Goal: Task Accomplishment & Management: Manage account settings

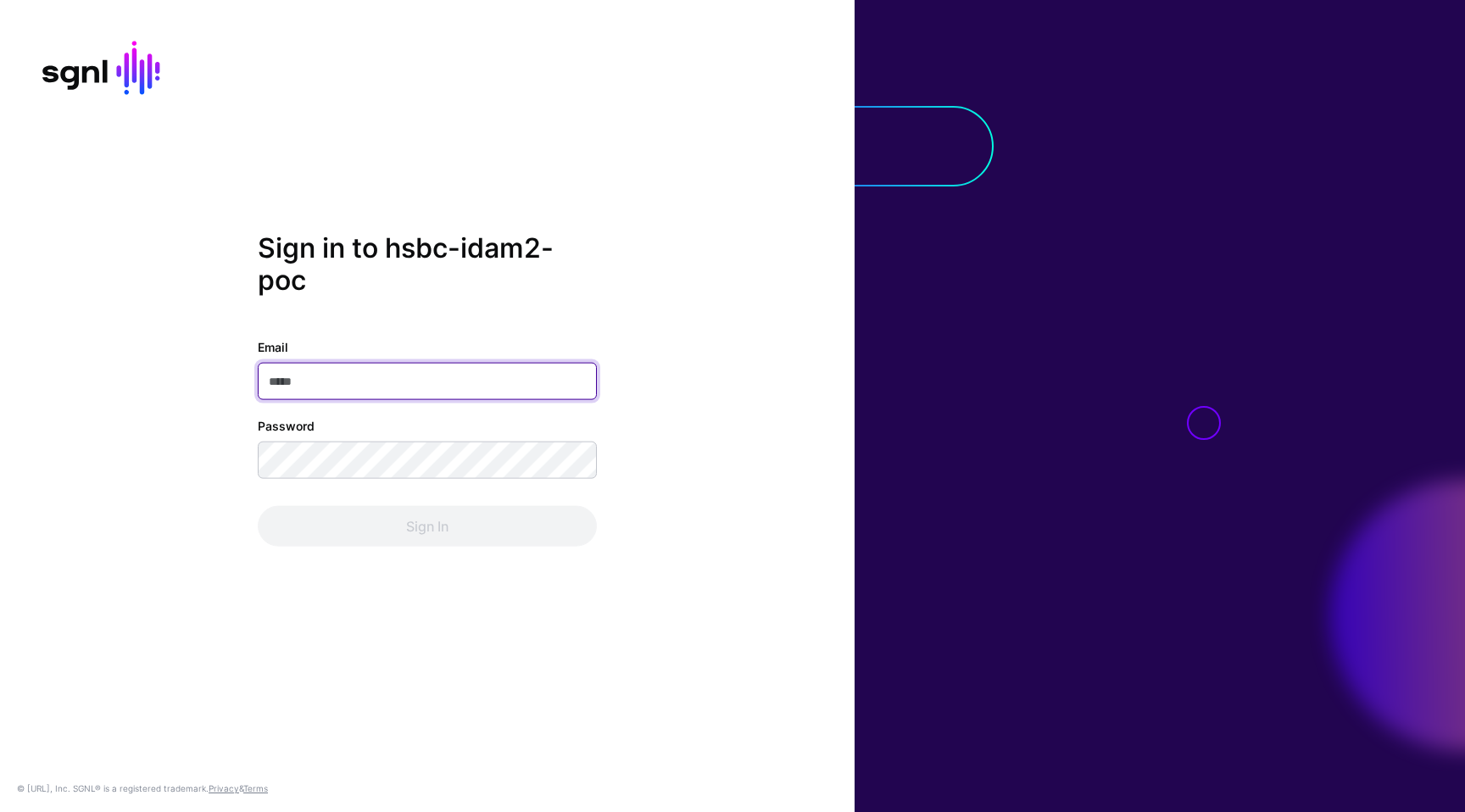
click at [571, 373] on body "Sign in to hsbc-idam2-poc Email Password Sign In © [URL], Inc. SGNL® is a regis…" at bounding box center [732, 406] width 1465 height 812
click at [0, 811] on com-1password-button at bounding box center [0, 812] width 0 height 0
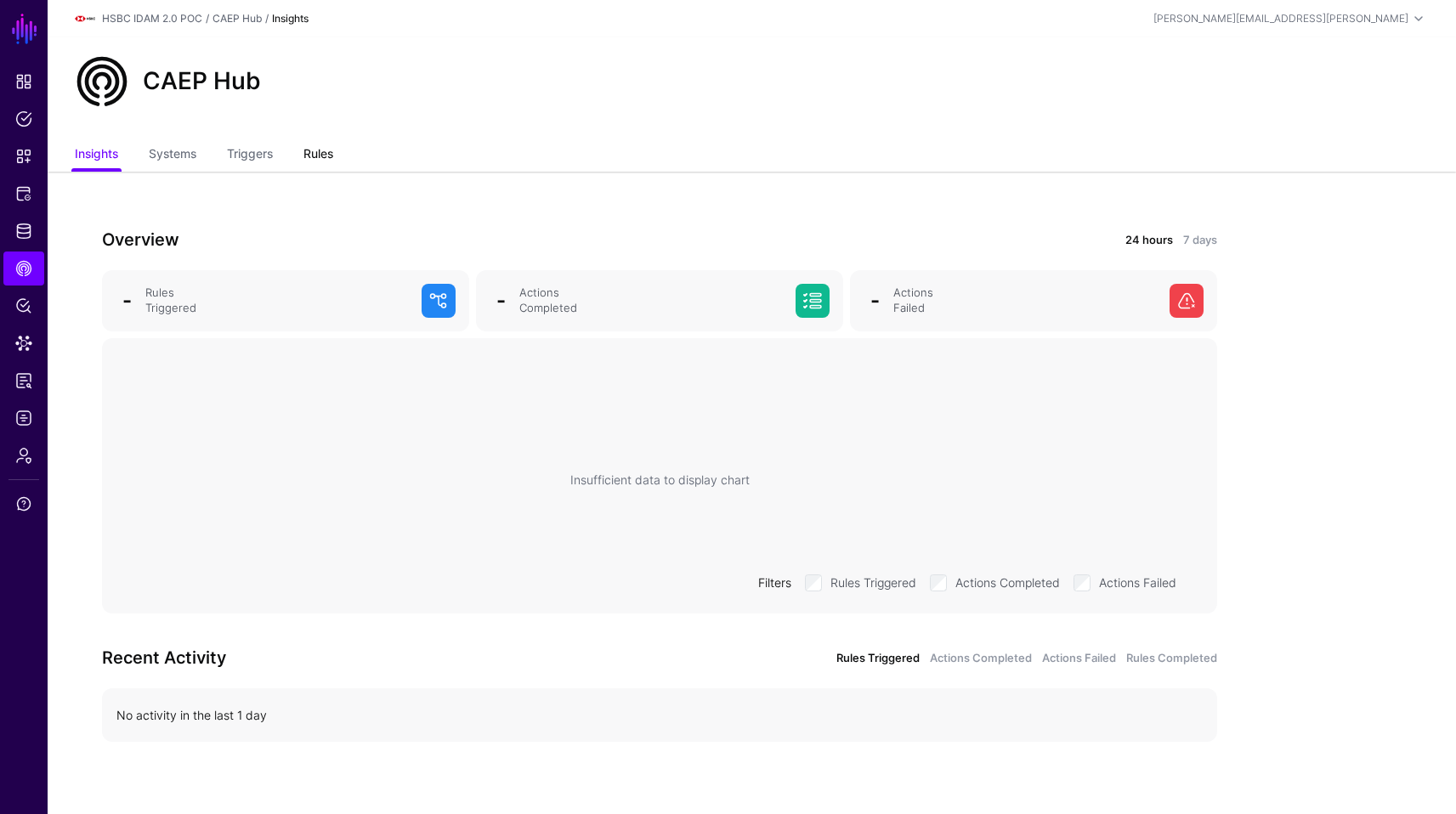
click at [325, 152] on link "Rules" at bounding box center [318, 155] width 30 height 32
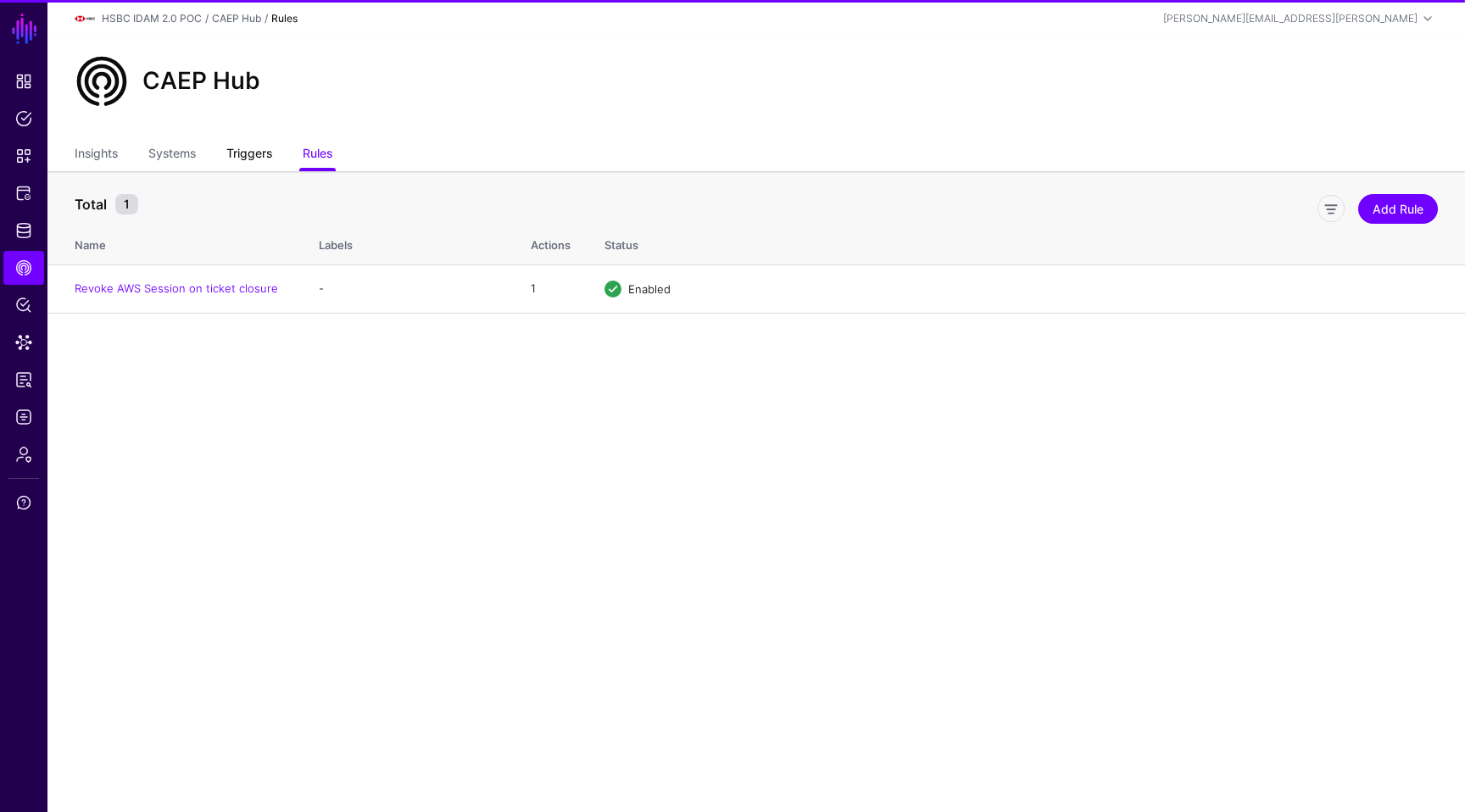
click at [261, 150] on link "Triggers" at bounding box center [249, 155] width 45 height 32
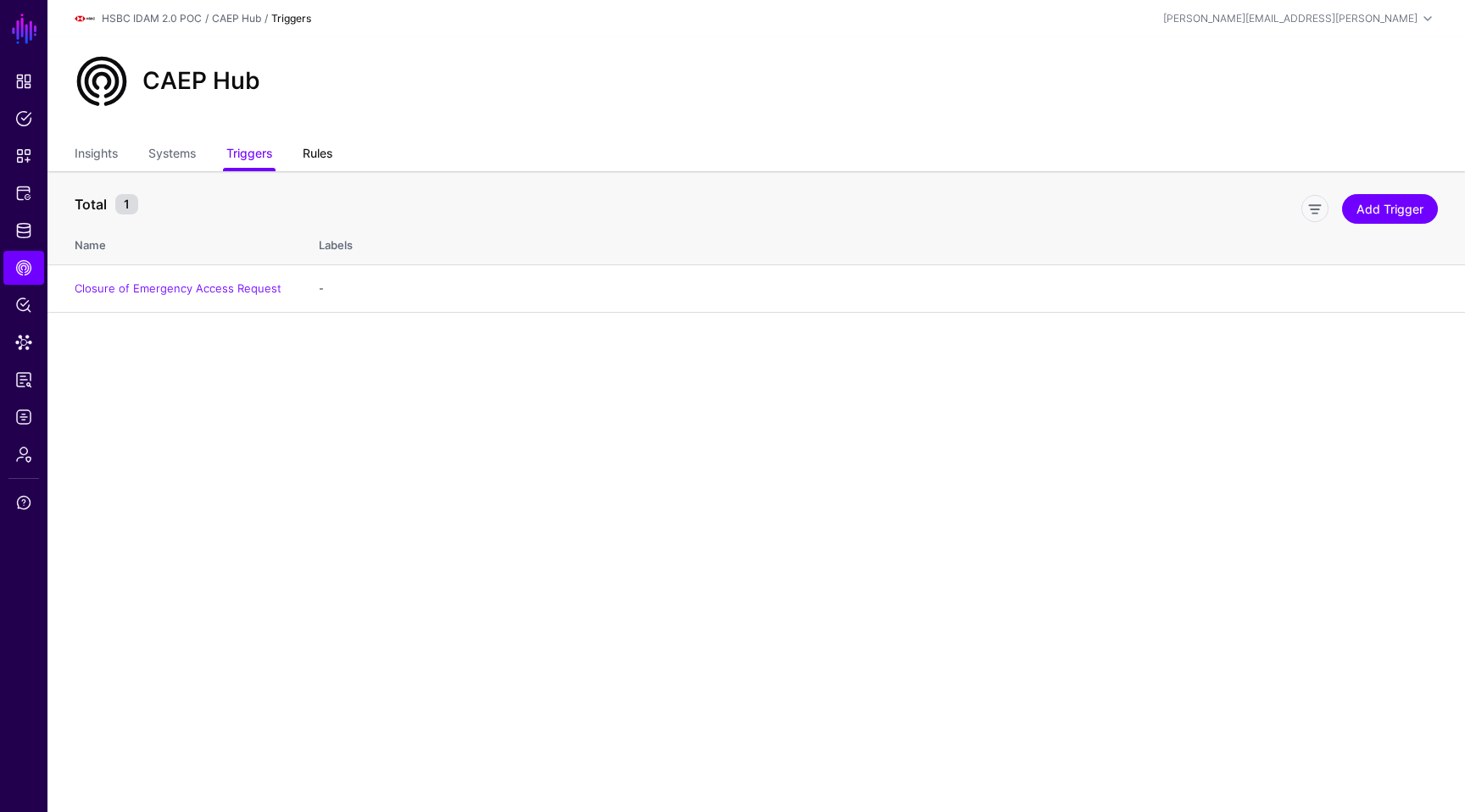
click at [325, 158] on link "Rules" at bounding box center [317, 155] width 30 height 32
click at [700, 374] on main "SGNL Dashboard Policies Snippets Protected Systems Identity Data Fabric CAEP Hu…" at bounding box center [732, 406] width 1465 height 812
click at [261, 159] on link "Triggers" at bounding box center [249, 155] width 45 height 32
click at [278, 422] on main "SGNL Dashboard Policies Snippets Protected Systems Identity Data Fabric CAEP Hu…" at bounding box center [732, 406] width 1465 height 812
click at [1389, 208] on link "Add Trigger" at bounding box center [1390, 209] width 96 height 30
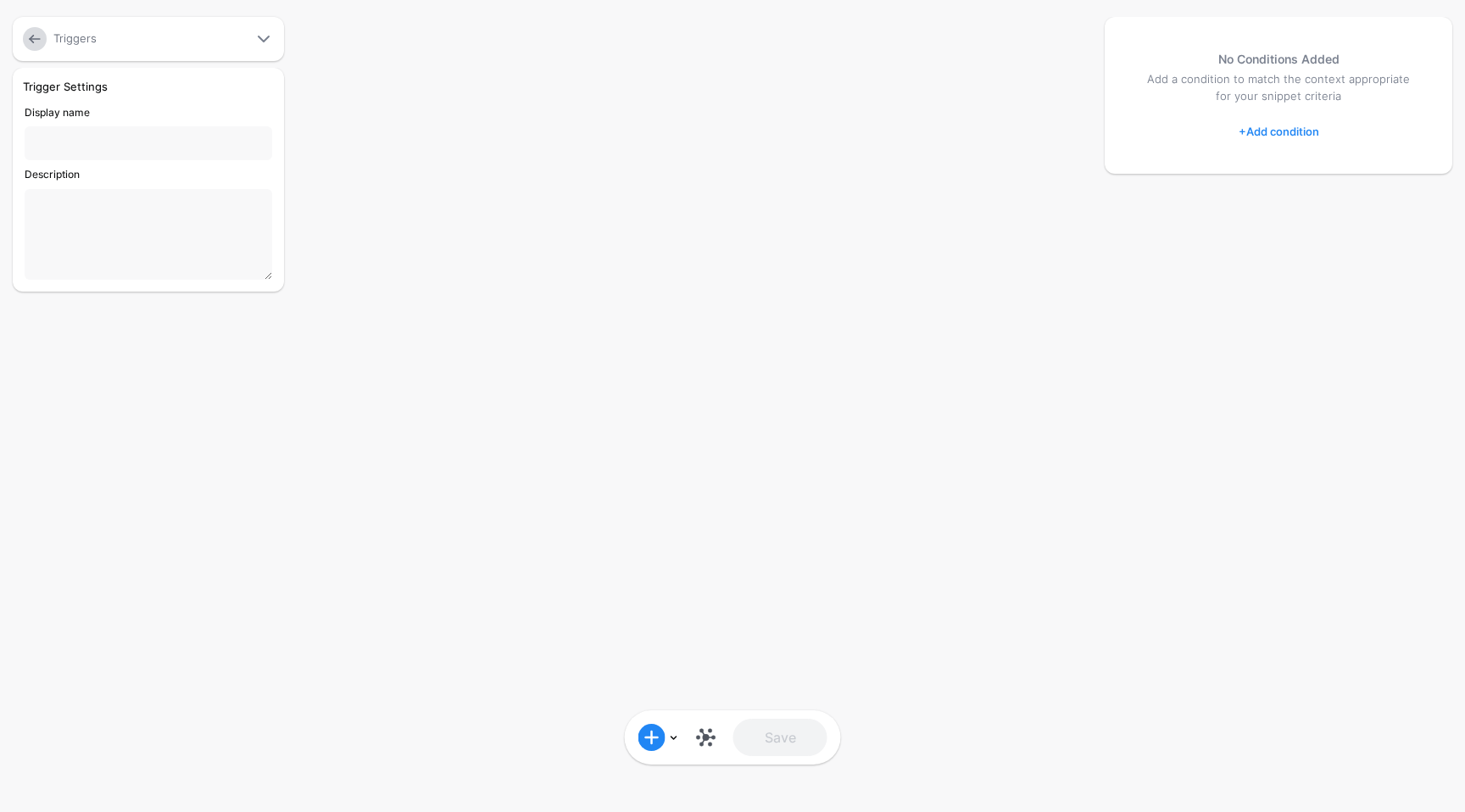
click at [70, 136] on input "Display name" at bounding box center [148, 143] width 248 height 34
type input "**********"
click at [127, 223] on textarea "**********" at bounding box center [148, 234] width 248 height 91
type textarea "**********"
click at [757, 99] on div at bounding box center [732, 406] width 1465 height 812
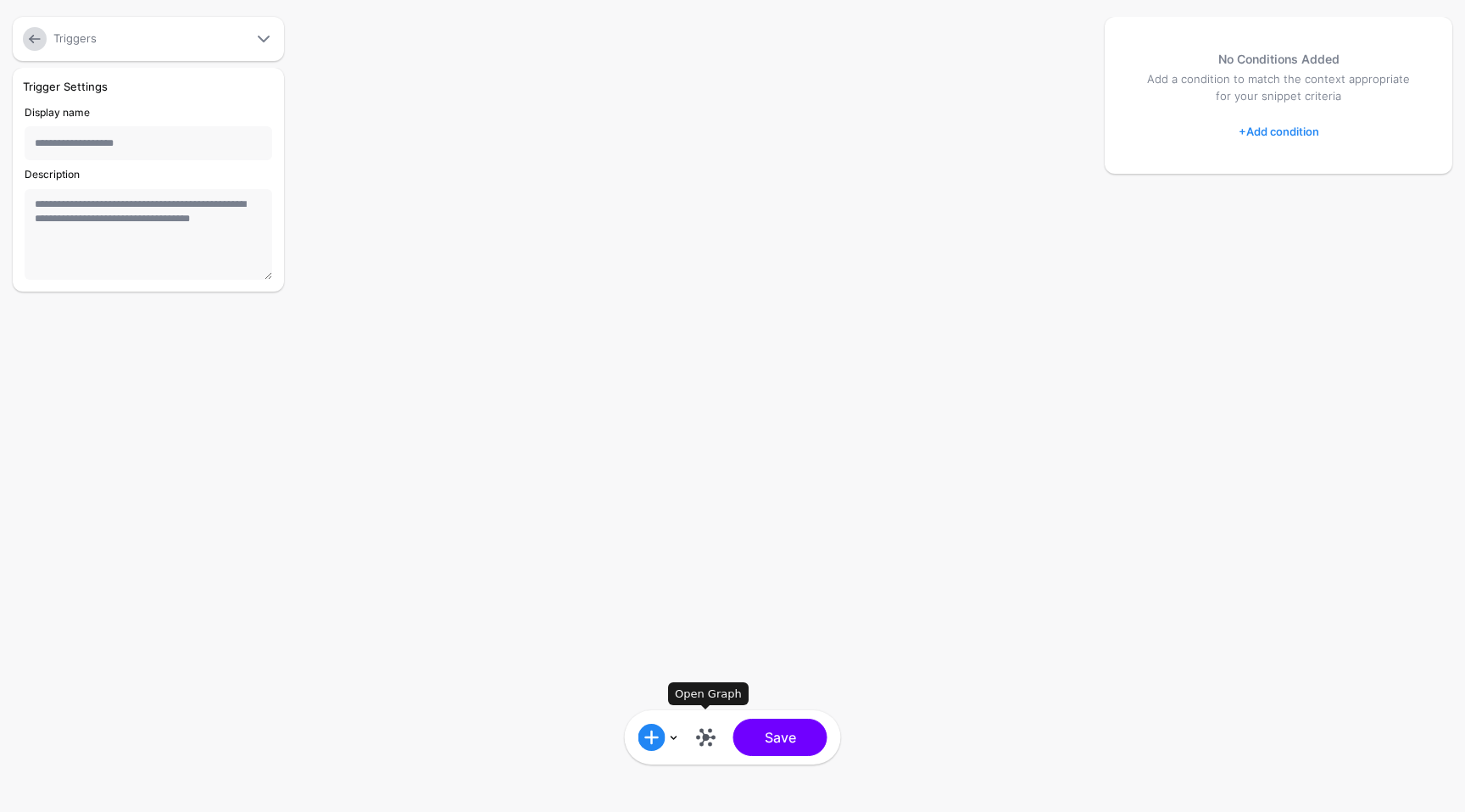
click at [714, 737] on link at bounding box center [706, 738] width 27 height 27
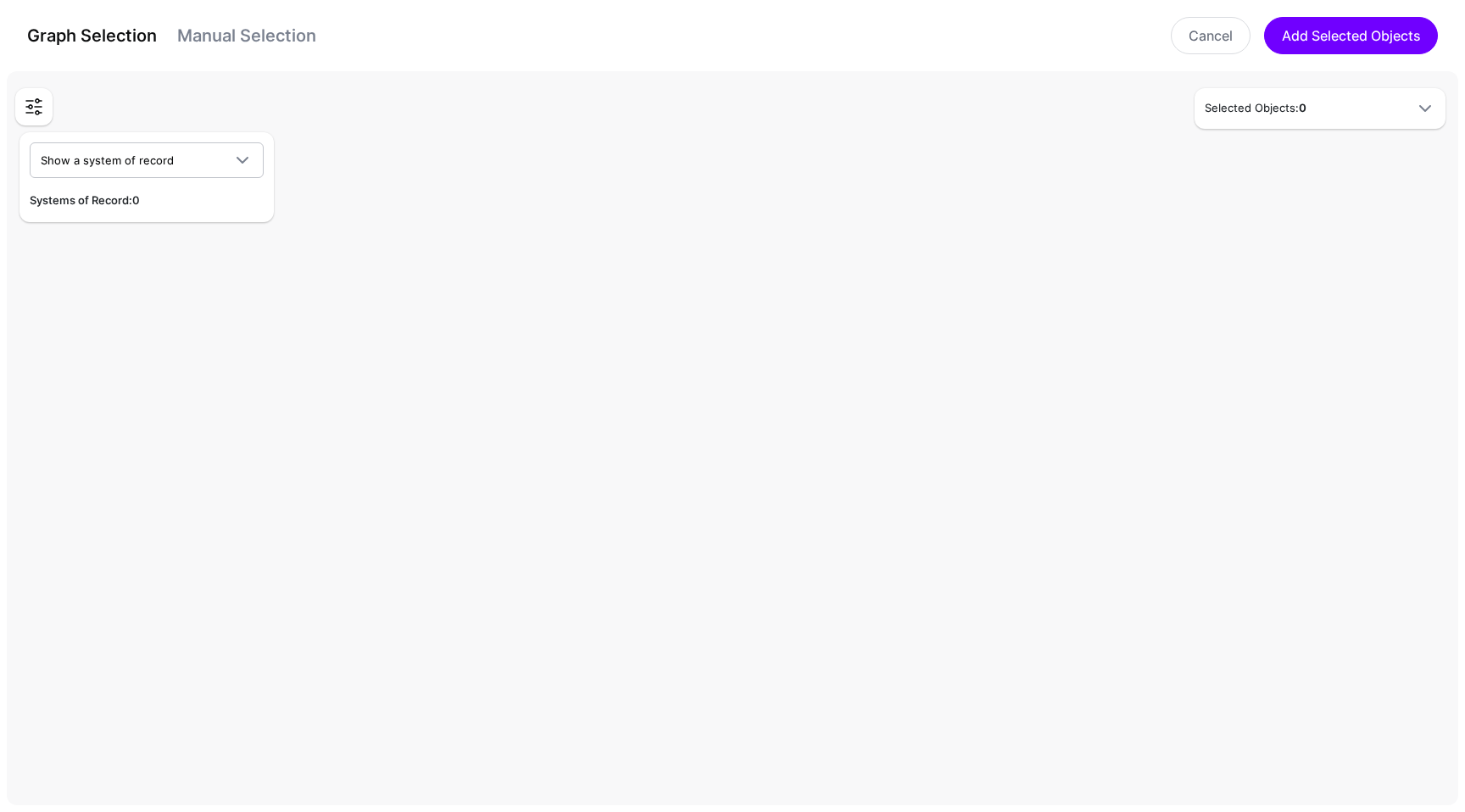
click at [141, 179] on div "Show a system of record CrowdStrike HSBC IDAM 2.0 API Access Control HSBC POC P…" at bounding box center [146, 177] width 254 height 90
click at [147, 160] on span "Show a system of record" at bounding box center [107, 160] width 133 height 14
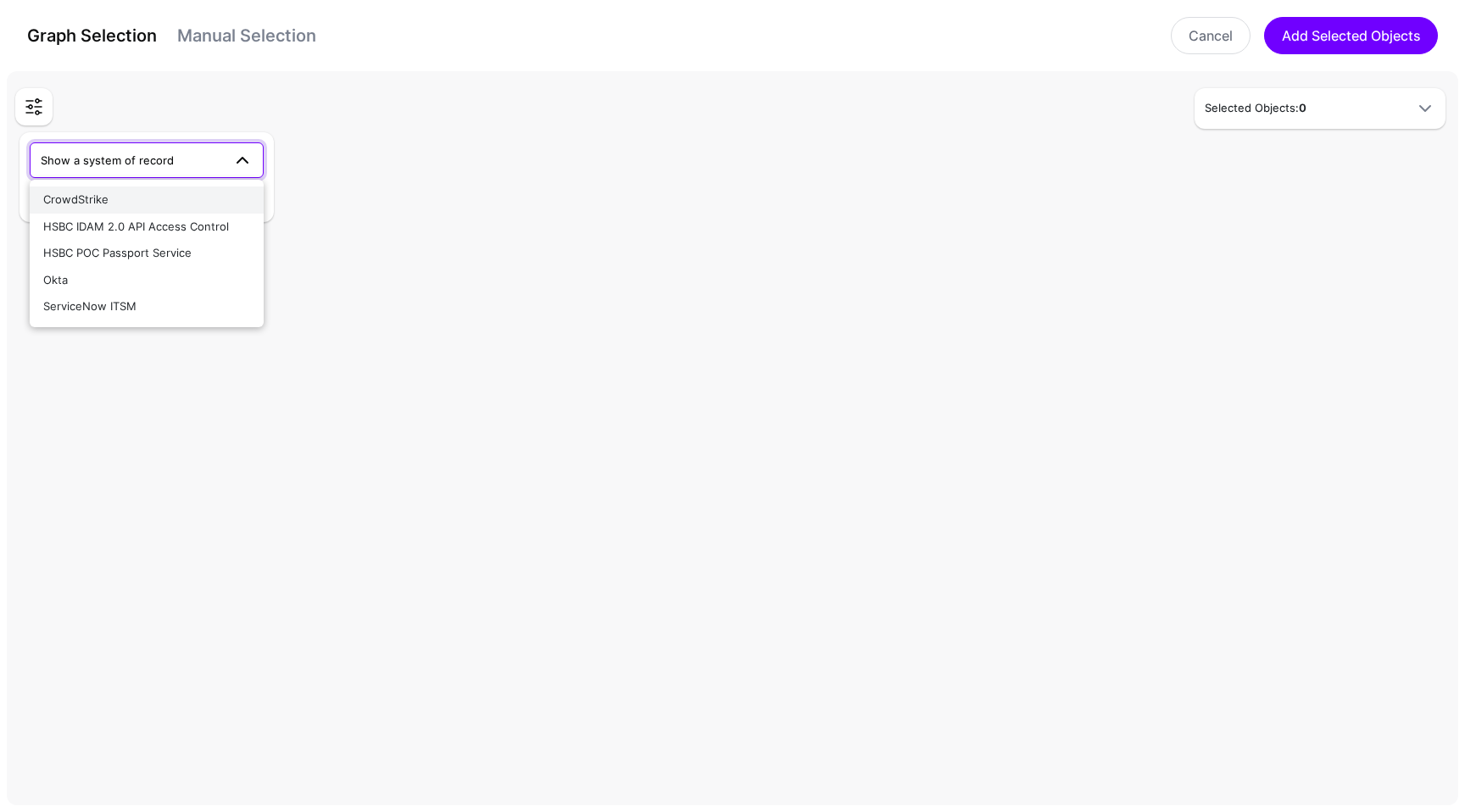
click at [126, 202] on div "CrowdStrike" at bounding box center [147, 200] width 207 height 17
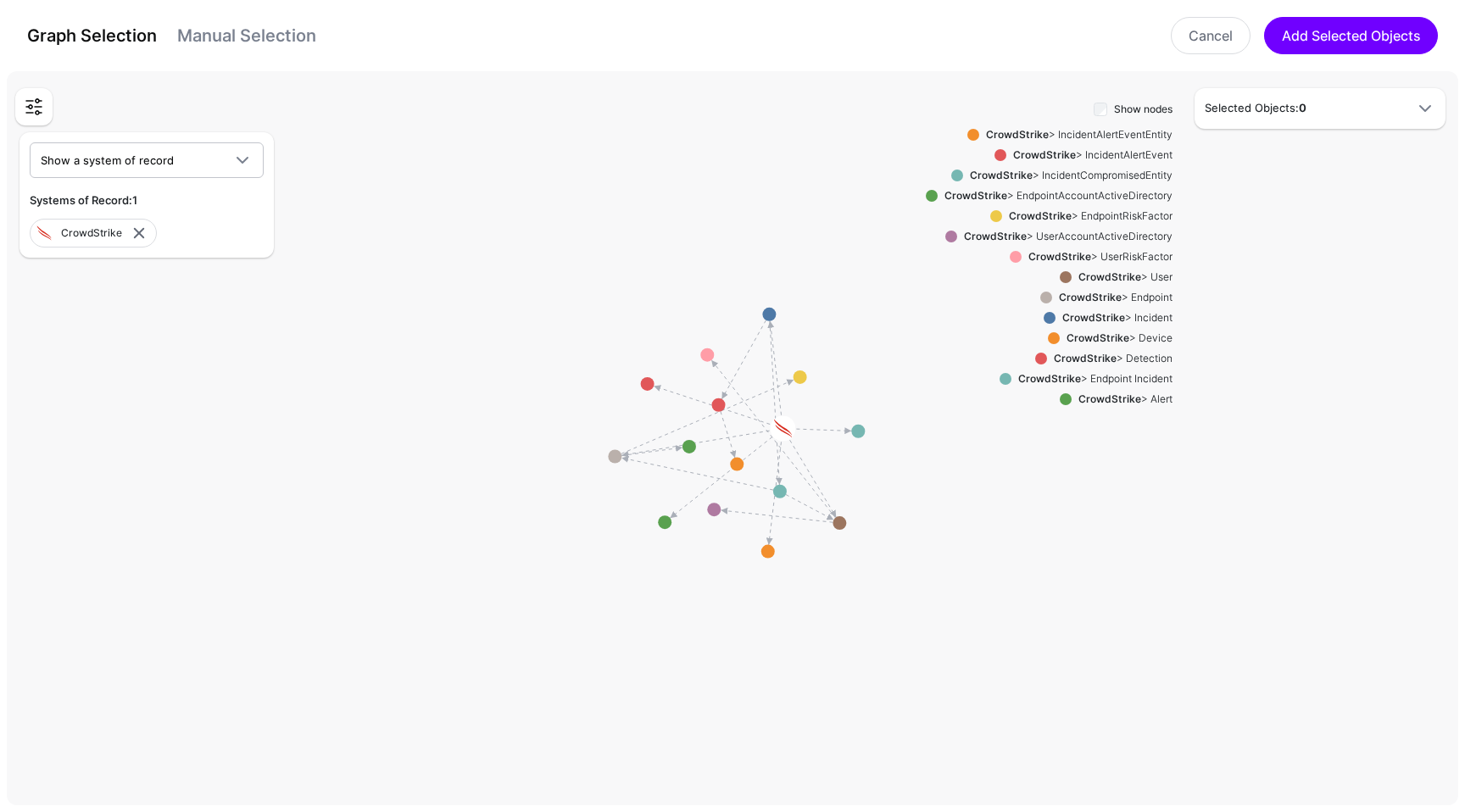
click at [1336, 116] on h5 "Selected Objects: 0" at bounding box center [1303, 108] width 196 height 17
click at [1097, 133] on div "CrowdStrike > IncidentAlertEventEntity" at bounding box center [1075, 134] width 193 height 15
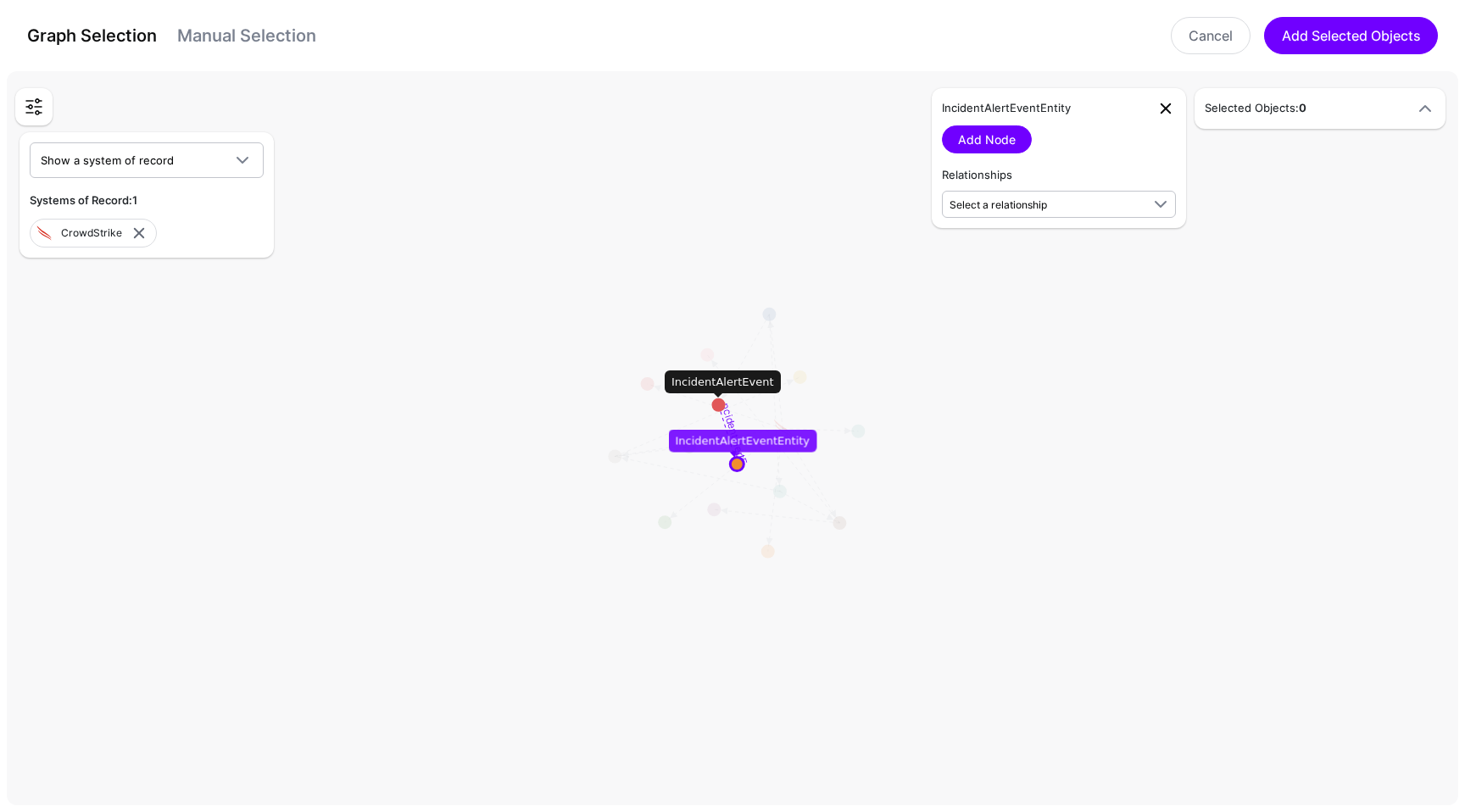
click at [1159, 113] on link at bounding box center [1165, 108] width 20 height 20
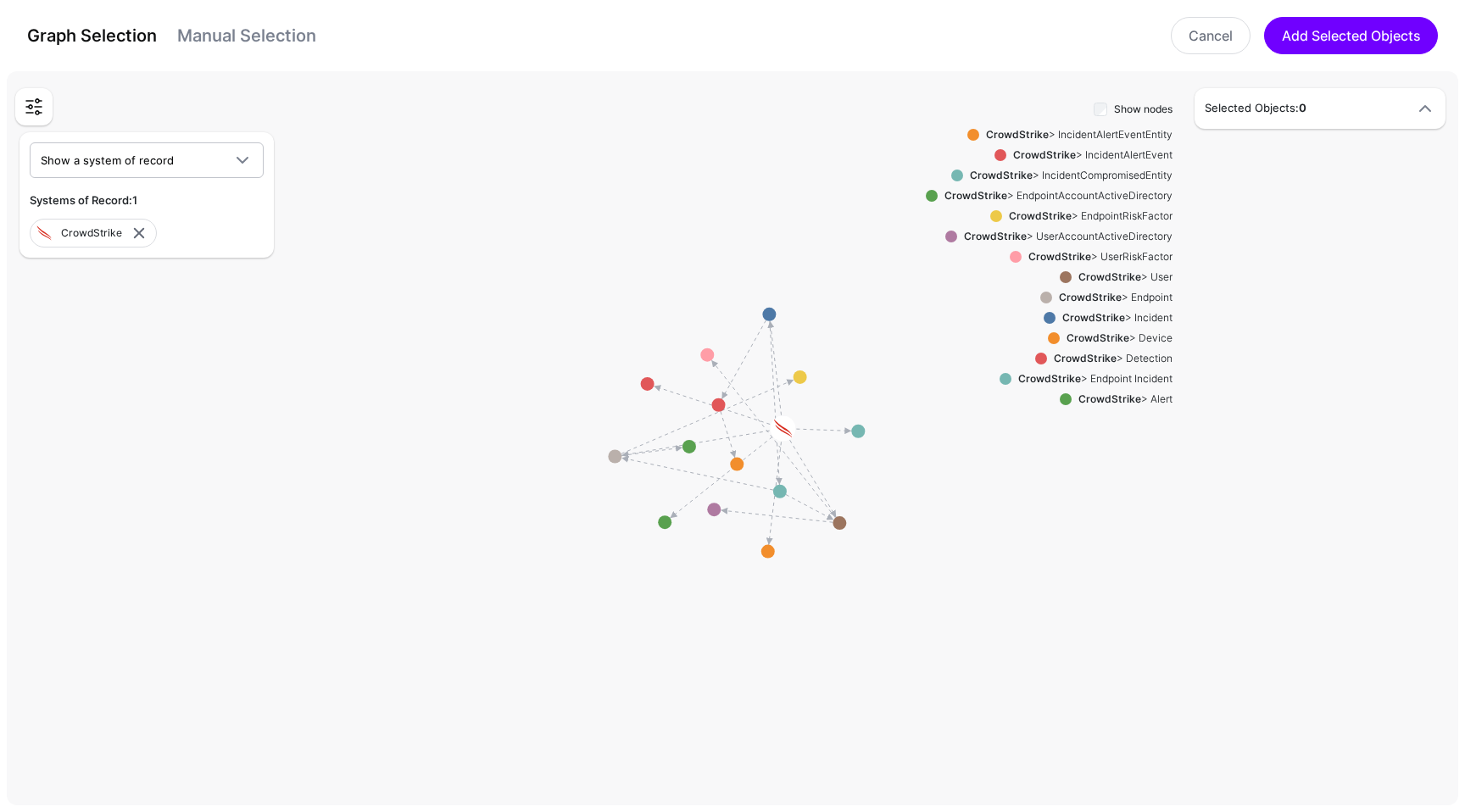
click at [1112, 276] on strong "CrowdStrike" at bounding box center [1109, 276] width 63 height 13
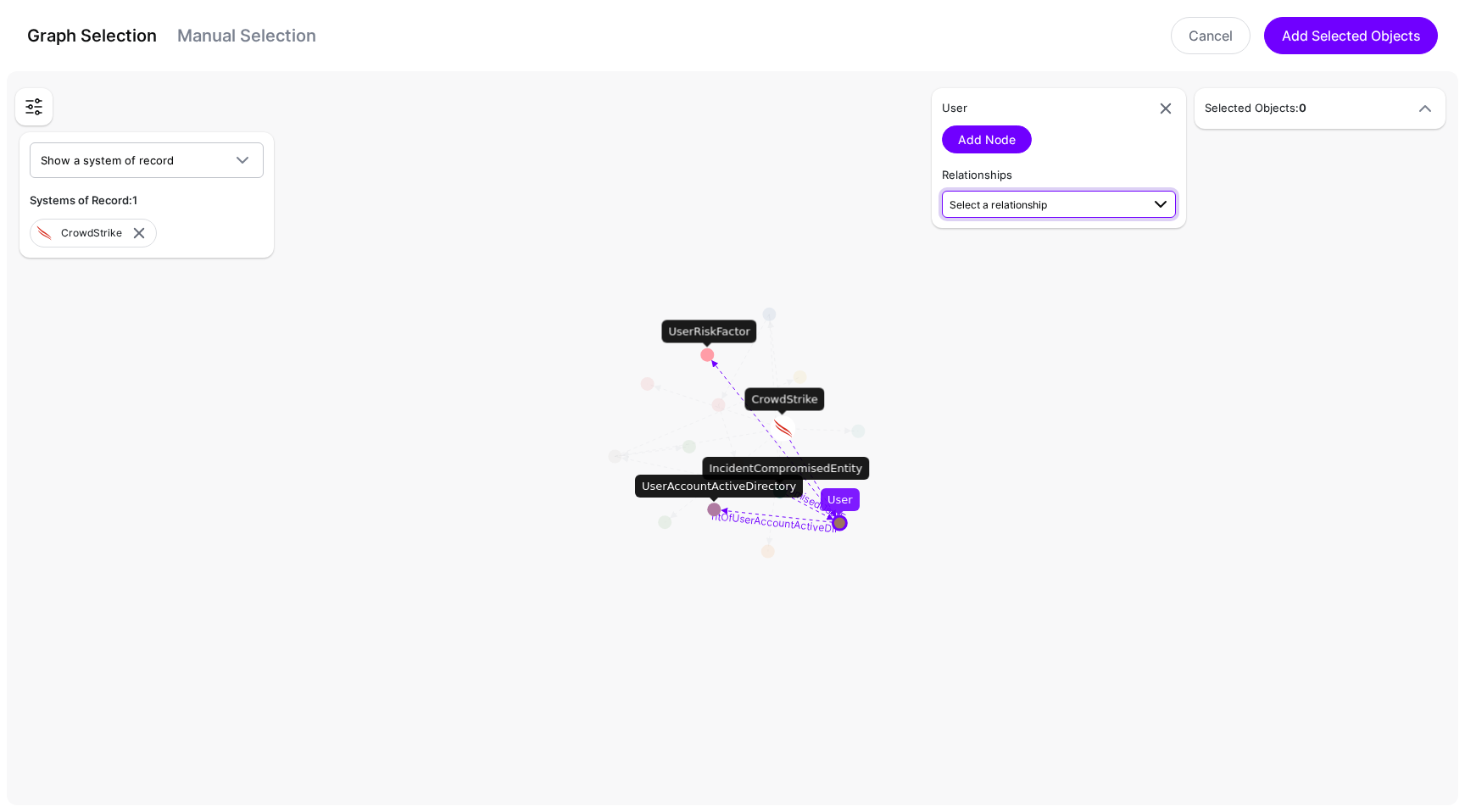
click at [993, 203] on span "Select a relationship" at bounding box center [998, 204] width 98 height 13
click at [999, 246] on span "CompromisedUserEntity IncidentCompromisedEntity (CrowdSt...) - User (CrowdSt...)" at bounding box center [1059, 257] width 207 height 53
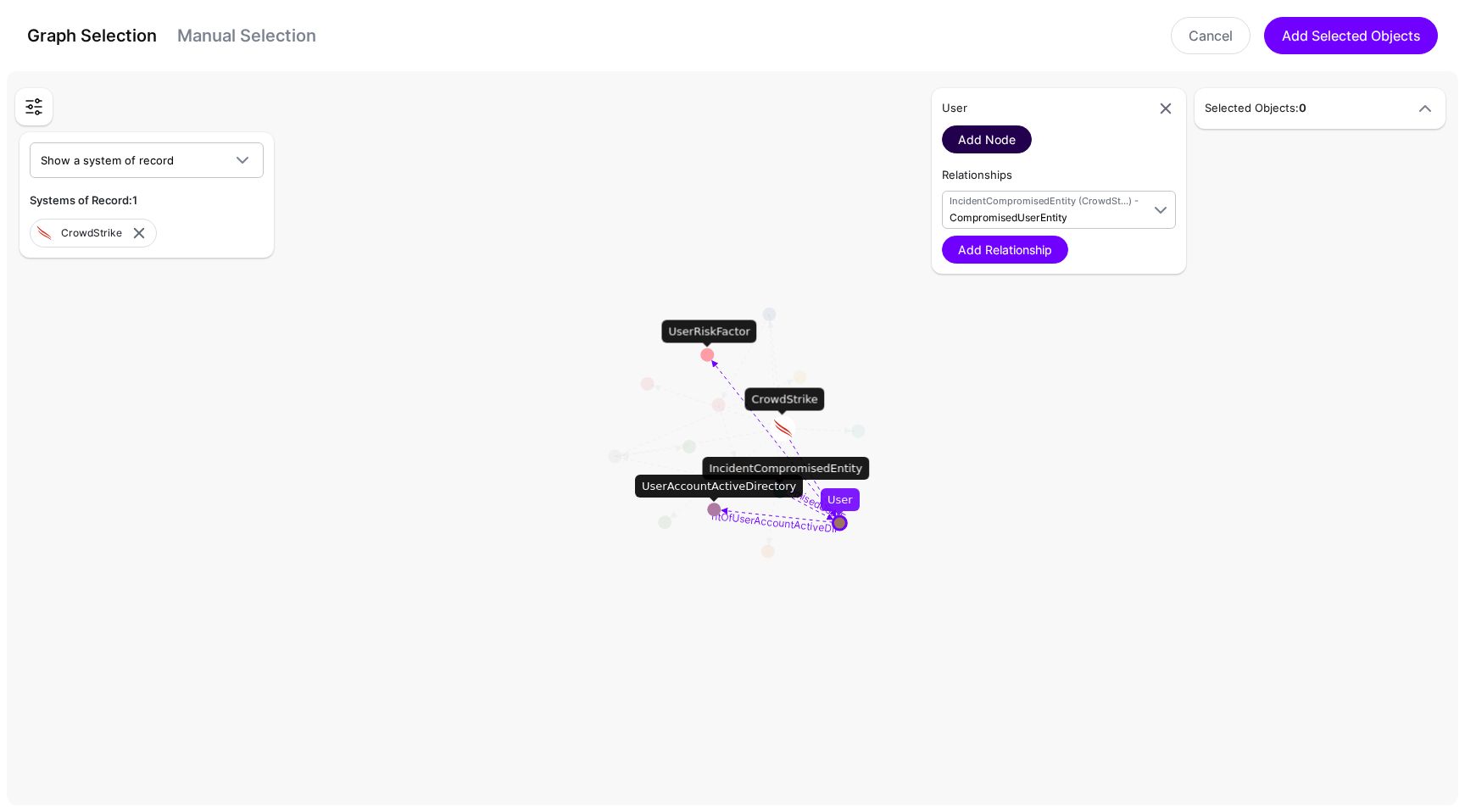
click at [996, 144] on link "Add Node" at bounding box center [986, 139] width 90 height 28
click at [980, 133] on link "Add Node" at bounding box center [986, 139] width 90 height 28
click at [1427, 106] on span at bounding box center [1424, 108] width 20 height 20
click at [1418, 281] on link at bounding box center [1418, 278] width 20 height 20
click at [1009, 247] on link "Add Relationship" at bounding box center [1005, 249] width 127 height 28
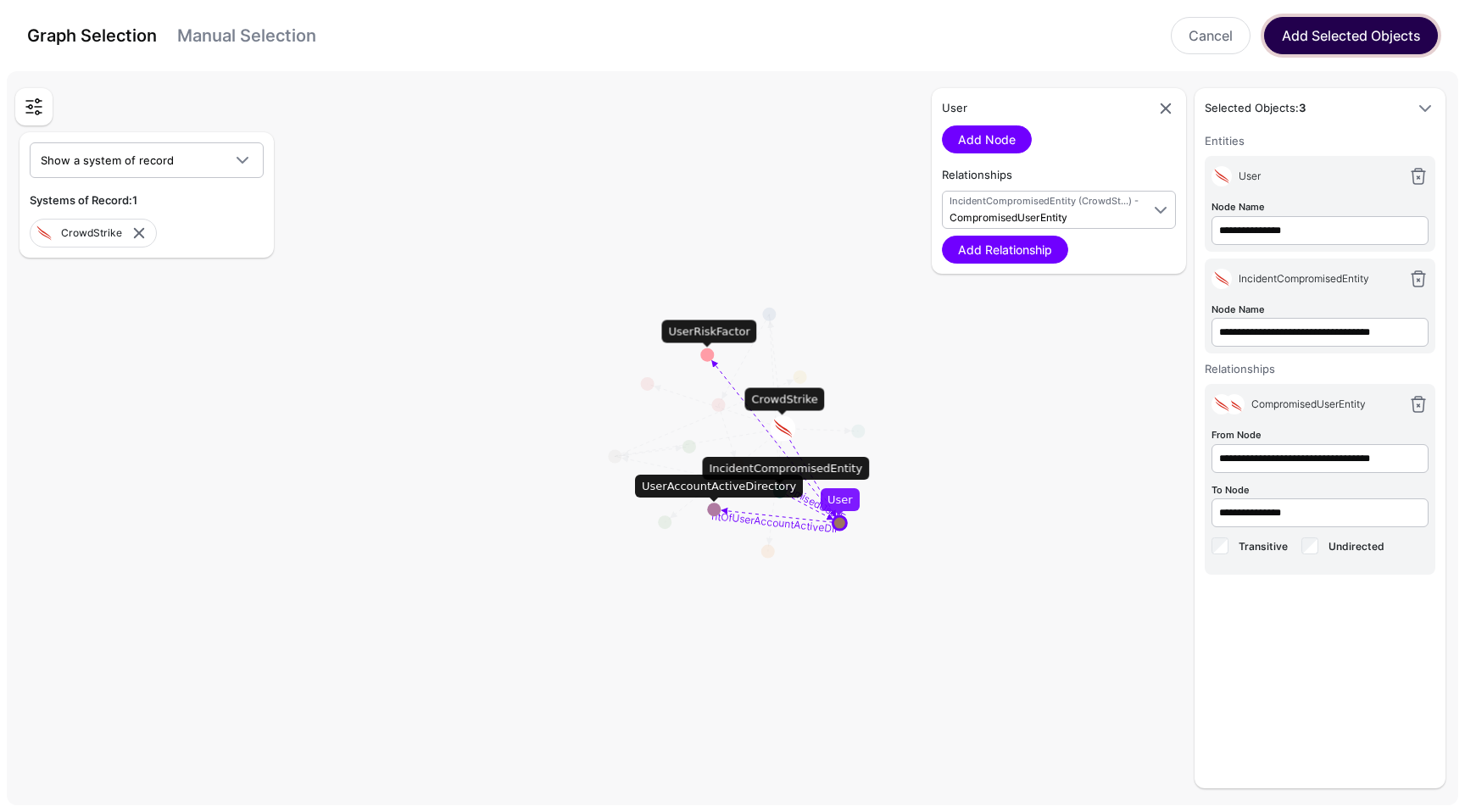
click at [1323, 44] on button "Add Selected Objects" at bounding box center [1351, 36] width 174 height 38
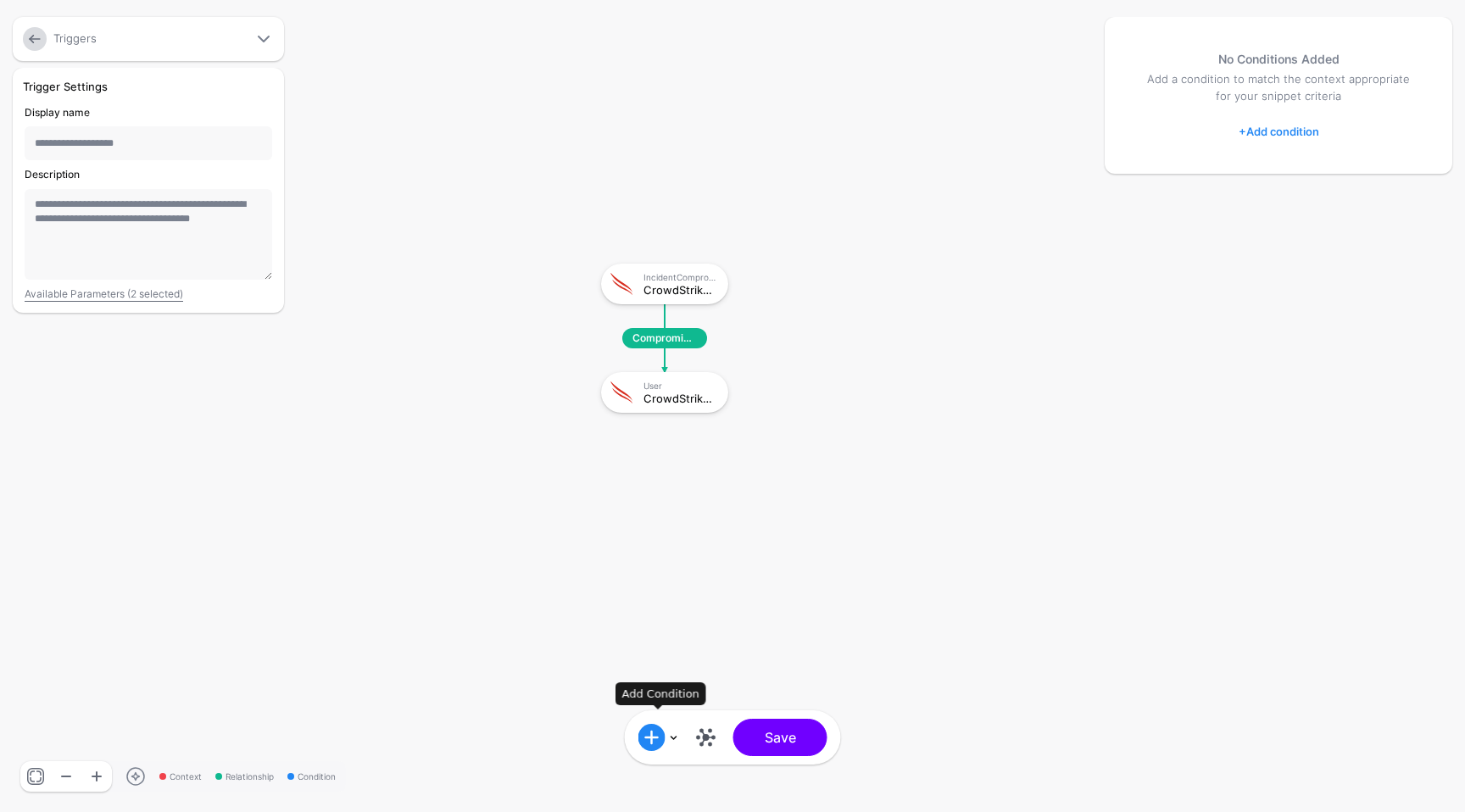
click at [650, 737] on span at bounding box center [652, 738] width 27 height 27
click at [695, 725] on link at bounding box center [706, 738] width 27 height 27
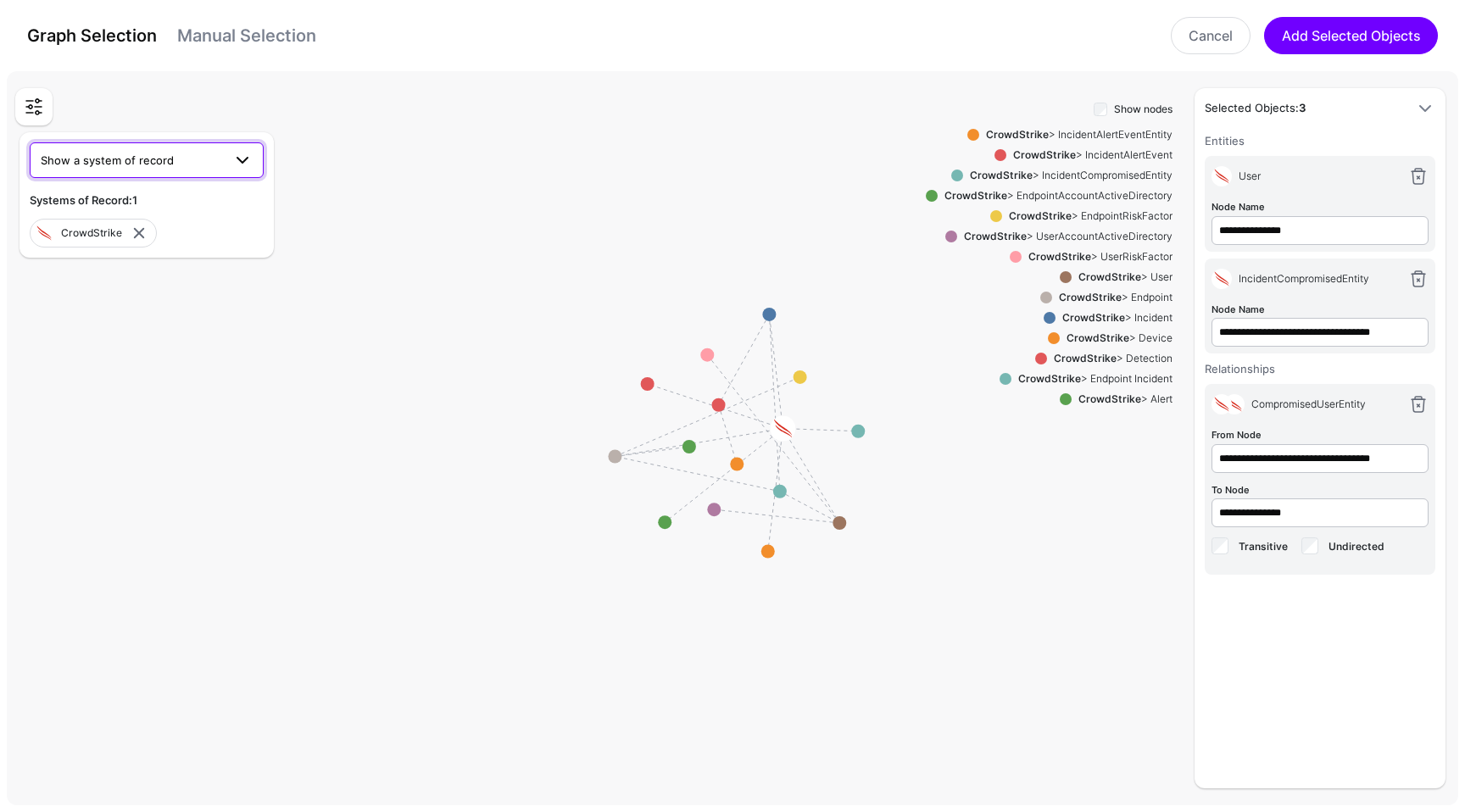
click at [189, 160] on span "Show a system of record" at bounding box center [132, 160] width 182 height 18
click at [97, 246] on div "Okta" at bounding box center [147, 253] width 207 height 17
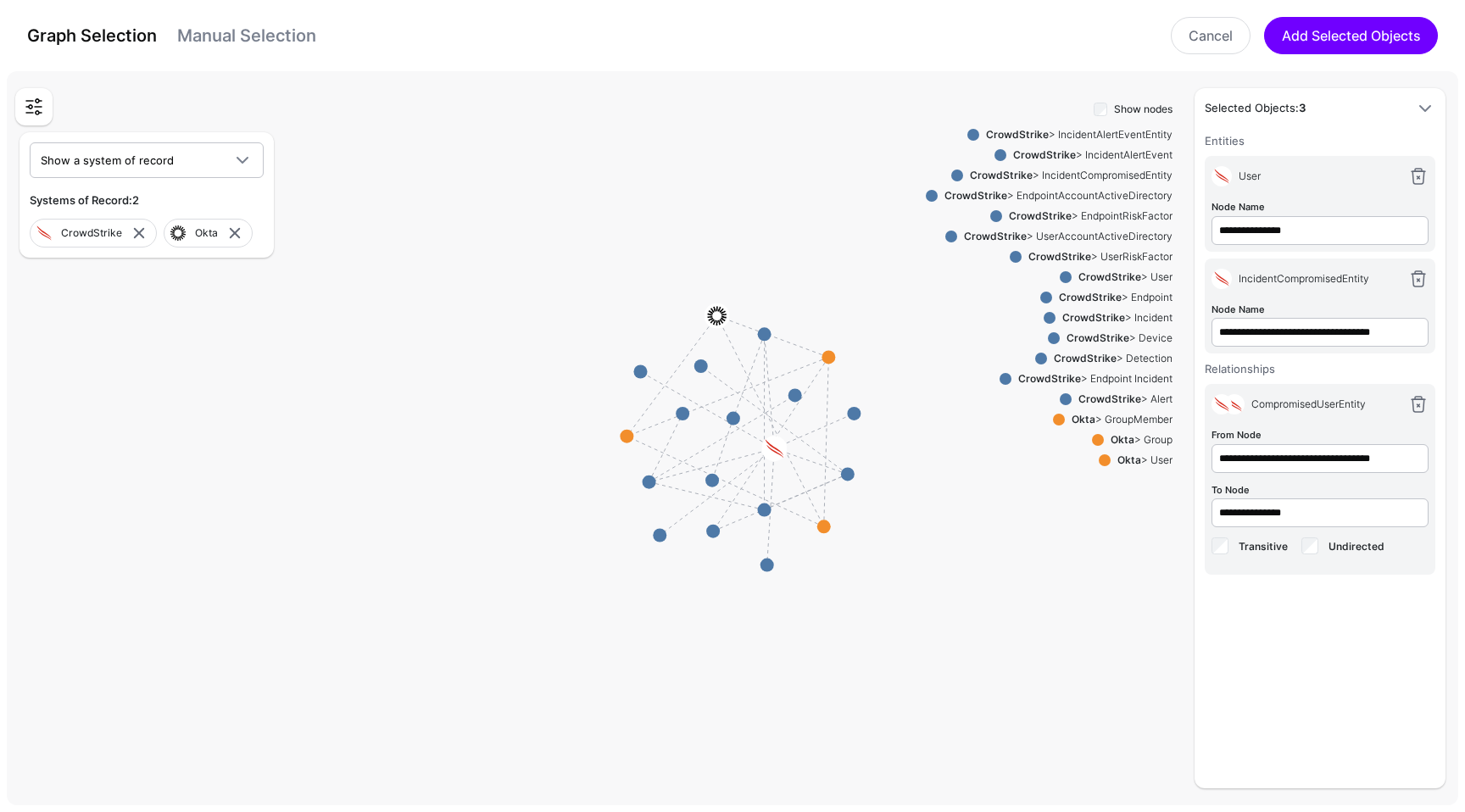
click at [1119, 461] on strong "Okta" at bounding box center [1128, 459] width 24 height 13
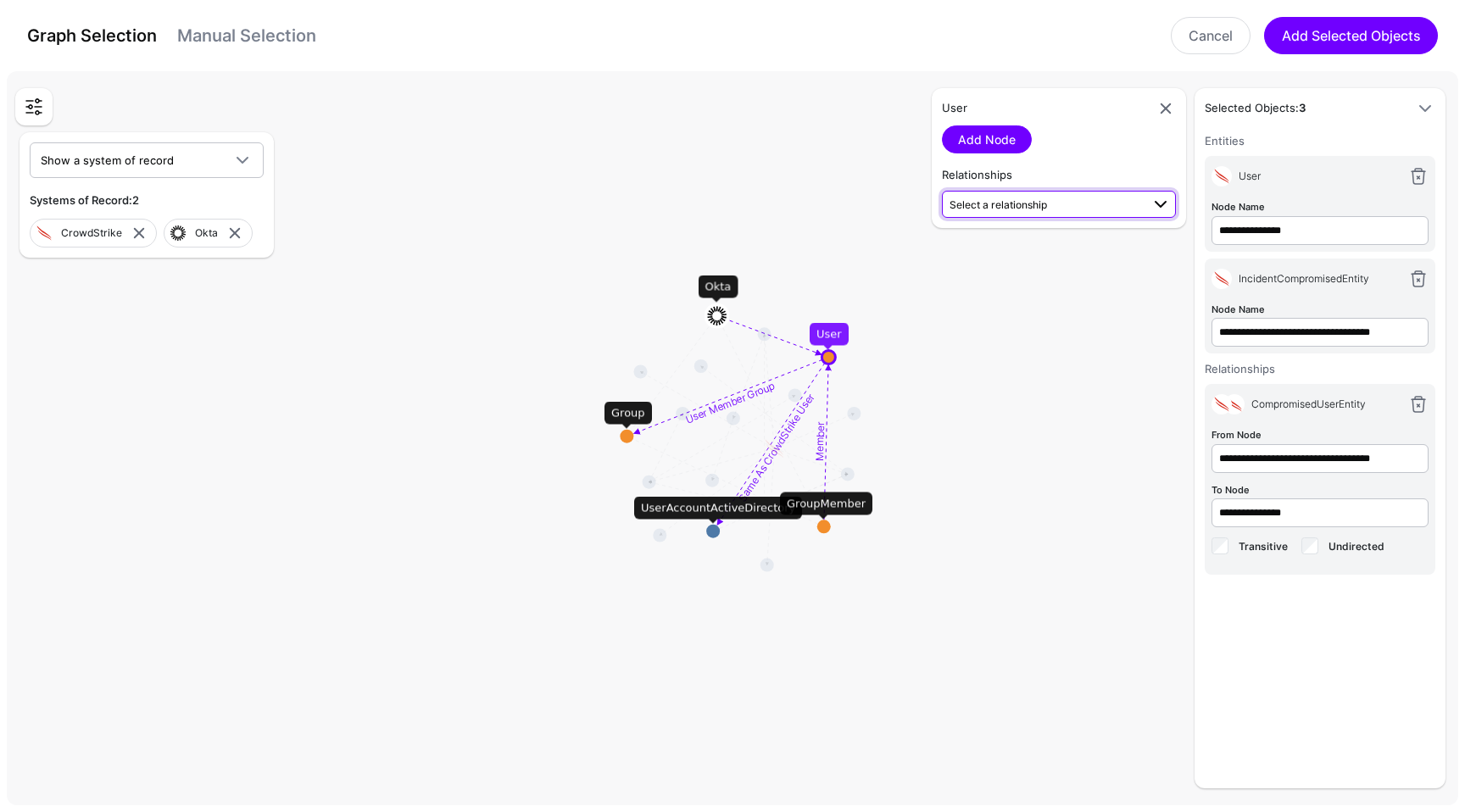
click at [1036, 196] on span "Select a relationship" at bounding box center [1044, 204] width 190 height 17
click at [1022, 257] on span "User (Okta) - UserAccountActiveDirectory (CrowdSt...)" at bounding box center [1059, 266] width 207 height 28
click at [999, 252] on link "Add Relationship" at bounding box center [1005, 249] width 127 height 28
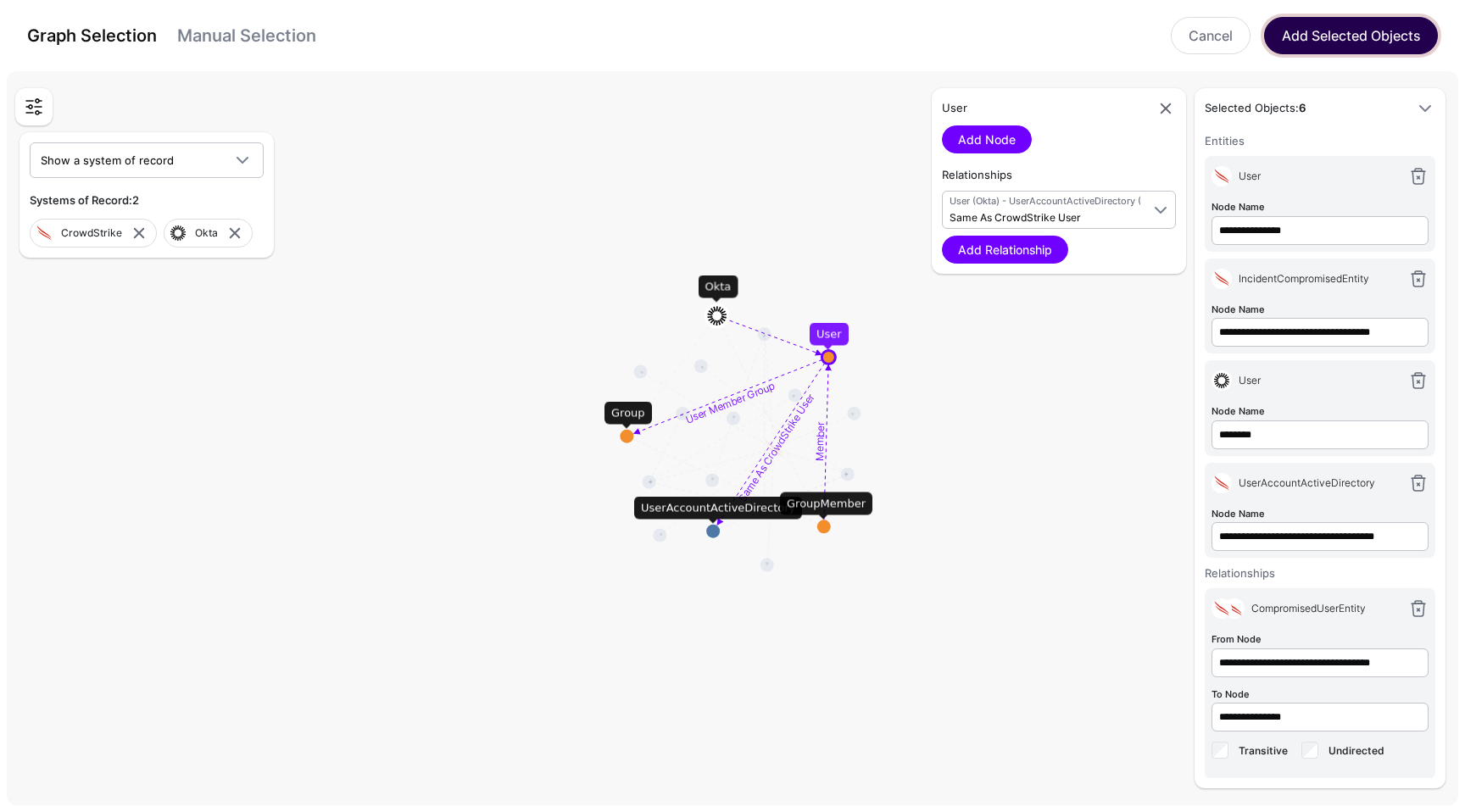
click at [1377, 44] on button "Add Selected Objects" at bounding box center [1351, 36] width 174 height 38
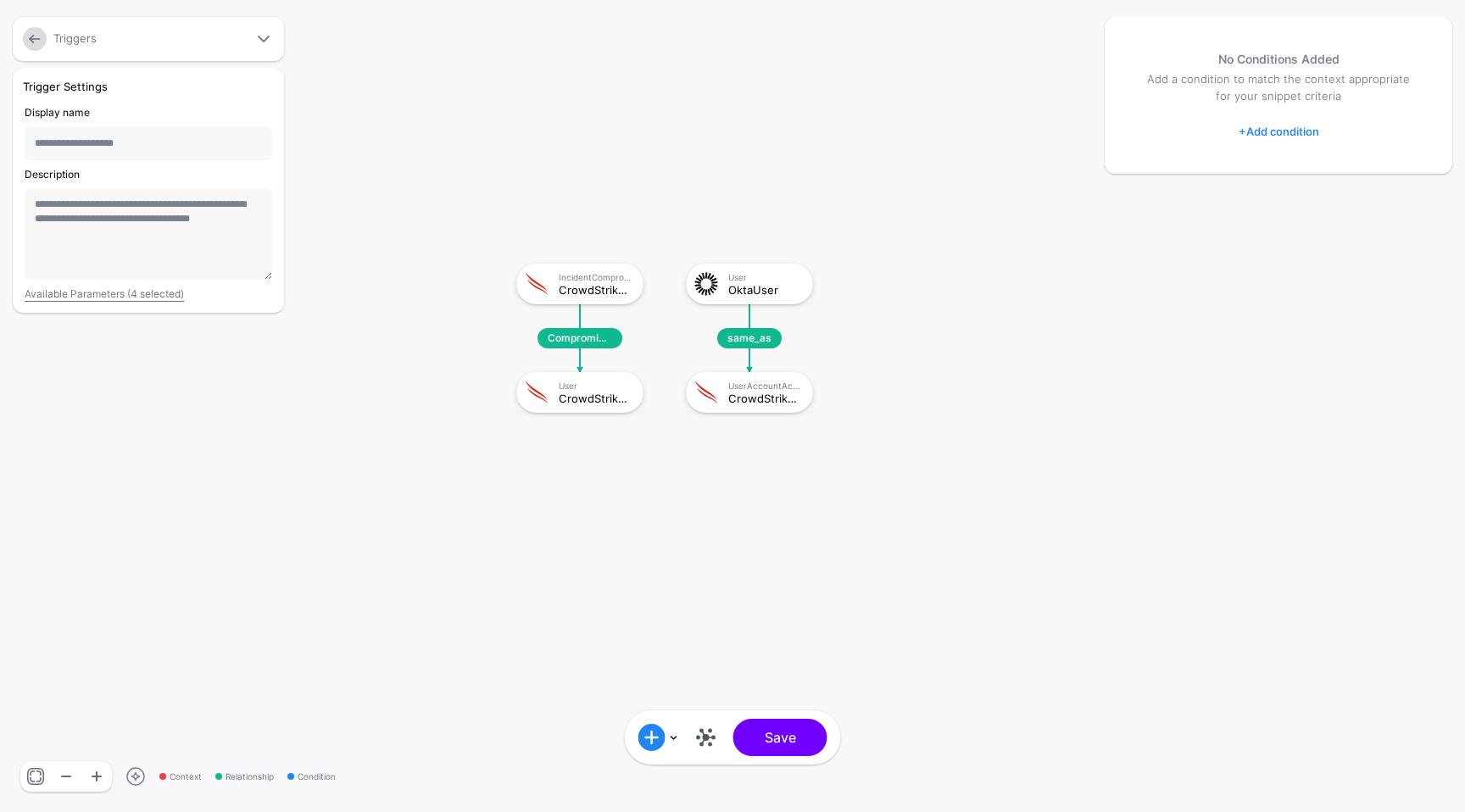
click at [695, 740] on link at bounding box center [706, 738] width 27 height 27
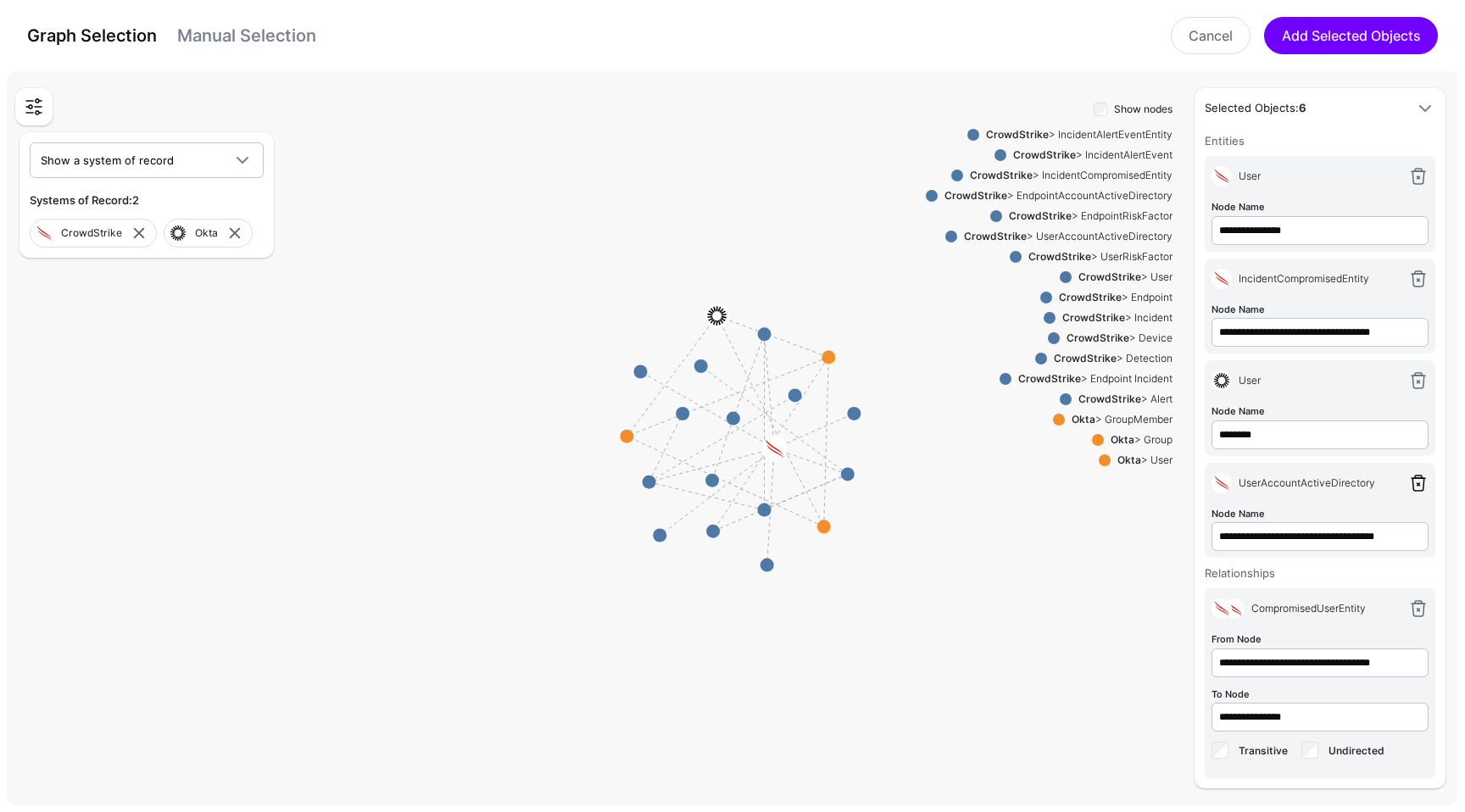
click at [1408, 478] on link at bounding box center [1418, 482] width 20 height 20
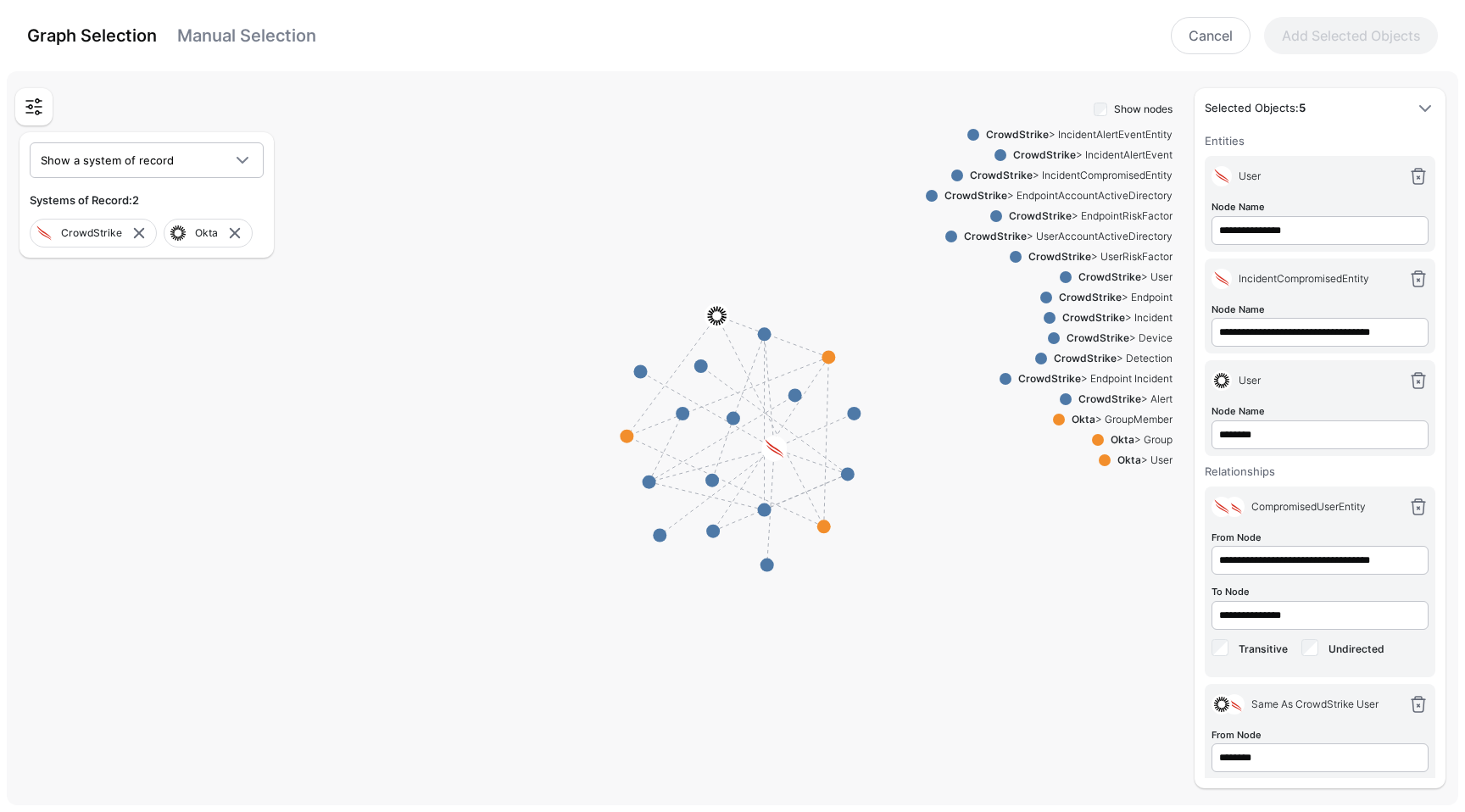
scroll to position [117, 0]
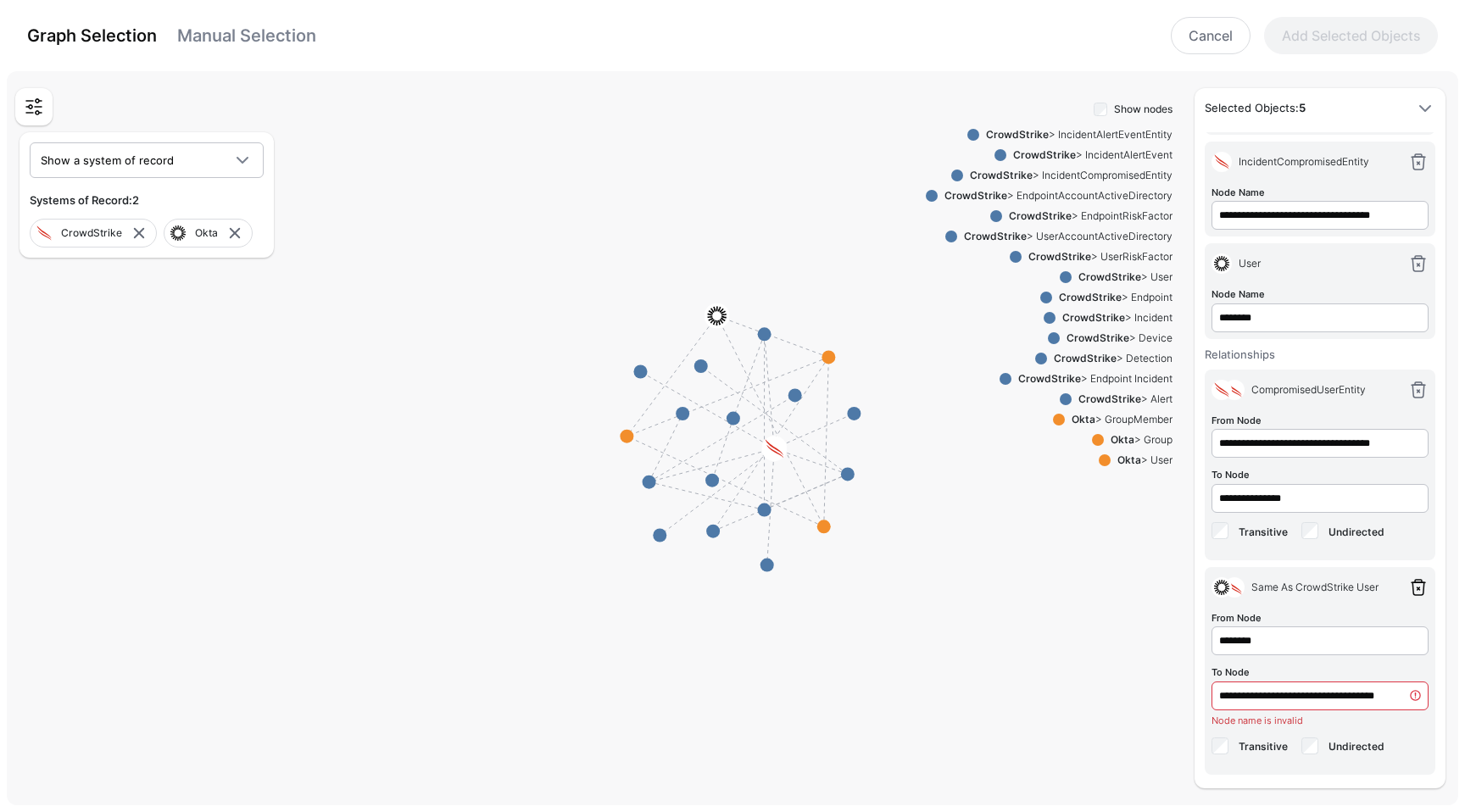
click at [1408, 582] on link at bounding box center [1418, 587] width 20 height 20
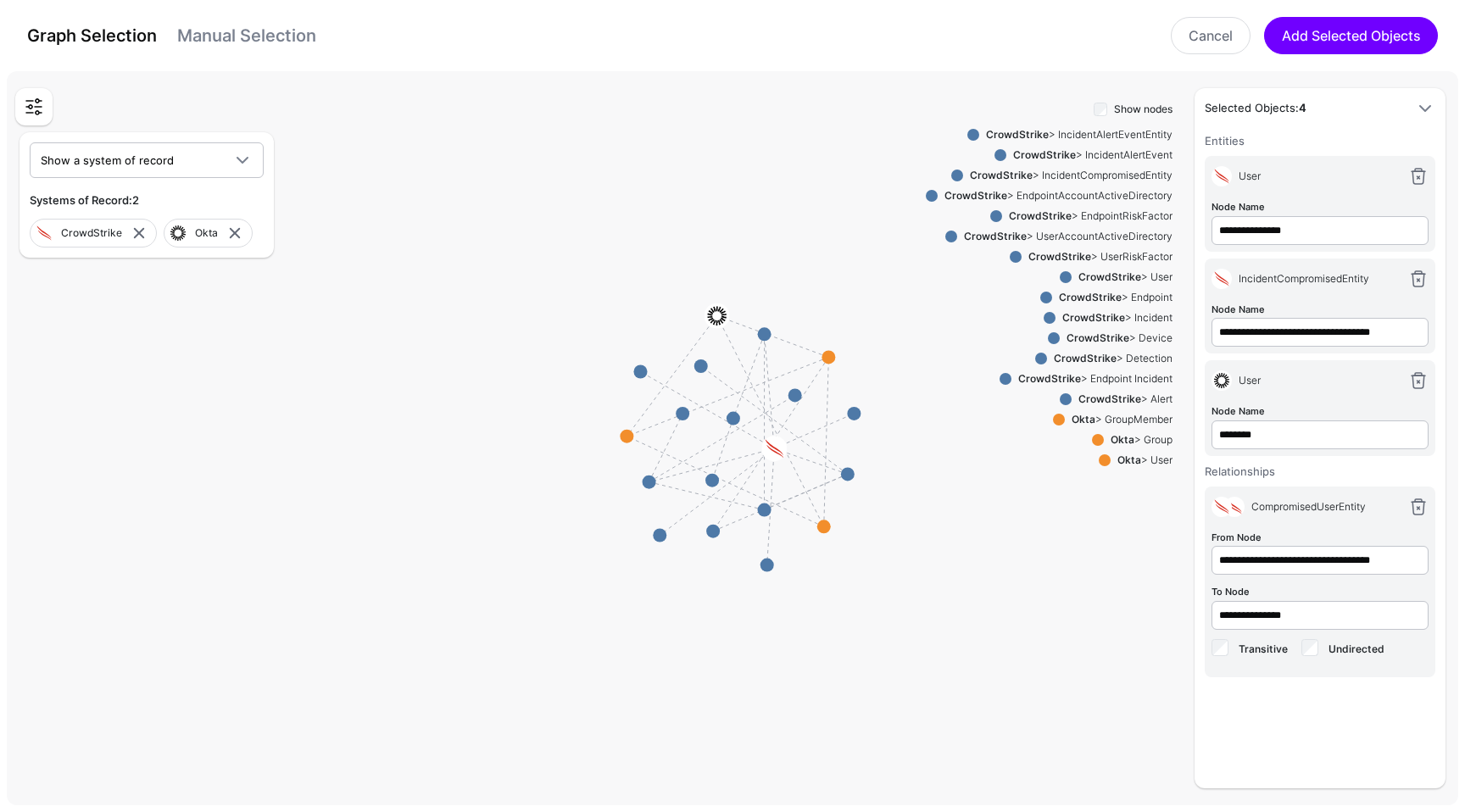
click at [1098, 275] on strong "CrowdStrike" at bounding box center [1109, 276] width 63 height 13
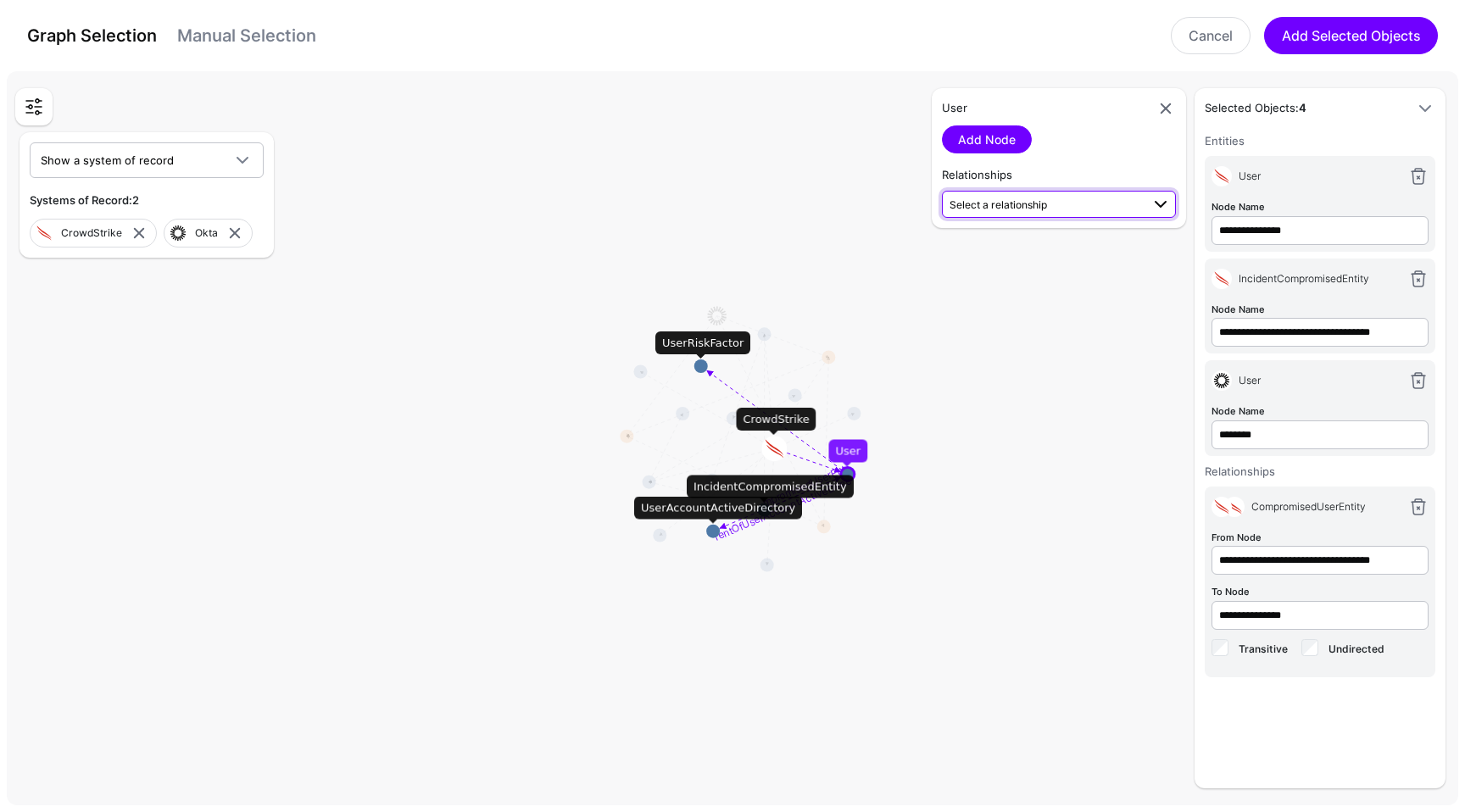
click at [1025, 211] on span "Select a relationship" at bounding box center [1044, 204] width 190 height 17
click at [1047, 416] on rect at bounding box center [739, 441] width 146470 height 74057
click at [1157, 116] on link at bounding box center [1165, 108] width 20 height 20
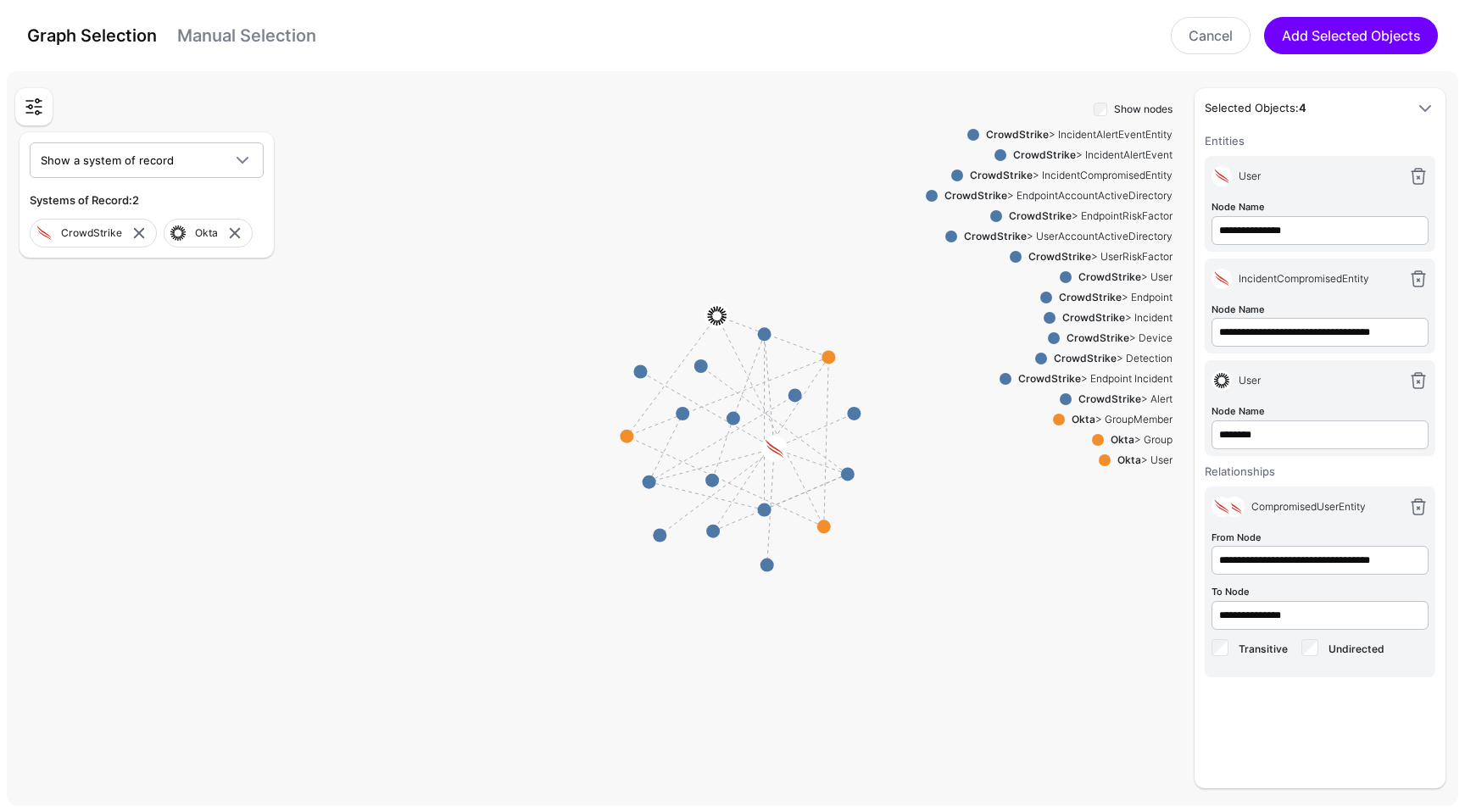
click at [1054, 596] on div "Show nodes CrowdStrike > IncidentAlertEventEntity CrowdStrike > IncidentAlertEv…" at bounding box center [1048, 444] width 247 height 690
click at [1197, 48] on link "Cancel" at bounding box center [1211, 36] width 79 height 38
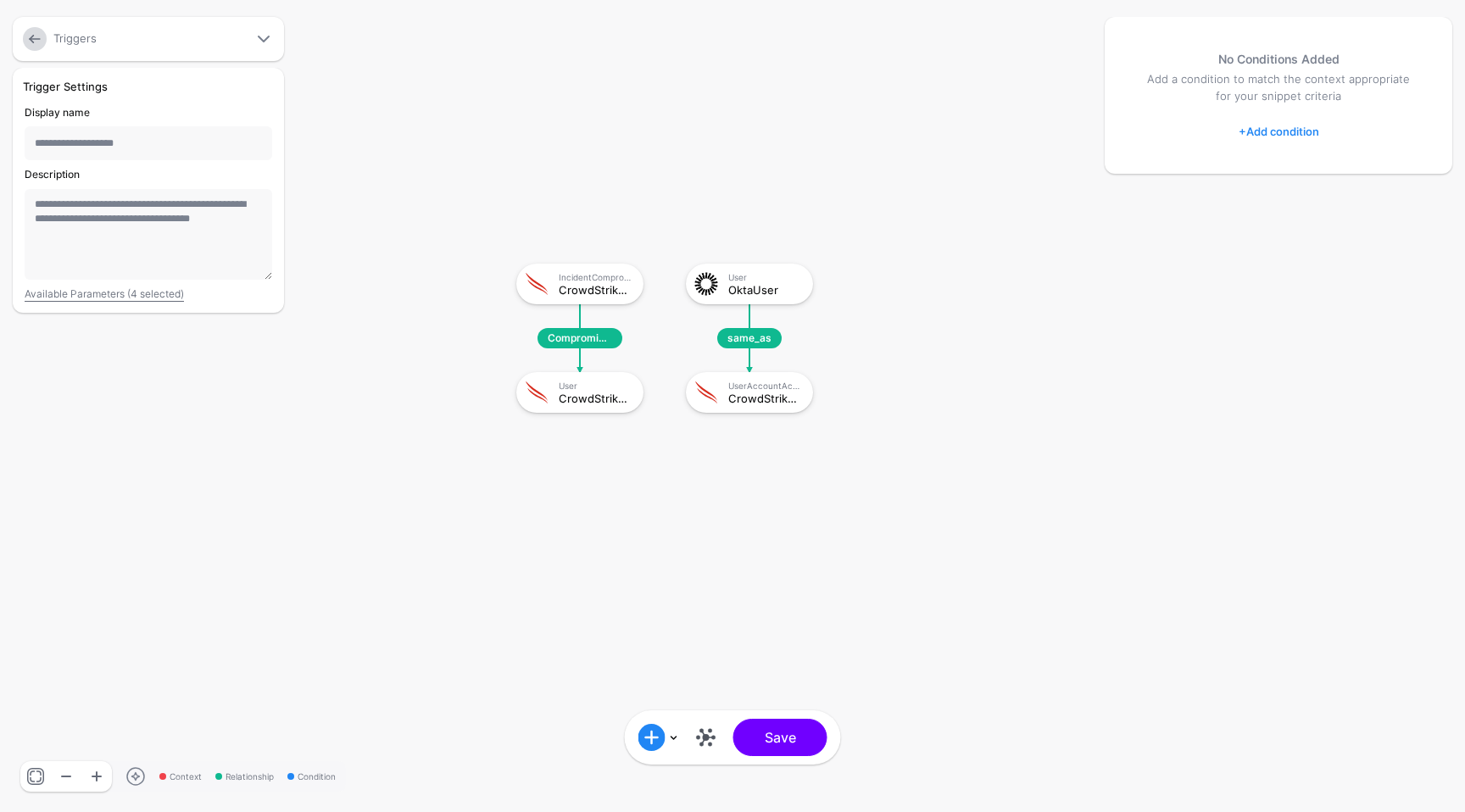
click at [770, 401] on div "CrowdStrikeUserAccountActiveDirectory" at bounding box center [764, 398] width 73 height 12
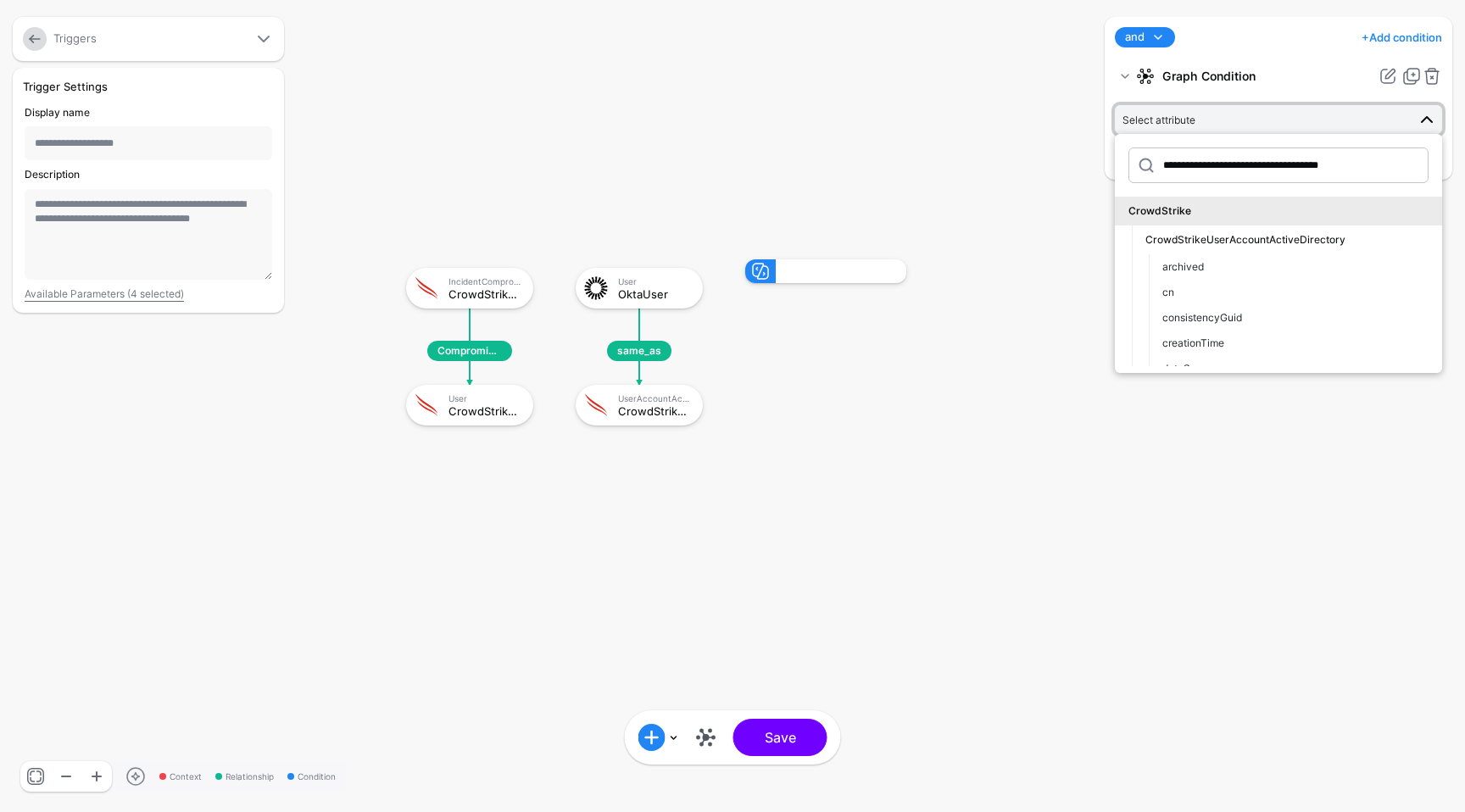
click at [1220, 504] on div "**********" at bounding box center [1278, 406] width 356 height 778
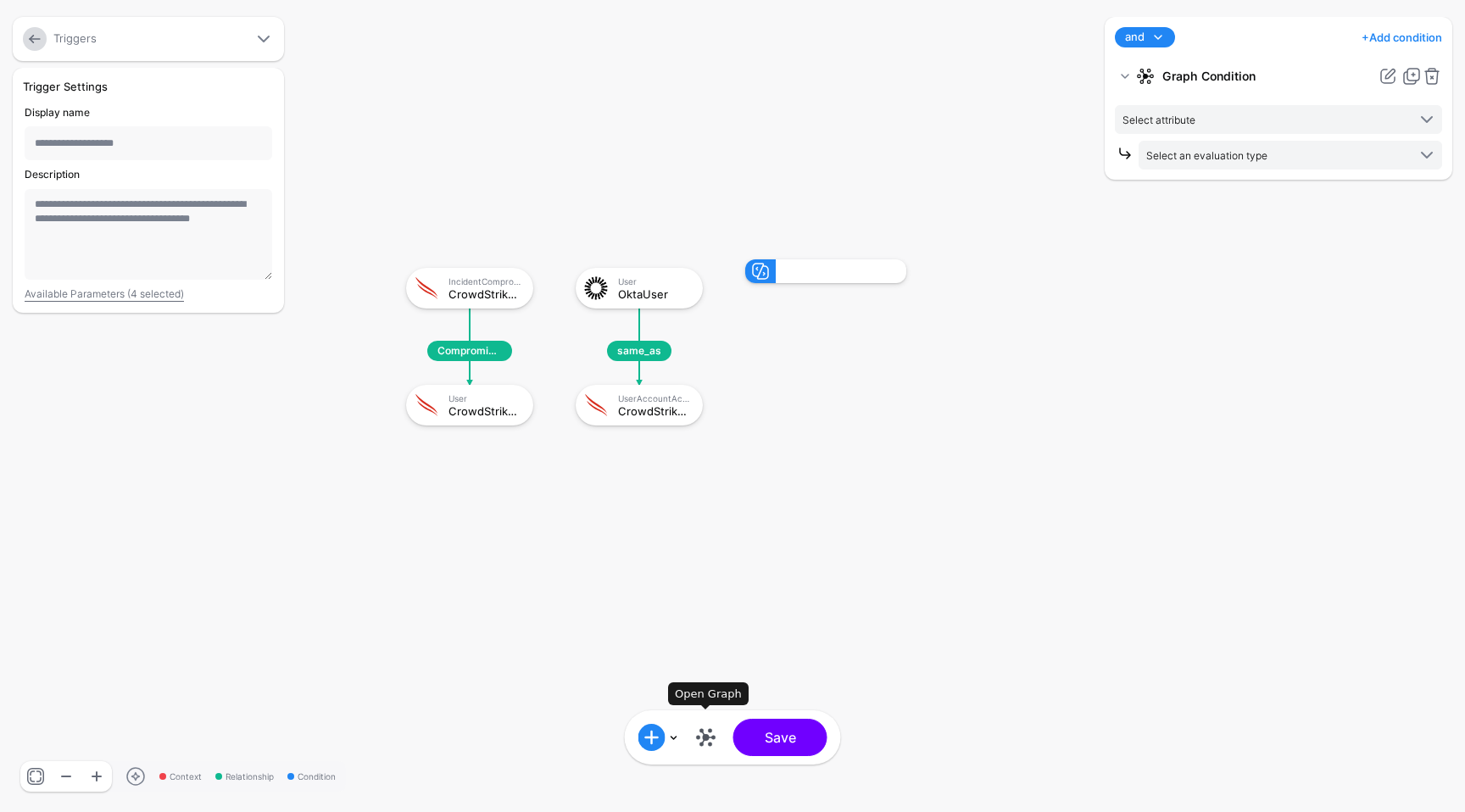
click at [706, 743] on link at bounding box center [706, 738] width 27 height 27
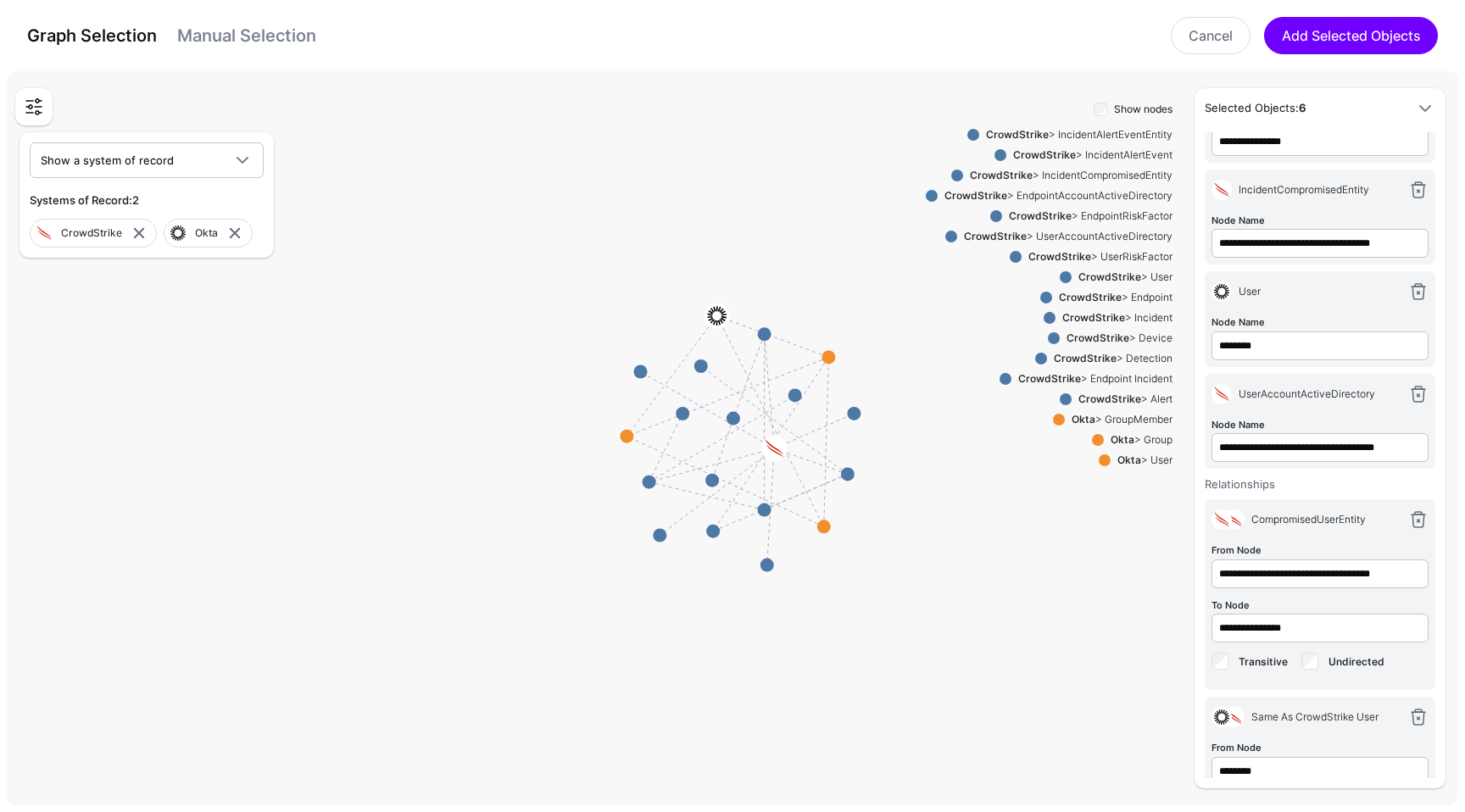
scroll to position [202, 0]
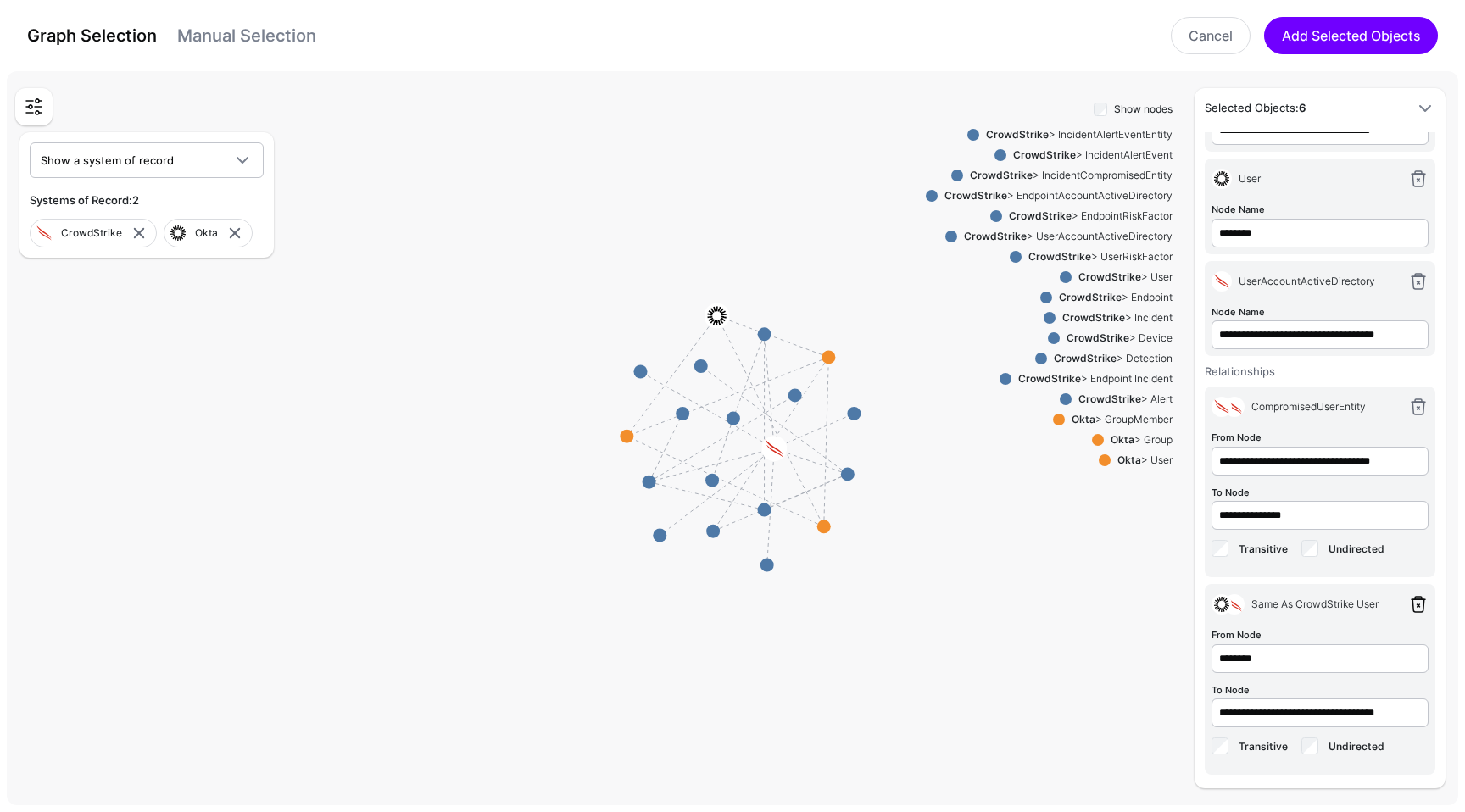
click at [1408, 598] on link at bounding box center [1418, 603] width 20 height 20
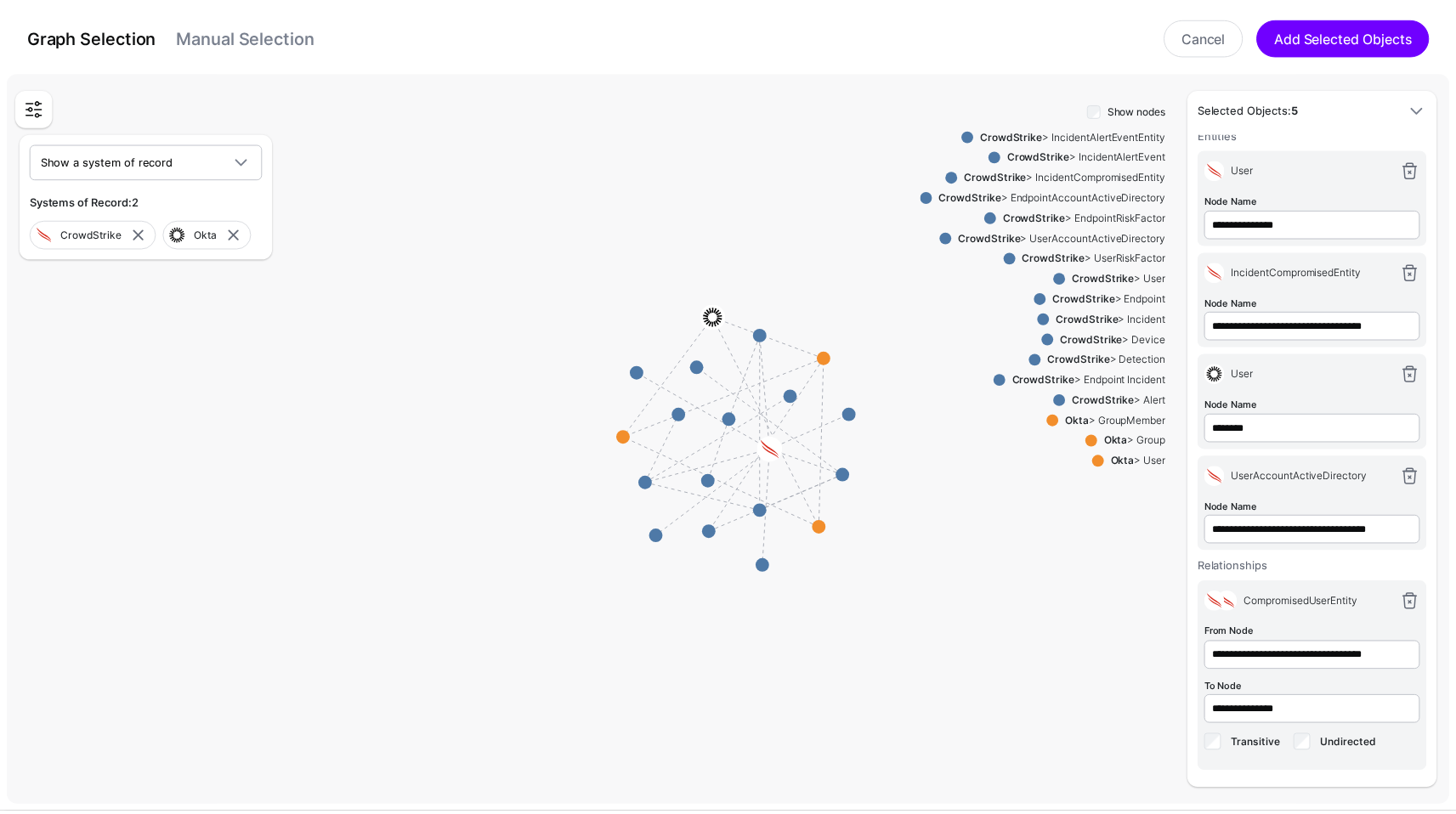
scroll to position [5, 0]
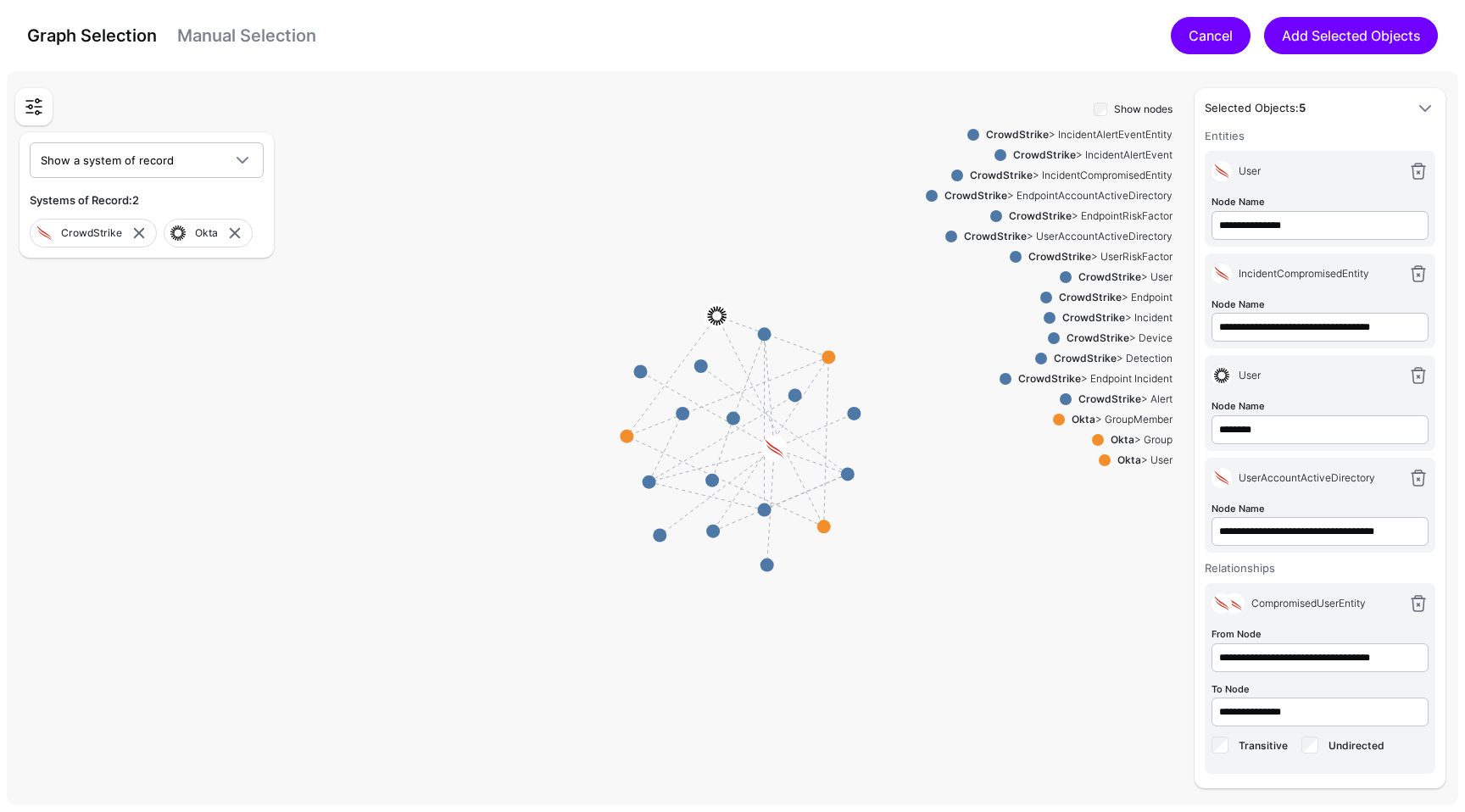
click at [1205, 39] on link "Cancel" at bounding box center [1211, 36] width 79 height 38
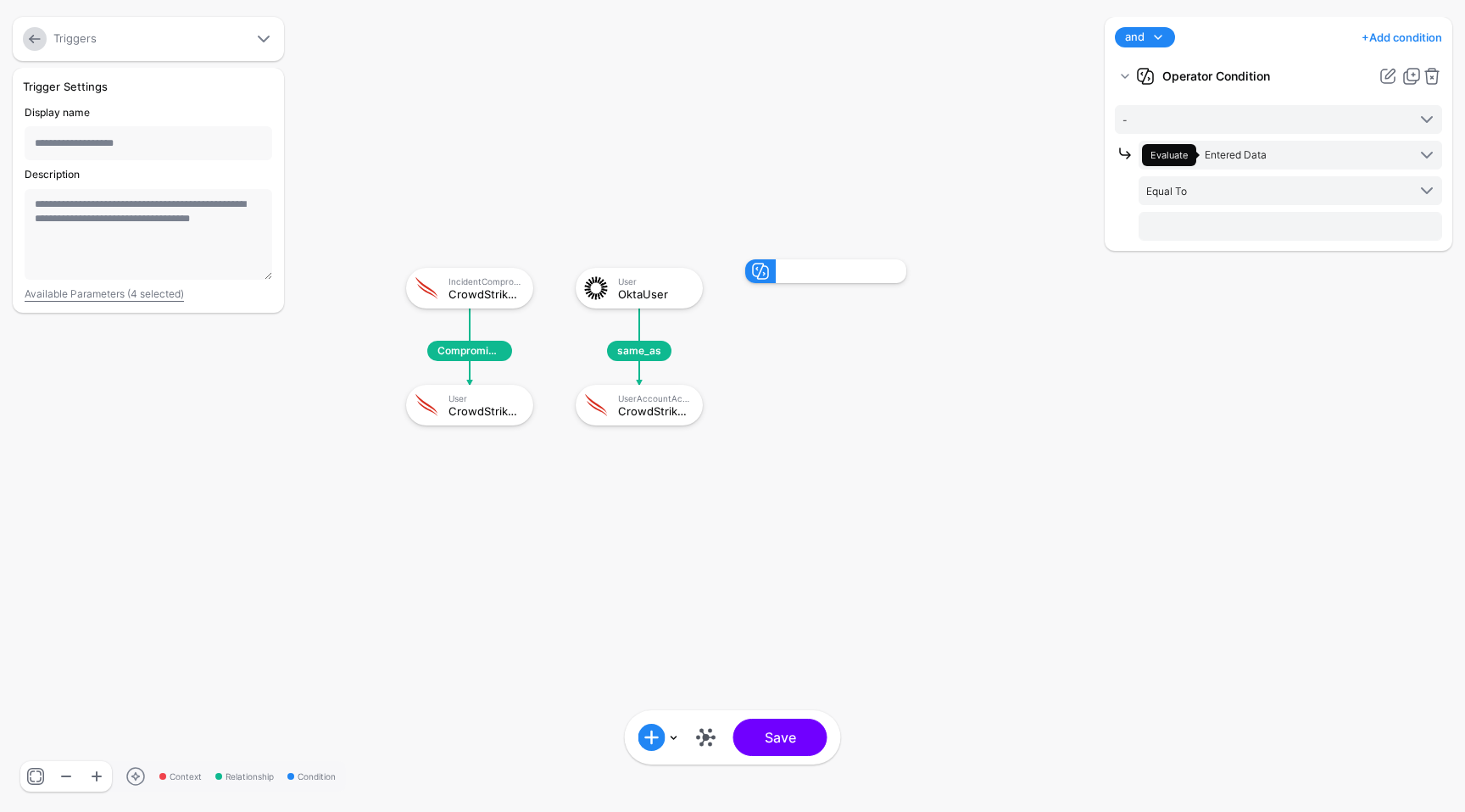
click at [24, 38] on link at bounding box center [35, 39] width 24 height 24
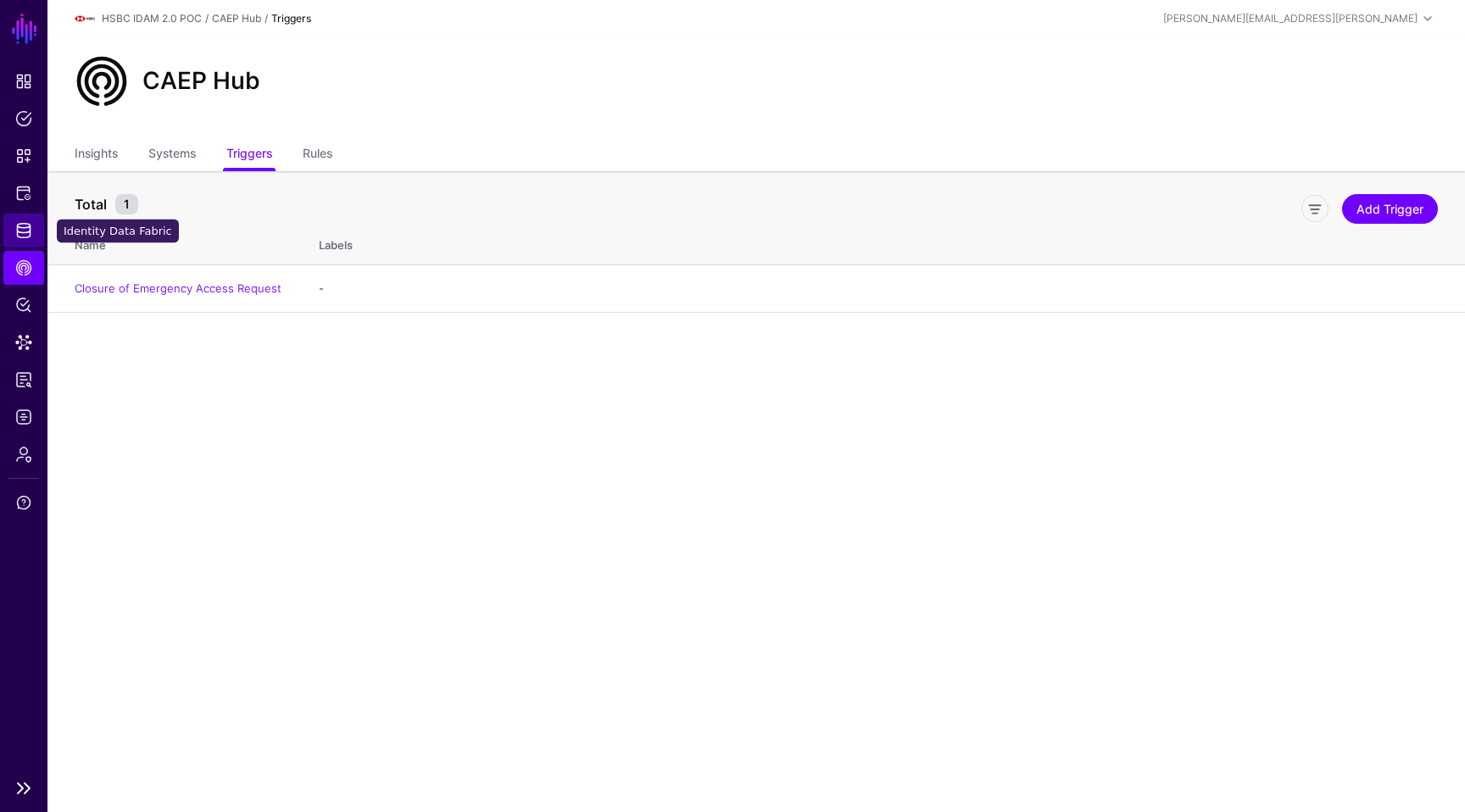
click at [18, 214] on link "Identity Data Fabric" at bounding box center [24, 230] width 41 height 34
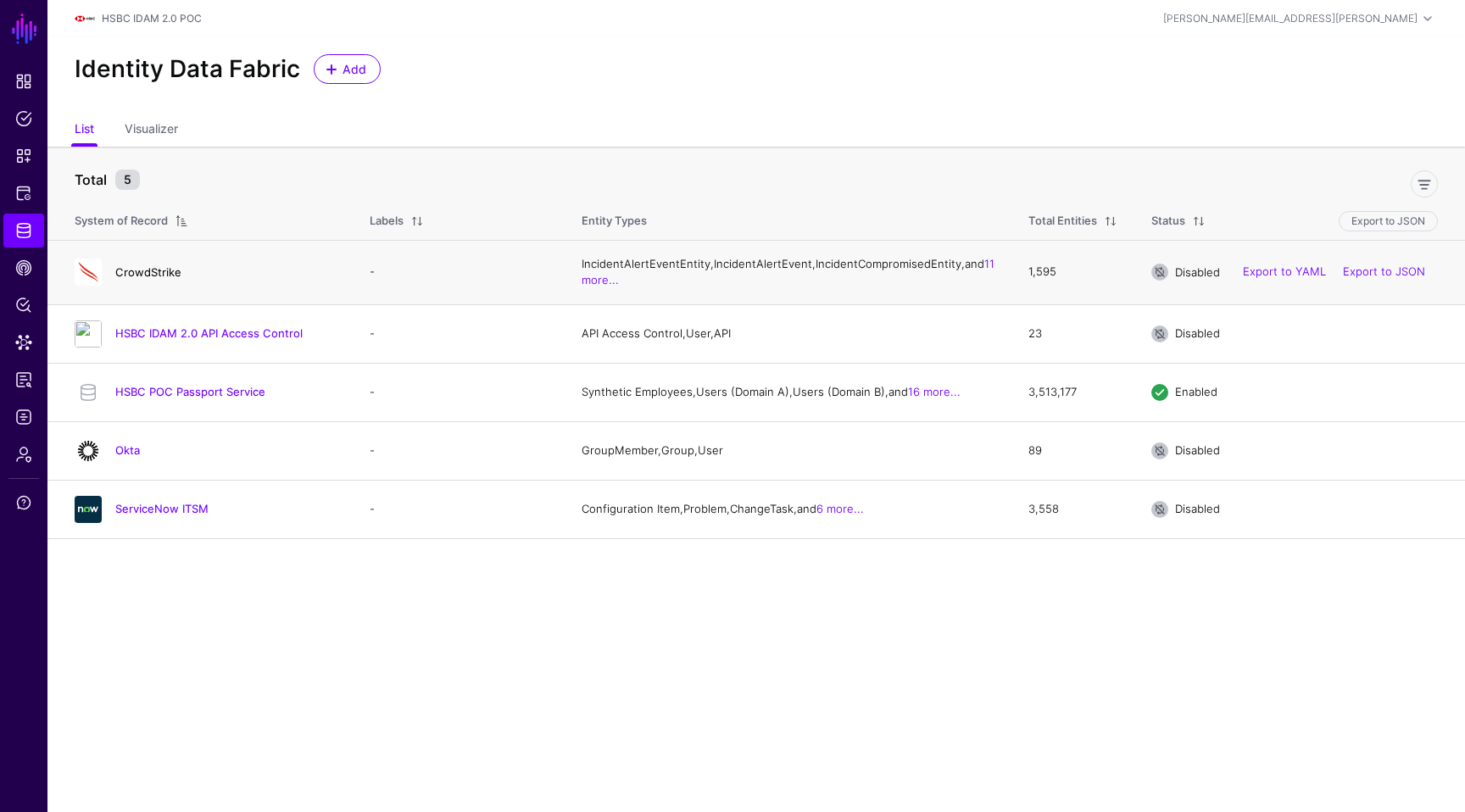
click at [142, 278] on link "CrowdStrike" at bounding box center [148, 272] width 66 height 14
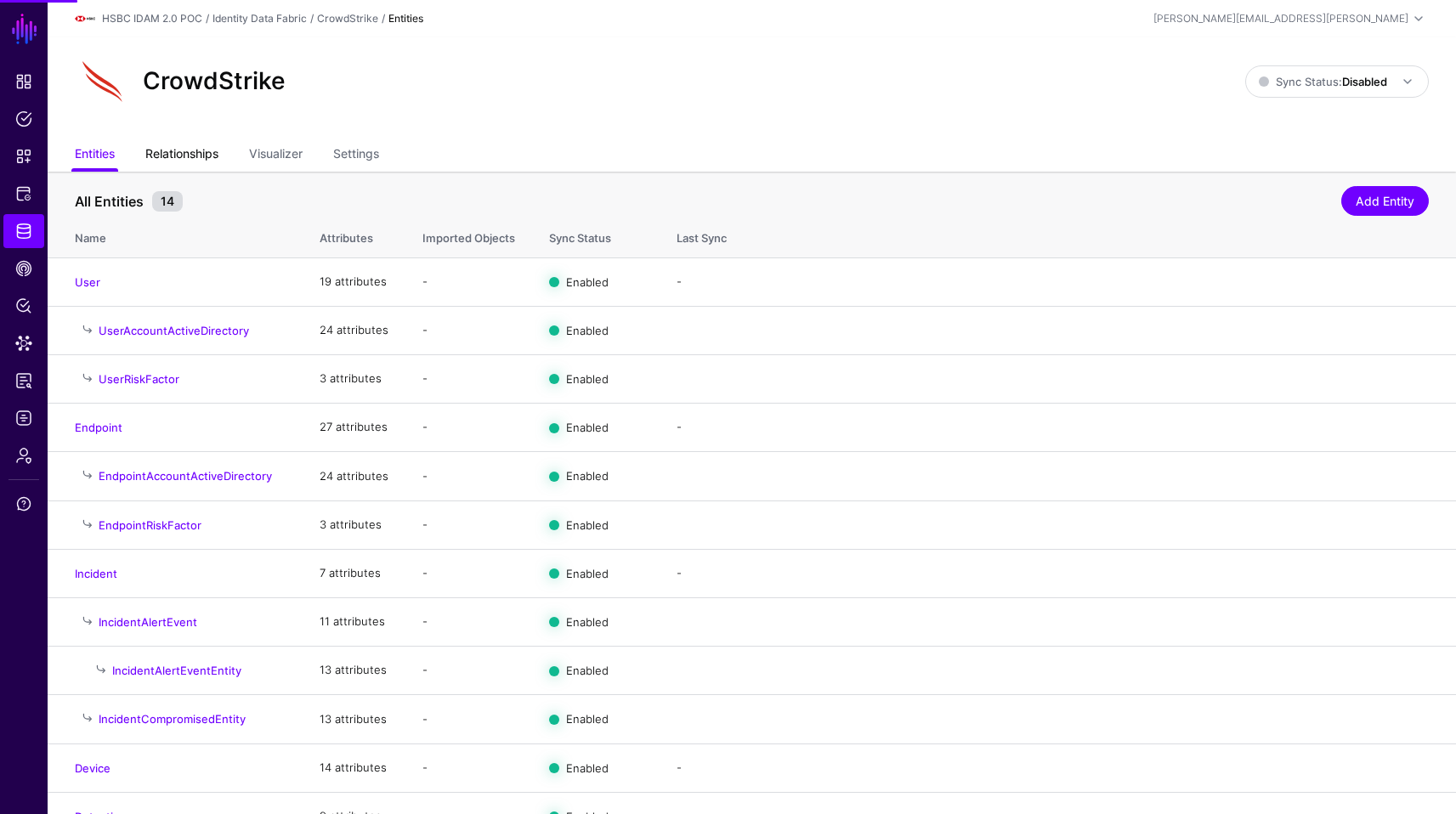
click at [195, 150] on link "Relationships" at bounding box center [181, 155] width 73 height 32
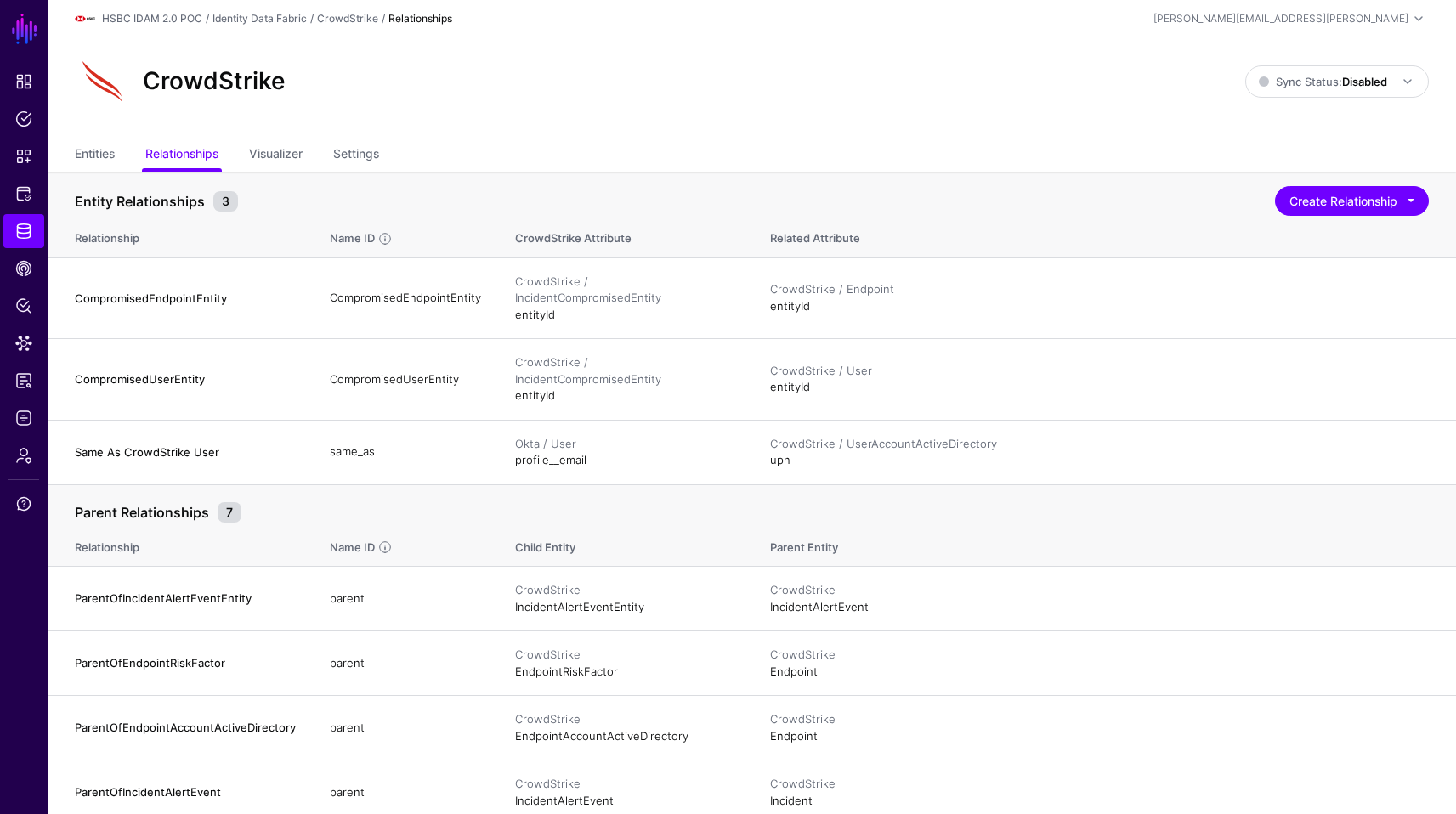
click at [1074, 103] on div "CrowdStrike" at bounding box center [659, 81] width 1184 height 54
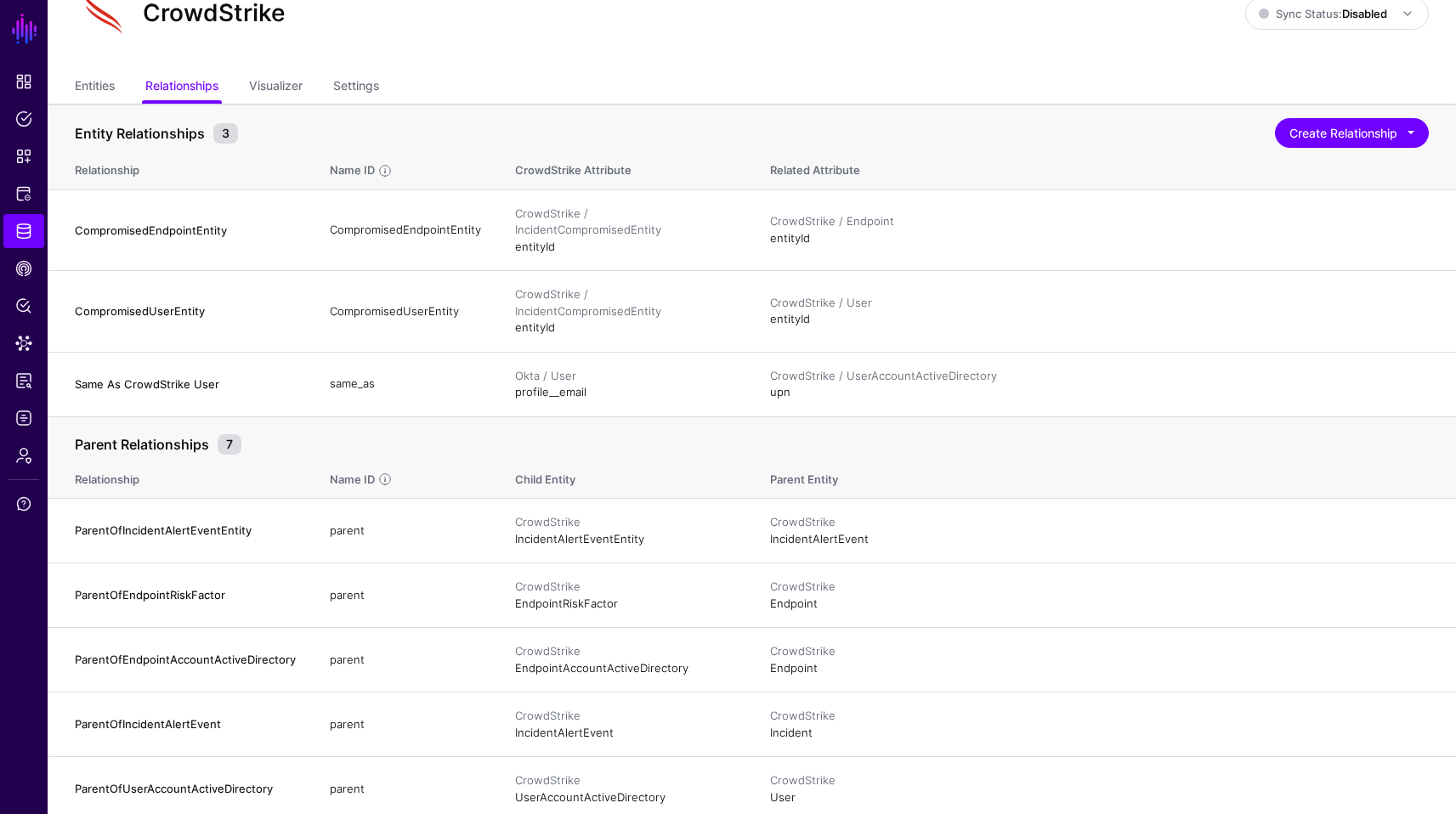
scroll to position [102, 0]
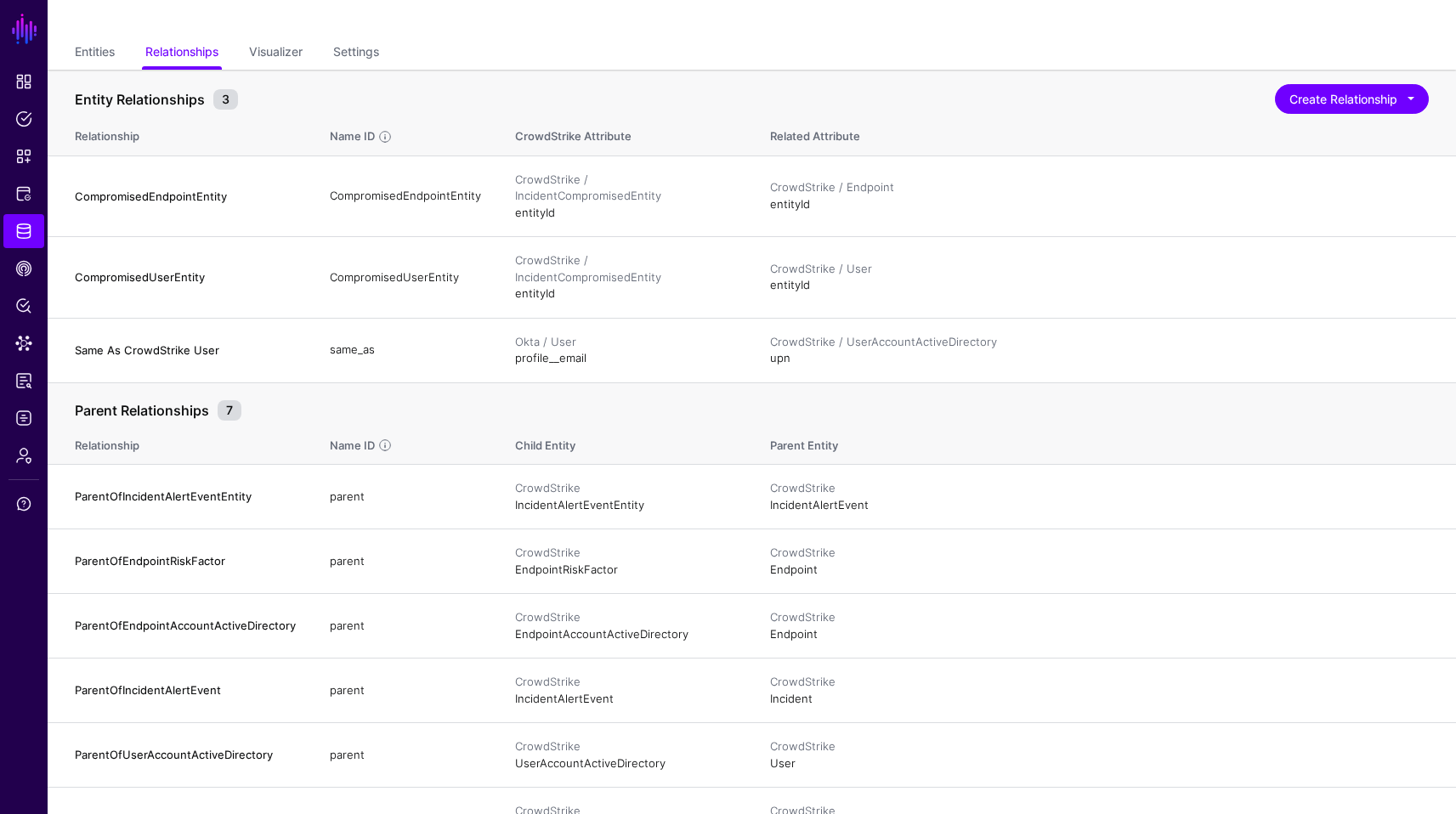
click at [992, 58] on ul "Entities Relationships Visualizer Settings" at bounding box center [751, 53] width 1353 height 32
click at [1345, 342] on link "Edit" at bounding box center [1353, 349] width 20 height 14
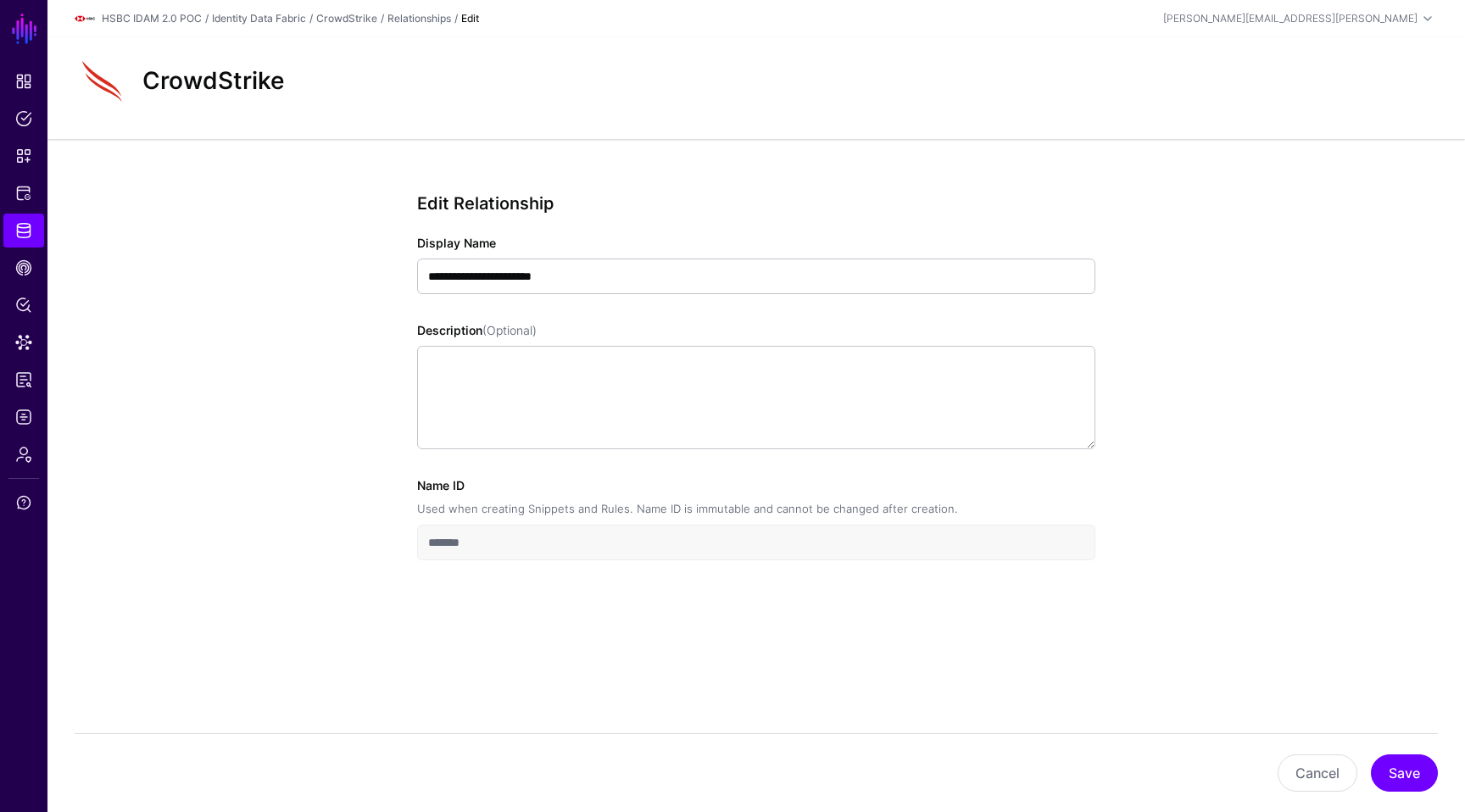
click at [909, 339] on div "Description (Optional)" at bounding box center [755, 385] width 678 height 128
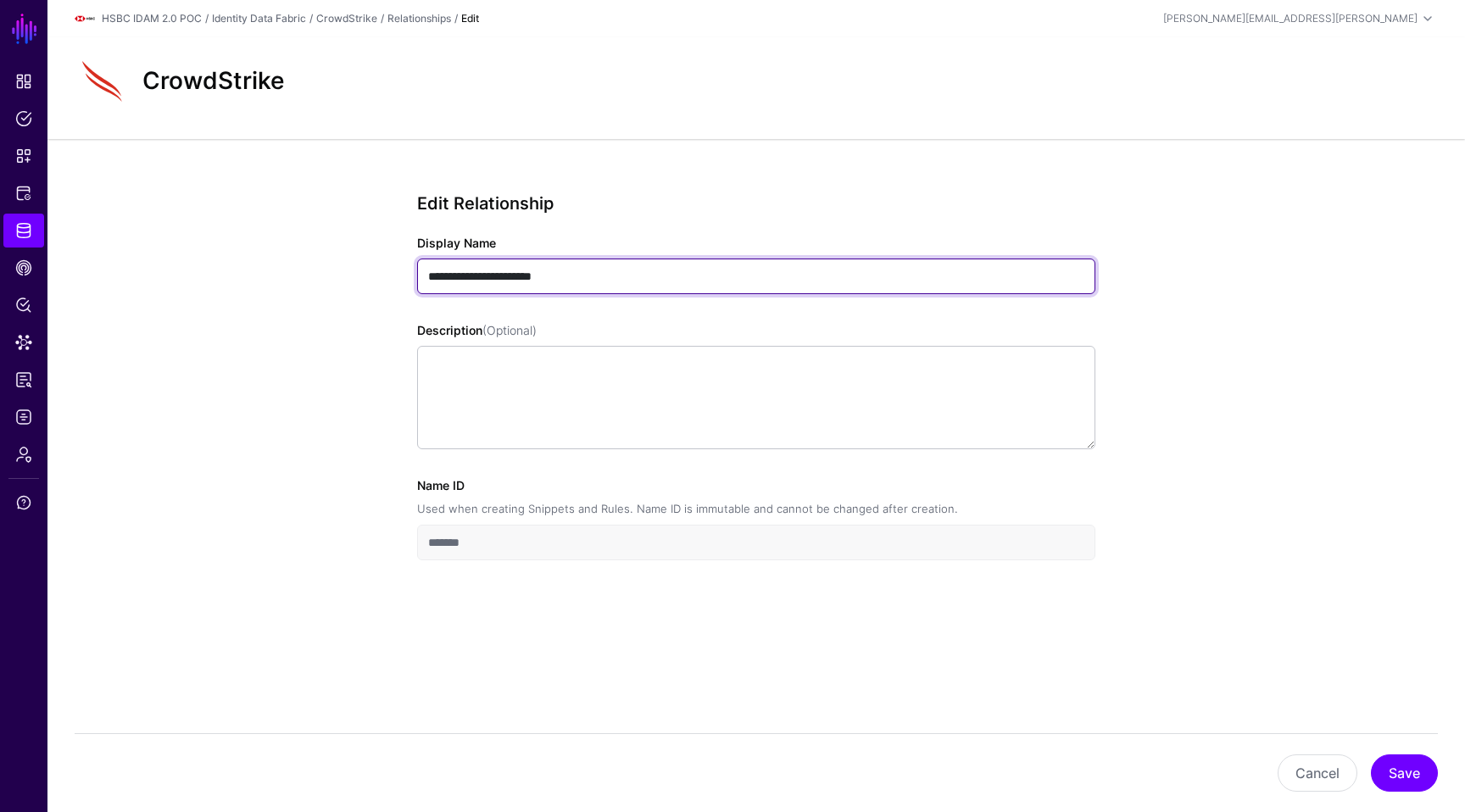
click at [865, 271] on input "**********" at bounding box center [755, 276] width 678 height 36
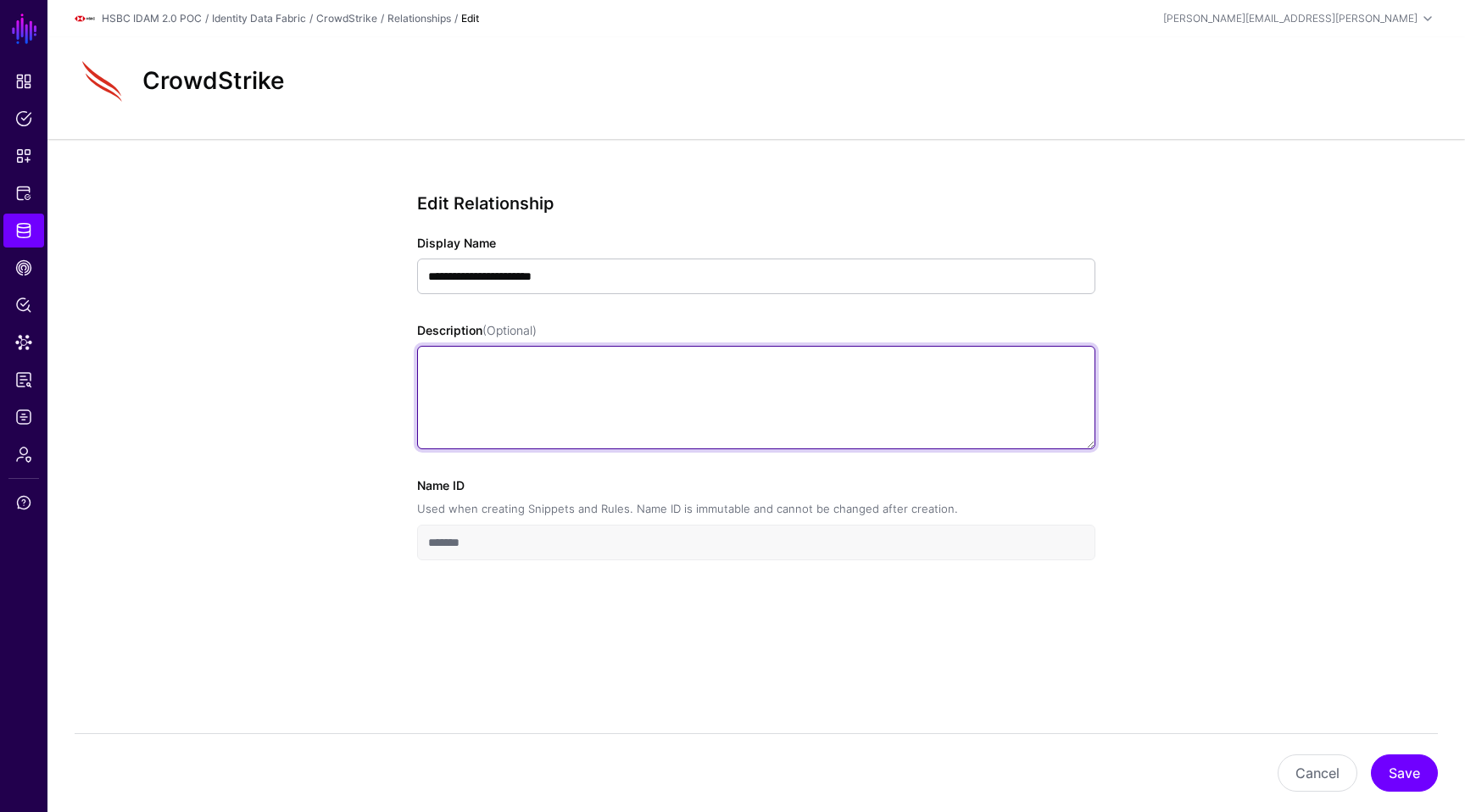
click at [1021, 436] on textarea "Description (Optional)" at bounding box center [755, 397] width 678 height 103
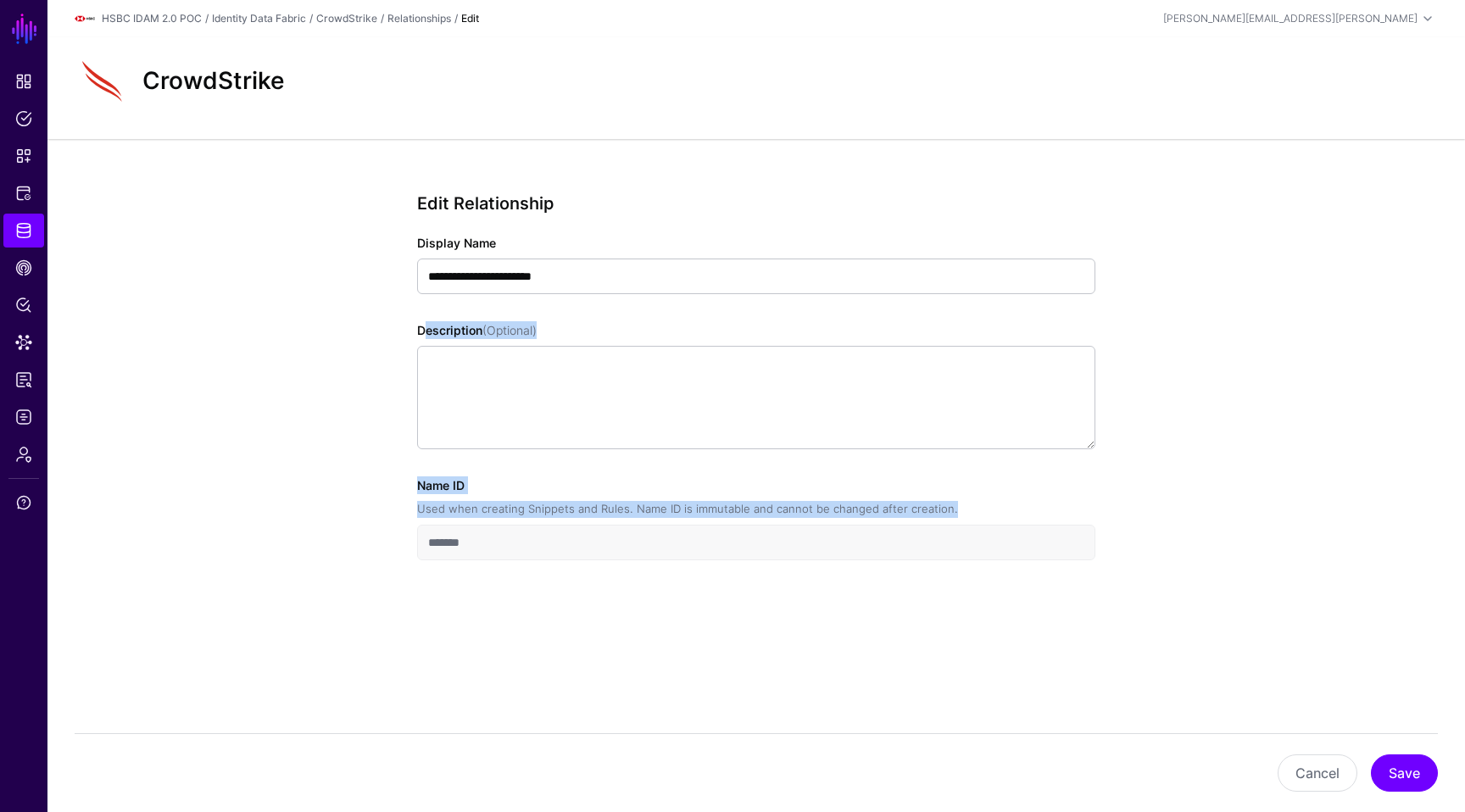
drag, startPoint x: 1453, startPoint y: 304, endPoint x: 1432, endPoint y: 574, distance: 270.8
click at [1432, 574] on div "**********" at bounding box center [756, 438] width 1418 height 597
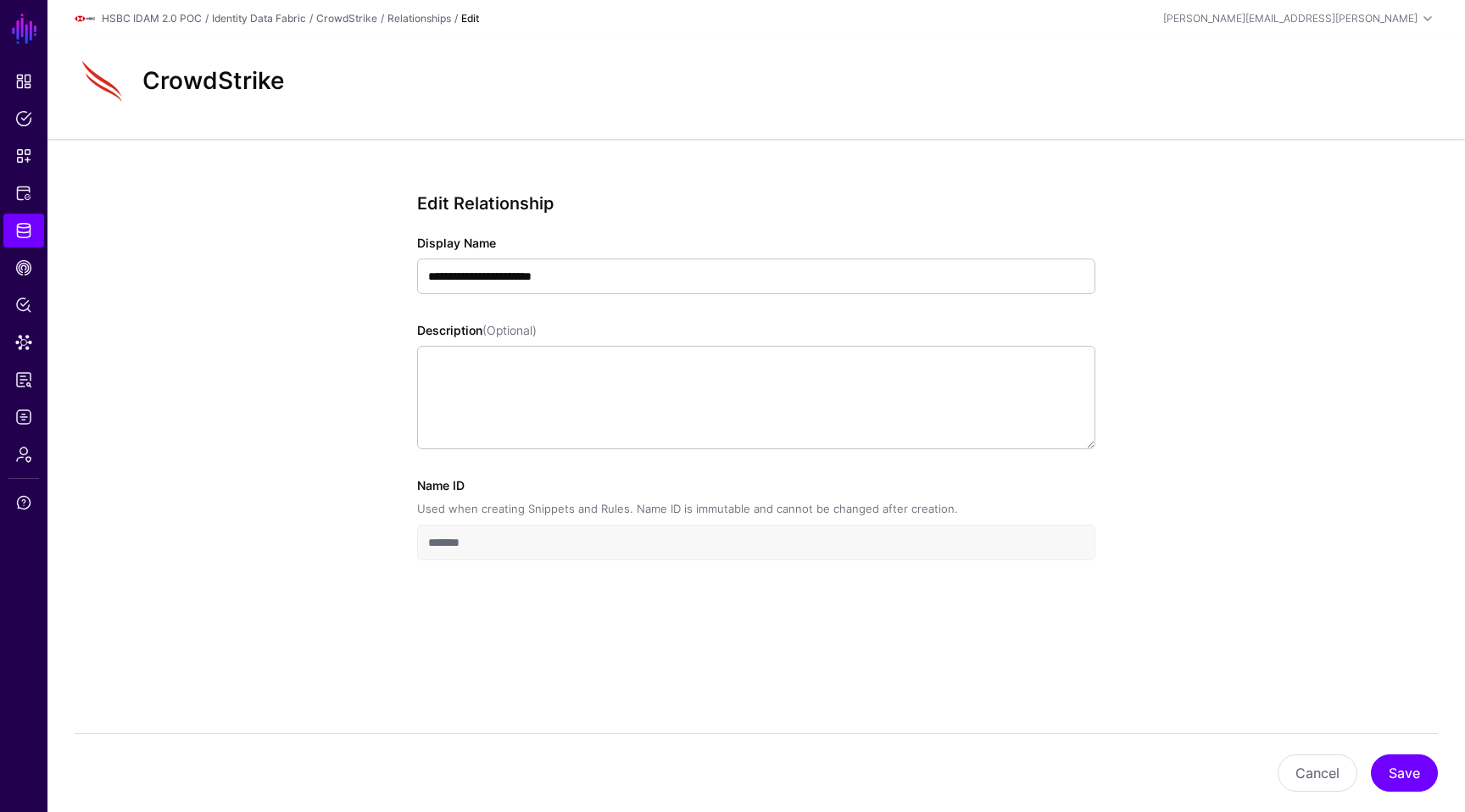
click at [1275, 643] on div "**********" at bounding box center [756, 438] width 1418 height 597
drag, startPoint x: 1269, startPoint y: 652, endPoint x: 1271, endPoint y: 674, distance: 22.1
click at [1271, 674] on div "**********" at bounding box center [756, 438] width 1418 height 597
click at [1321, 766] on button "Cancel" at bounding box center [1317, 772] width 79 height 38
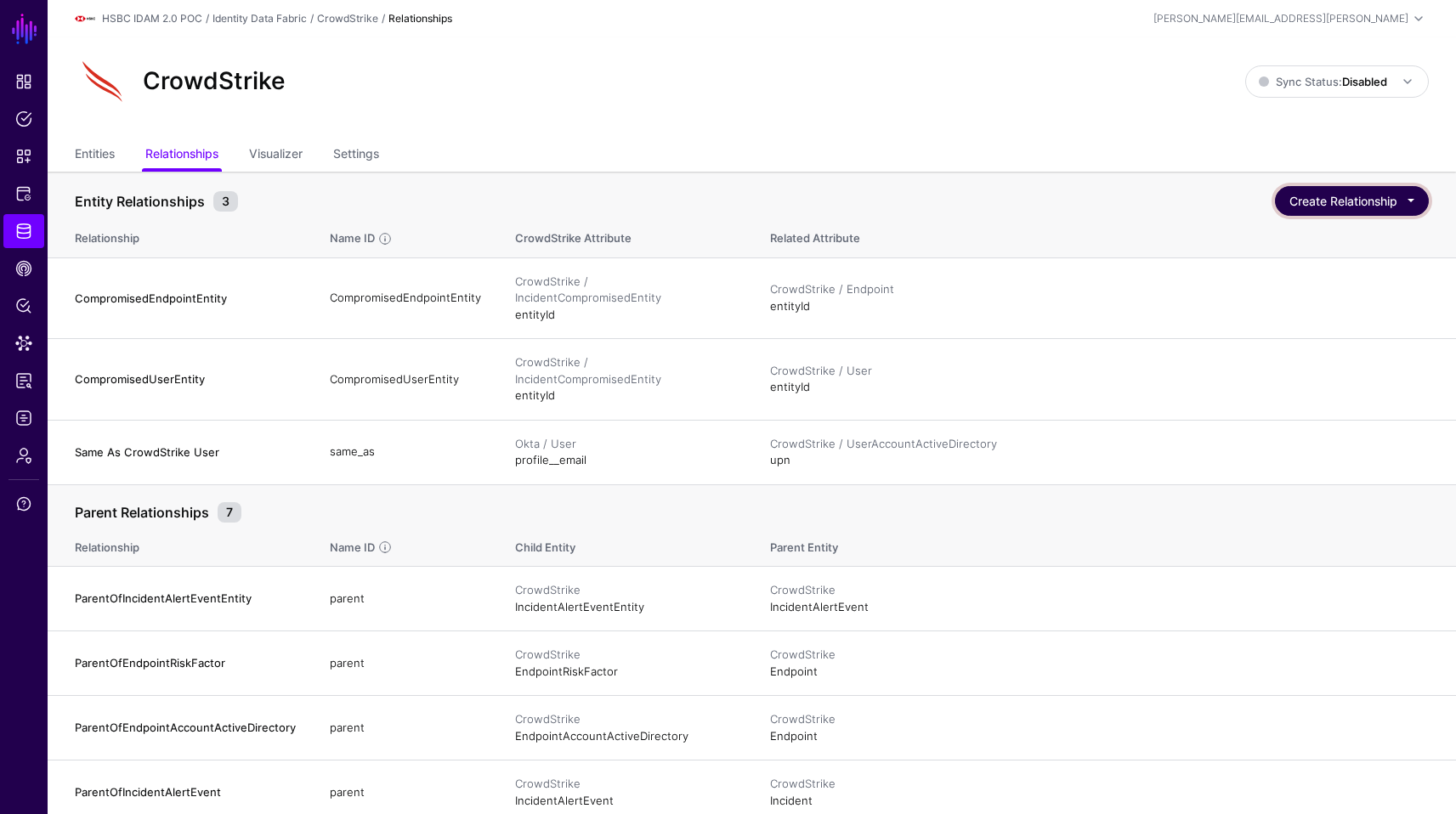
click at [1312, 213] on button "Create Relationship" at bounding box center [1351, 201] width 154 height 30
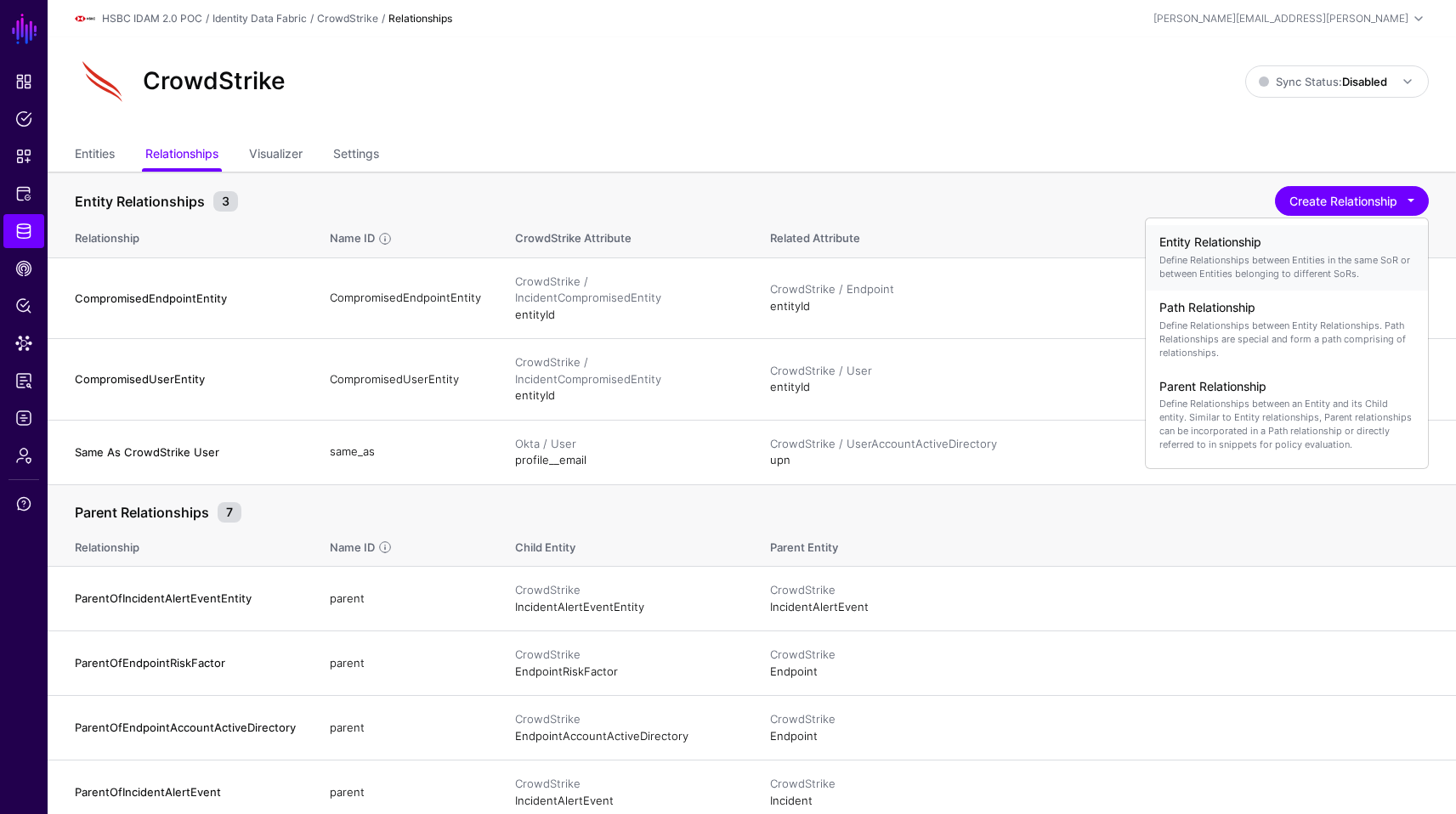
click at [1277, 251] on div "Entity Relationship Define Relationships between Entities in the same SoR or be…" at bounding box center [1286, 258] width 255 height 58
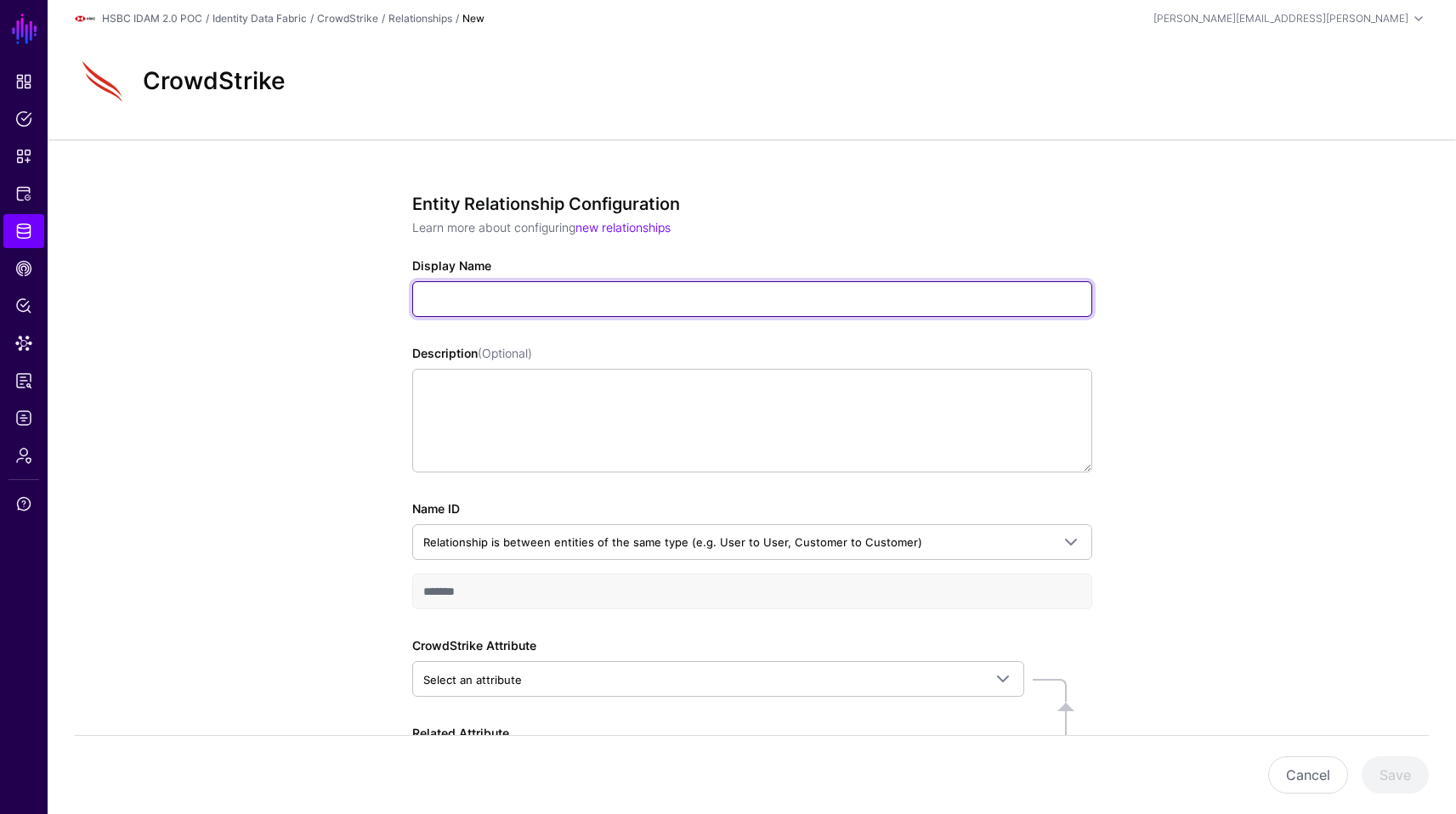
click at [974, 286] on input "Display Name" at bounding box center [751, 298] width 680 height 36
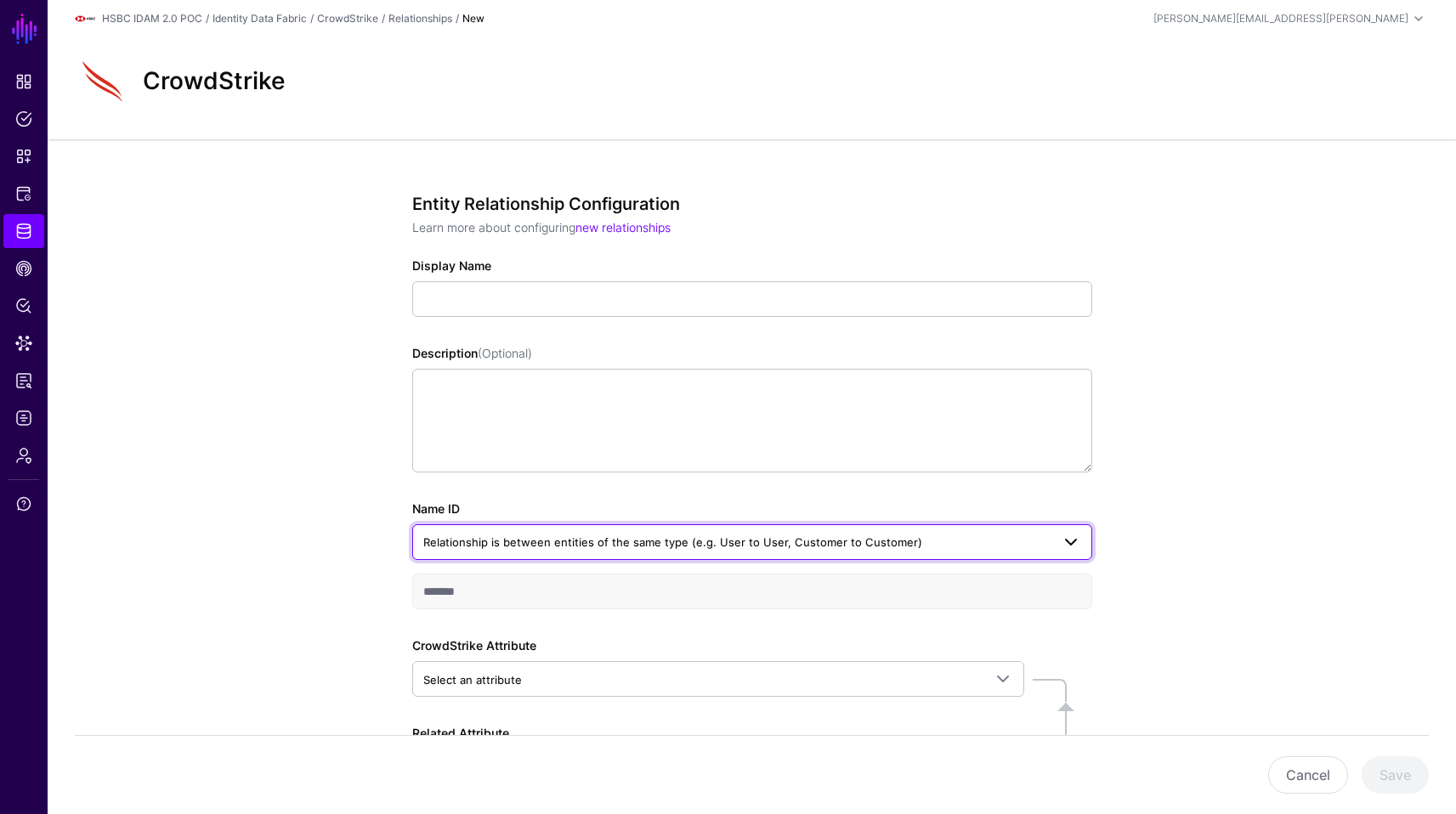
click at [754, 545] on span "Relationship is between entities of the same type (e.g. User to User, Customer …" at bounding box center [673, 542] width 499 height 14
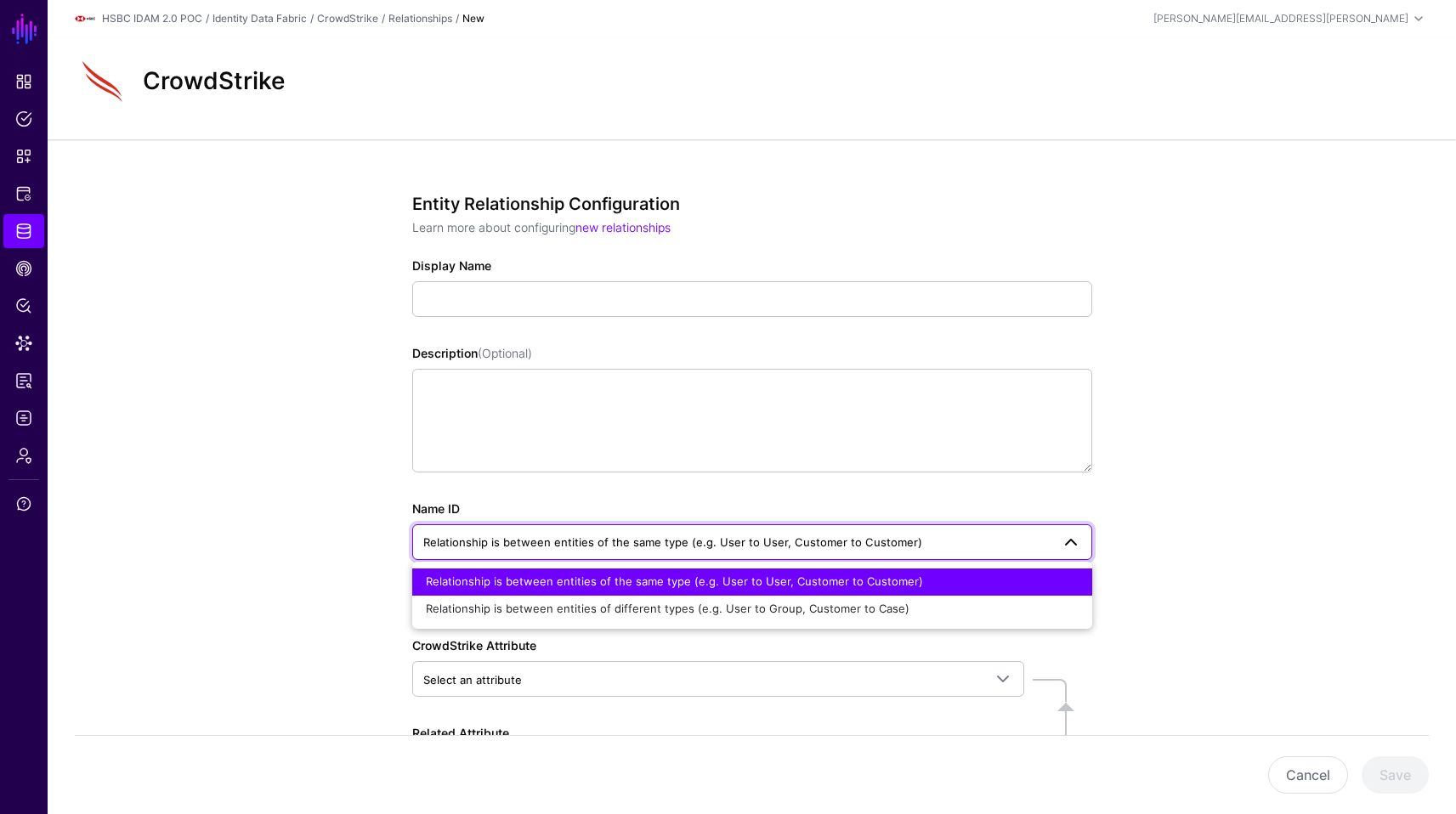
click at [765, 581] on span "Relationship is between entities of the same type (e.g. User to User, Customer …" at bounding box center [674, 581] width 497 height 14
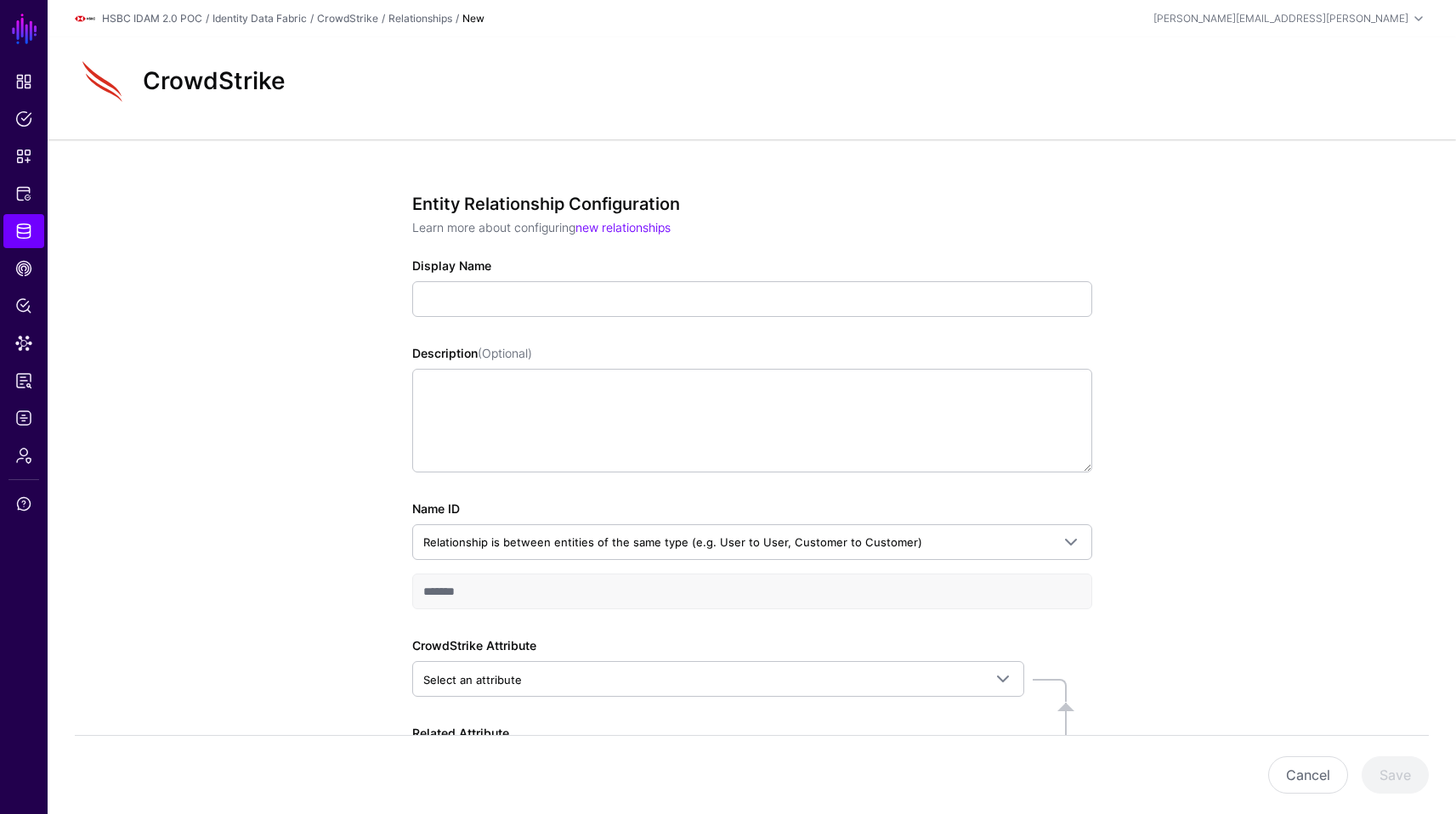
scroll to position [147, 0]
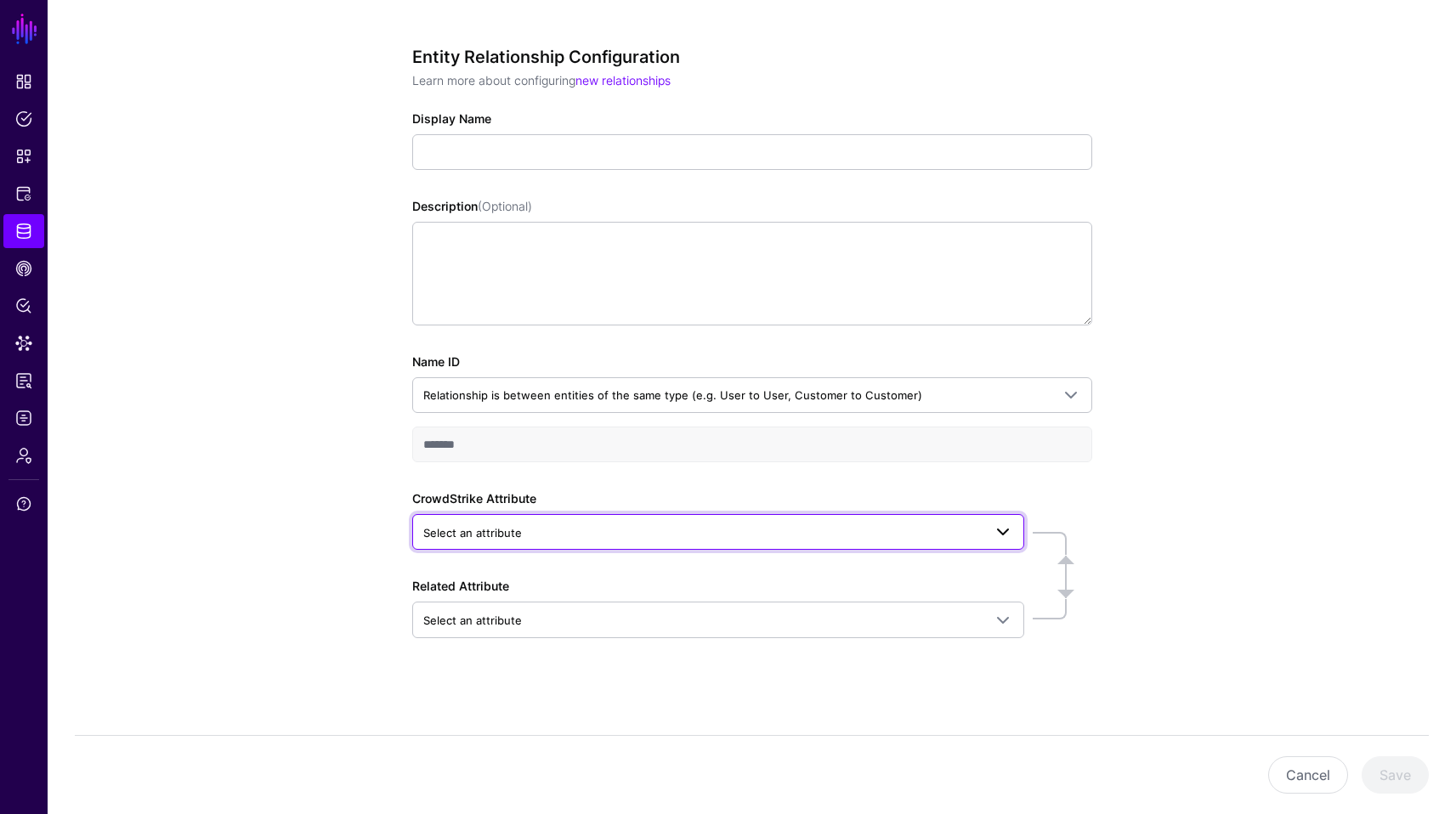
click at [715, 532] on span "Select an attribute" at bounding box center [703, 532] width 559 height 18
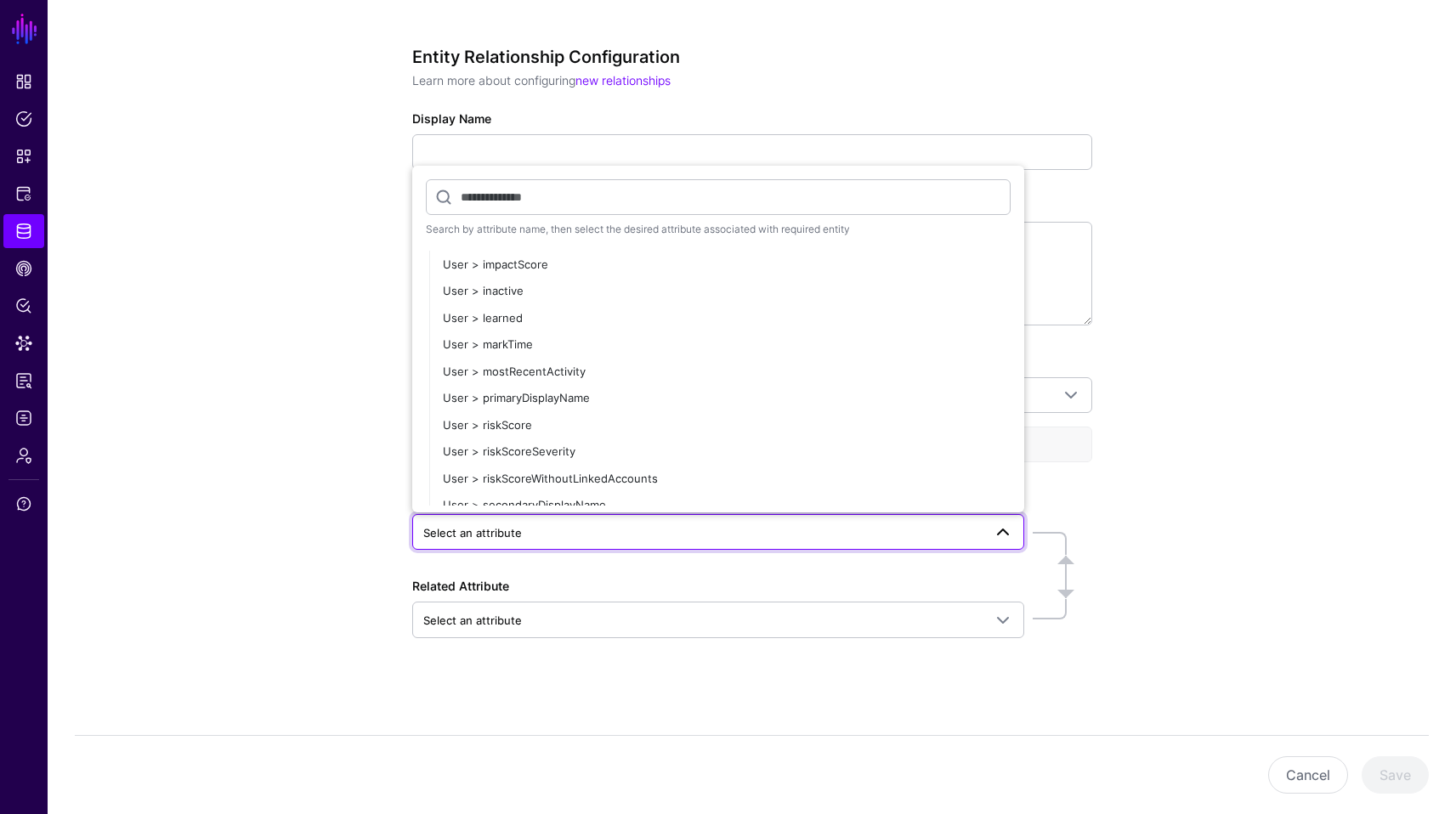
scroll to position [3959, 0]
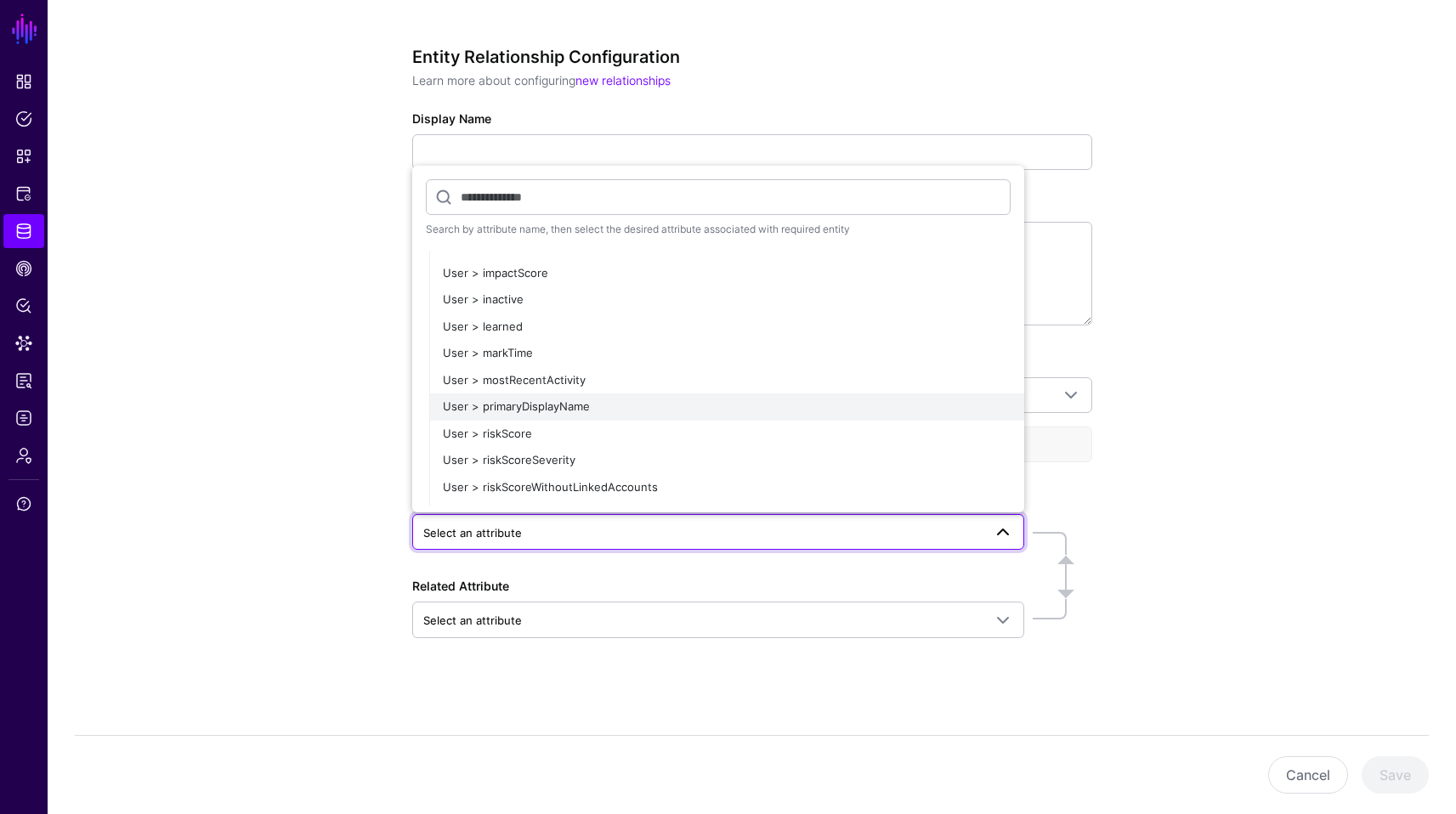
click at [580, 399] on span "User > primaryDisplayName" at bounding box center [517, 406] width 147 height 14
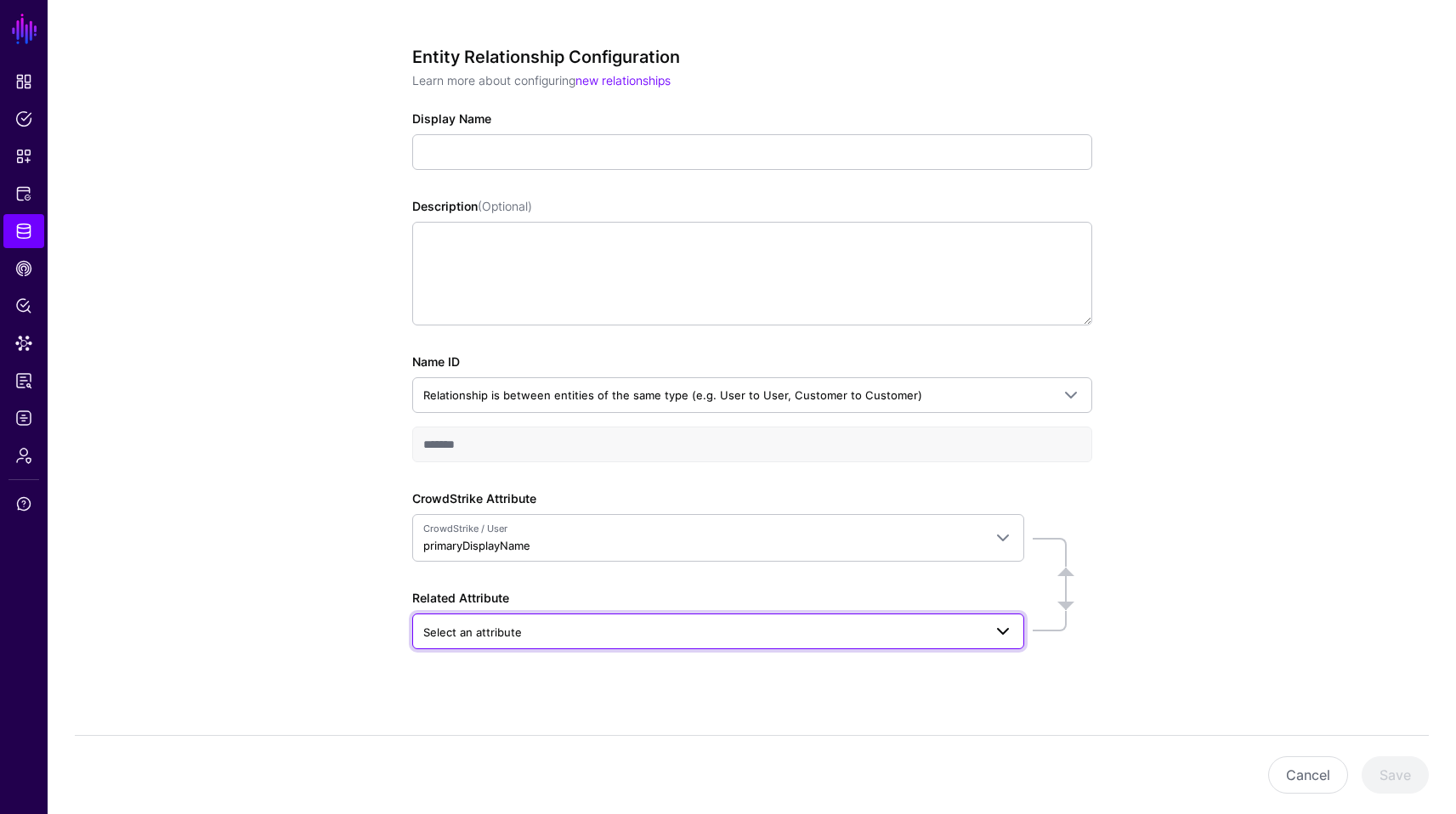
click at [556, 627] on span "Select an attribute" at bounding box center [703, 632] width 559 height 18
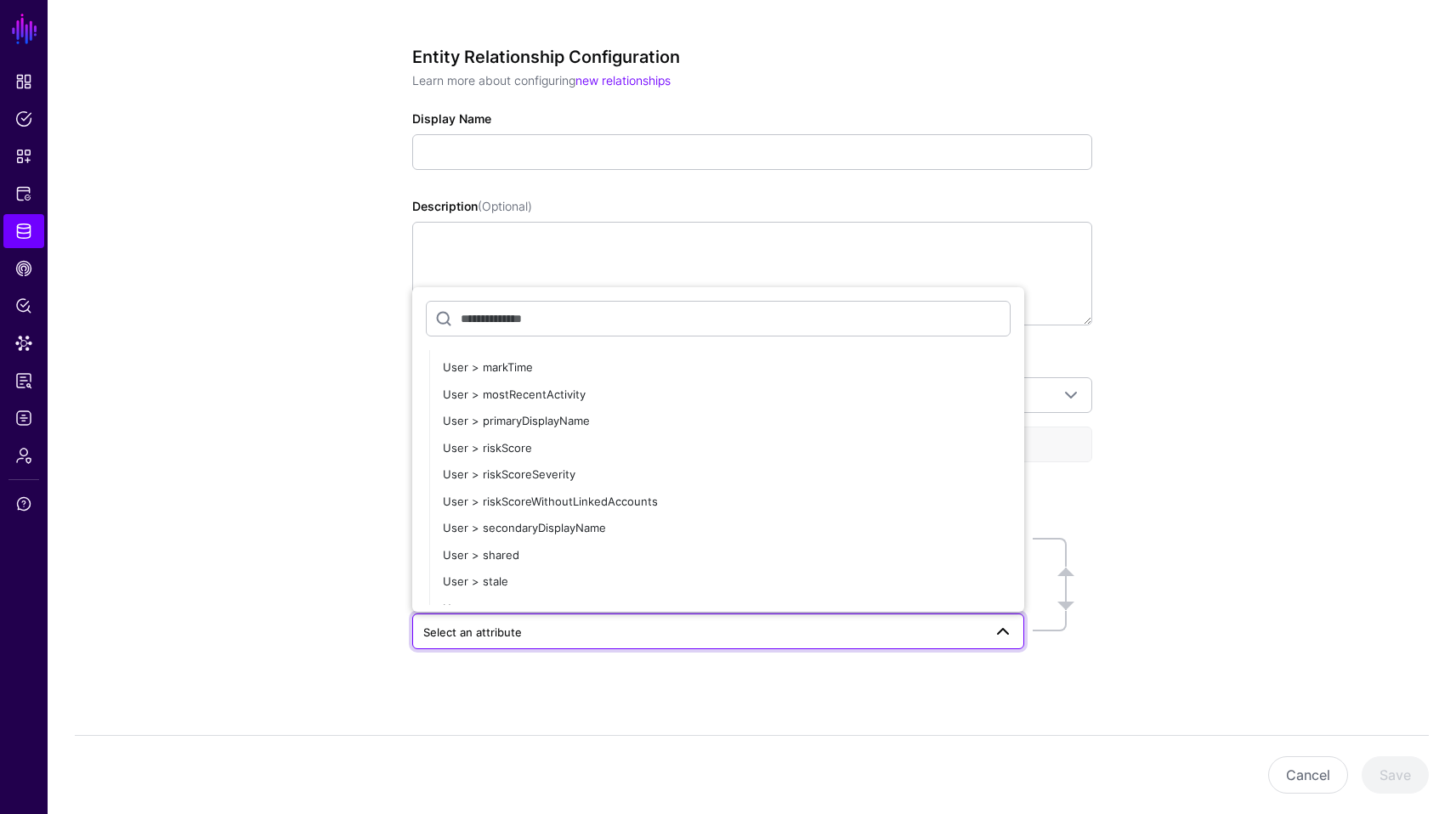
scroll to position [4021, 0]
click at [1156, 588] on div "Entity Relationship Configuration Learn more about configuring new relationship…" at bounding box center [751, 409] width 1408 height 833
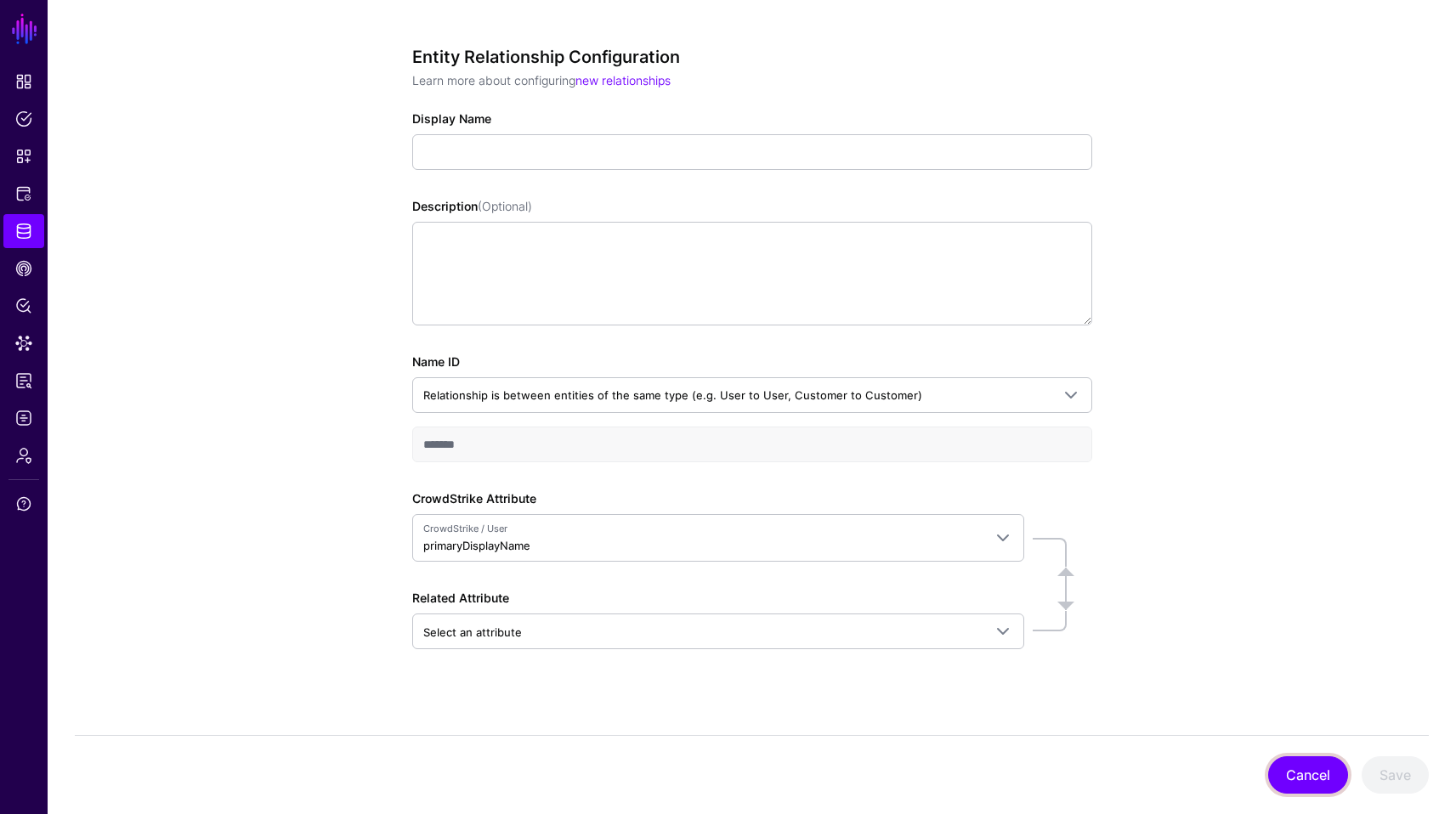
click at [1300, 772] on button "Cancel" at bounding box center [1308, 774] width 79 height 38
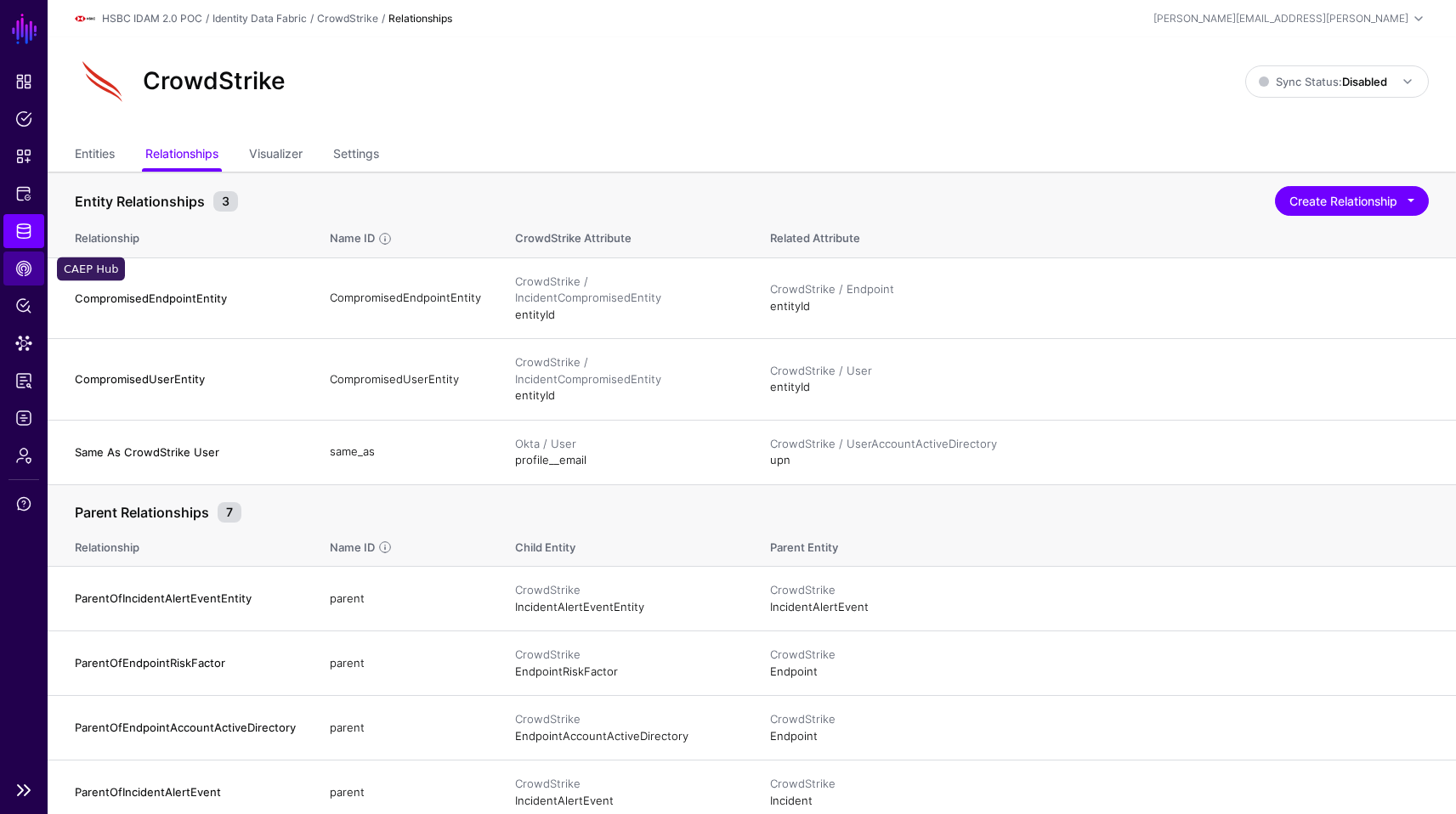
click at [12, 265] on link "CAEP Hub" at bounding box center [24, 267] width 41 height 34
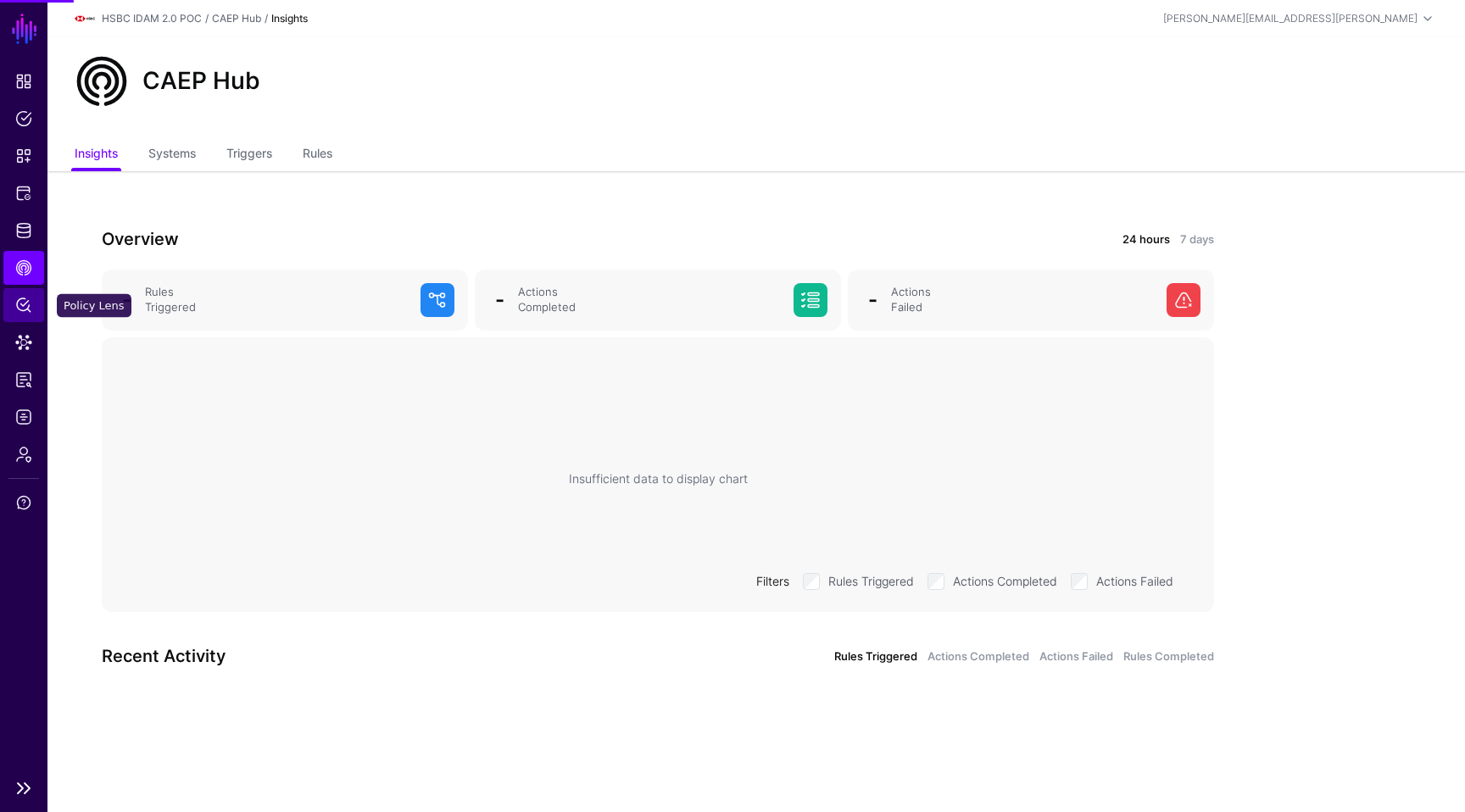
click at [33, 300] on link "Policy Lens" at bounding box center [24, 304] width 41 height 34
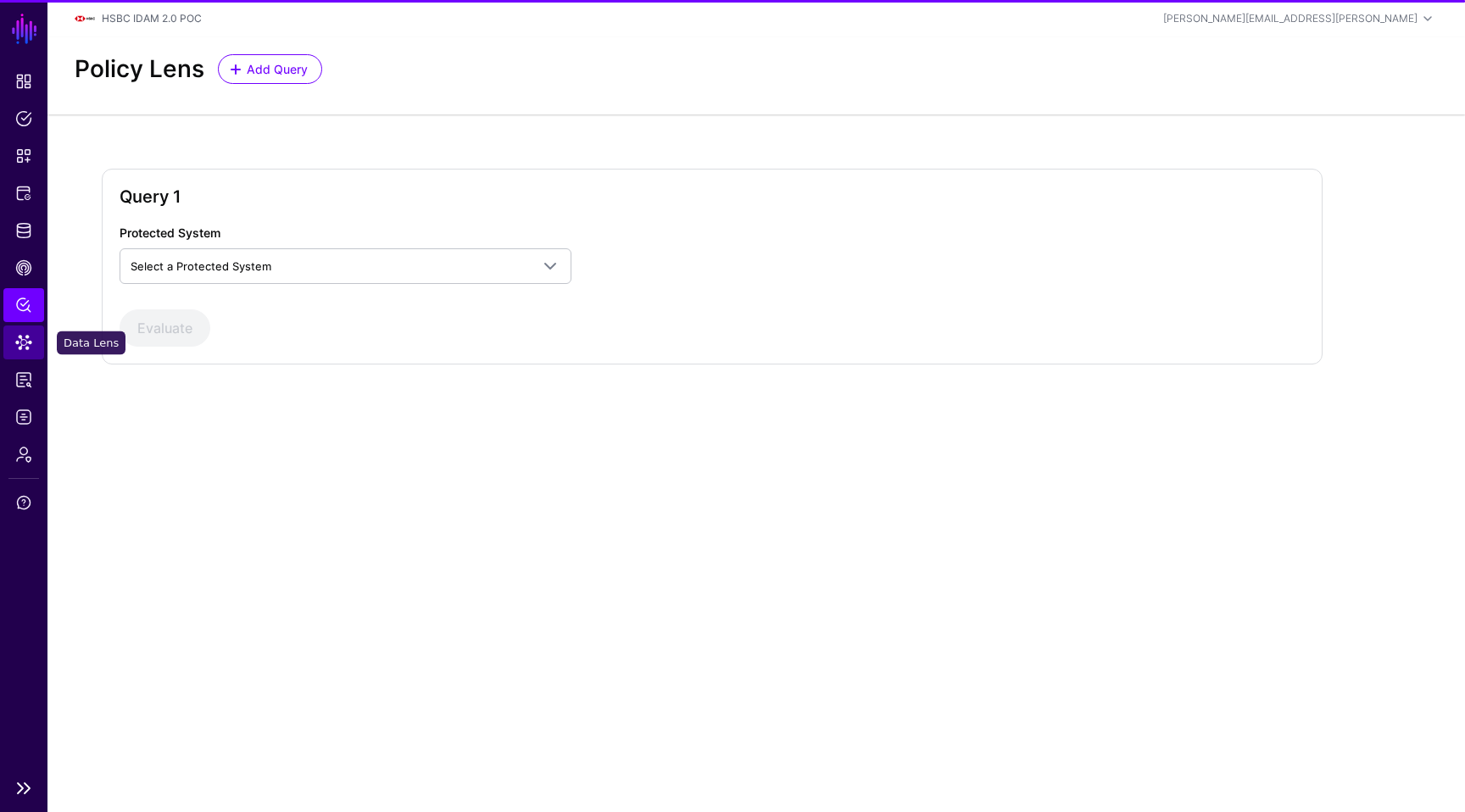
click at [27, 336] on span "Data Lens" at bounding box center [24, 342] width 17 height 17
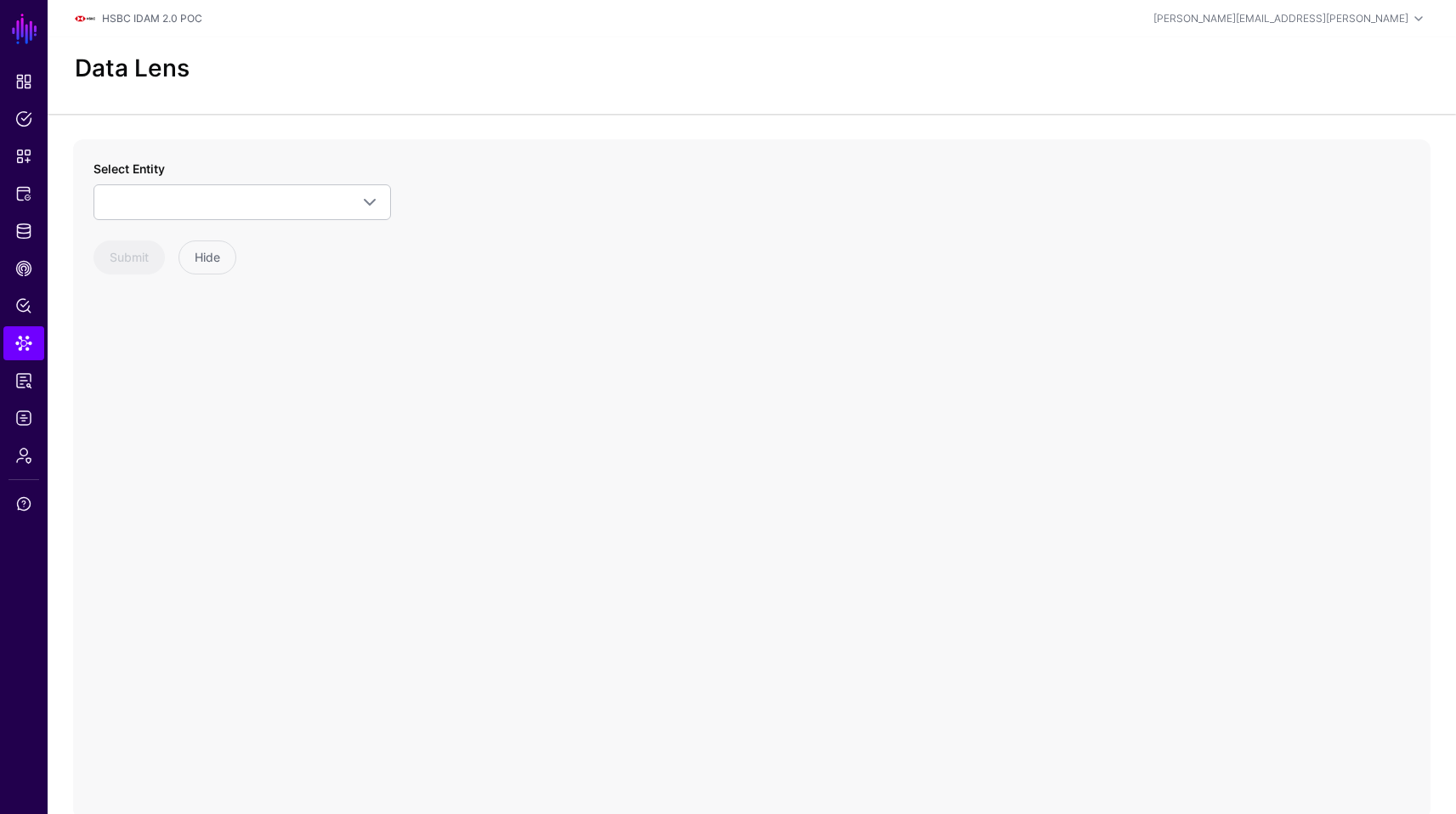
click at [243, 223] on div "Select Entity HSBC POC Passport Service Groups (Domain A) Groups (Domain B) Gro…" at bounding box center [241, 217] width 298 height 114
click at [266, 211] on link at bounding box center [241, 202] width 298 height 36
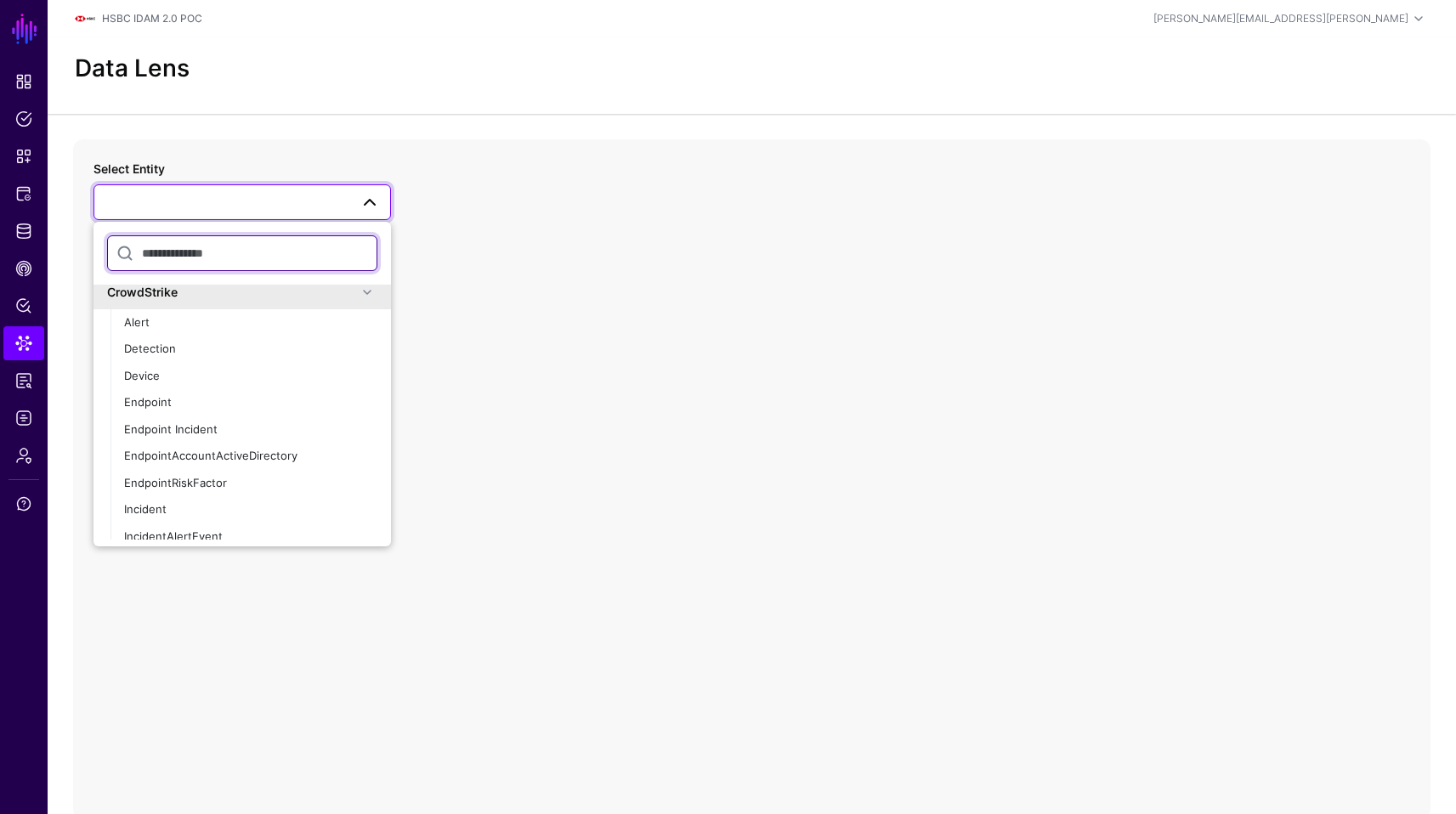
scroll to position [1200, 0]
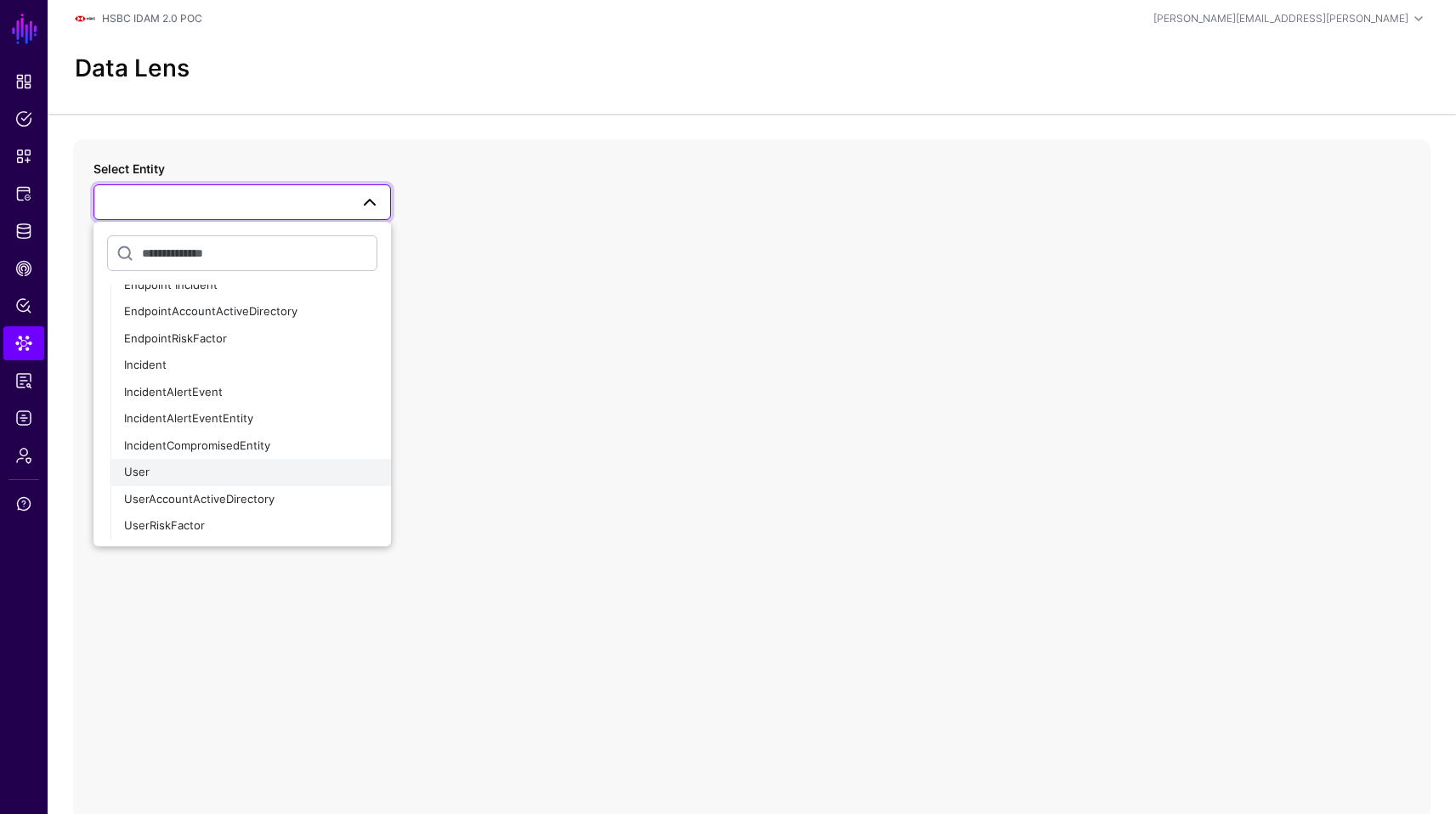
click at [166, 470] on div "User" at bounding box center [250, 473] width 253 height 17
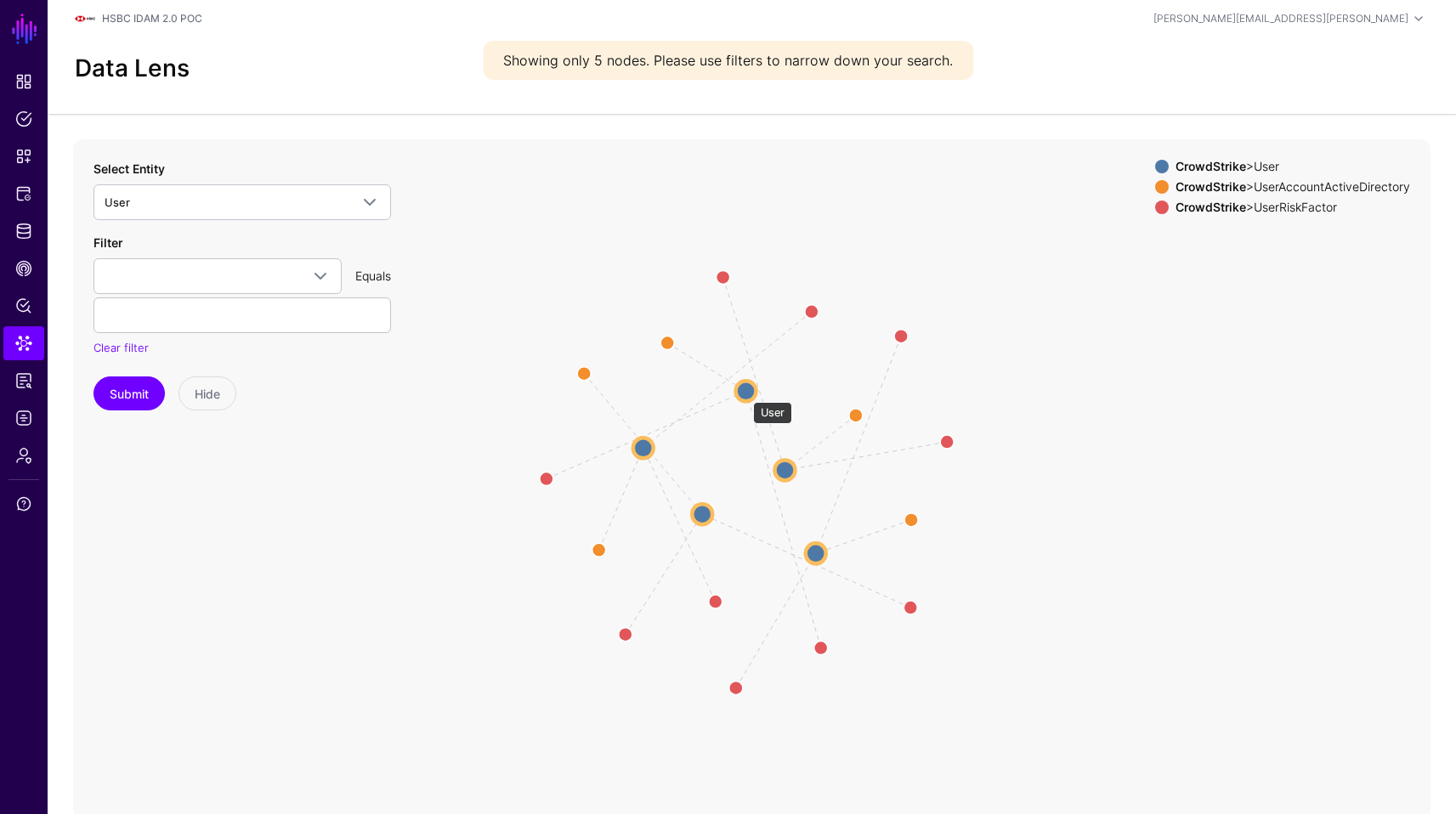
click at [744, 393] on circle at bounding box center [745, 391] width 20 height 20
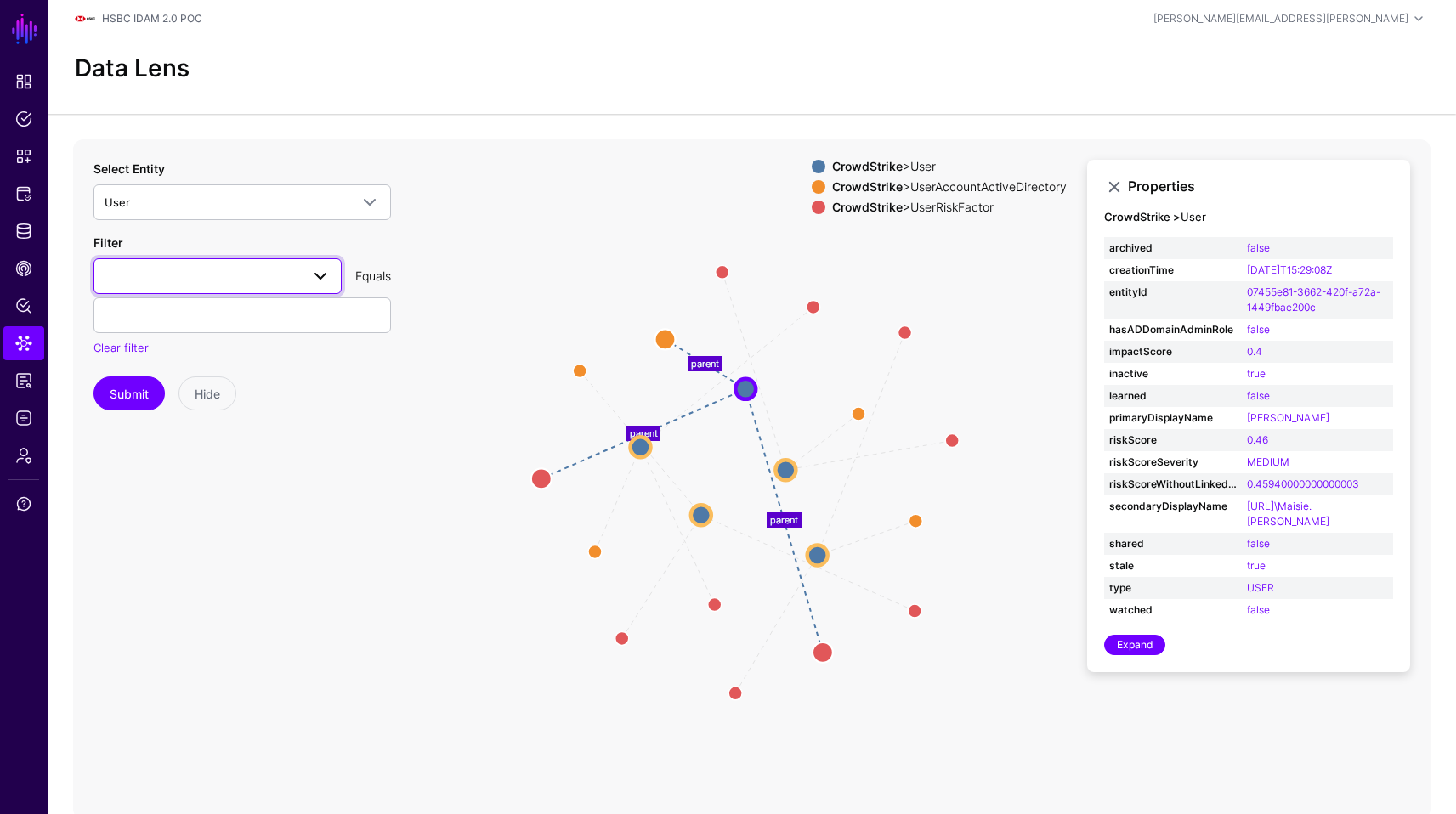
click at [332, 267] on link at bounding box center [217, 275] width 248 height 36
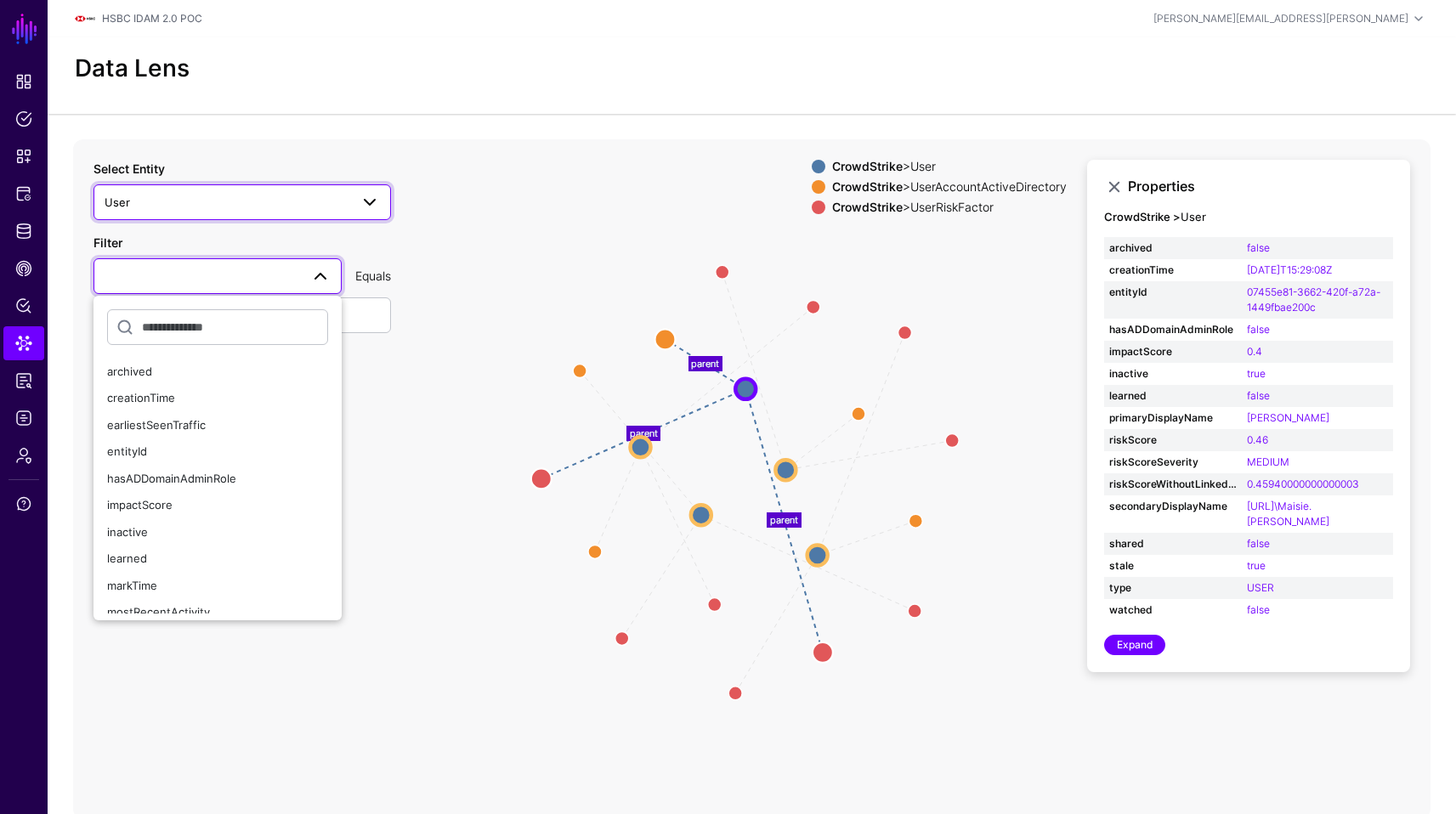
click at [342, 197] on span "User" at bounding box center [227, 202] width 244 height 18
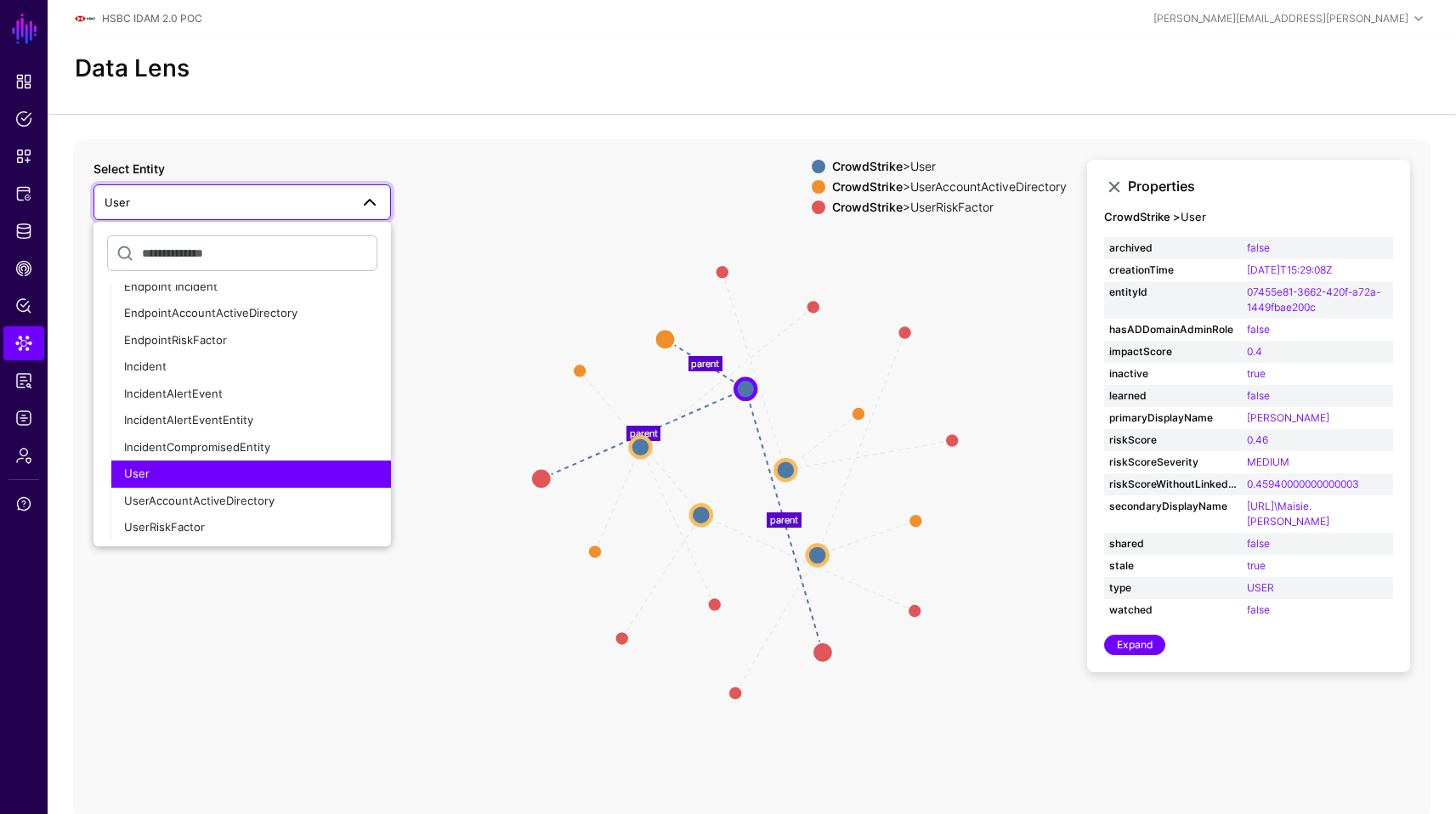
scroll to position [1200, 0]
click at [249, 451] on span "IncidentCompromisedEntity" at bounding box center [197, 445] width 146 height 14
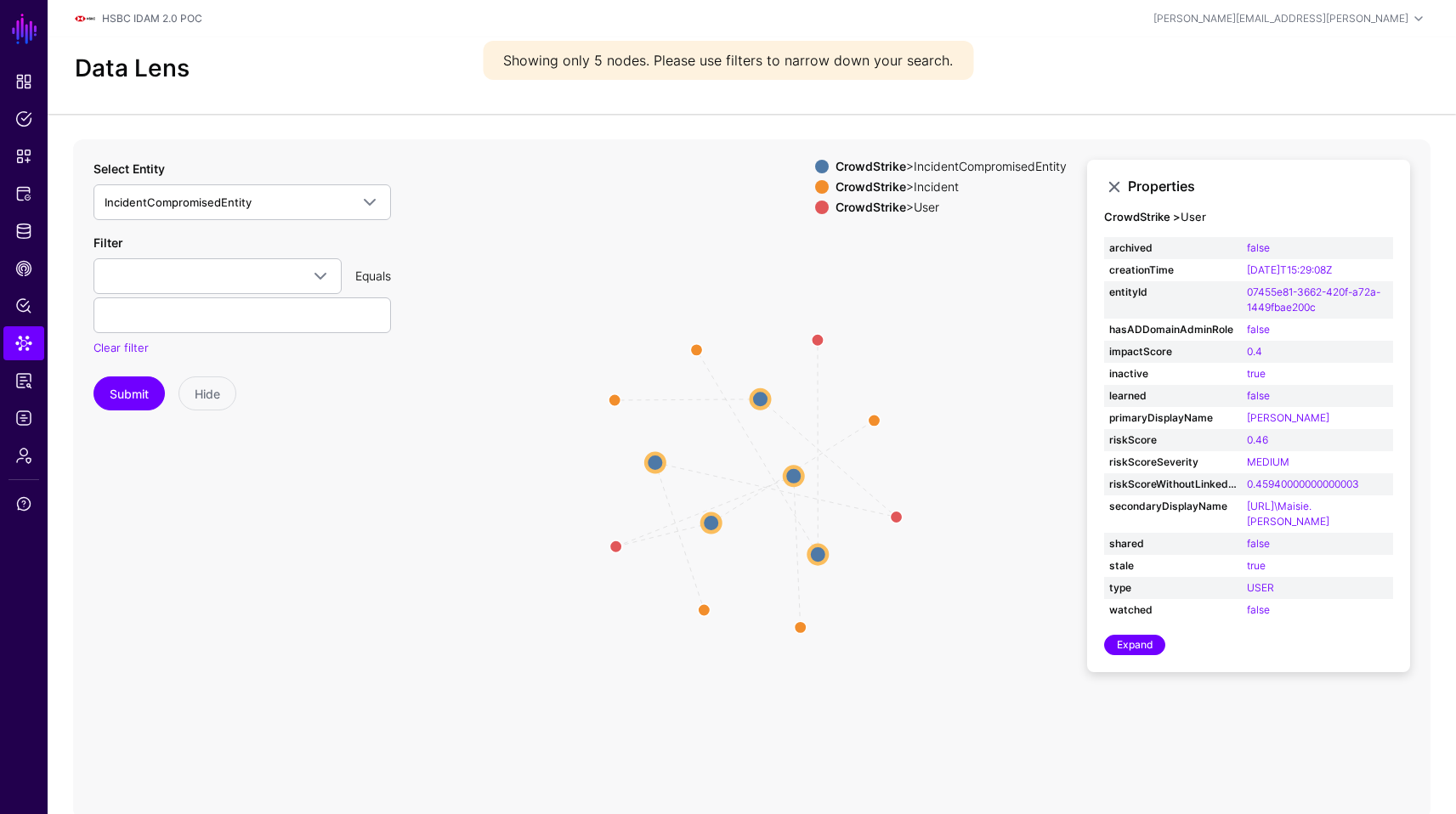
click at [756, 400] on circle at bounding box center [760, 398] width 18 height 18
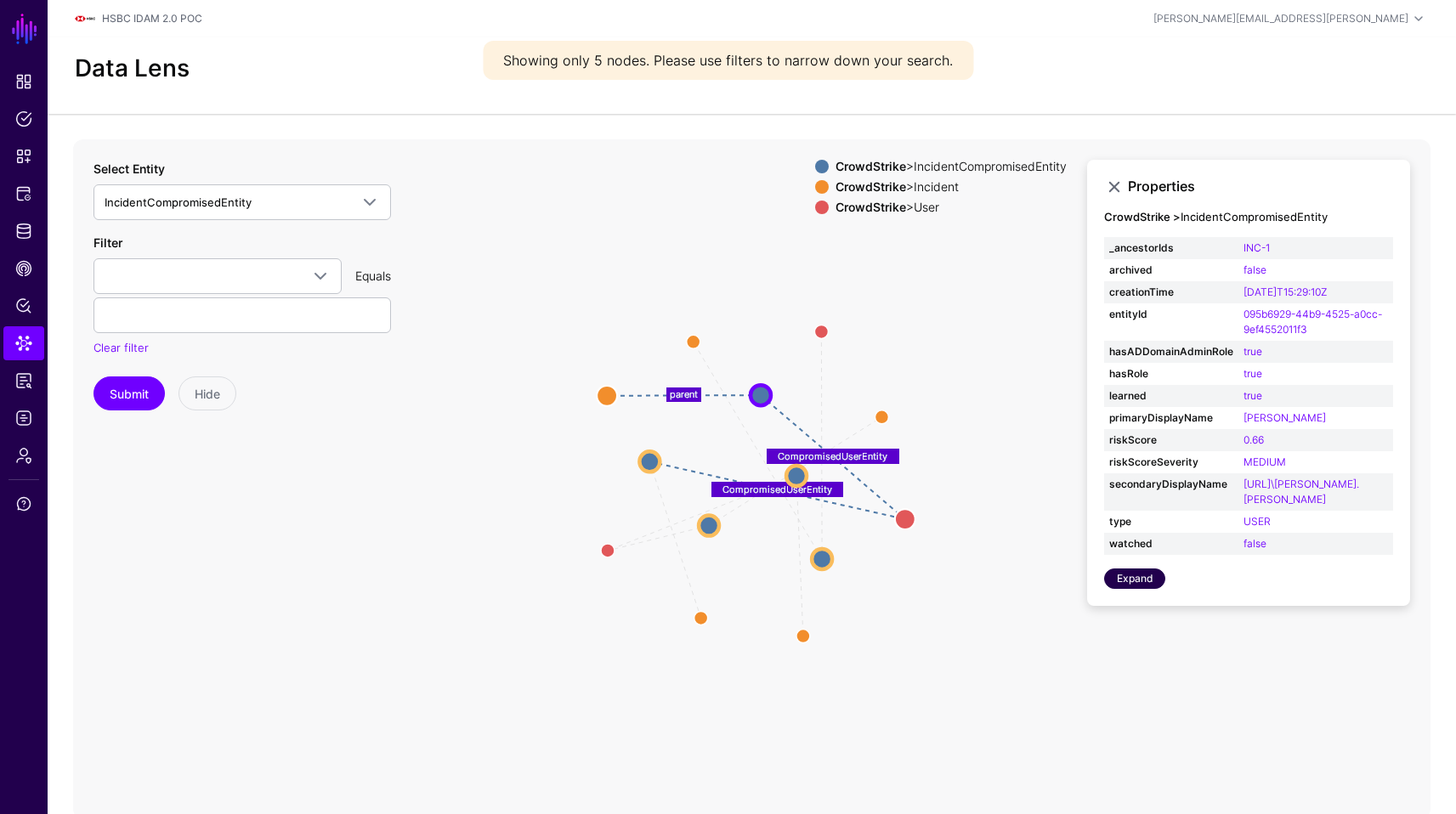
click at [1145, 579] on link "Expand" at bounding box center [1134, 578] width 61 height 20
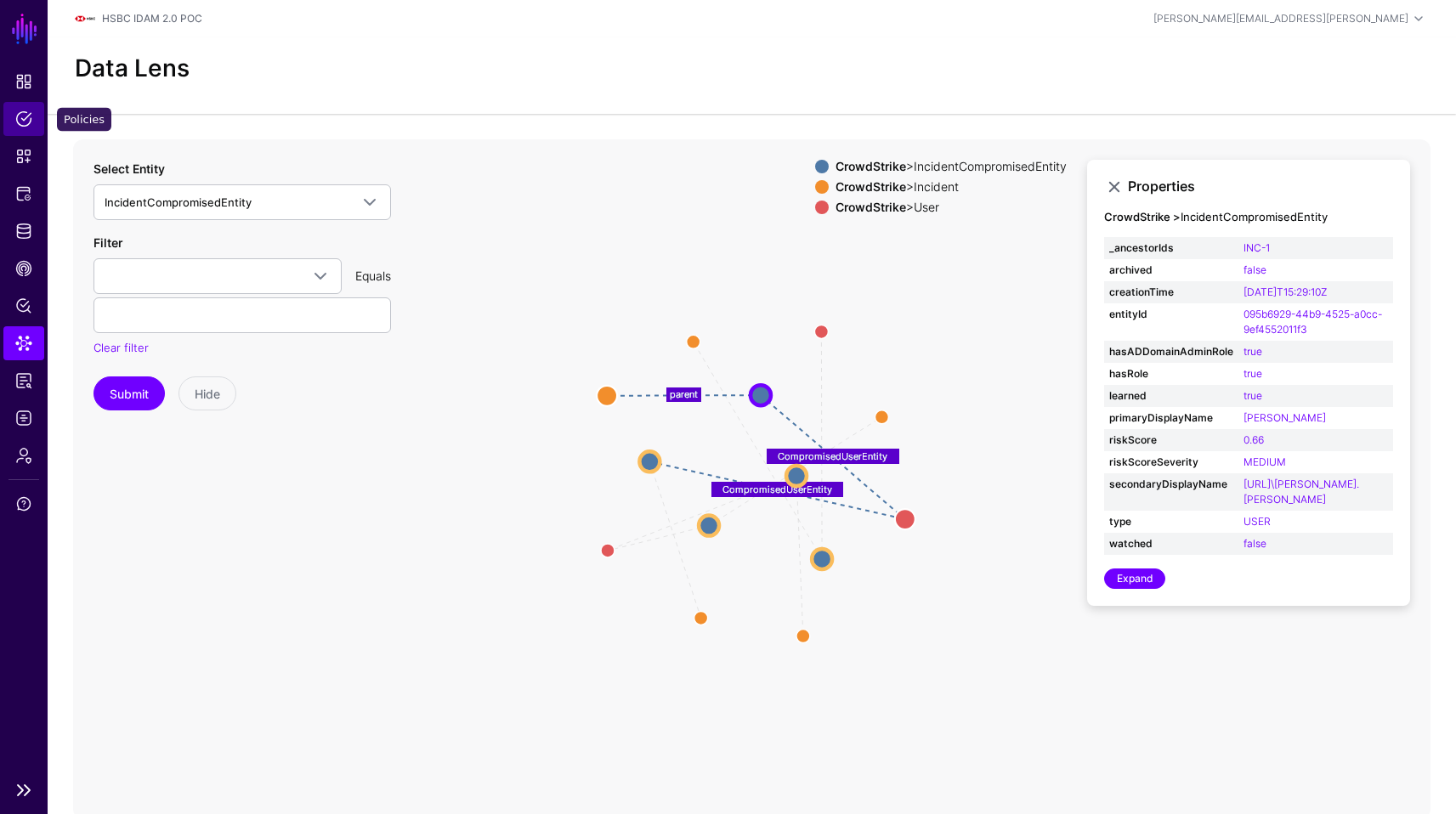
click at [20, 120] on span "Policies" at bounding box center [24, 119] width 17 height 17
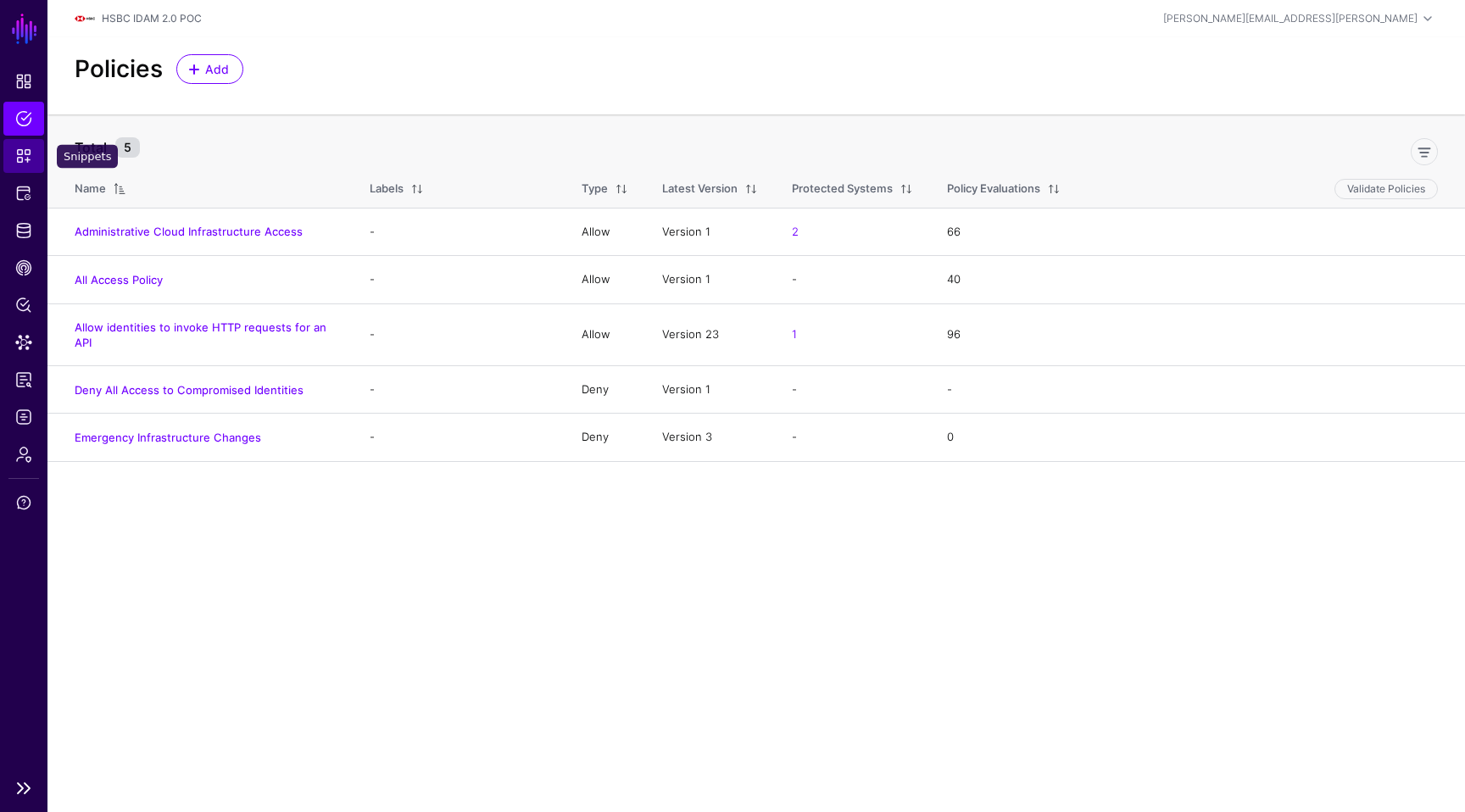
click at [28, 159] on span "Snippets" at bounding box center [24, 157] width 17 height 17
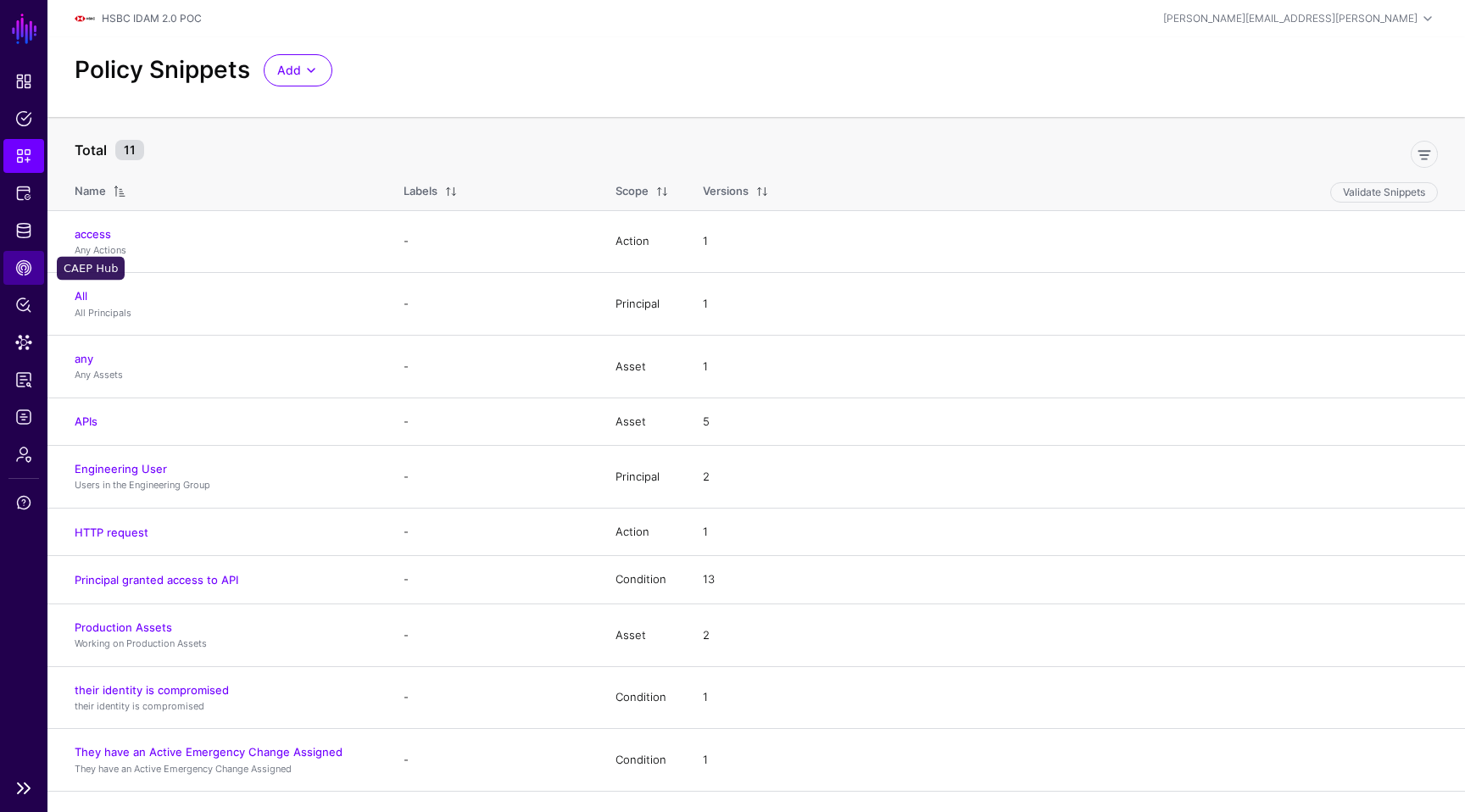
click at [18, 255] on link "CAEP Hub" at bounding box center [24, 267] width 41 height 34
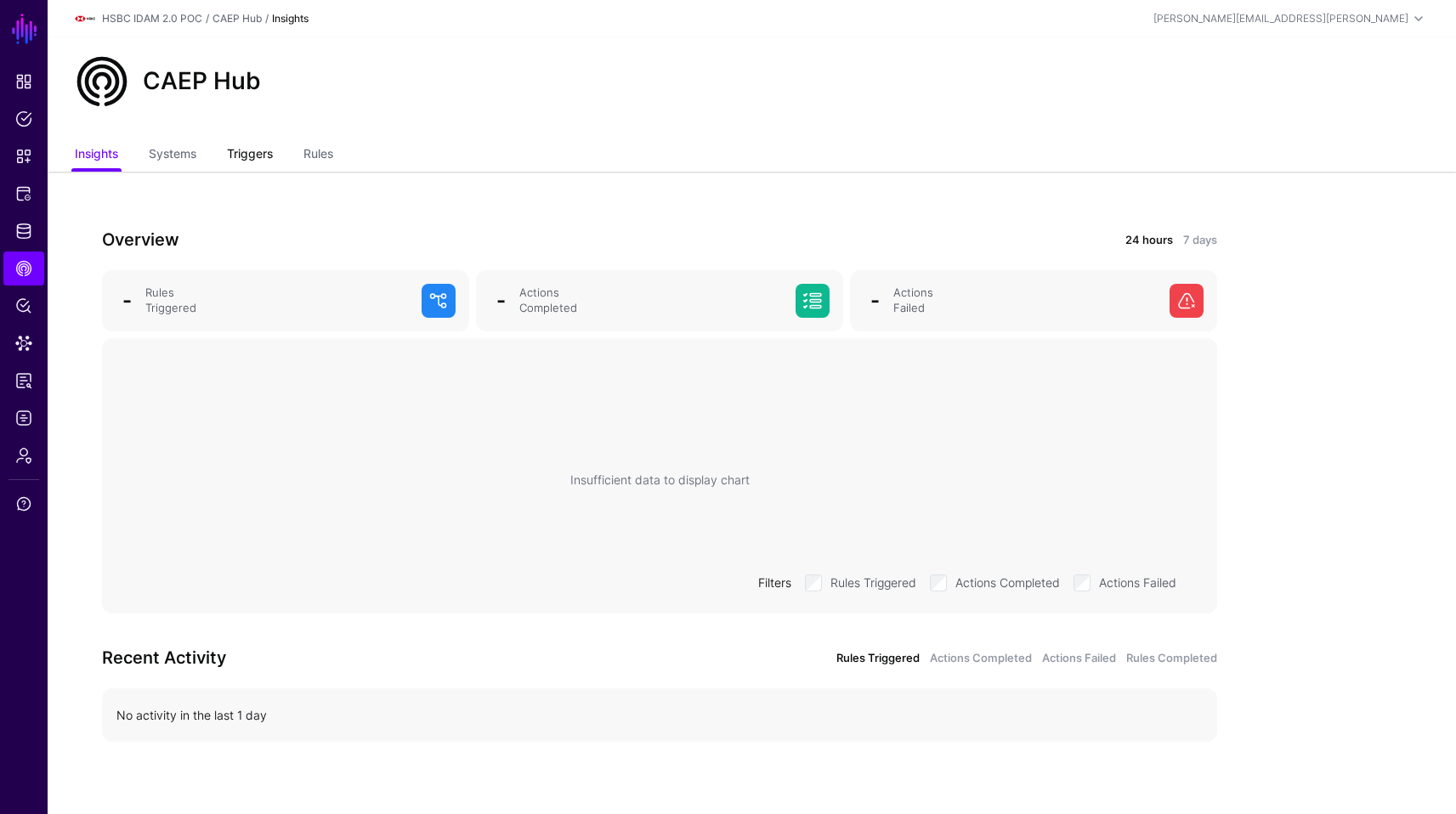
click at [251, 150] on link "Triggers" at bounding box center [249, 155] width 46 height 32
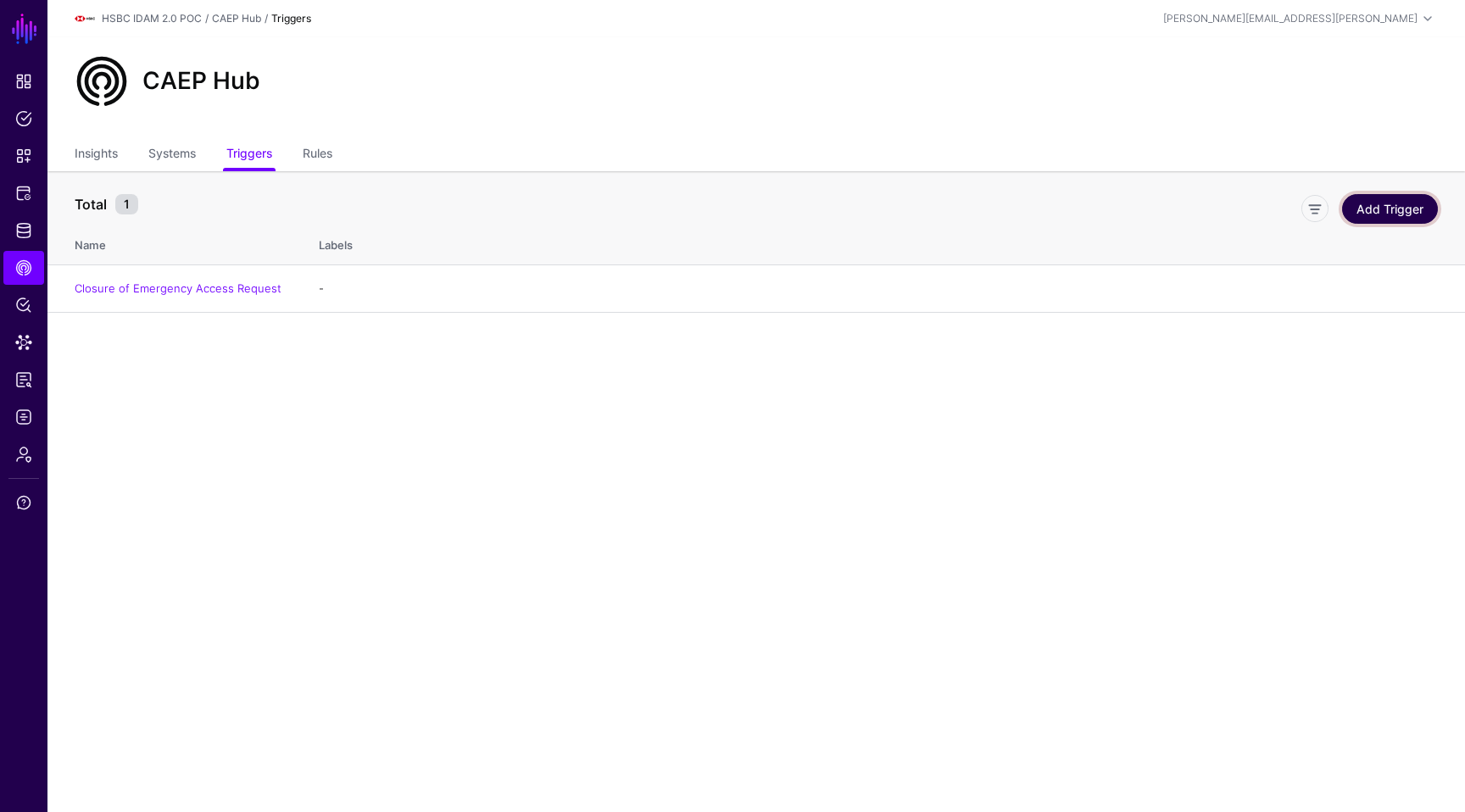
click at [1402, 198] on link "Add Trigger" at bounding box center [1390, 209] width 96 height 30
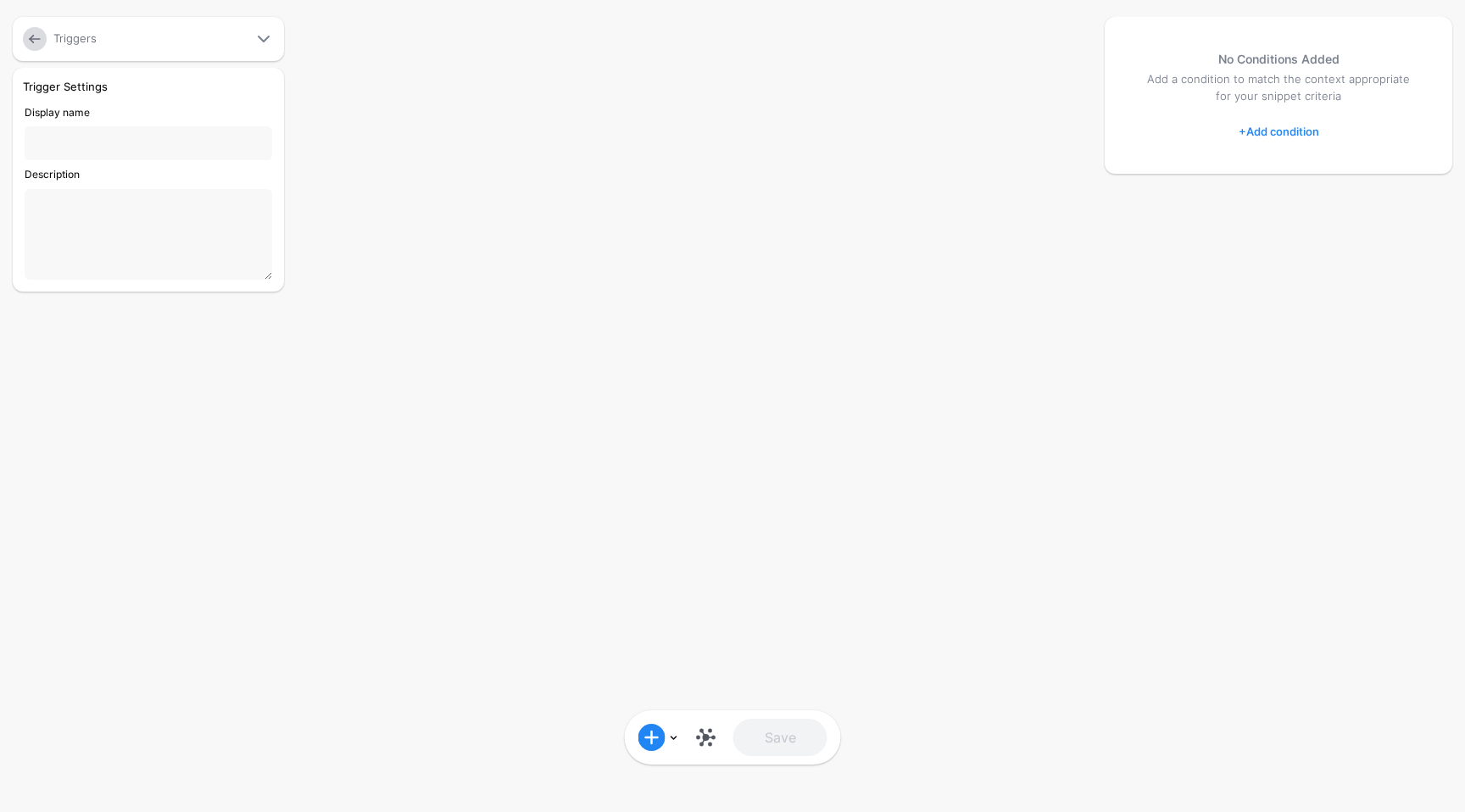
click at [173, 155] on input "Display name" at bounding box center [148, 143] width 248 height 34
type input "**********"
type textarea "**********"
click at [709, 724] on link at bounding box center [706, 738] width 27 height 27
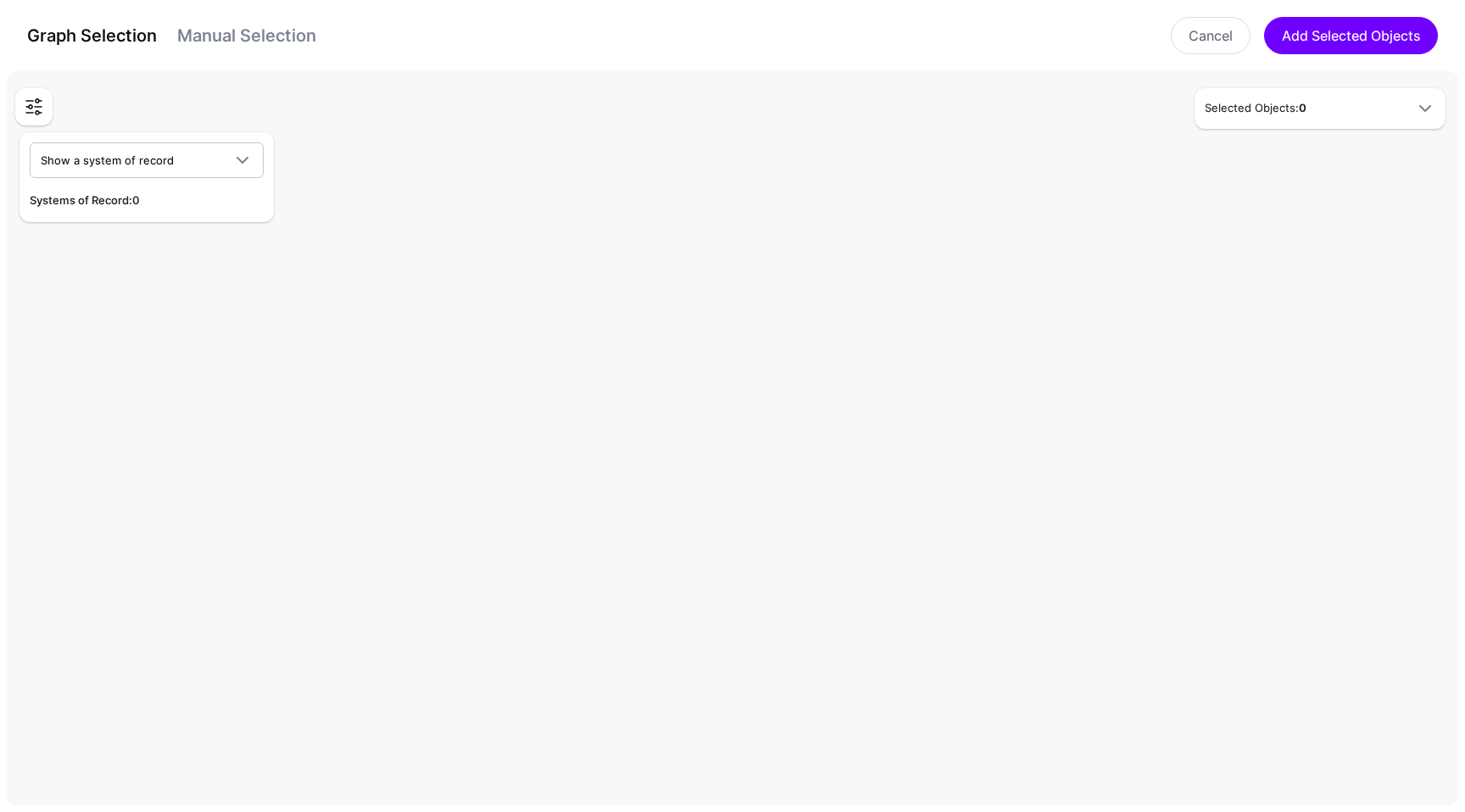
click at [1268, 126] on div "Selected Objects: 0" at bounding box center [1319, 108] width 250 height 41
click at [1278, 117] on div "Selected Objects: 0" at bounding box center [1320, 108] width 244 height 20
click at [210, 154] on span "Show a system of record" at bounding box center [132, 160] width 182 height 18
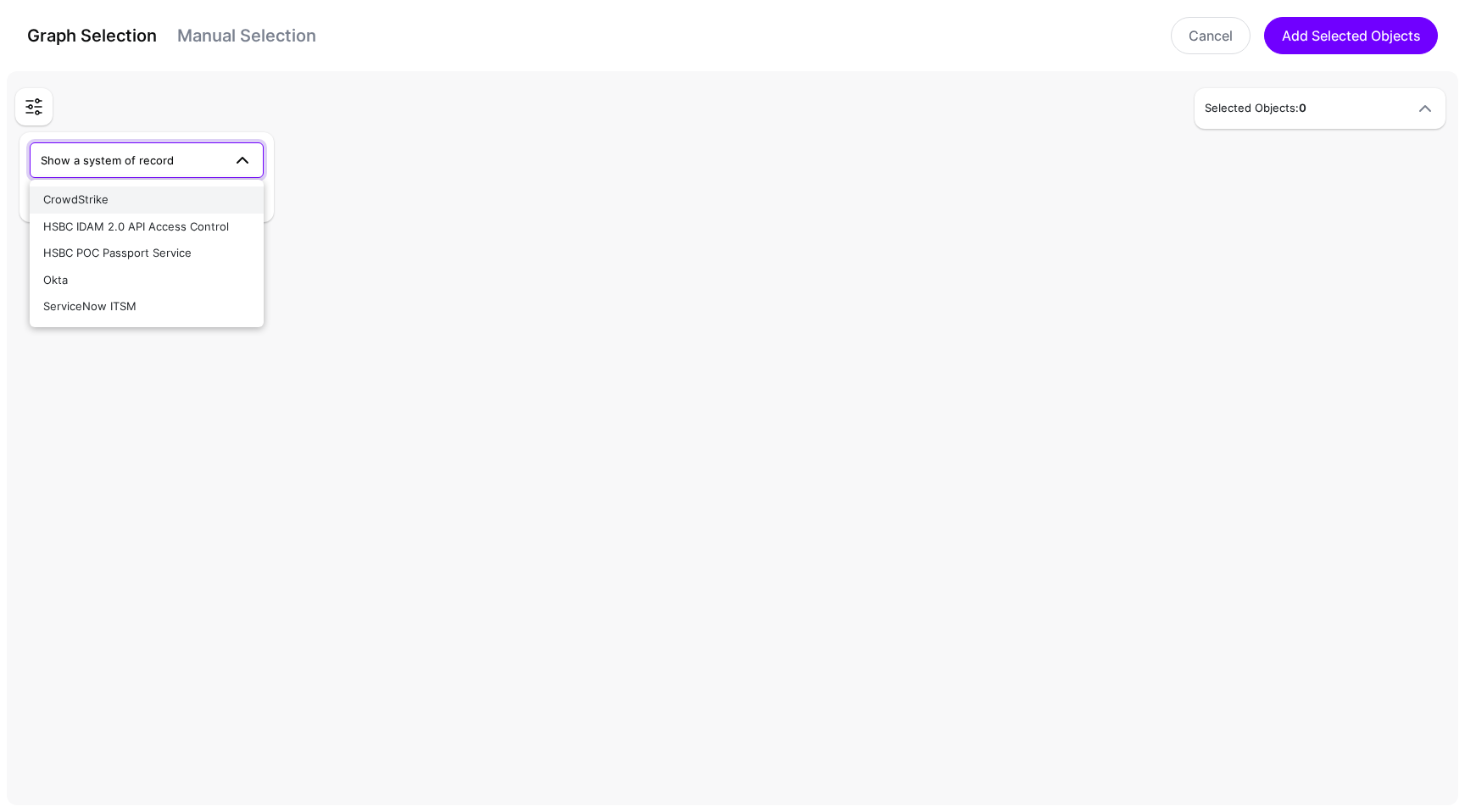
click at [140, 201] on div "CrowdStrike" at bounding box center [147, 200] width 207 height 17
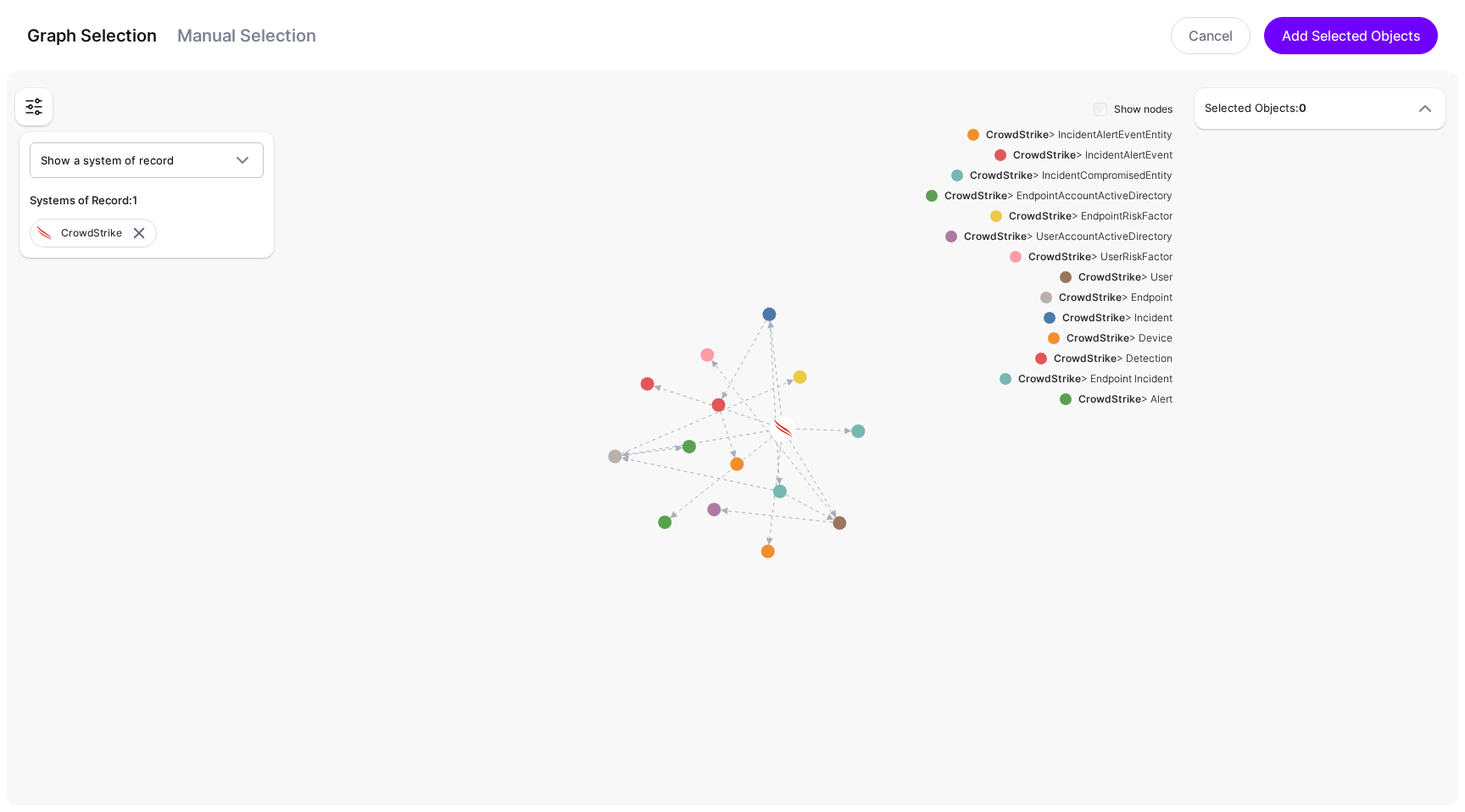
click at [1049, 172] on div "CrowdStrike > IncidentCompromisedEntity" at bounding box center [1068, 176] width 210 height 15
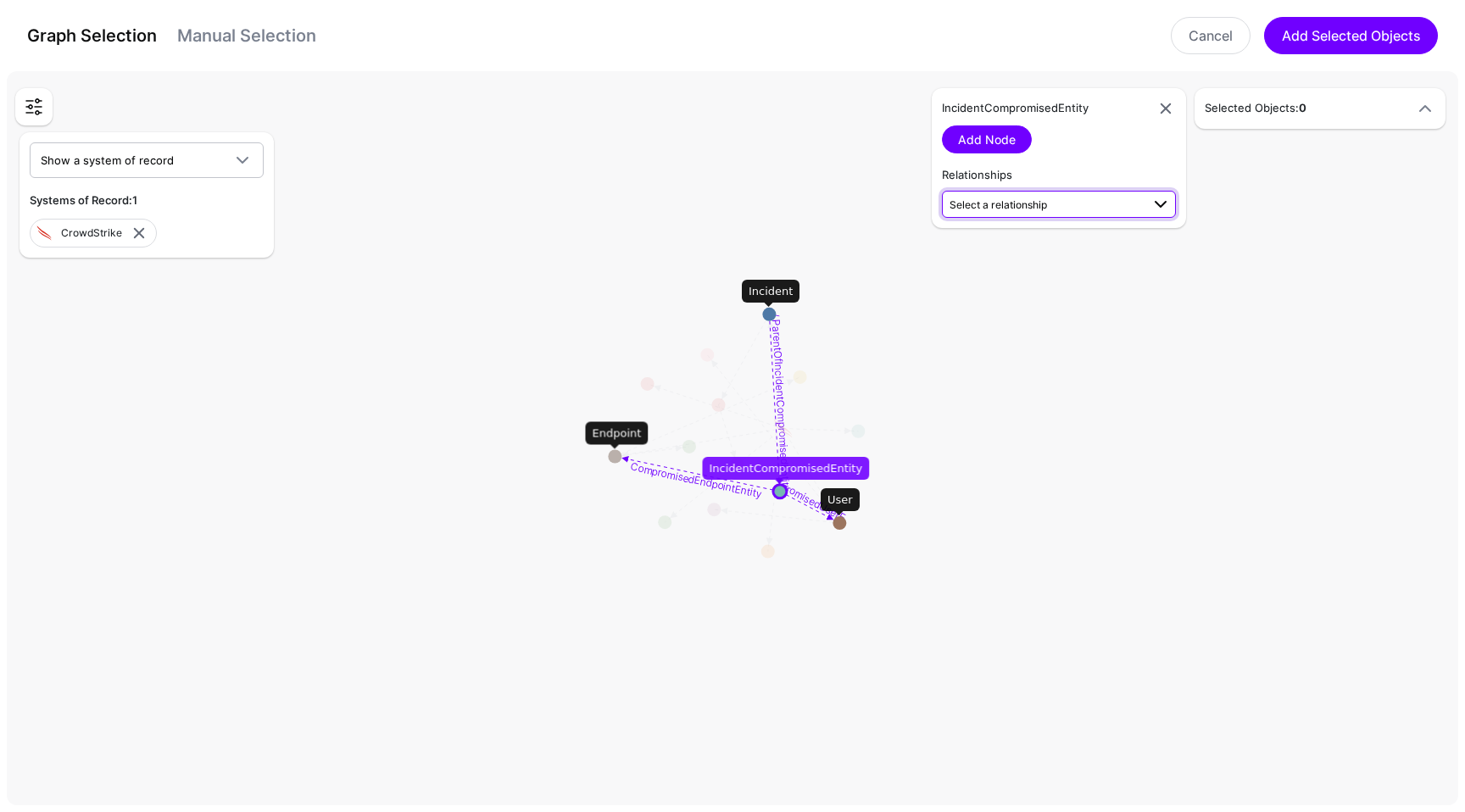
click at [1040, 197] on span "Select a relationship" at bounding box center [1044, 204] width 190 height 17
click at [1133, 328] on span "IncidentCompromisedEntity (CrowdSt...) - User (CrowdSt...)" at bounding box center [1059, 330] width 207 height 28
click at [1020, 256] on link "Add Relationship" at bounding box center [1005, 249] width 127 height 28
click at [1349, 114] on h5 "Selected Objects: 3" at bounding box center [1303, 108] width 196 height 17
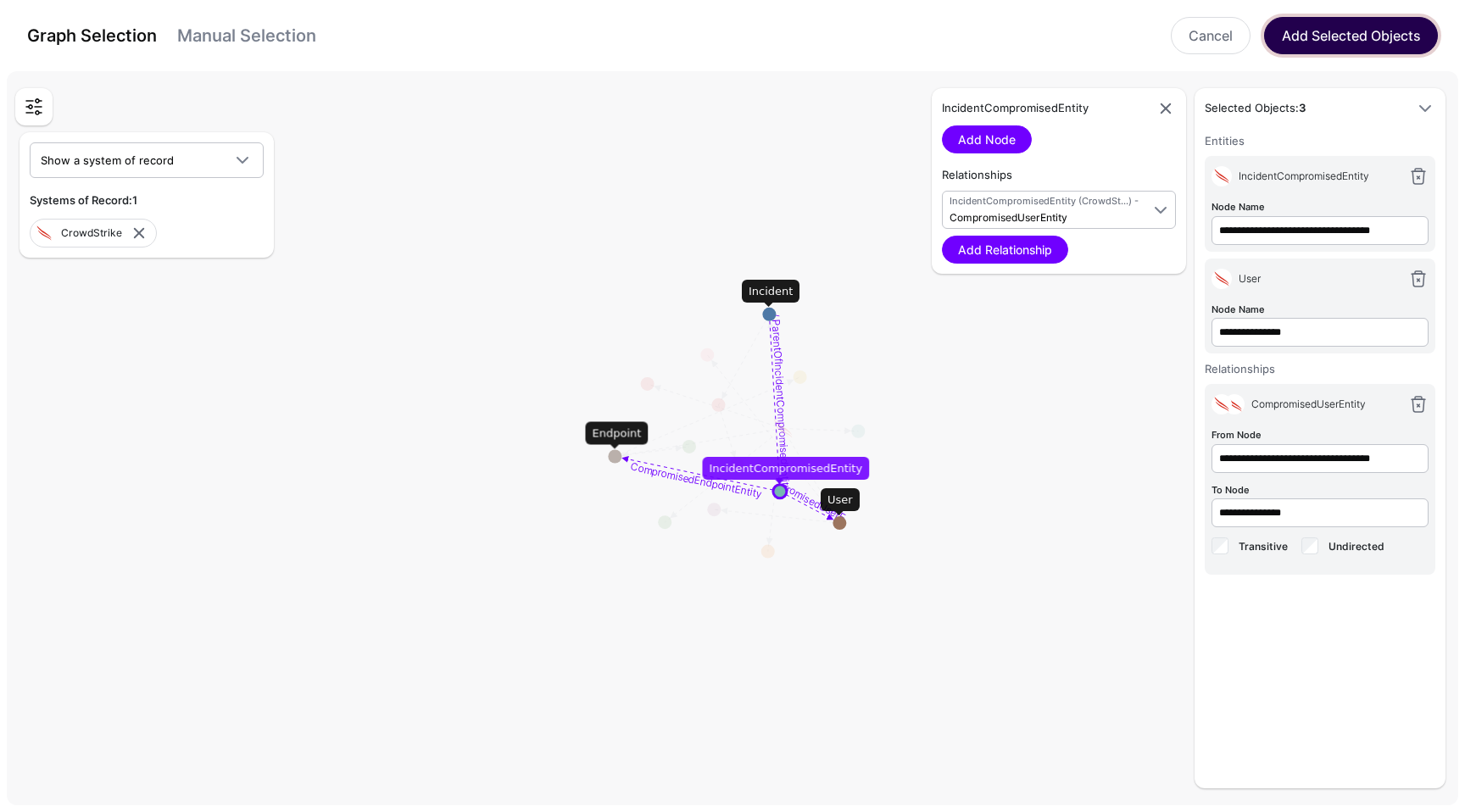
click at [1342, 33] on button "Add Selected Objects" at bounding box center [1351, 36] width 174 height 38
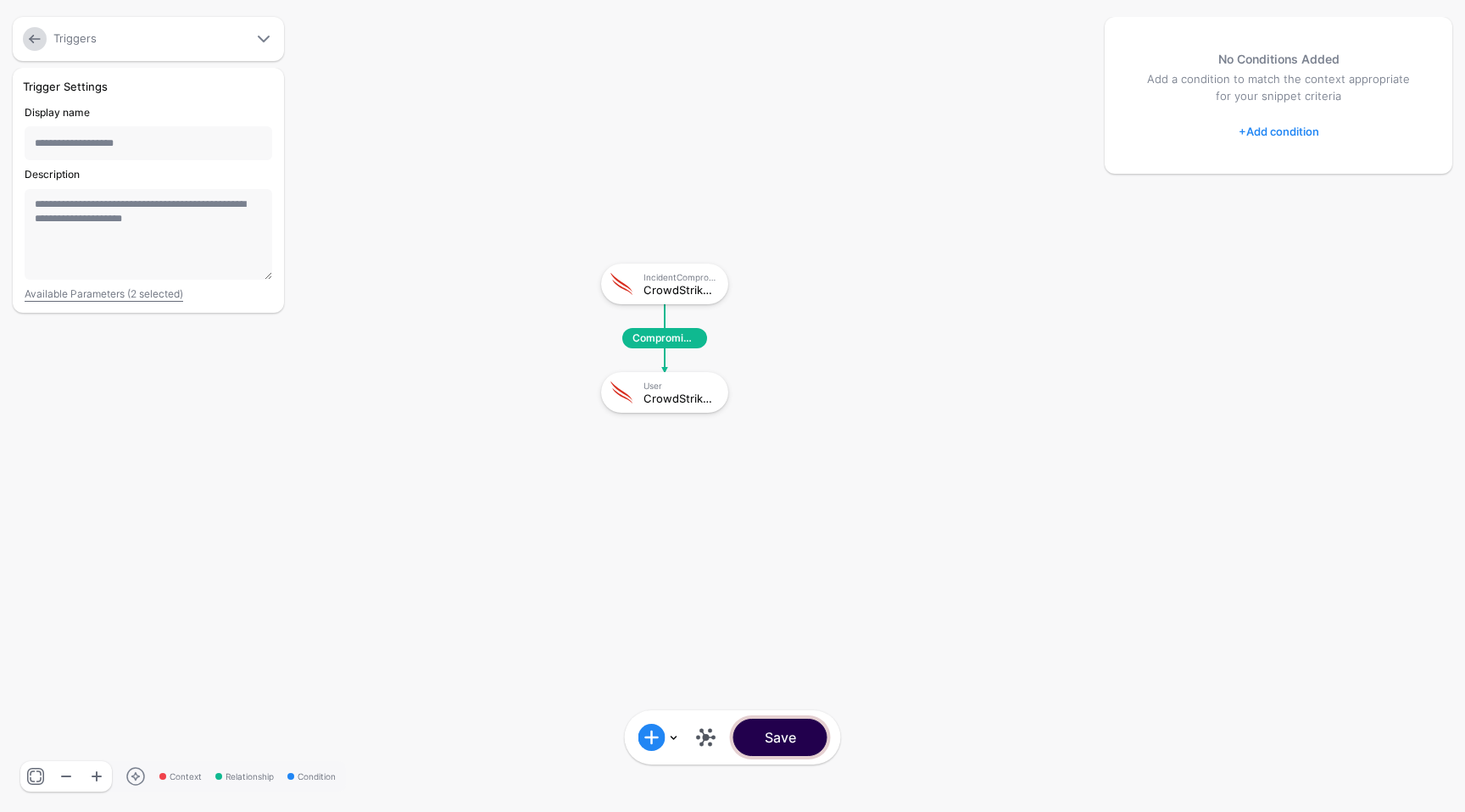
click at [808, 732] on button "Save" at bounding box center [779, 737] width 94 height 38
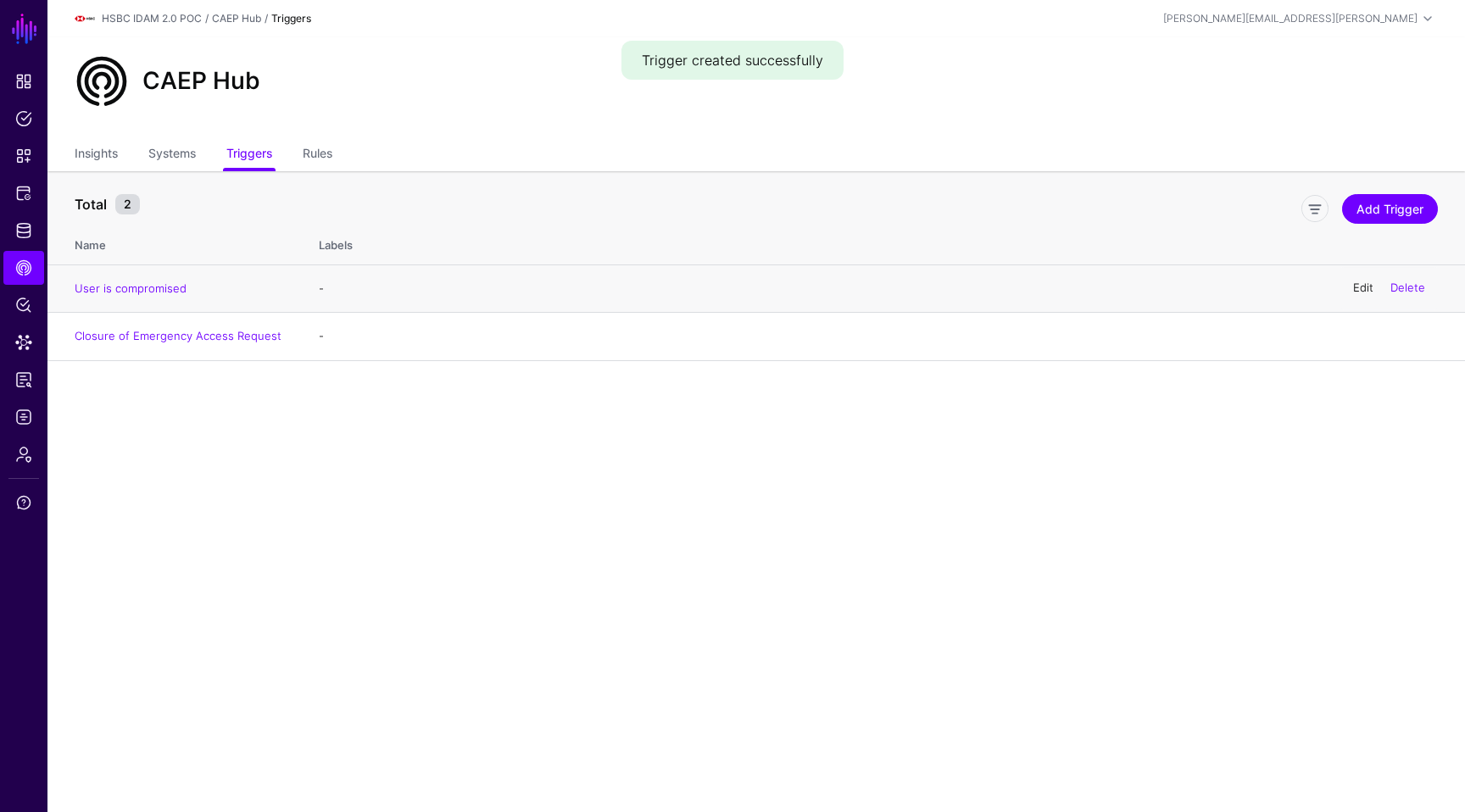
click at [1353, 284] on link "Edit" at bounding box center [1362, 288] width 20 height 14
click at [593, 458] on main "SGNL Dashboard Policies Snippets Protected Systems Identity Data Fabric CAEP Hu…" at bounding box center [732, 406] width 1465 height 812
click at [1356, 292] on link "Edit" at bounding box center [1362, 288] width 20 height 14
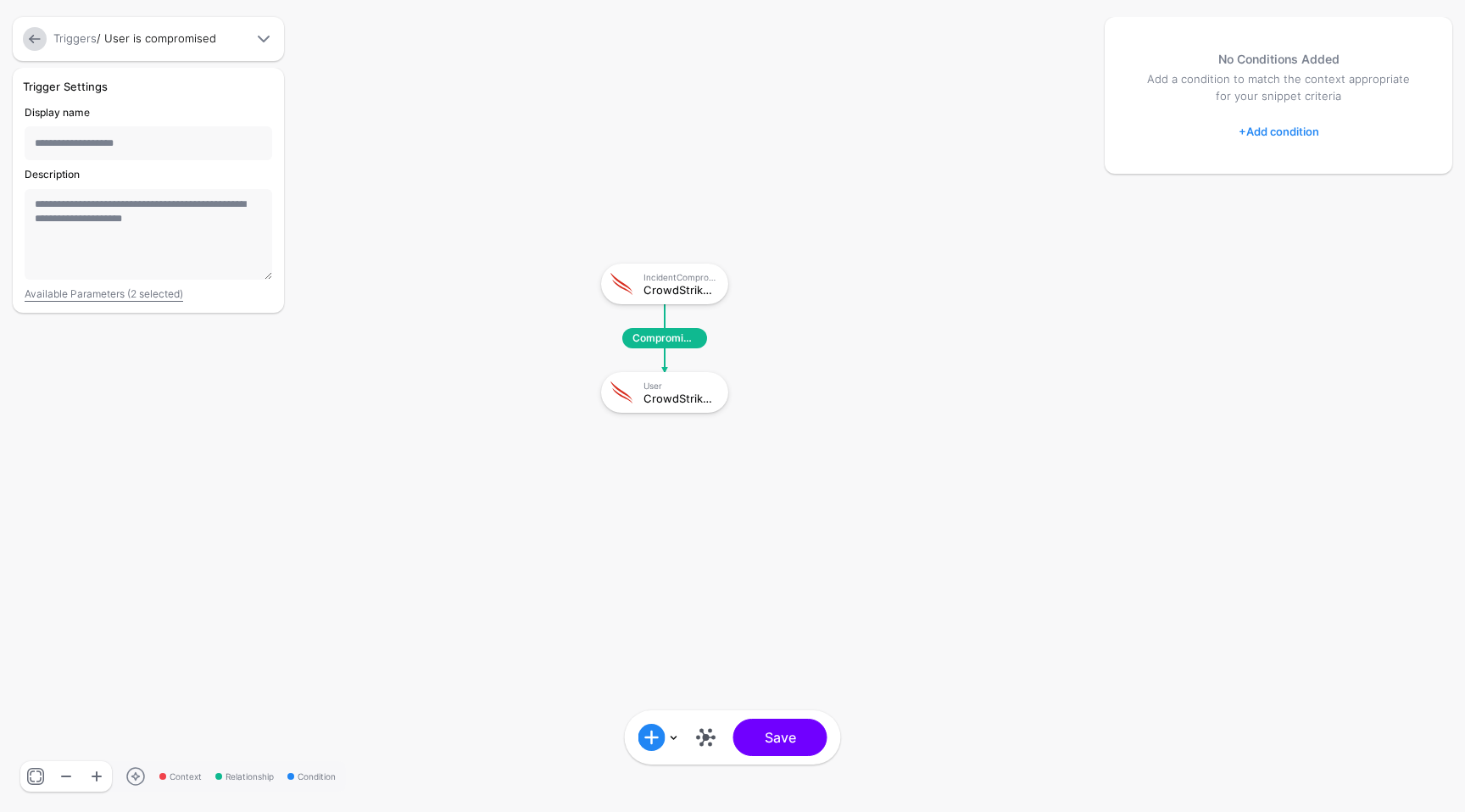
click at [716, 731] on link at bounding box center [706, 738] width 27 height 27
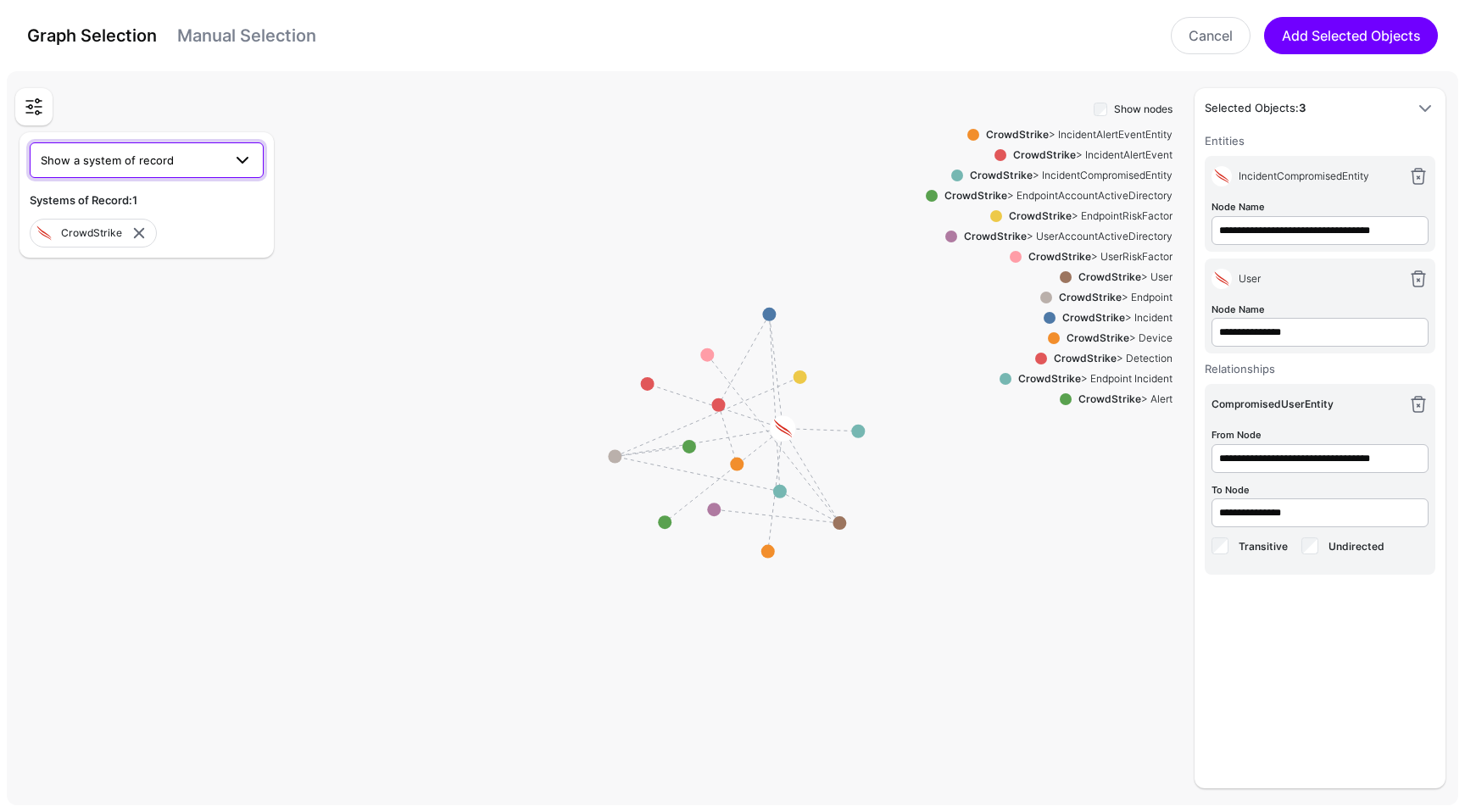
click at [199, 161] on span "Show a system of record" at bounding box center [132, 160] width 182 height 18
click at [150, 250] on div "Okta" at bounding box center [147, 253] width 207 height 17
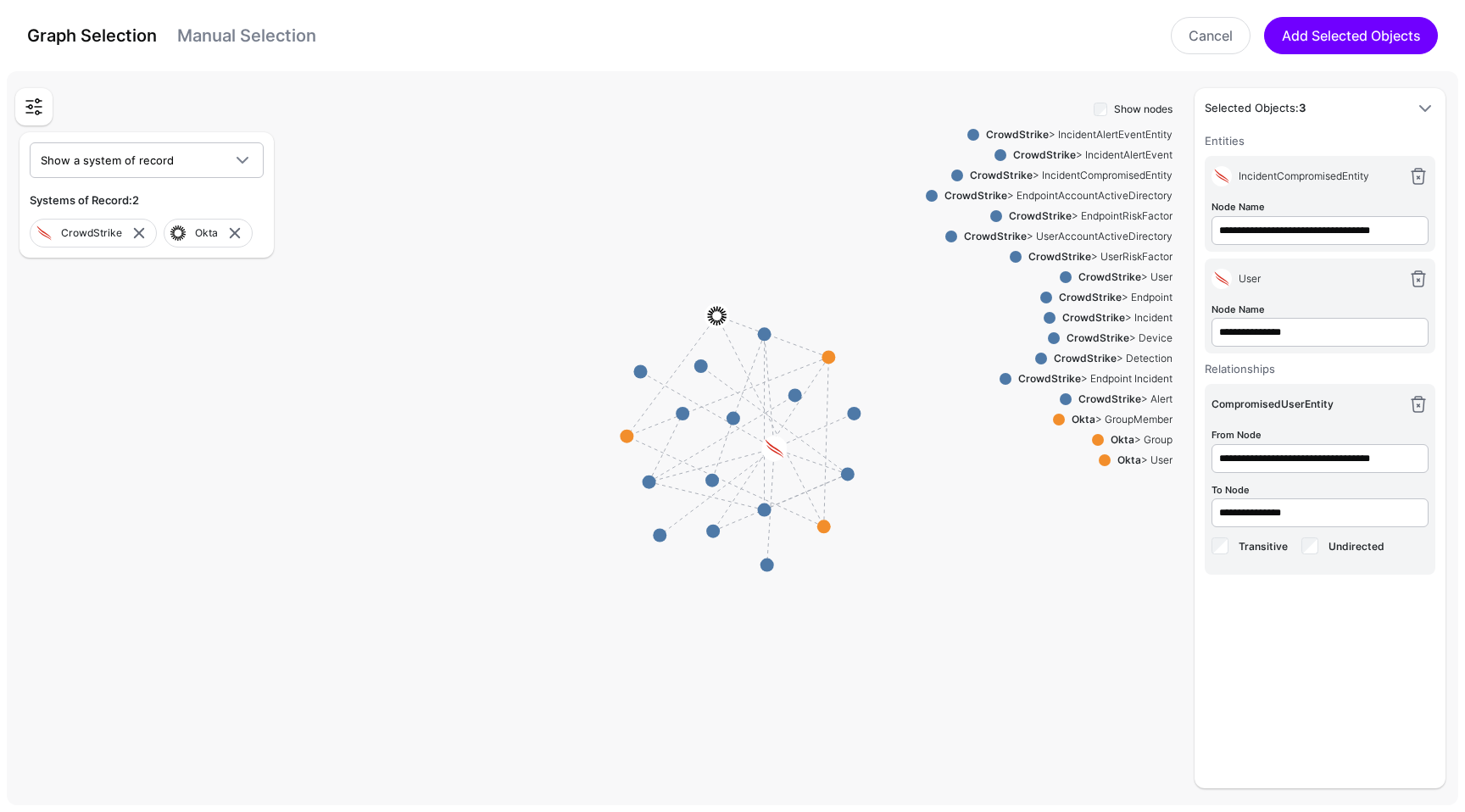
click at [1102, 278] on strong "CrowdStrike" at bounding box center [1109, 276] width 63 height 13
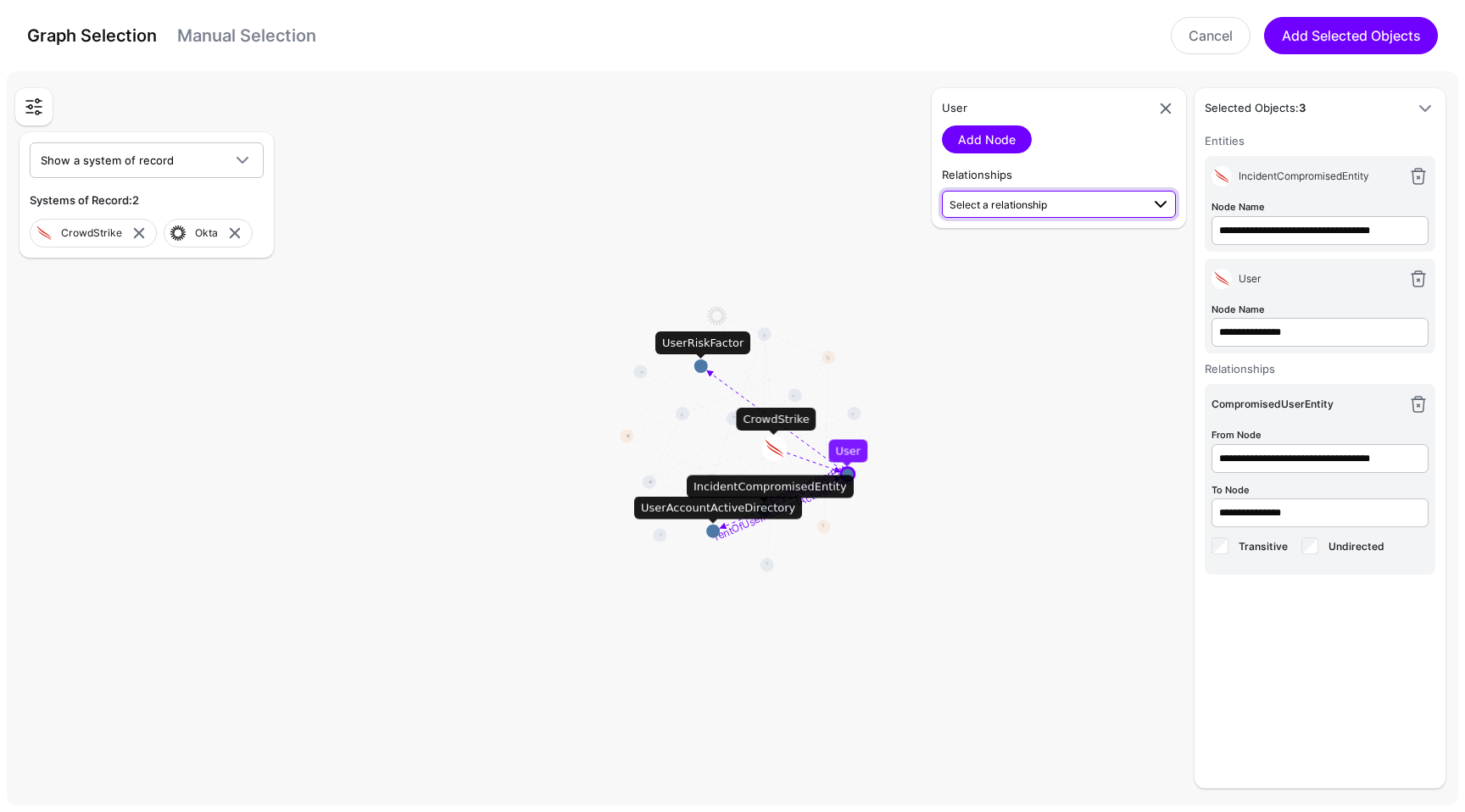
click at [1052, 216] on link "Select a relationship" at bounding box center [1059, 204] width 234 height 27
click at [1107, 365] on div "**********" at bounding box center [1272, 438] width 356 height 700
click at [1068, 216] on link "Select a relationship" at bounding box center [1059, 204] width 234 height 27
click at [1061, 232] on span "CompromisedUserEntity IncidentCompromisedEntity (CrowdSt...) - User (CrowdSt...)" at bounding box center [1059, 257] width 207 height 53
click at [1030, 246] on link "Add Relationship" at bounding box center [1005, 249] width 127 height 28
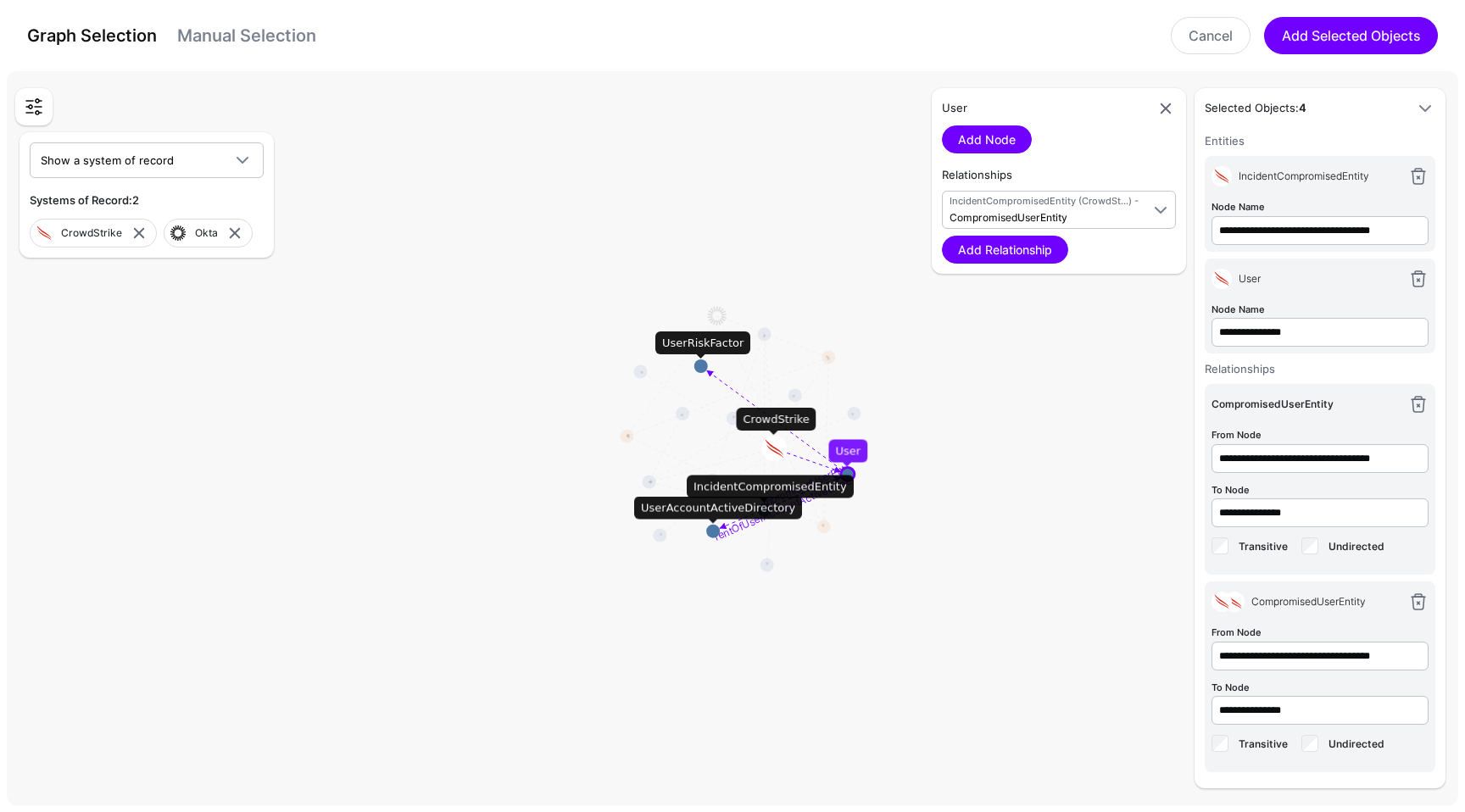
click at [1297, 56] on div "Graph Selection Manual Selection Cancel Add Selected Objects" at bounding box center [732, 36] width 1465 height 72
click at [1307, 43] on button "Add Selected Objects" at bounding box center [1351, 36] width 174 height 38
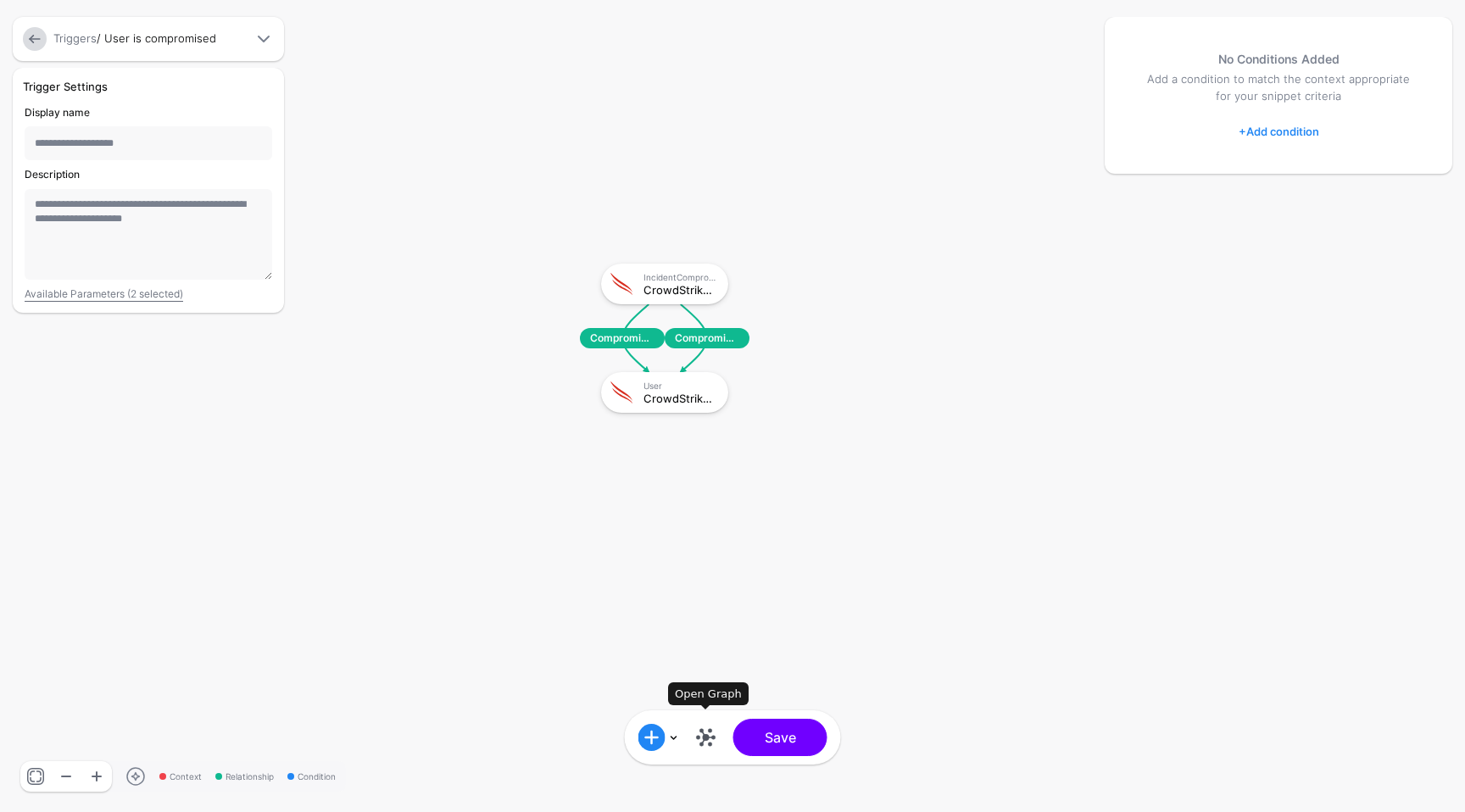
click at [699, 734] on link at bounding box center [706, 738] width 27 height 27
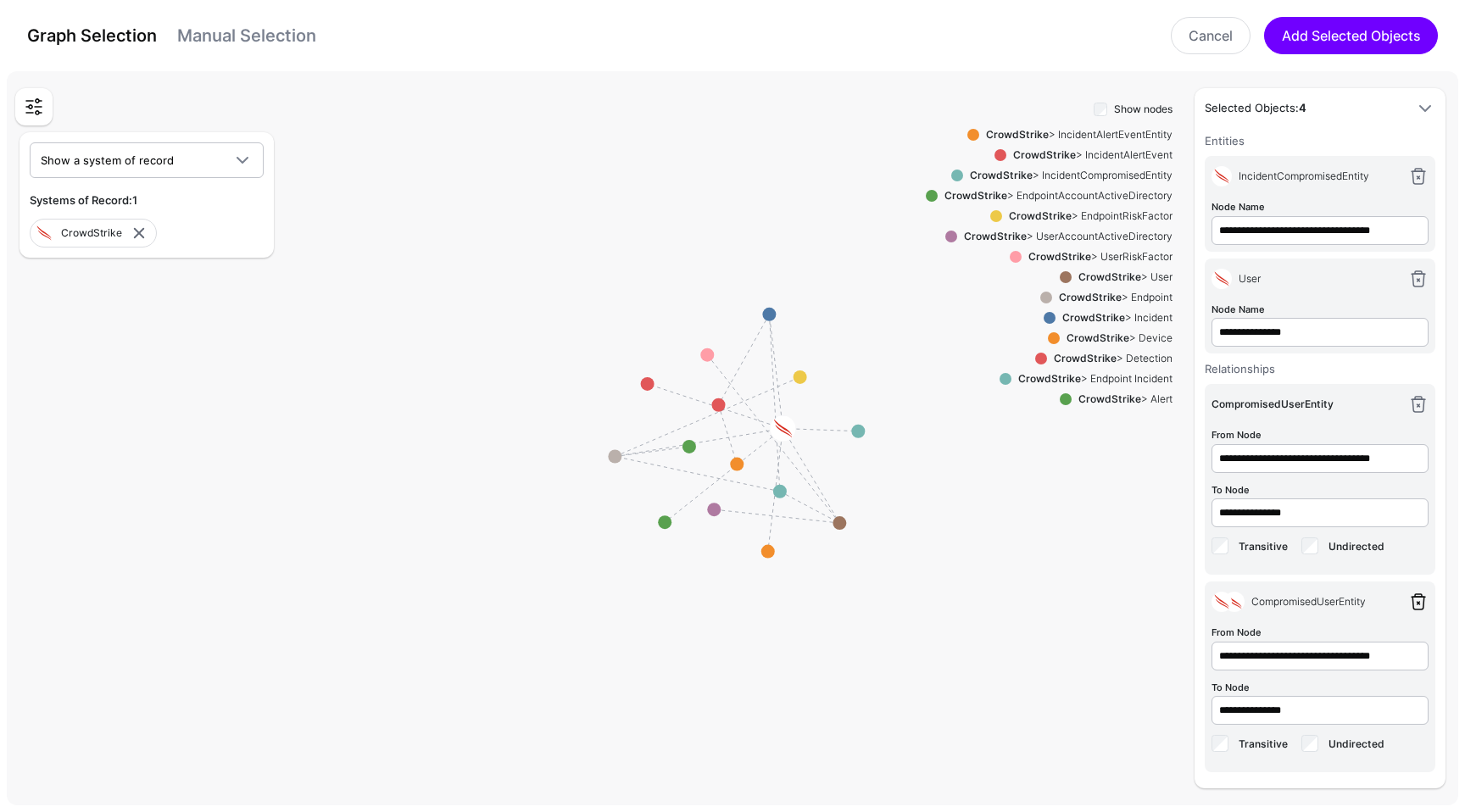
click at [1421, 607] on link at bounding box center [1418, 601] width 20 height 20
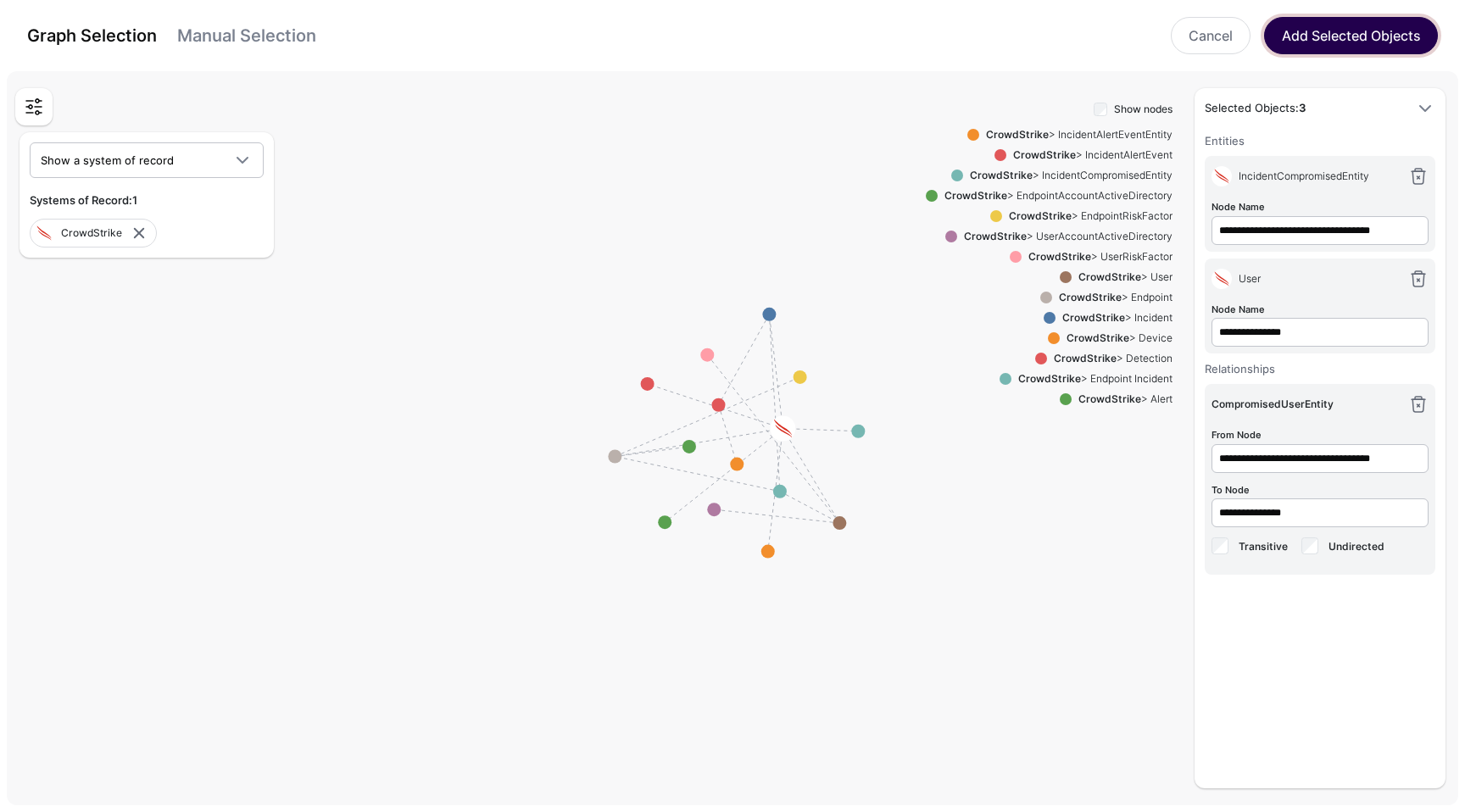
click at [1382, 50] on button "Add Selected Objects" at bounding box center [1351, 36] width 174 height 38
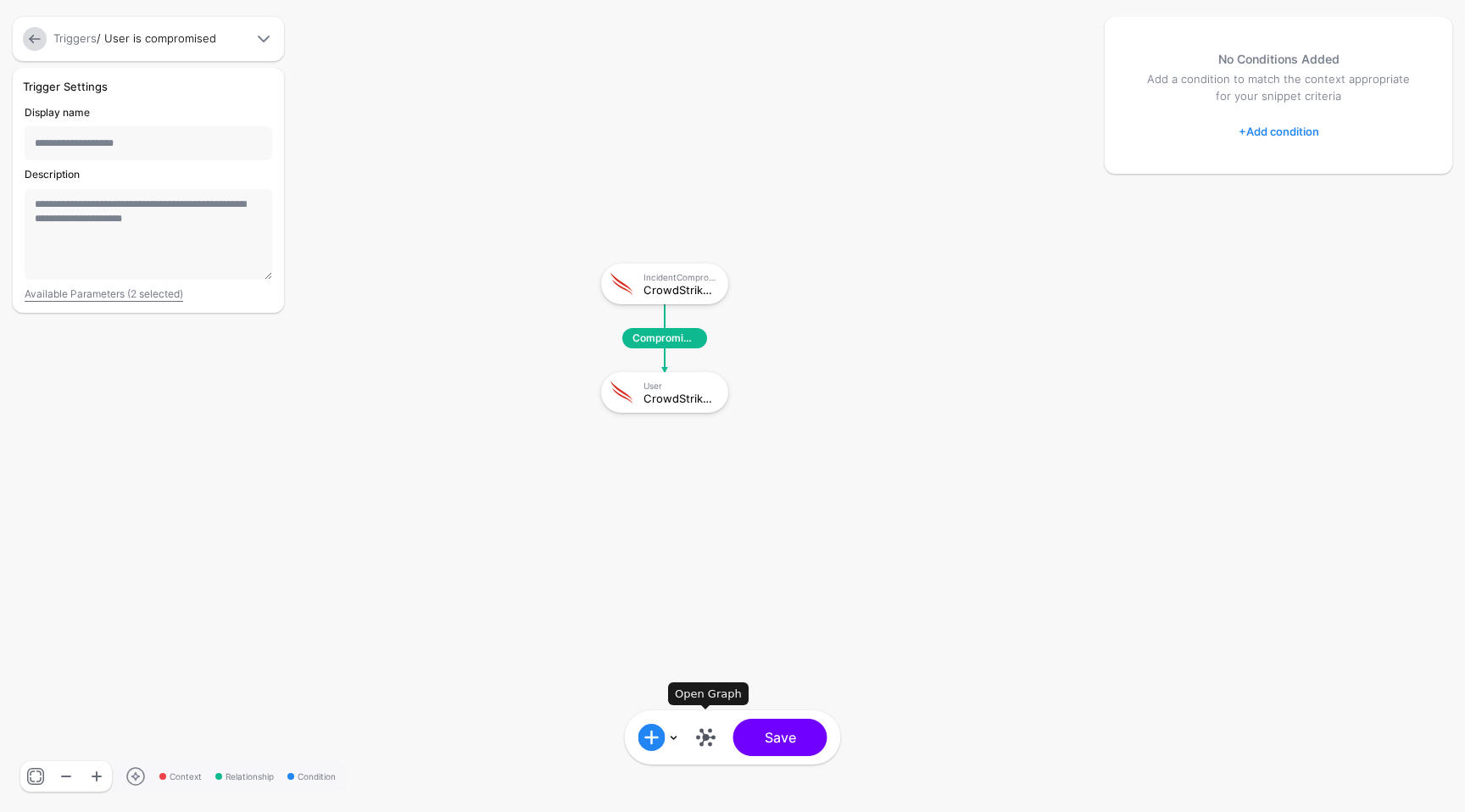
click at [712, 736] on link at bounding box center [706, 738] width 27 height 27
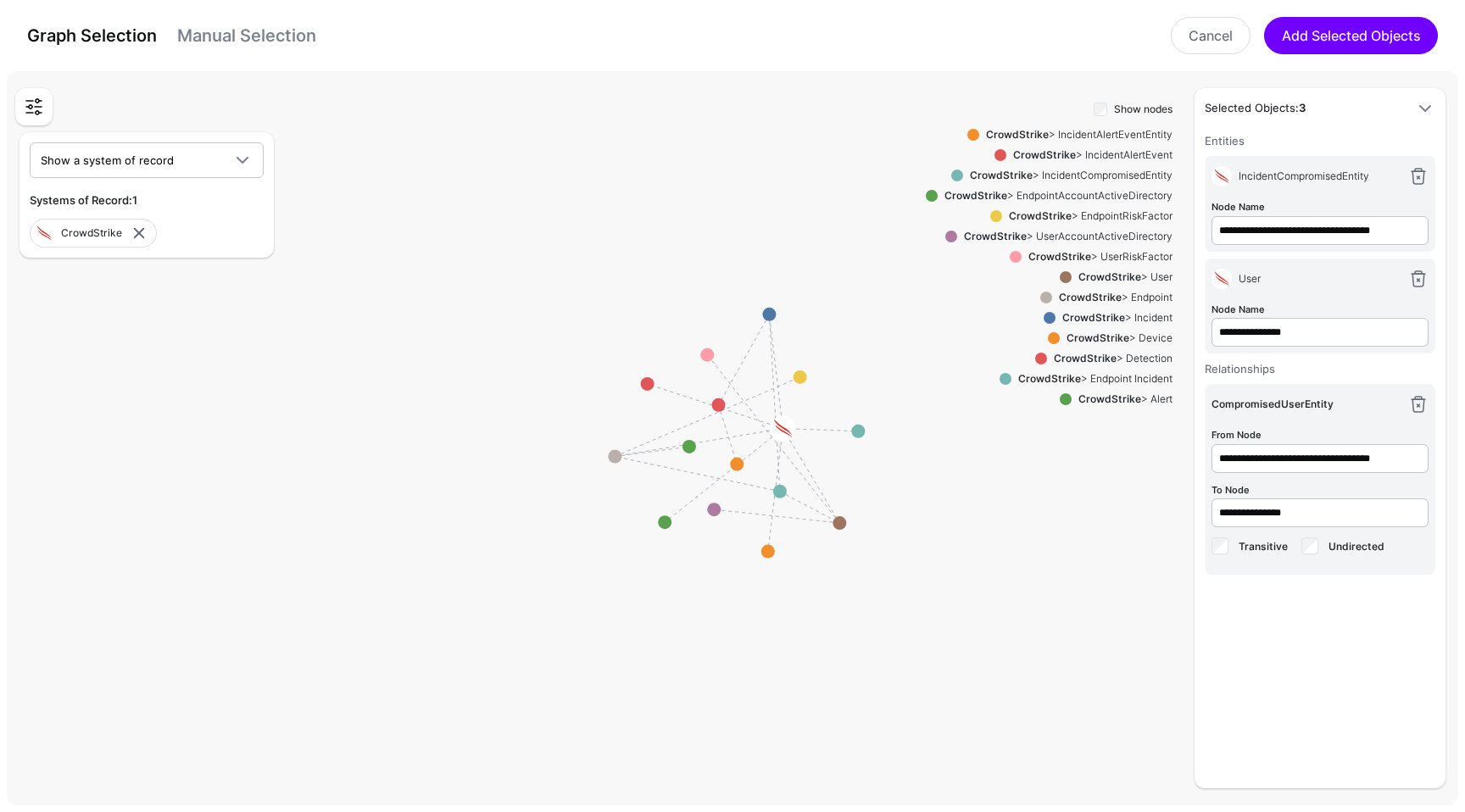
click at [1097, 276] on strong "CrowdStrike" at bounding box center [1109, 276] width 63 height 13
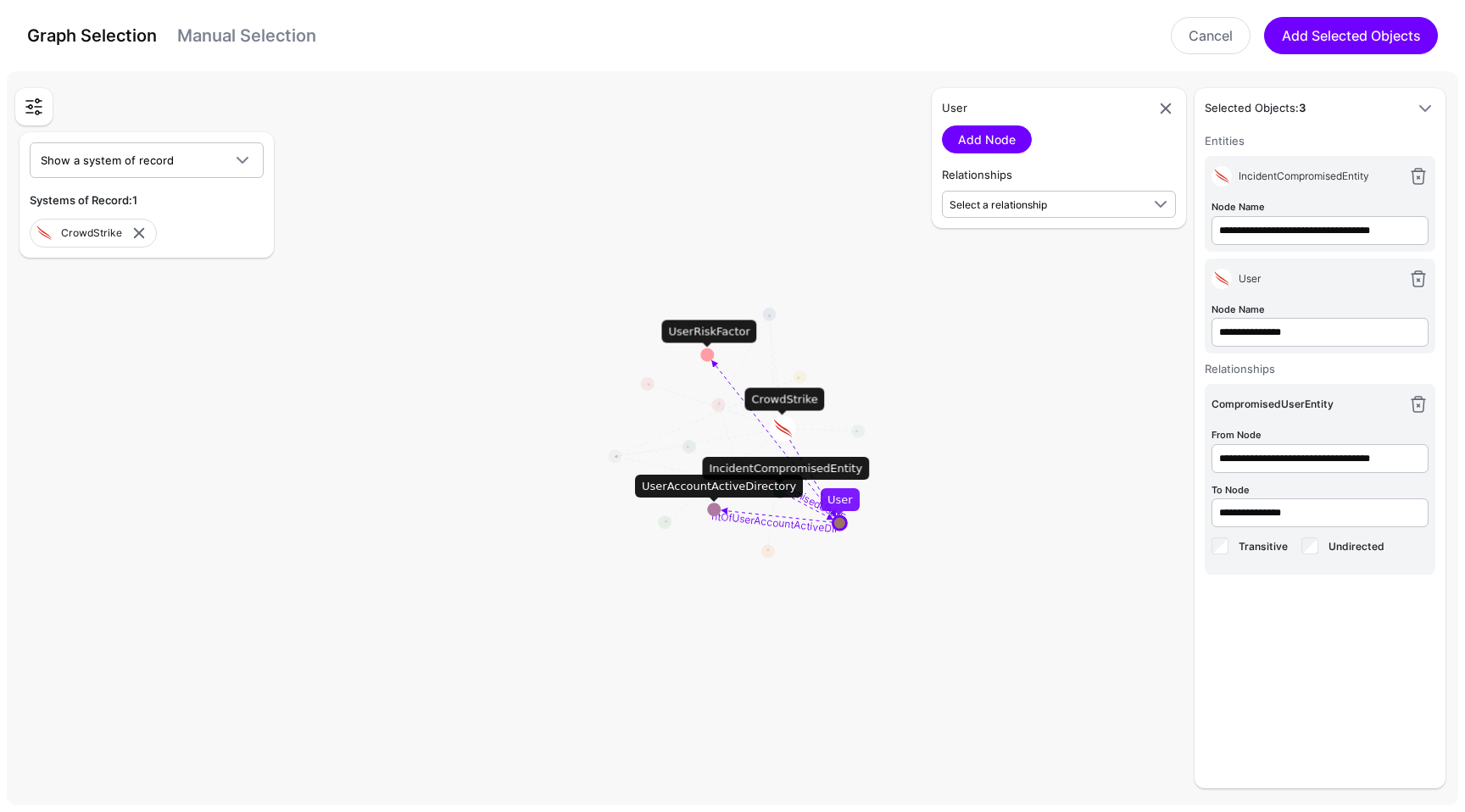
click at [1062, 218] on div "User Add Node Relationships Select a relationship CompromisedUserEntity Inciden…" at bounding box center [1058, 158] width 254 height 140
click at [1058, 206] on span "Select a relationship" at bounding box center [1044, 204] width 190 height 17
click at [1171, 109] on link at bounding box center [1165, 108] width 20 height 20
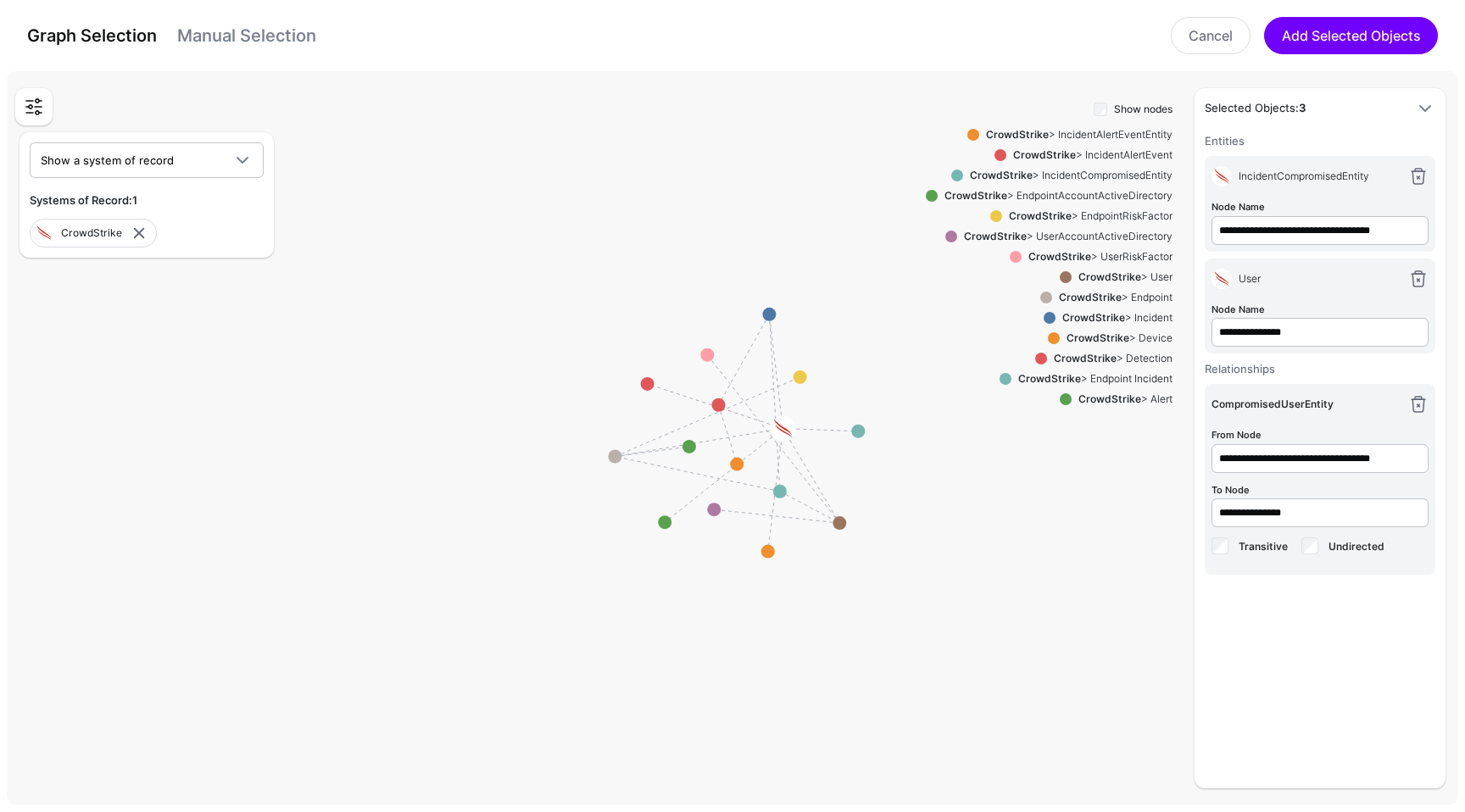
click at [1081, 229] on div "CrowdStrike > UserAccountActiveDirectory" at bounding box center [1065, 237] width 216 height 15
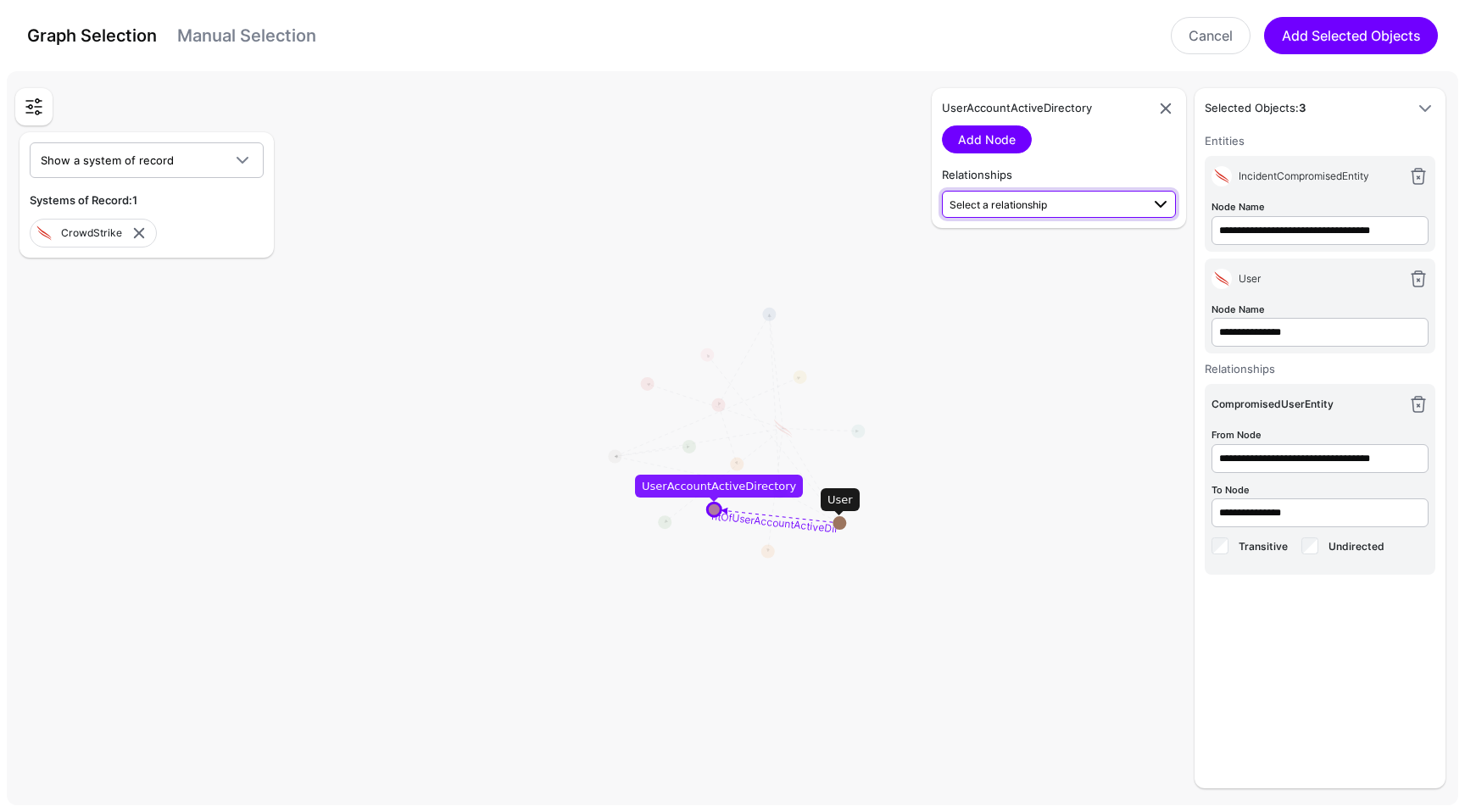
click at [1054, 216] on link "Select a relationship" at bounding box center [1059, 204] width 234 height 27
click at [1054, 248] on span "Same As CrowdStrike User User (Okta) - UserAccountActiveDirectory (CrowdSt...)" at bounding box center [1059, 257] width 207 height 53
click at [1025, 257] on link "Add Relationship" at bounding box center [1005, 249] width 127 height 28
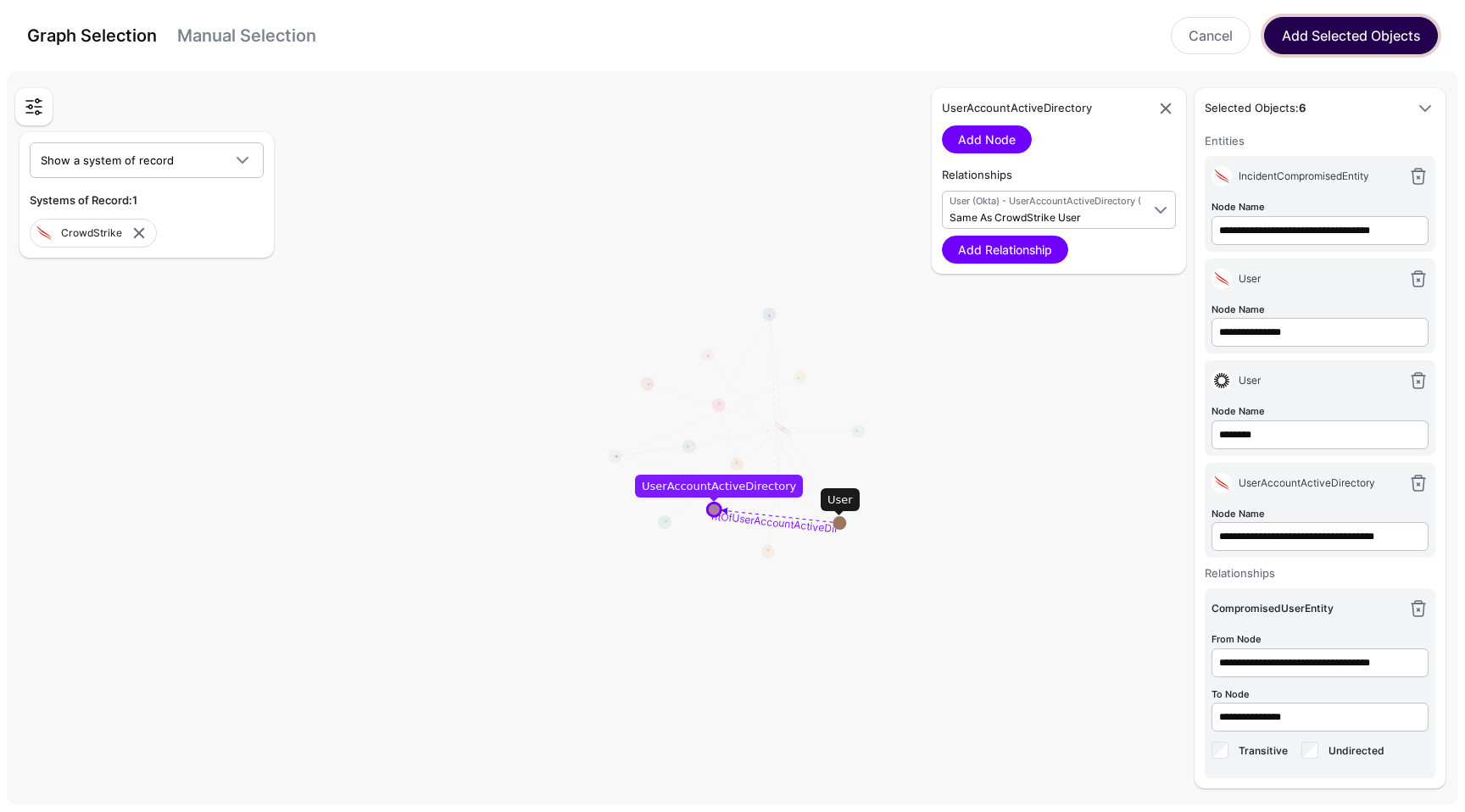
click at [1311, 48] on button "Add Selected Objects" at bounding box center [1351, 36] width 174 height 38
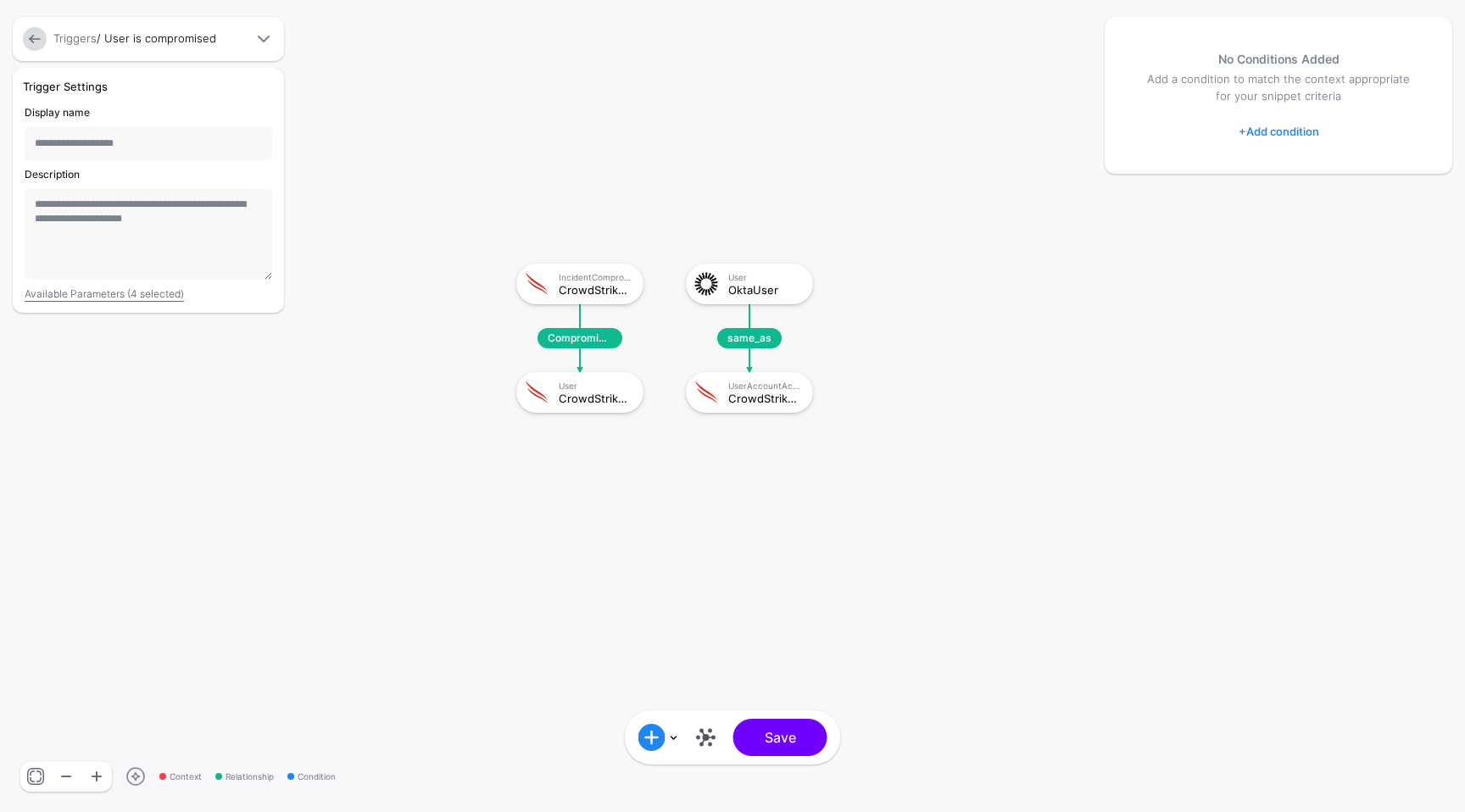
click at [1020, 520] on rect at bounding box center [499, 246] width 146470 height 81175
click at [757, 388] on div "UserAccountActiveDirectory" at bounding box center [763, 386] width 73 height 11
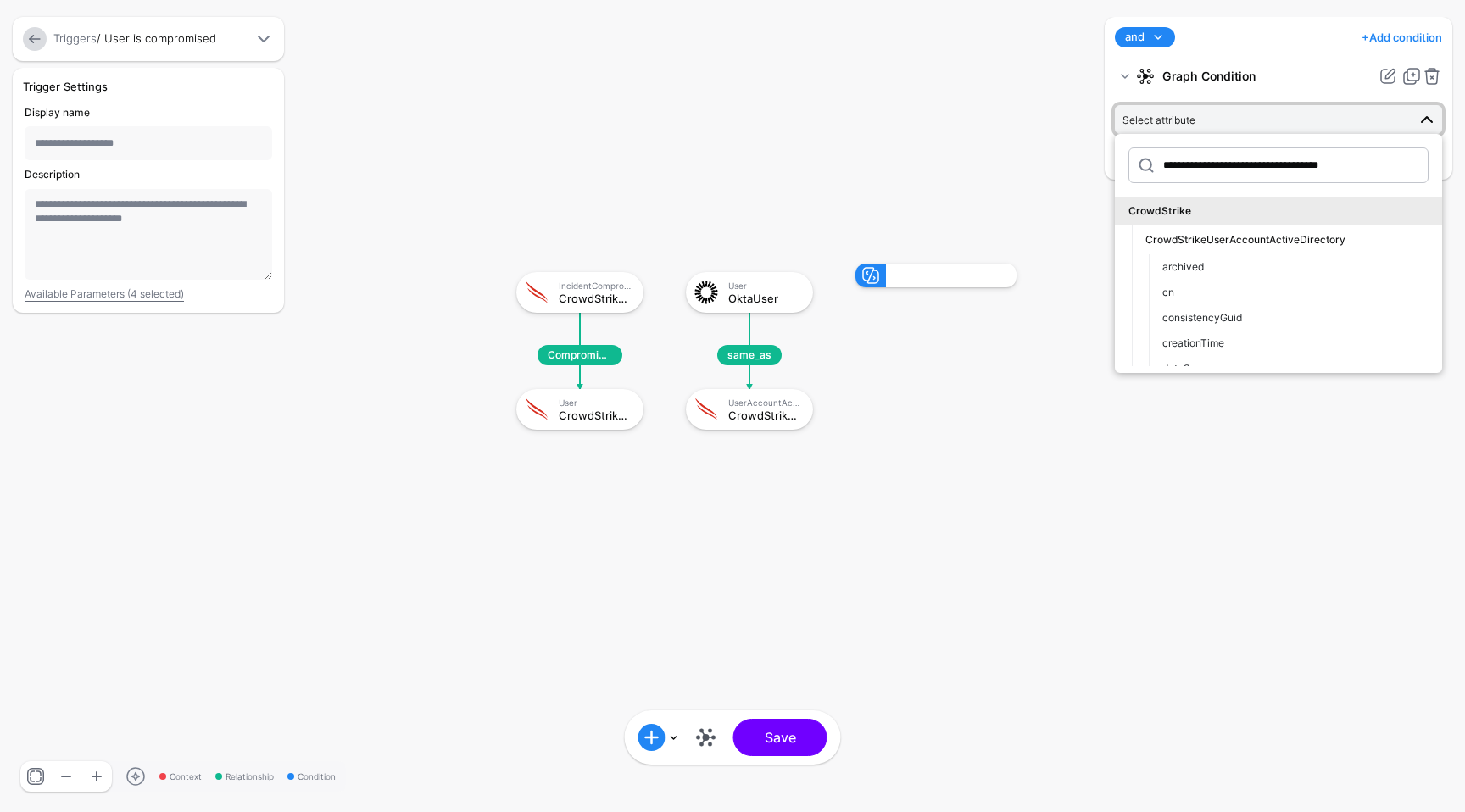
click at [777, 540] on rect at bounding box center [499, 246] width 146470 height 81175
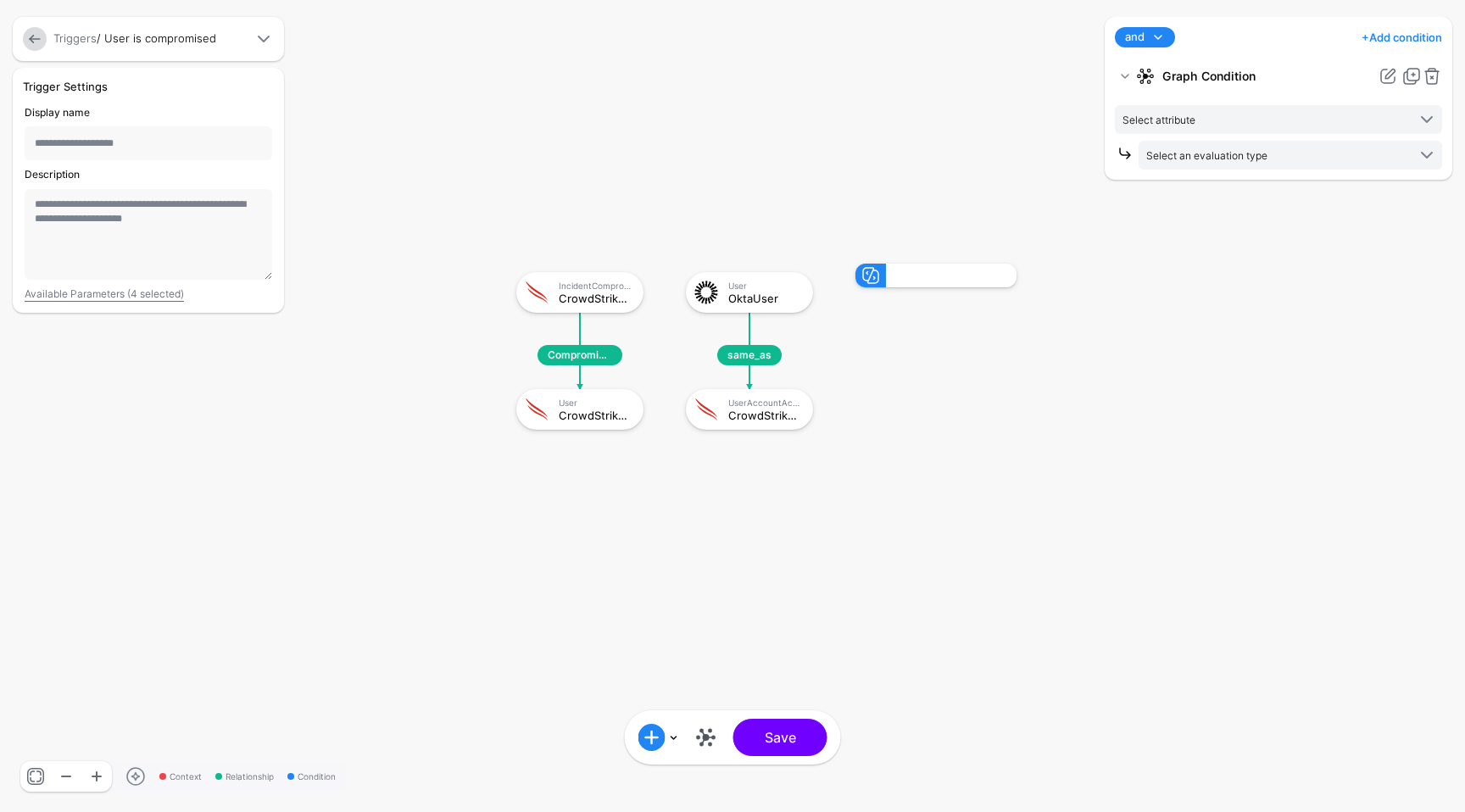
click at [973, 271] on div at bounding box center [951, 276] width 131 height 24
click at [896, 278] on div at bounding box center [951, 276] width 131 height 24
click at [884, 278] on div at bounding box center [870, 276] width 31 height 24
click at [1429, 79] on link at bounding box center [1431, 75] width 20 height 20
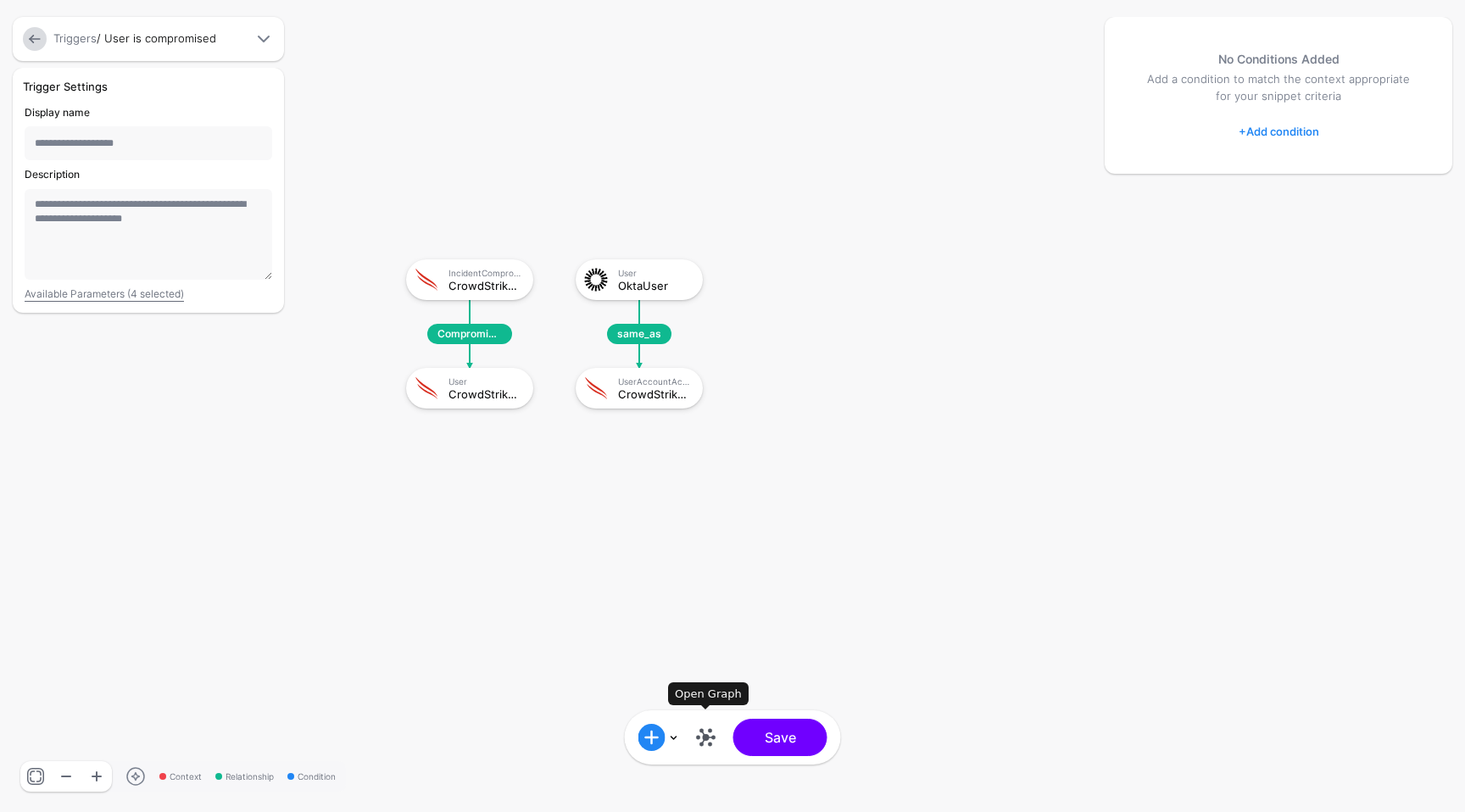
click at [706, 733] on link at bounding box center [706, 738] width 27 height 27
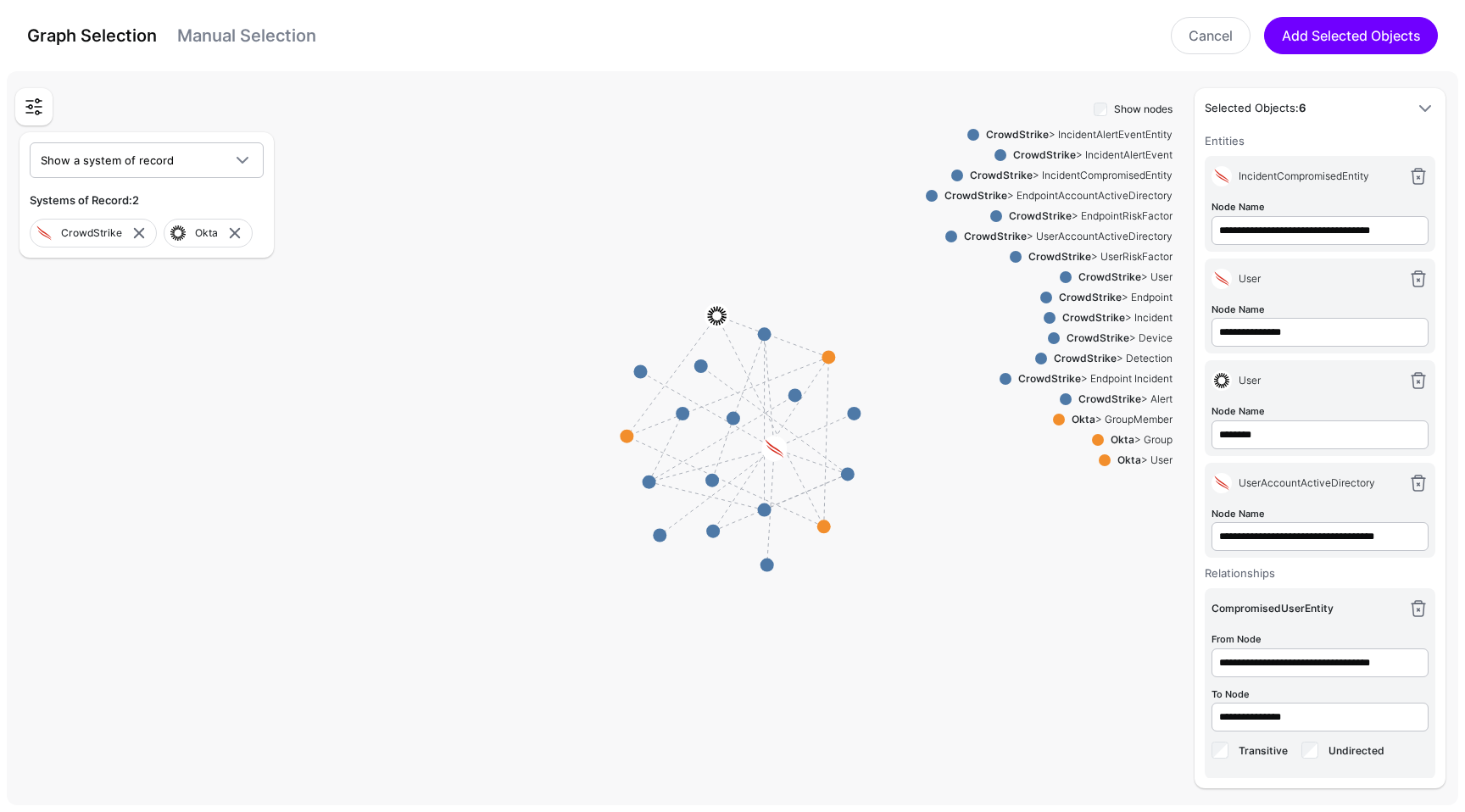
click at [1052, 239] on div "CrowdStrike > UserAccountActiveDirectory" at bounding box center [1065, 237] width 216 height 15
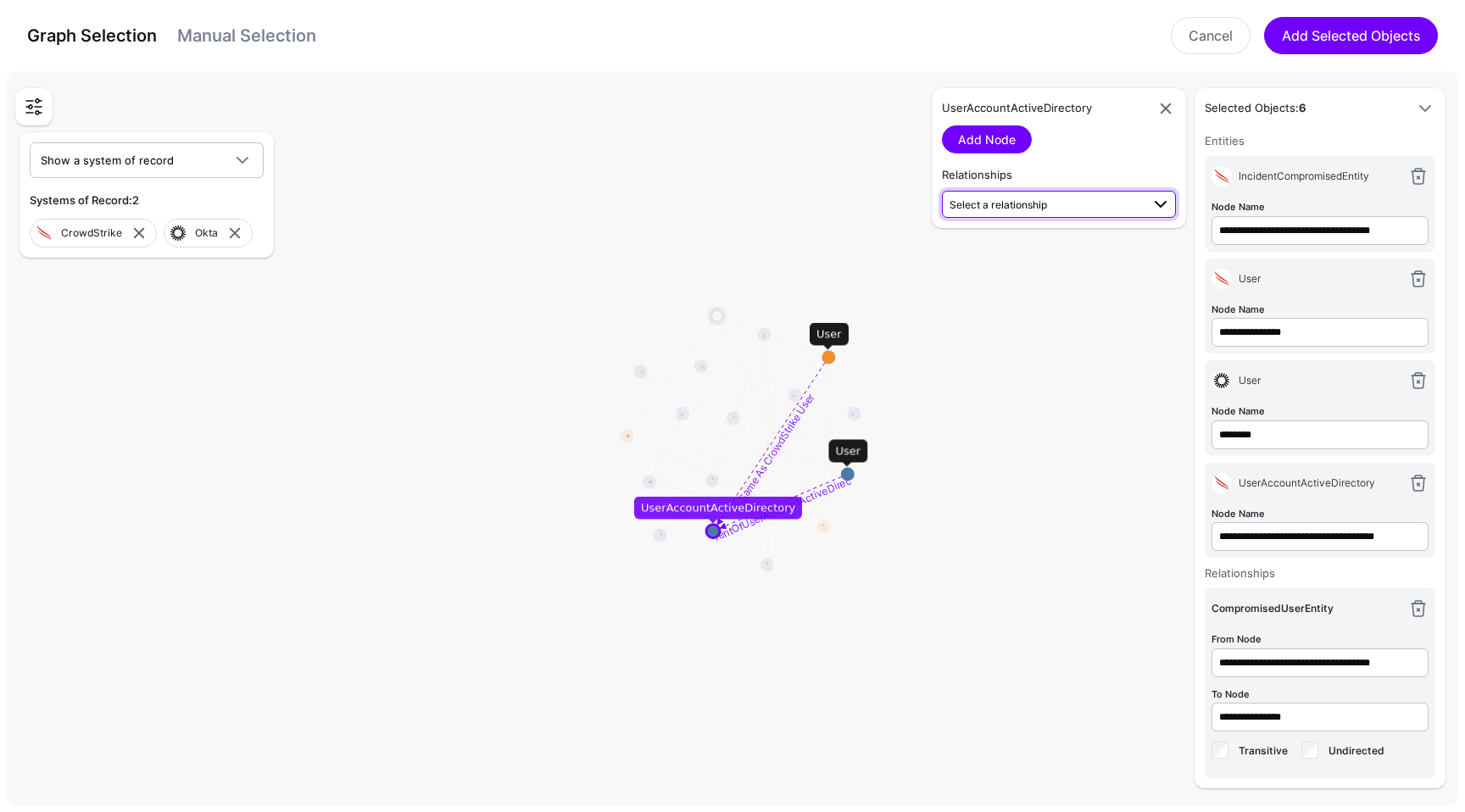
click at [1045, 205] on span "Select a relationship" at bounding box center [998, 204] width 98 height 13
click at [1224, 47] on link "Cancel" at bounding box center [1211, 36] width 79 height 38
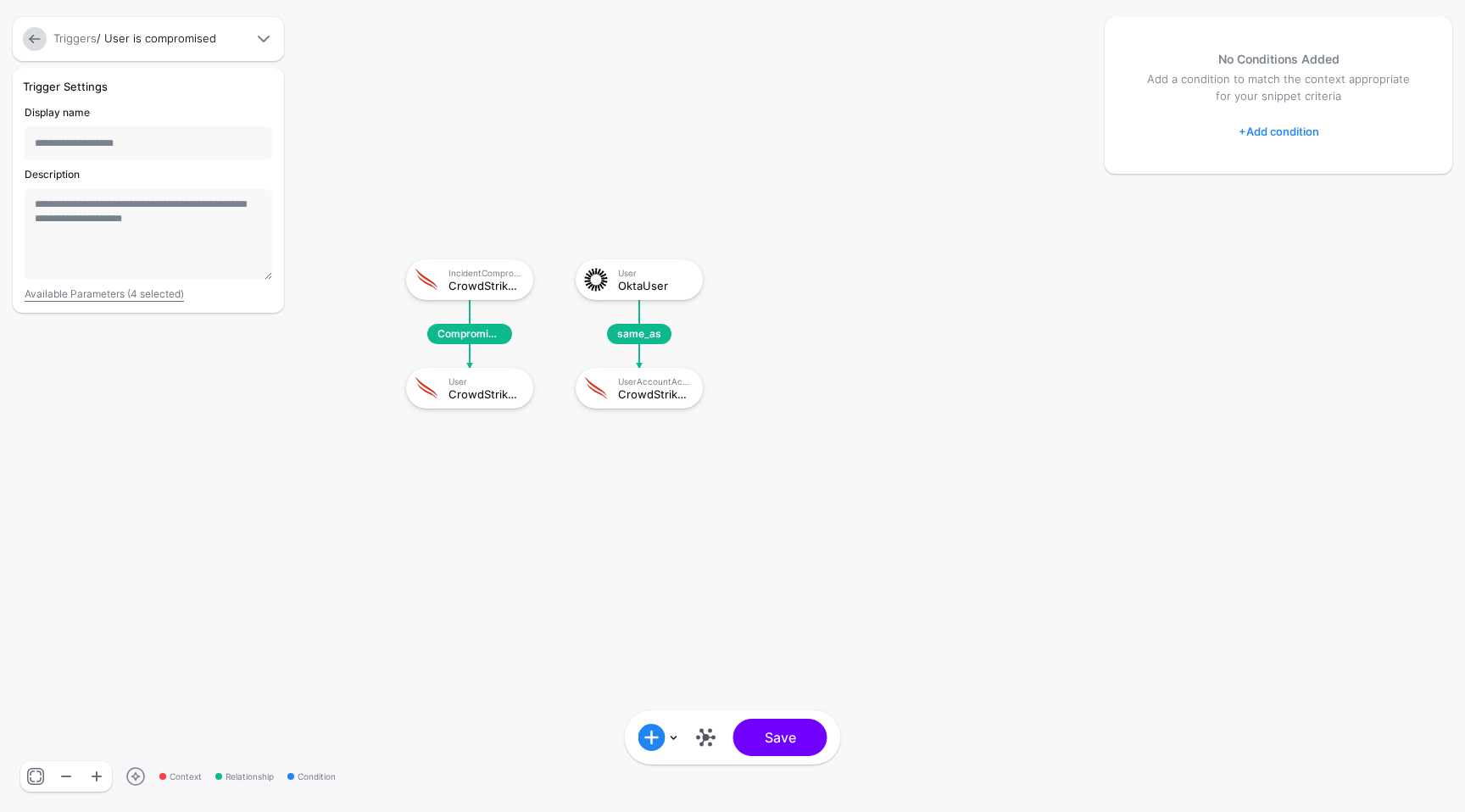
click at [31, 34] on link at bounding box center [35, 39] width 24 height 24
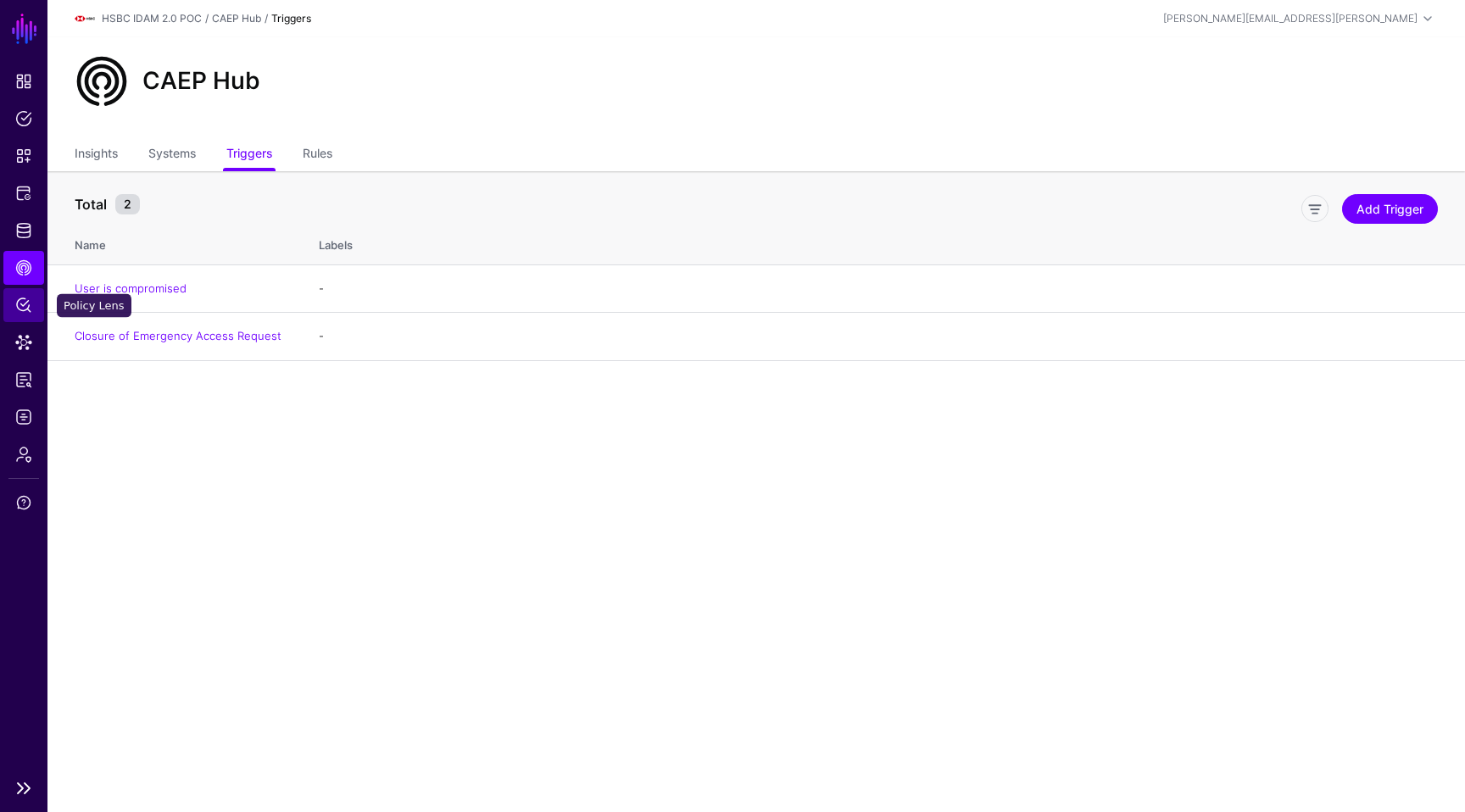
click at [20, 304] on span "Policy Lens" at bounding box center [24, 305] width 17 height 17
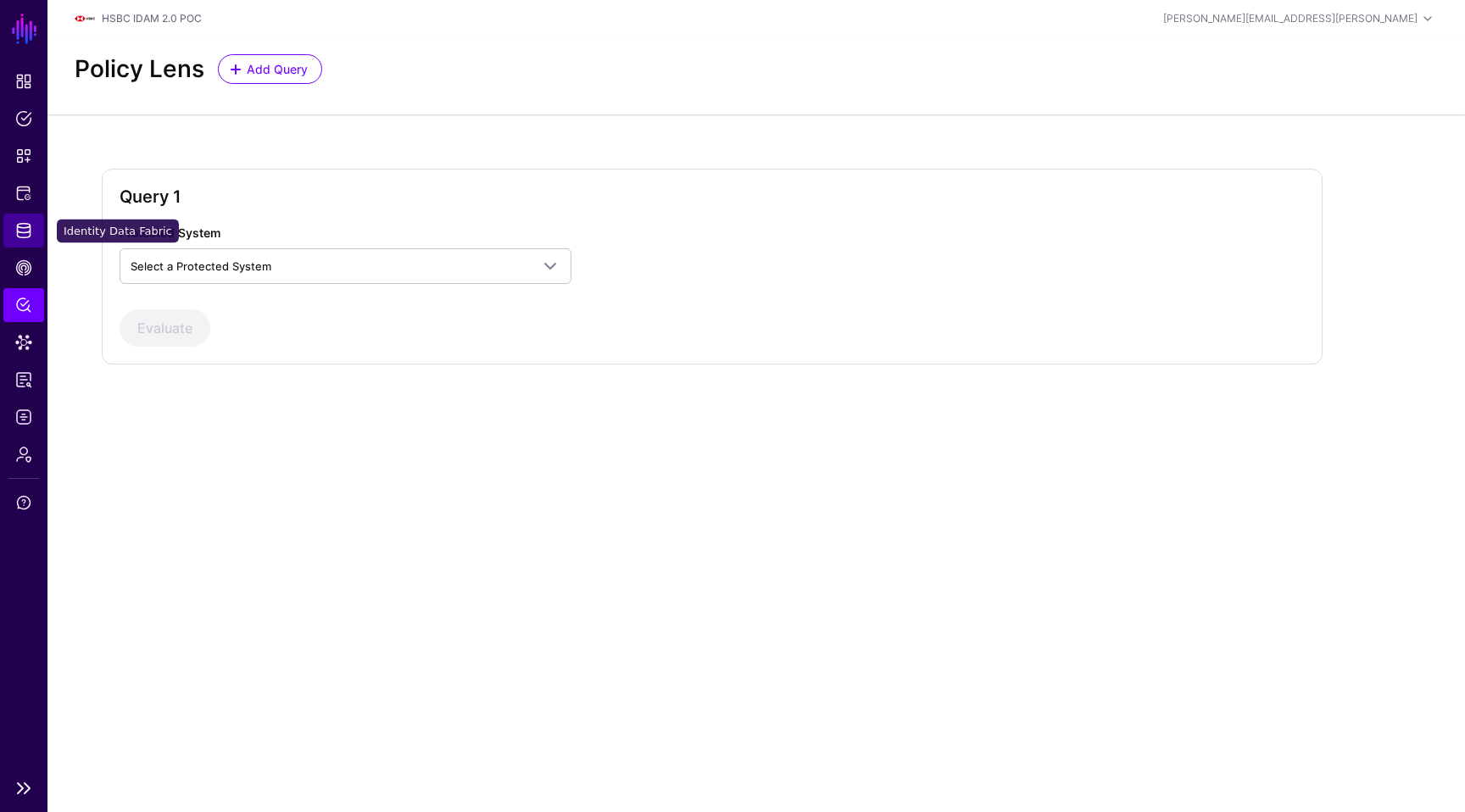
click at [23, 234] on span "Identity Data Fabric" at bounding box center [24, 231] width 17 height 17
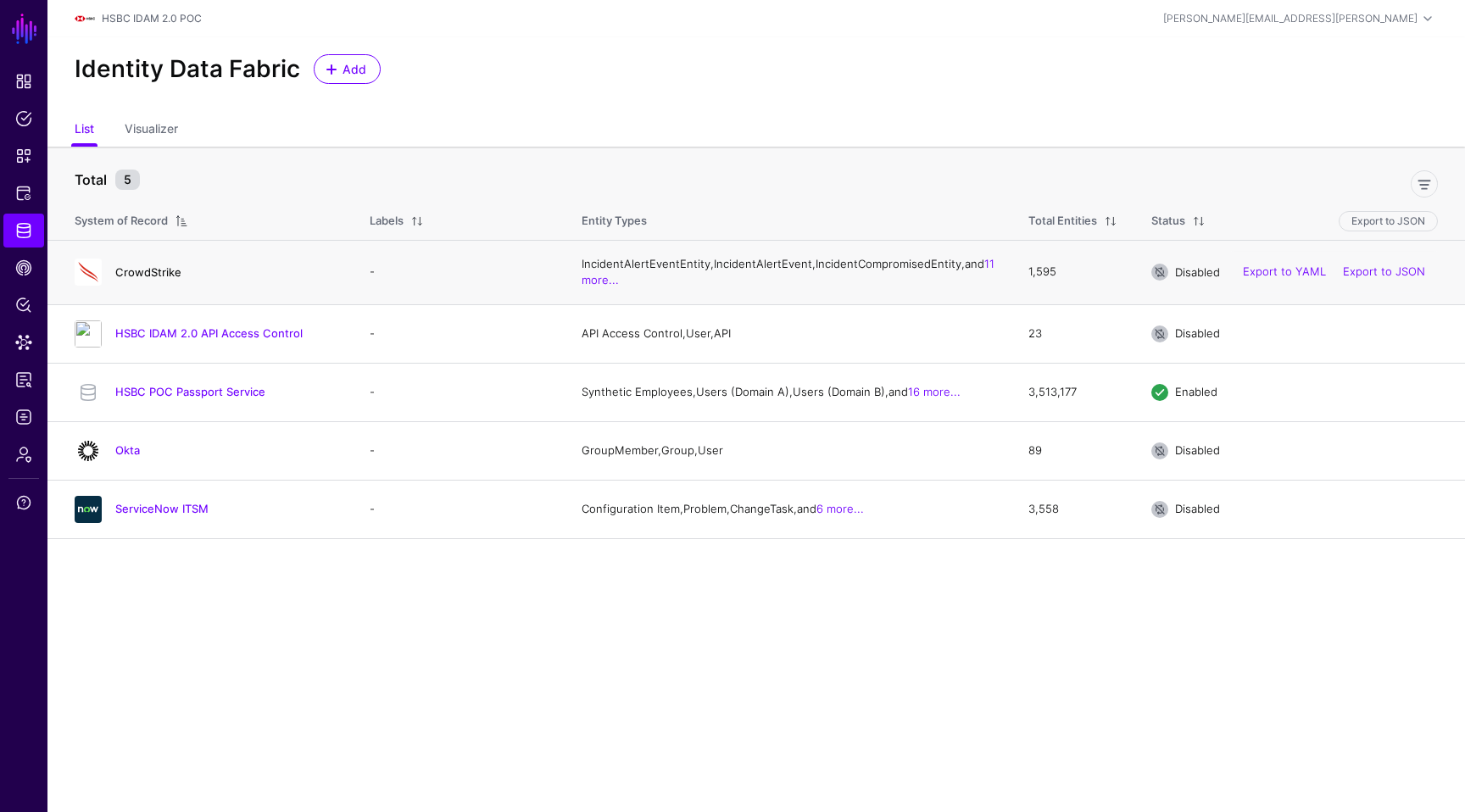
click at [134, 276] on link "CrowdStrike" at bounding box center [148, 272] width 66 height 14
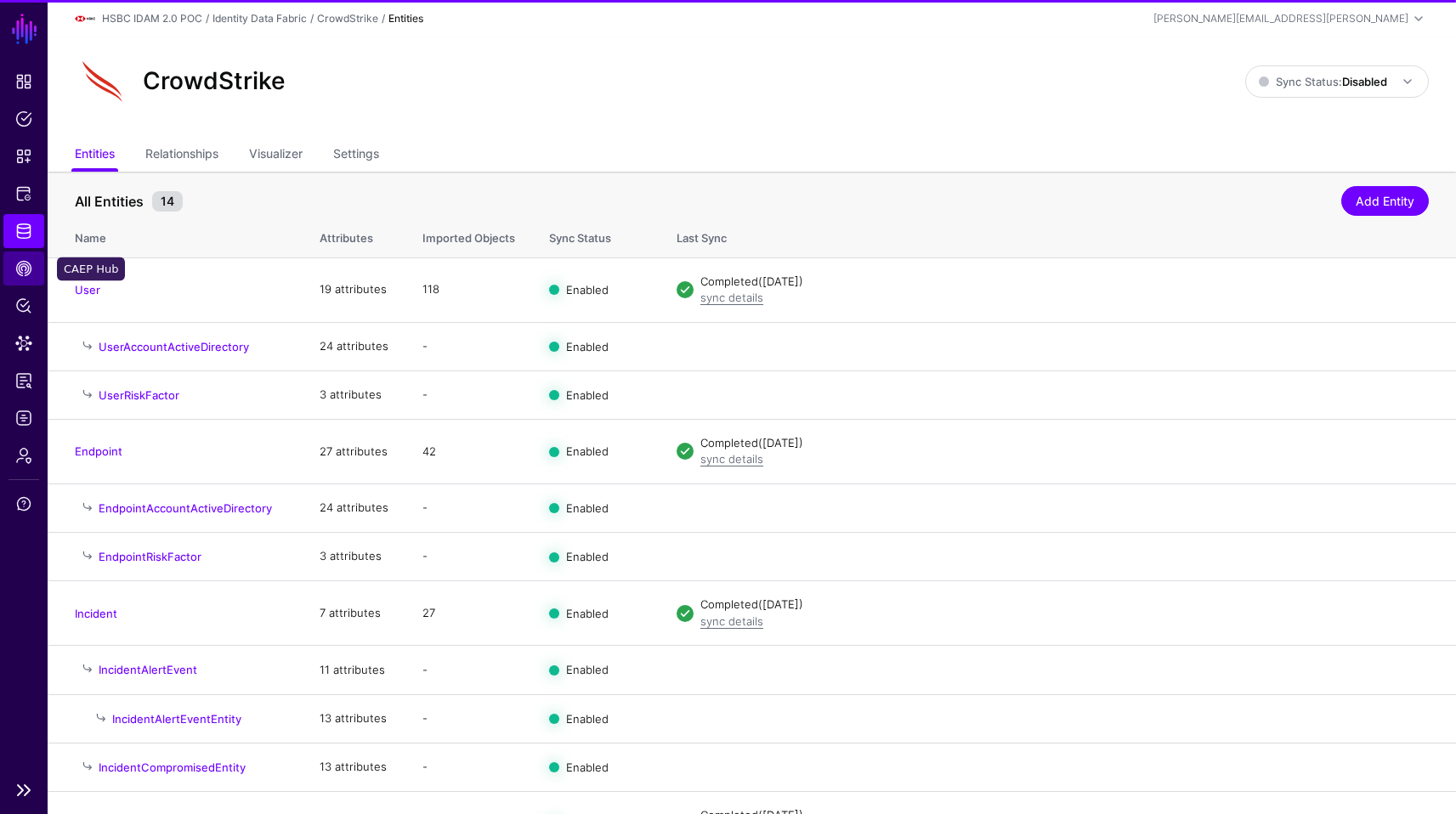
click at [16, 266] on span "CAEP Hub" at bounding box center [24, 268] width 17 height 17
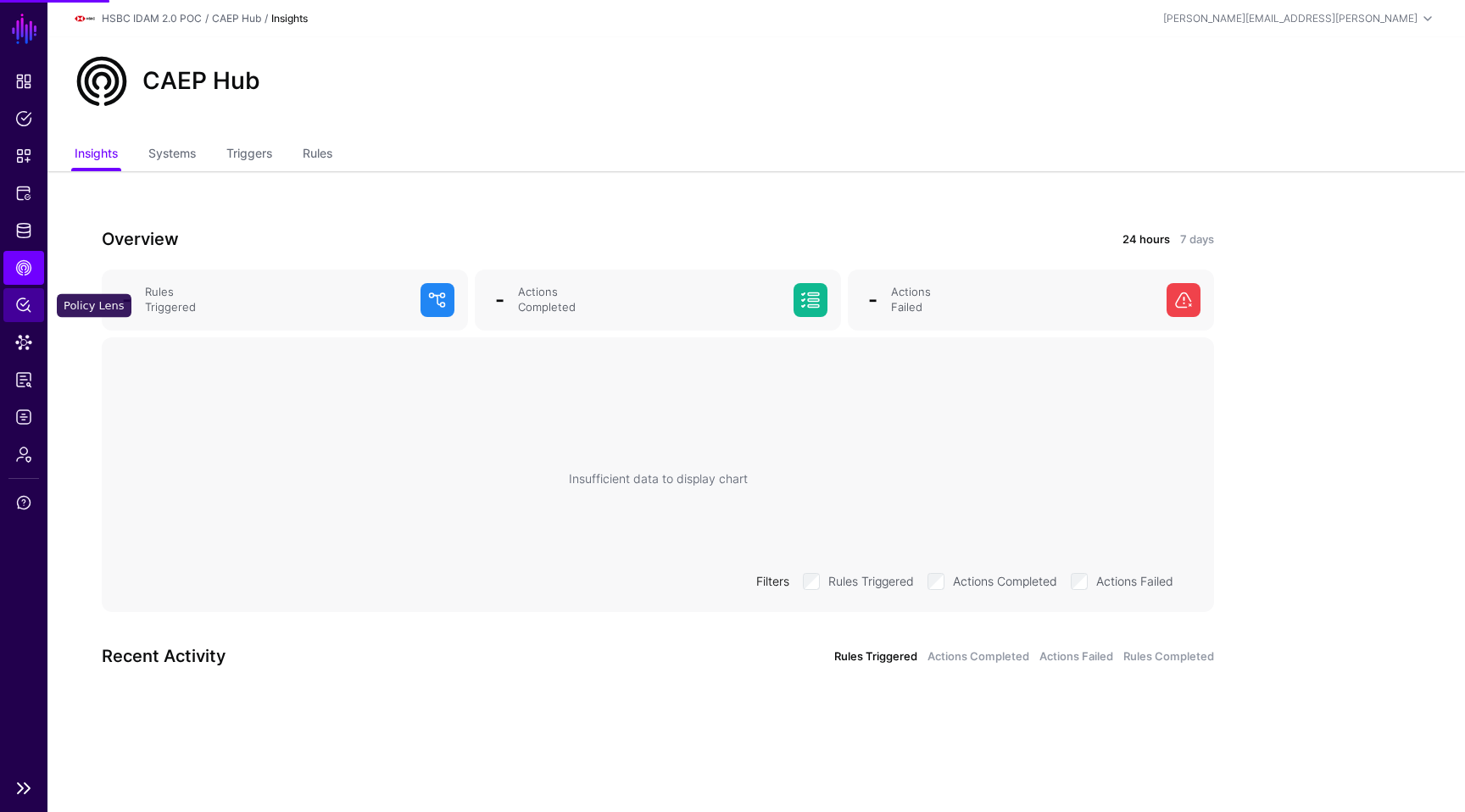
click at [16, 314] on link "Policy Lens" at bounding box center [24, 304] width 41 height 34
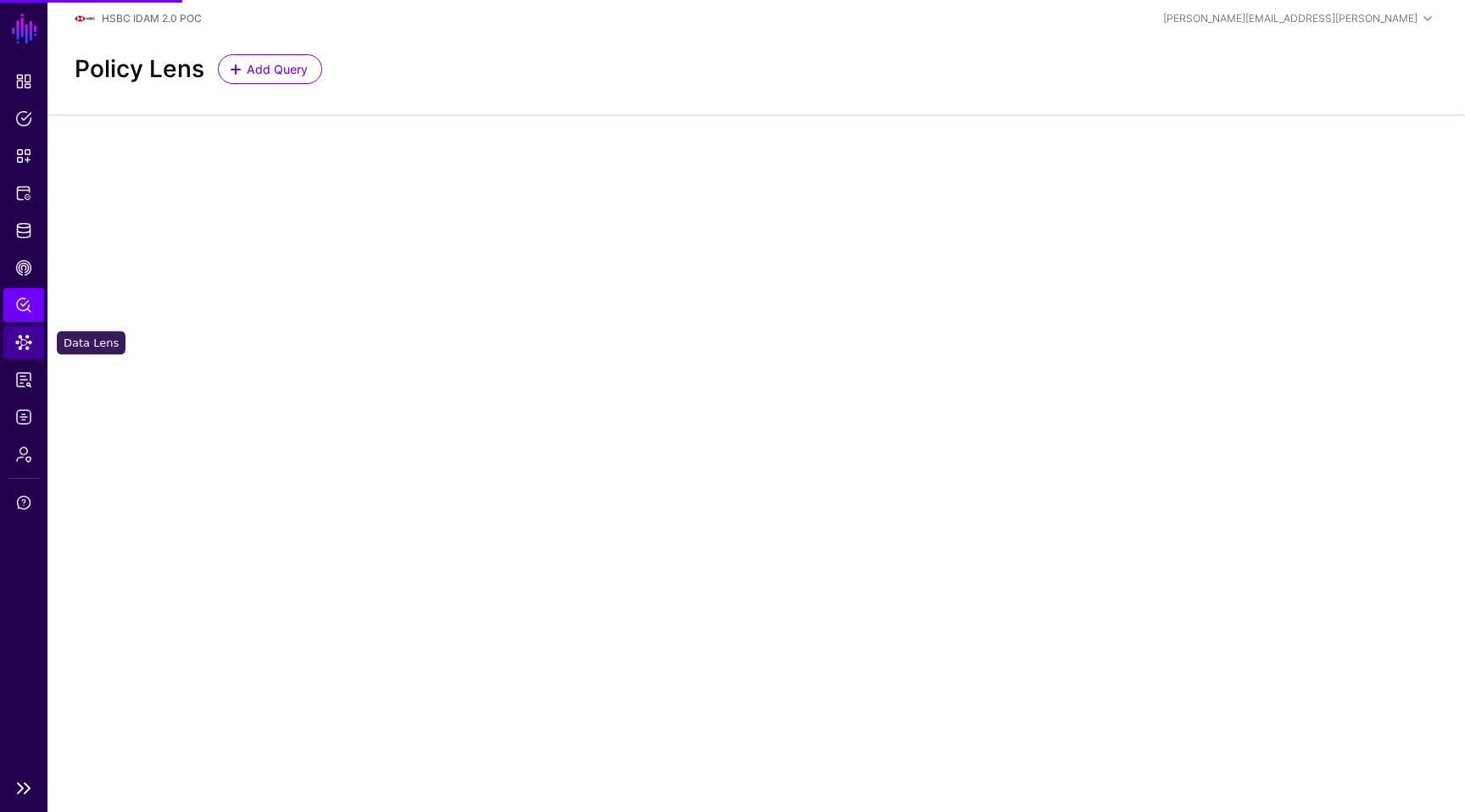
click at [25, 354] on link "Data Lens" at bounding box center [24, 342] width 41 height 34
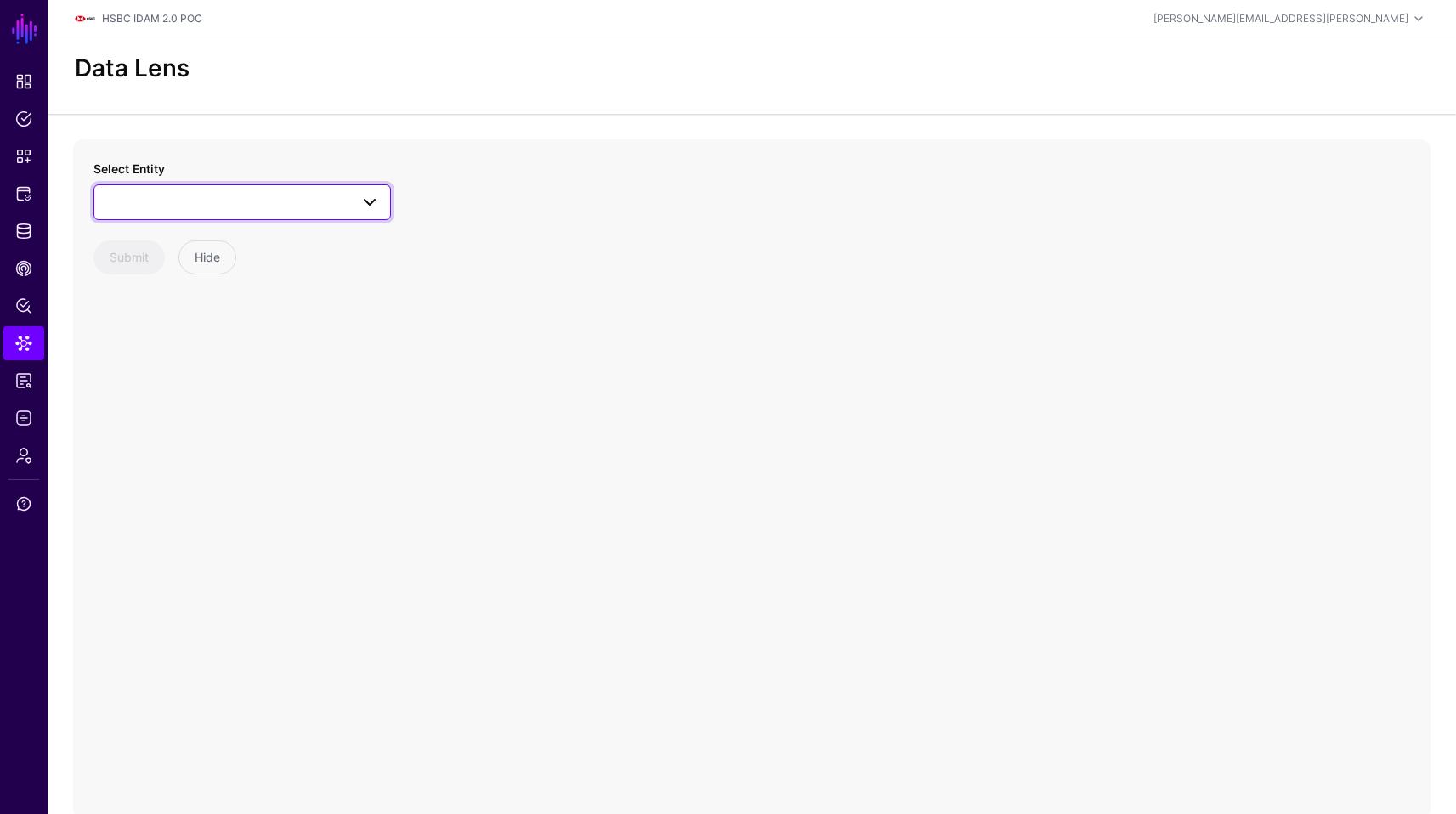
click at [238, 207] on span at bounding box center [242, 202] width 275 height 20
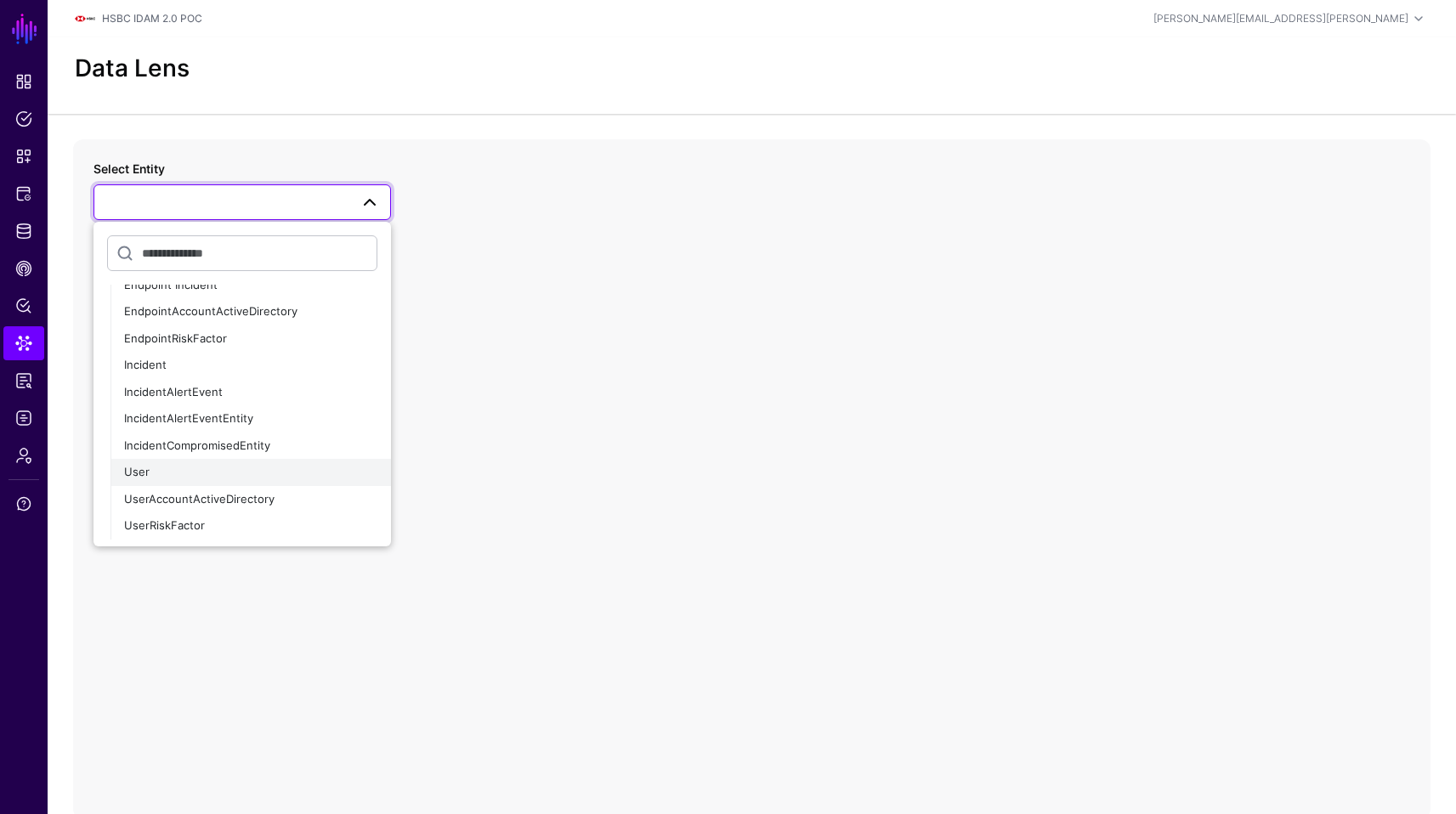
click at [199, 476] on div "User" at bounding box center [250, 473] width 253 height 17
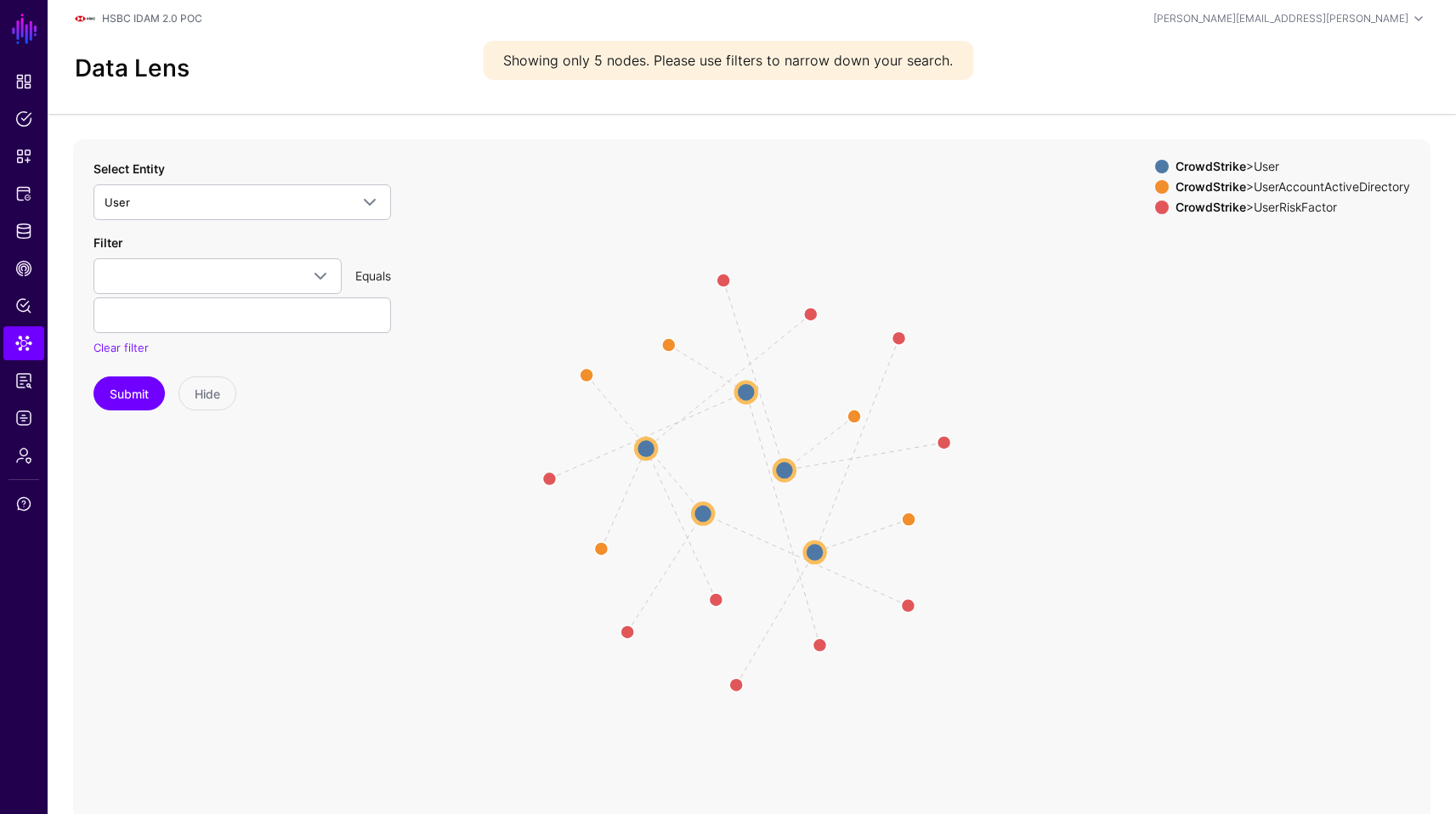
click at [641, 453] on circle at bounding box center [646, 448] width 20 height 20
click at [641, 453] on circle at bounding box center [643, 447] width 20 height 20
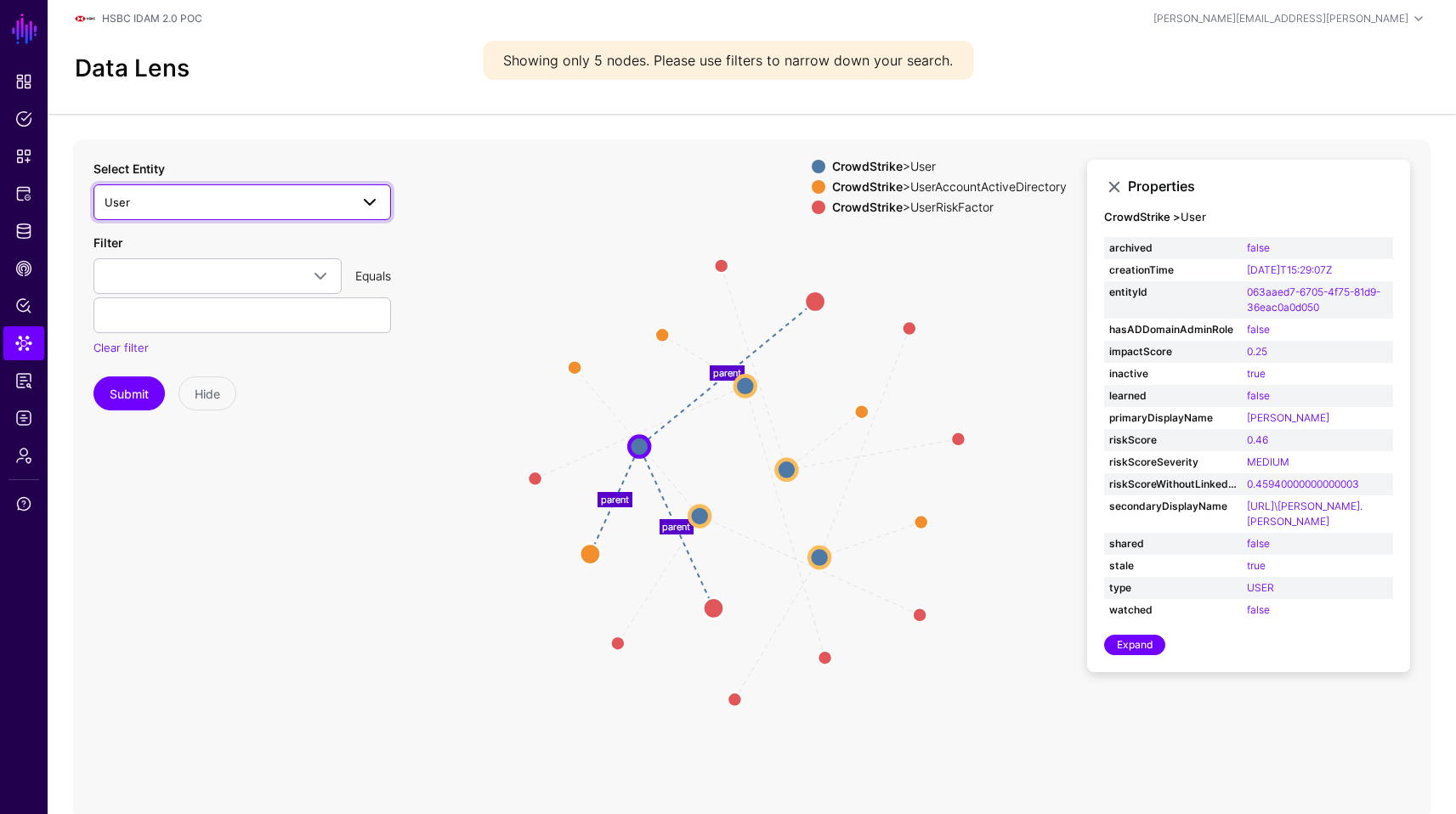
click at [336, 200] on span "User" at bounding box center [227, 202] width 244 height 18
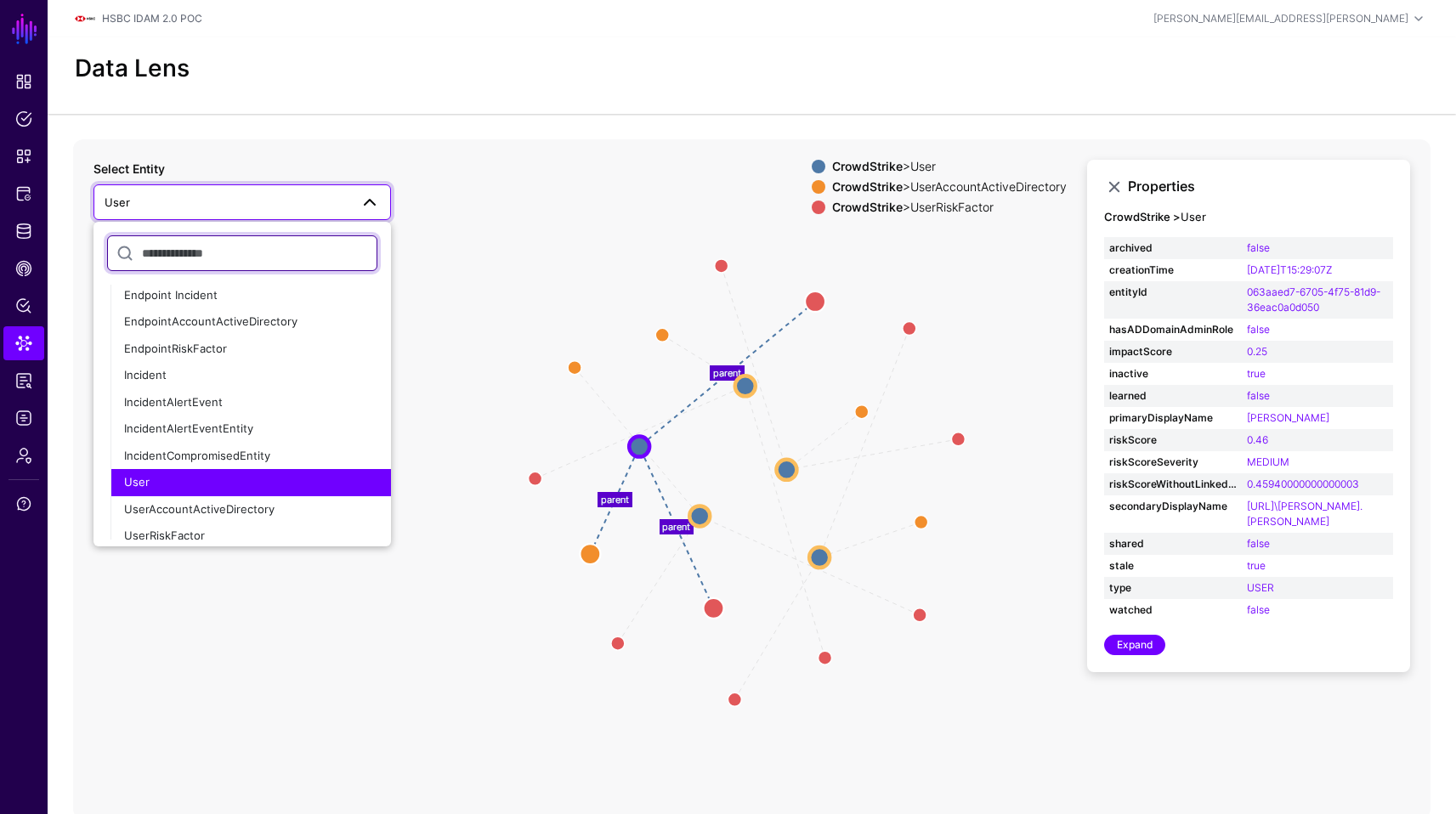
scroll to position [1200, 0]
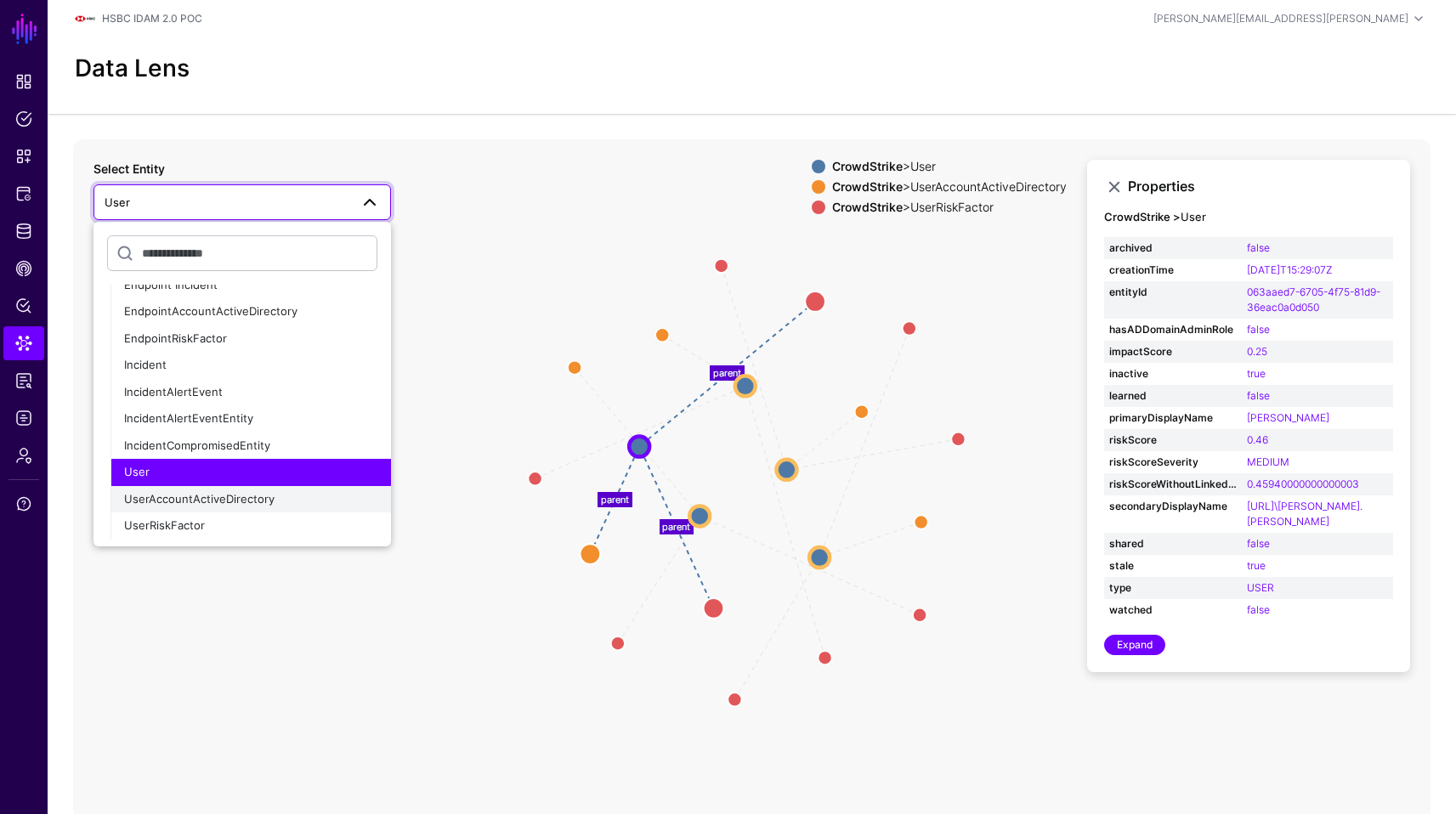
click at [300, 499] on div "UserAccountActiveDirectory" at bounding box center [250, 500] width 253 height 17
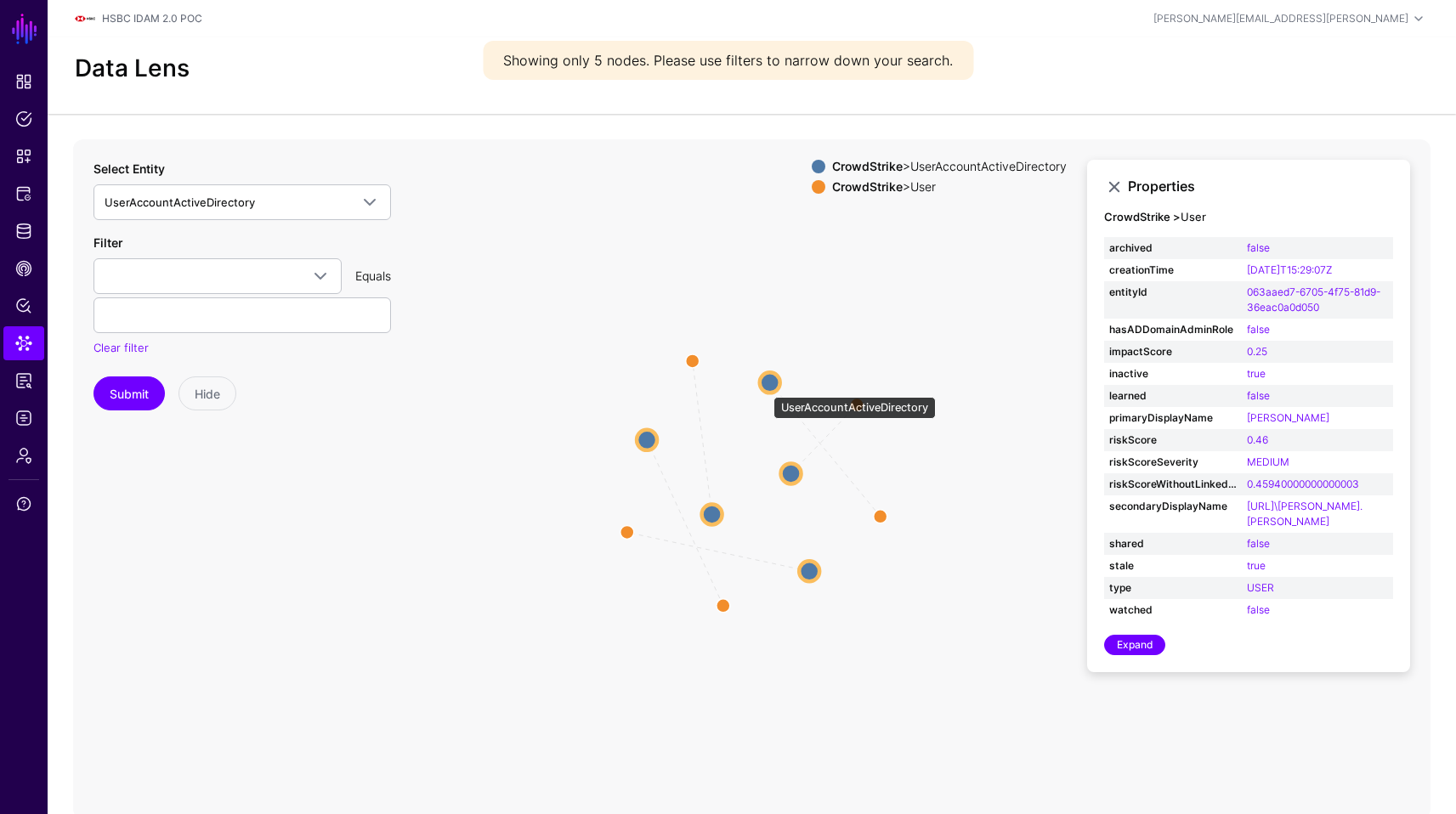
click at [765, 388] on circle at bounding box center [770, 382] width 20 height 20
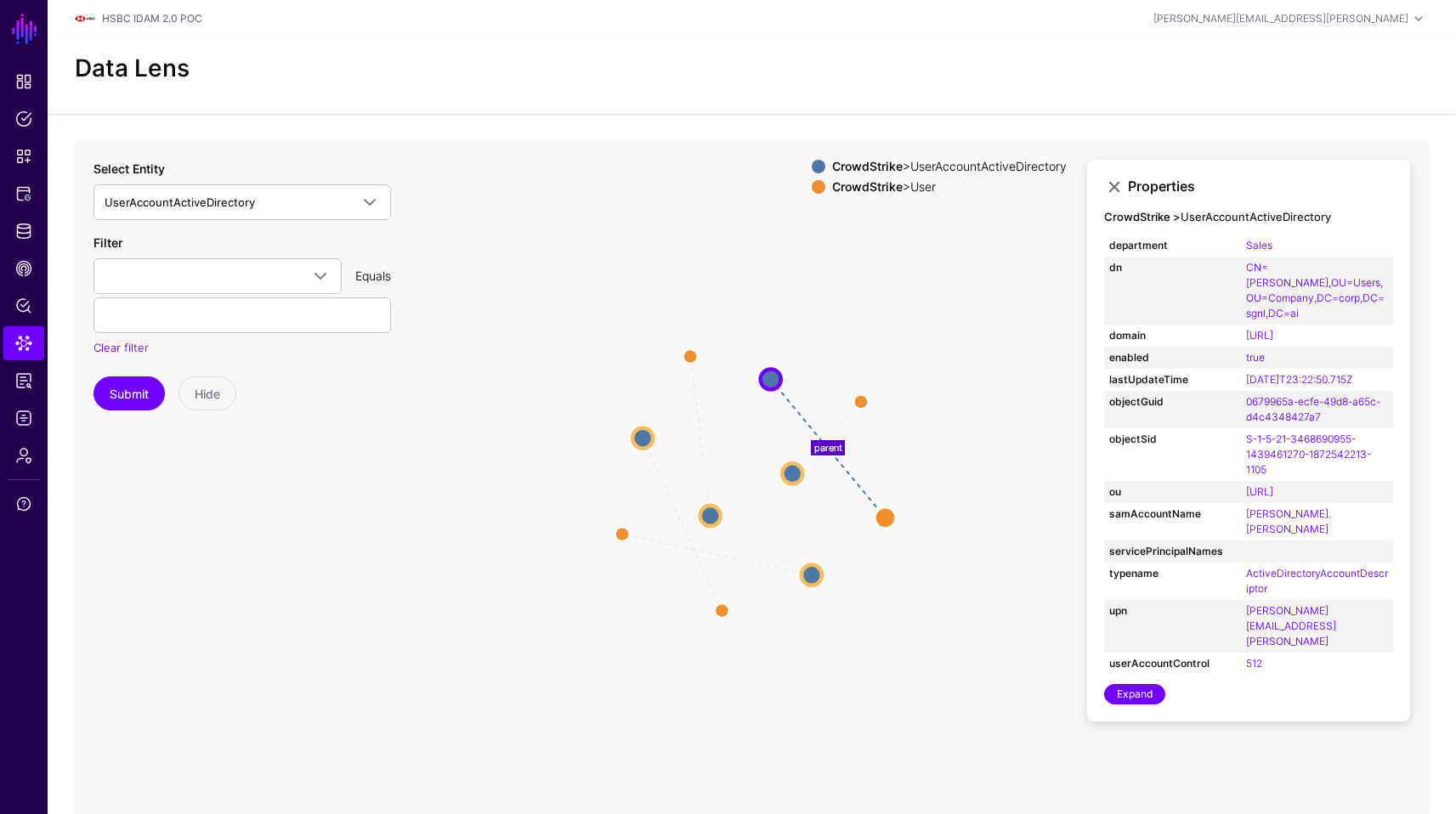
scroll to position [155, 0]
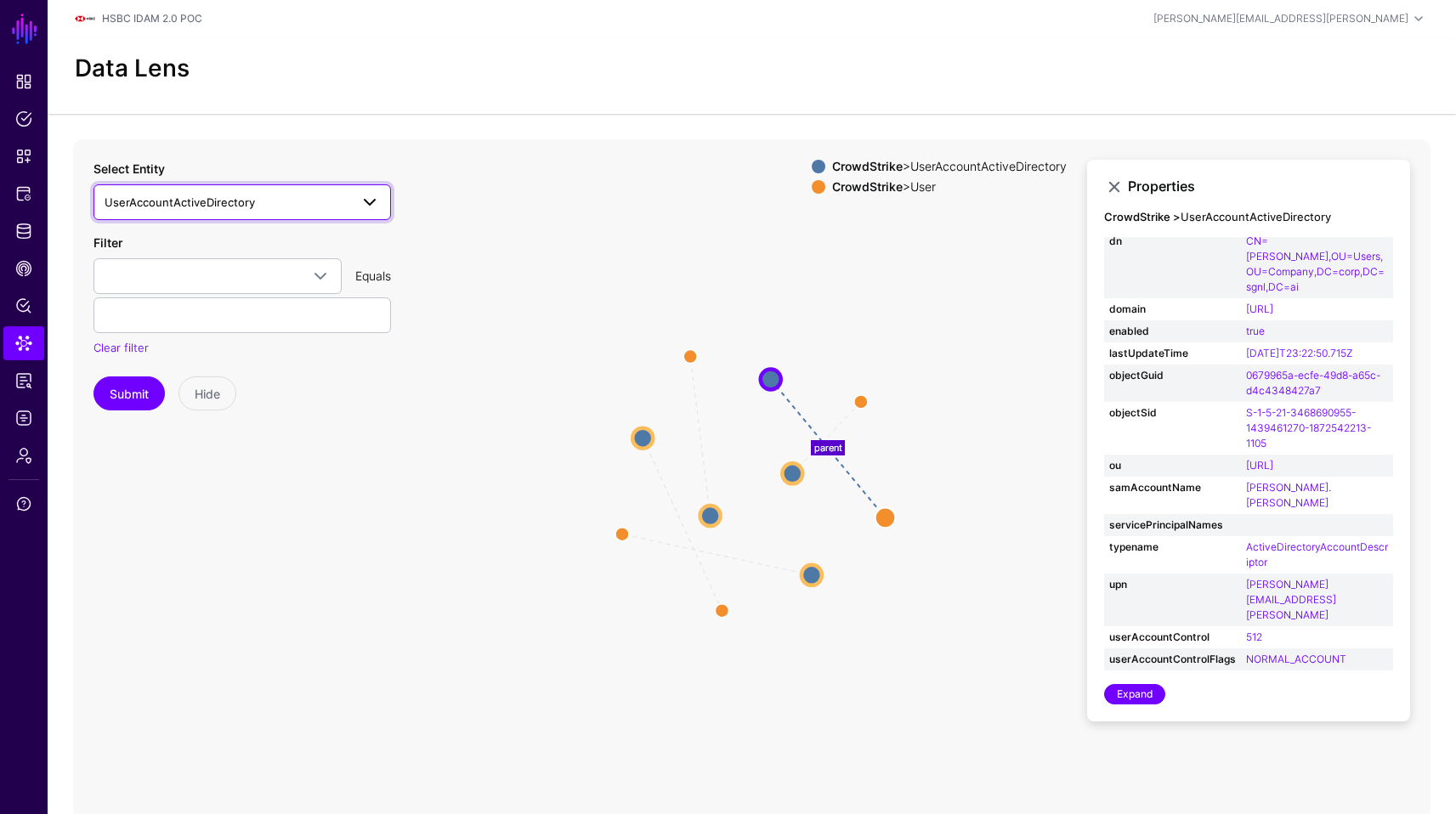
click at [344, 203] on span "UserAccountActiveDirectory" at bounding box center [227, 202] width 244 height 18
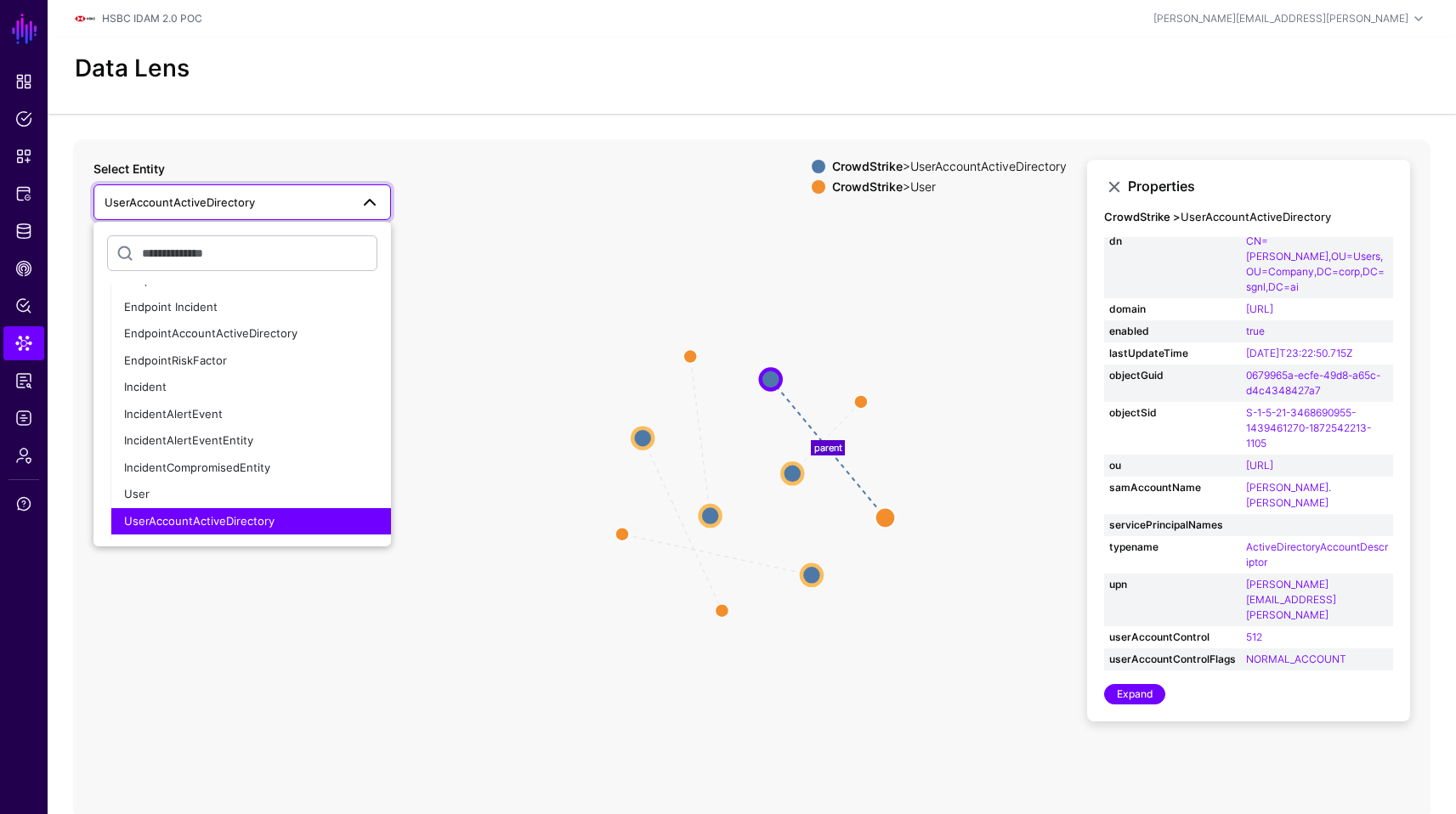
scroll to position [1182, 0]
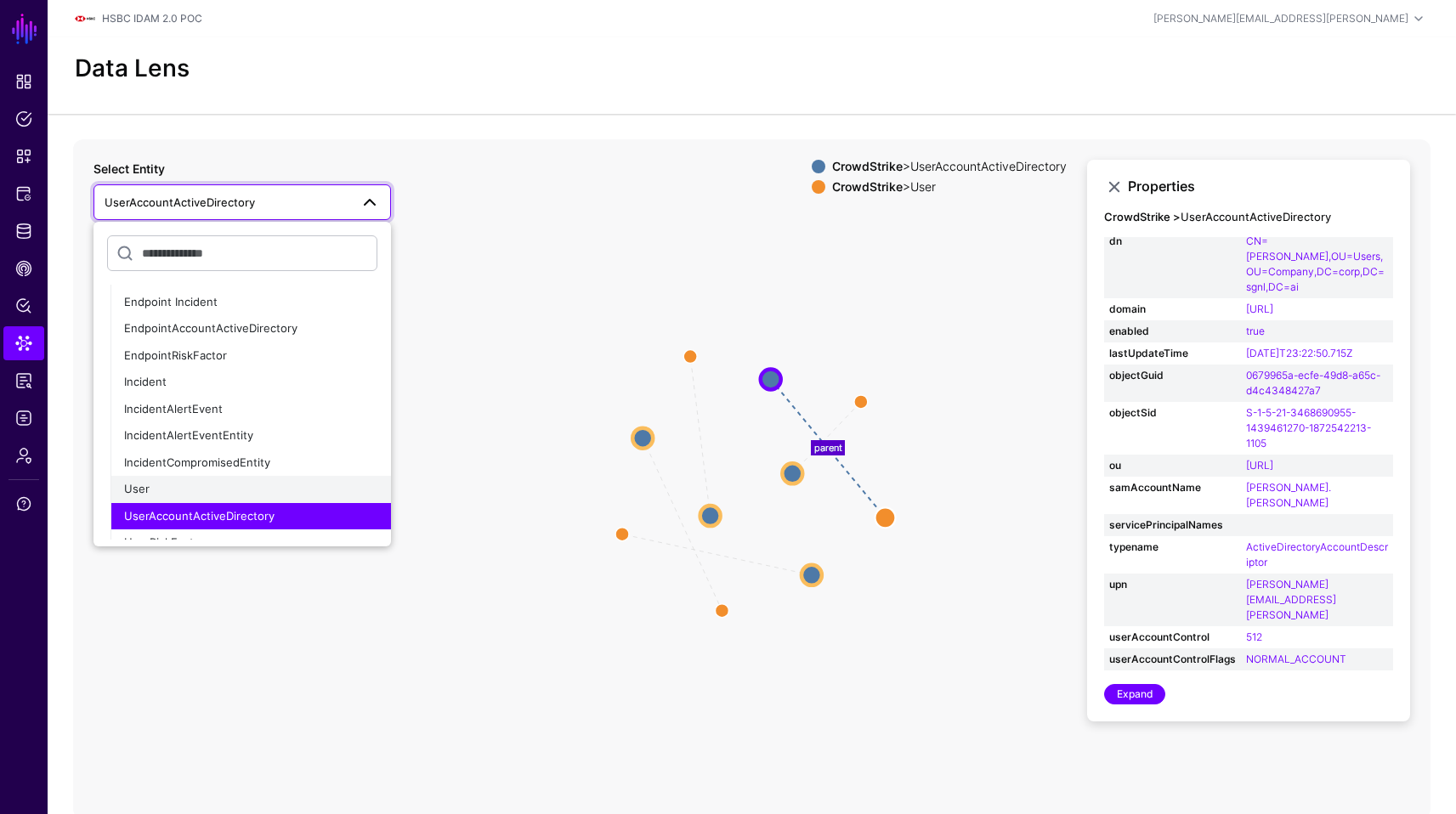
click at [327, 494] on div "User" at bounding box center [250, 489] width 253 height 17
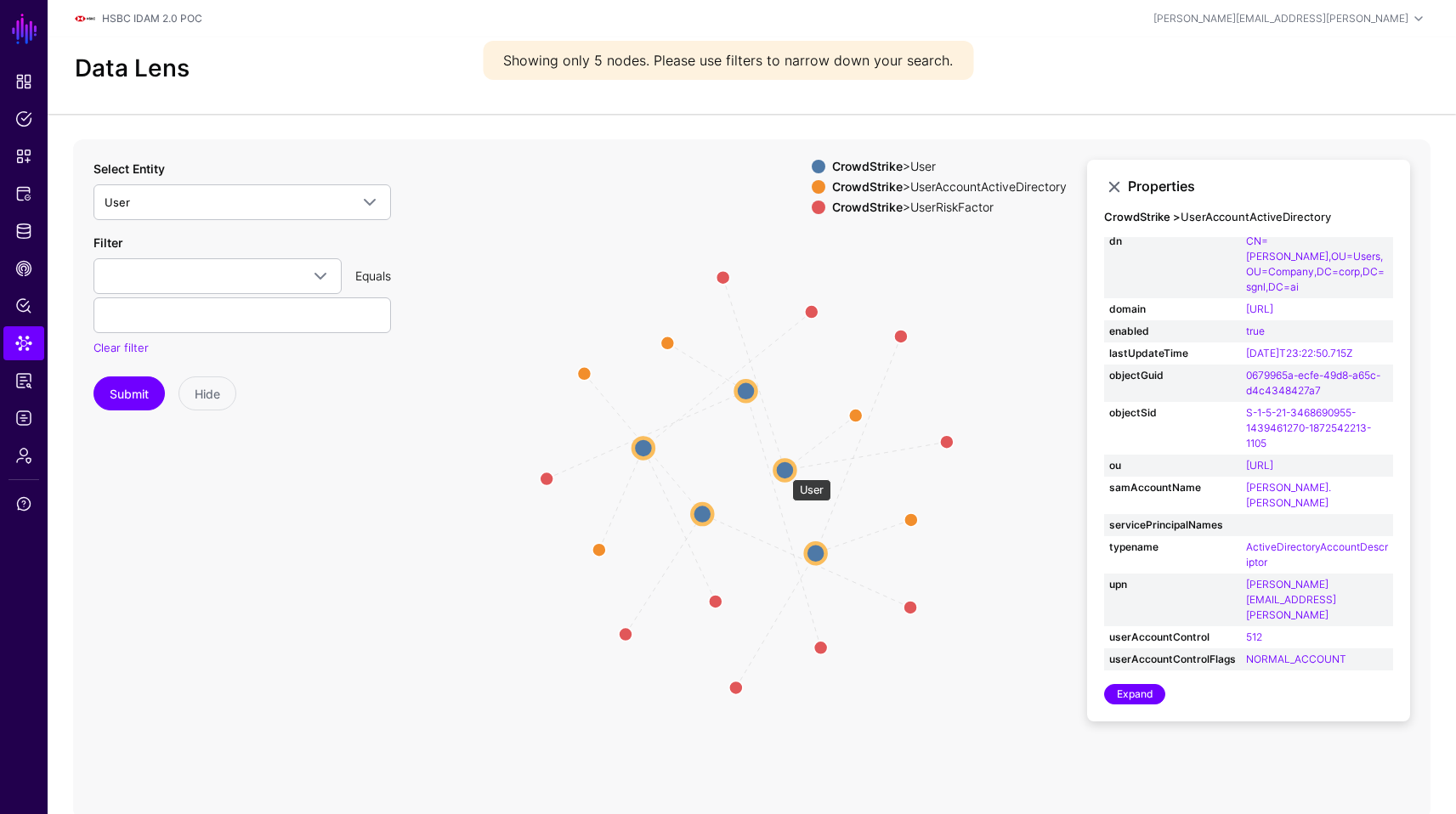
click at [783, 471] on circle at bounding box center [784, 469] width 20 height 20
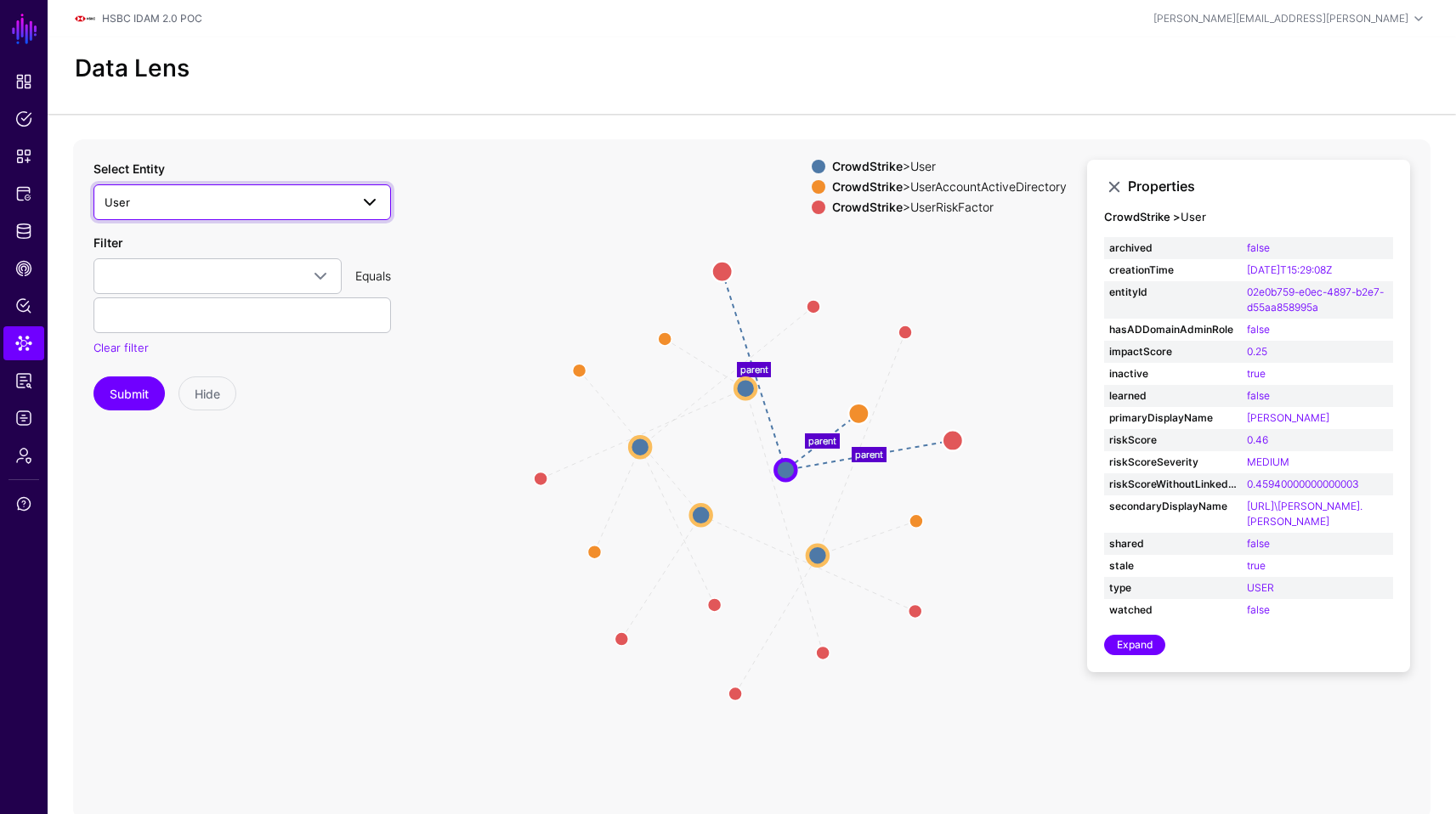
click at [336, 201] on span "User" at bounding box center [227, 202] width 244 height 18
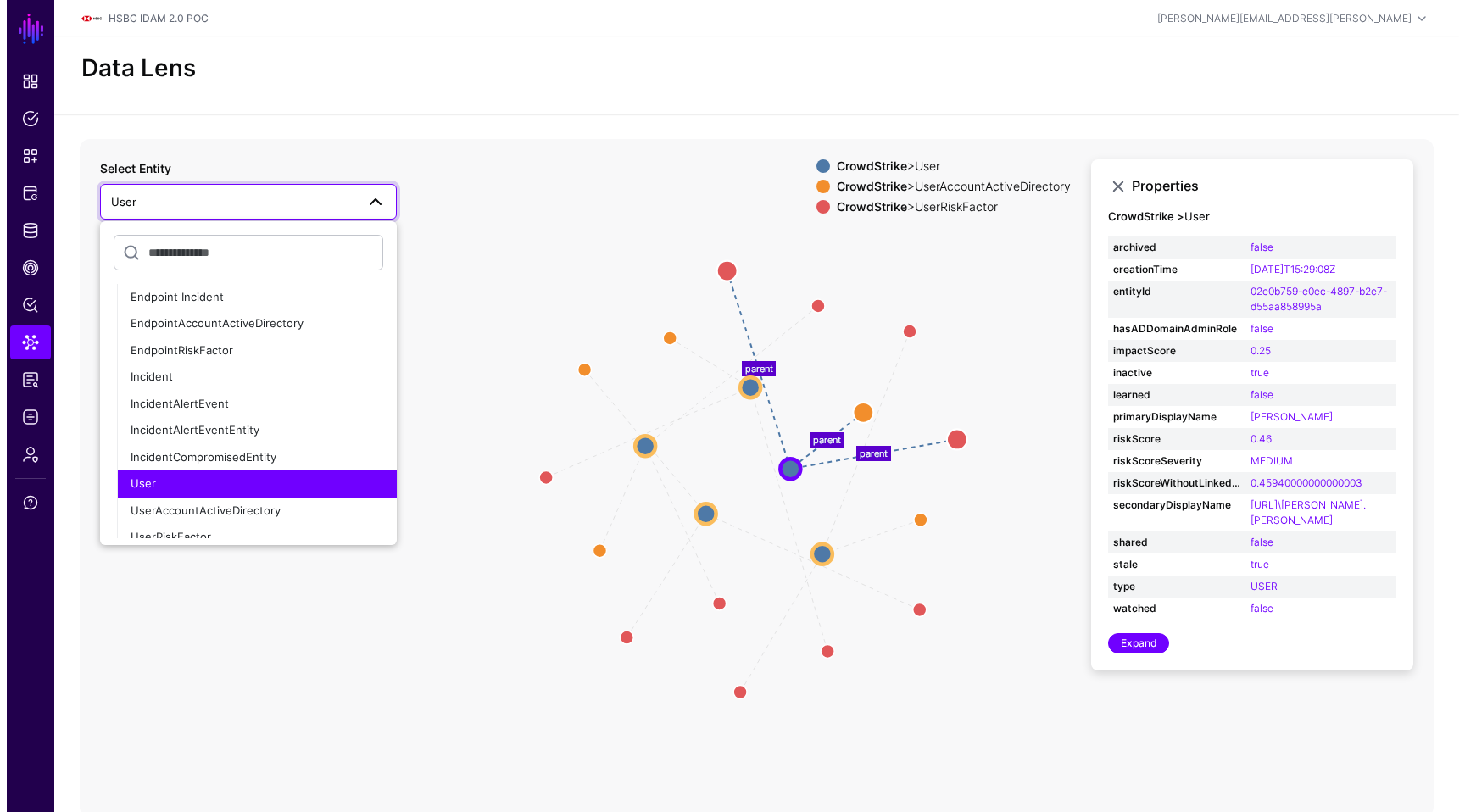
scroll to position [1197, 0]
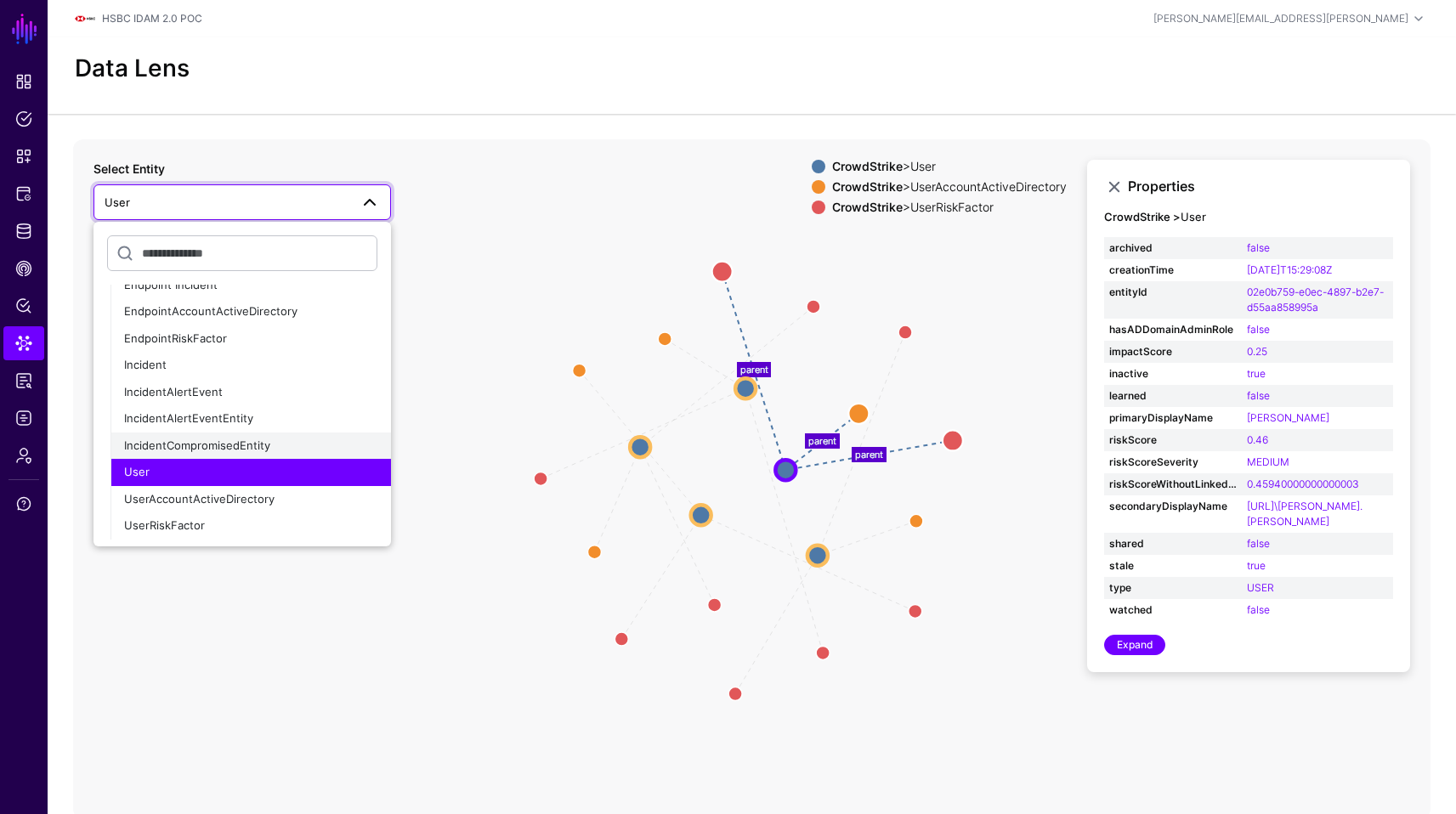
click at [248, 436] on button "IncidentCompromisedEntity" at bounding box center [250, 446] width 280 height 27
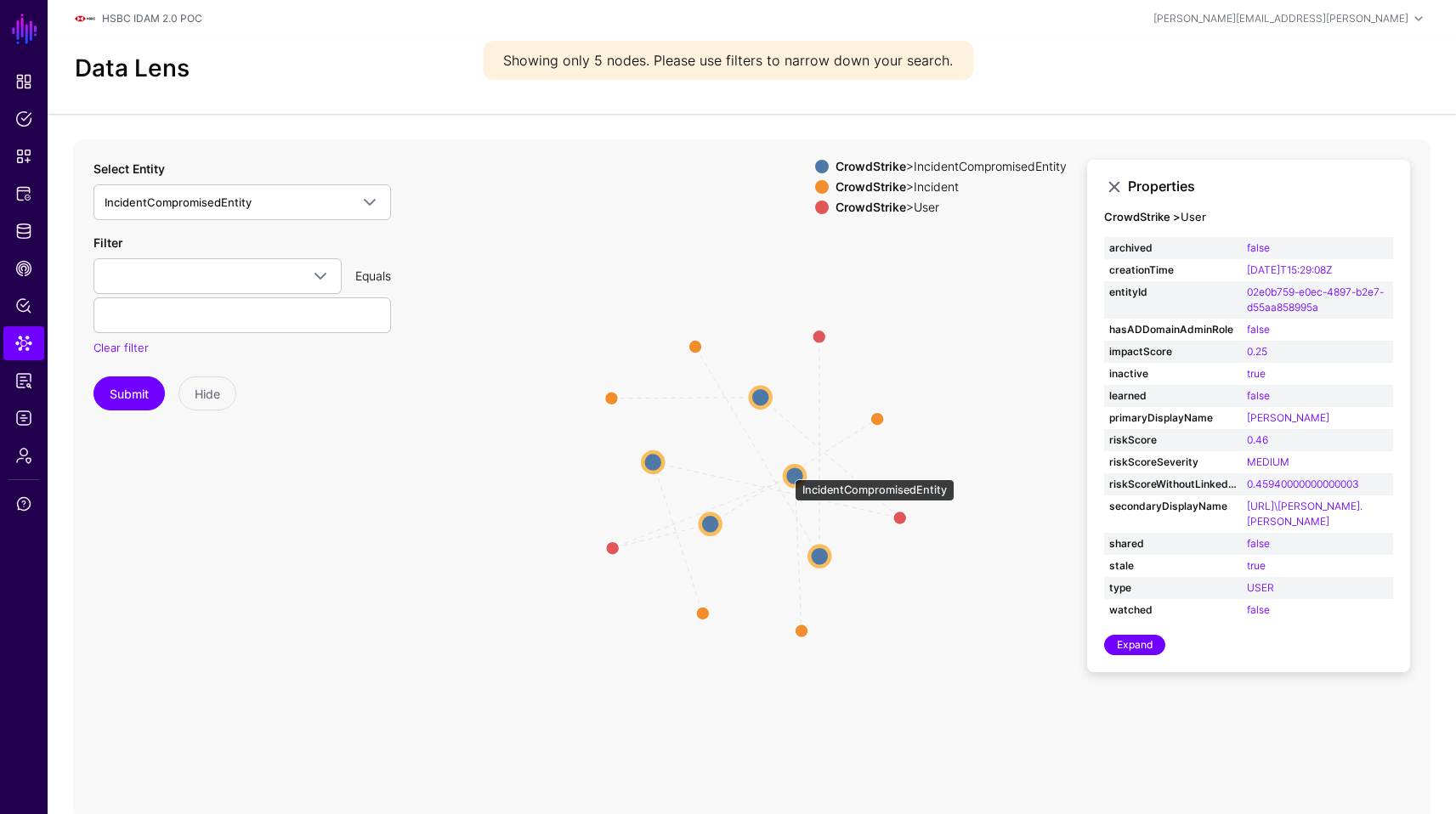
click at [788, 472] on circle at bounding box center [794, 475] width 20 height 20
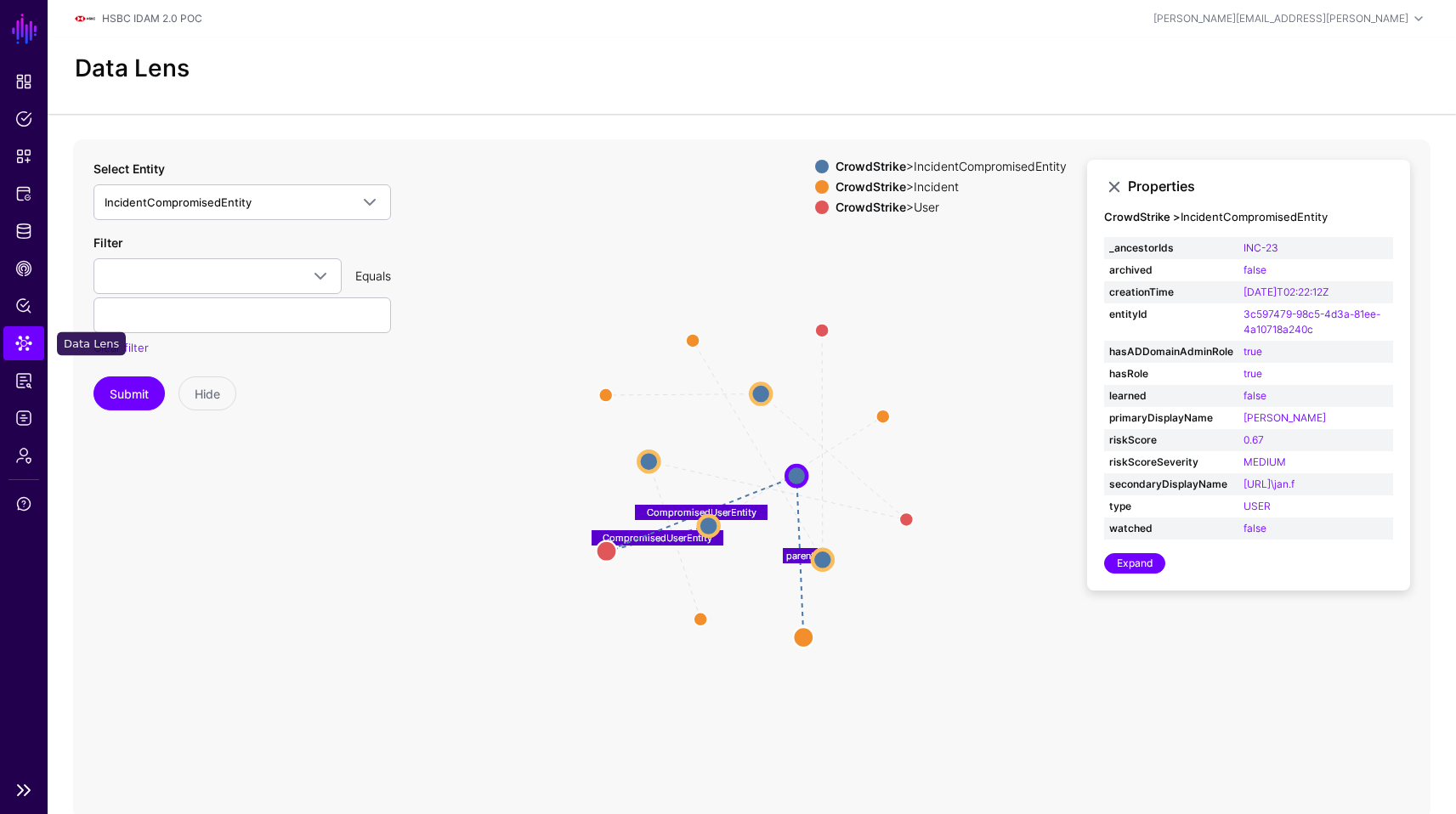
click at [10, 339] on link "Data Lens" at bounding box center [24, 343] width 41 height 34
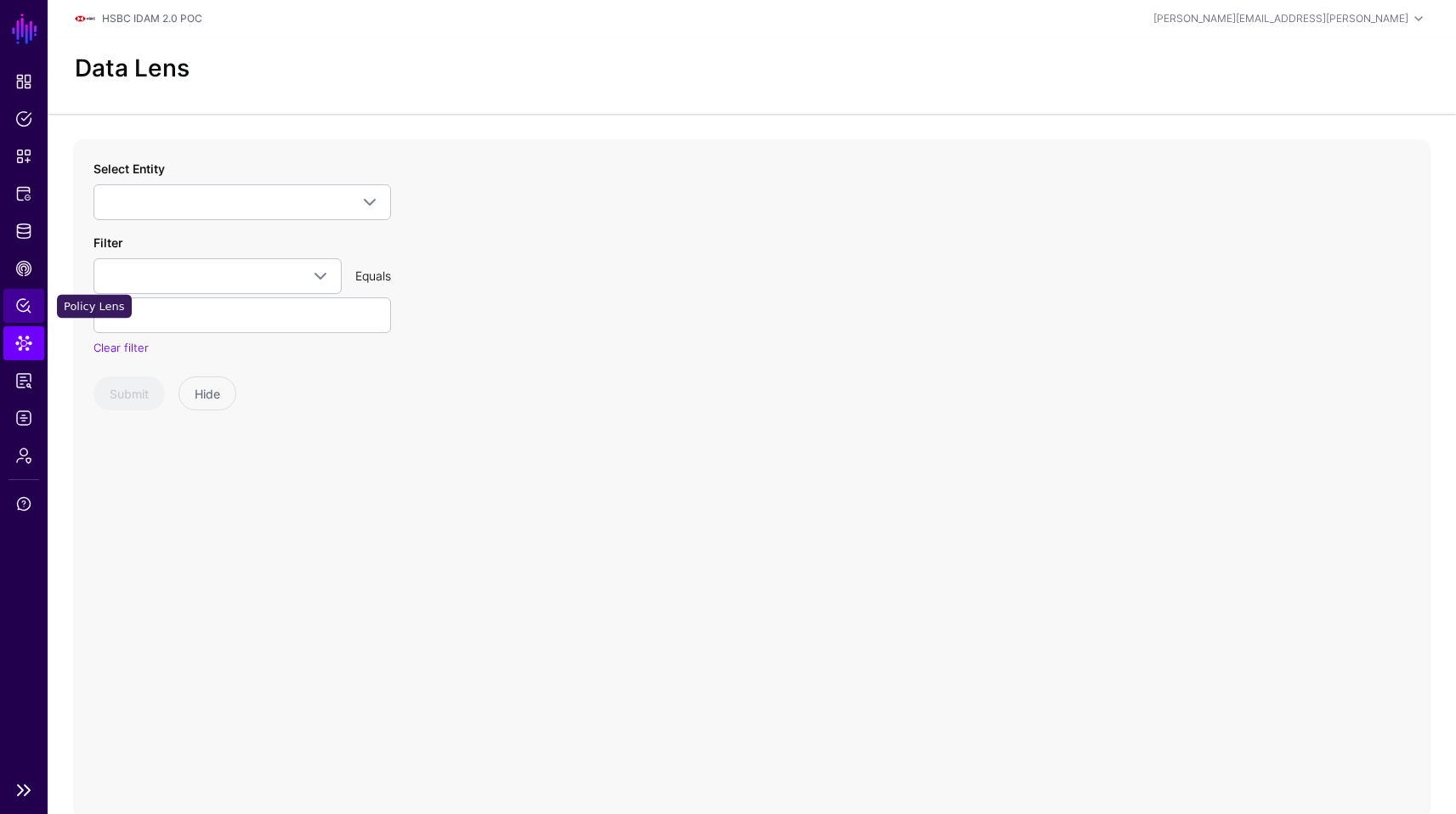
click at [21, 302] on span "Policy Lens" at bounding box center [24, 306] width 17 height 17
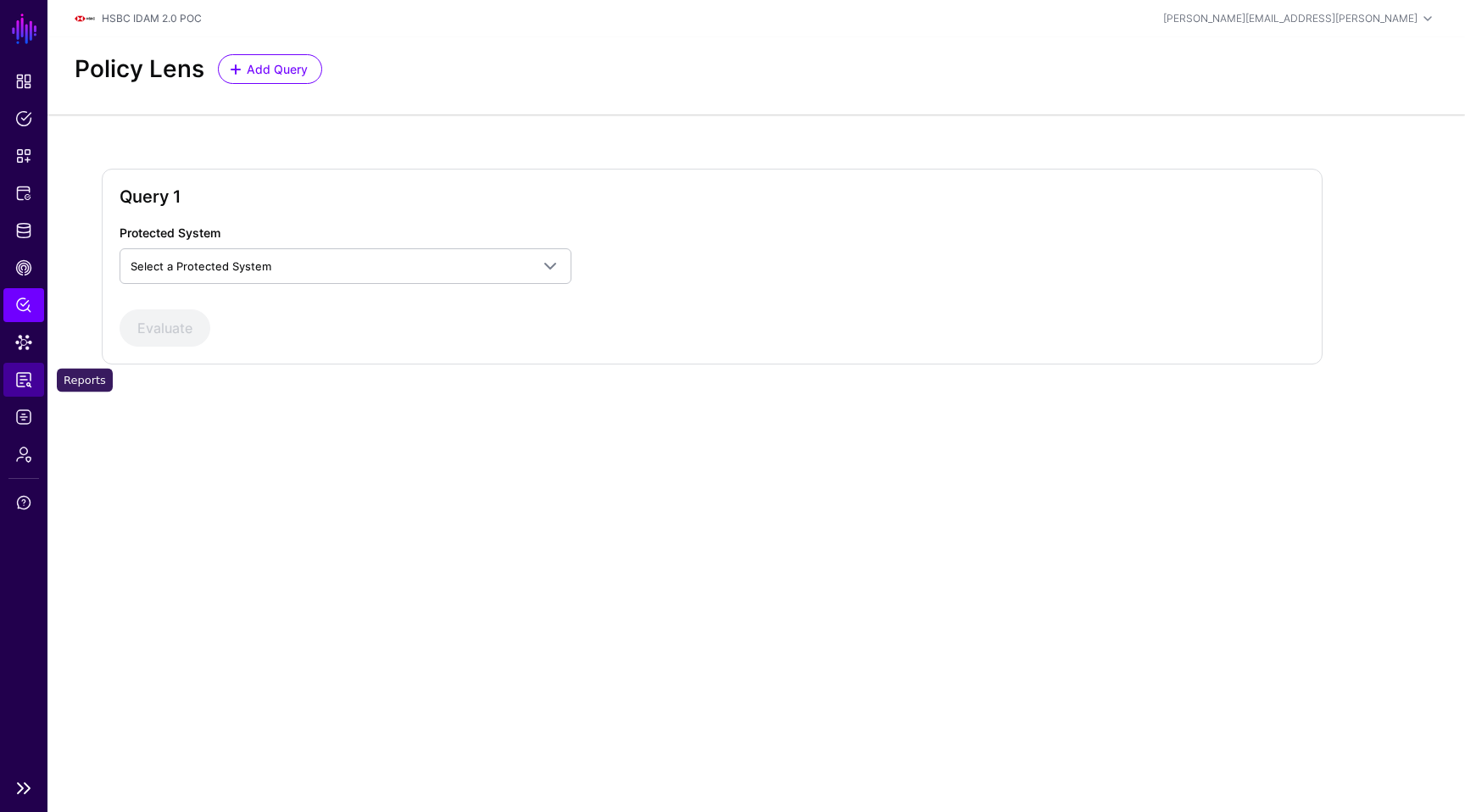
click at [9, 365] on link "Reports" at bounding box center [24, 379] width 41 height 34
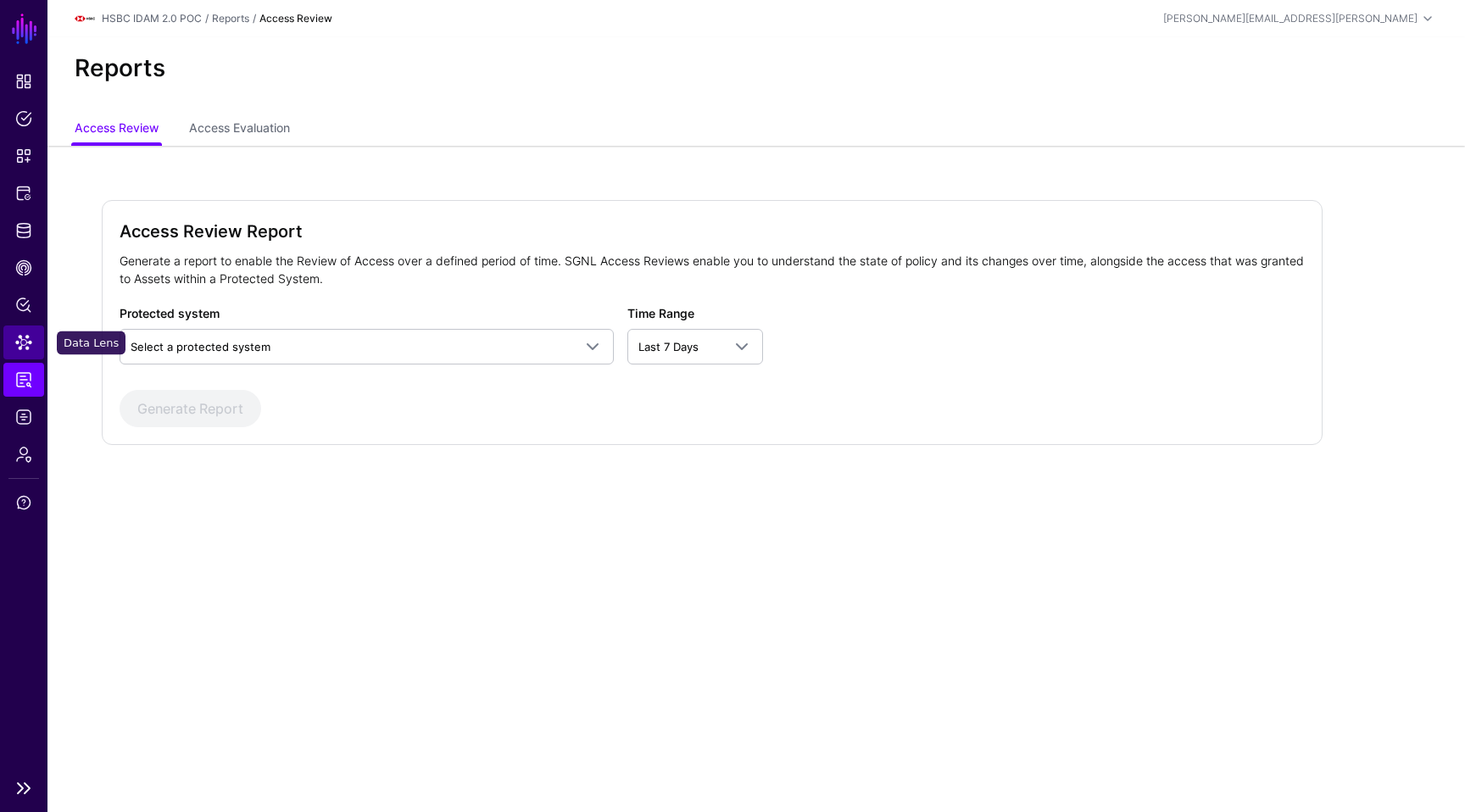
click at [29, 339] on span "Data Lens" at bounding box center [24, 342] width 17 height 17
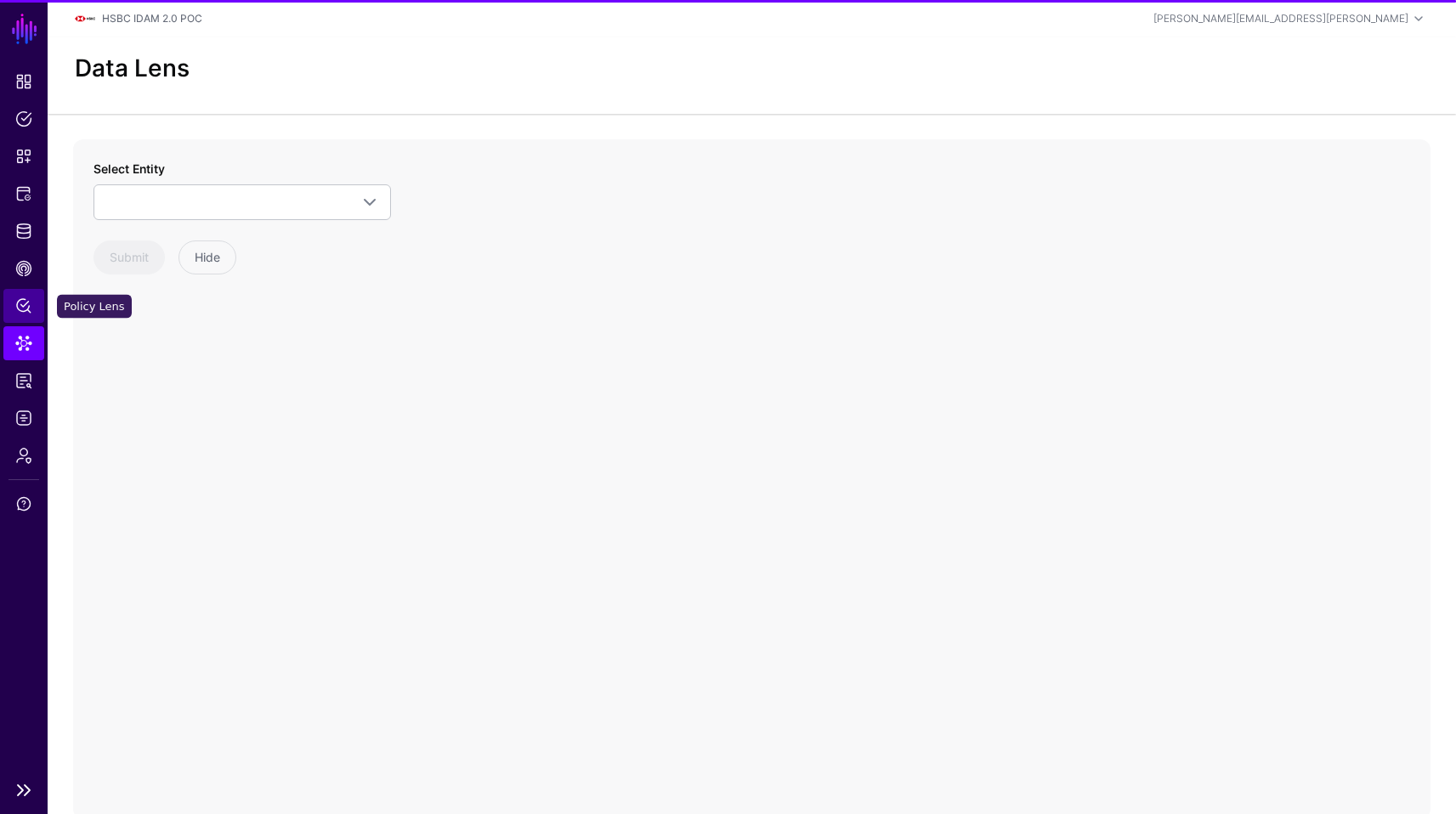
click at [23, 303] on span "Policy Lens" at bounding box center [24, 306] width 17 height 17
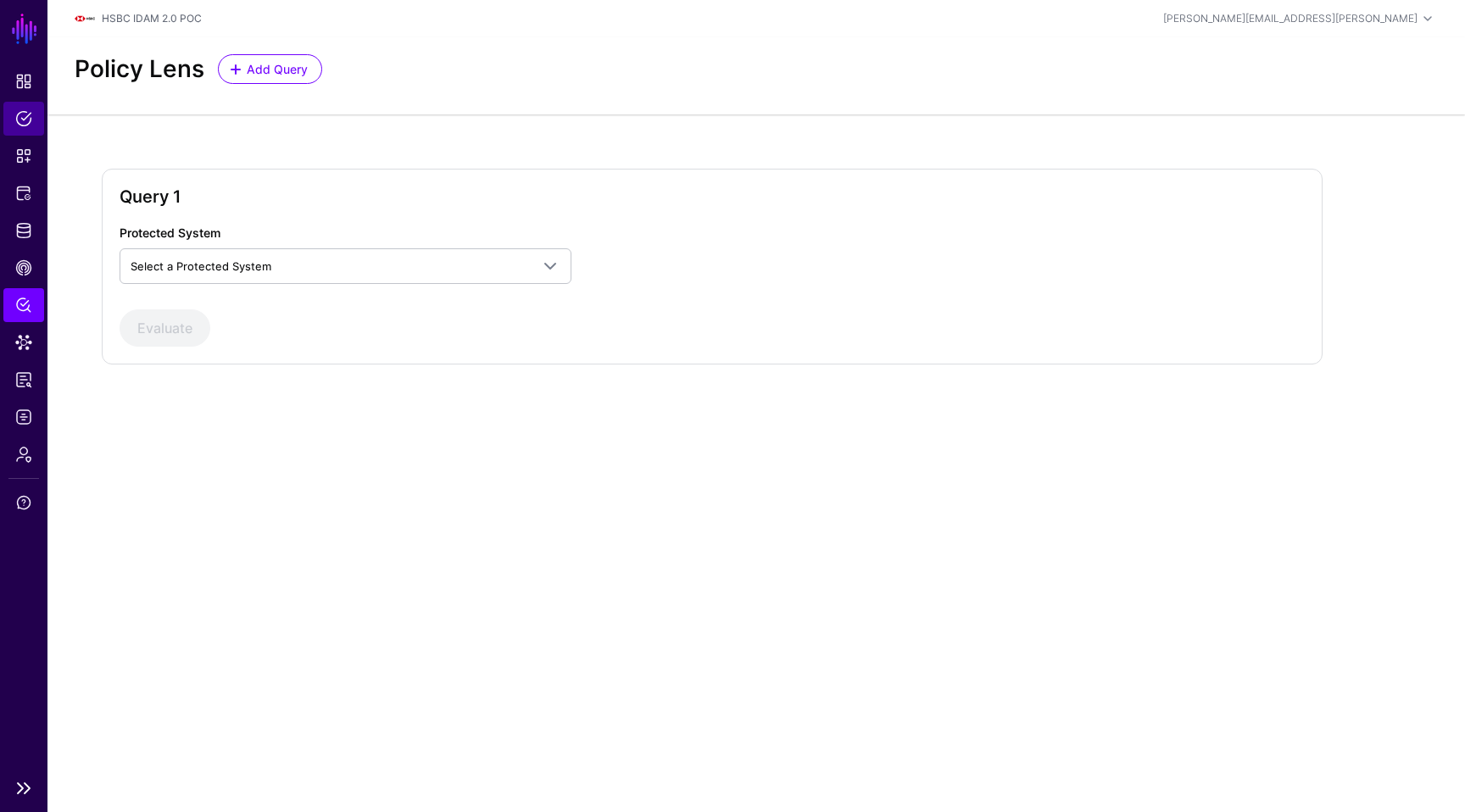
click at [31, 103] on link "Policies" at bounding box center [24, 118] width 41 height 34
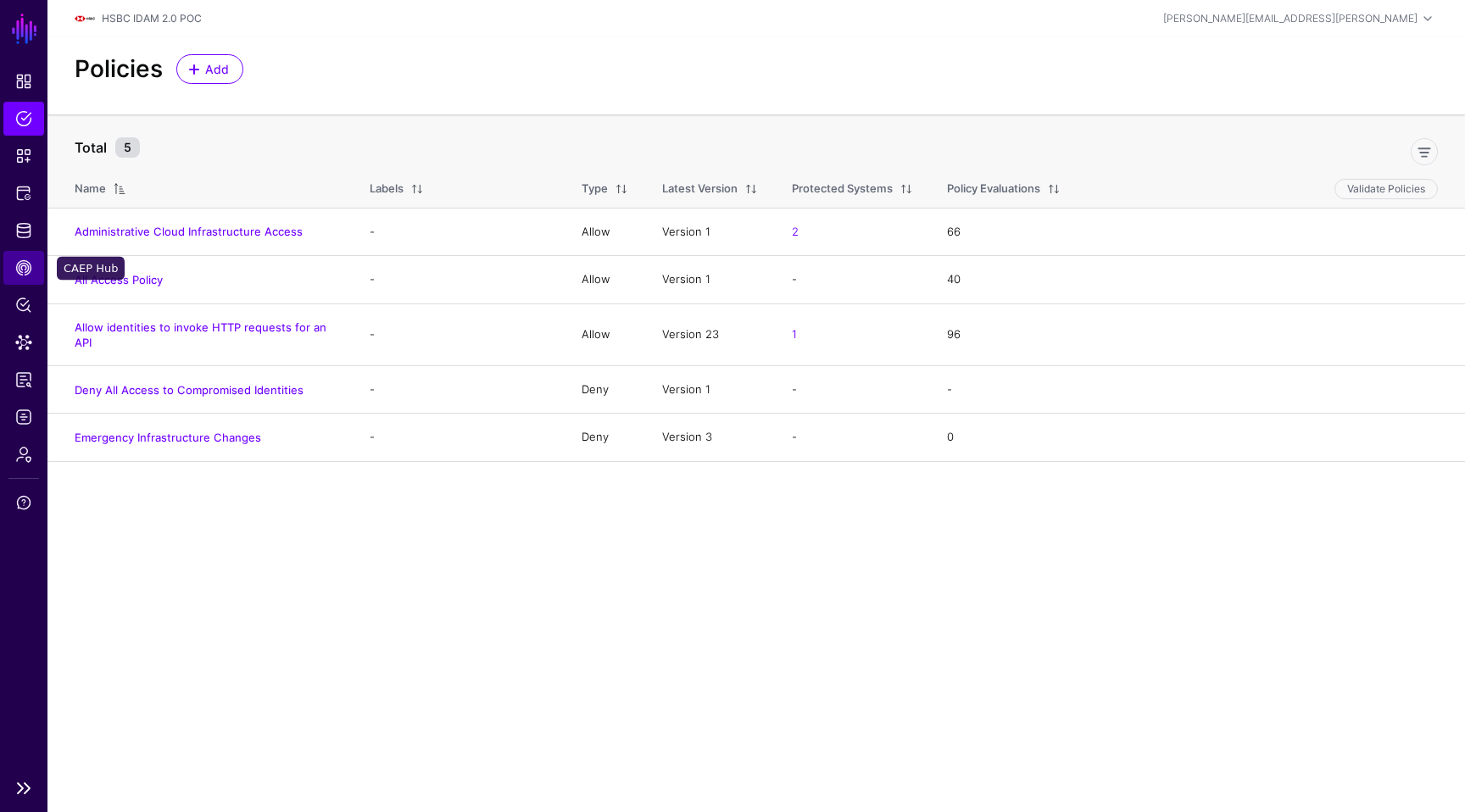
click at [17, 267] on span "CAEP Hub" at bounding box center [24, 268] width 17 height 17
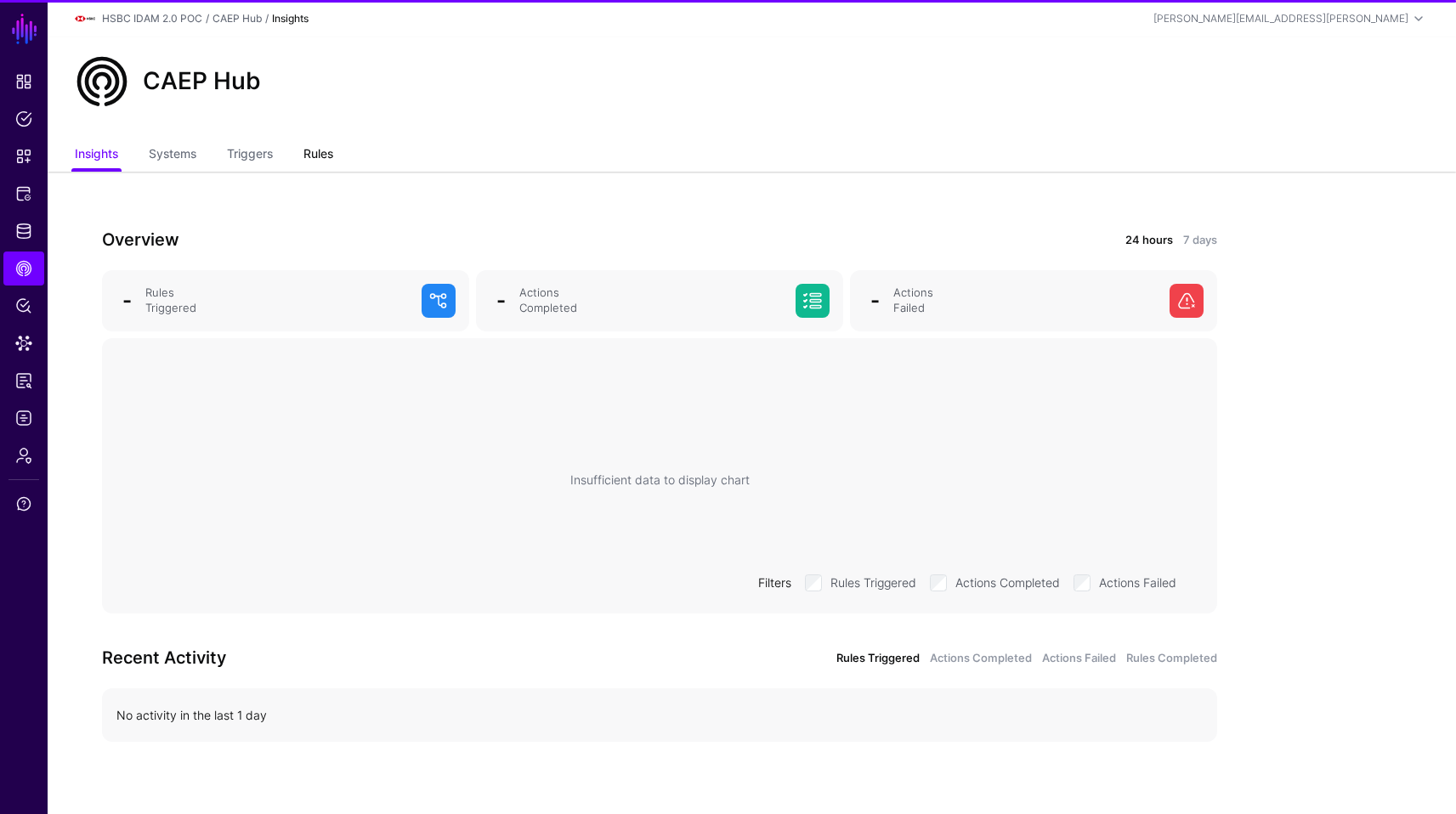
click at [320, 157] on link "Rules" at bounding box center [318, 155] width 30 height 32
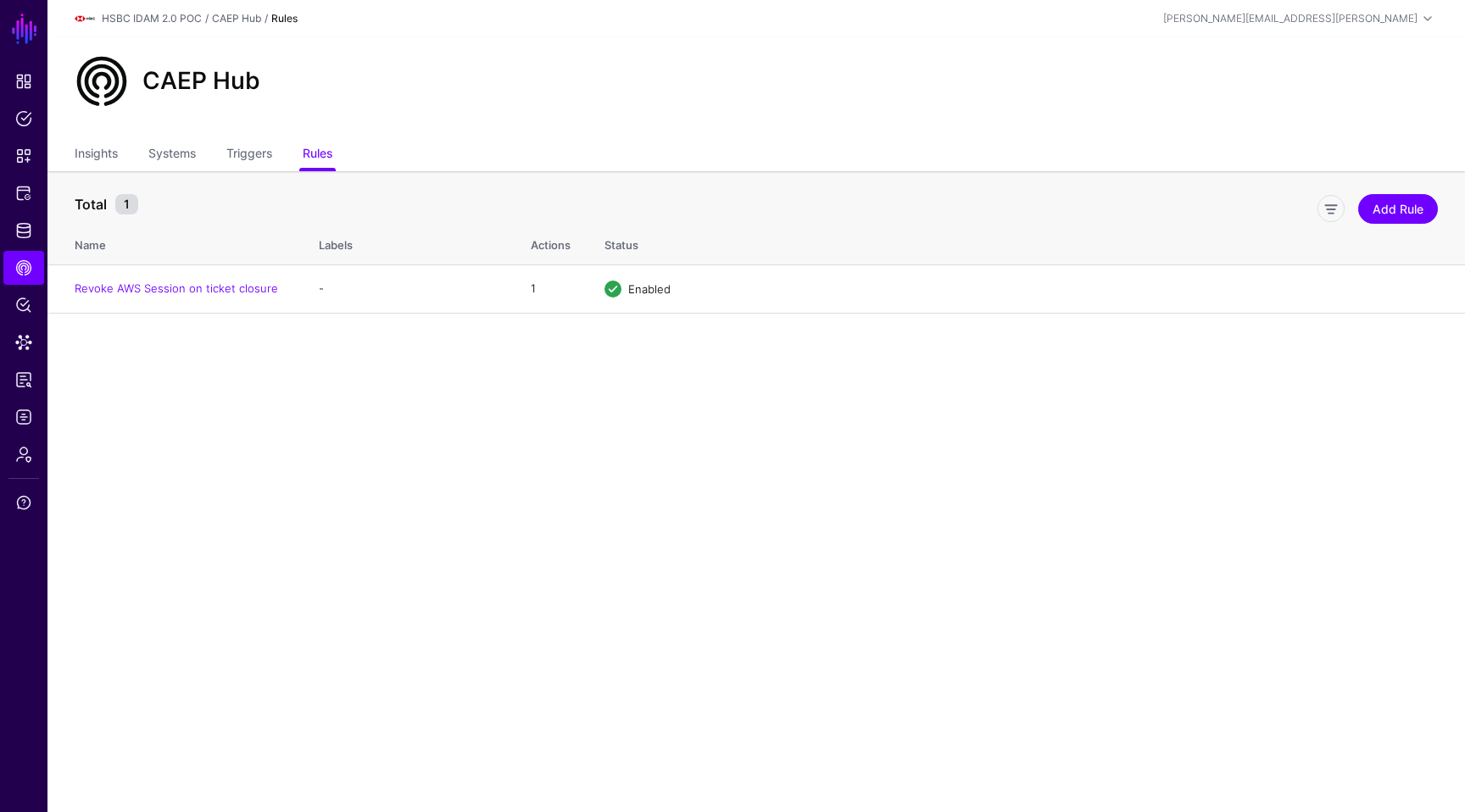
click at [1403, 192] on div "Add Rule" at bounding box center [1377, 205] width 133 height 34
click at [1383, 213] on link "Add Rule" at bounding box center [1397, 209] width 79 height 30
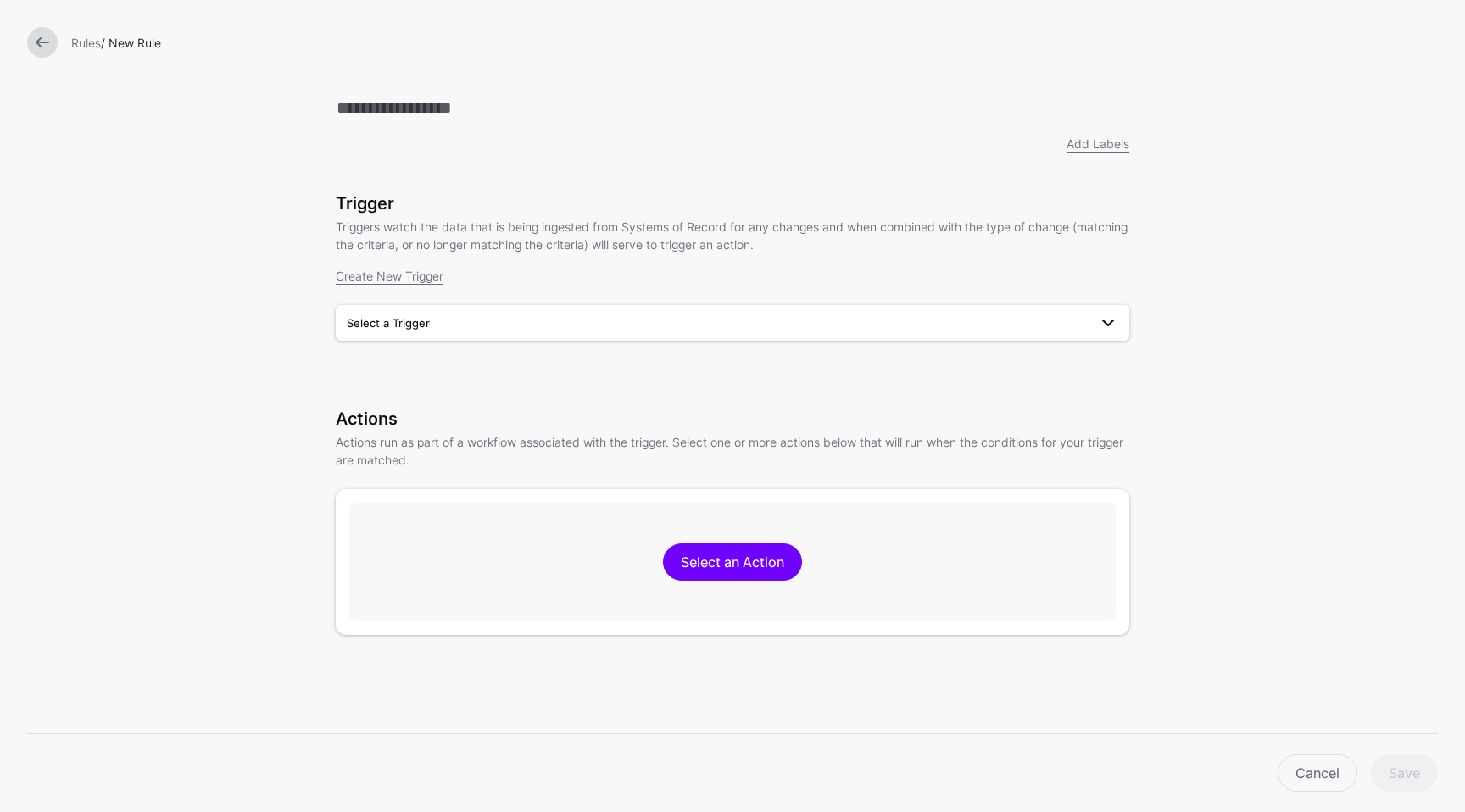
click at [637, 326] on span "Select a Trigger" at bounding box center [718, 322] width 741 height 18
click at [617, 362] on div "User is compromised" at bounding box center [732, 362] width 766 height 17
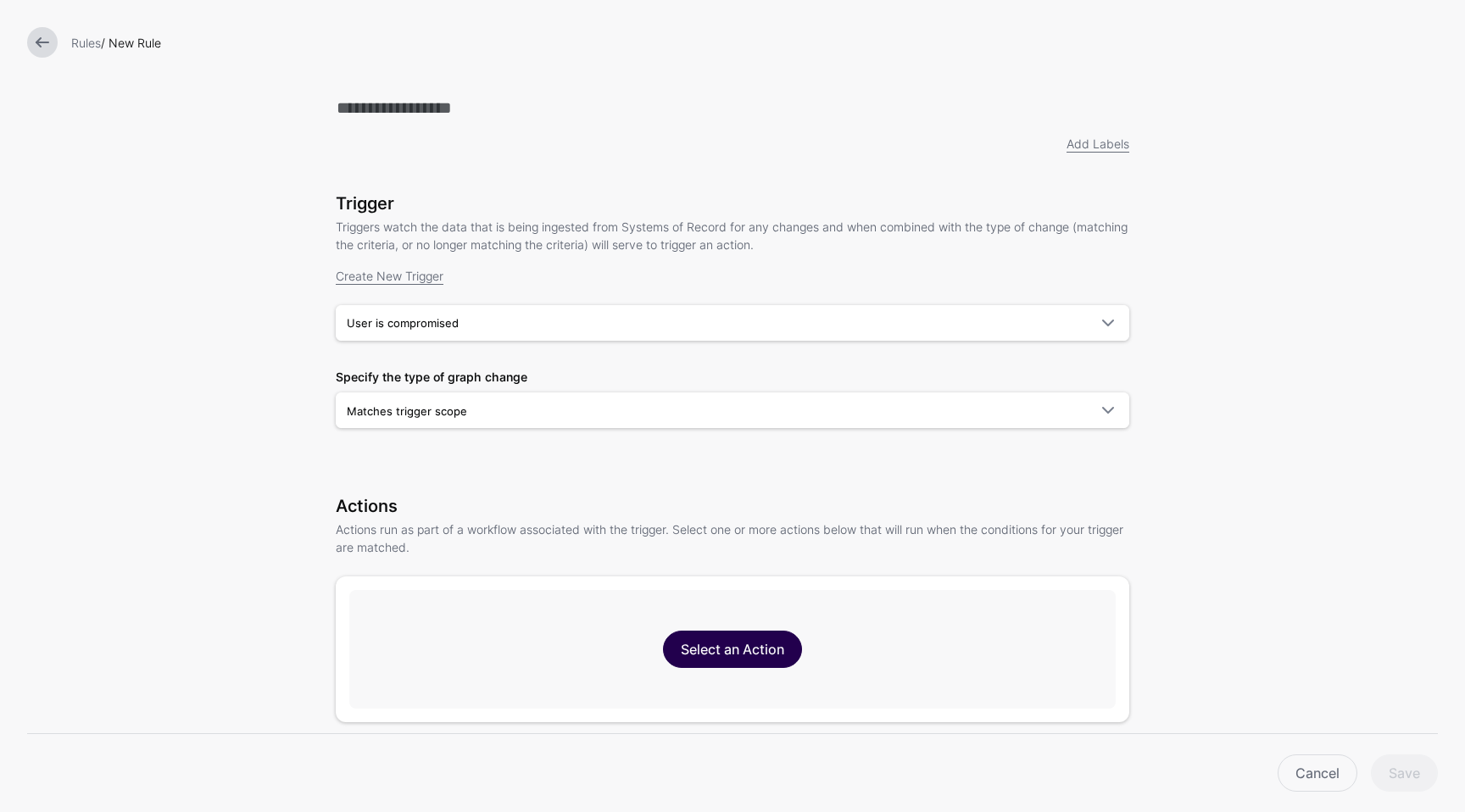
click at [712, 648] on link "Select an Action" at bounding box center [732, 649] width 139 height 38
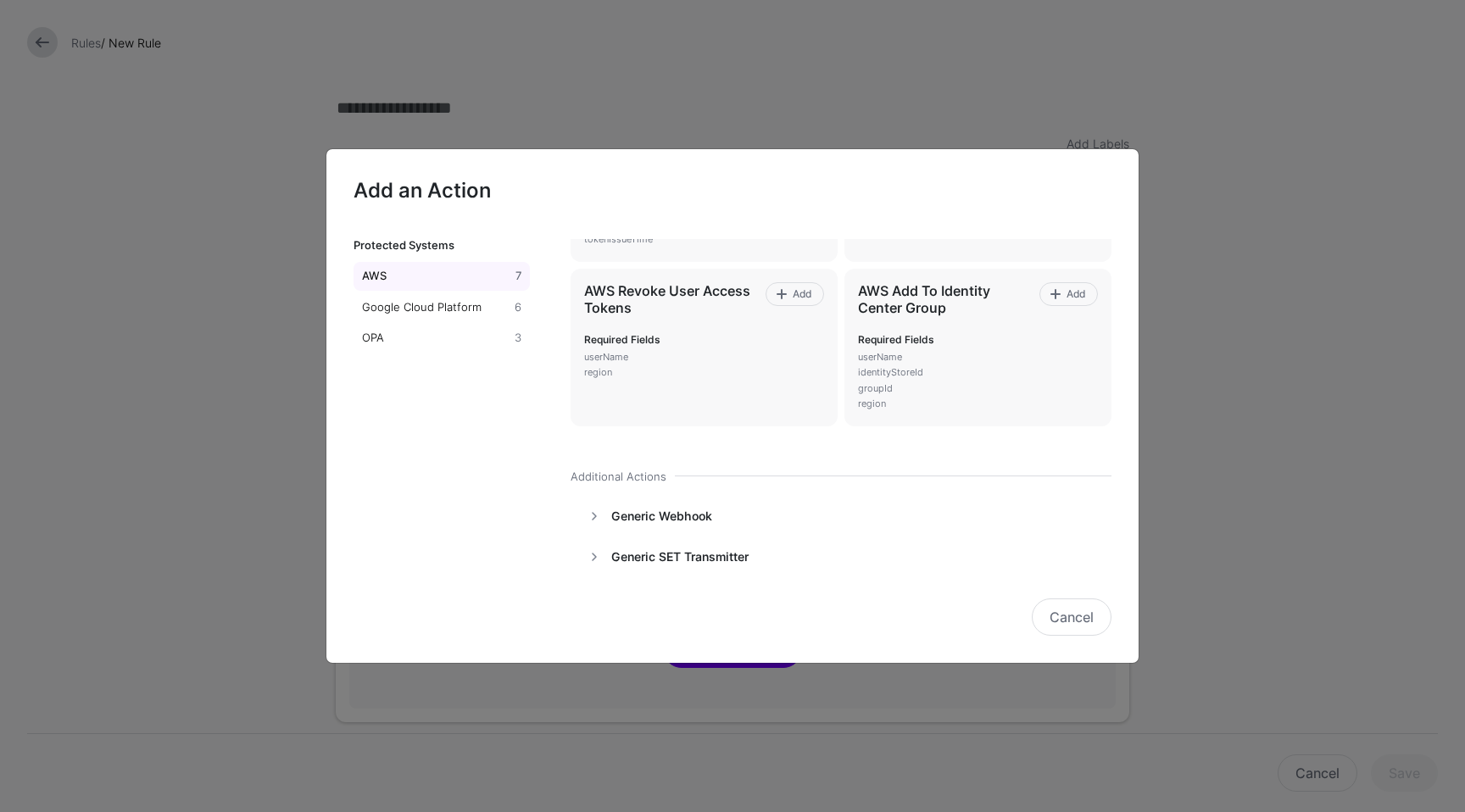
scroll to position [253, 0]
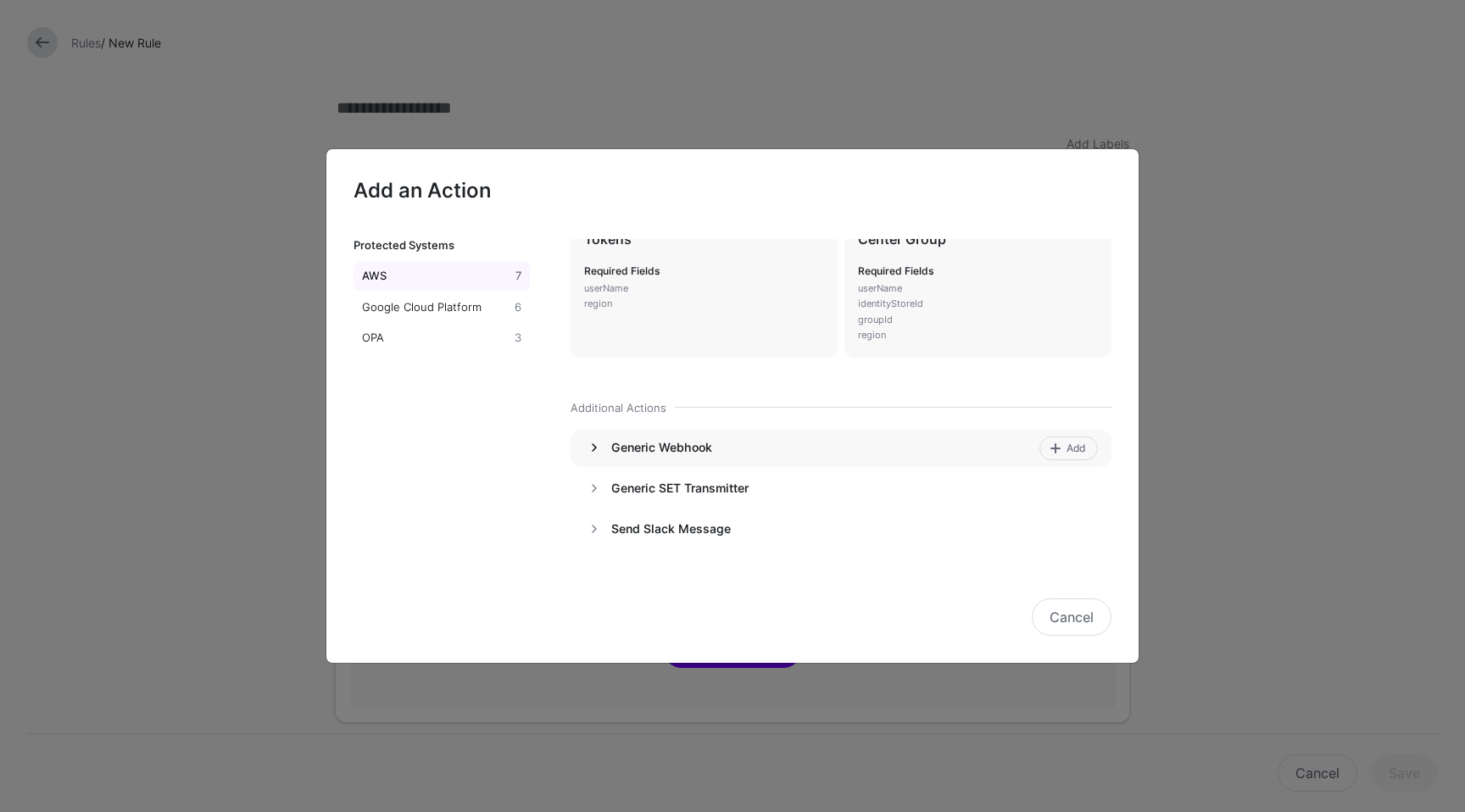
click at [592, 444] on link at bounding box center [594, 447] width 20 height 20
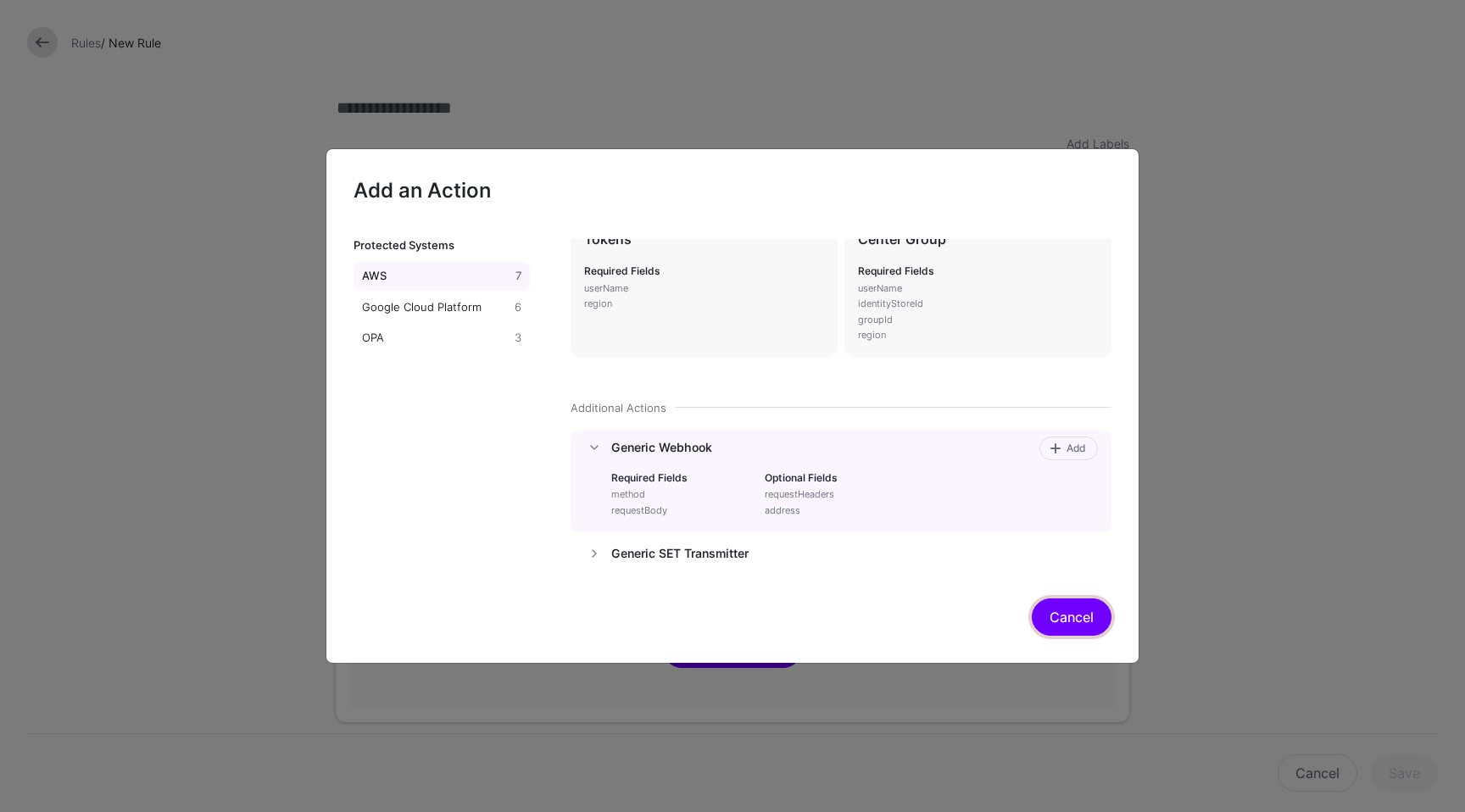
click at [1056, 613] on button "Cancel" at bounding box center [1071, 617] width 79 height 38
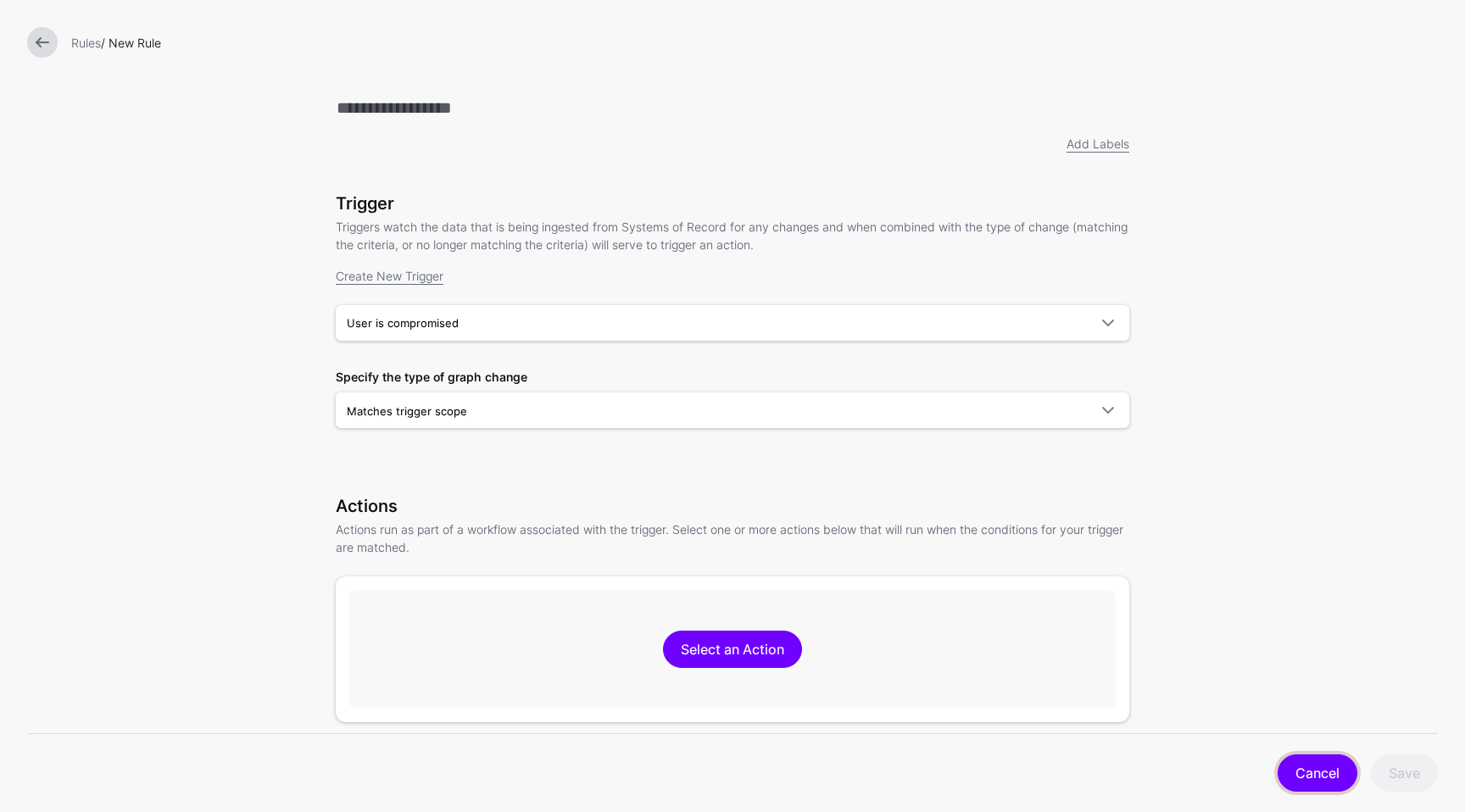
click at [1318, 771] on link "Cancel" at bounding box center [1317, 772] width 79 height 38
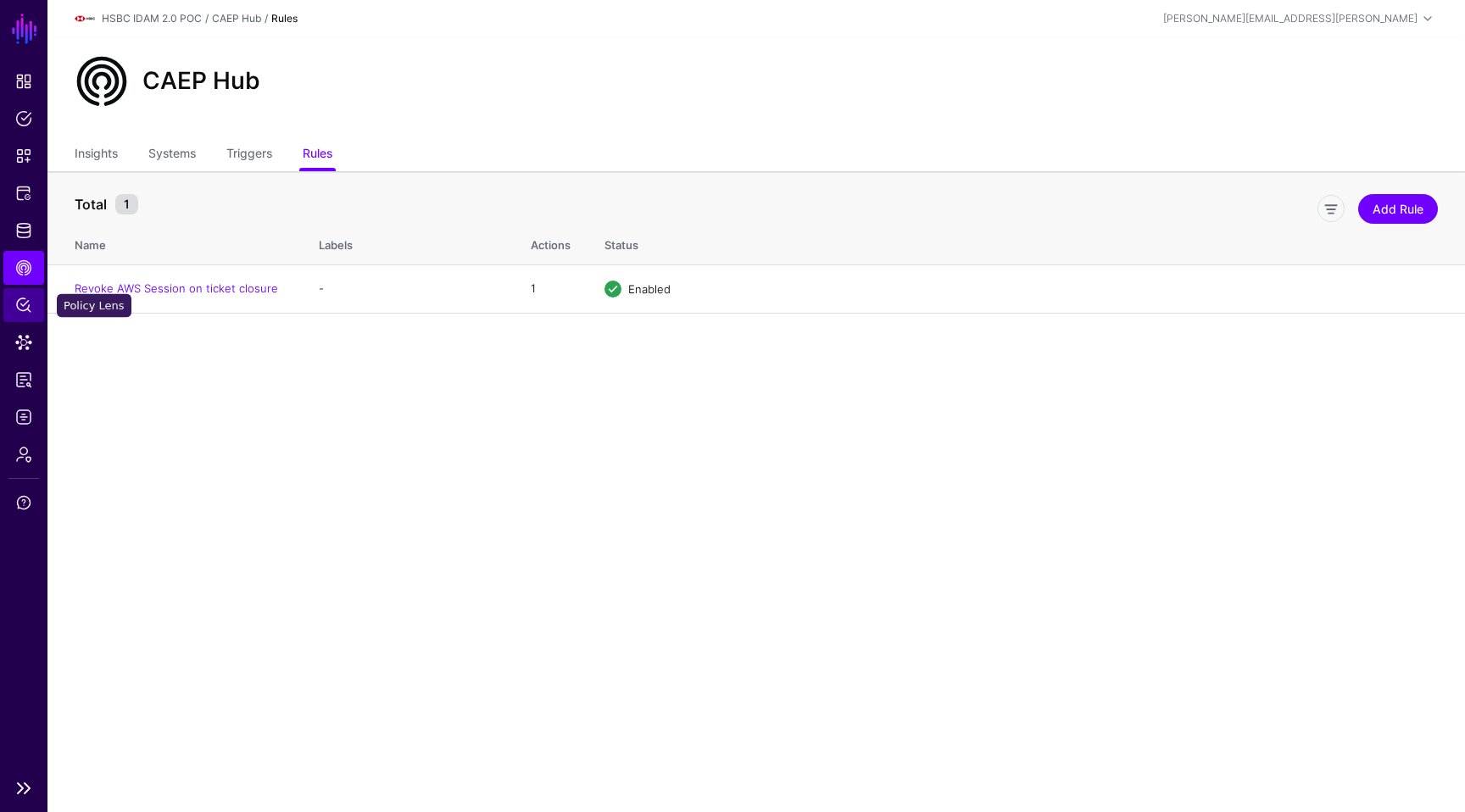
click at [18, 302] on span "Policy Lens" at bounding box center [24, 305] width 17 height 17
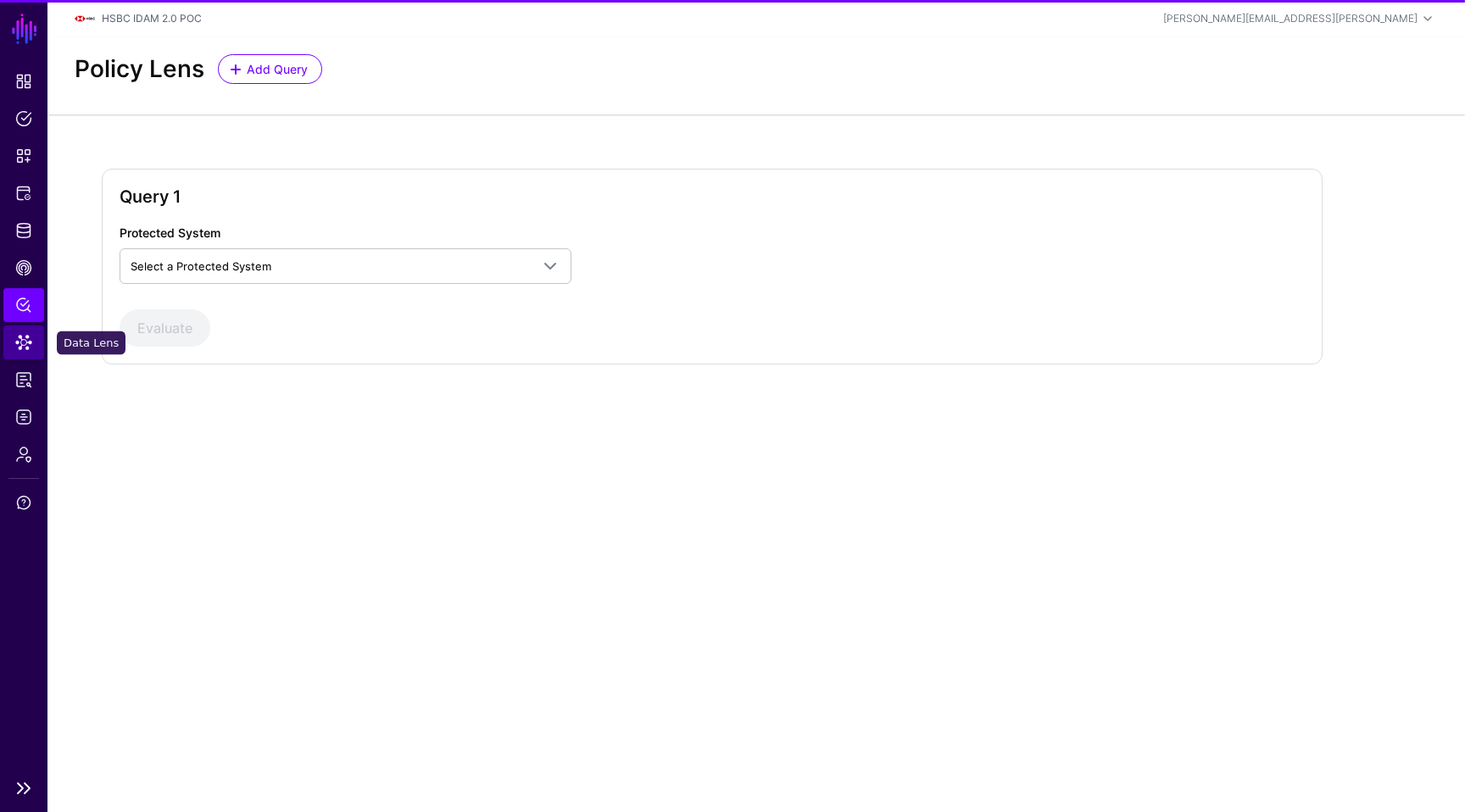
click at [19, 334] on span "Data Lens" at bounding box center [24, 342] width 17 height 17
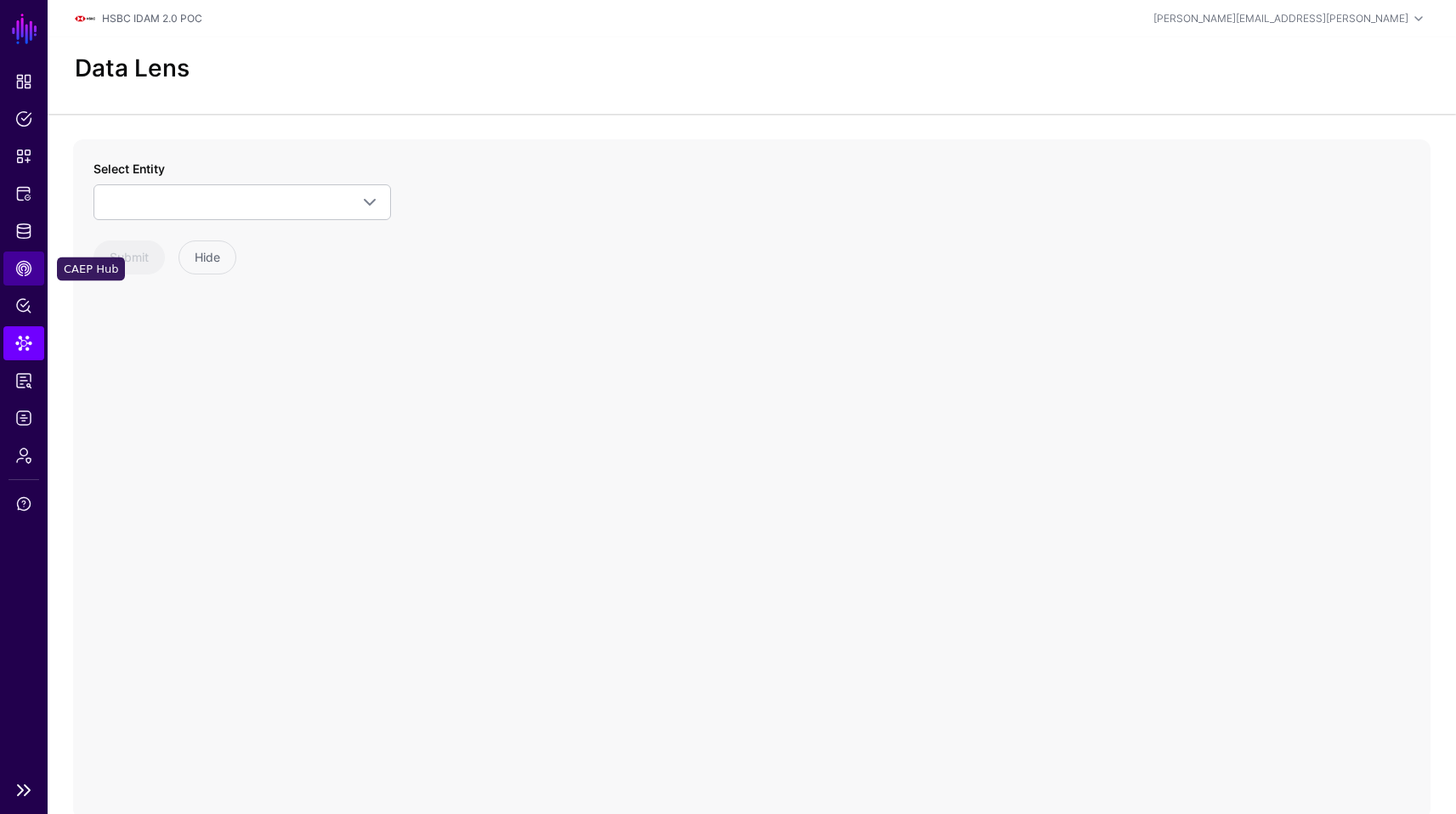
click at [21, 264] on span "CAEP Hub" at bounding box center [24, 268] width 17 height 17
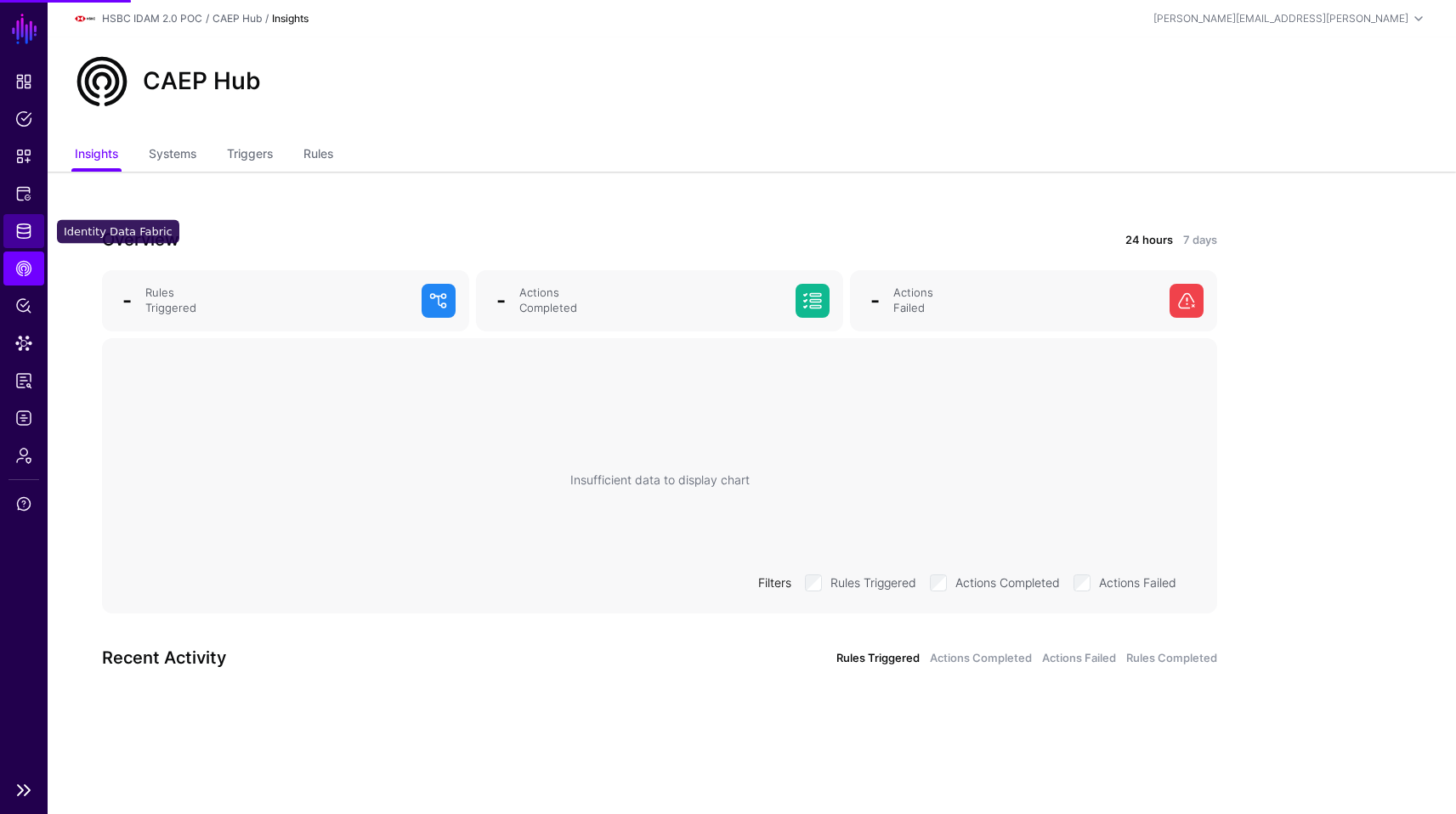
click at [23, 230] on span "Identity Data Fabric" at bounding box center [24, 232] width 17 height 17
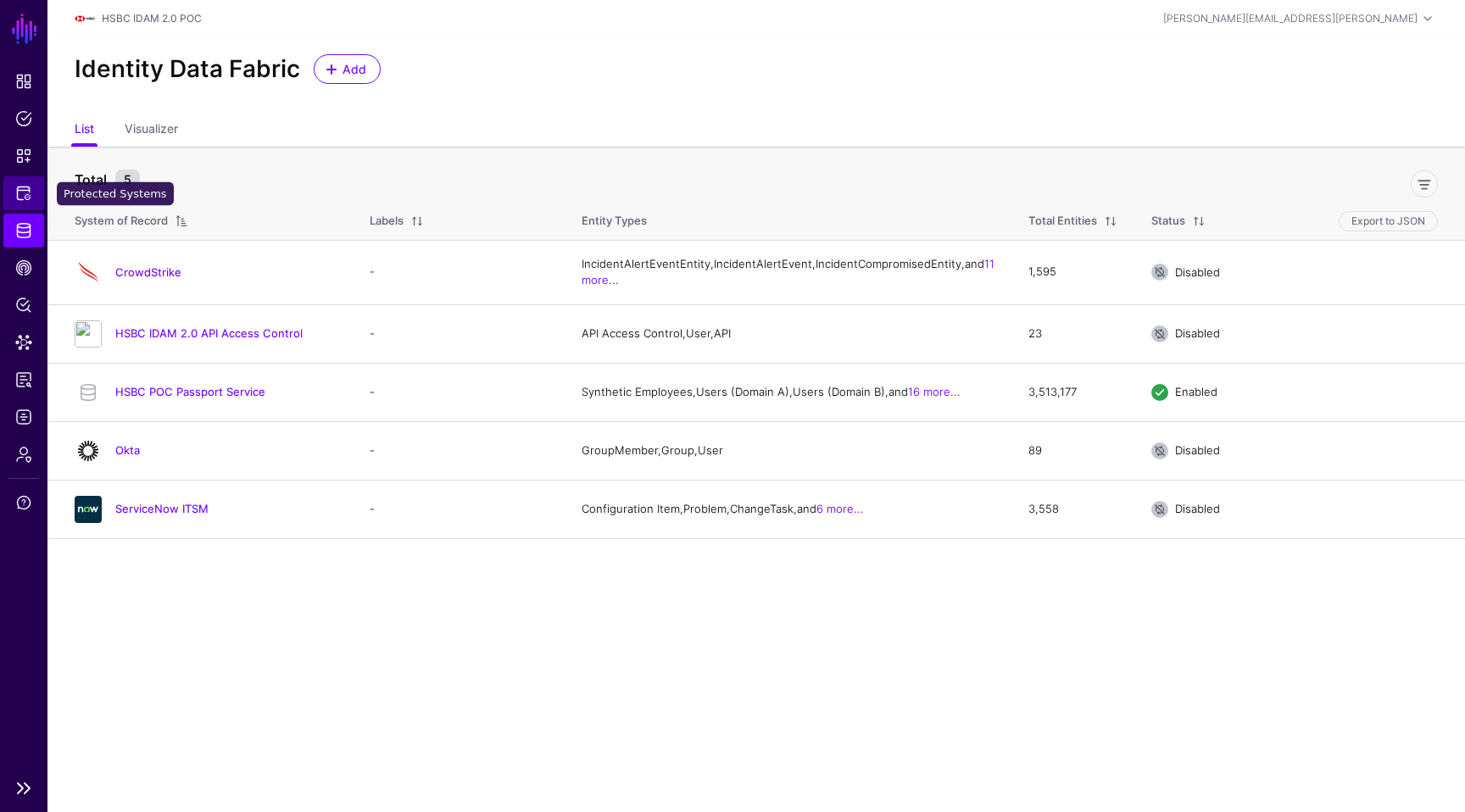
click at [23, 191] on span "Protected Systems" at bounding box center [24, 193] width 17 height 17
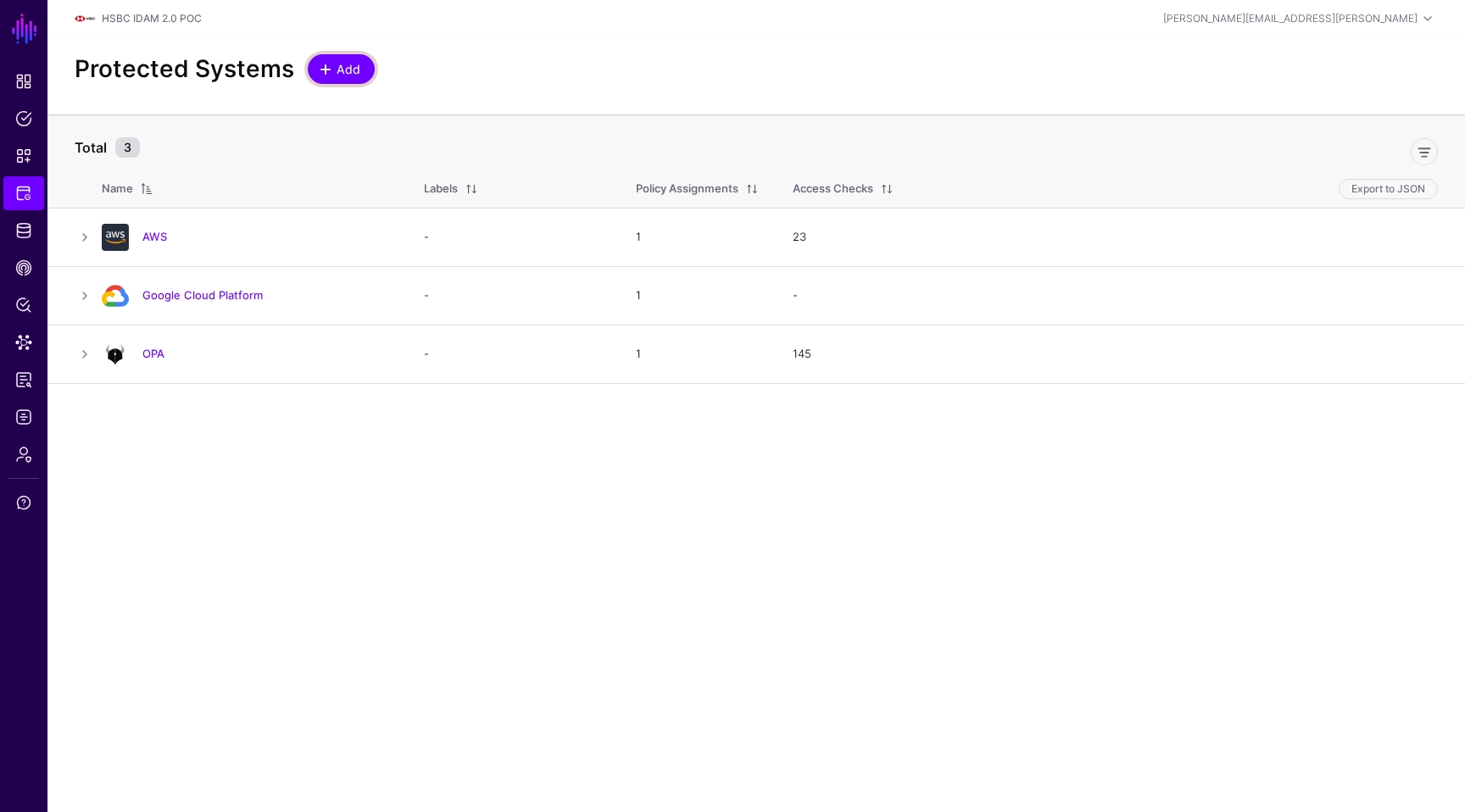
click at [358, 68] on span "Add" at bounding box center [348, 69] width 28 height 17
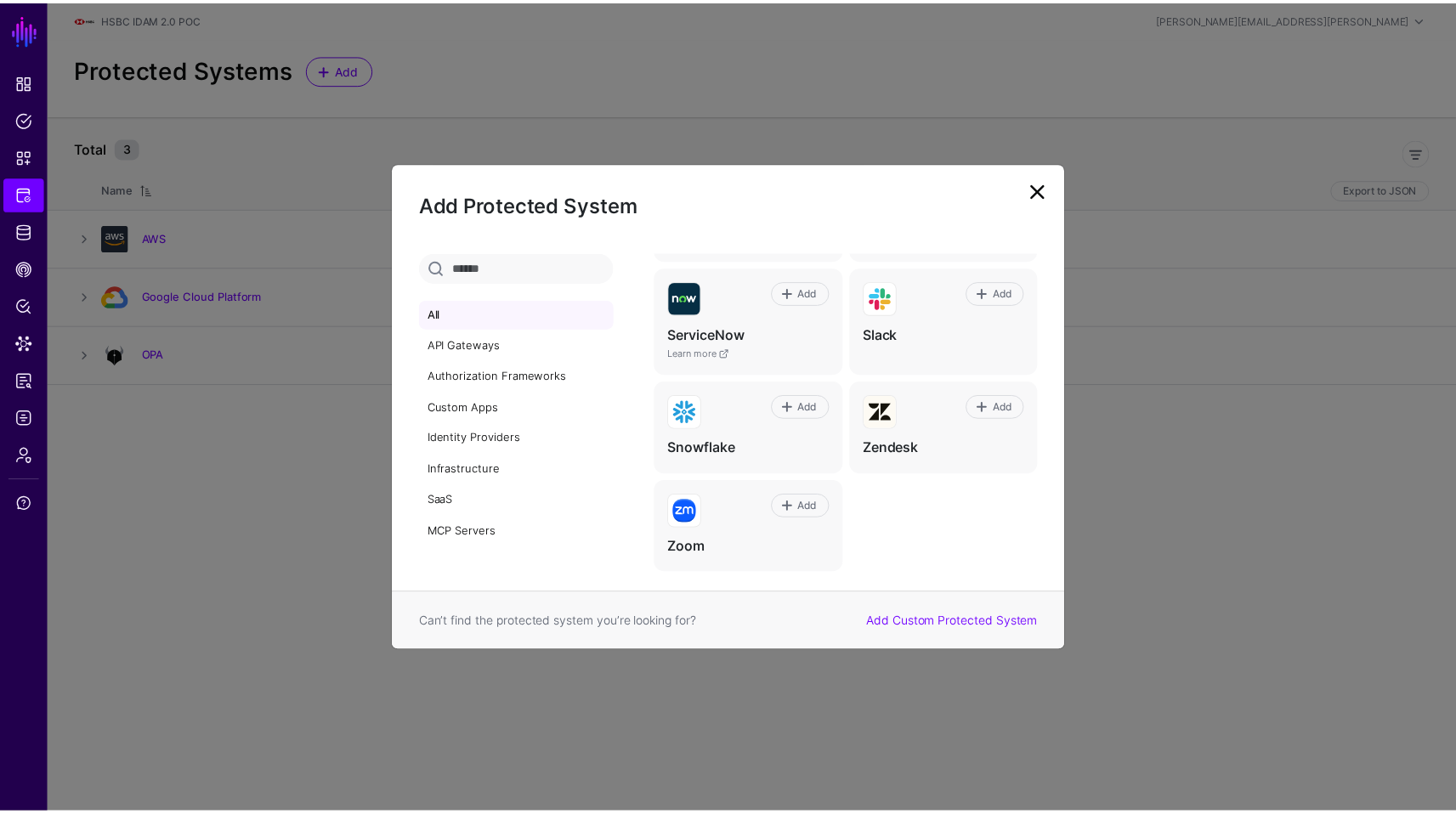
scroll to position [1158, 0]
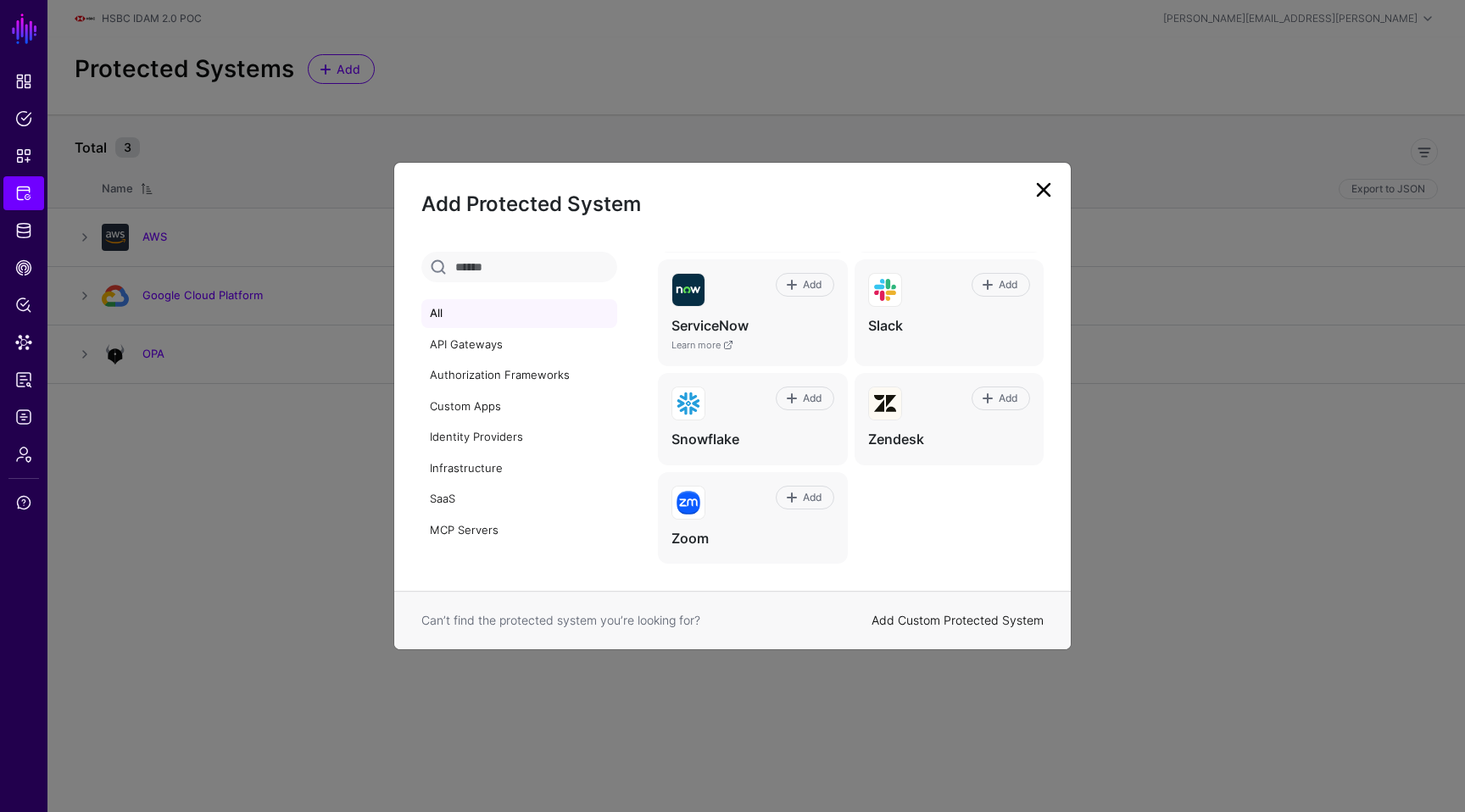
click at [994, 616] on link "Add Custom Protected System" at bounding box center [957, 620] width 172 height 14
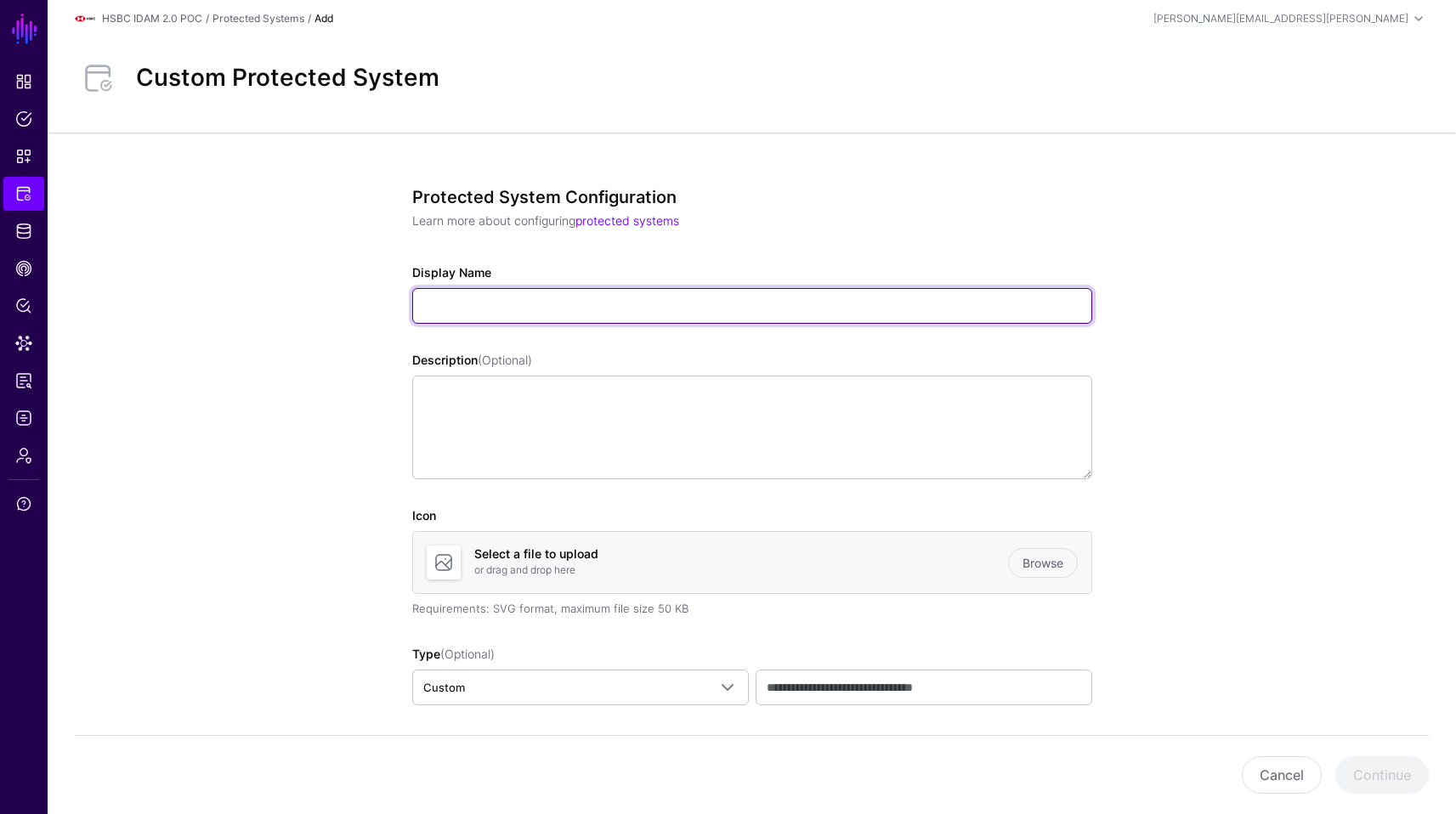
click at [533, 297] on input "Display Name" at bounding box center [751, 305] width 680 height 36
type input "****"
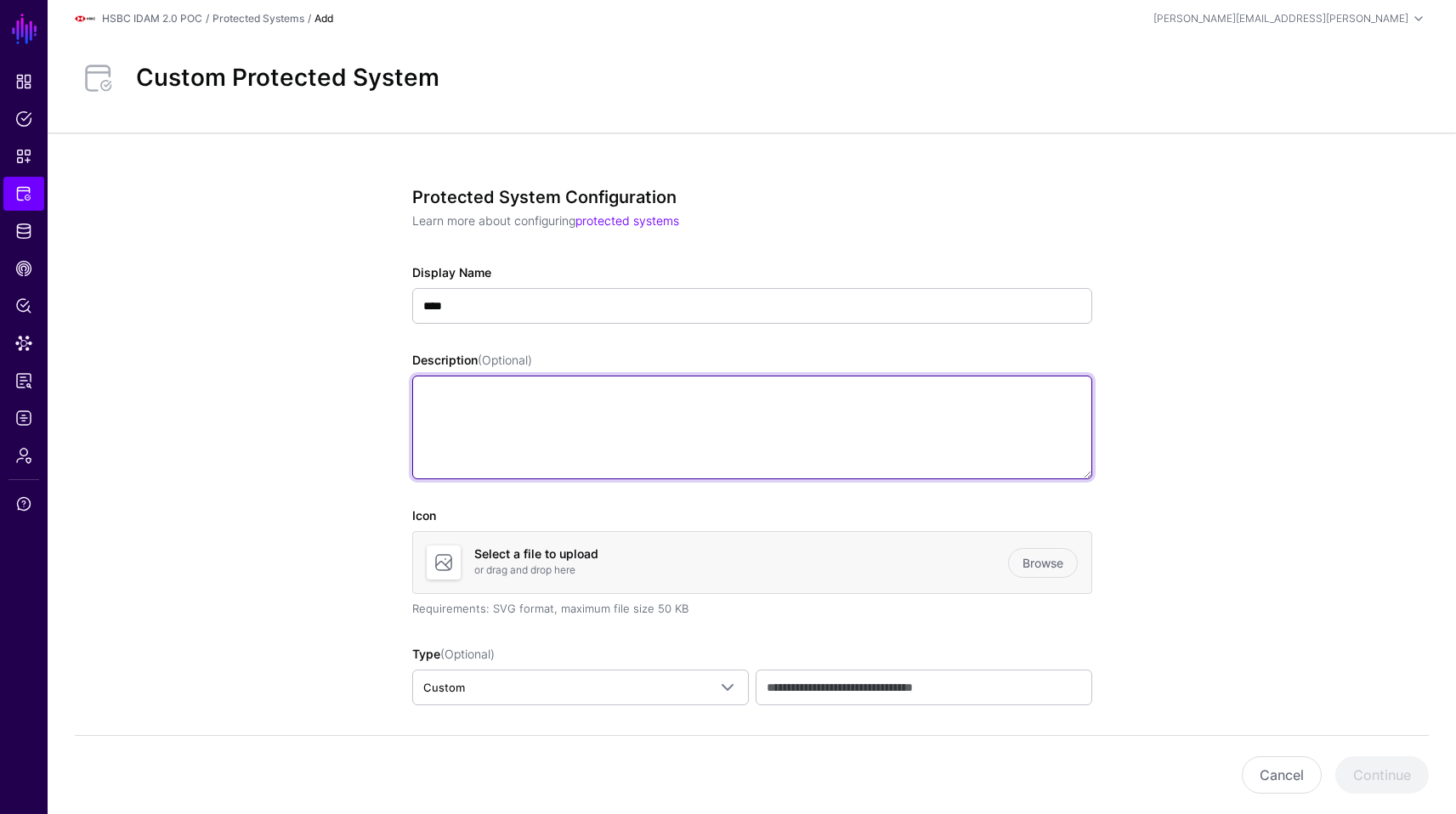
click at [513, 407] on textarea "Description (Optional)" at bounding box center [751, 426] width 680 height 104
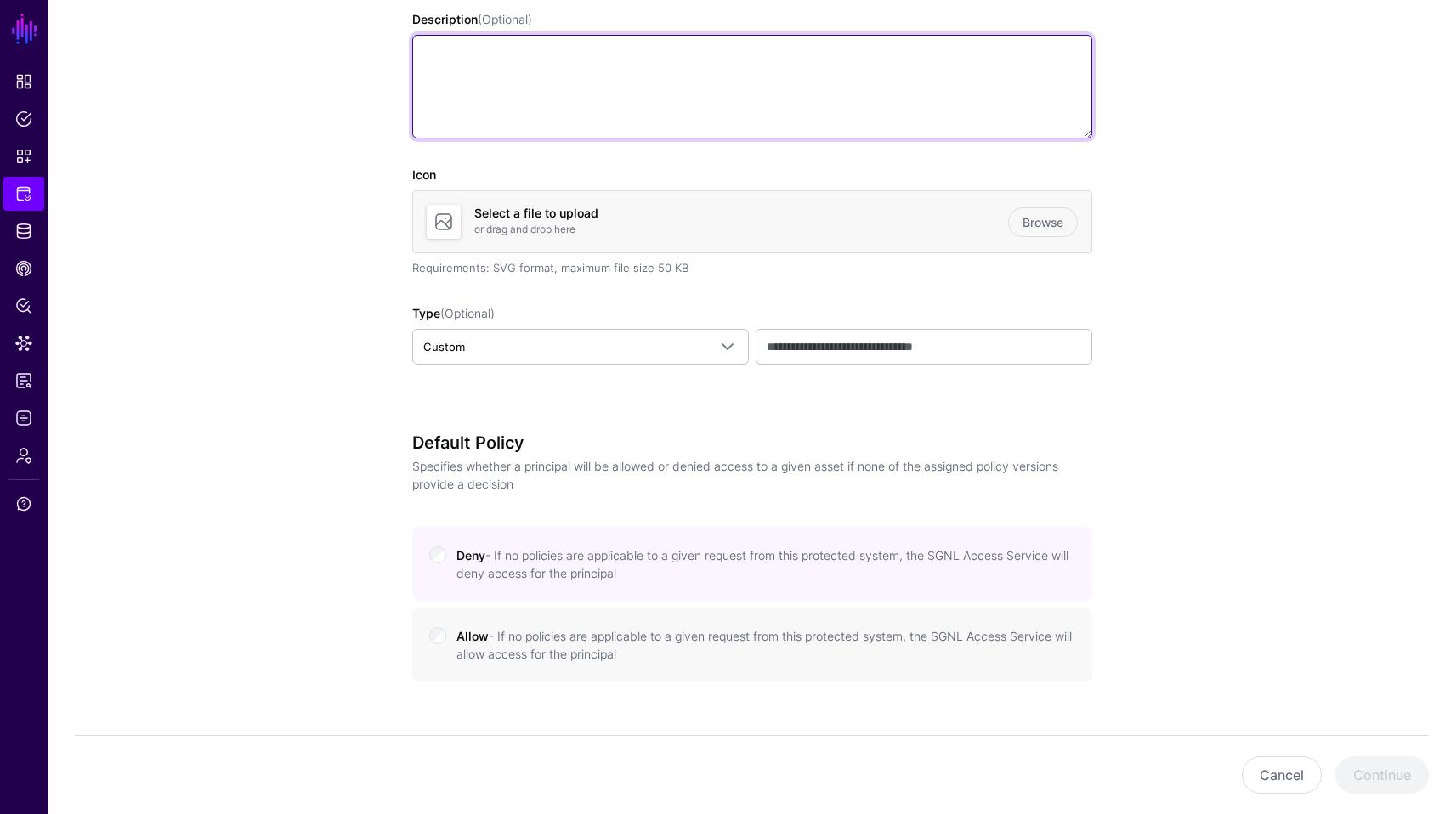
scroll to position [355, 0]
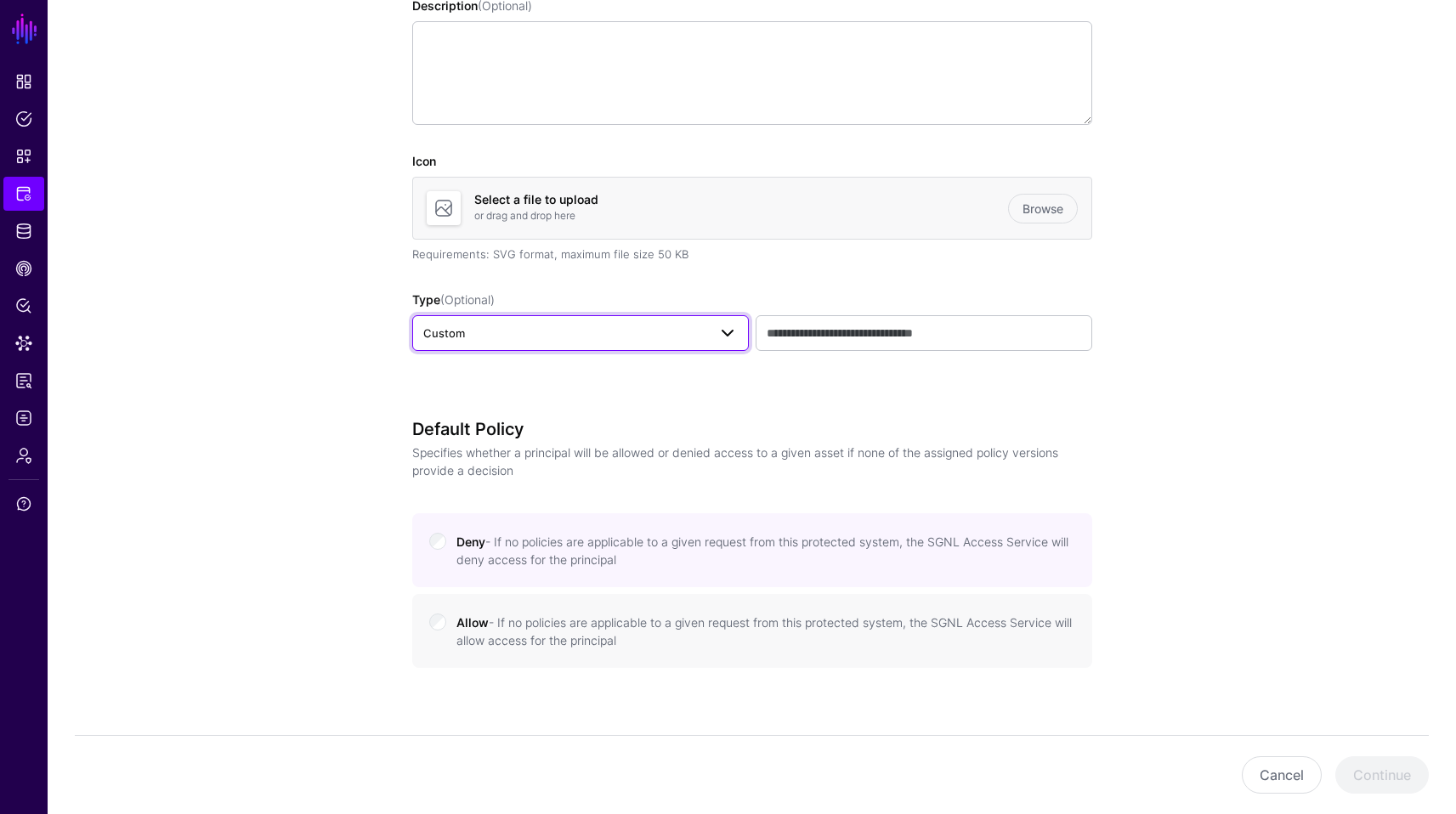
click at [704, 325] on span "Custom" at bounding box center [565, 332] width 284 height 18
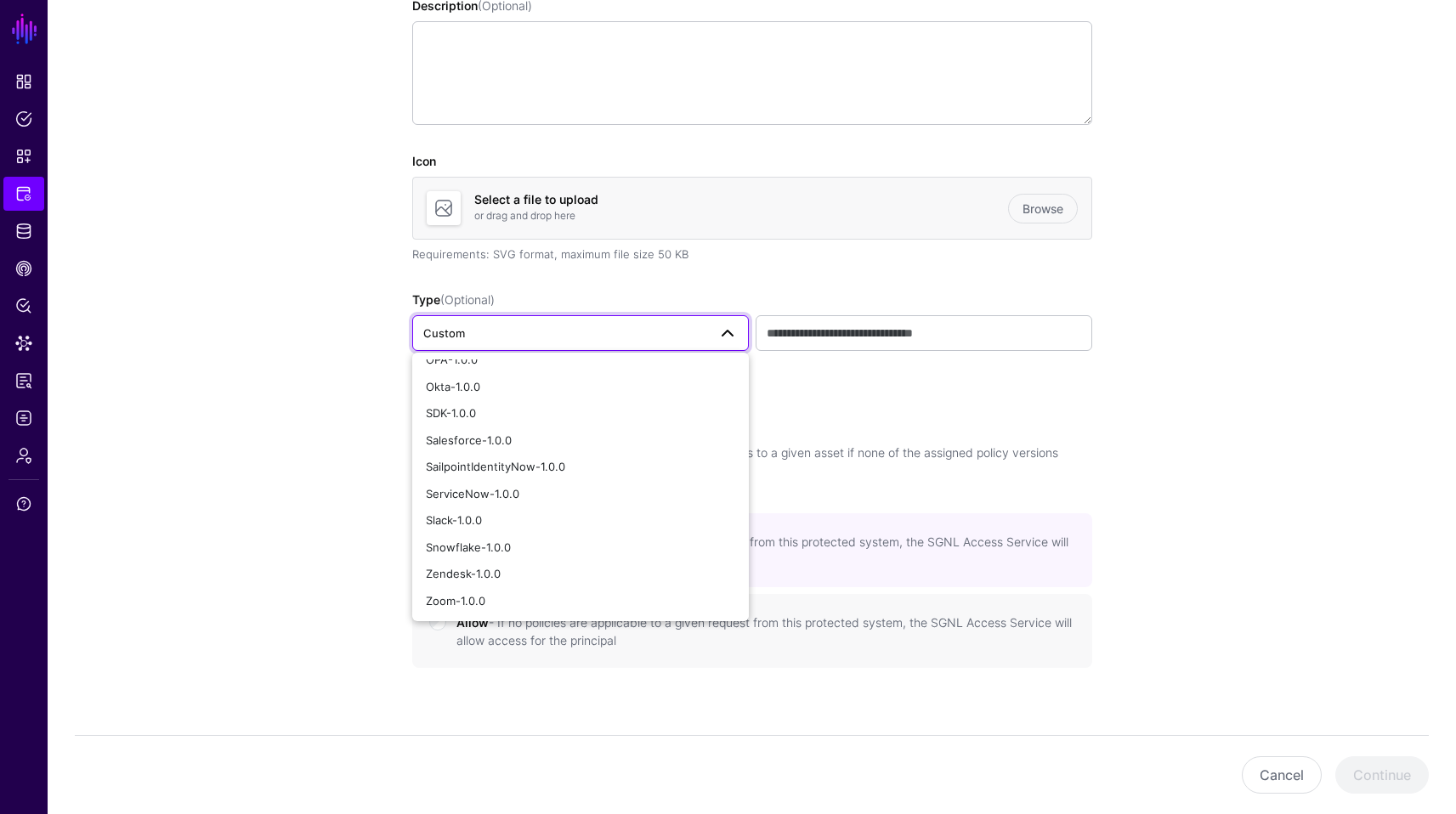
scroll to position [0, 0]
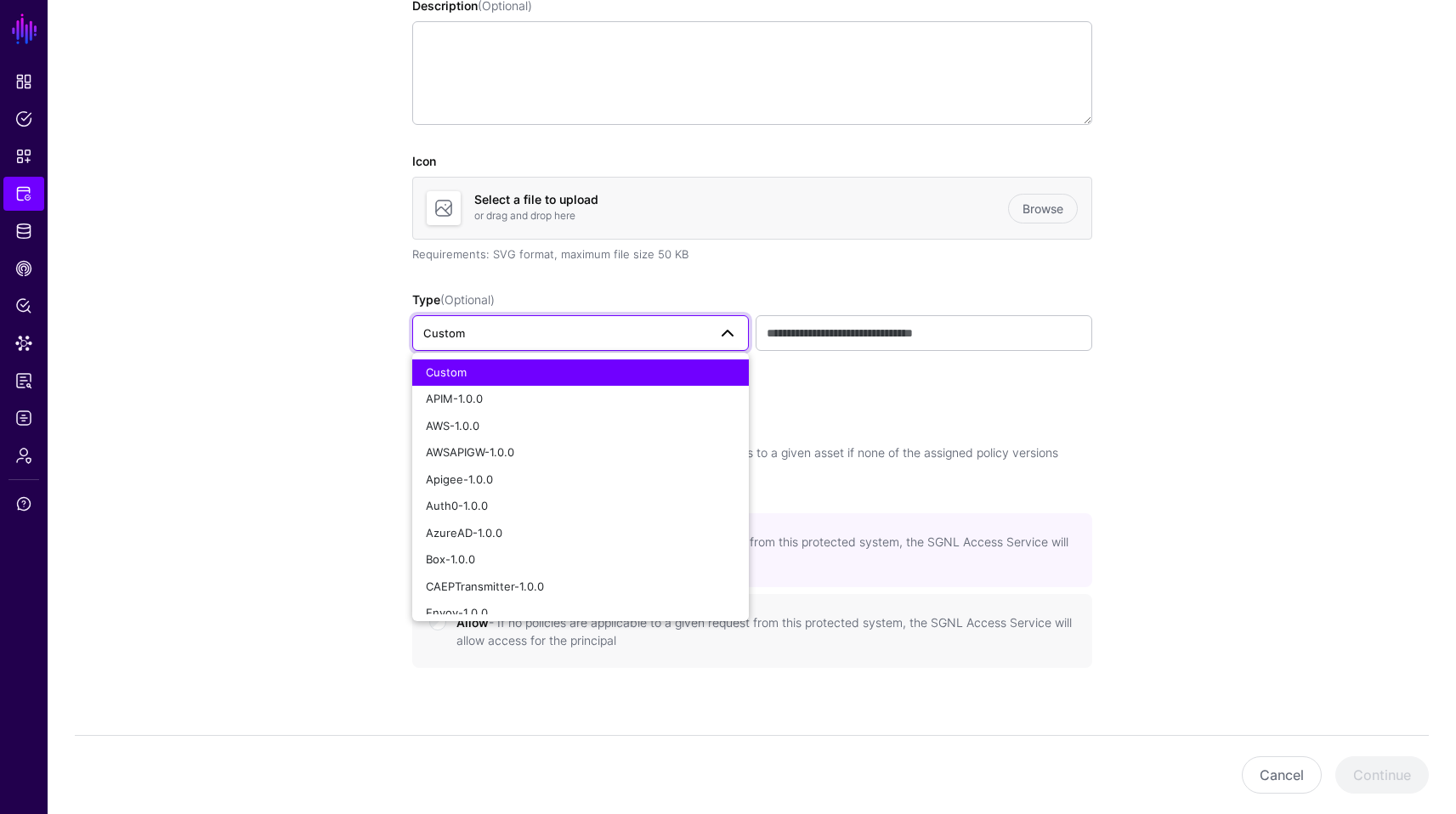
click at [819, 301] on div "Type (Optional) Custom Custom APIM-1.0.0 AWS-1.0.0 AWSAPIGW-1.0.0 Apigee-1.0.0 …" at bounding box center [751, 321] width 680 height 60
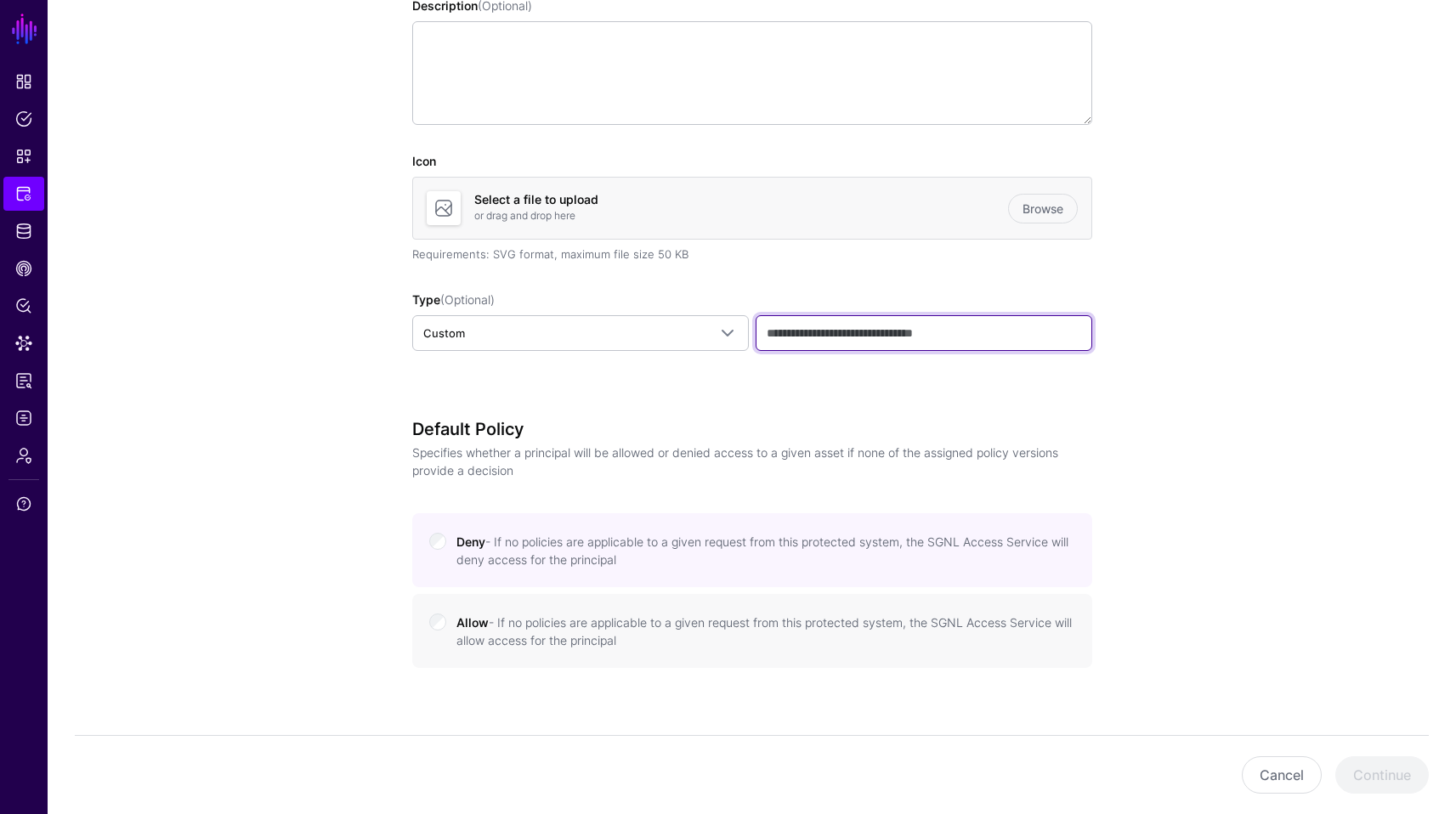
click at [817, 331] on input "text" at bounding box center [923, 332] width 336 height 36
type input "****"
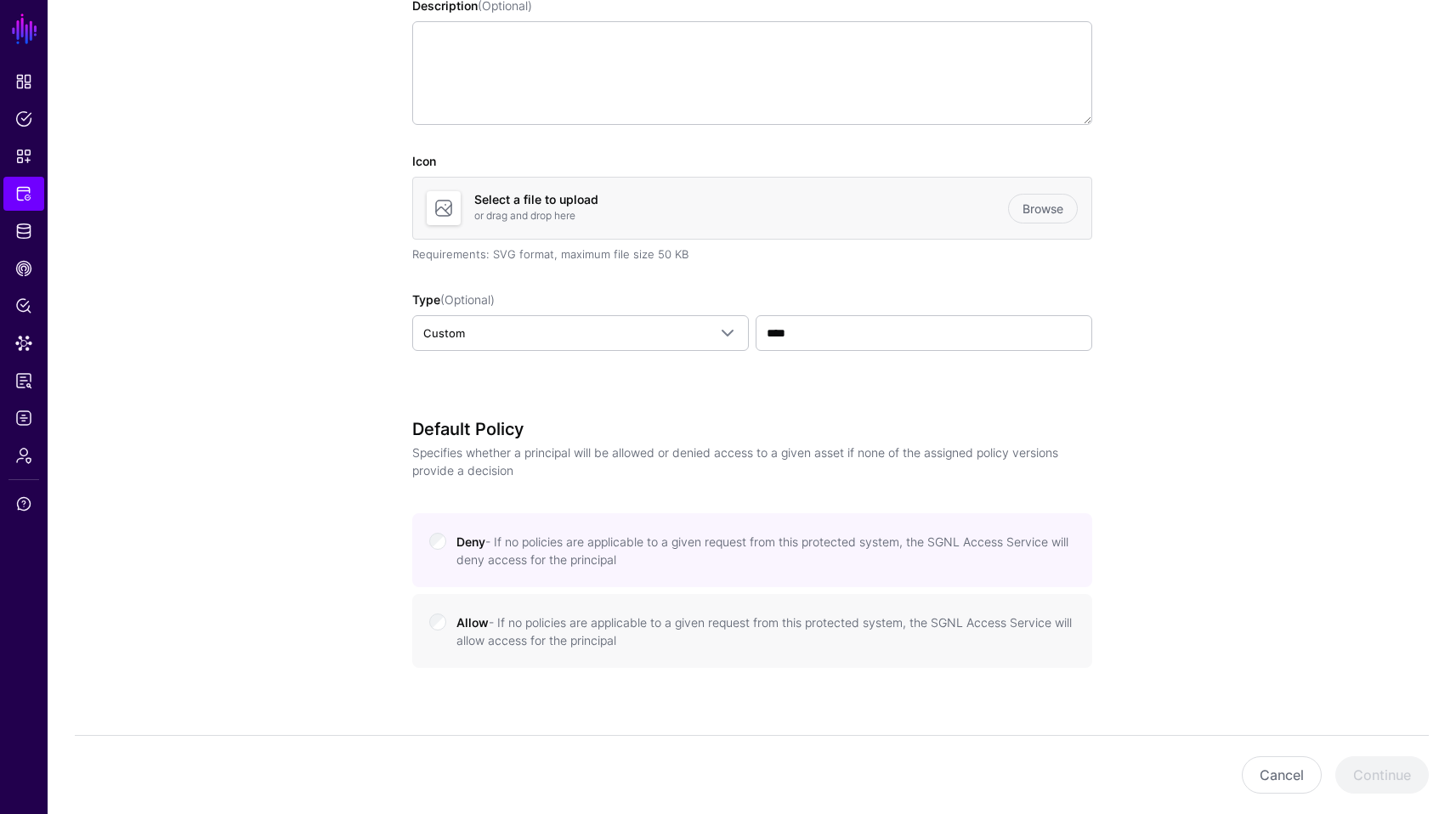
click at [1210, 678] on app-integrations-details-form "Protected System Configuration Learn more about configuring protected systems D…" at bounding box center [751, 506] width 1408 height 1456
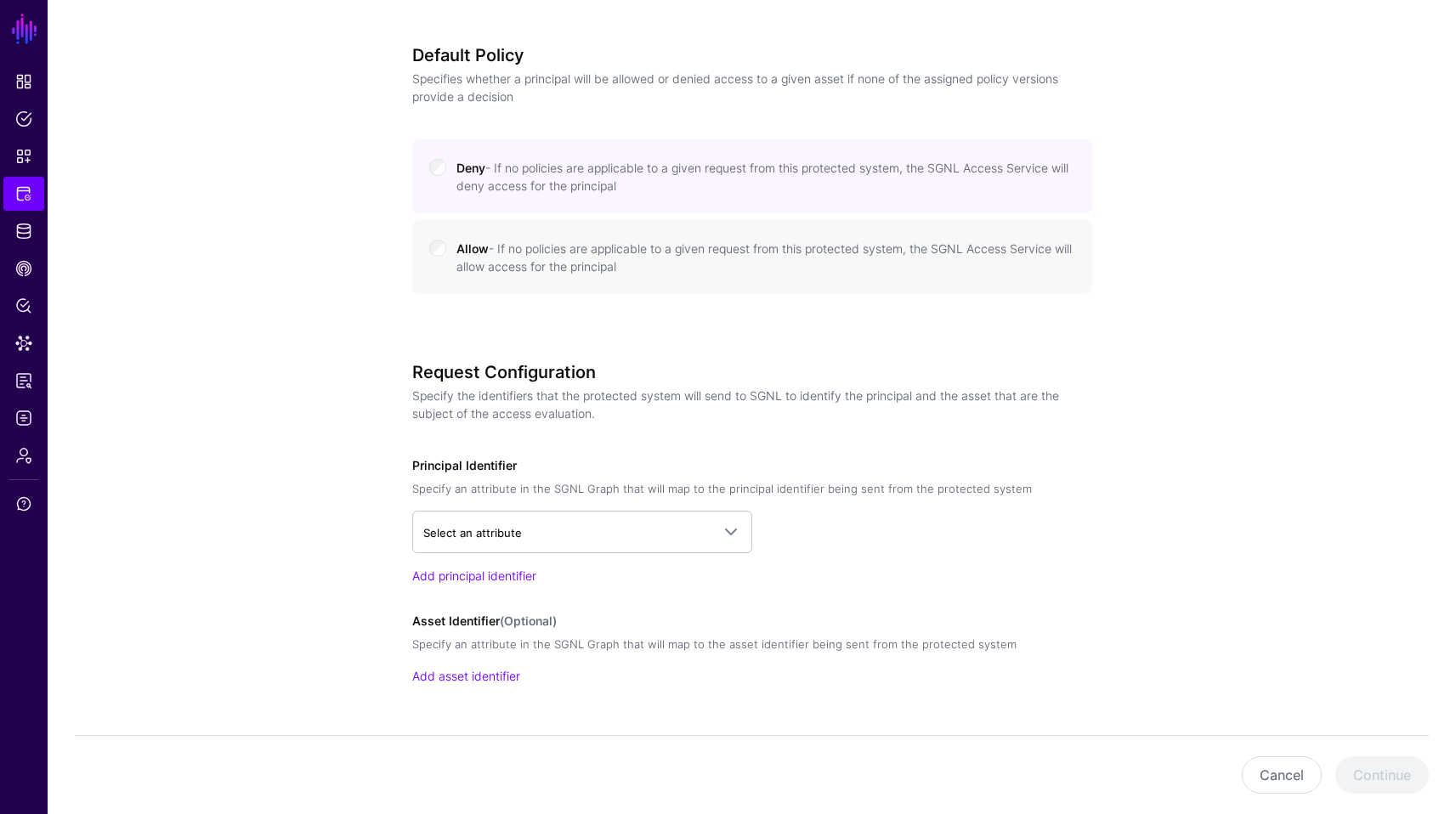
scroll to position [774, 0]
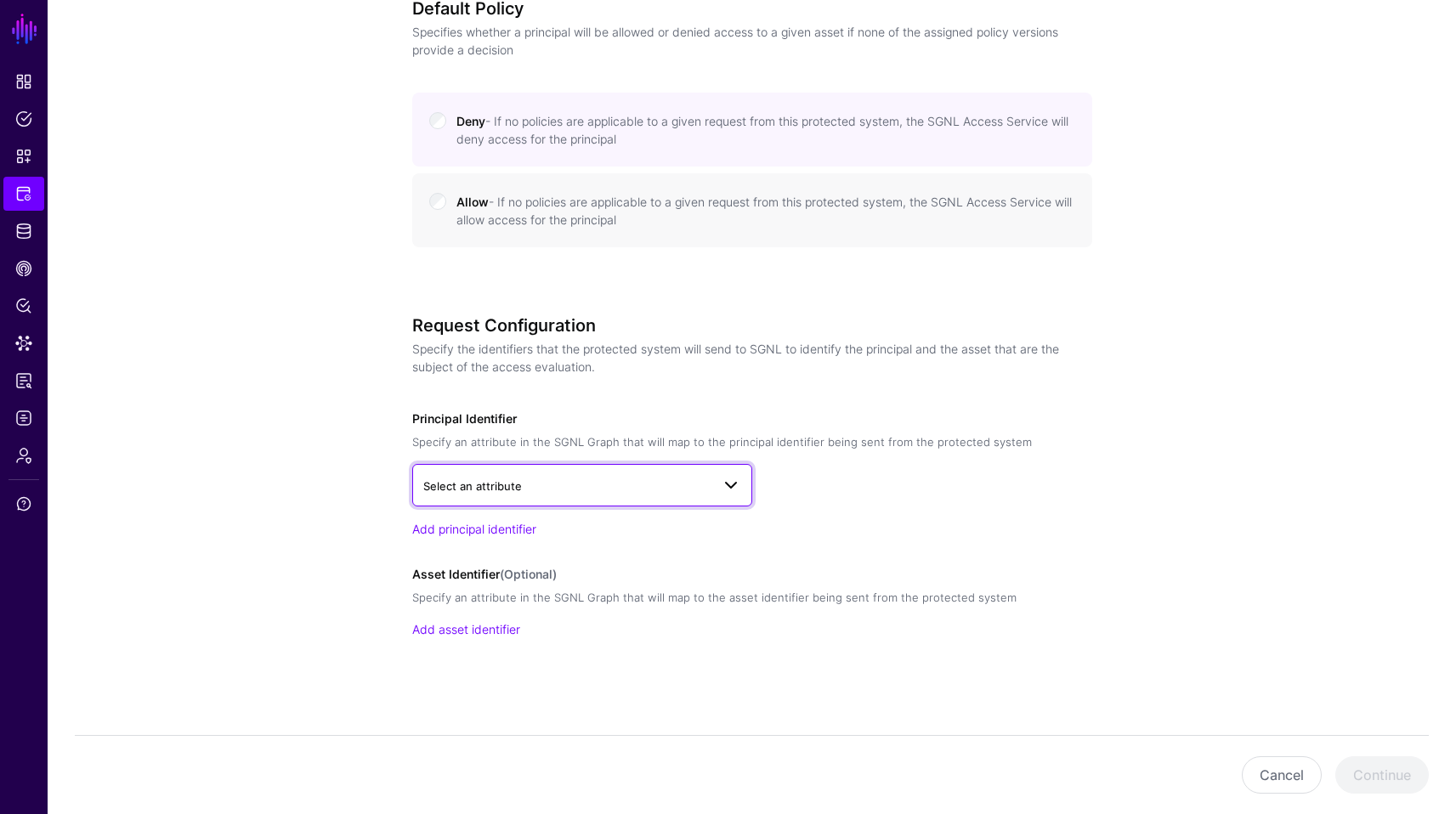
click at [513, 477] on span "Select an attribute" at bounding box center [567, 485] width 287 height 18
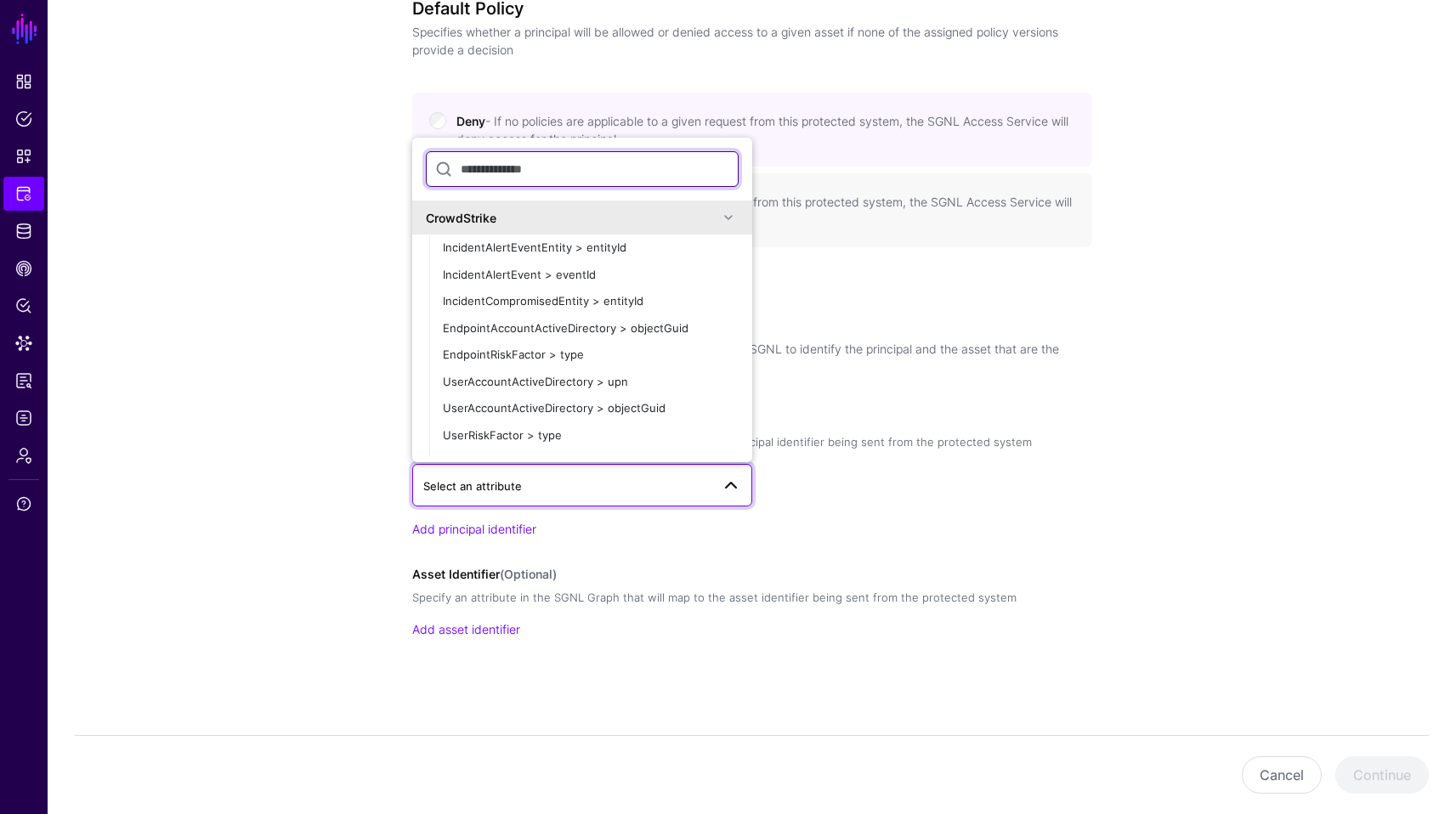
click at [605, 169] on input "text" at bounding box center [582, 169] width 313 height 36
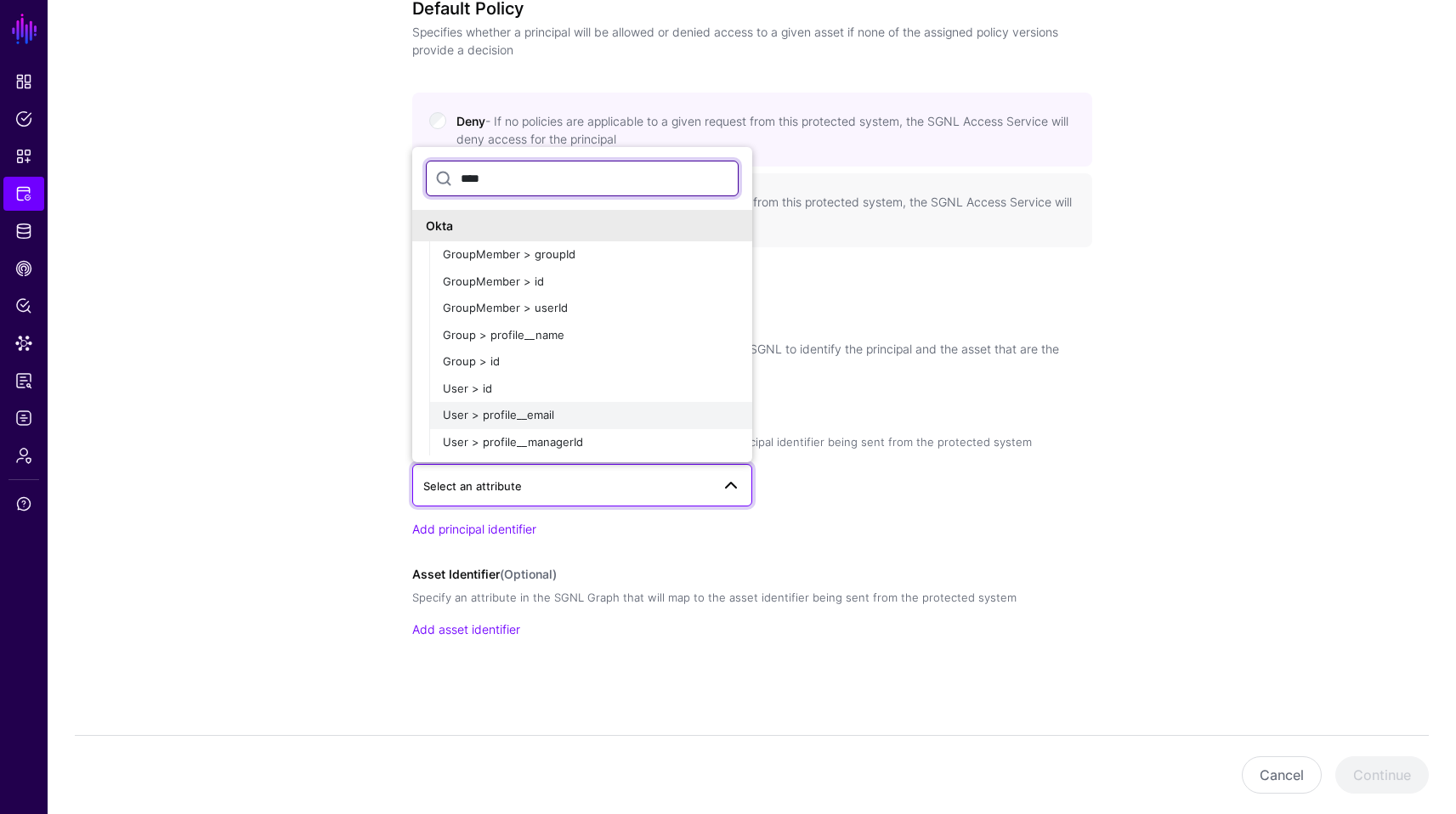
type input "****"
click at [563, 419] on div "User > profile__email" at bounding box center [590, 416] width 296 height 17
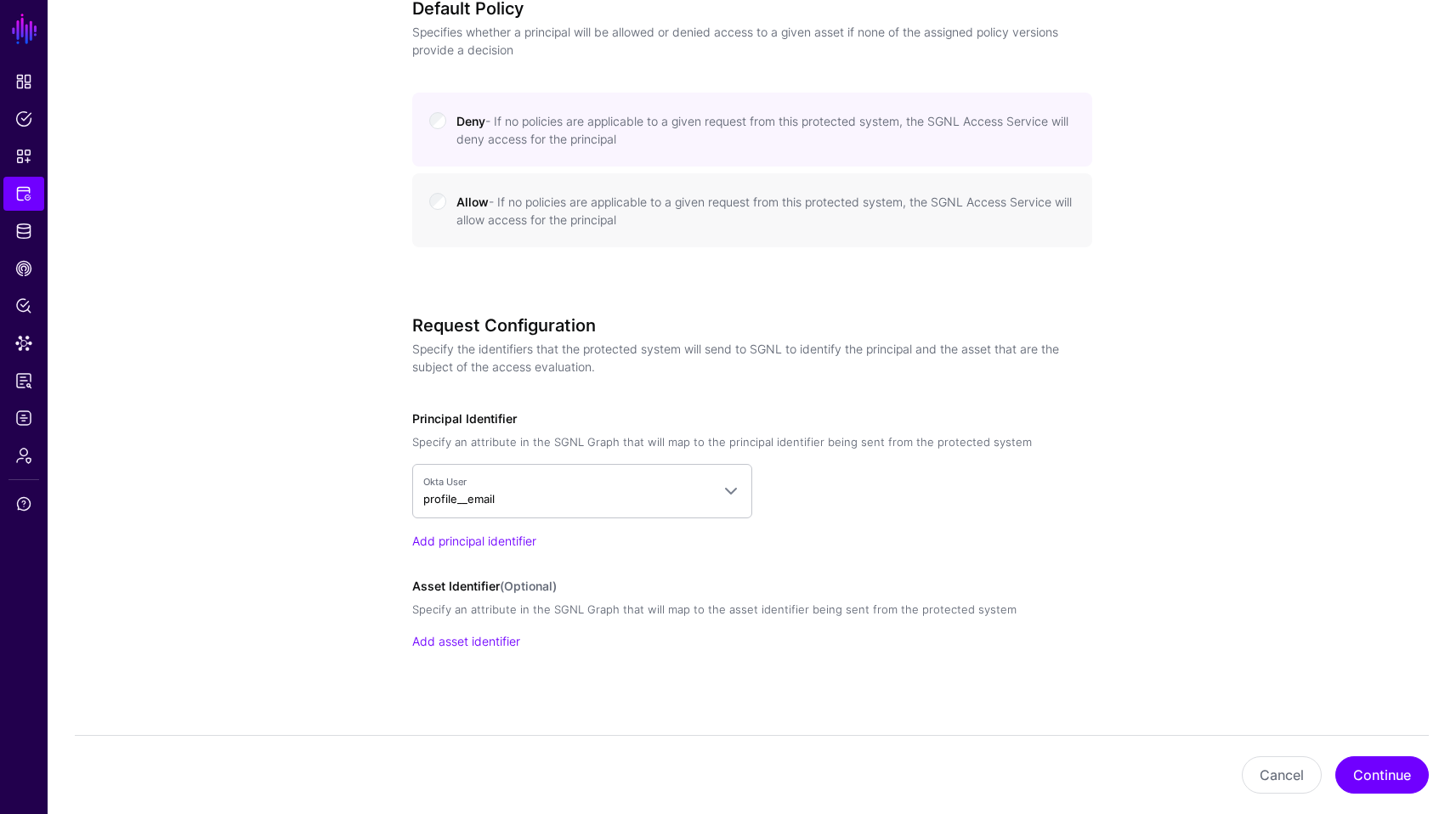
click at [1181, 594] on app-integrations-details-form "Protected System Configuration Learn more about configuring protected systems D…" at bounding box center [751, 92] width 1408 height 1469
click at [1395, 770] on button "Continue" at bounding box center [1381, 774] width 93 height 38
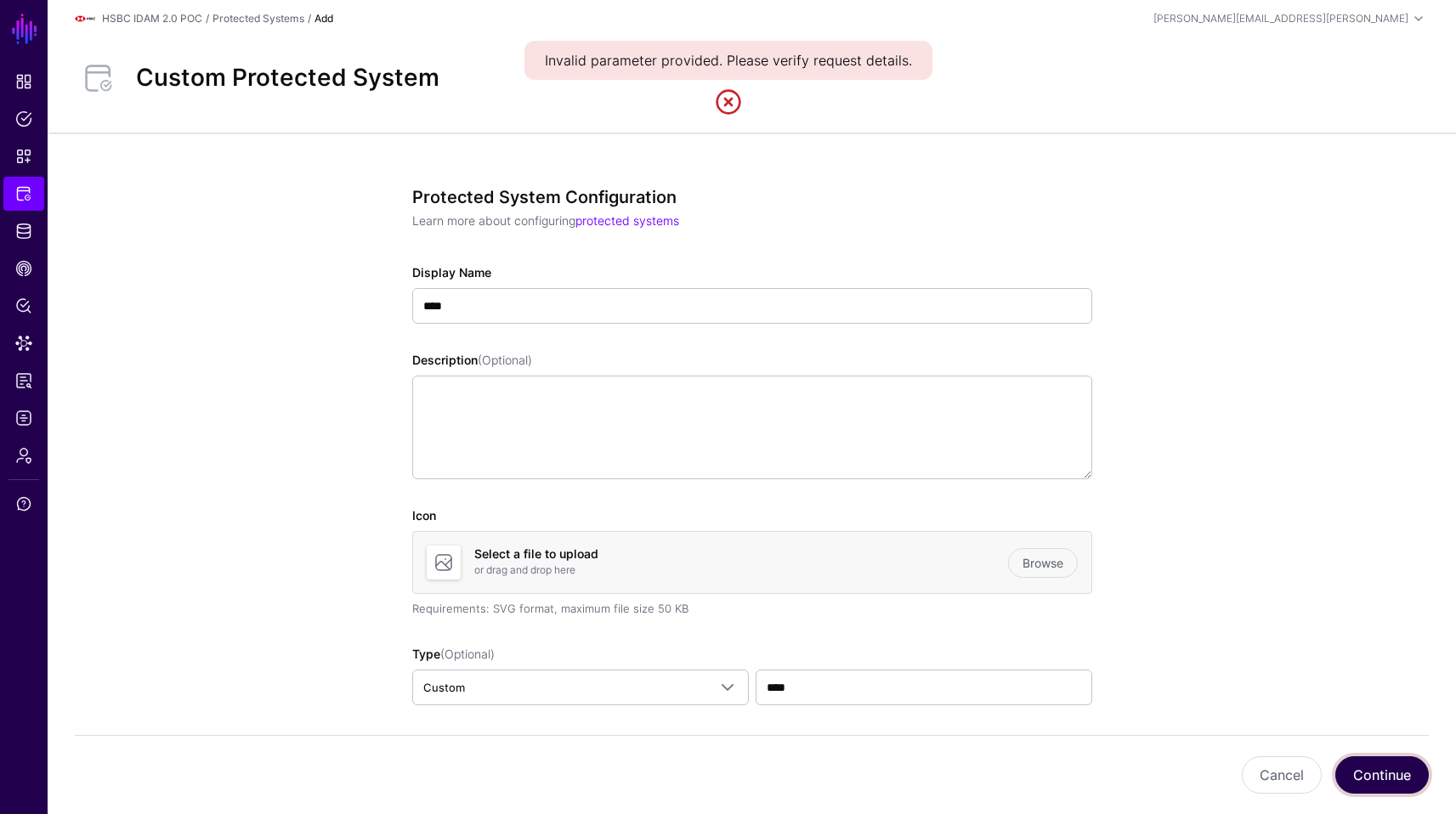
scroll to position [174, 0]
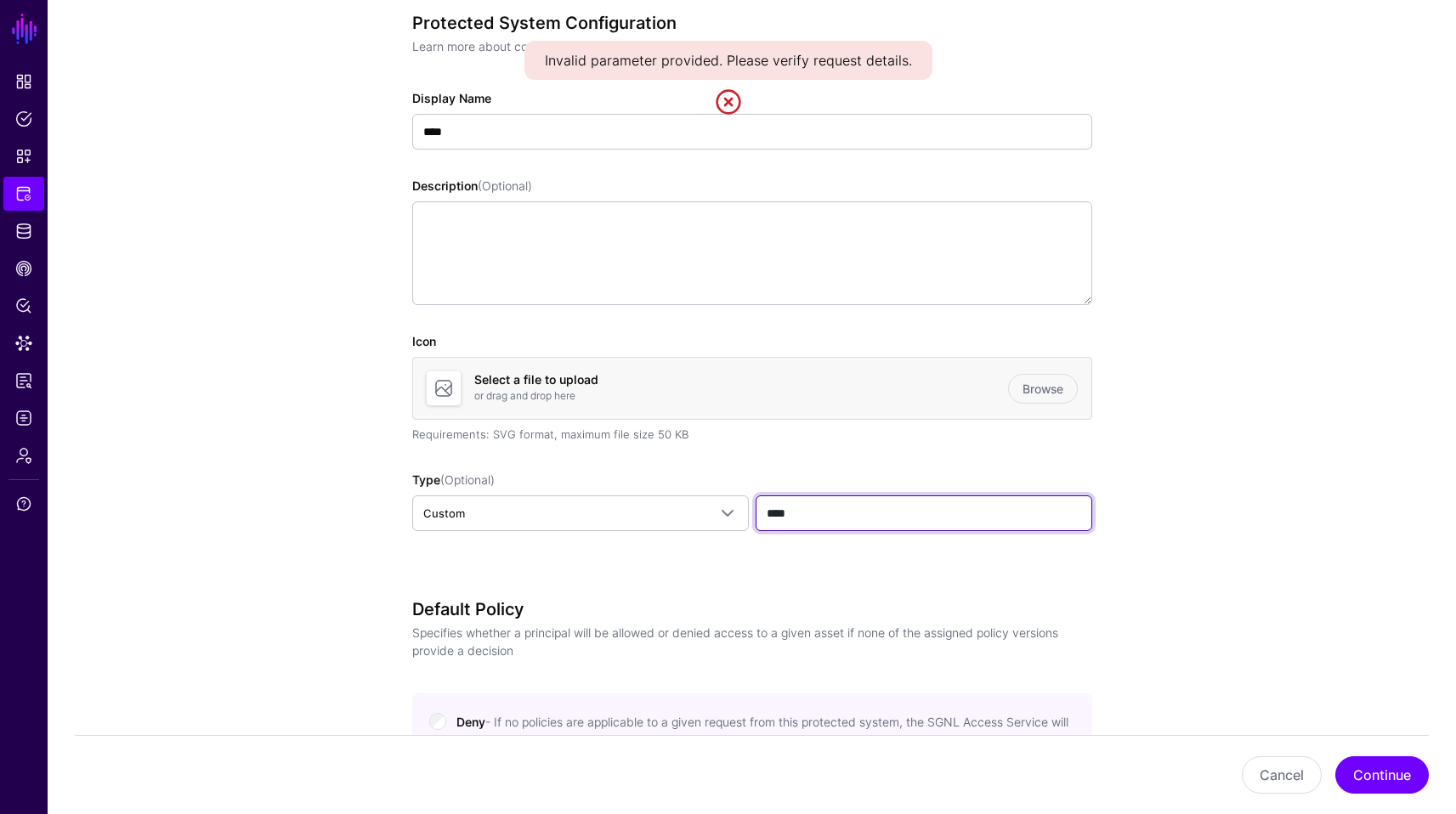
click at [834, 507] on input "****" at bounding box center [923, 513] width 336 height 36
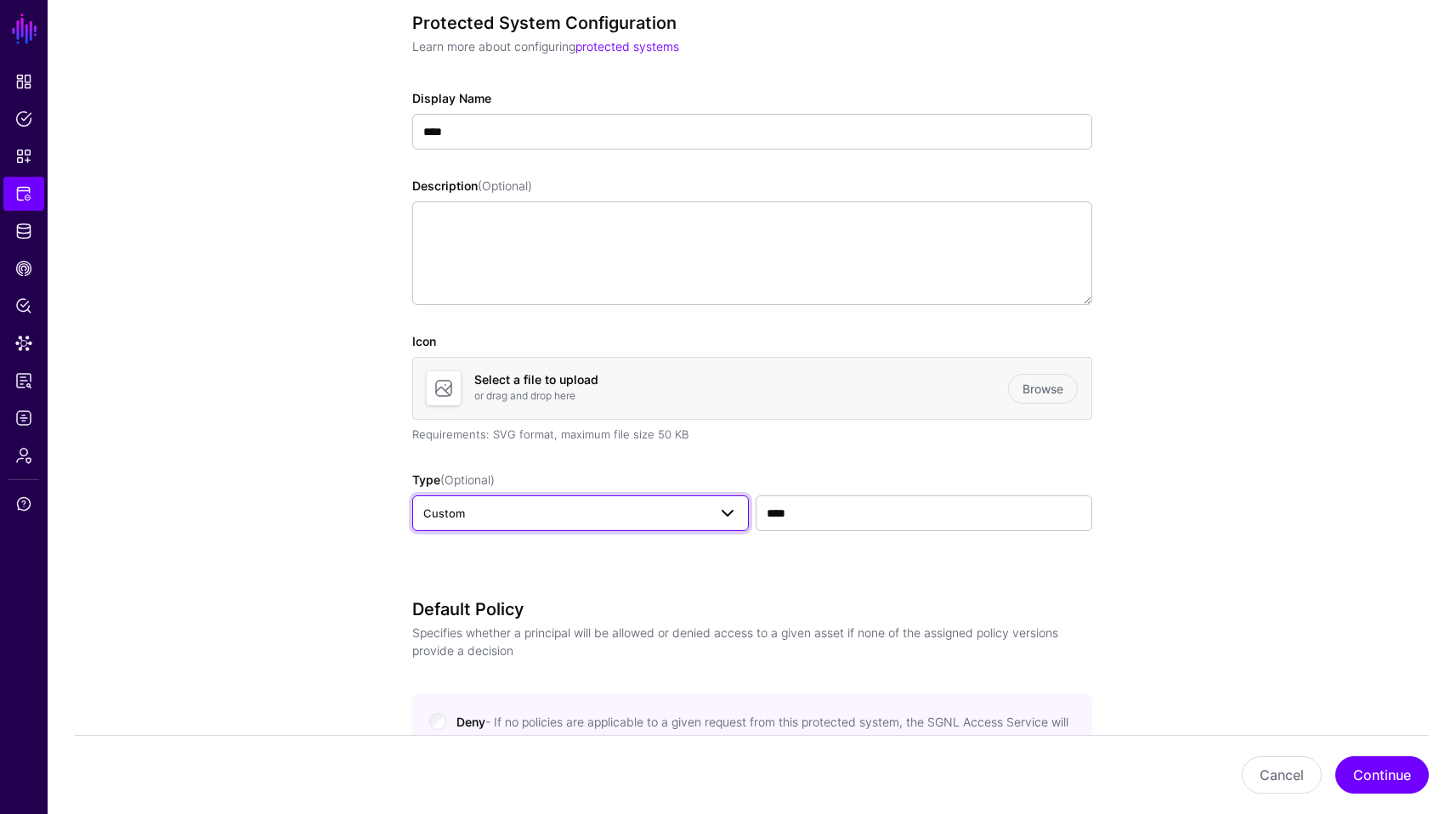
click at [674, 506] on span "Custom" at bounding box center [565, 513] width 284 height 18
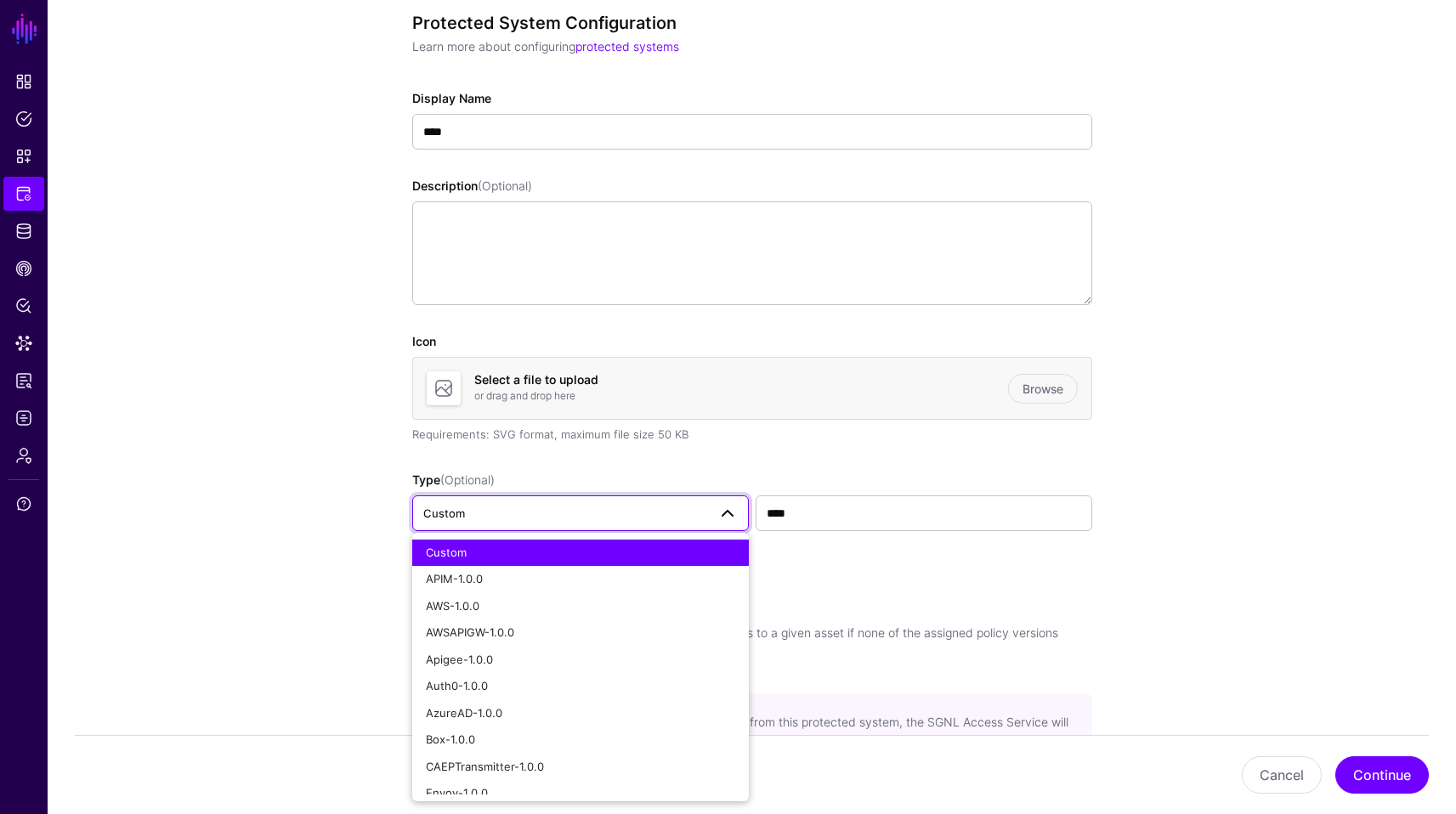
click at [674, 506] on span "Custom" at bounding box center [565, 513] width 284 height 18
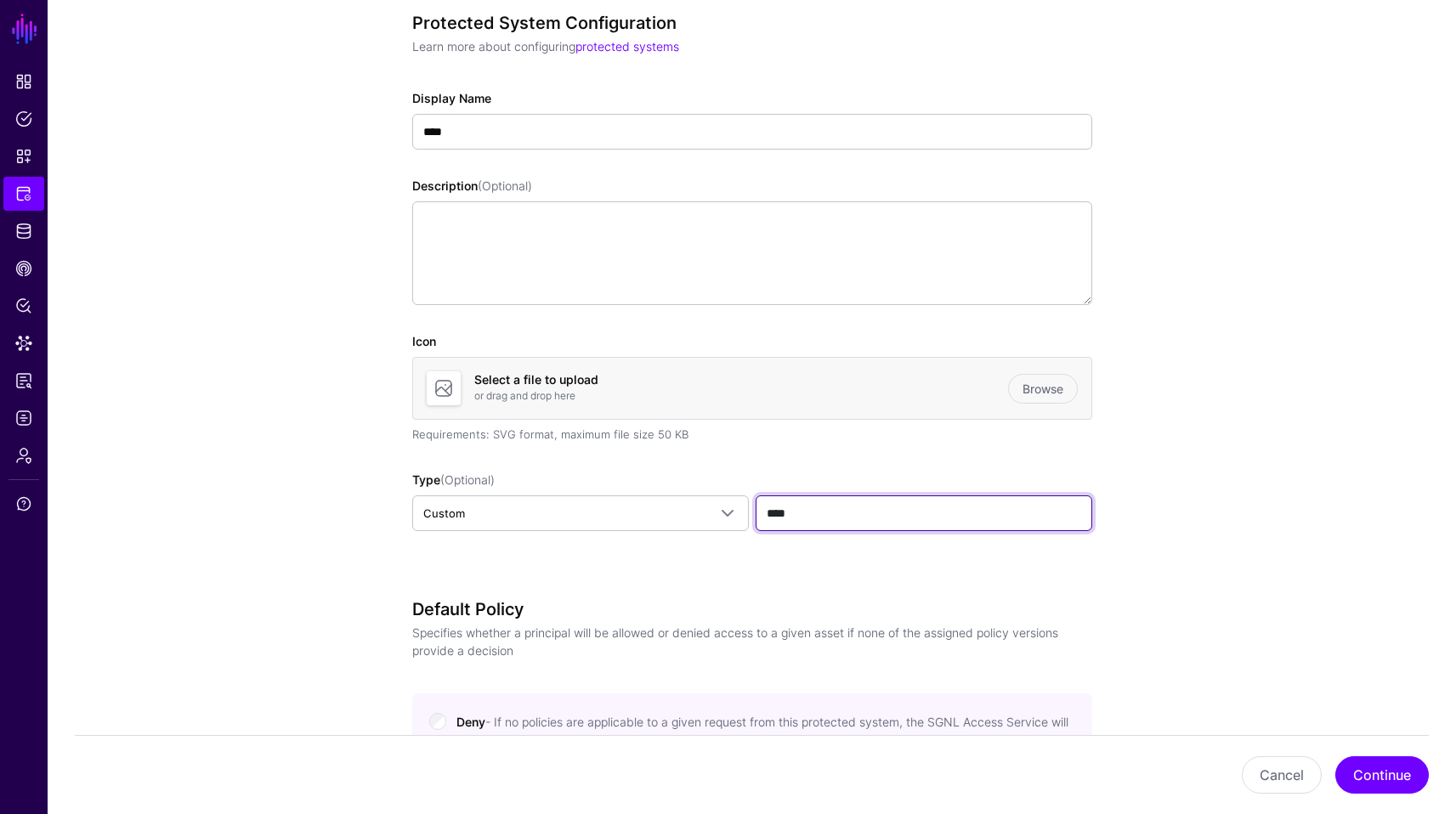
click at [832, 513] on input "****" at bounding box center [923, 513] width 336 height 36
type input "**********"
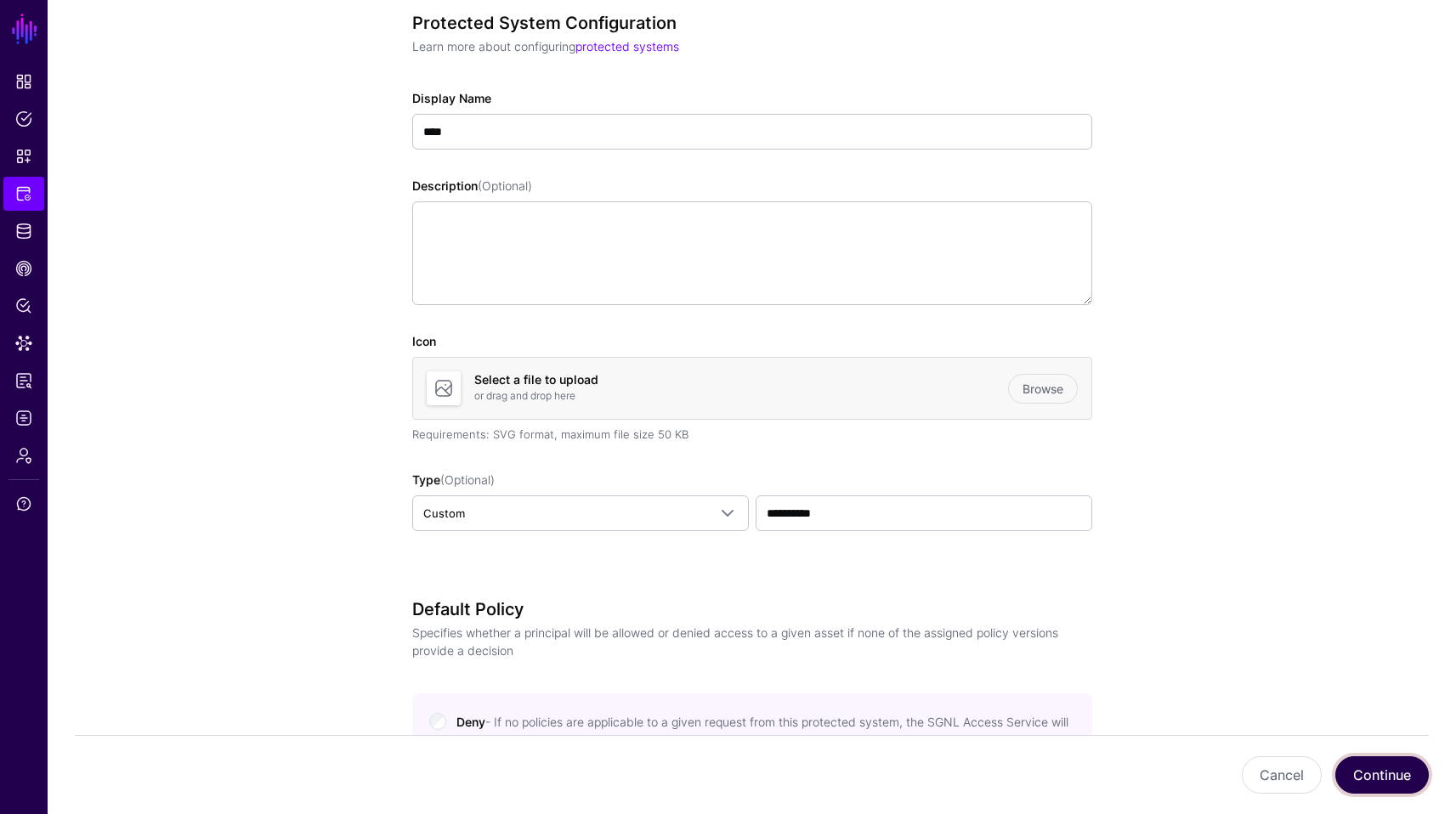
click at [1394, 761] on button "Continue" at bounding box center [1381, 774] width 93 height 38
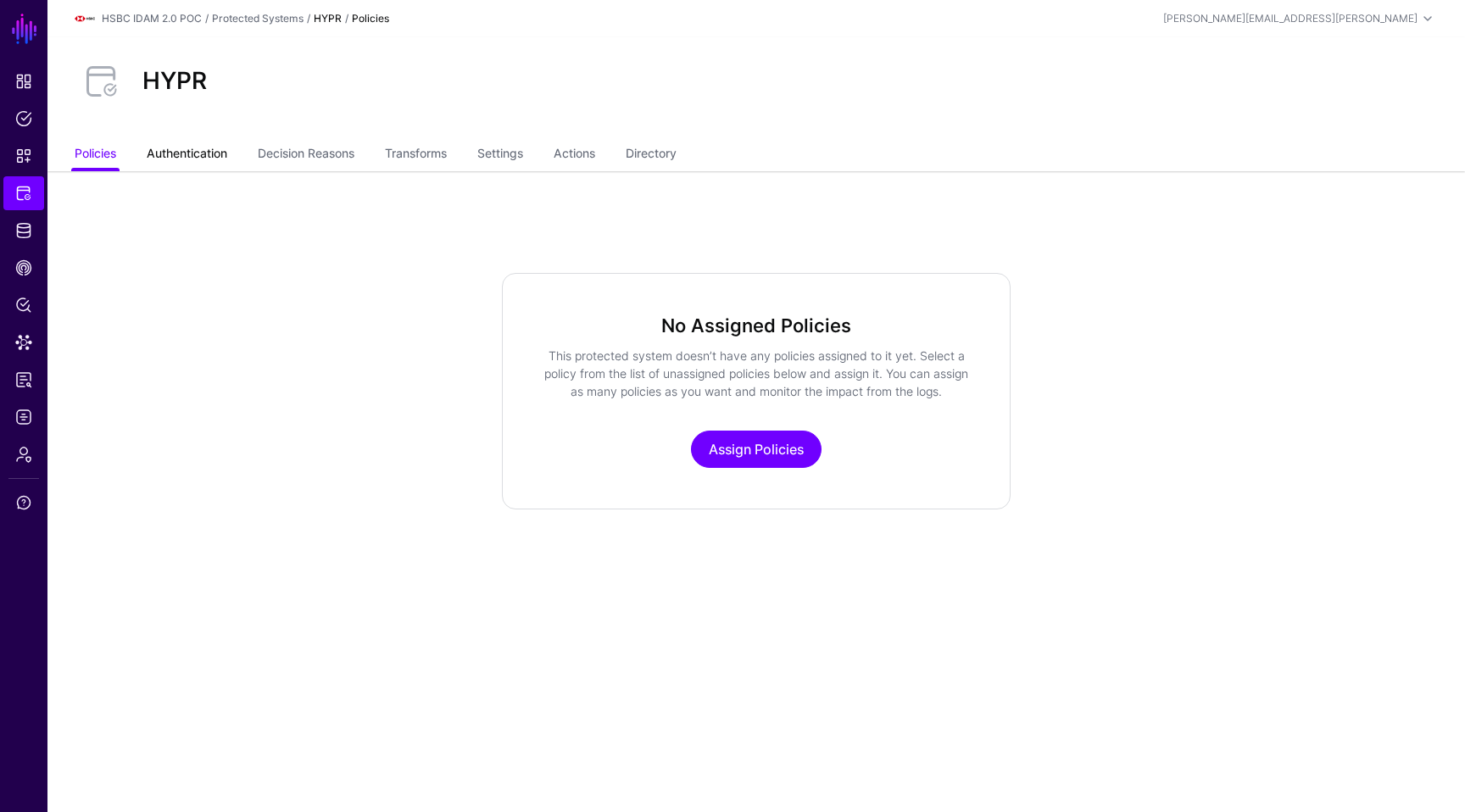
click at [162, 153] on link "Authentication" at bounding box center [187, 155] width 80 height 32
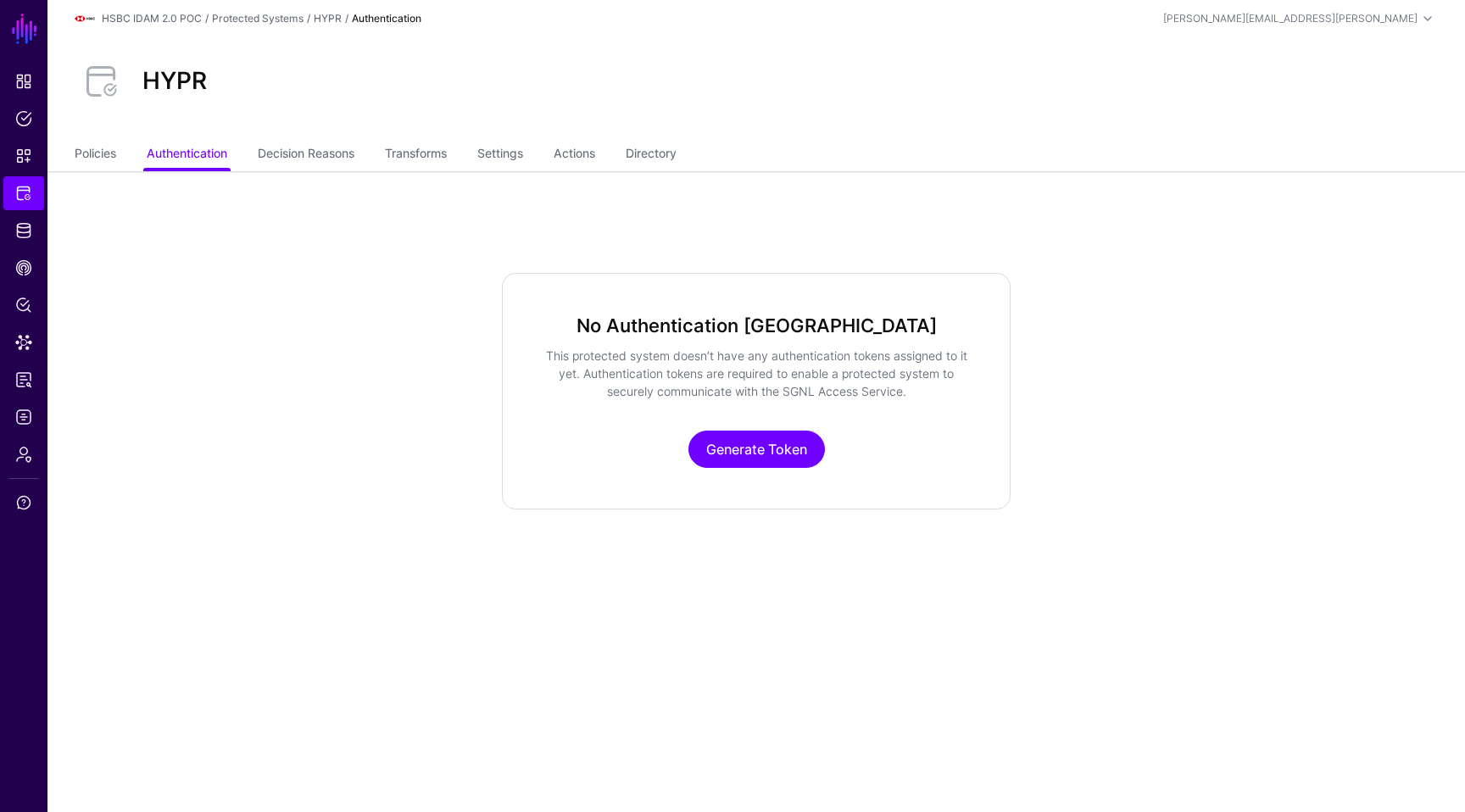
click at [516, 134] on div "HYPR" at bounding box center [756, 88] width 1418 height 102
click at [511, 146] on link "Settings" at bounding box center [500, 155] width 45 height 32
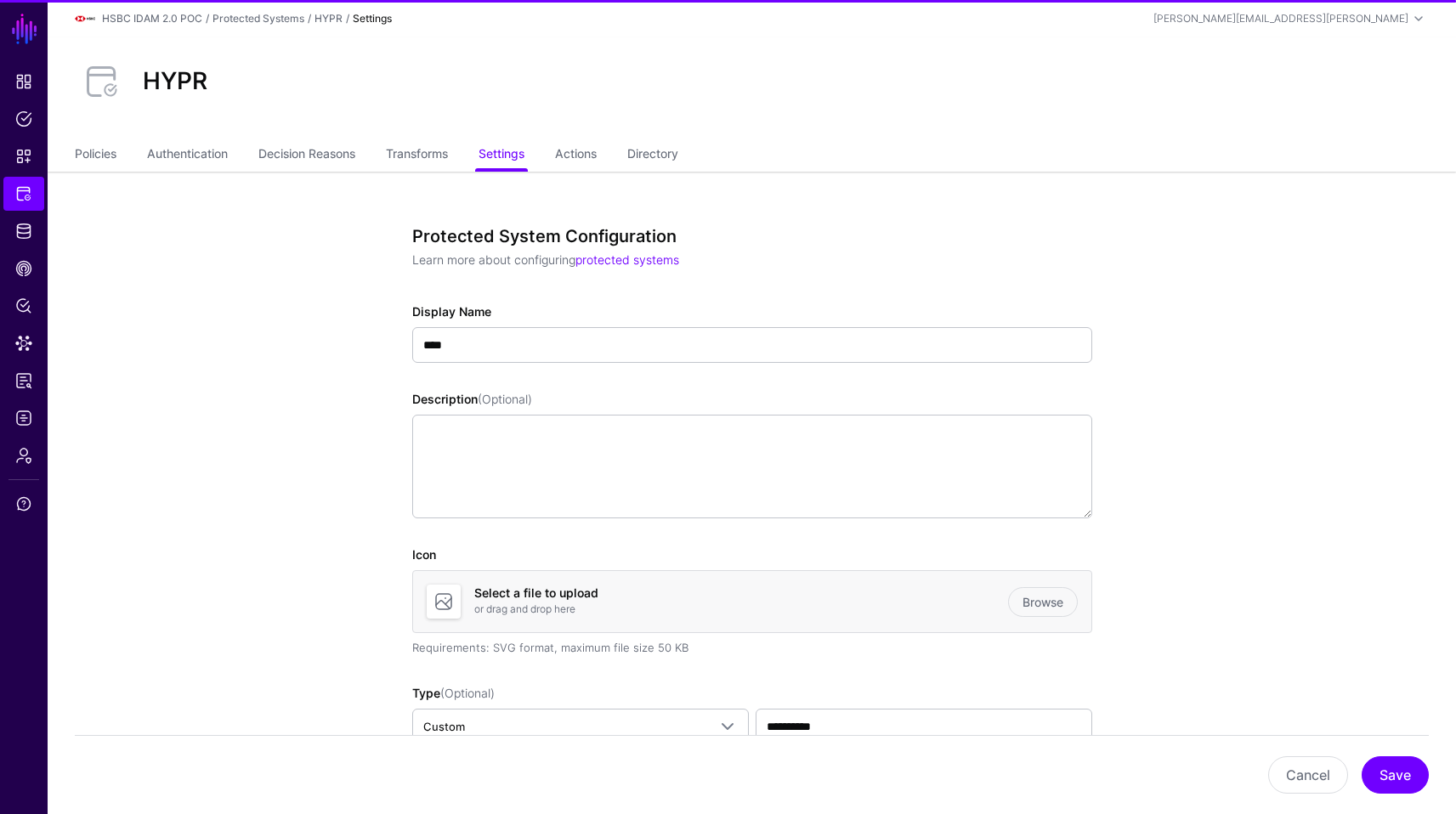
click at [582, 136] on div "HYPR" at bounding box center [751, 88] width 1408 height 102
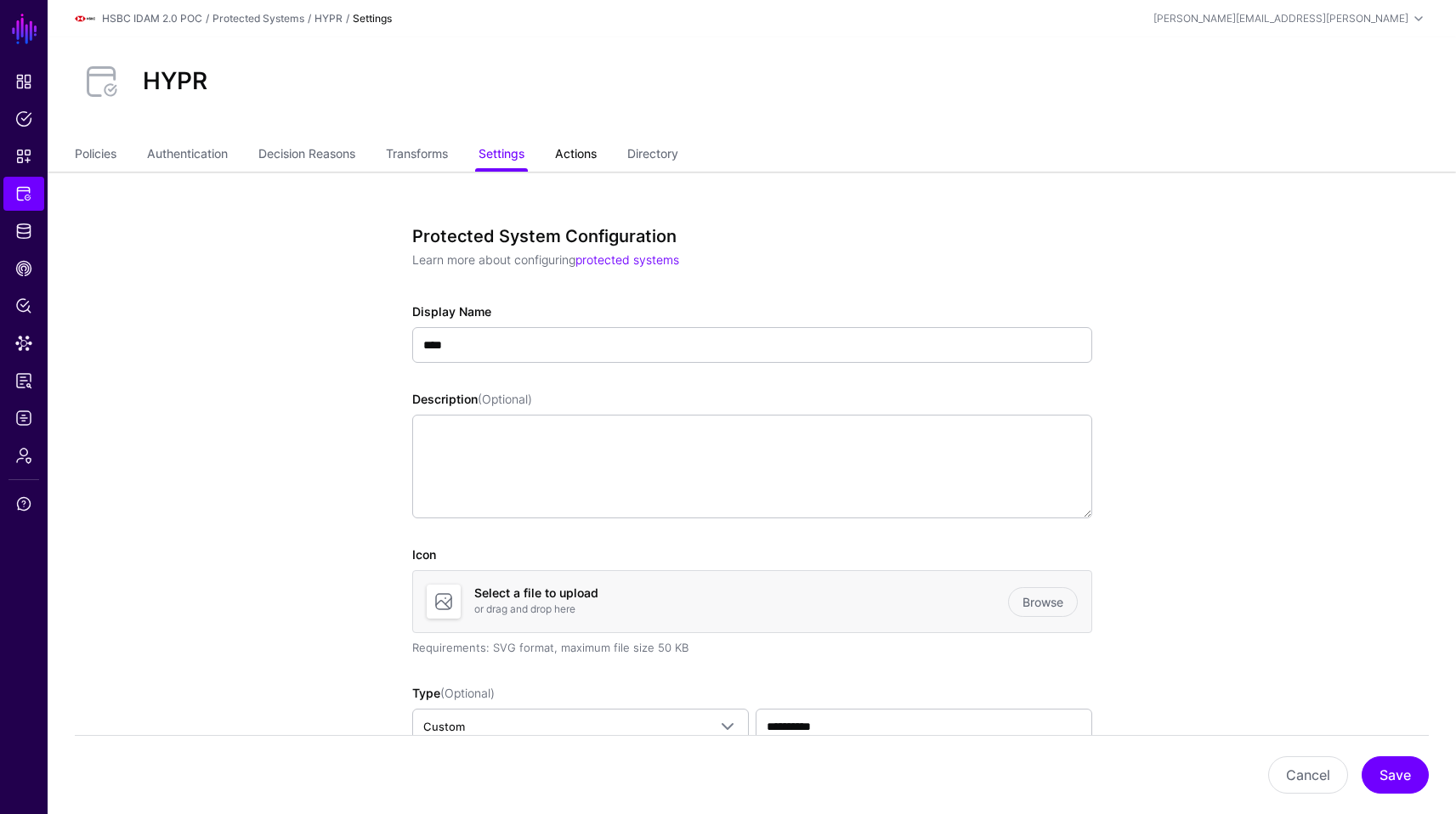
click at [582, 144] on link "Actions" at bounding box center [575, 155] width 42 height 32
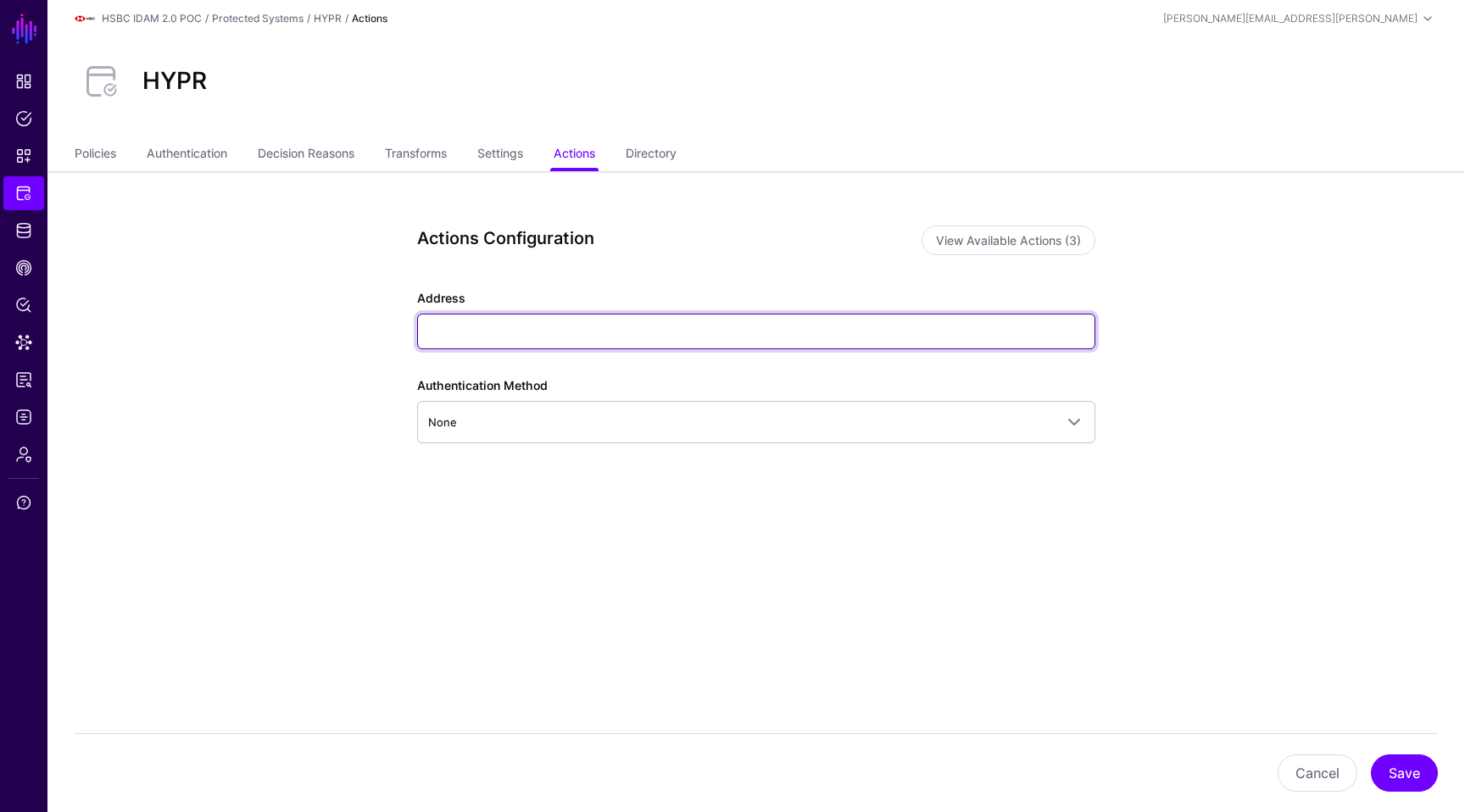
click at [573, 332] on input "Address" at bounding box center [755, 331] width 678 height 36
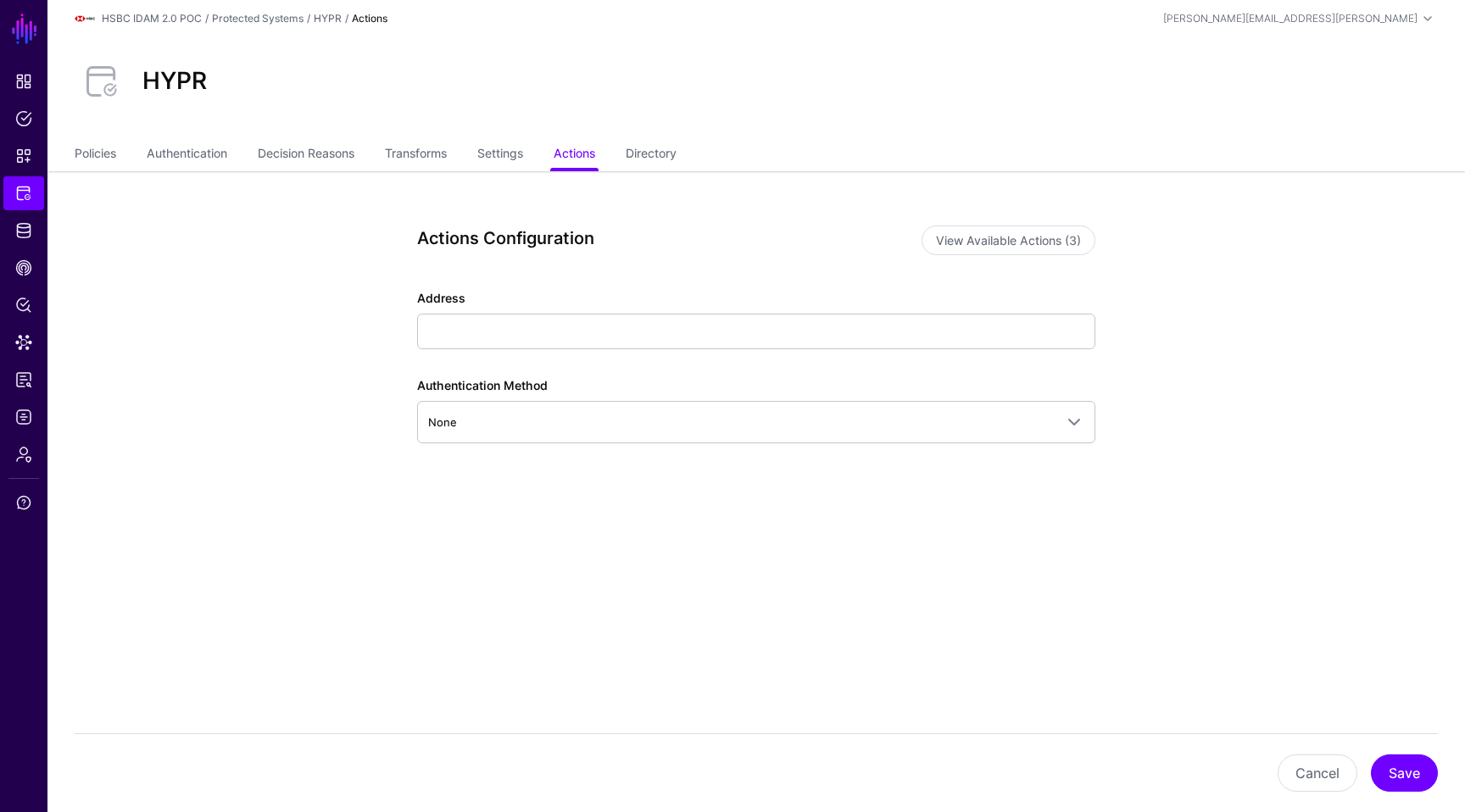
click at [873, 271] on div "Actions Configuration View Available Actions (3) Address Authentication Method …" at bounding box center [755, 378] width 678 height 305
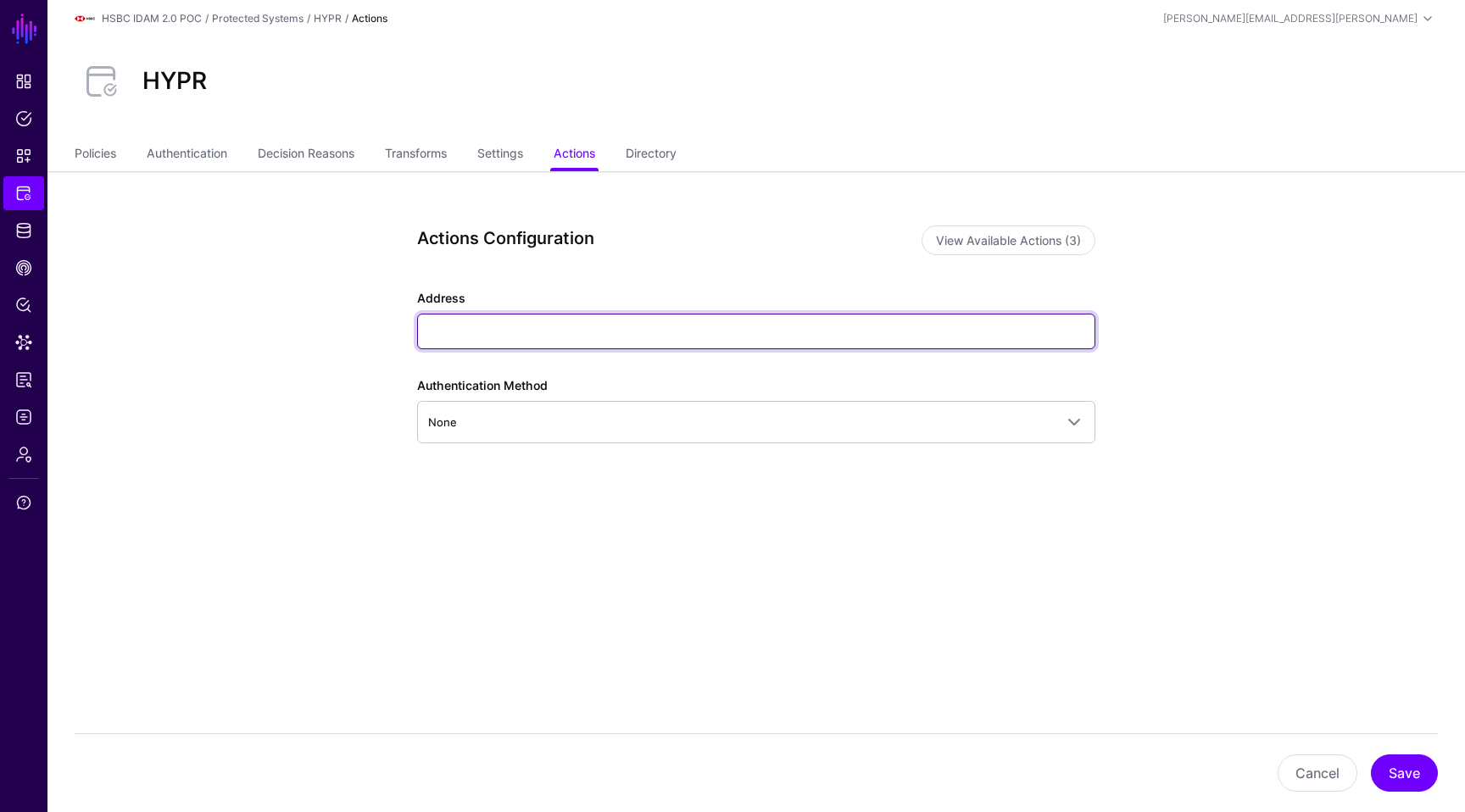
click at [824, 332] on input "Address" at bounding box center [755, 331] width 678 height 36
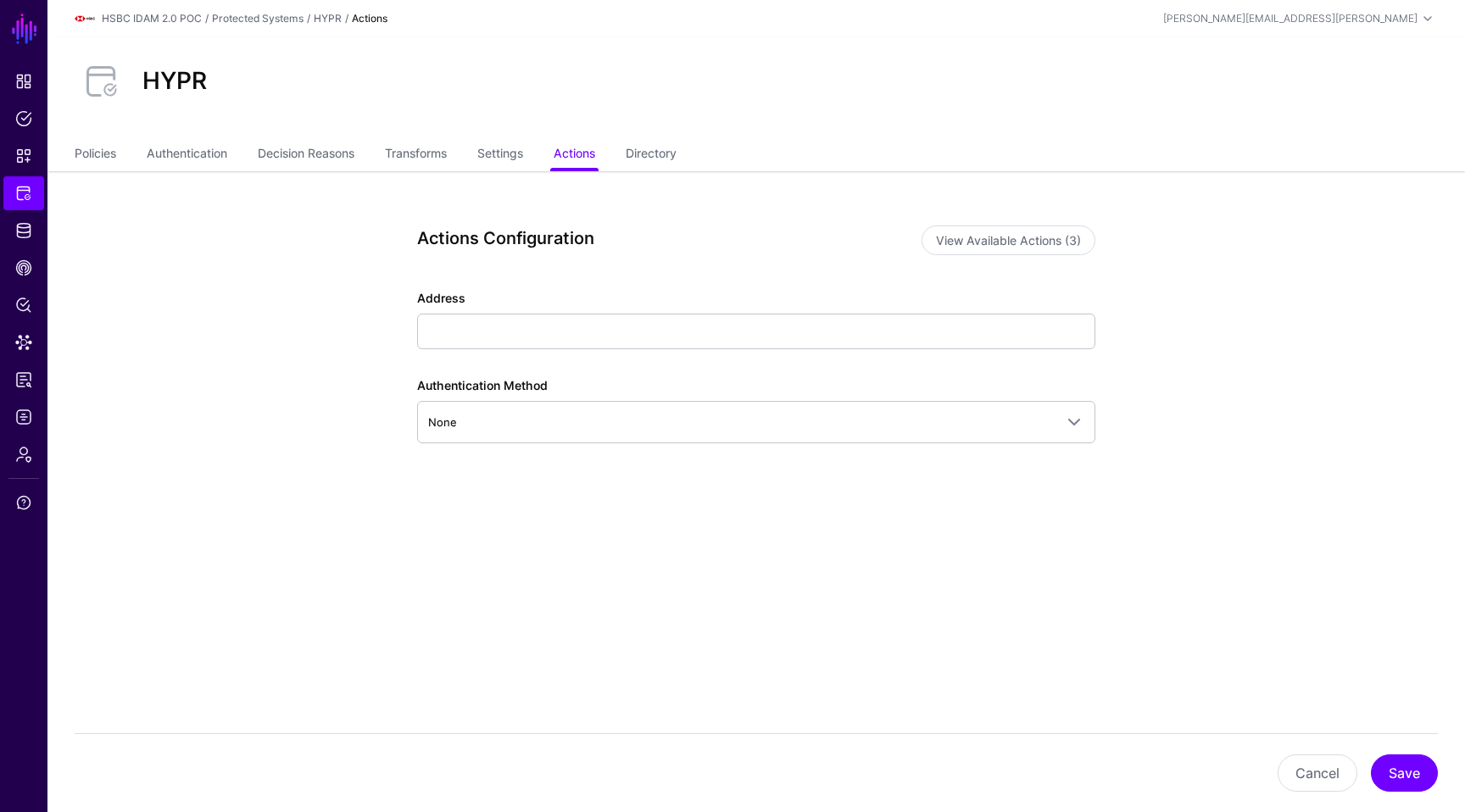
click at [776, 535] on div "Actions Configuration View Available Actions (3) Address Authentication Method …" at bounding box center [755, 416] width 786 height 489
click at [761, 394] on div "Authentication Method None None OAuth2 Client Credentials OAuth2 Authorization …" at bounding box center [755, 409] width 678 height 67
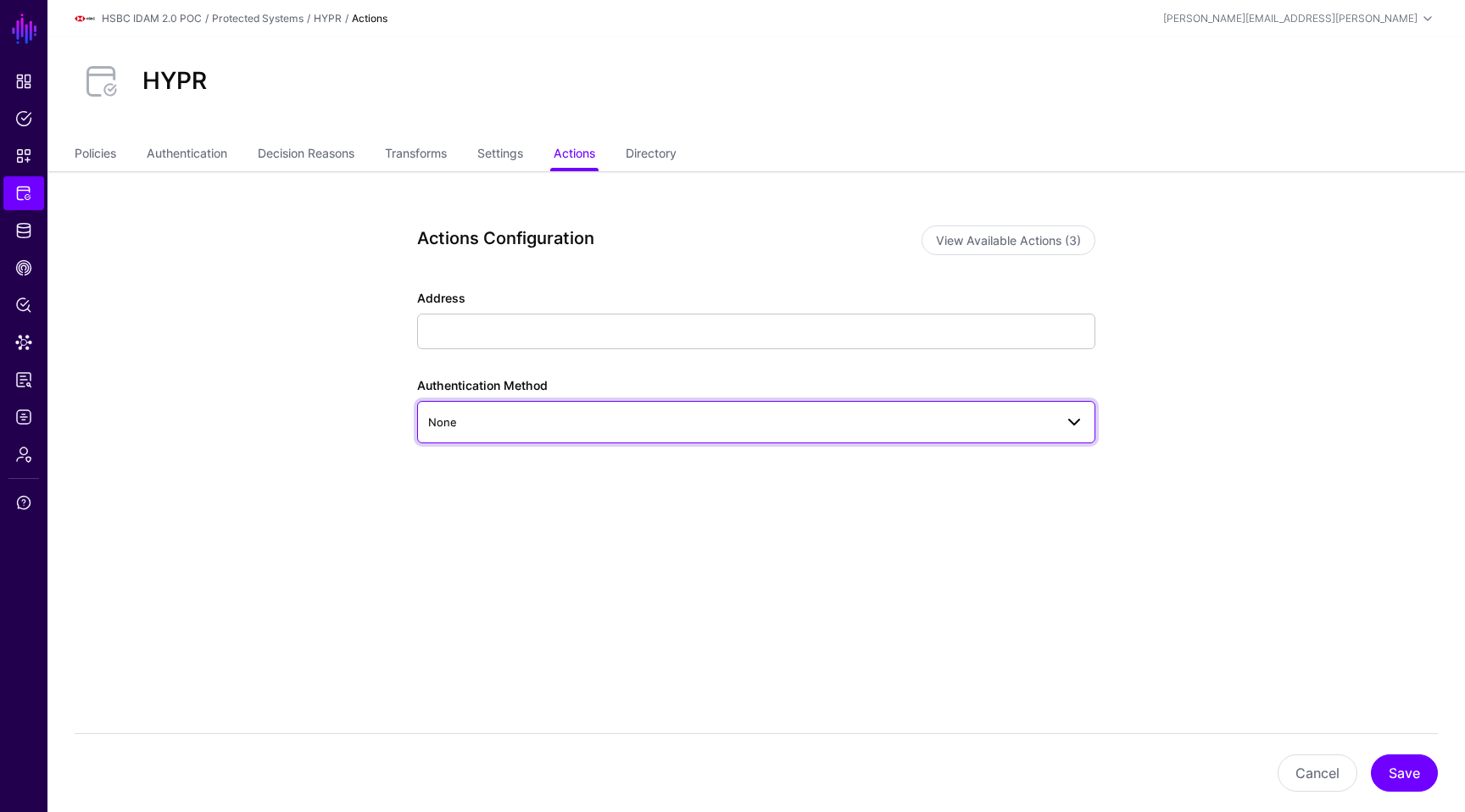
click at [741, 406] on link "None" at bounding box center [755, 422] width 678 height 43
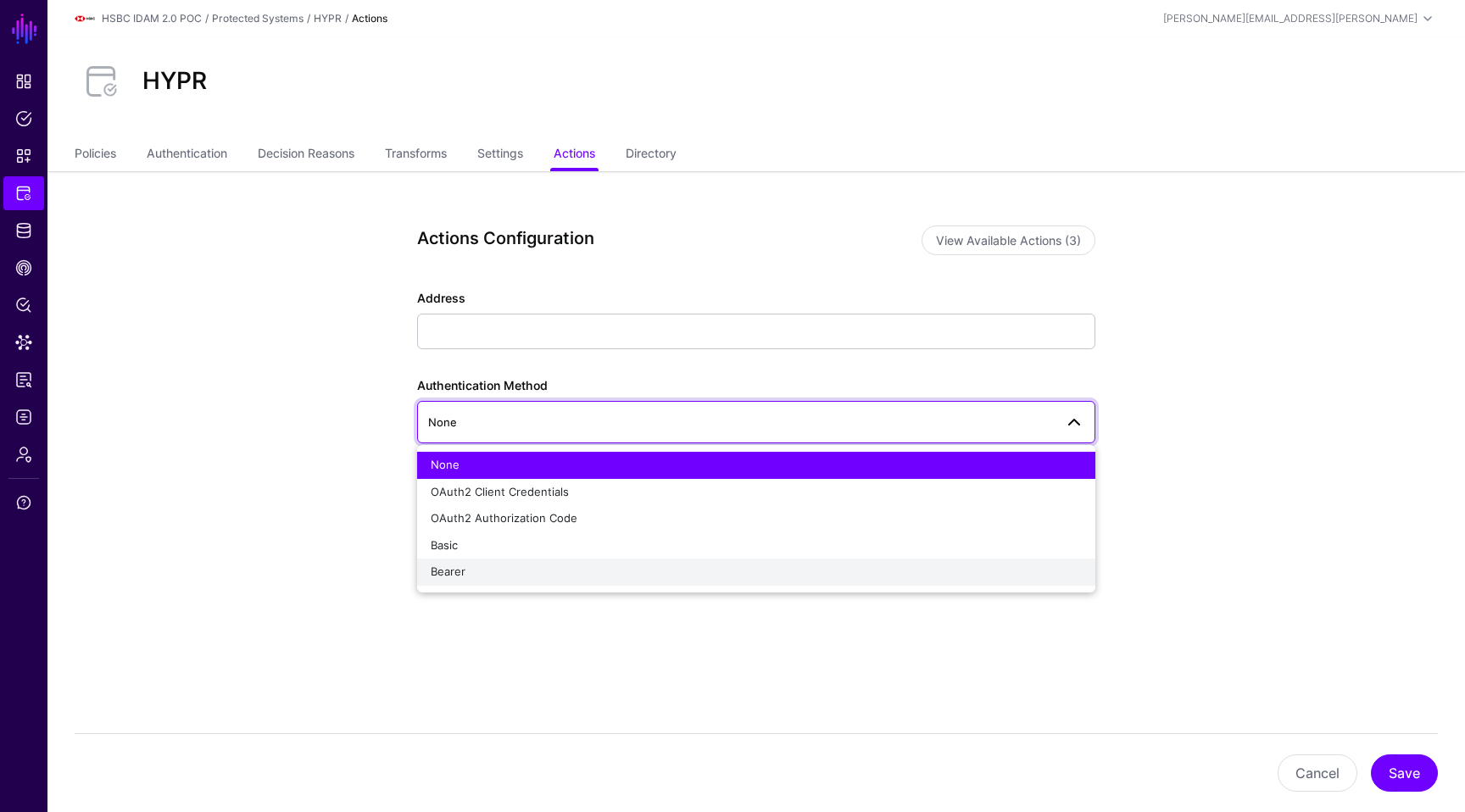
click at [580, 565] on div "Bearer" at bounding box center [755, 572] width 651 height 17
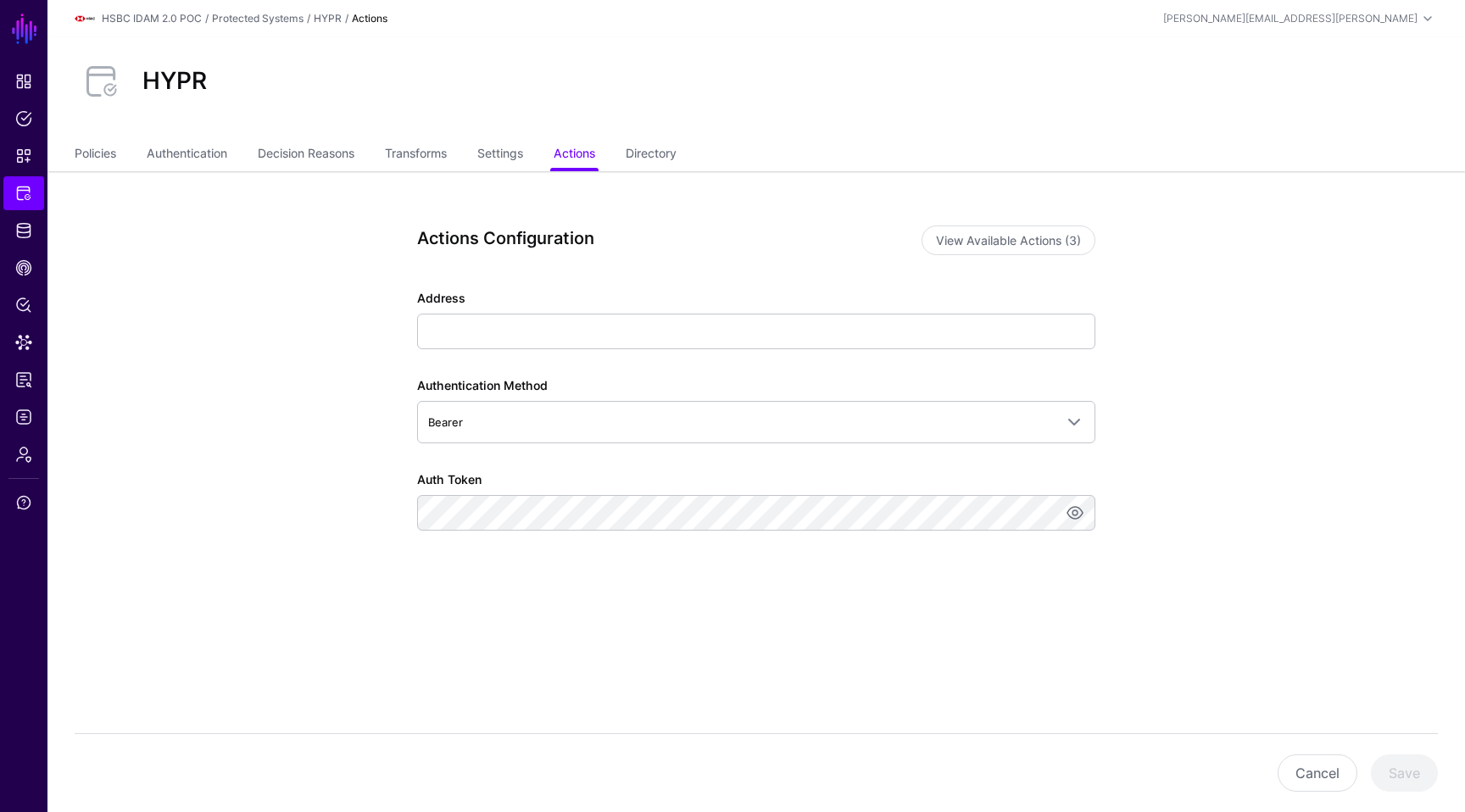
click at [813, 662] on div "Actions Configuration View Available Actions (3) Address Authentication Method …" at bounding box center [755, 459] width 786 height 576
click at [690, 349] on div "Address Authentication Method Bearer None OAuth2 Client Credentials OAuth2 Auth…" at bounding box center [755, 433] width 678 height 289
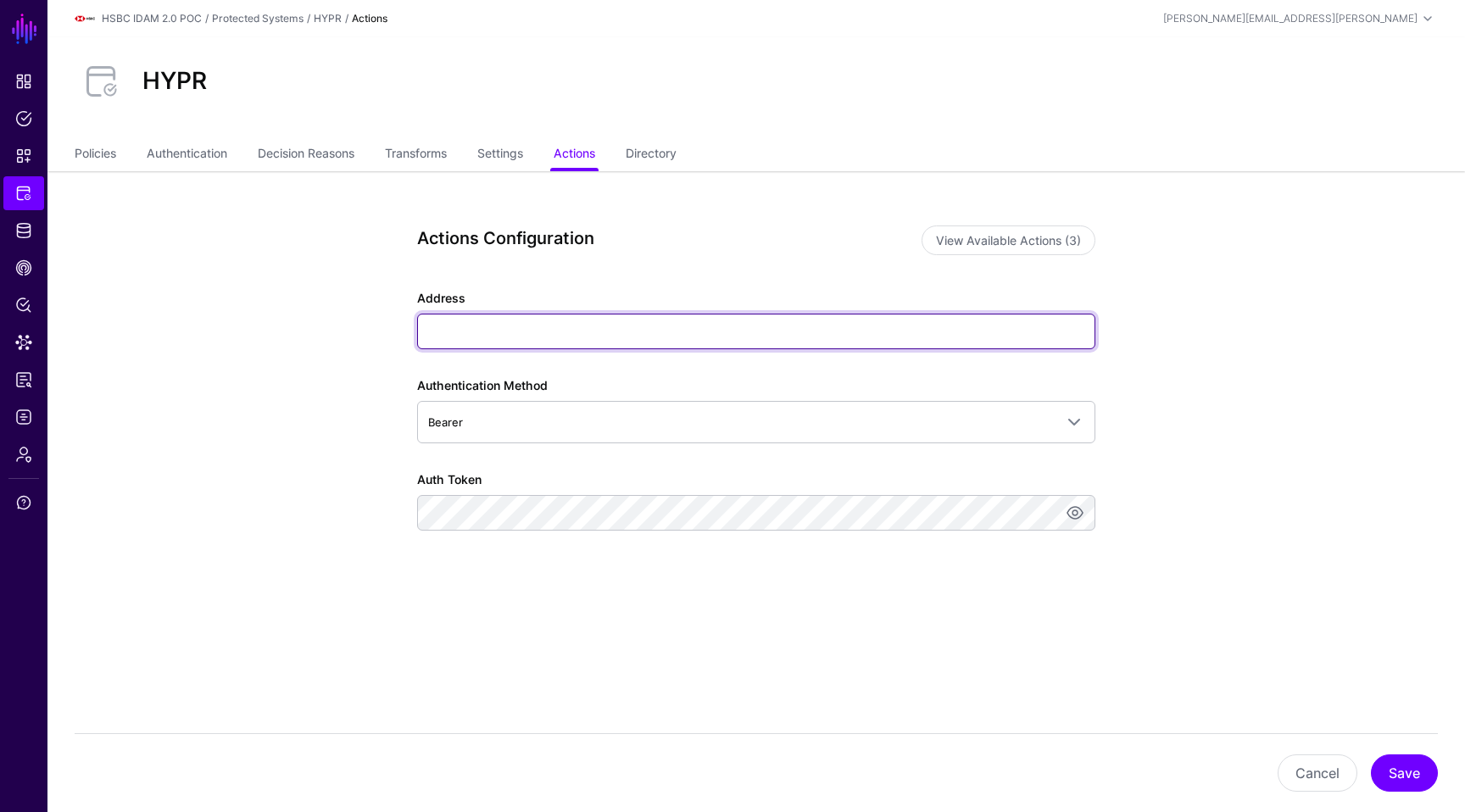
click at [708, 326] on input "Address" at bounding box center [755, 331] width 678 height 36
paste input "**********"
type input "**********"
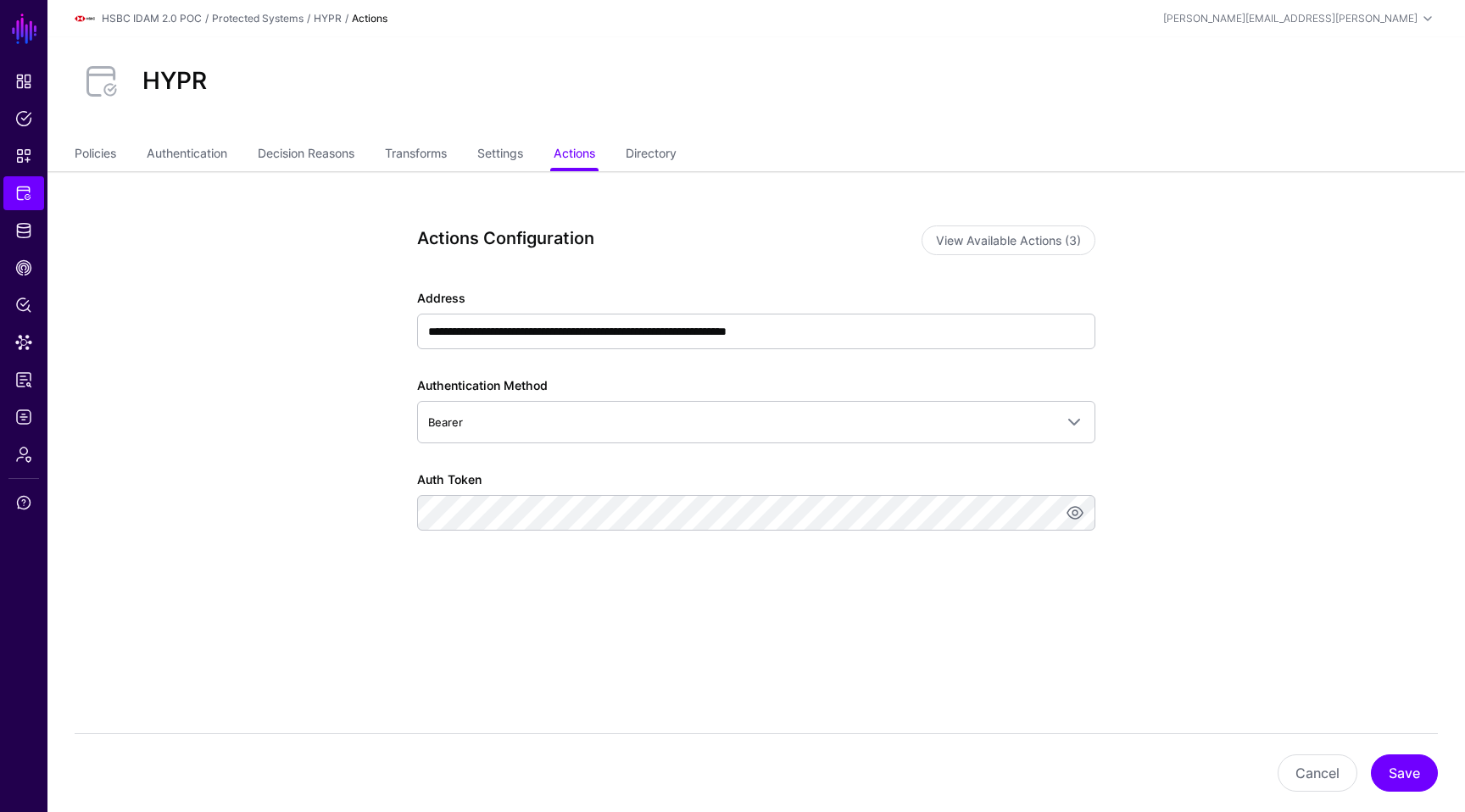
click at [635, 587] on div "**********" at bounding box center [755, 421] width 678 height 393
click at [1406, 777] on button "Save" at bounding box center [1403, 772] width 67 height 38
click at [24, 126] on span "Policies" at bounding box center [24, 119] width 17 height 17
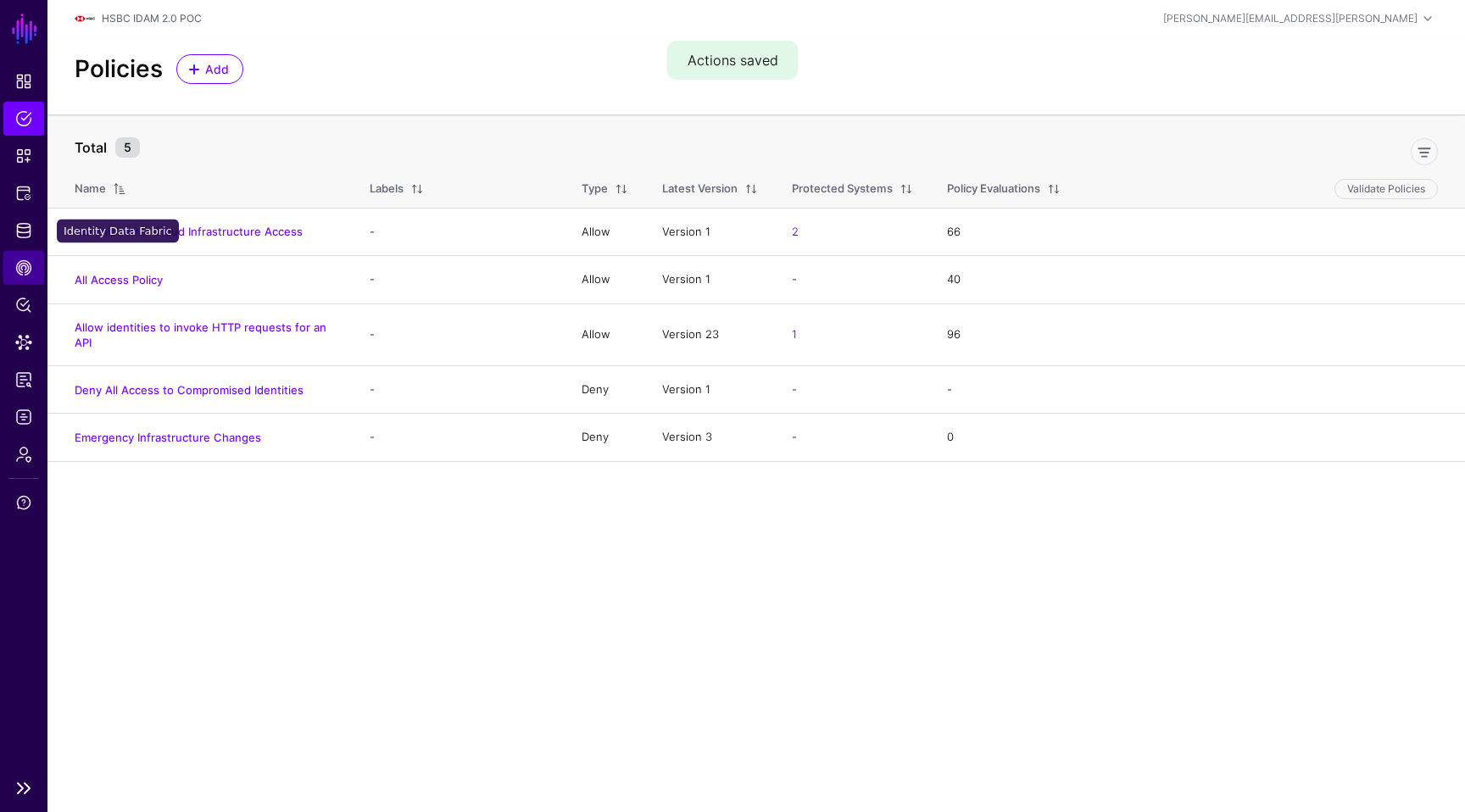
click at [21, 261] on span "CAEP Hub" at bounding box center [24, 268] width 17 height 17
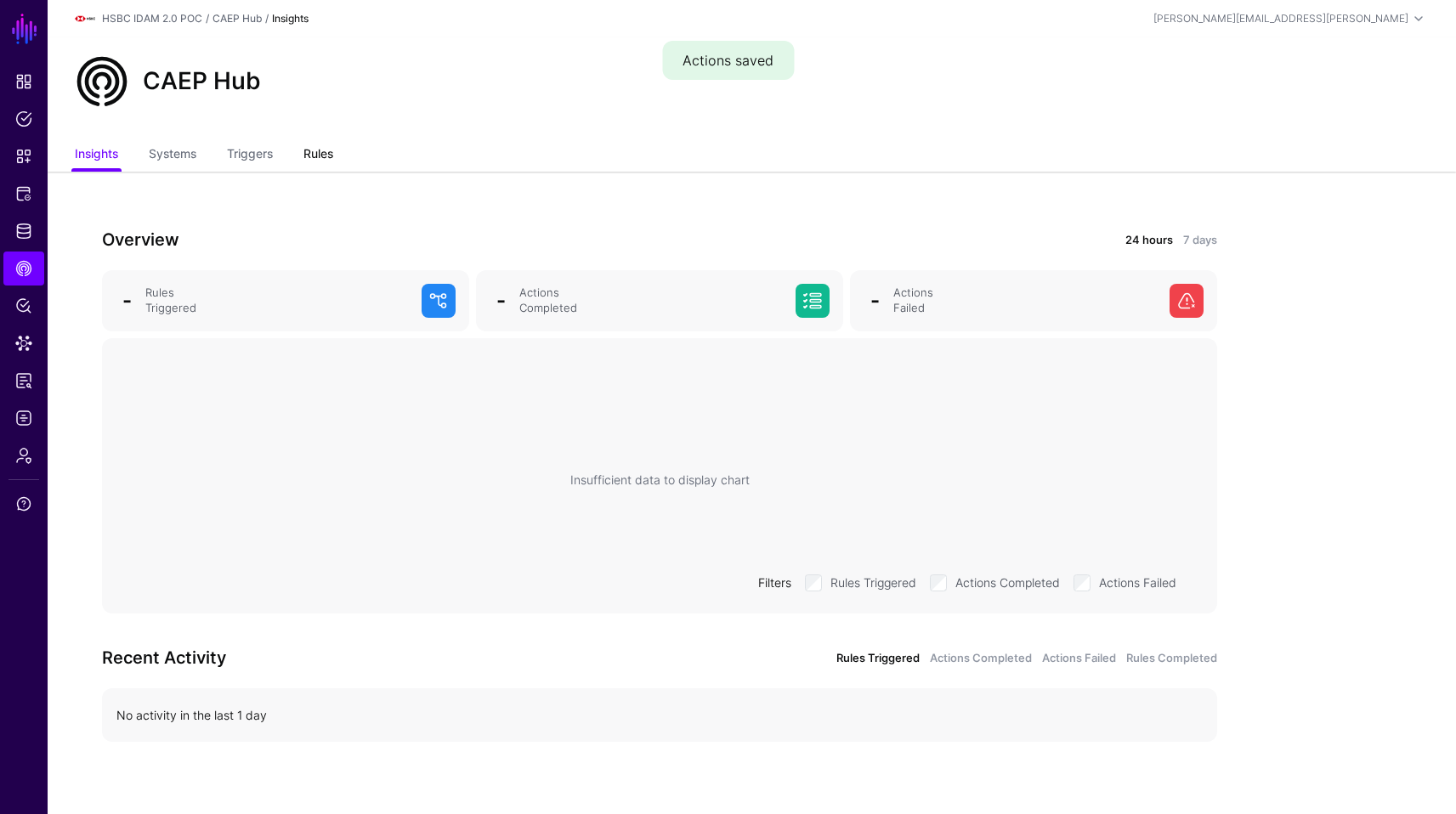
click at [310, 164] on link "Rules" at bounding box center [318, 155] width 30 height 32
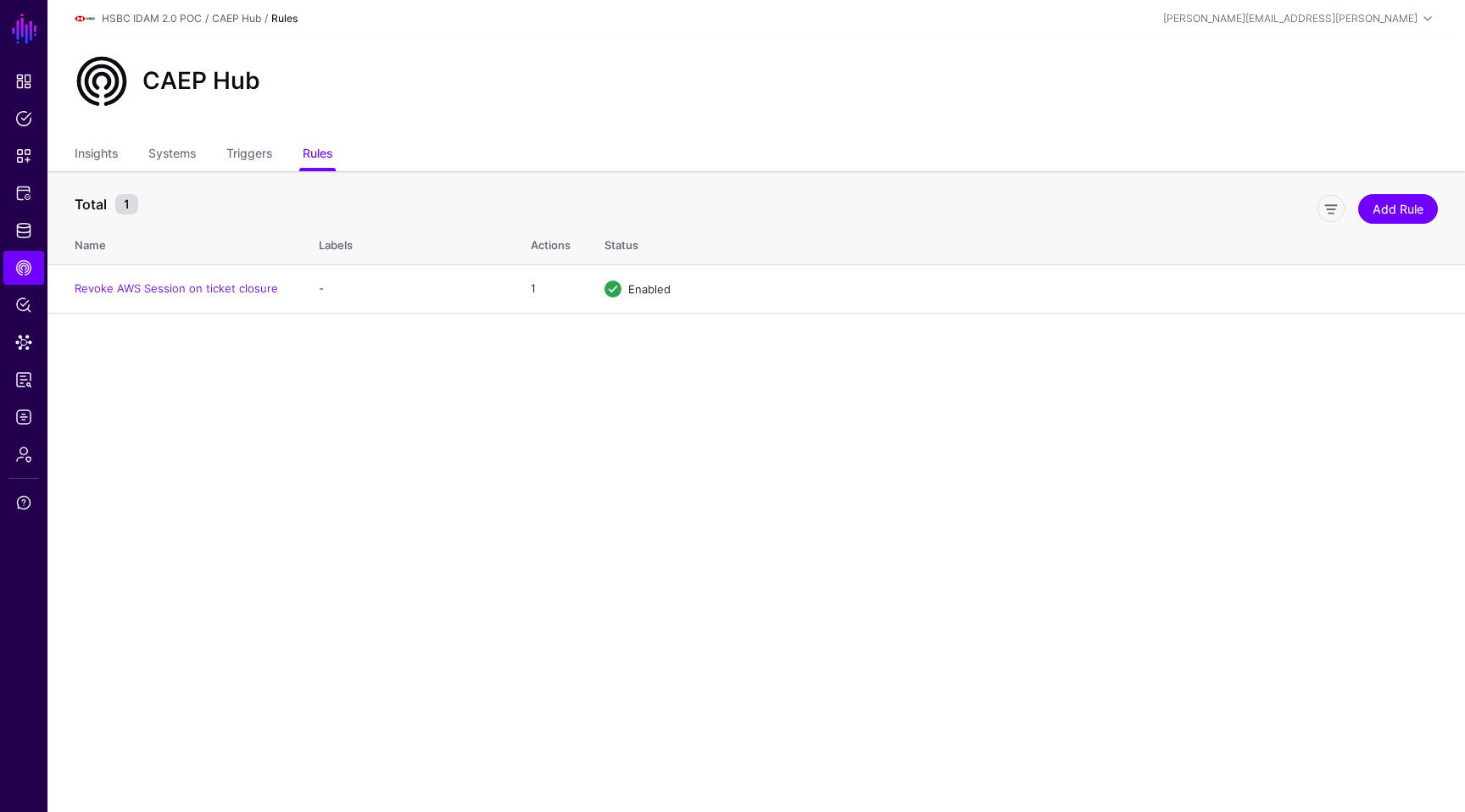
click at [1399, 229] on th "Status" at bounding box center [1025, 243] width 877 height 44
click at [1399, 204] on link "Add Rule" at bounding box center [1397, 209] width 79 height 30
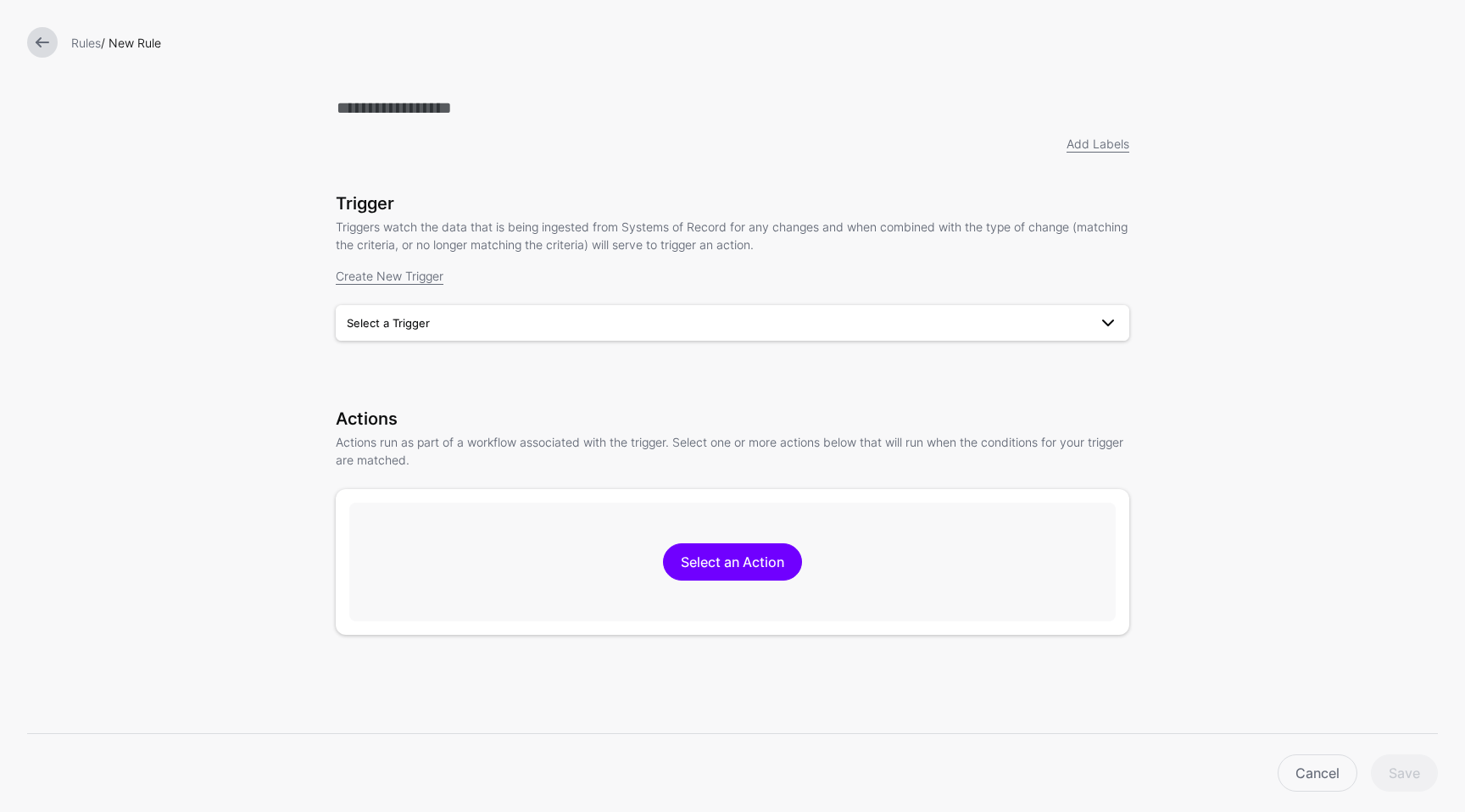
click at [698, 323] on span "Select a Trigger" at bounding box center [718, 322] width 741 height 18
click at [609, 367] on div "User is compromised" at bounding box center [732, 362] width 766 height 17
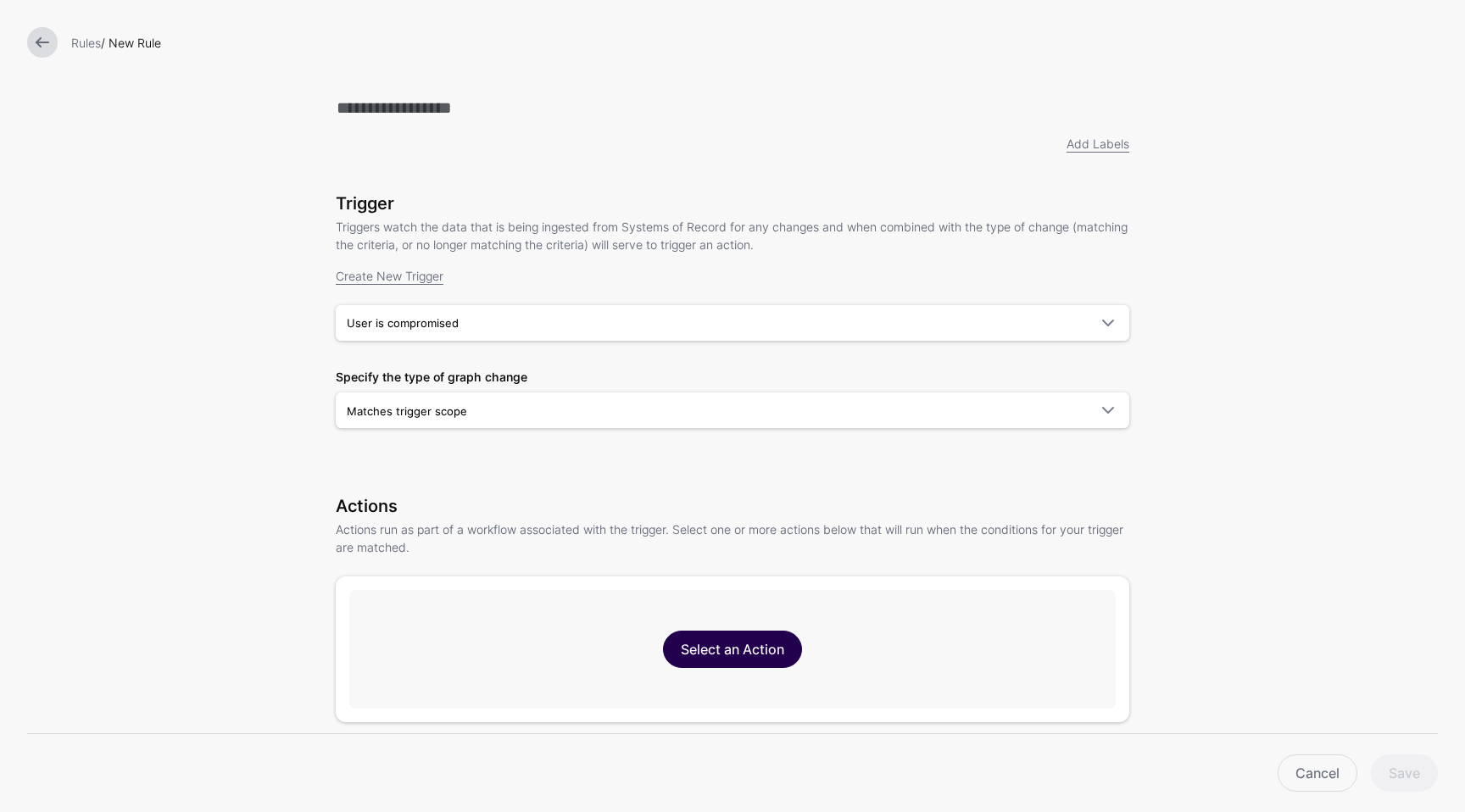
click at [724, 657] on link "Select an Action" at bounding box center [732, 649] width 139 height 38
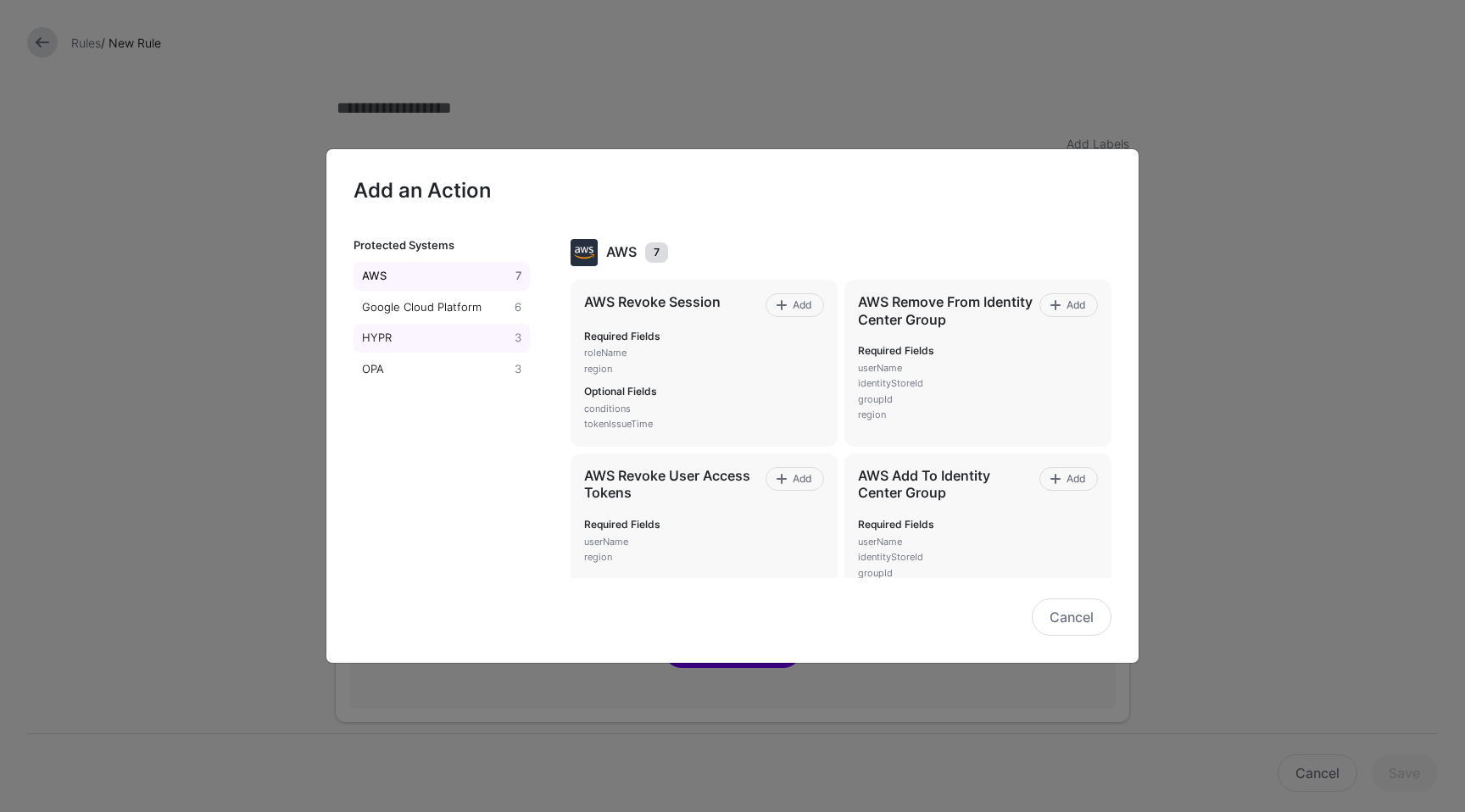
click at [381, 334] on div "HYPR" at bounding box center [435, 338] width 153 height 17
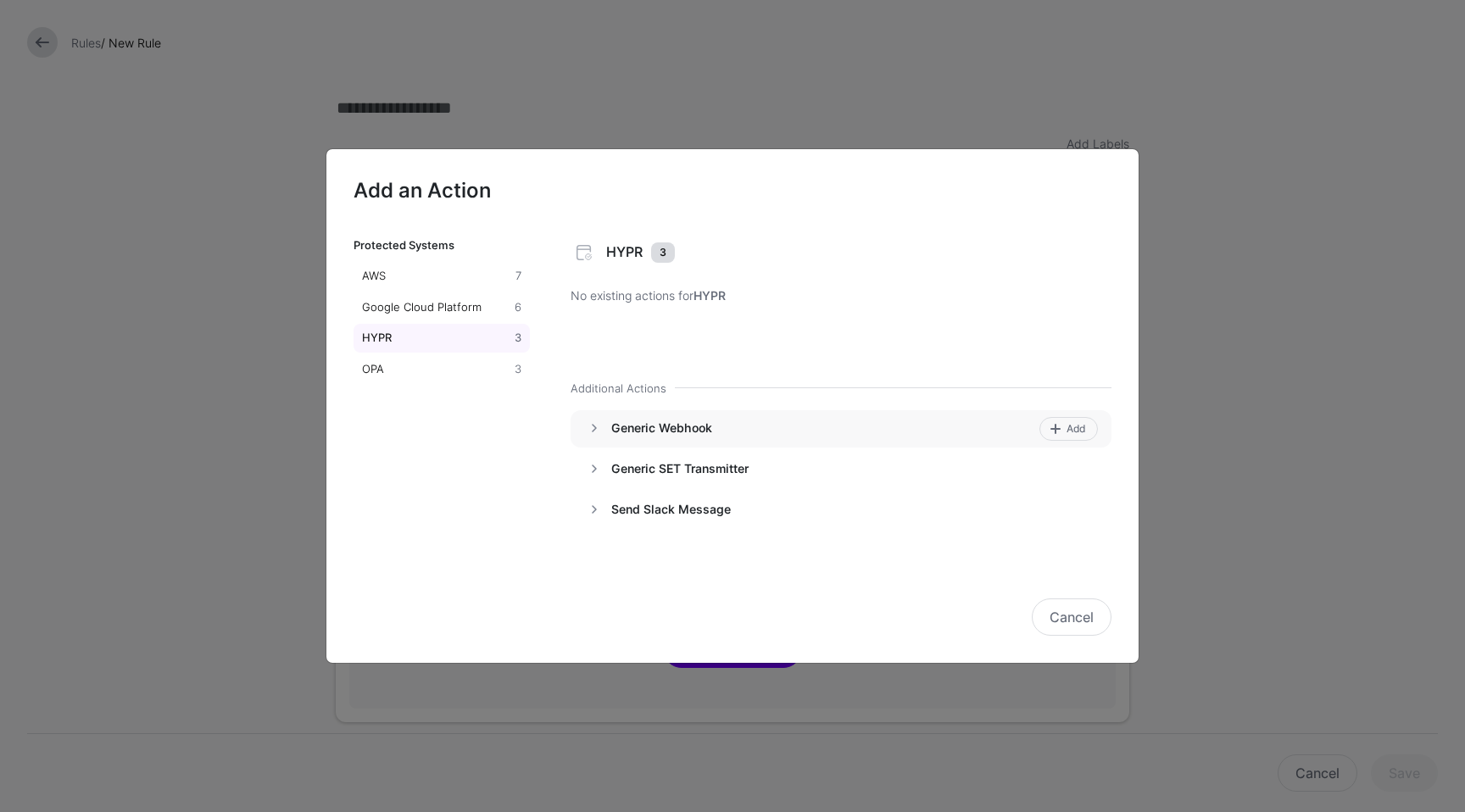
click at [723, 422] on h4 "Generic Webhook" at bounding box center [822, 428] width 423 height 15
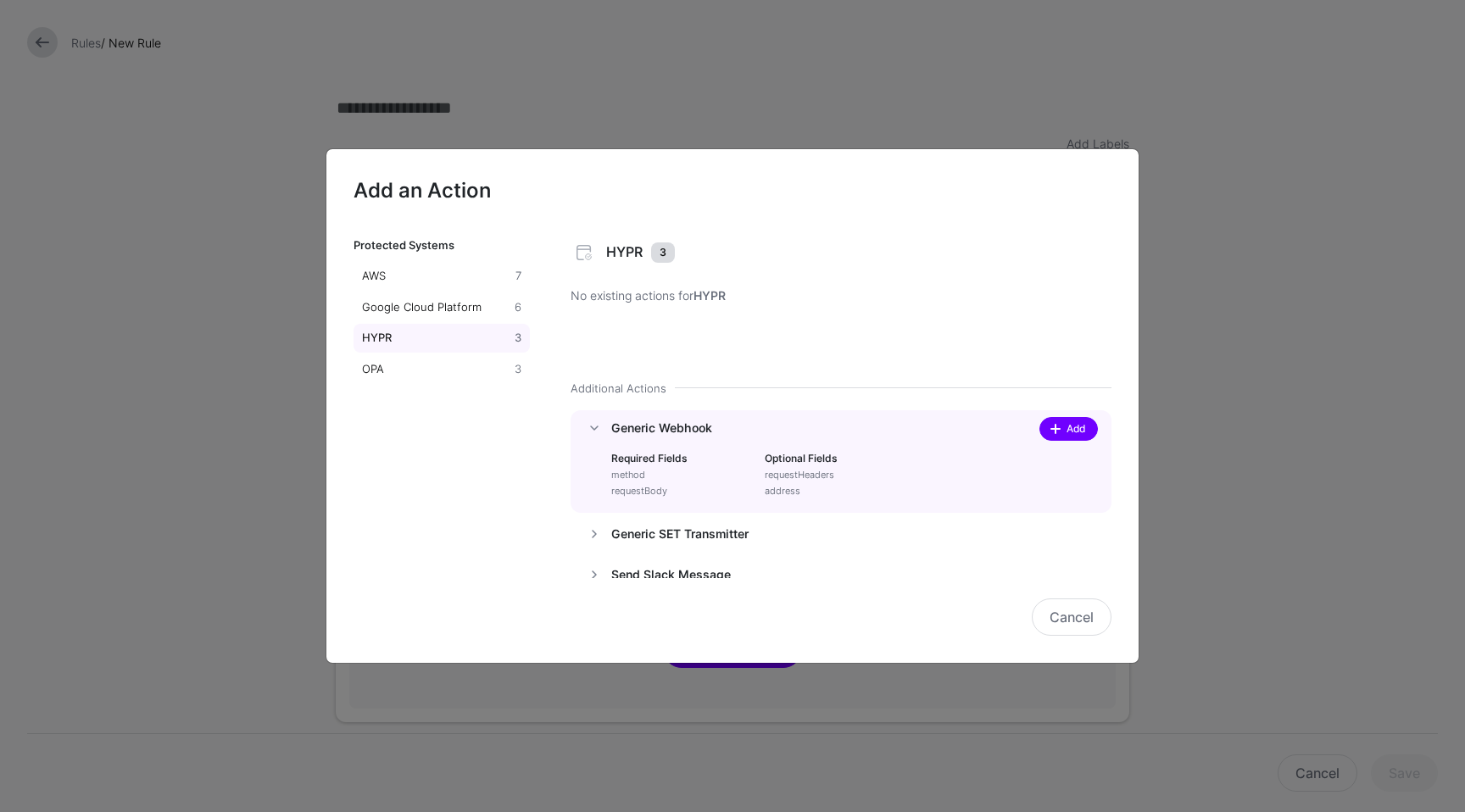
click at [1065, 429] on span "Add" at bounding box center [1076, 429] width 23 height 15
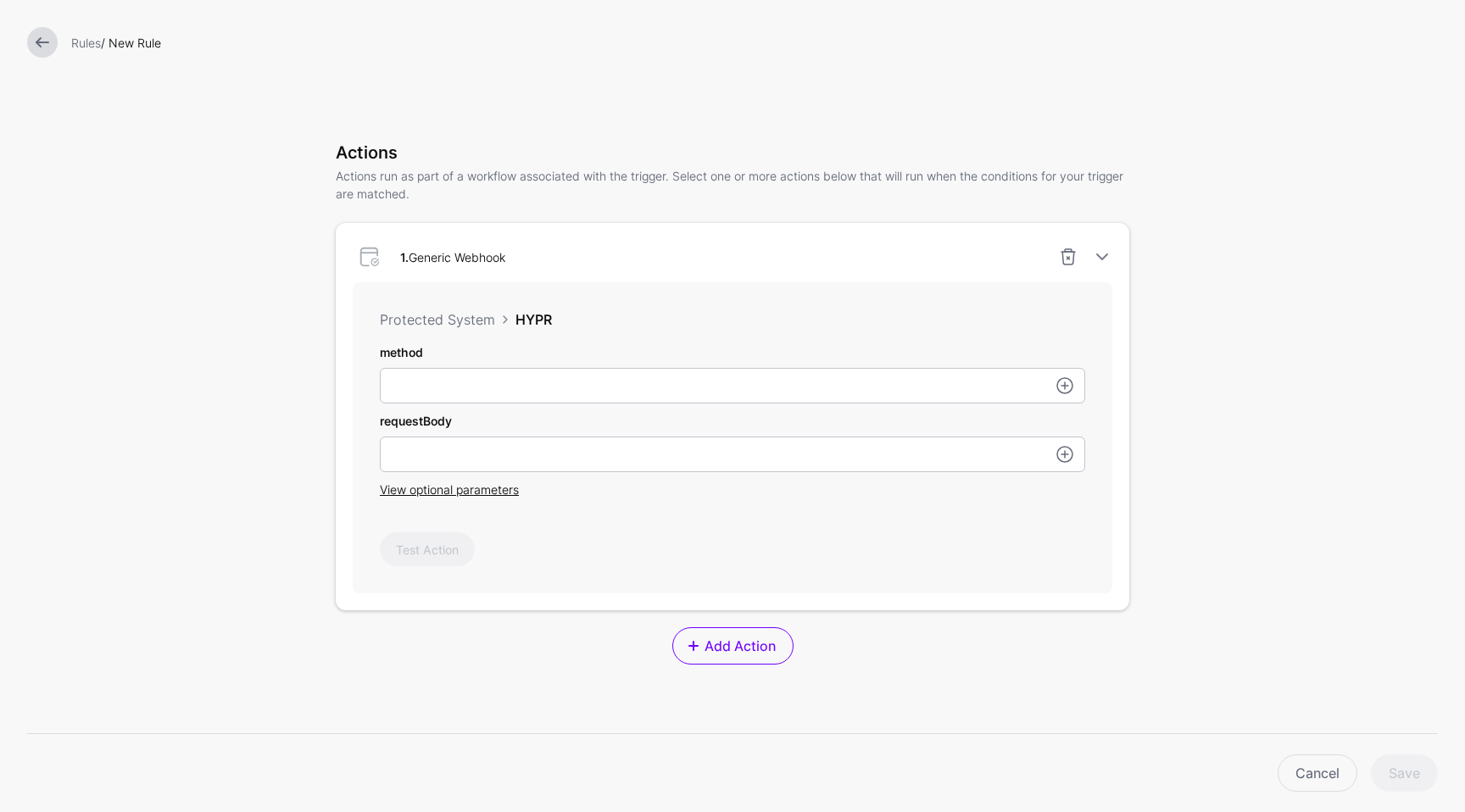
scroll to position [408, 0]
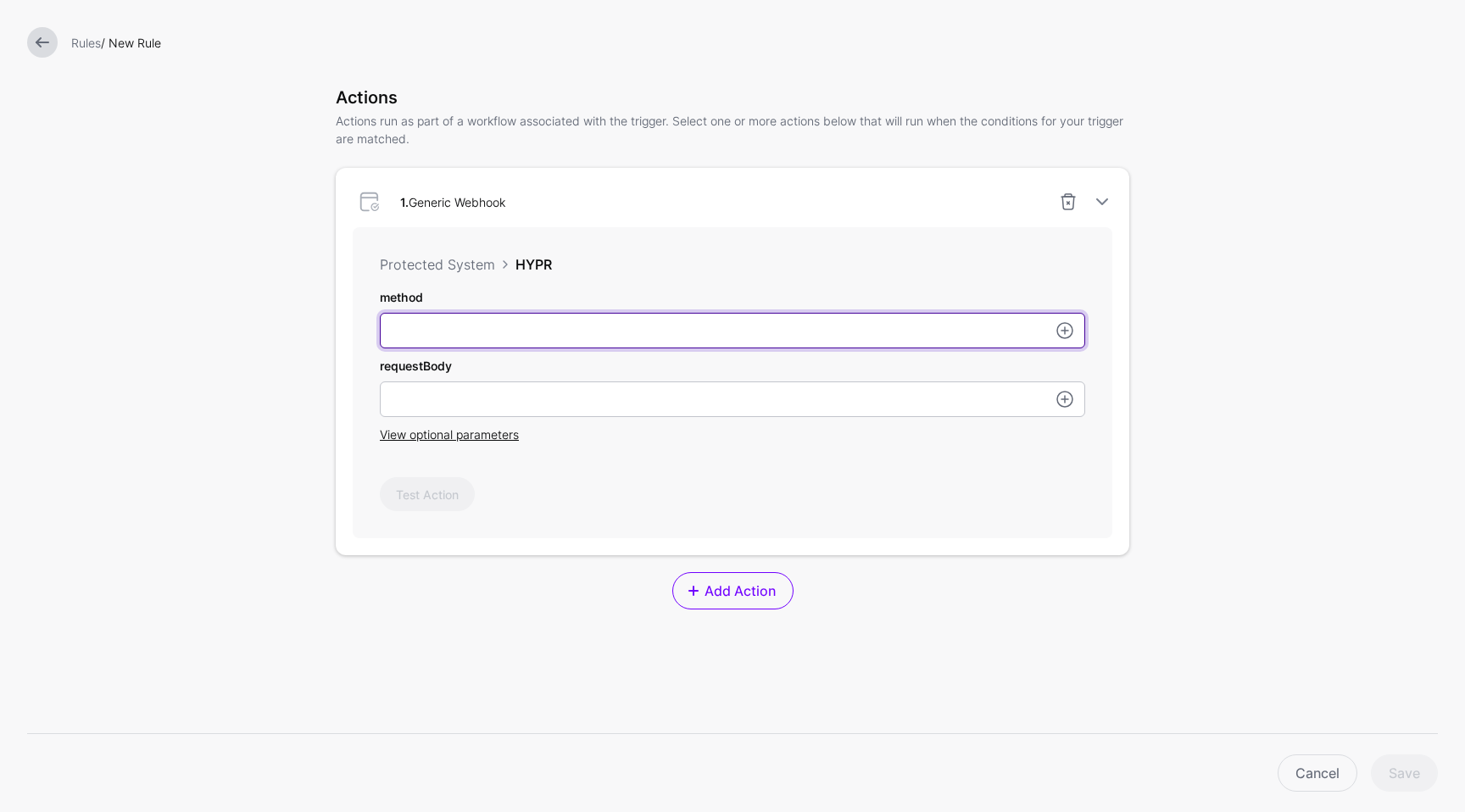
click at [916, 339] on input "method" at bounding box center [732, 330] width 705 height 36
type input "****"
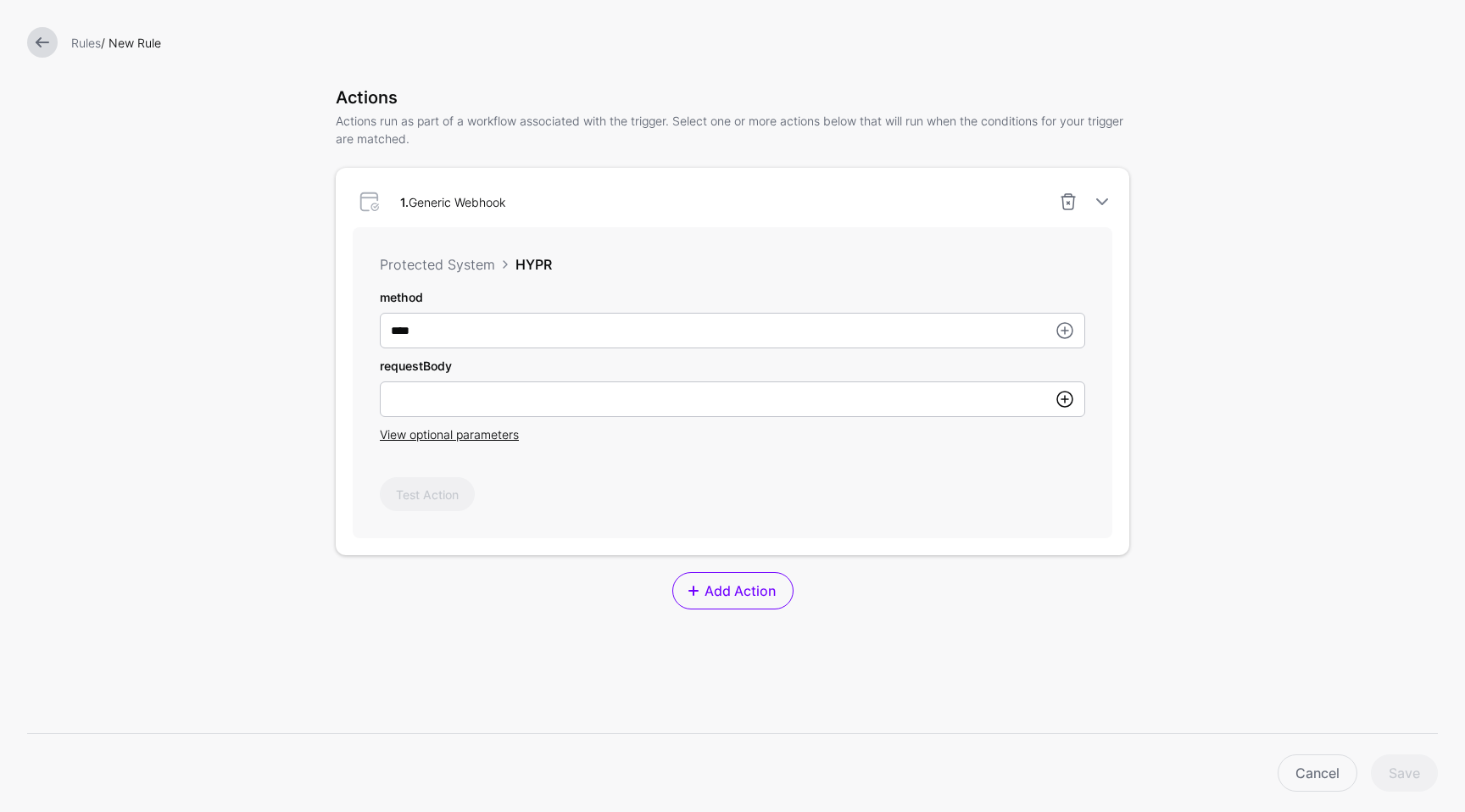
click at [1063, 403] on link at bounding box center [1064, 398] width 20 height 20
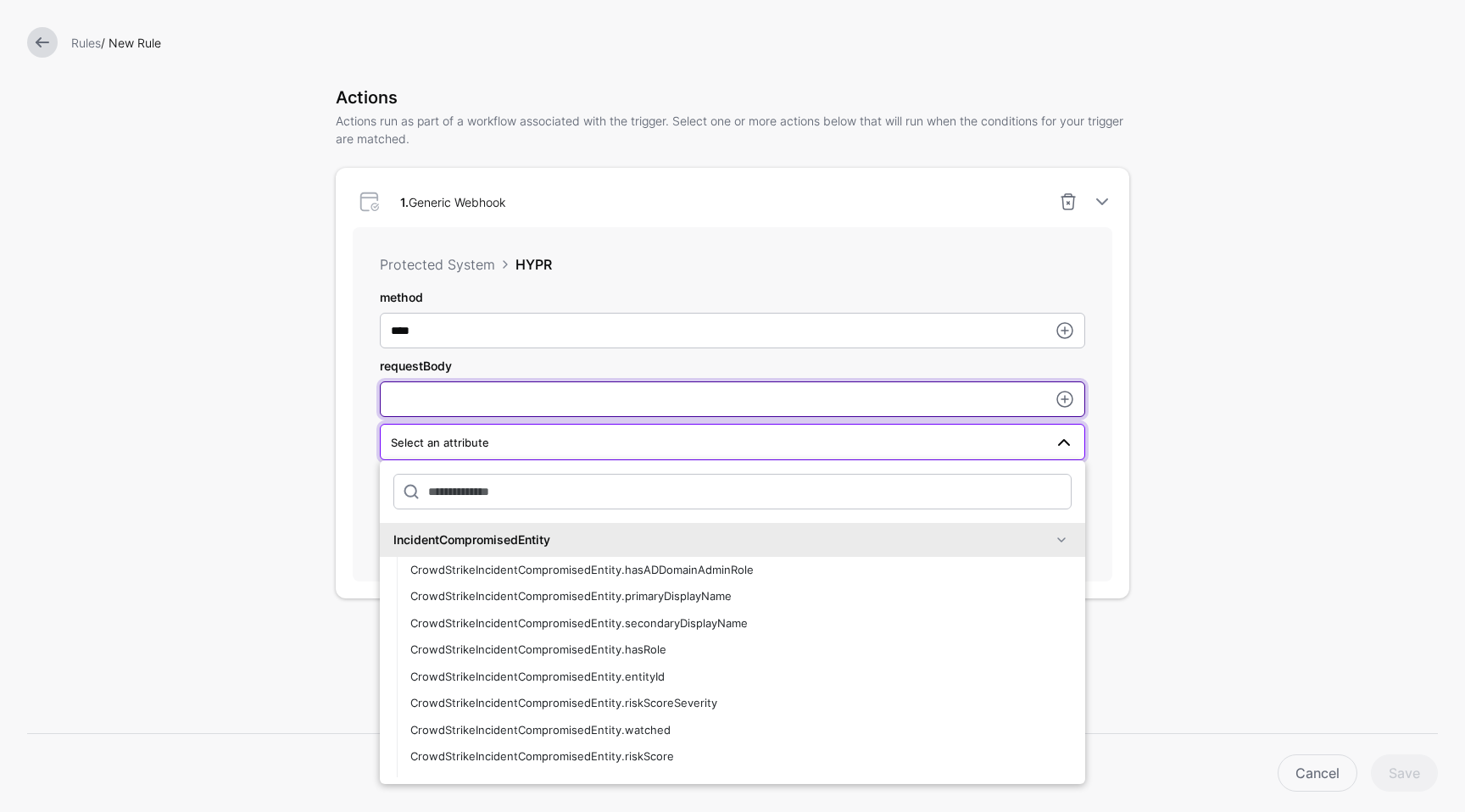
click at [987, 414] on input "method" at bounding box center [732, 398] width 705 height 36
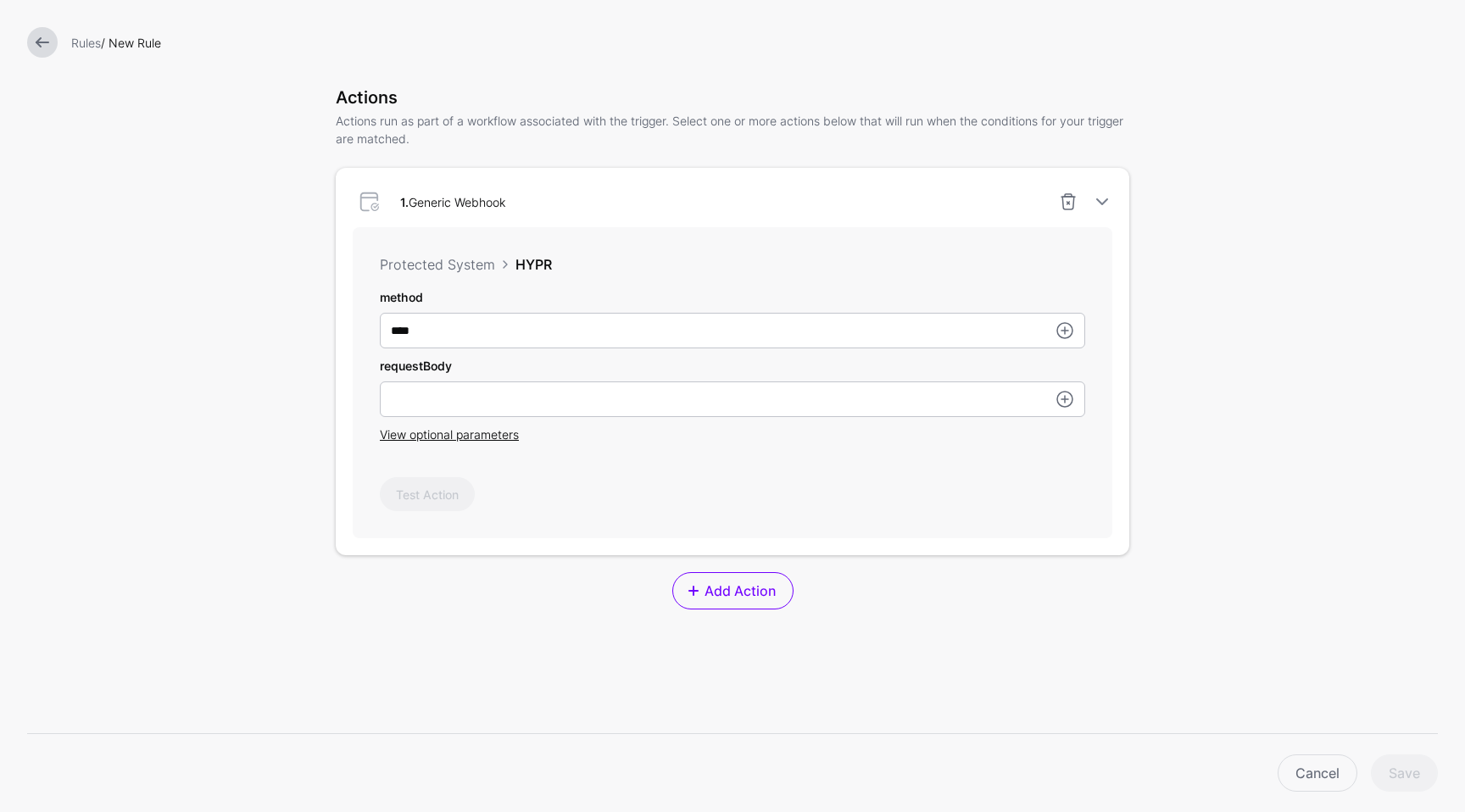
click at [1161, 524] on form "Add Labels Trigger Triggers watch the data that is being ingested from Systems …" at bounding box center [732, 287] width 1465 height 1390
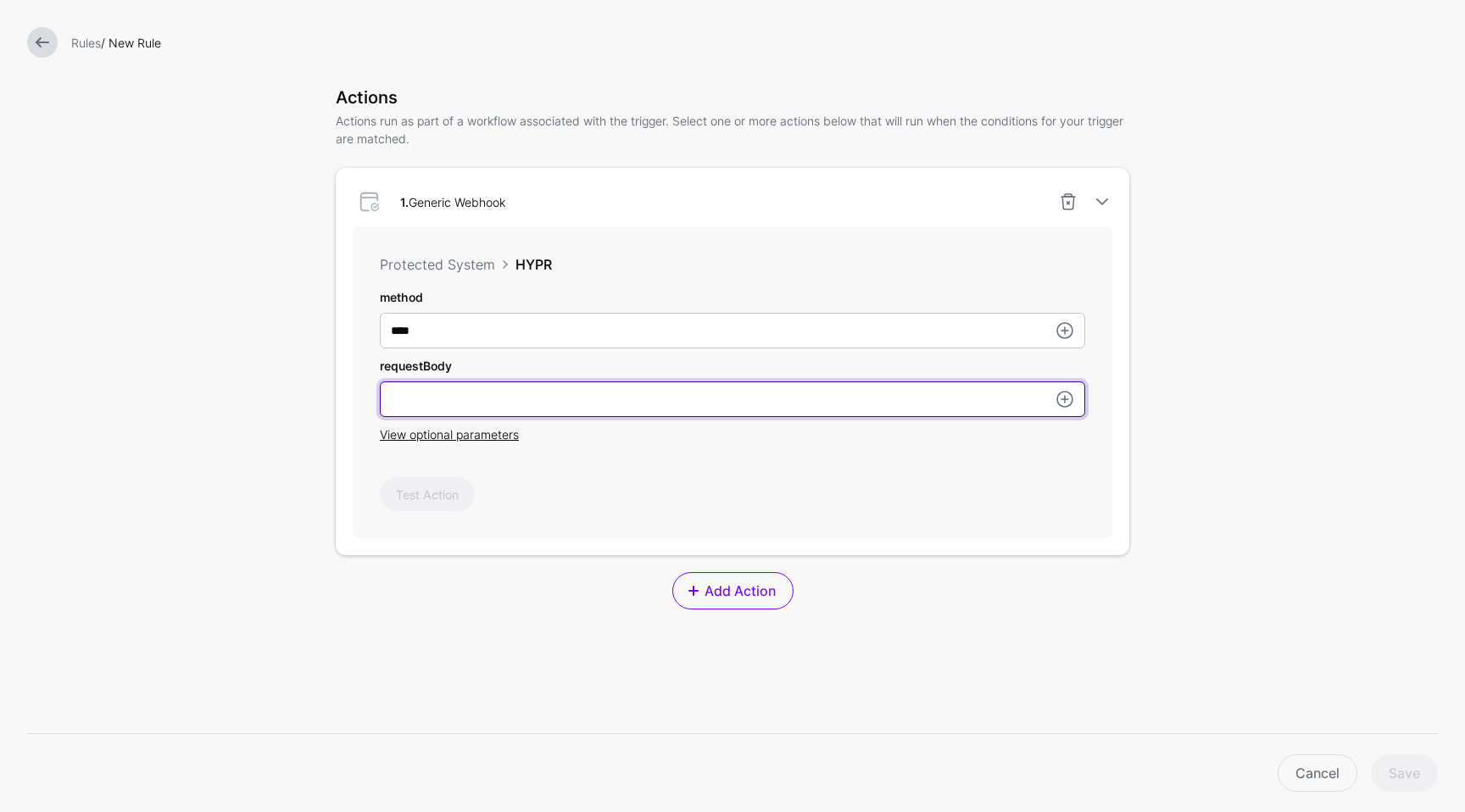
click at [484, 396] on input "method" at bounding box center [732, 398] width 705 height 36
paste input "**********"
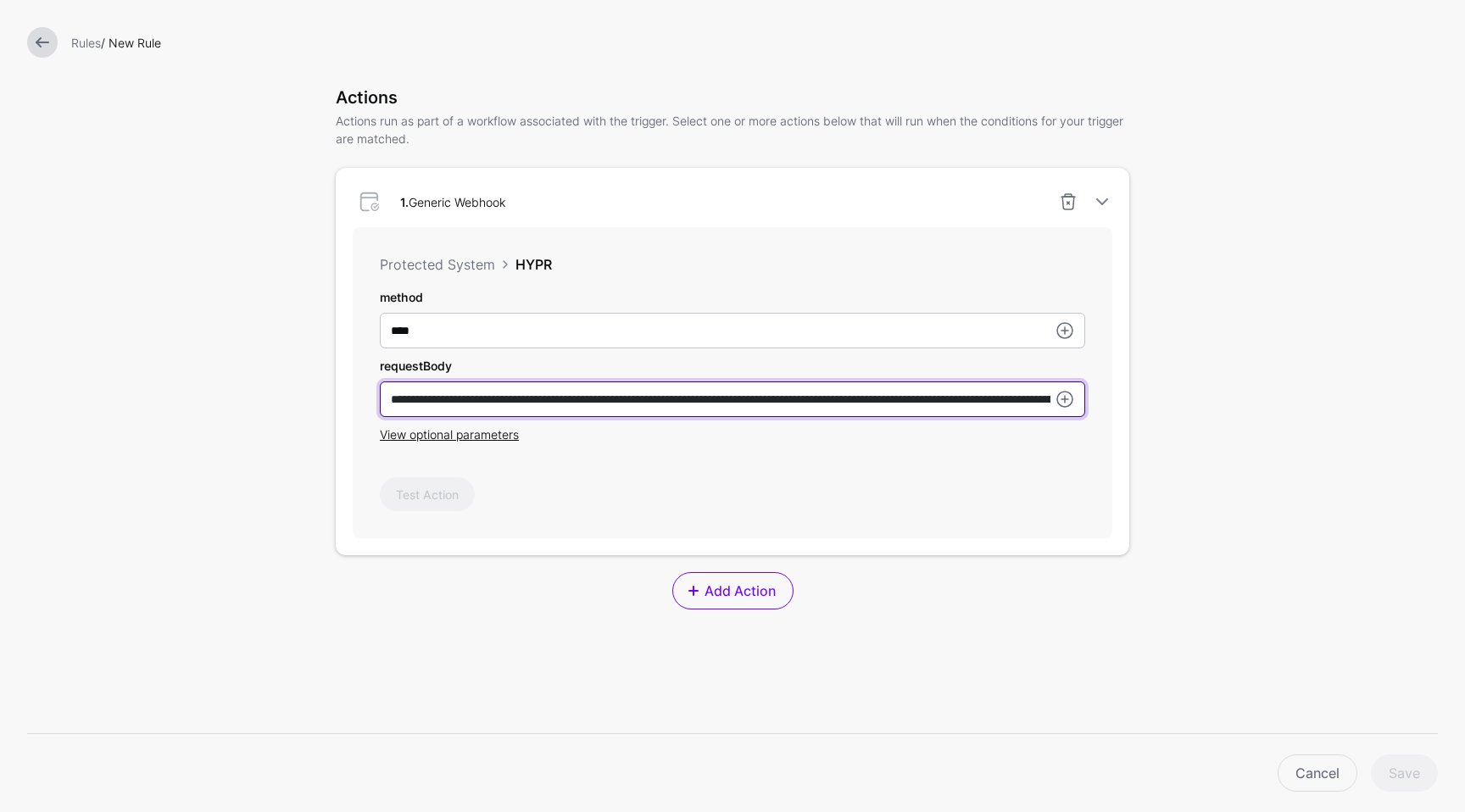
scroll to position [0, 1641]
type input "**********"
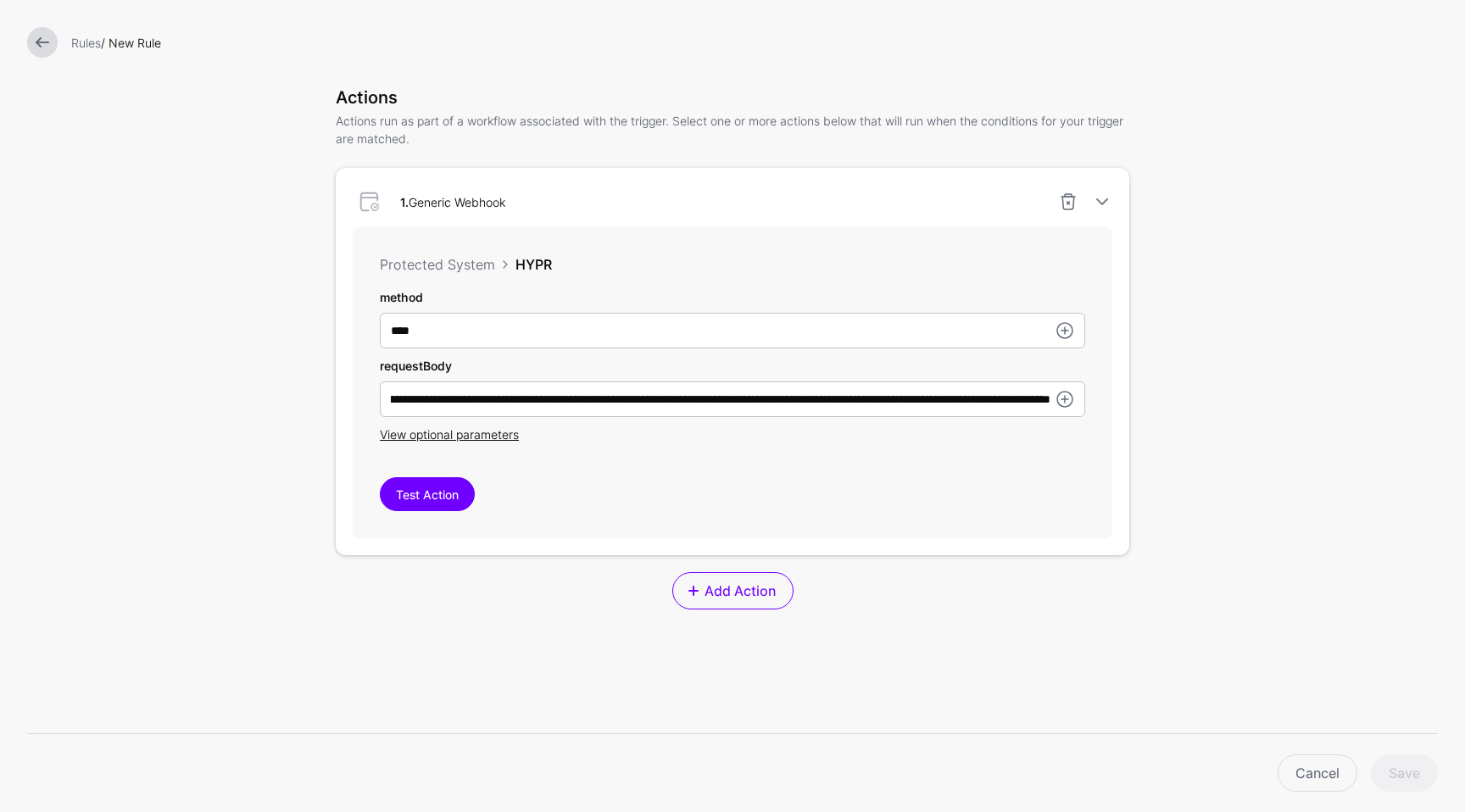
scroll to position [0, 0]
click at [661, 496] on div "Test Action" at bounding box center [732, 494] width 705 height 34
click at [436, 496] on button "Test Action" at bounding box center [427, 494] width 95 height 34
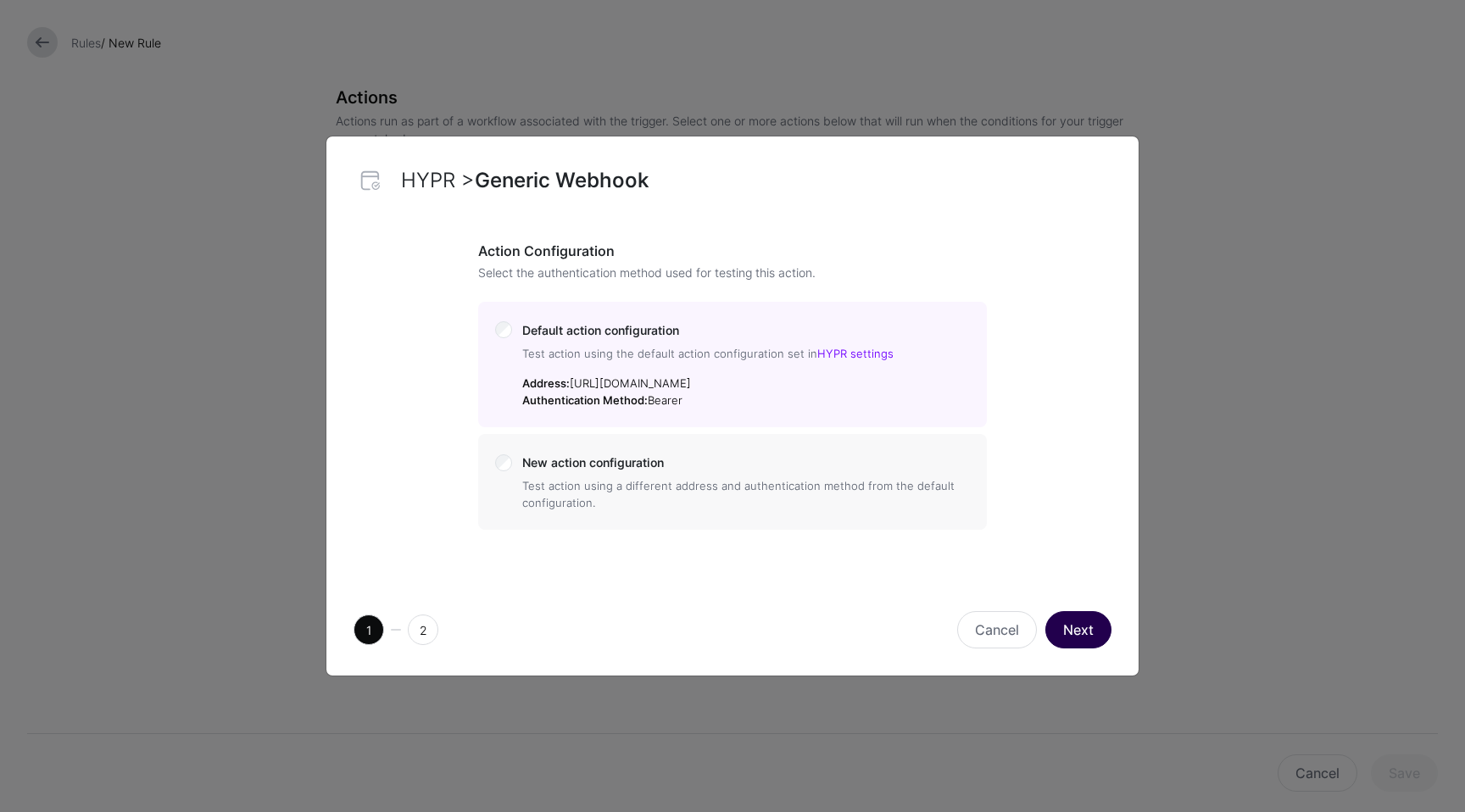
click at [1081, 634] on button "Next" at bounding box center [1078, 629] width 66 height 38
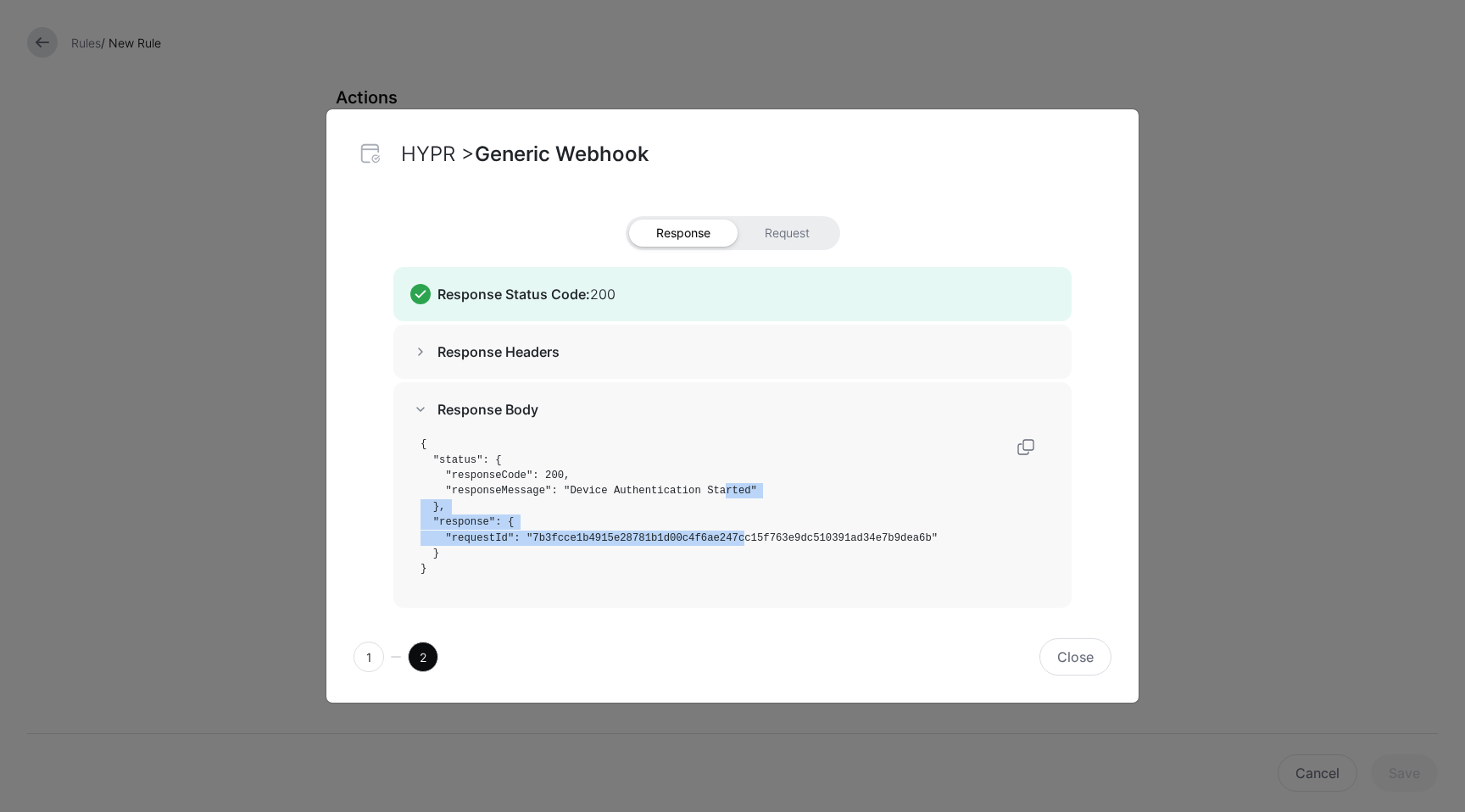
drag, startPoint x: 725, startPoint y: 490, endPoint x: 747, endPoint y: 544, distance: 58.3
click at [747, 544] on pre "{ "status": { "responseCode": 200, "responseMessage": "Device Authentication St…" at bounding box center [738, 506] width 634 height 140
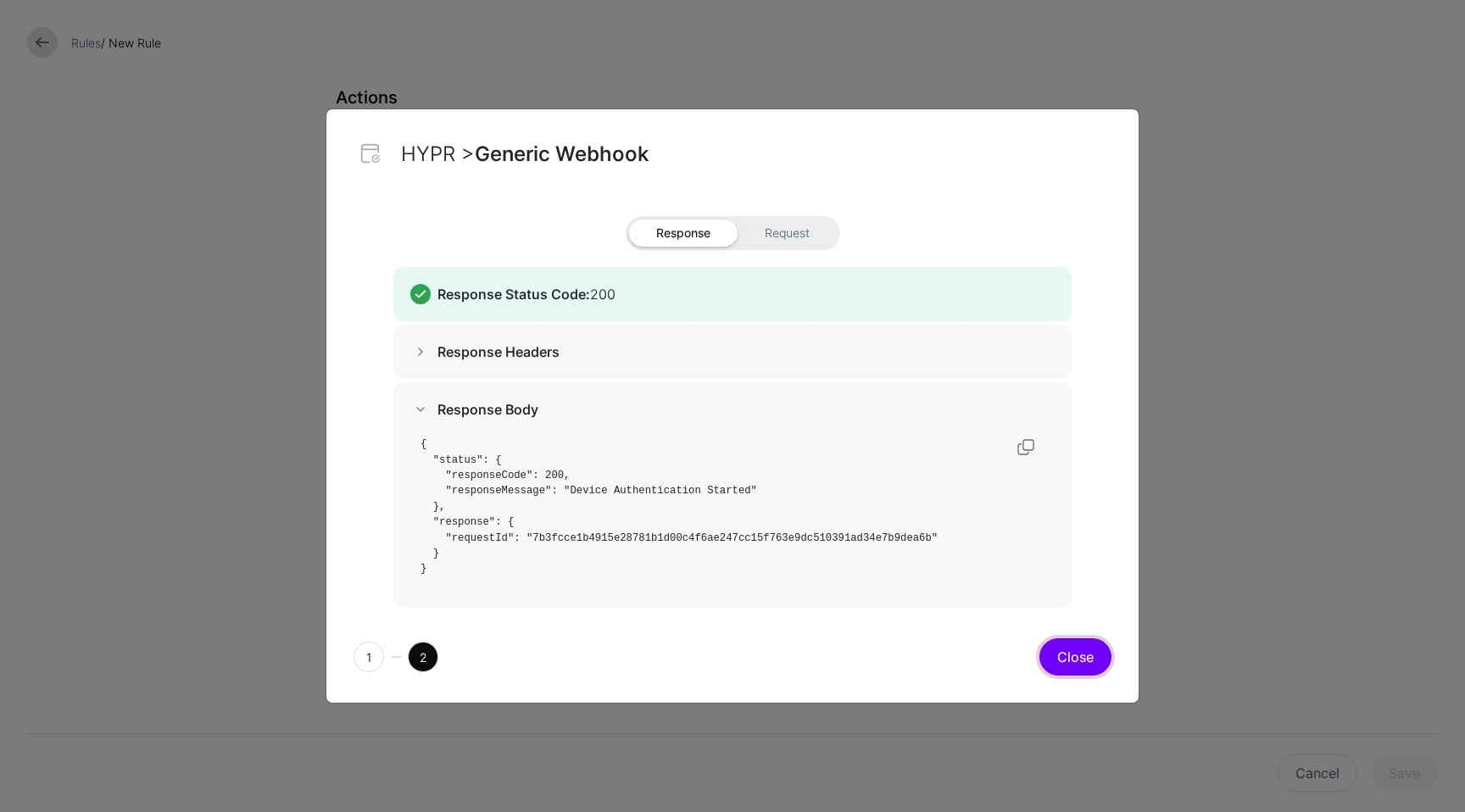
click at [1073, 643] on button "Close" at bounding box center [1075, 656] width 73 height 38
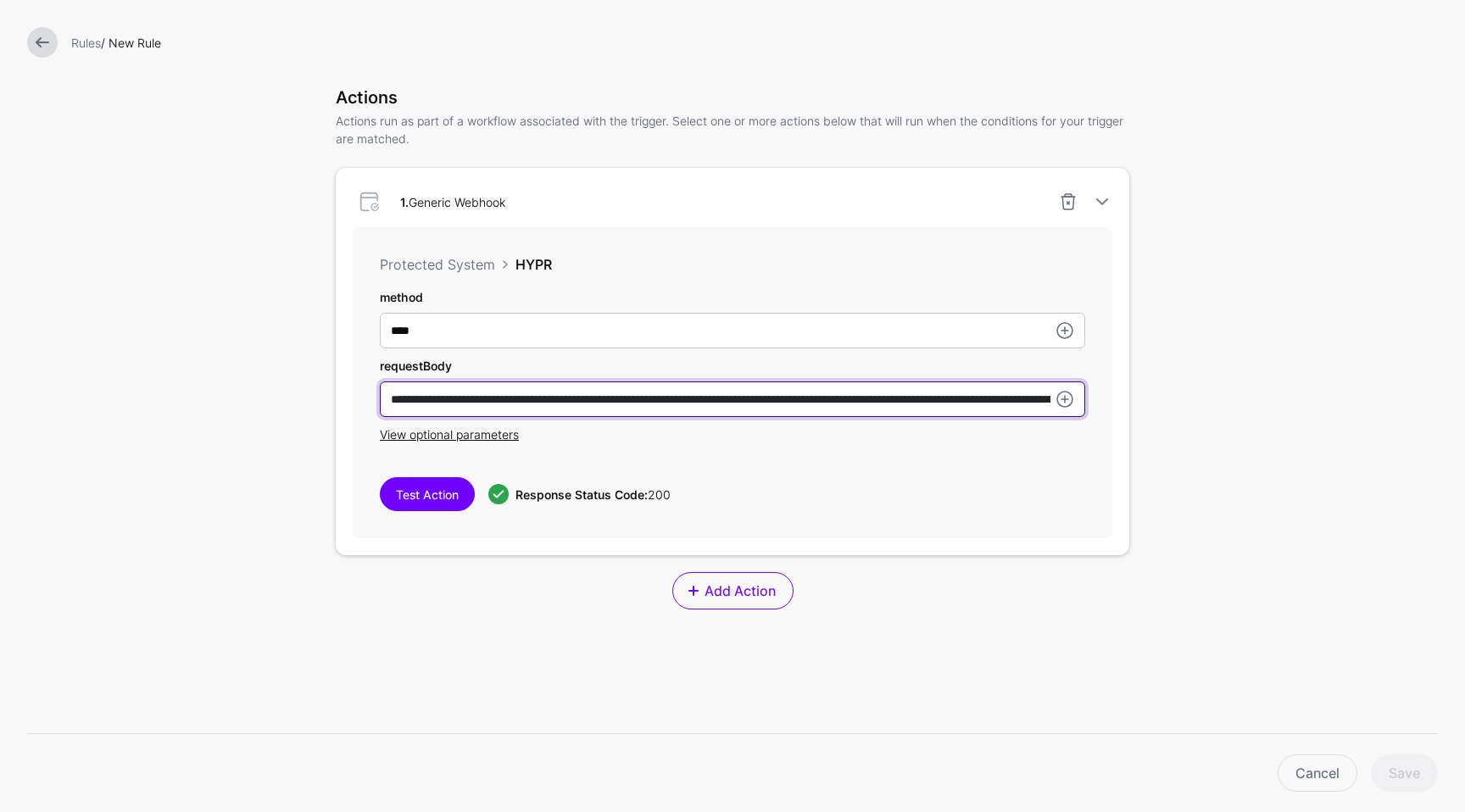
drag, startPoint x: 944, startPoint y: 402, endPoint x: 944, endPoint y: 481, distance: 79.0
click at [944, 483] on div "**********" at bounding box center [732, 383] width 759 height 311
click at [955, 403] on input "**********" at bounding box center [732, 398] width 705 height 36
drag, startPoint x: 1077, startPoint y: 415, endPoint x: 1091, endPoint y: 458, distance: 45.2
click at [1091, 458] on div "**********" at bounding box center [732, 383] width 759 height 311
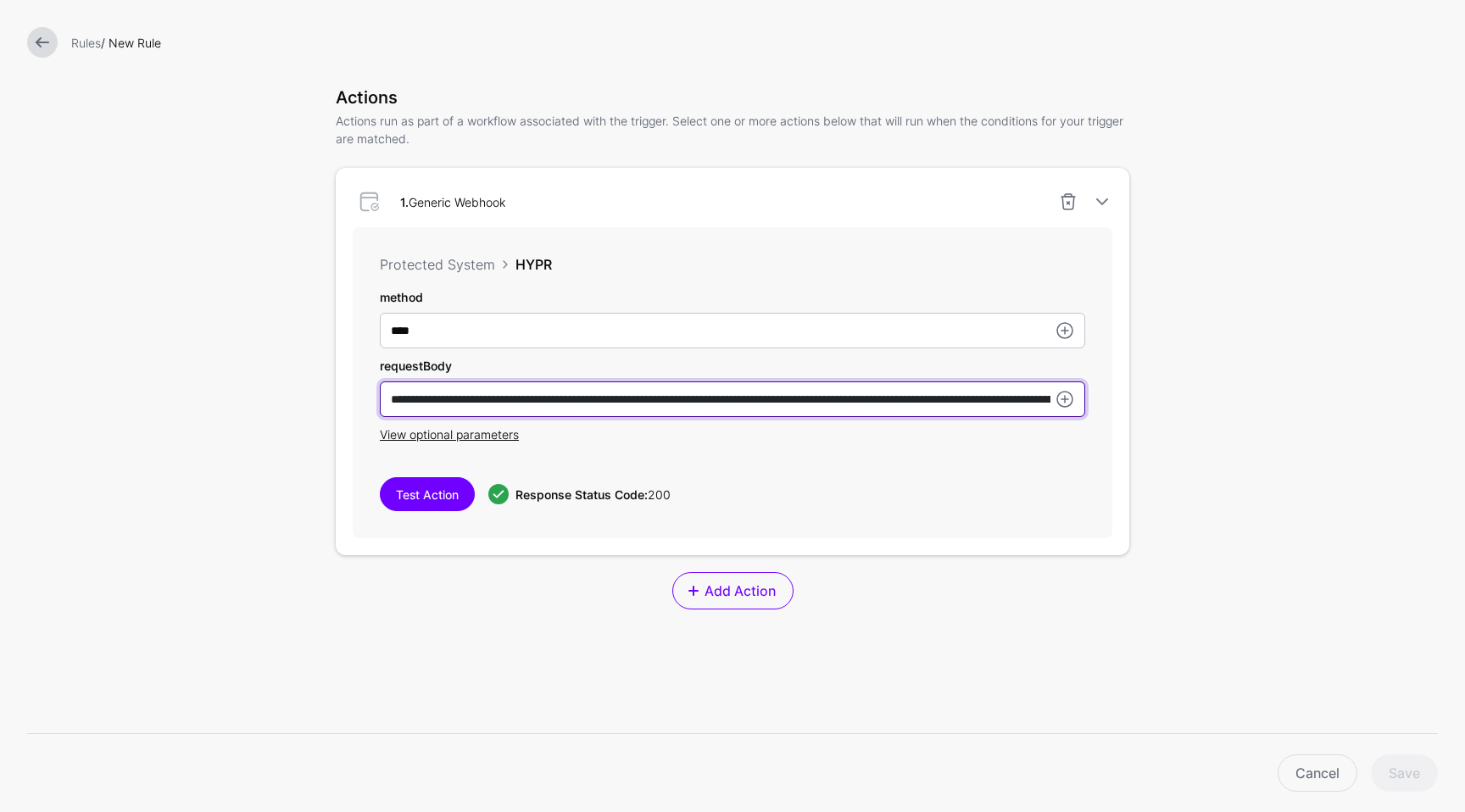
drag, startPoint x: 948, startPoint y: 401, endPoint x: 924, endPoint y: 559, distance: 159.8
click at [924, 559] on div "**********" at bounding box center [732, 389] width 793 height 442
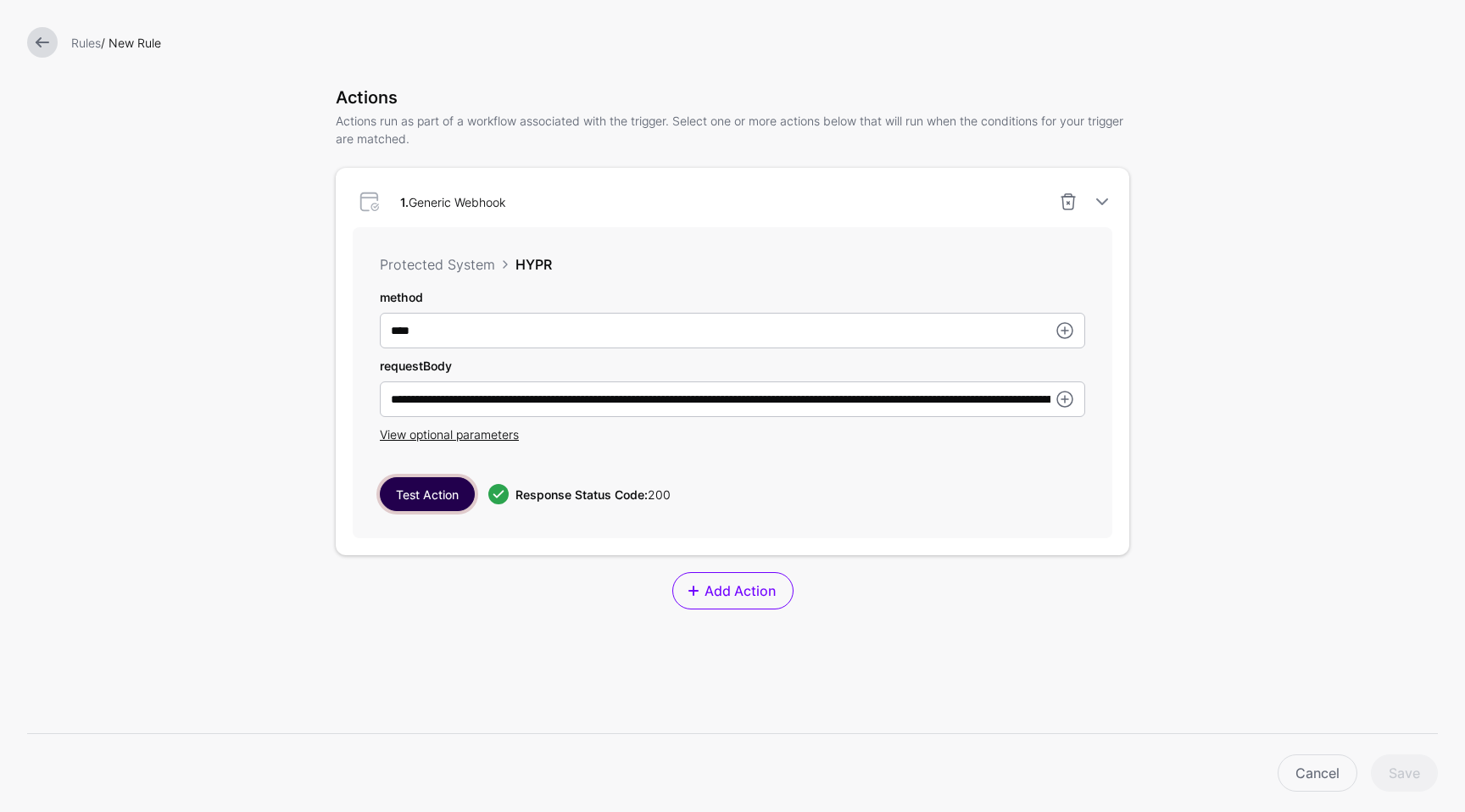
click at [419, 489] on button "Test Action" at bounding box center [427, 494] width 95 height 34
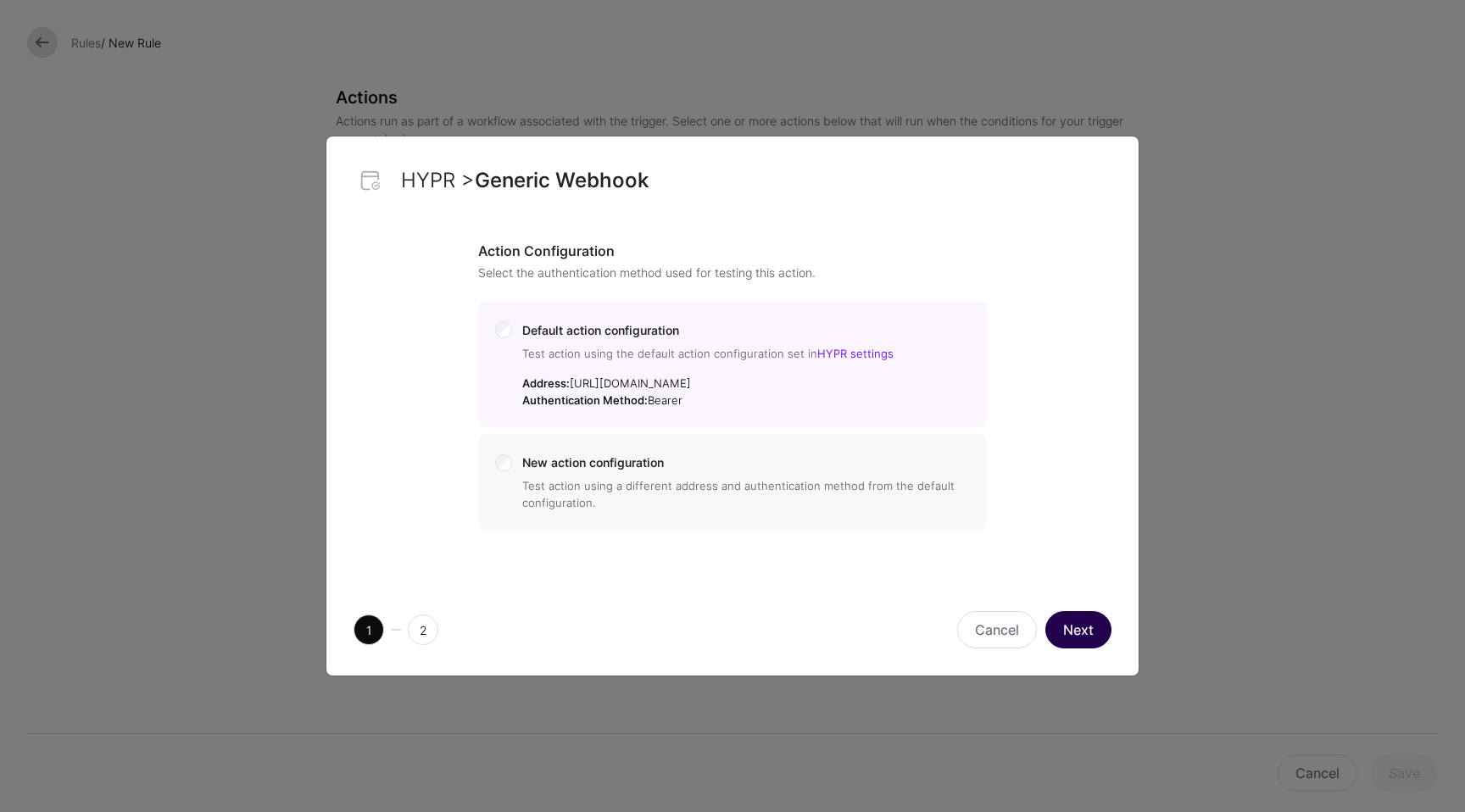
click at [1071, 624] on button "Next" at bounding box center [1078, 629] width 66 height 38
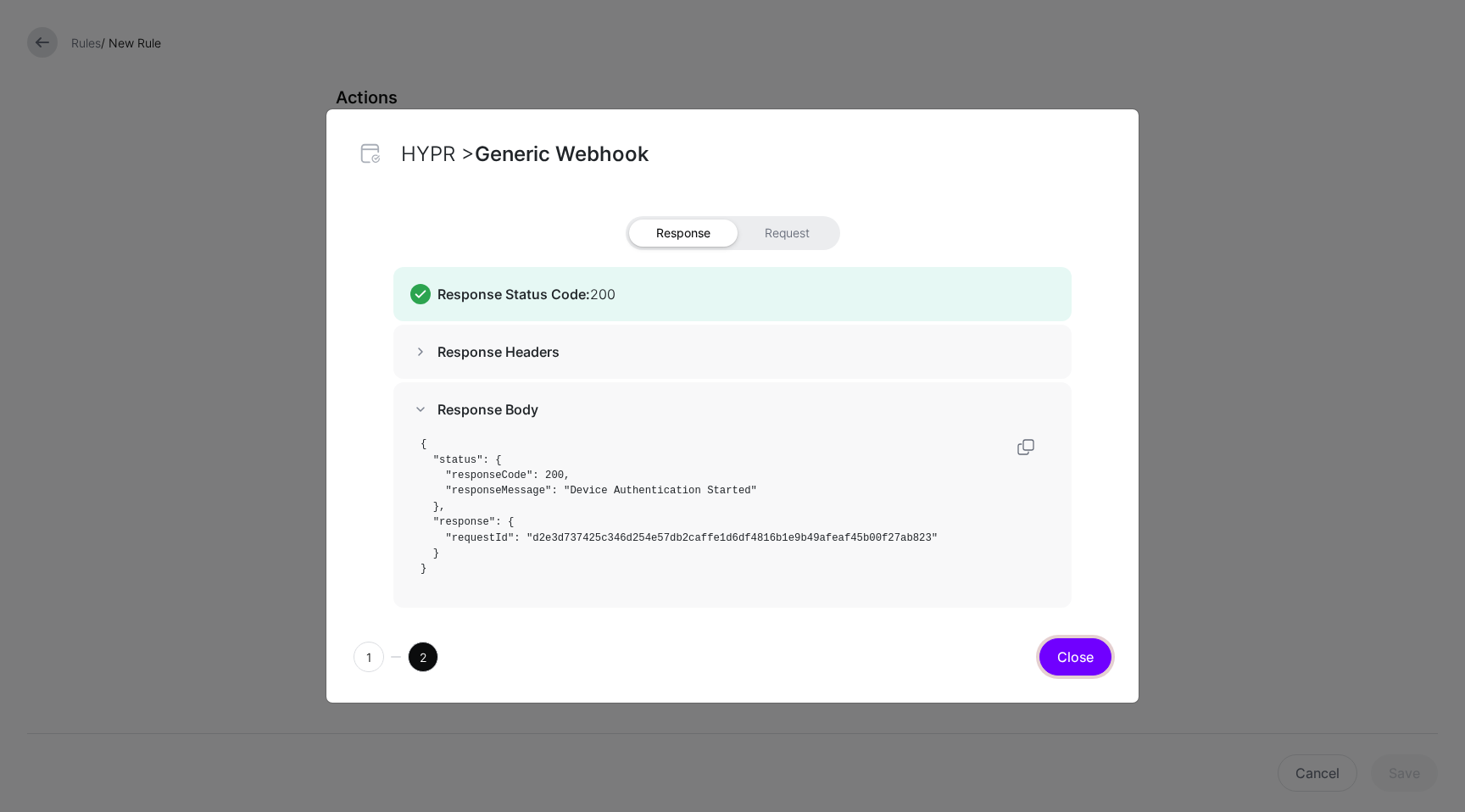
click at [1069, 655] on button "Close" at bounding box center [1075, 656] width 73 height 38
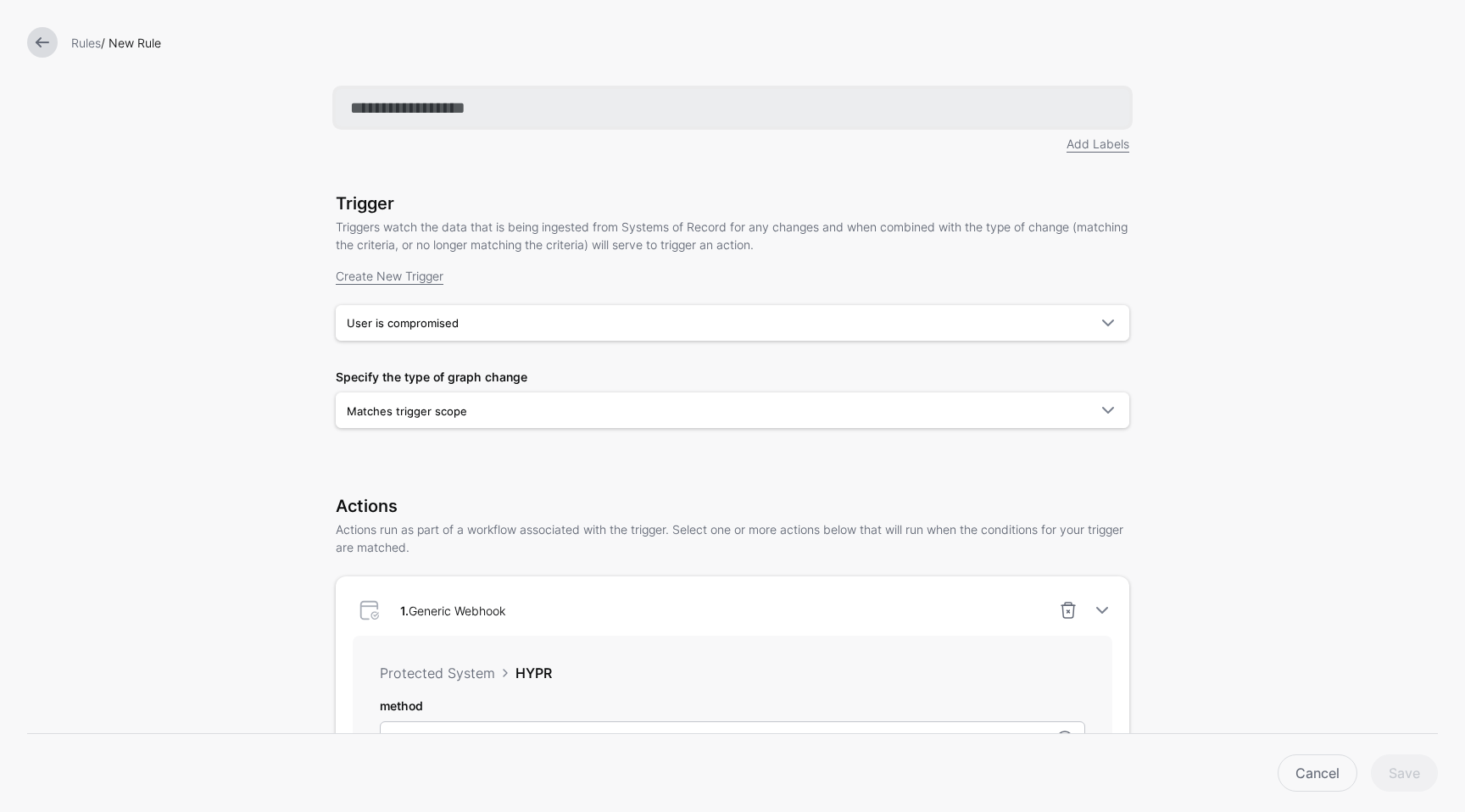
click at [431, 114] on input "text" at bounding box center [732, 107] width 793 height 38
type input "**********"
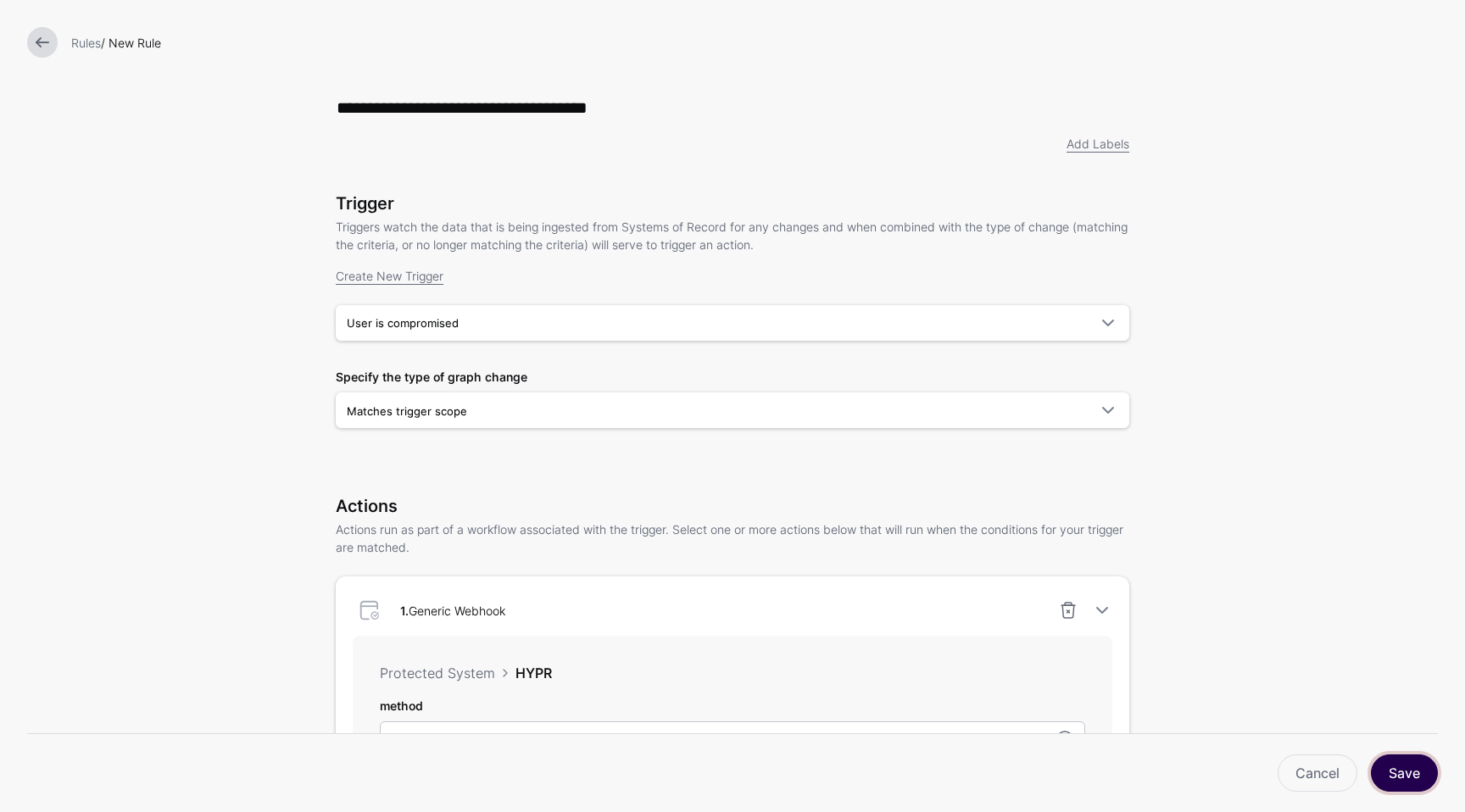
click at [1396, 764] on button "Save" at bounding box center [1403, 772] width 67 height 38
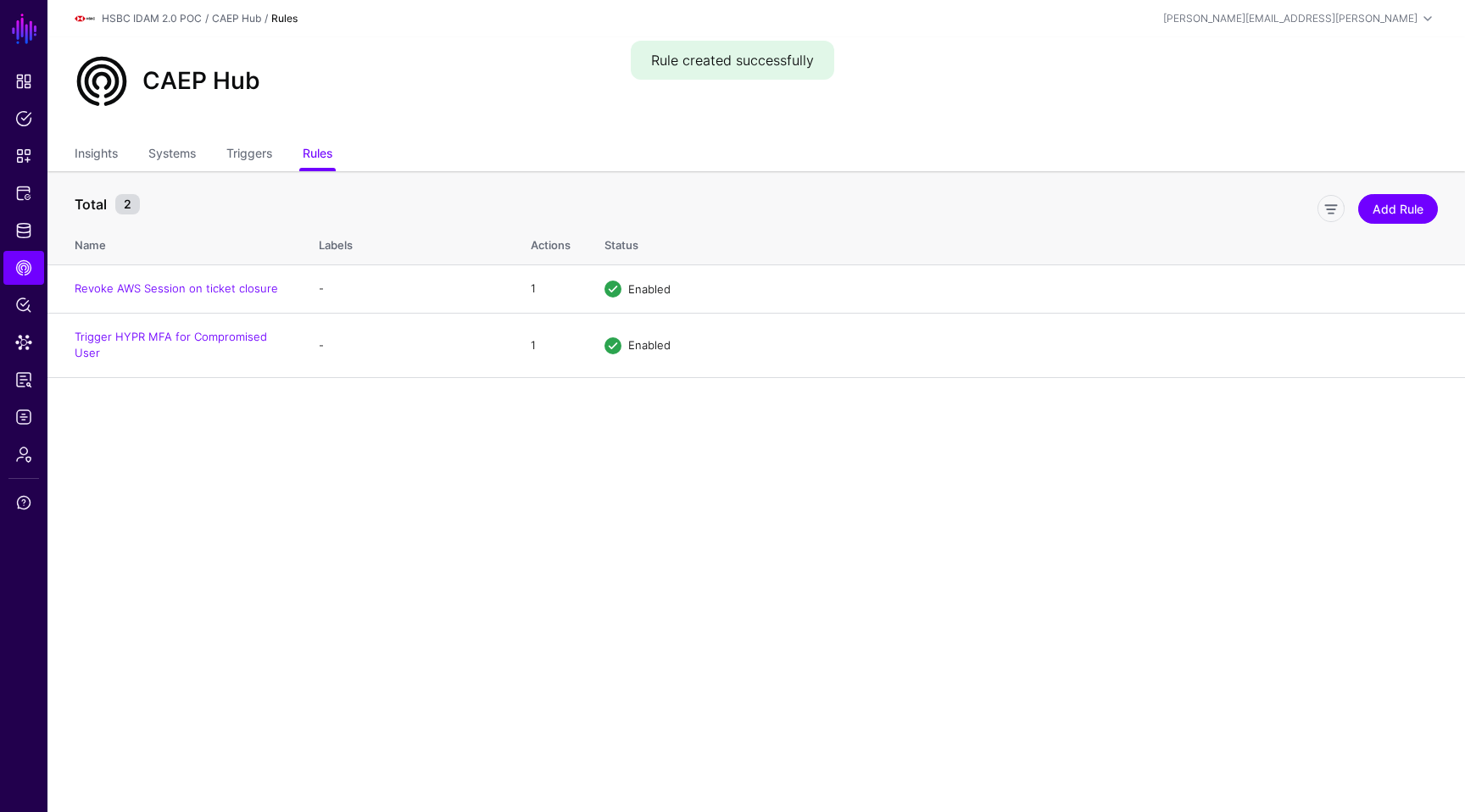
click at [718, 525] on main "SGNL Dashboard Policies Snippets Protected Systems Identity Data Fabric CAEP Hu…" at bounding box center [732, 406] width 1465 height 812
click at [1302, 349] on link "Disable" at bounding box center [1316, 345] width 38 height 14
click at [256, 153] on link "Triggers" at bounding box center [249, 155] width 45 height 32
click at [322, 151] on link "Rules" at bounding box center [317, 155] width 30 height 32
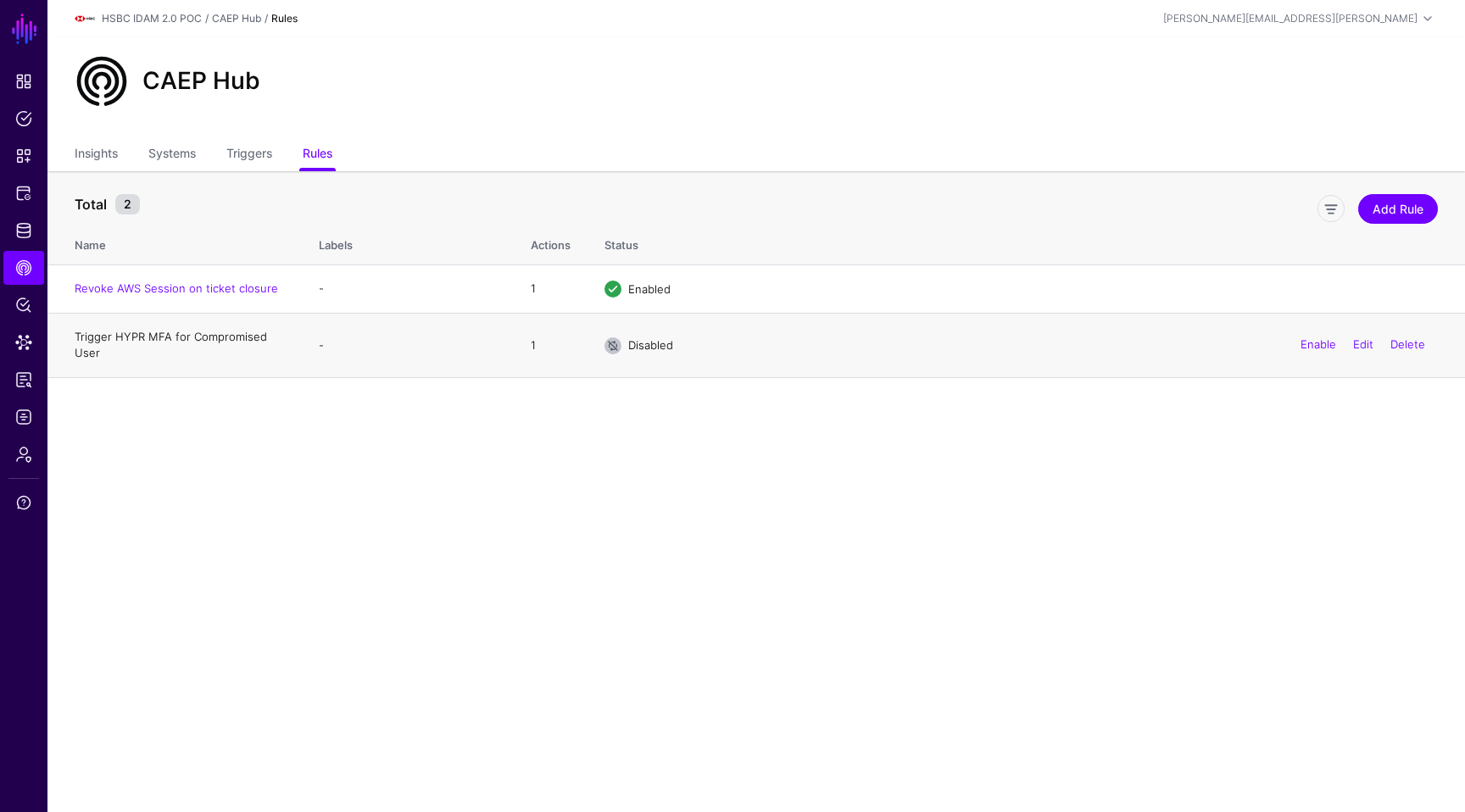
click at [215, 337] on link "Trigger HYPR MFA for Compromised User" at bounding box center [170, 345] width 192 height 31
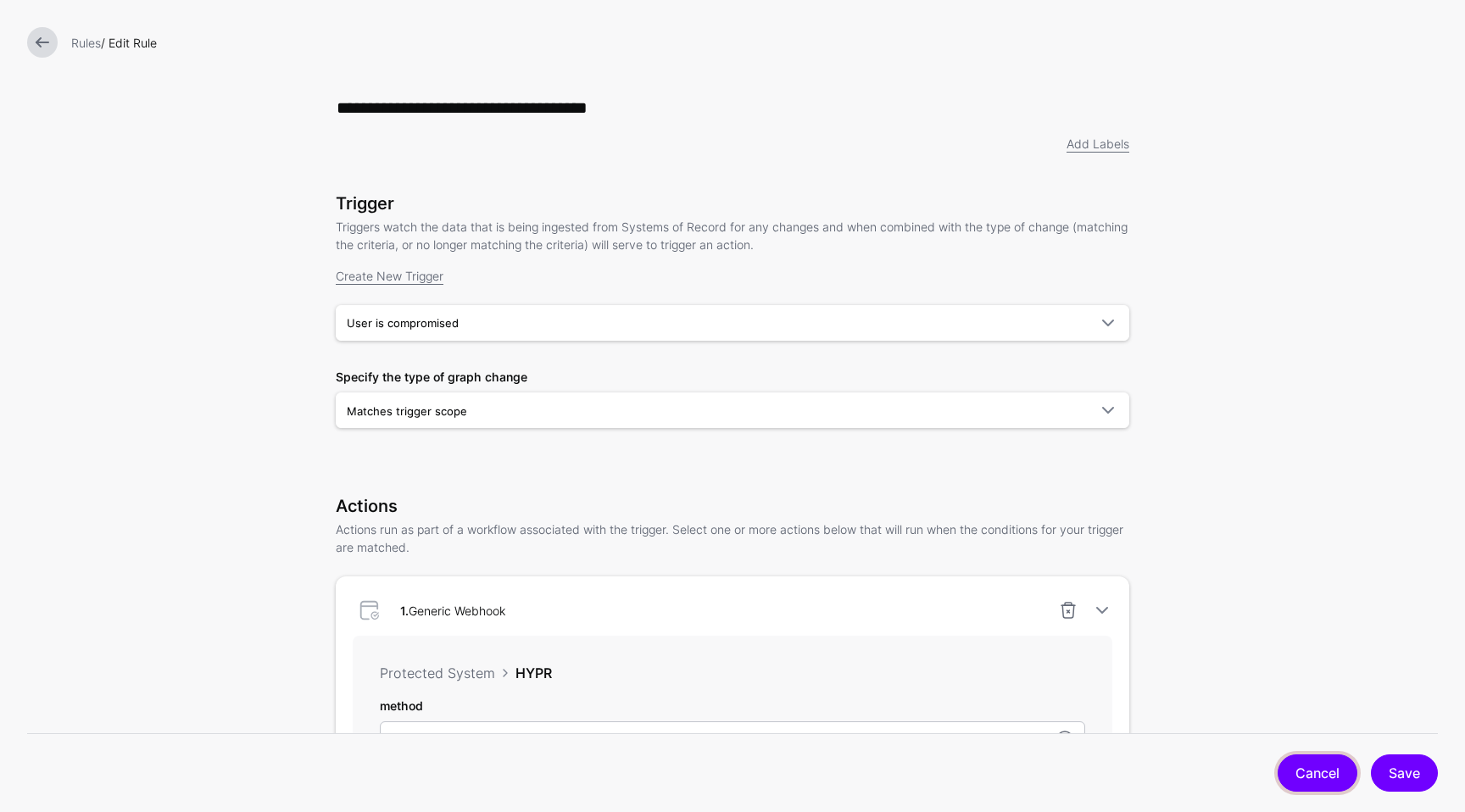
click at [1308, 760] on link "Cancel" at bounding box center [1317, 772] width 79 height 38
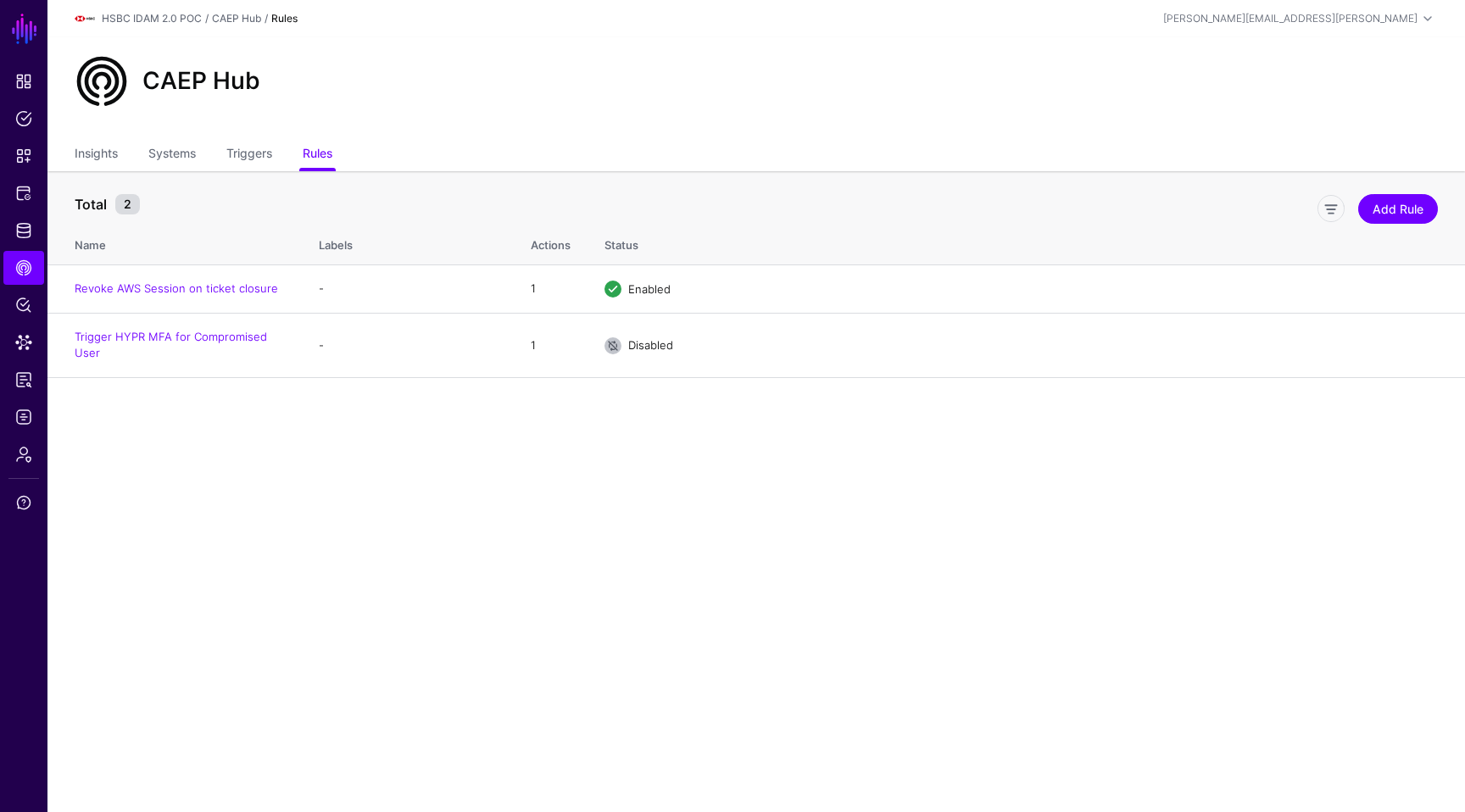
click at [273, 510] on main "SGNL Dashboard Policies Snippets Protected Systems Identity Data Fabric CAEP Hu…" at bounding box center [732, 406] width 1465 height 812
click at [23, 246] on link "Identity Data Fabric" at bounding box center [24, 230] width 41 height 34
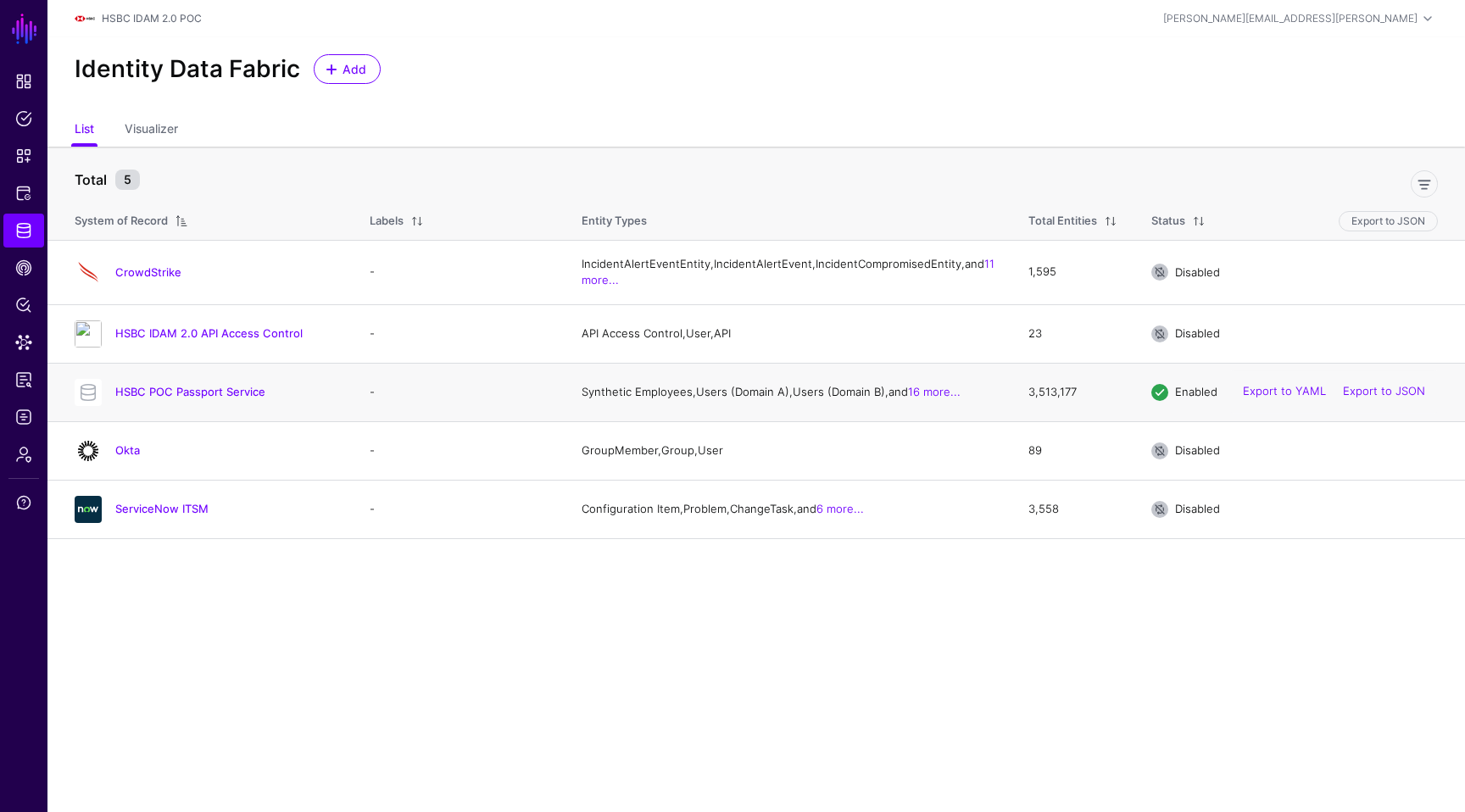
click at [246, 399] on h4 "HSBC POC Passport Service" at bounding box center [225, 392] width 220 height 15
click at [246, 398] on link "HSBC POC Passport Service" at bounding box center [190, 392] width 150 height 14
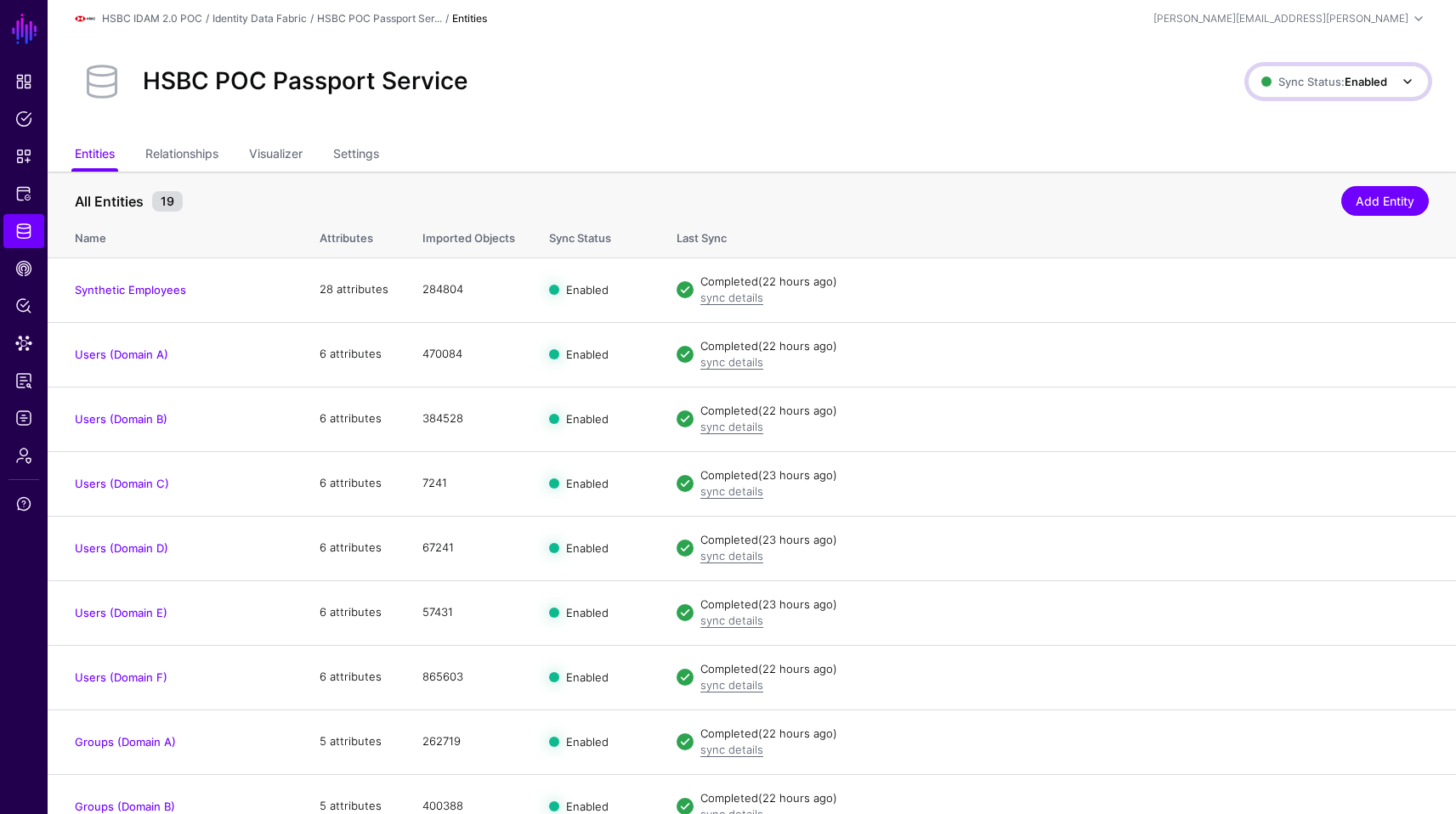
click at [1311, 81] on span "Sync Status: Enabled" at bounding box center [1324, 81] width 126 height 14
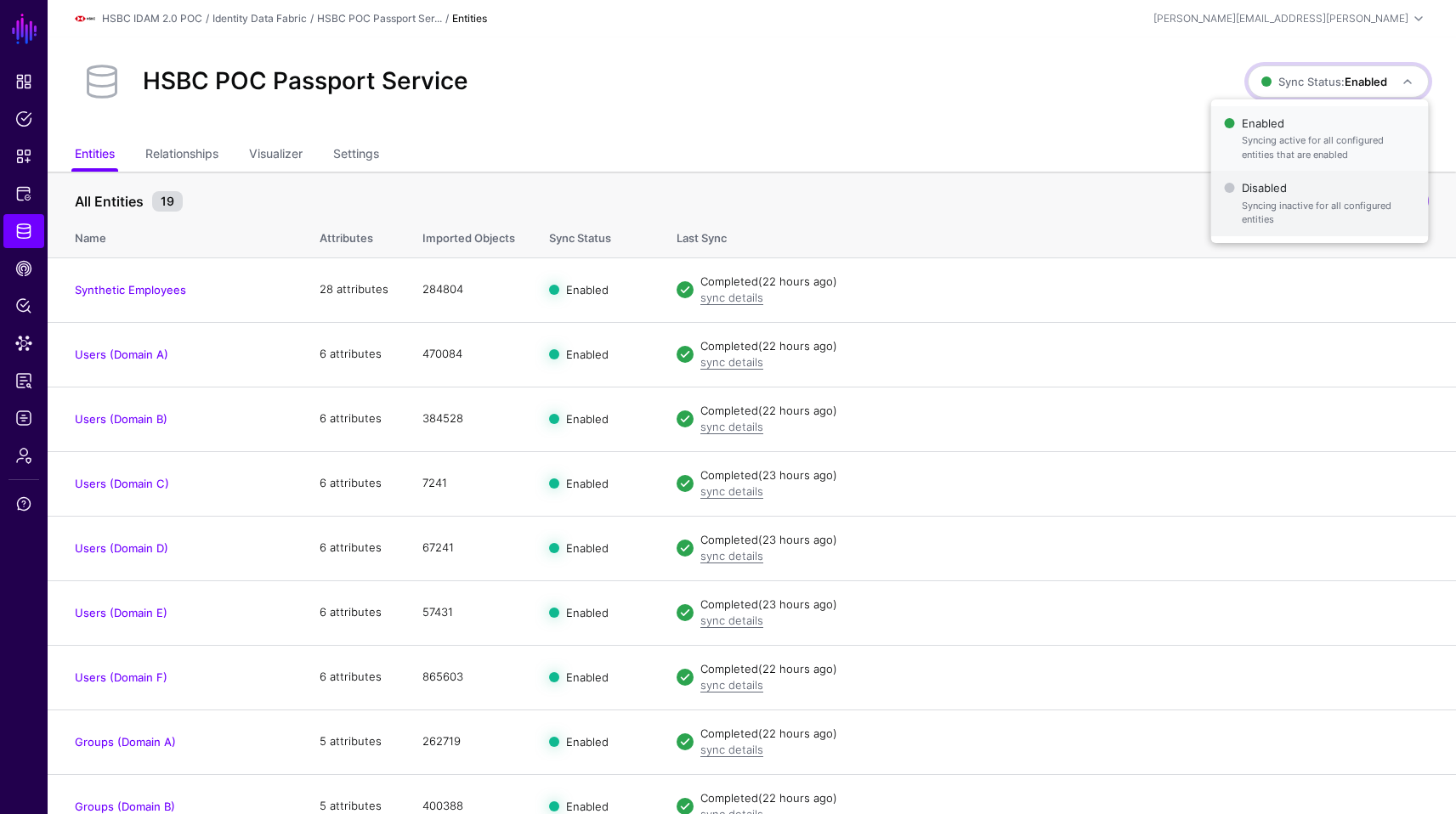
drag, startPoint x: 1290, startPoint y: 129, endPoint x: 1270, endPoint y: 195, distance: 69.0
click at [1270, 195] on ul "Enabled Syncing active for all configured entities that are enabled Disabled Sy…" at bounding box center [1319, 172] width 217 height 130
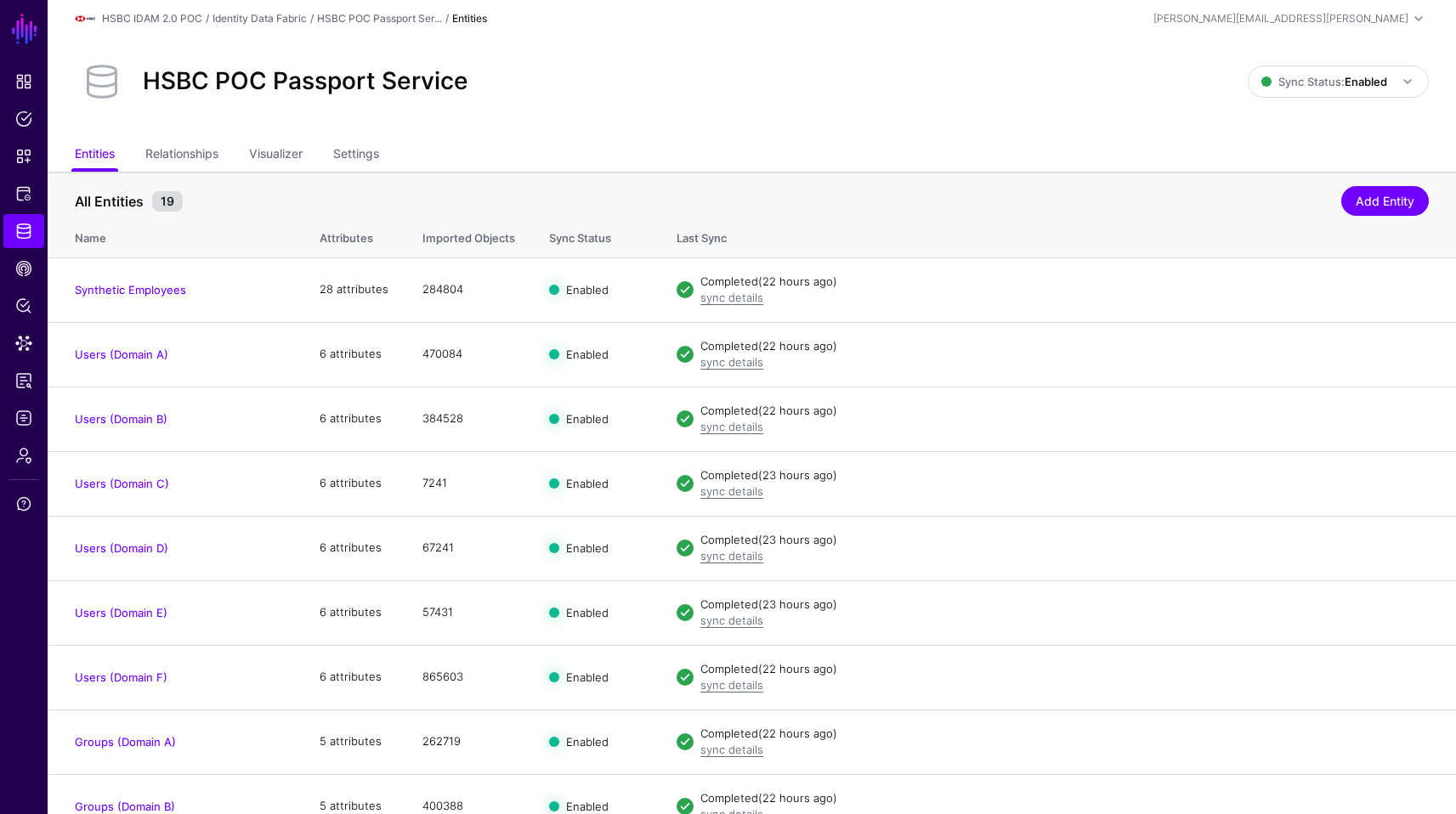
click at [1270, 195] on div "All Entities 19" at bounding box center [708, 201] width 1275 height 20
click at [1285, 65] on link "Sync Status: Enabled" at bounding box center [1338, 80] width 181 height 32
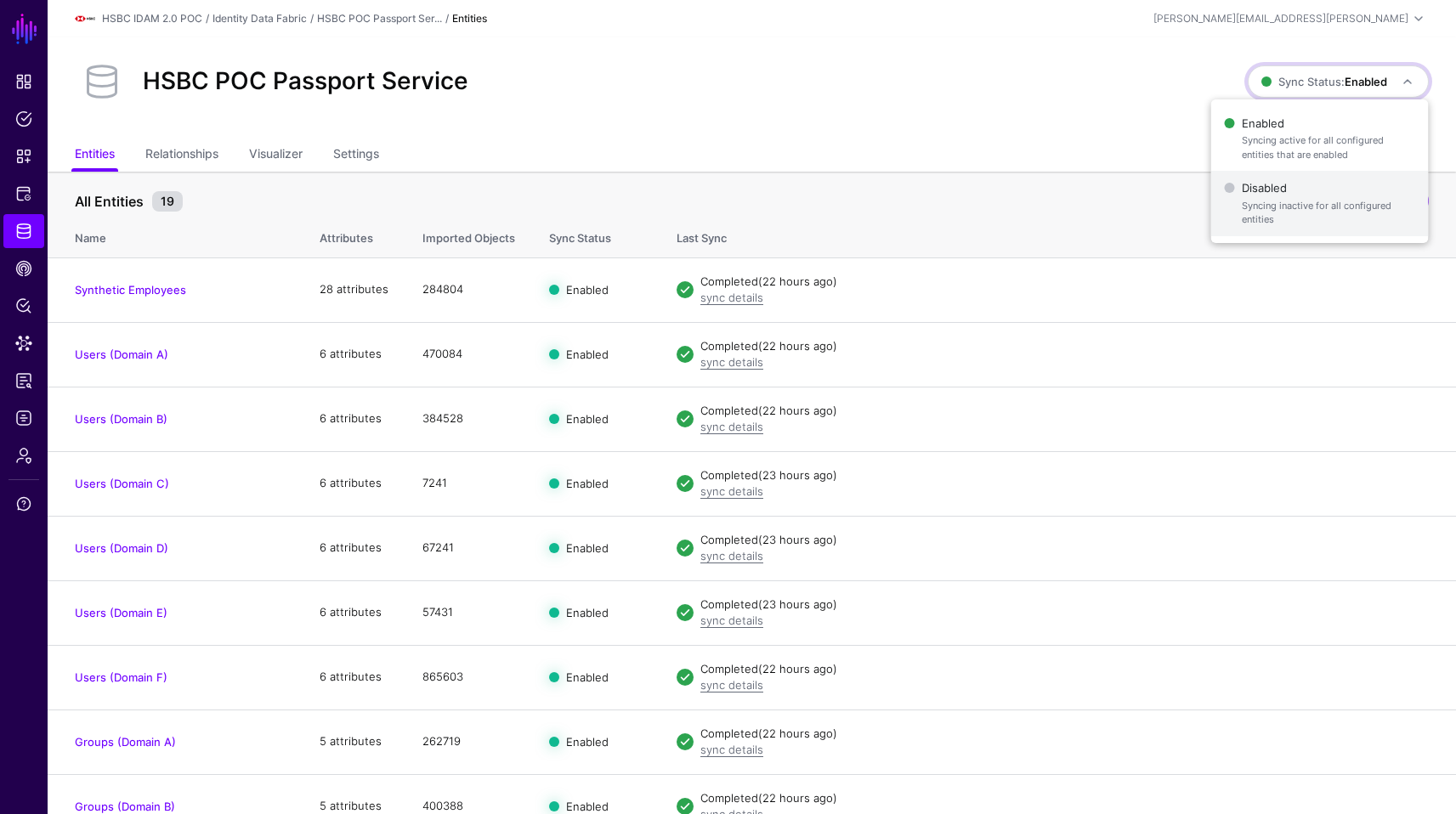
click at [1263, 180] on span "Disabled Syncing inactive for all configured entities" at bounding box center [1319, 203] width 190 height 55
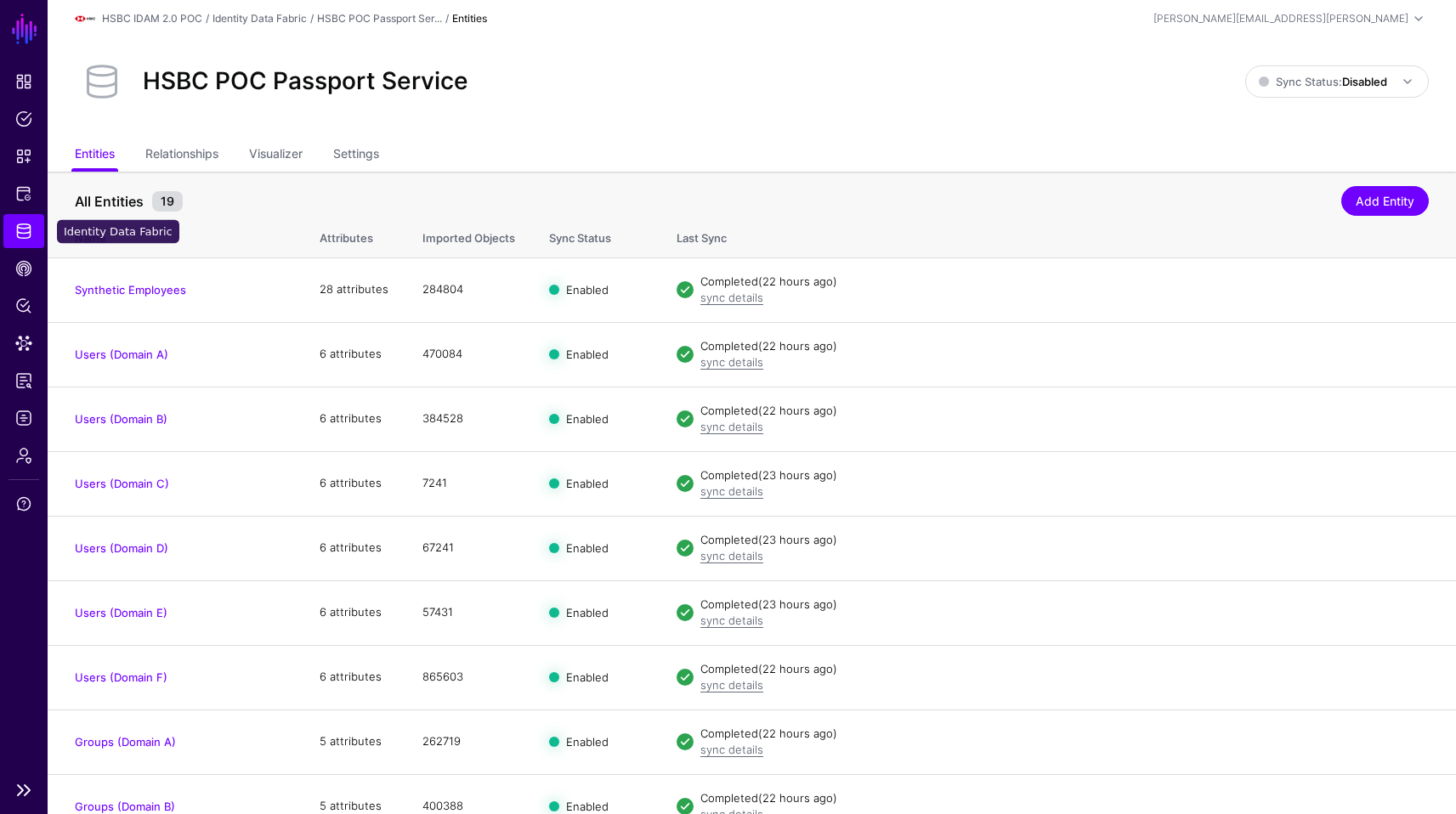
click at [32, 238] on link "Identity Data Fabric" at bounding box center [24, 231] width 41 height 34
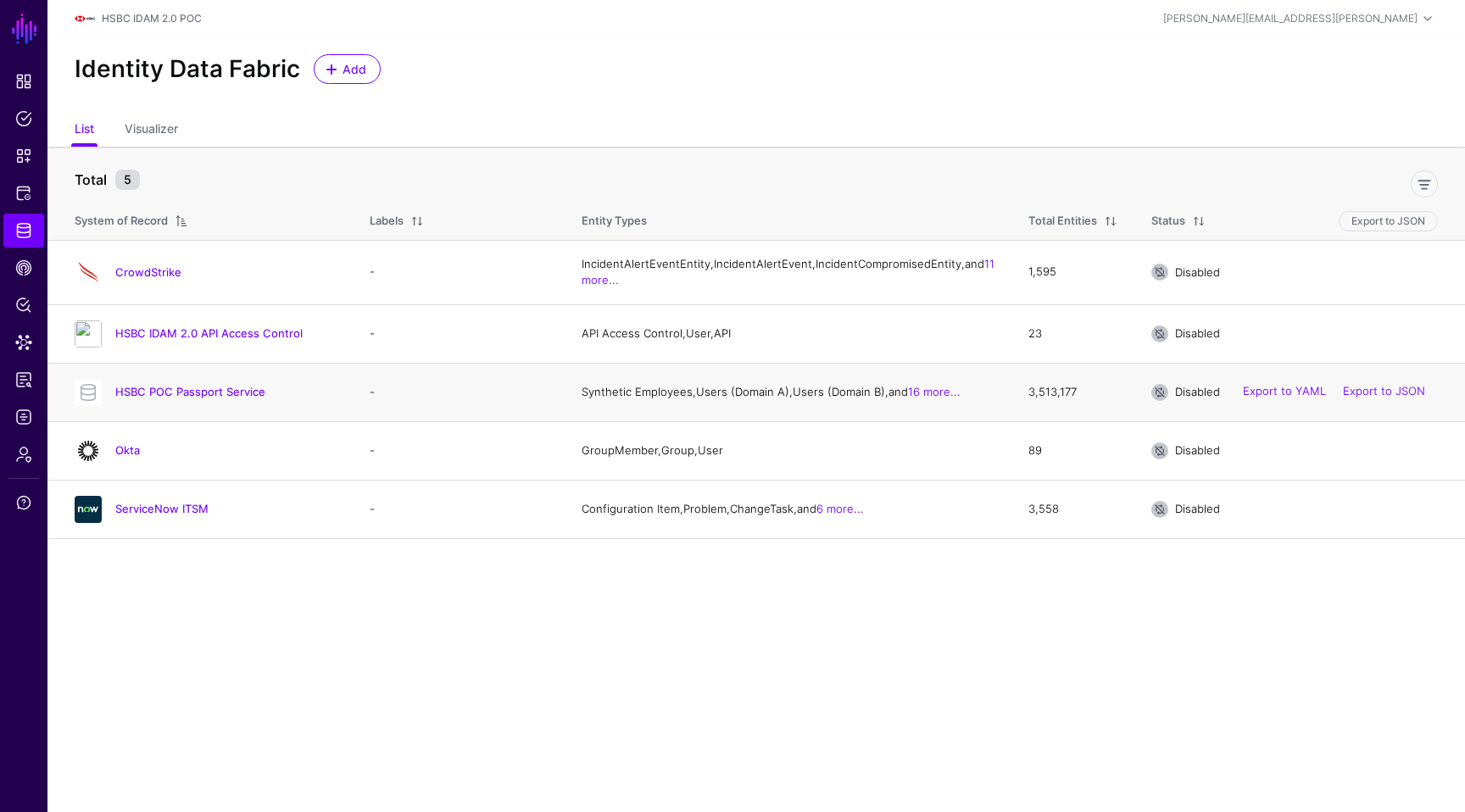
click at [144, 406] on div "HSBC POC Passport Service" at bounding box center [205, 392] width 275 height 27
click at [164, 398] on link "HSBC POC Passport Service" at bounding box center [190, 392] width 150 height 14
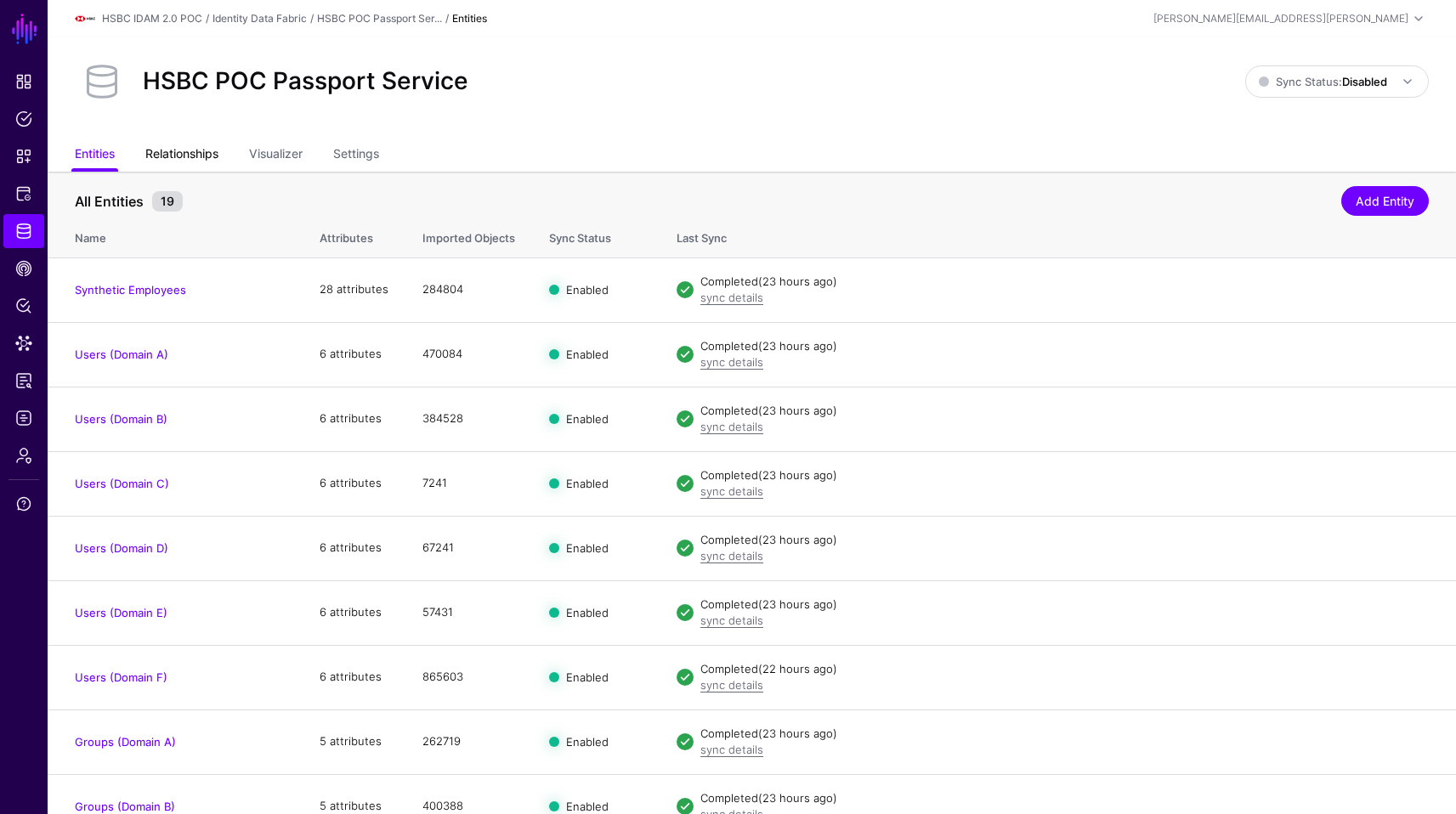
click at [192, 150] on link "Relationships" at bounding box center [181, 155] width 73 height 32
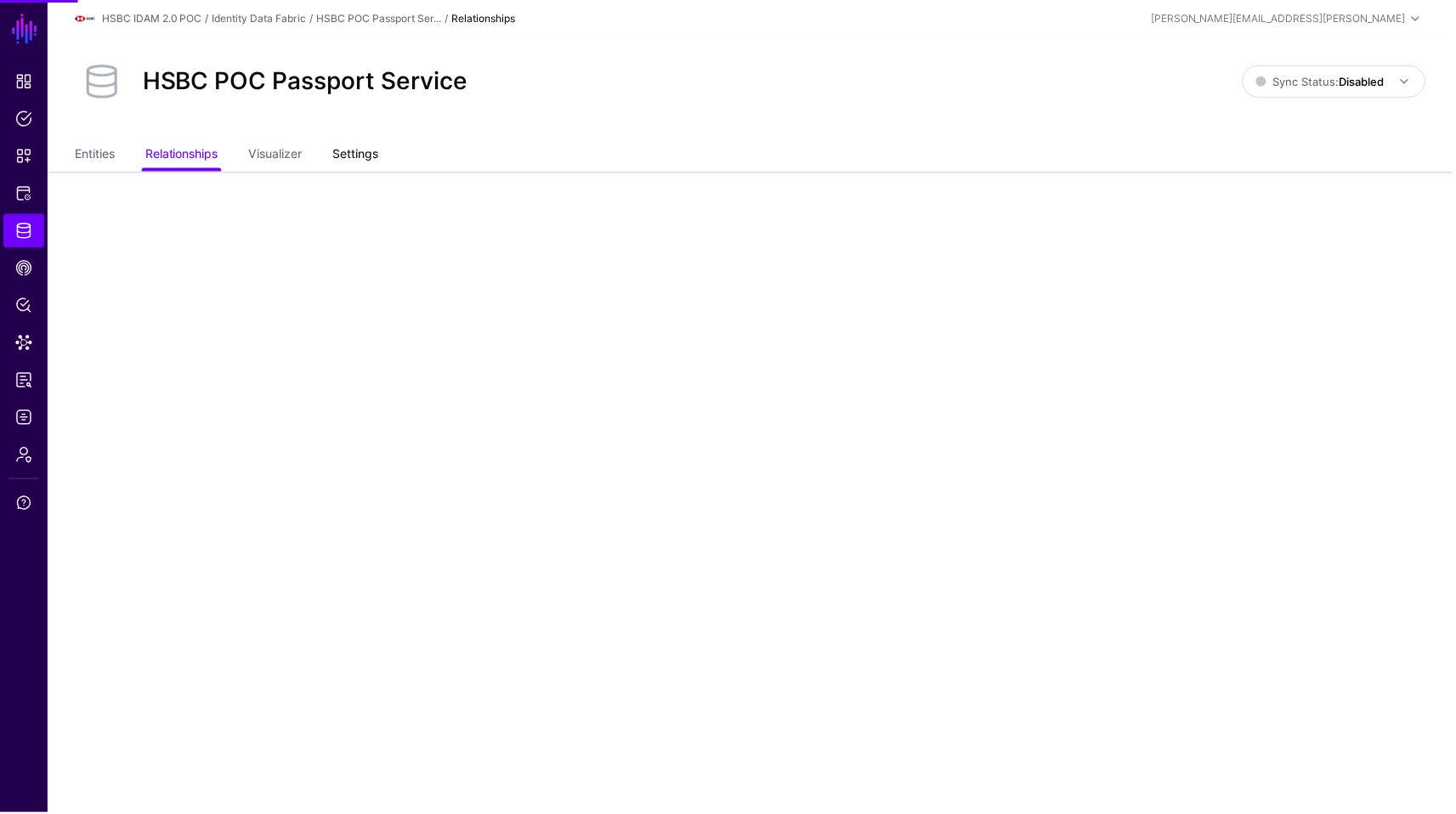
click at [370, 152] on link "Settings" at bounding box center [356, 155] width 46 height 32
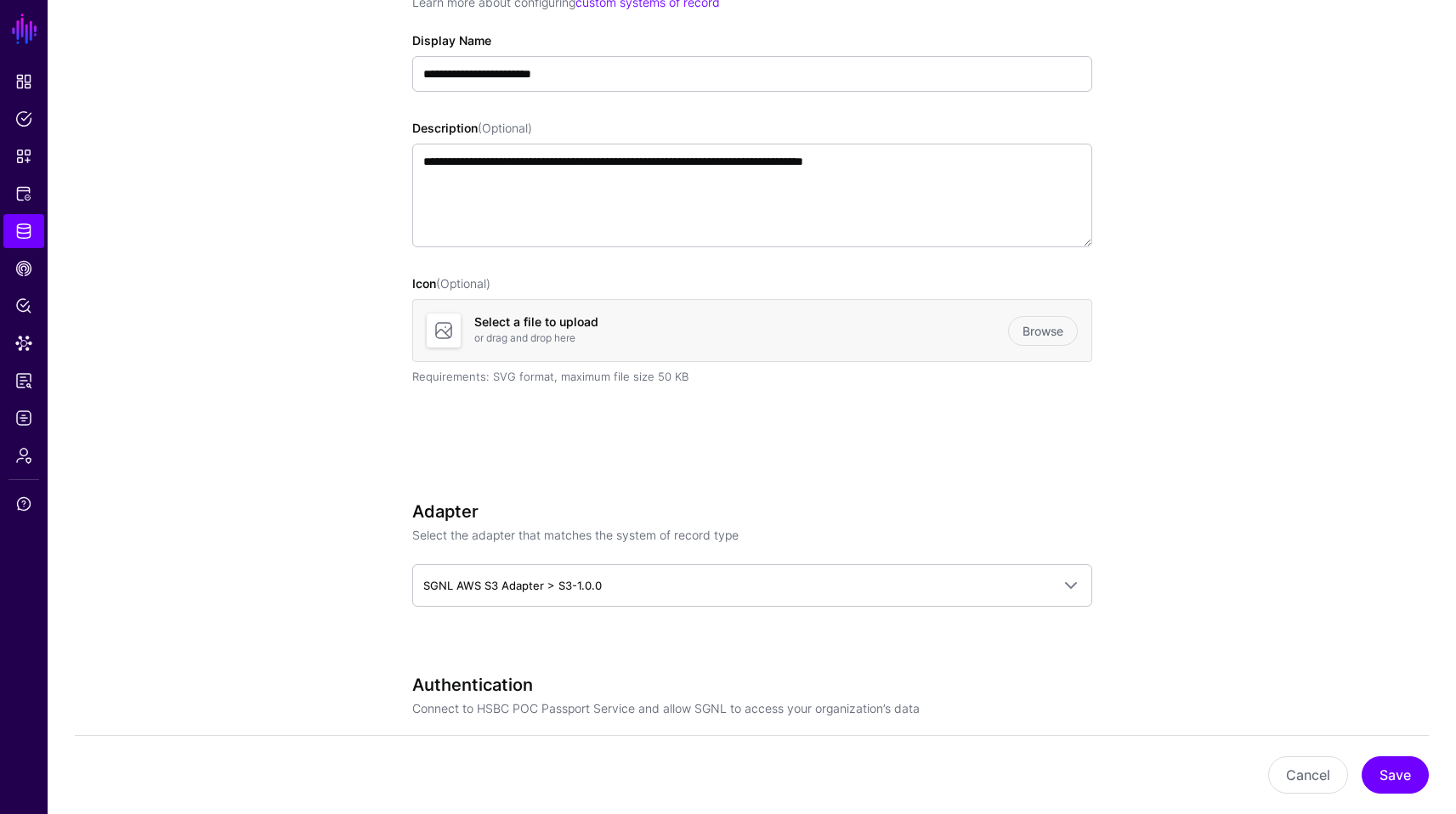
scroll to position [16, 0]
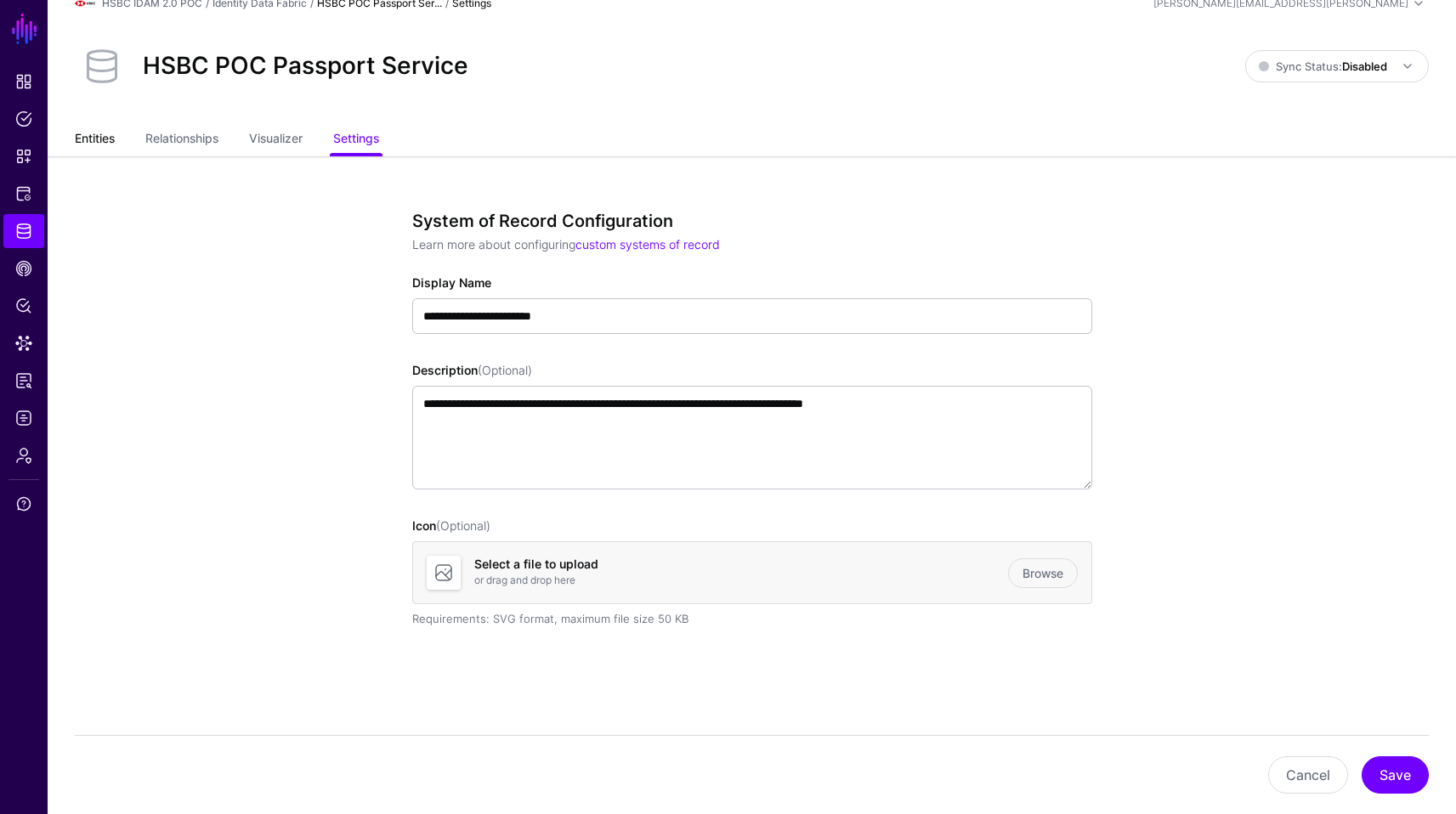
click at [104, 141] on link "Entities" at bounding box center [94, 140] width 40 height 32
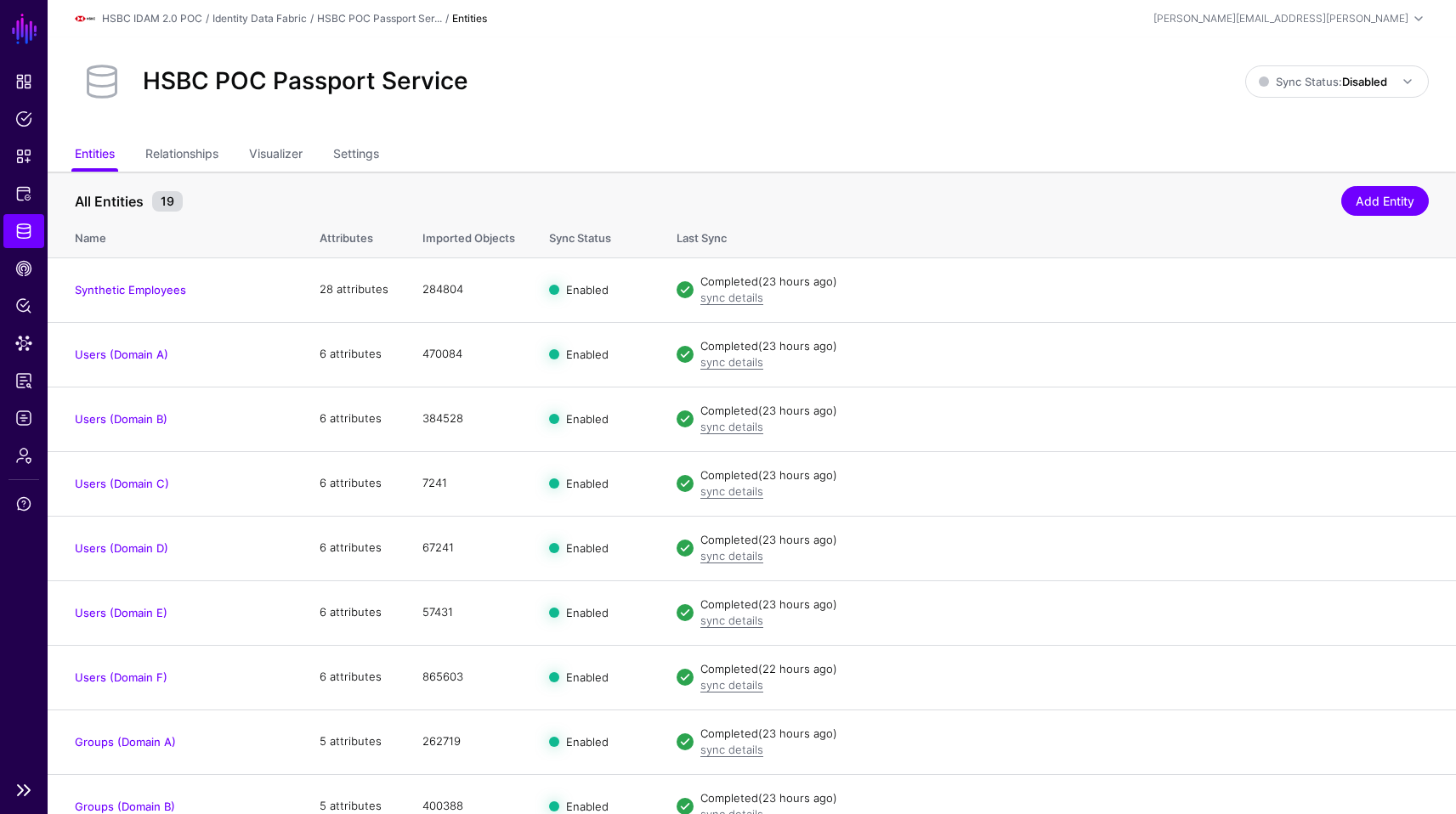
click at [13, 227] on link "Identity Data Fabric" at bounding box center [24, 231] width 41 height 34
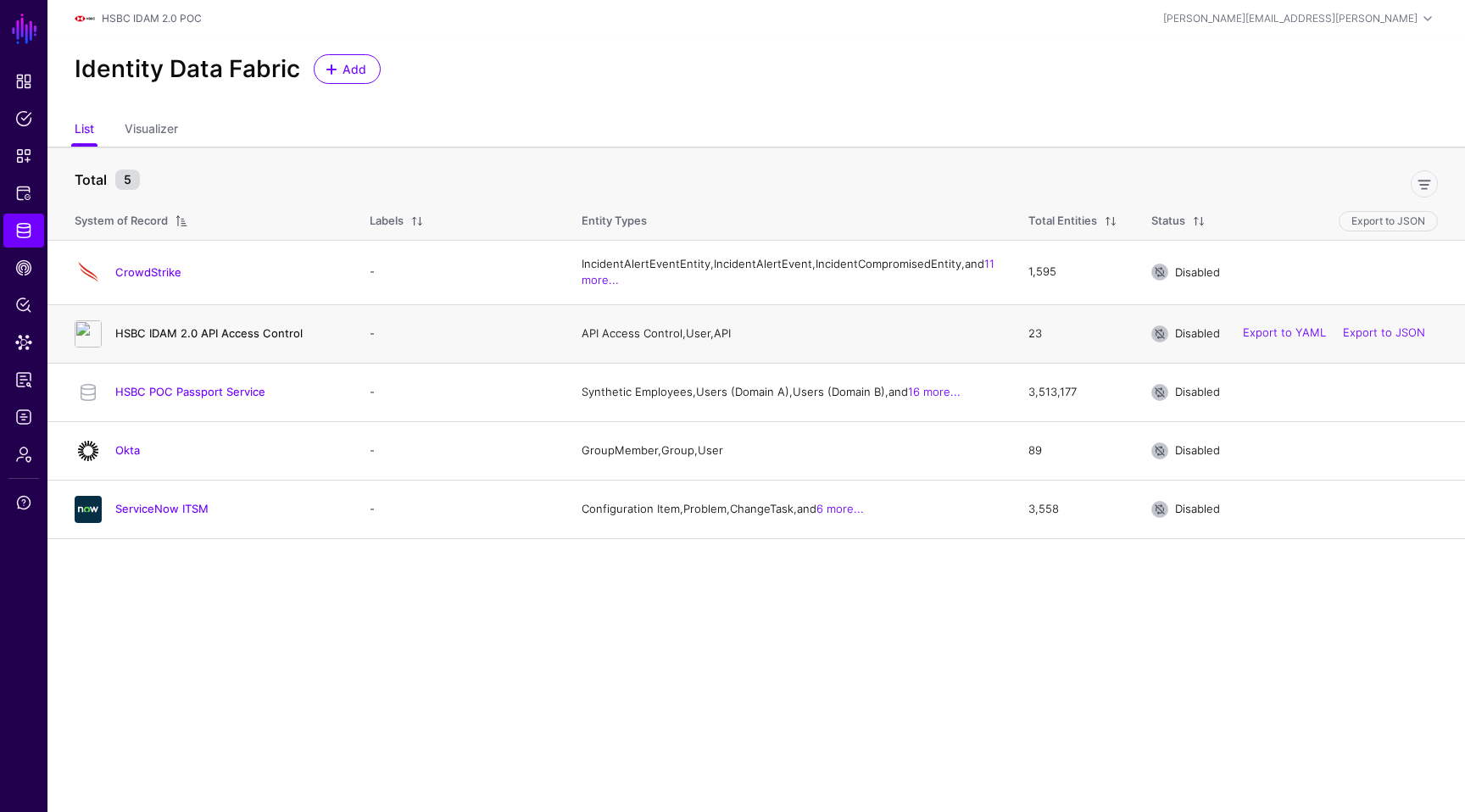
click at [171, 339] on link "HSBC IDAM 2.0 API Access Control" at bounding box center [209, 333] width 188 height 14
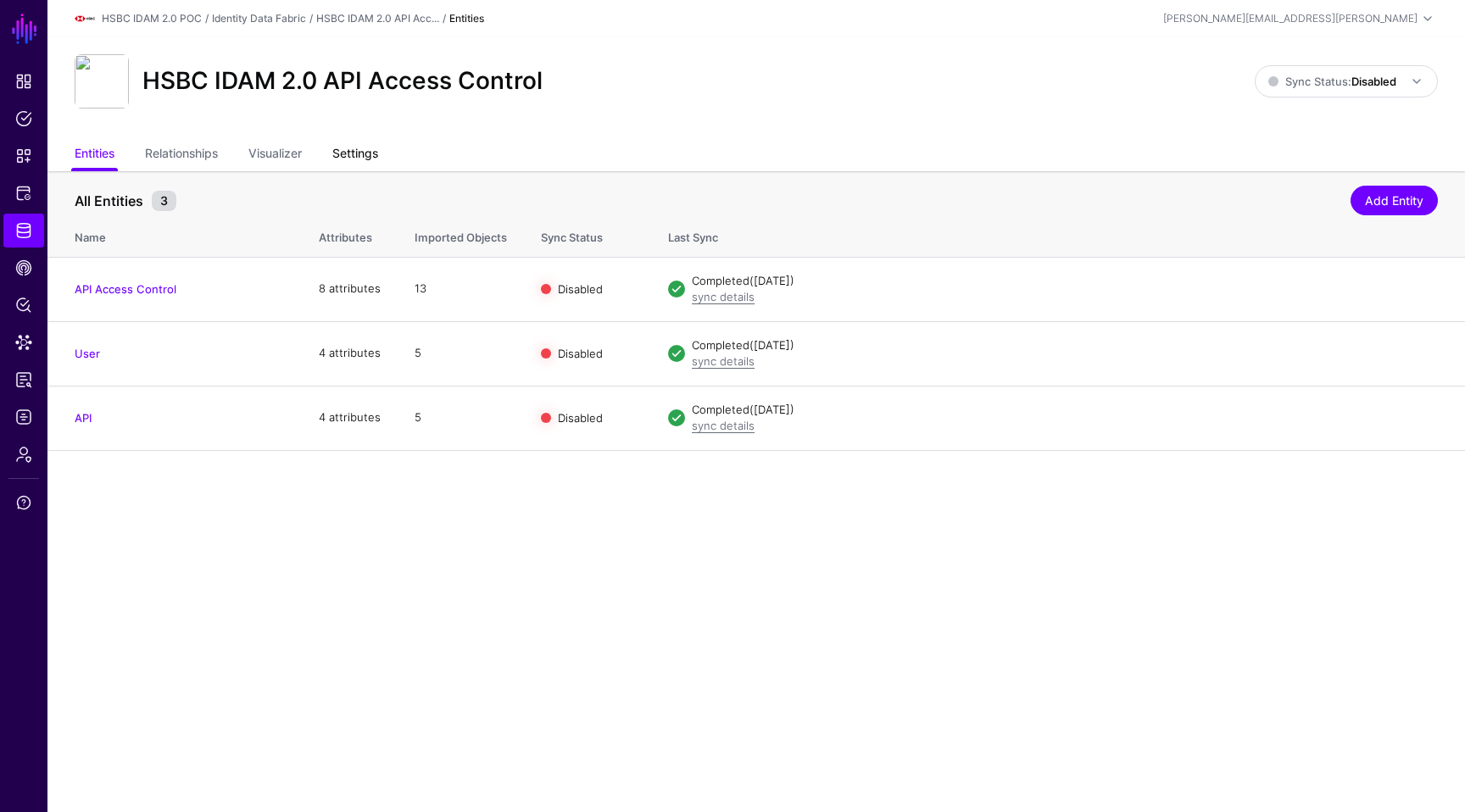
click at [365, 156] on link "Settings" at bounding box center [355, 155] width 45 height 32
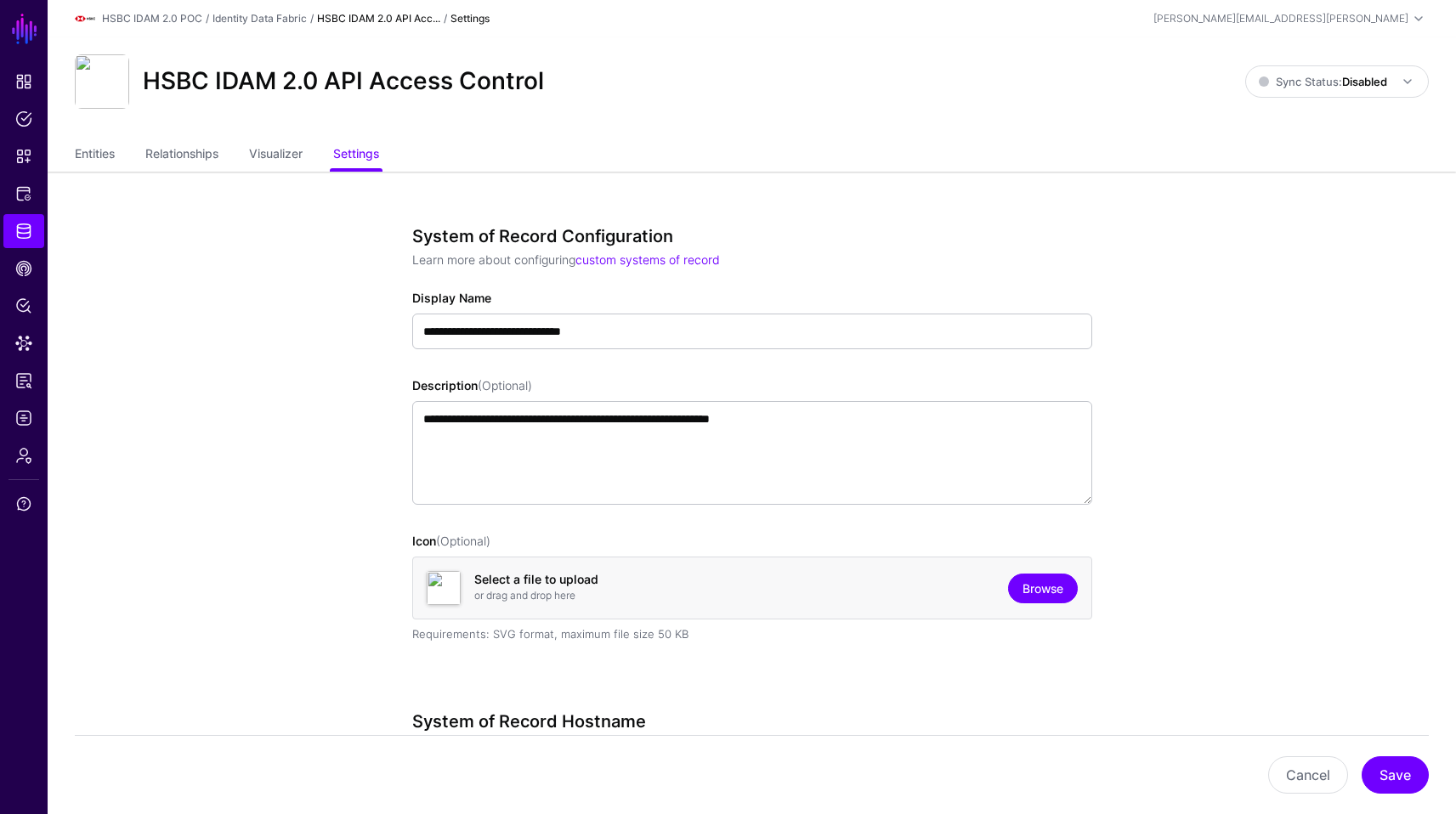
click at [1033, 582] on link "Browse" at bounding box center [1043, 588] width 70 height 30
click at [1401, 767] on button "Save" at bounding box center [1394, 774] width 67 height 38
click at [114, 160] on link "Entities" at bounding box center [94, 155] width 40 height 32
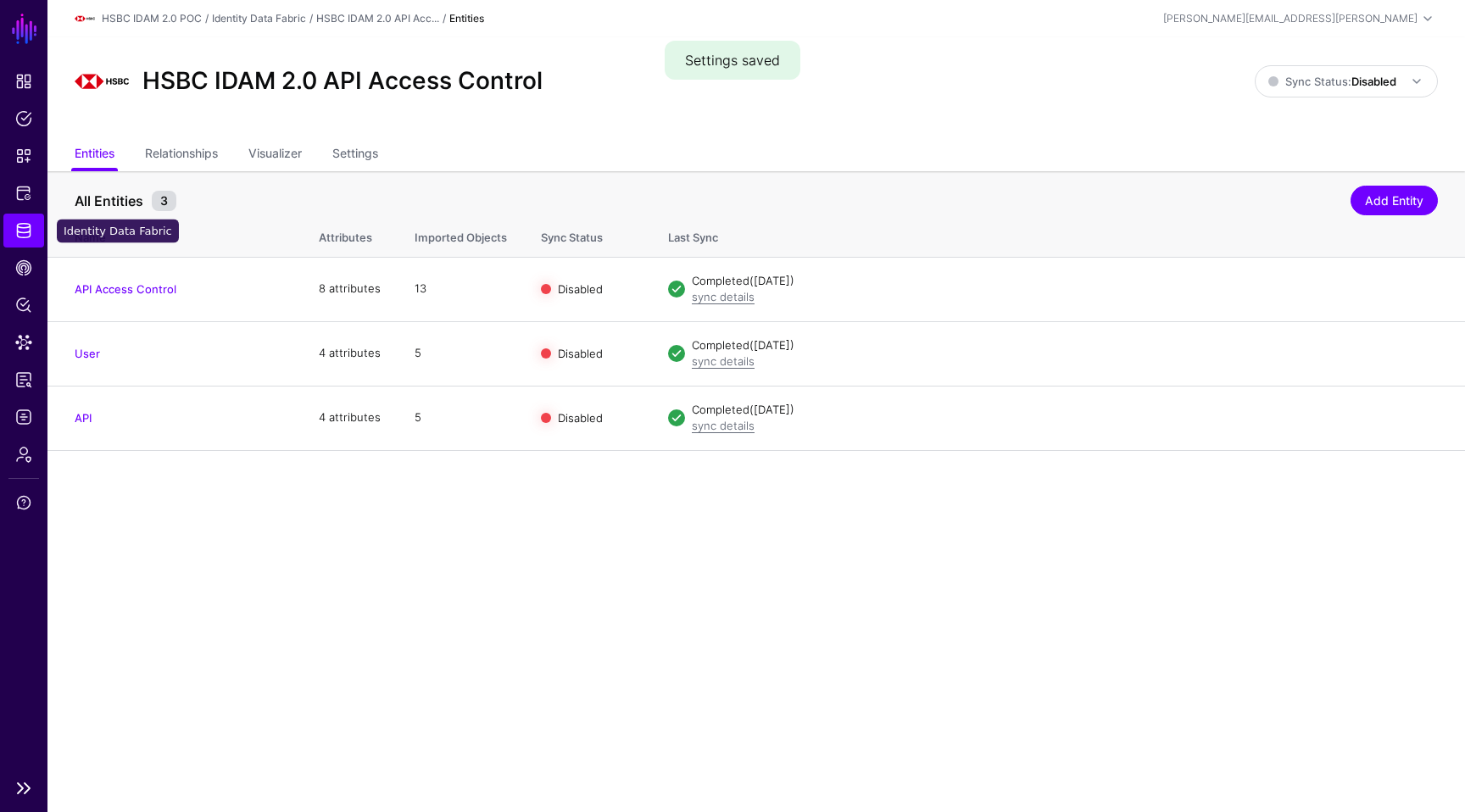
click at [27, 223] on span "Identity Data Fabric" at bounding box center [24, 231] width 17 height 17
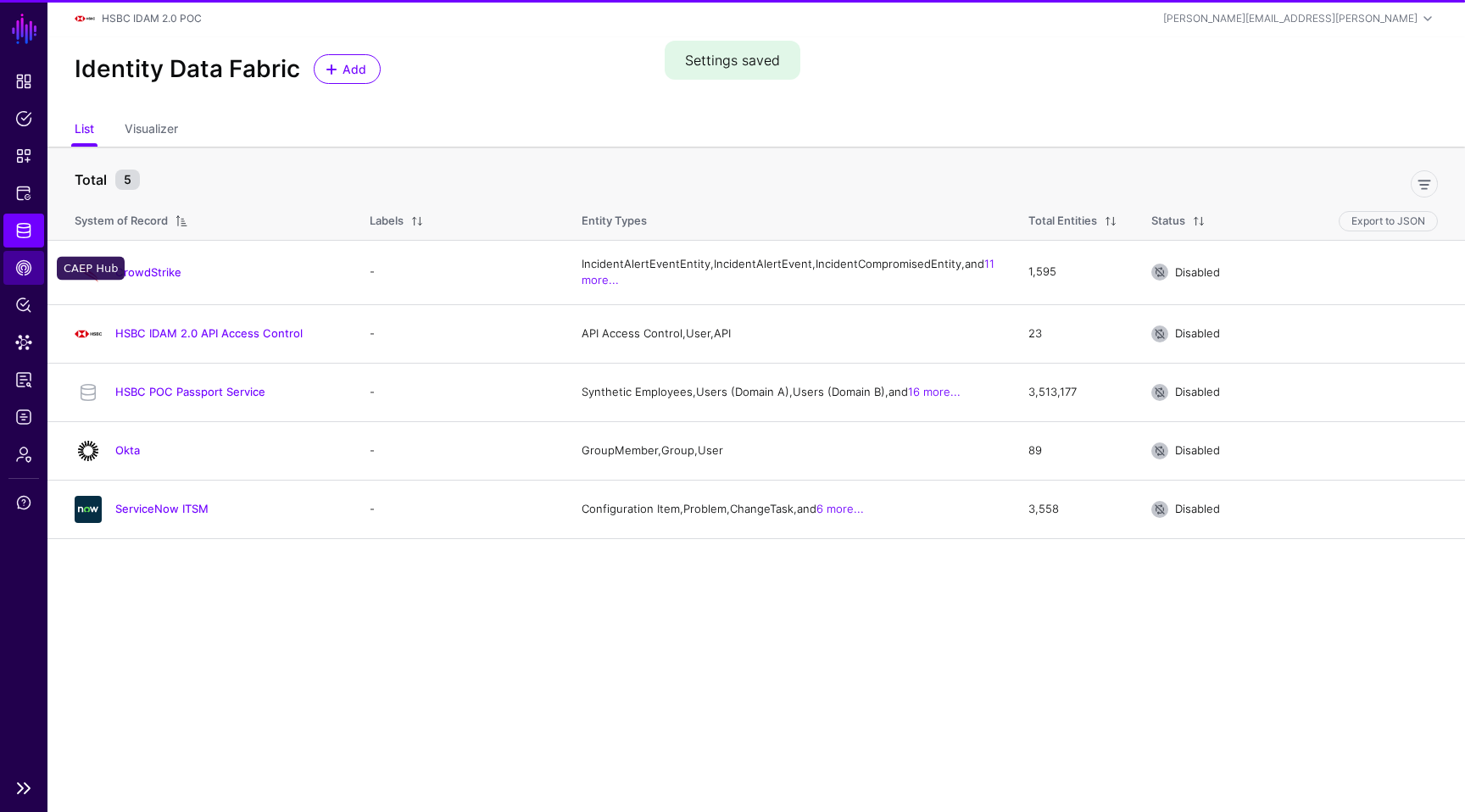
click at [24, 266] on span "CAEP Hub" at bounding box center [24, 268] width 17 height 17
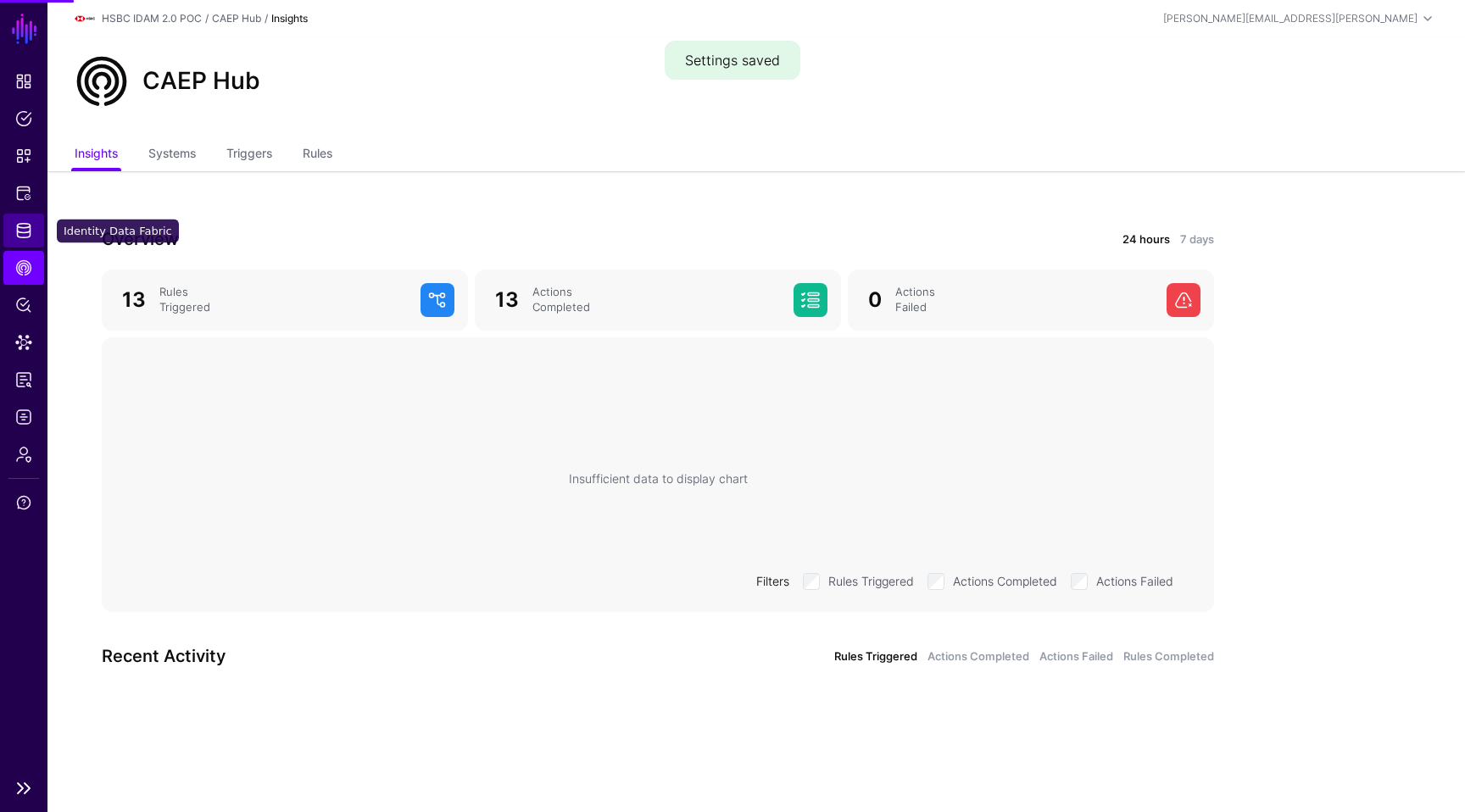
click at [24, 235] on span "Identity Data Fabric" at bounding box center [24, 231] width 17 height 17
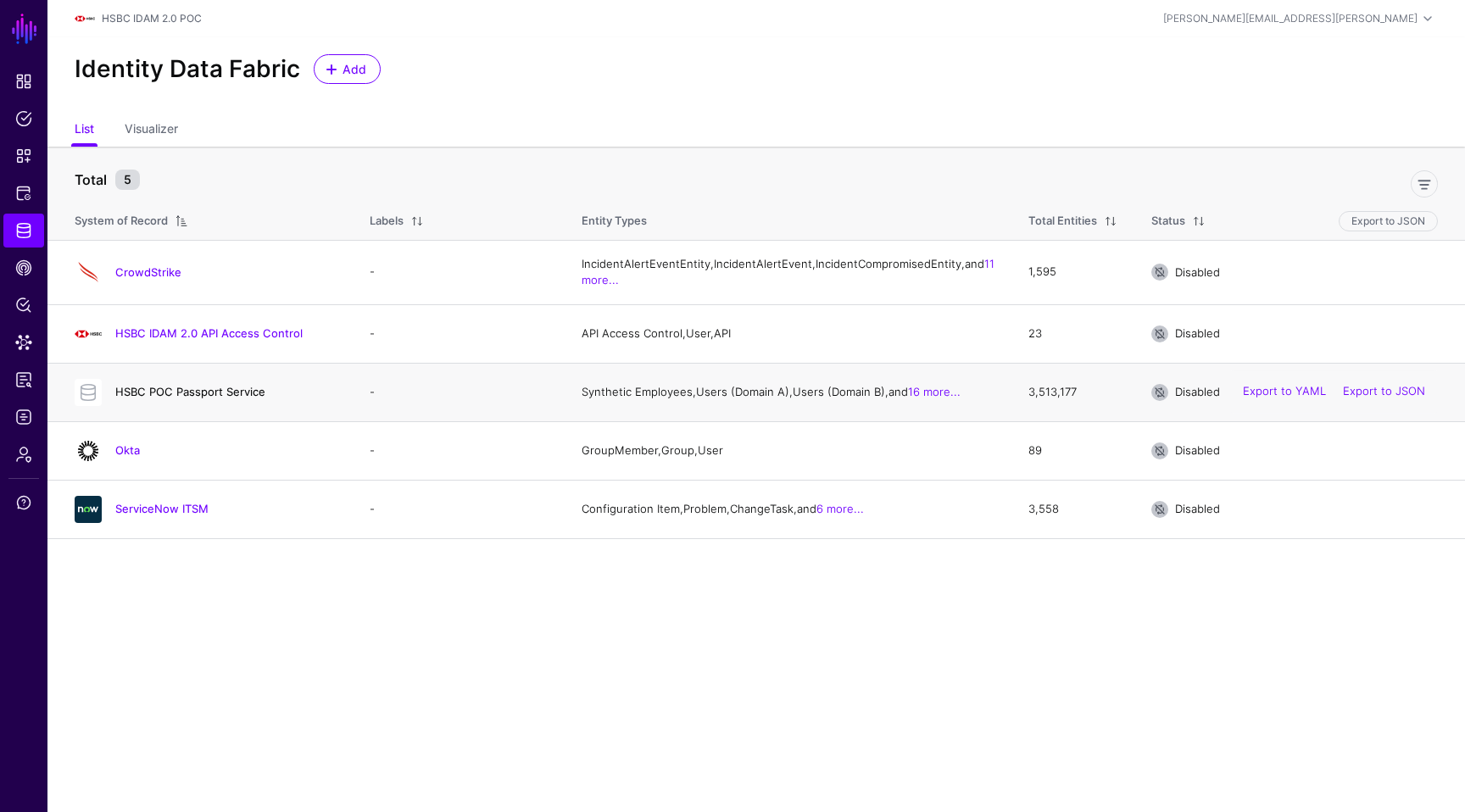
click at [202, 398] on link "HSBC POC Passport Service" at bounding box center [190, 392] width 150 height 14
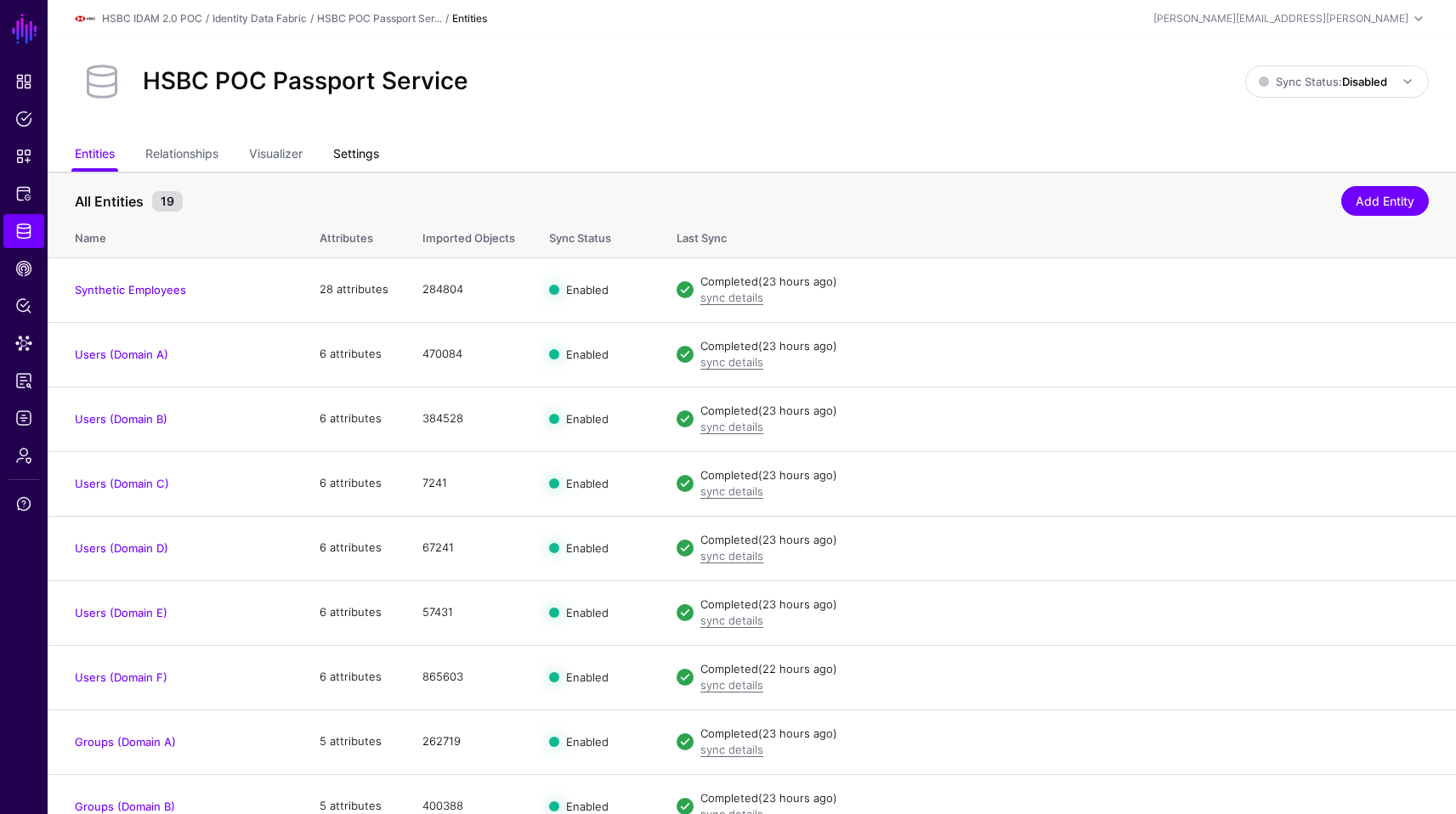
click at [371, 165] on link "Settings" at bounding box center [356, 155] width 46 height 32
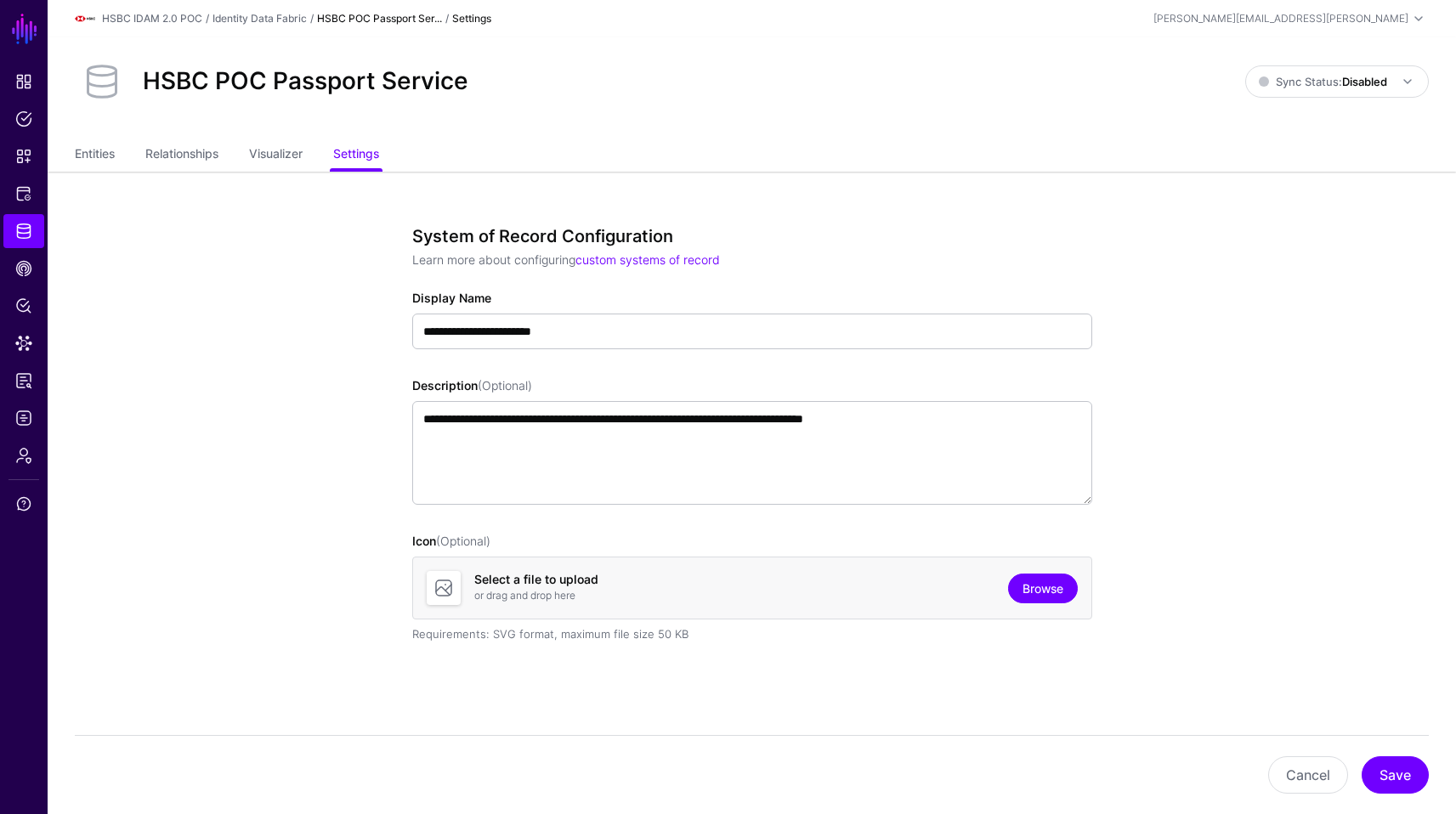
click at [1043, 586] on link "Browse" at bounding box center [1043, 588] width 70 height 30
click at [1406, 781] on button "Save" at bounding box center [1394, 774] width 67 height 38
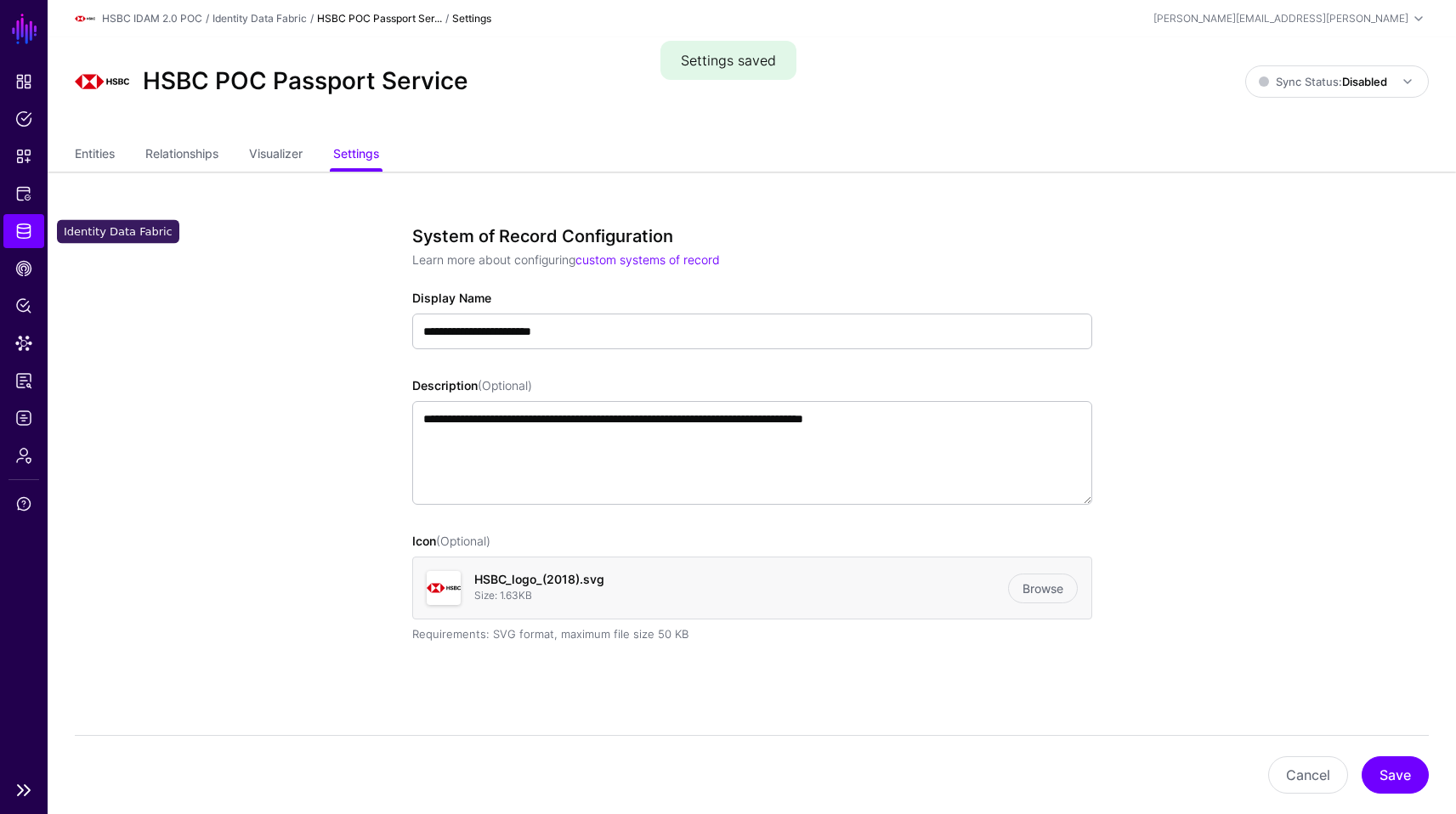
click at [17, 223] on span "Identity Data Fabric" at bounding box center [24, 232] width 17 height 17
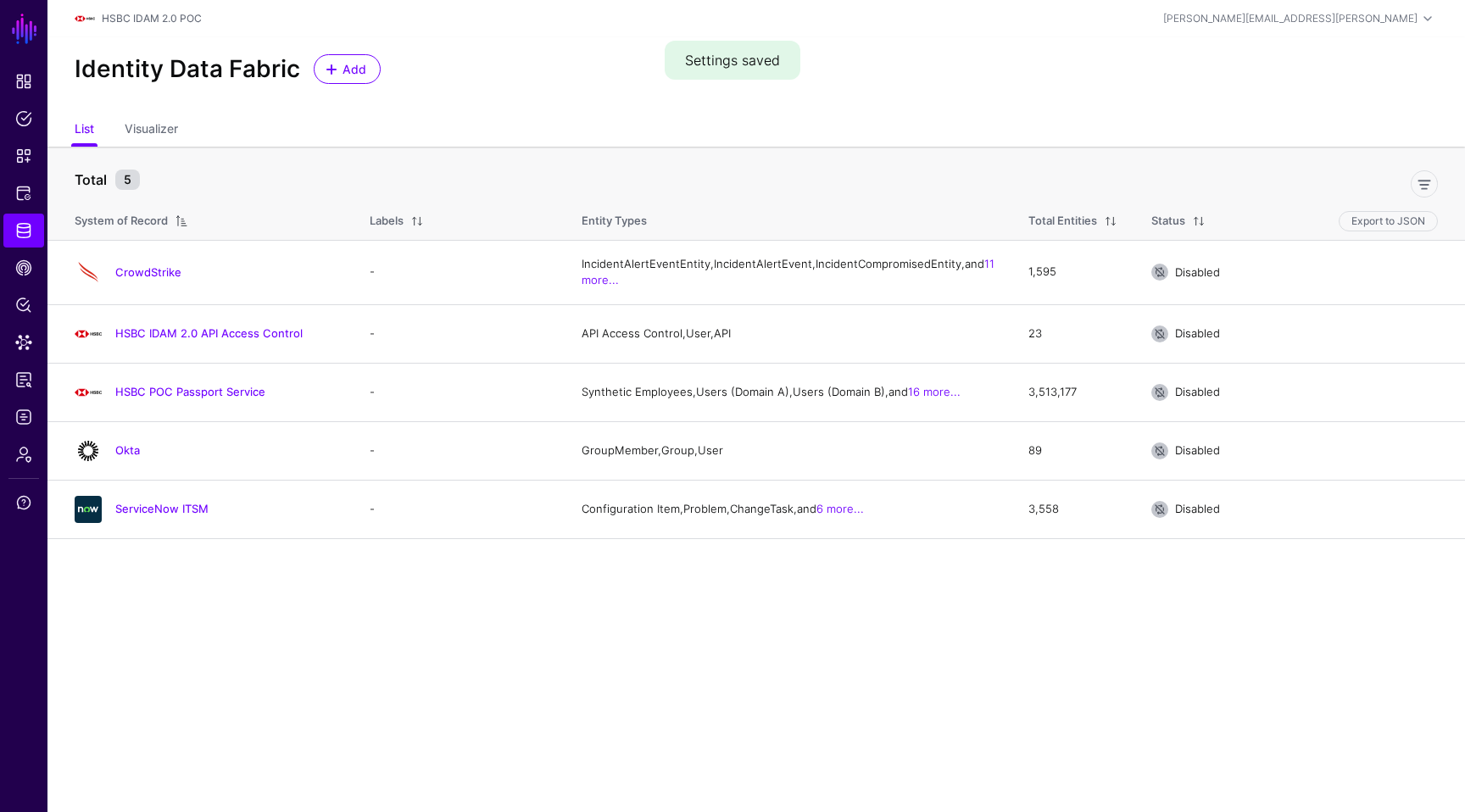
click at [436, 609] on main "SGNL Dashboard Policies Snippets Protected Systems Identity Data Fabric CAEP Hu…" at bounding box center [732, 406] width 1465 height 812
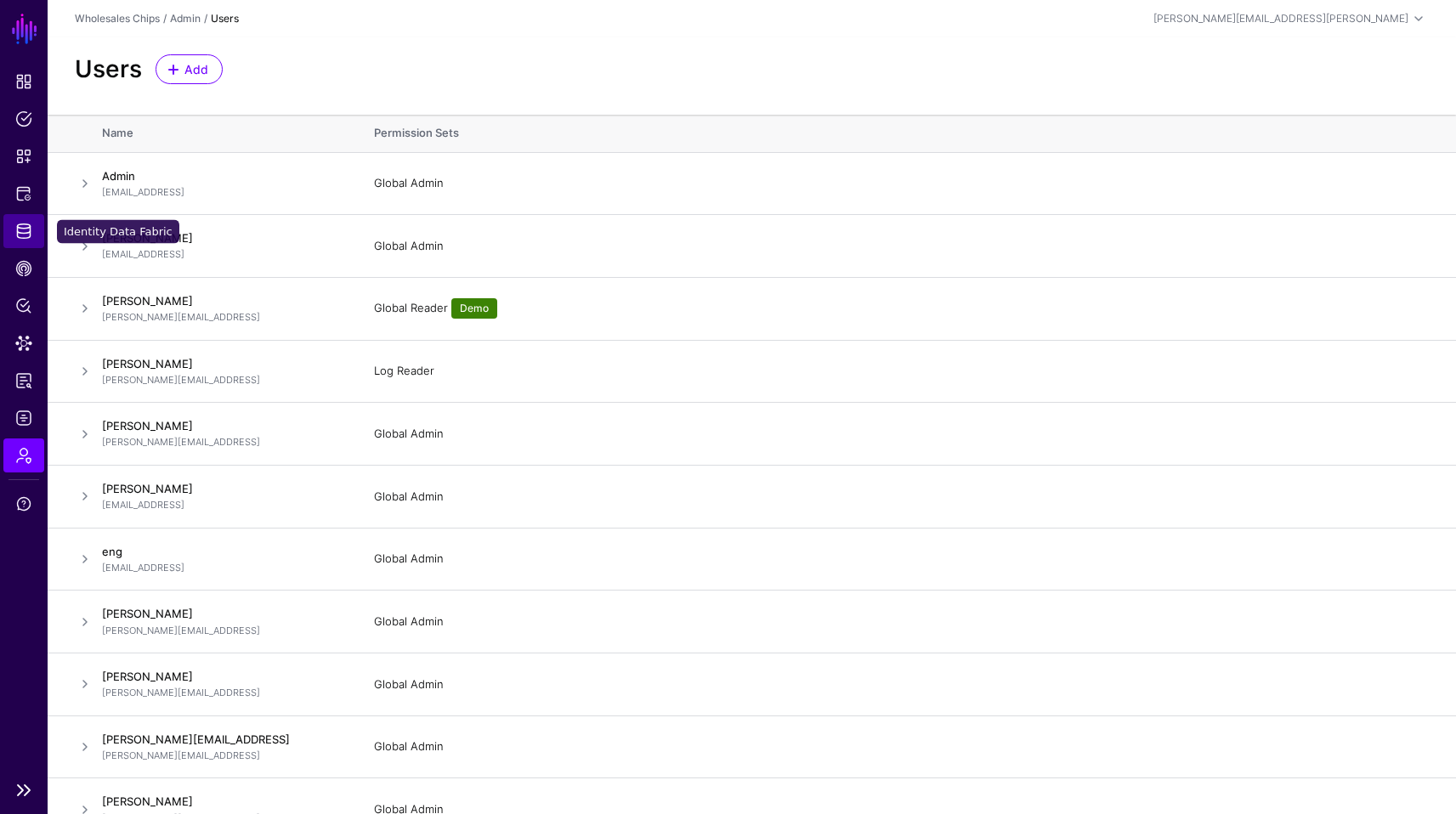
click at [21, 221] on link "Identity Data Fabric" at bounding box center [24, 231] width 41 height 34
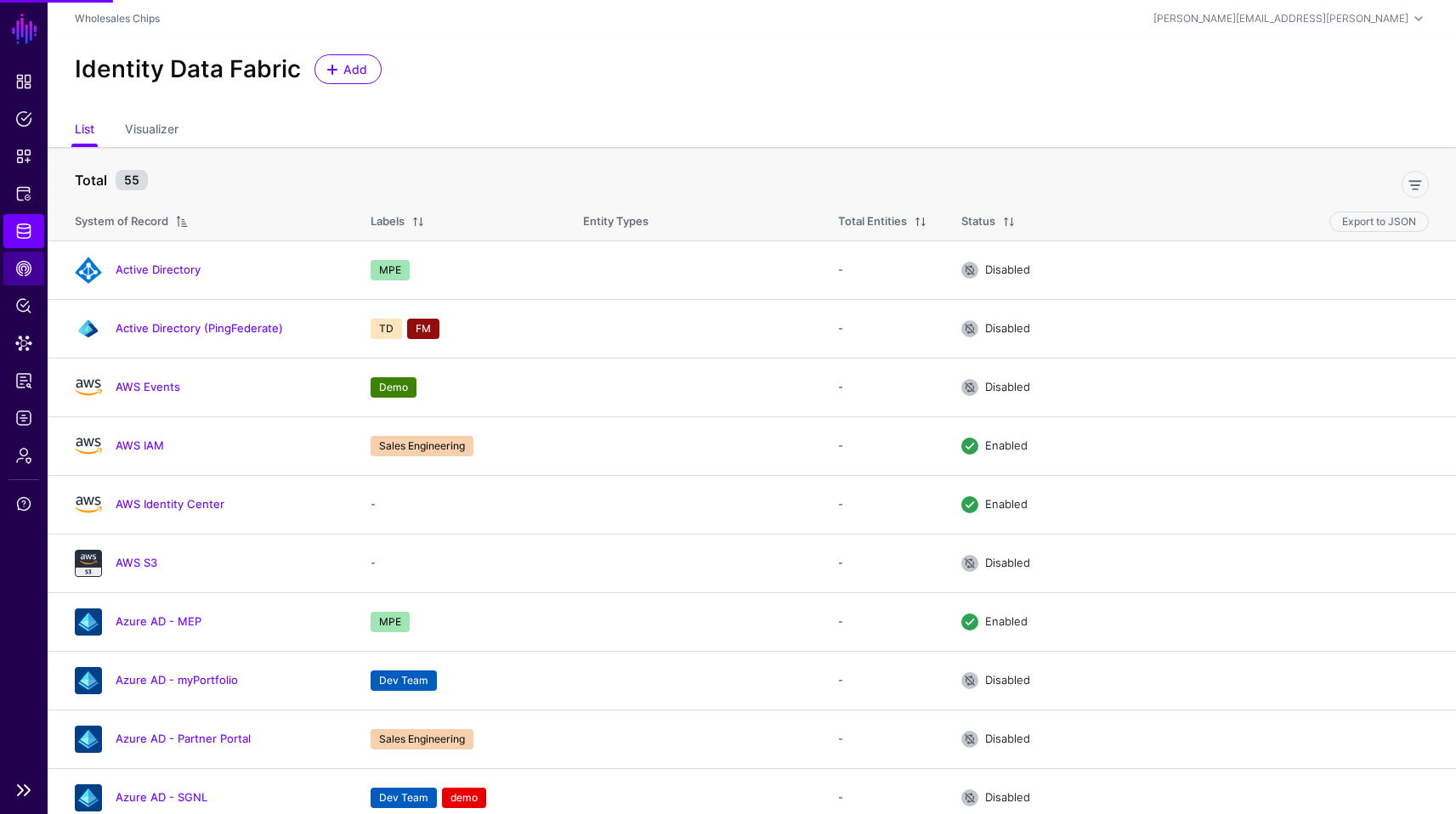
click at [23, 267] on span "CAEP Hub" at bounding box center [24, 268] width 17 height 17
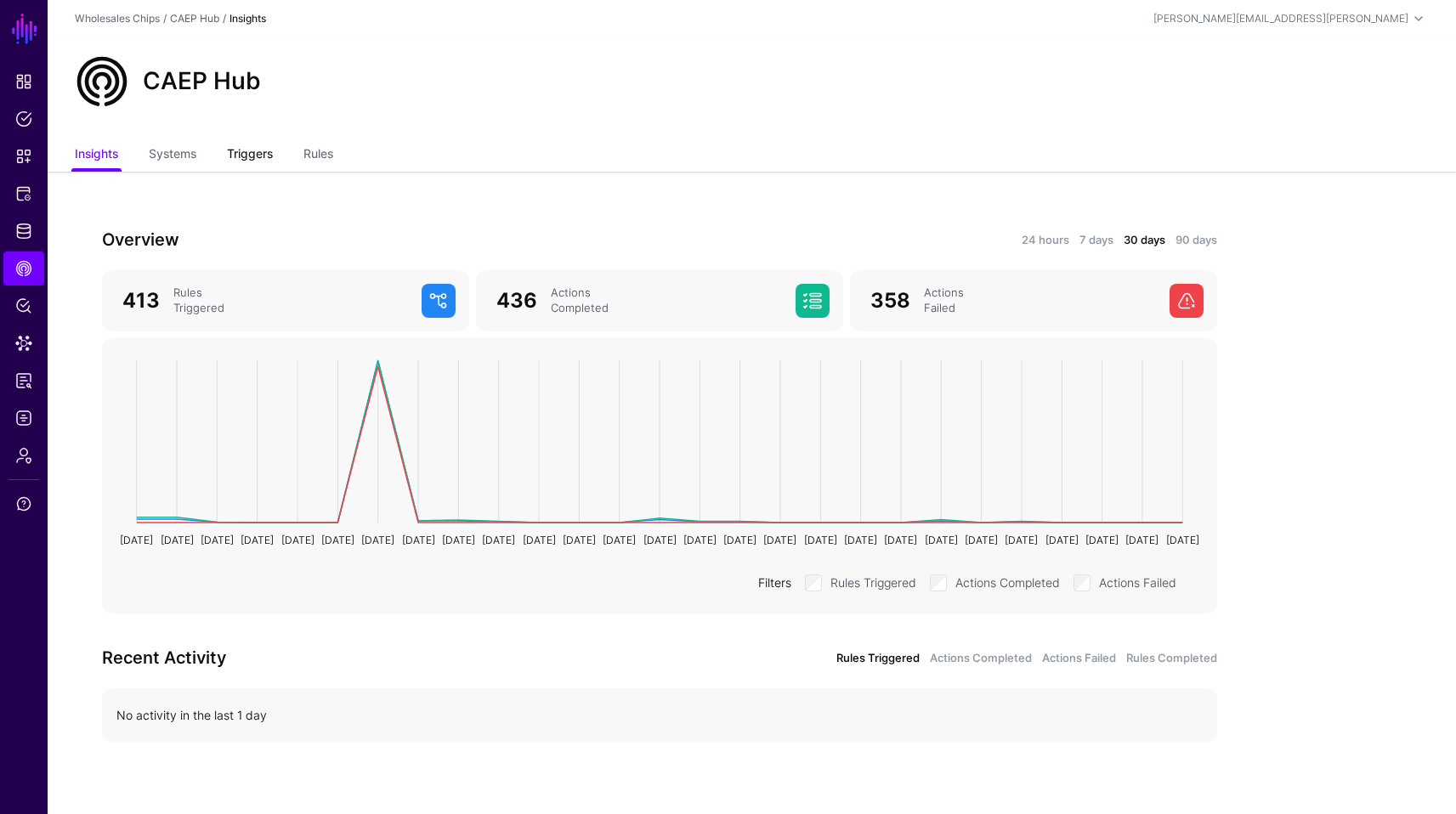
click at [245, 154] on link "Triggers" at bounding box center [249, 155] width 46 height 32
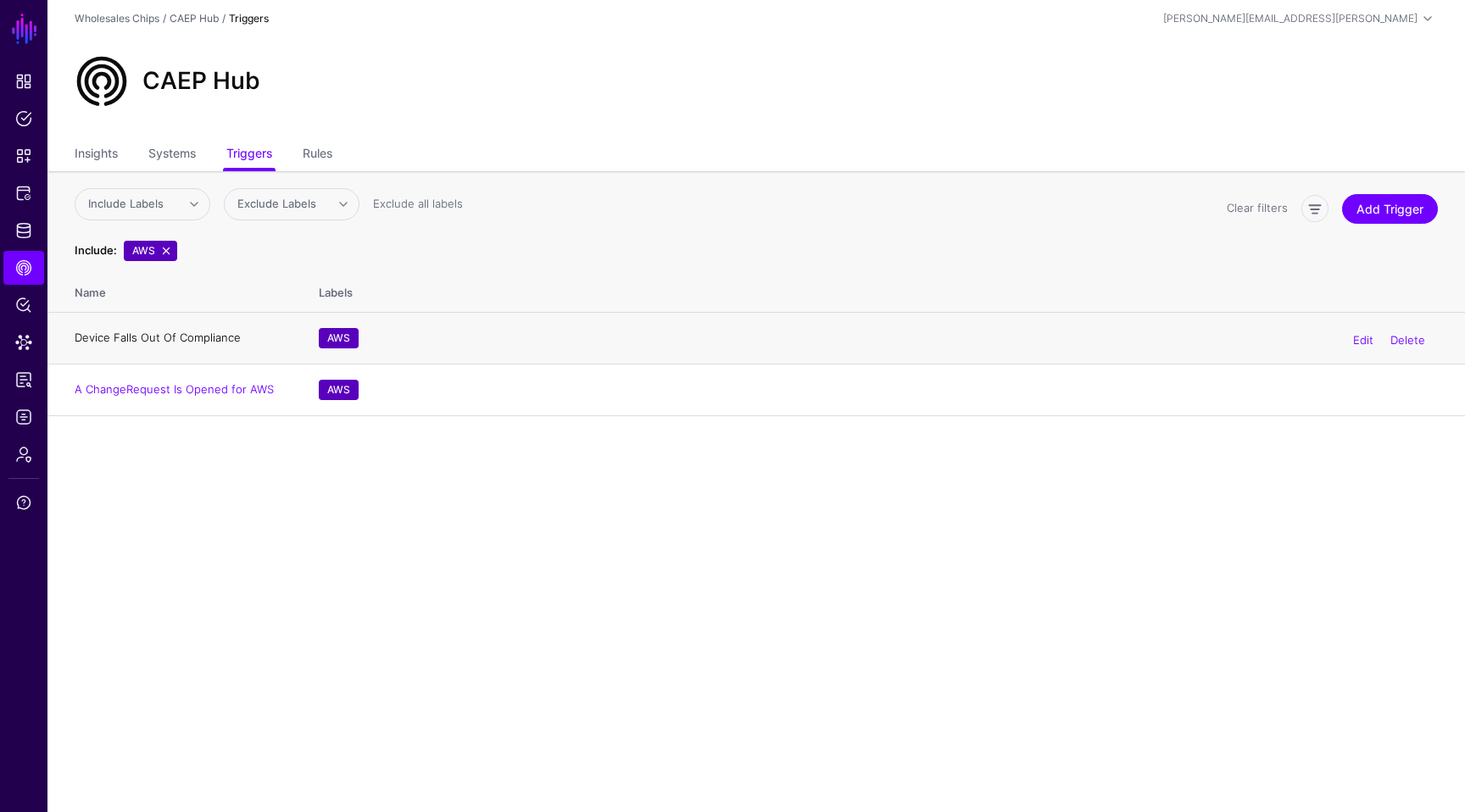
click at [191, 336] on link "Device Falls Out Of Compliance" at bounding box center [158, 337] width 166 height 14
click at [168, 250] on link at bounding box center [166, 250] width 14 height 14
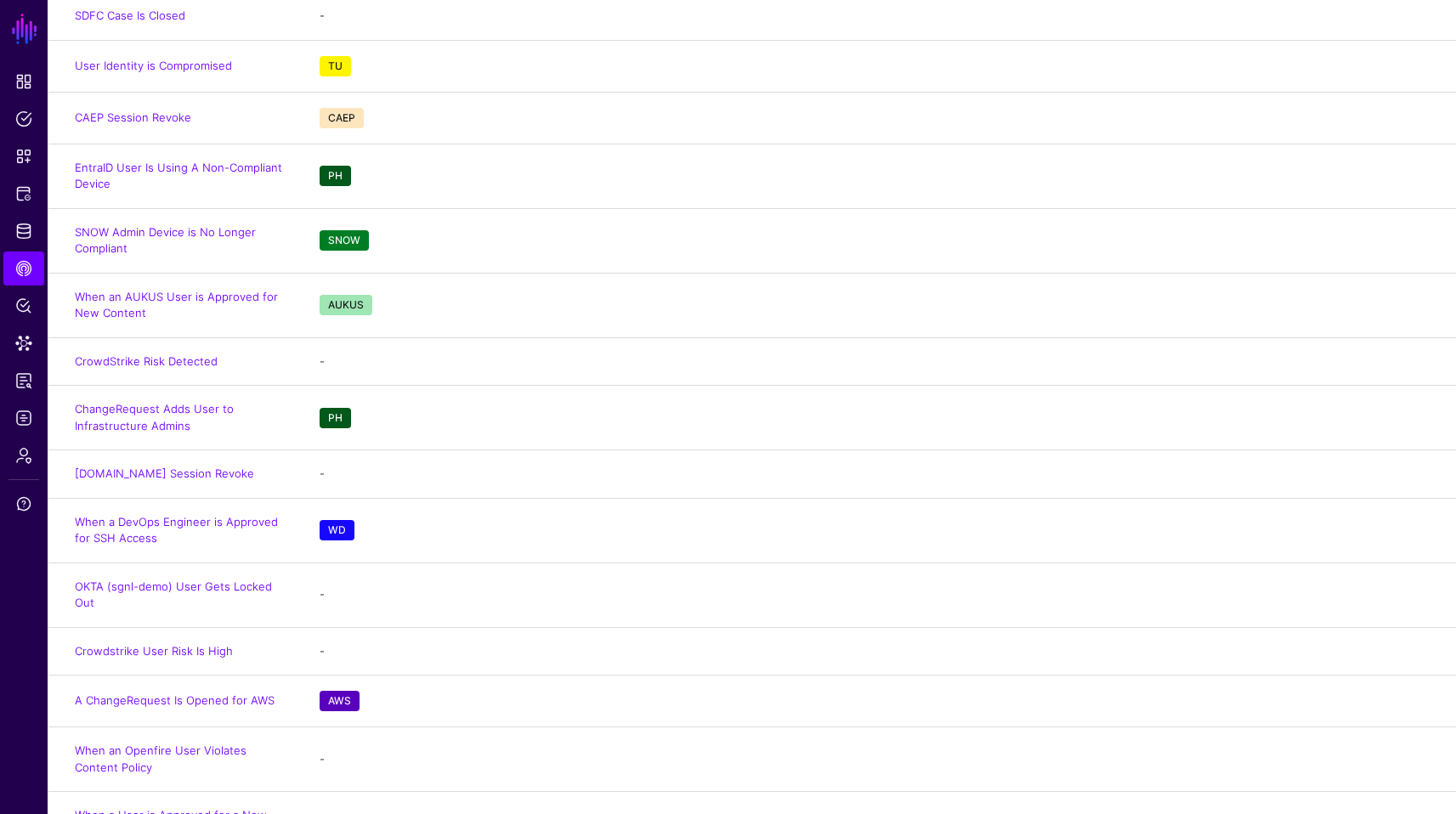
scroll to position [576, 0]
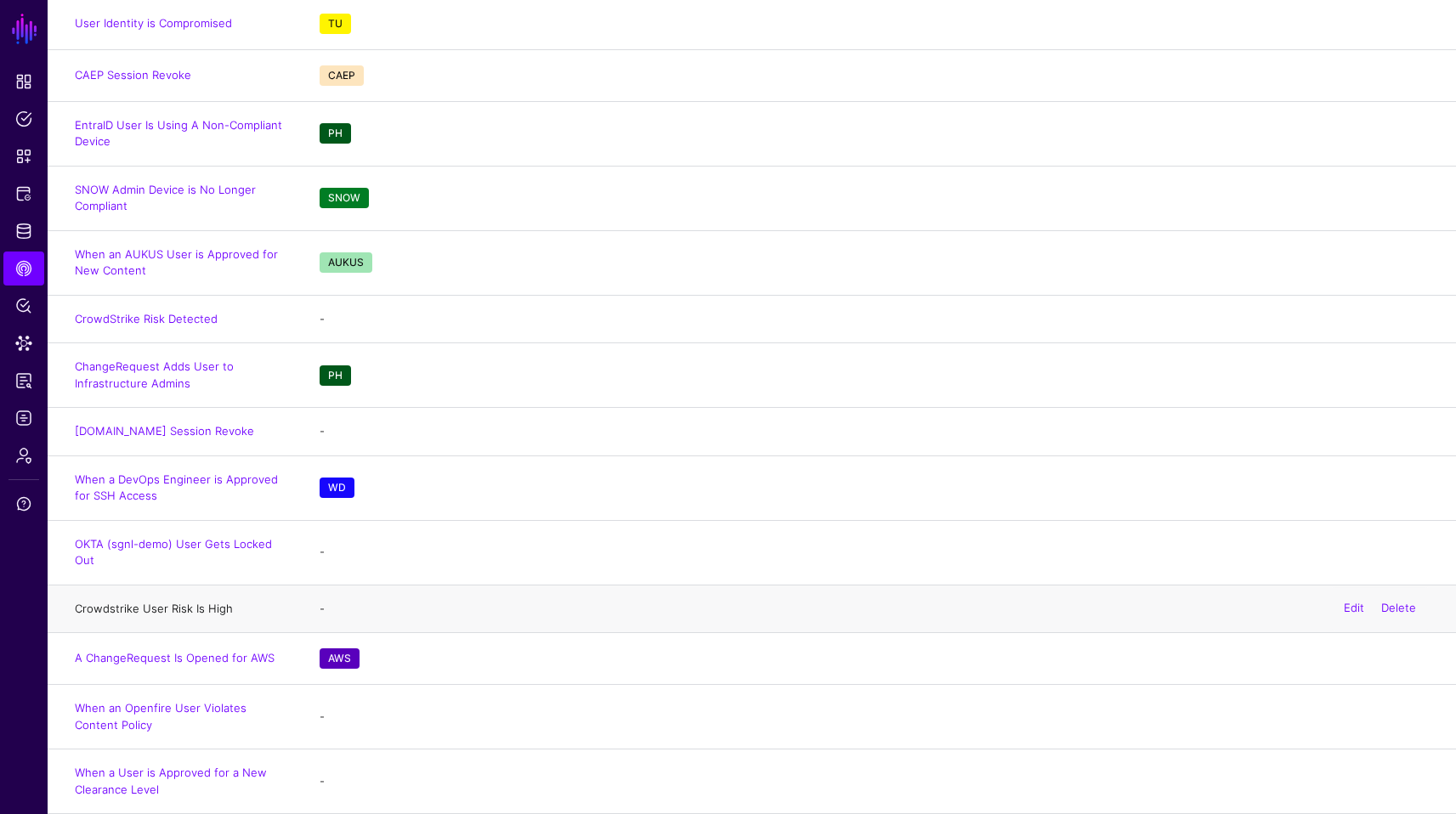
click at [165, 604] on link "Crowdstrike User Risk Is High" at bounding box center [153, 609] width 158 height 14
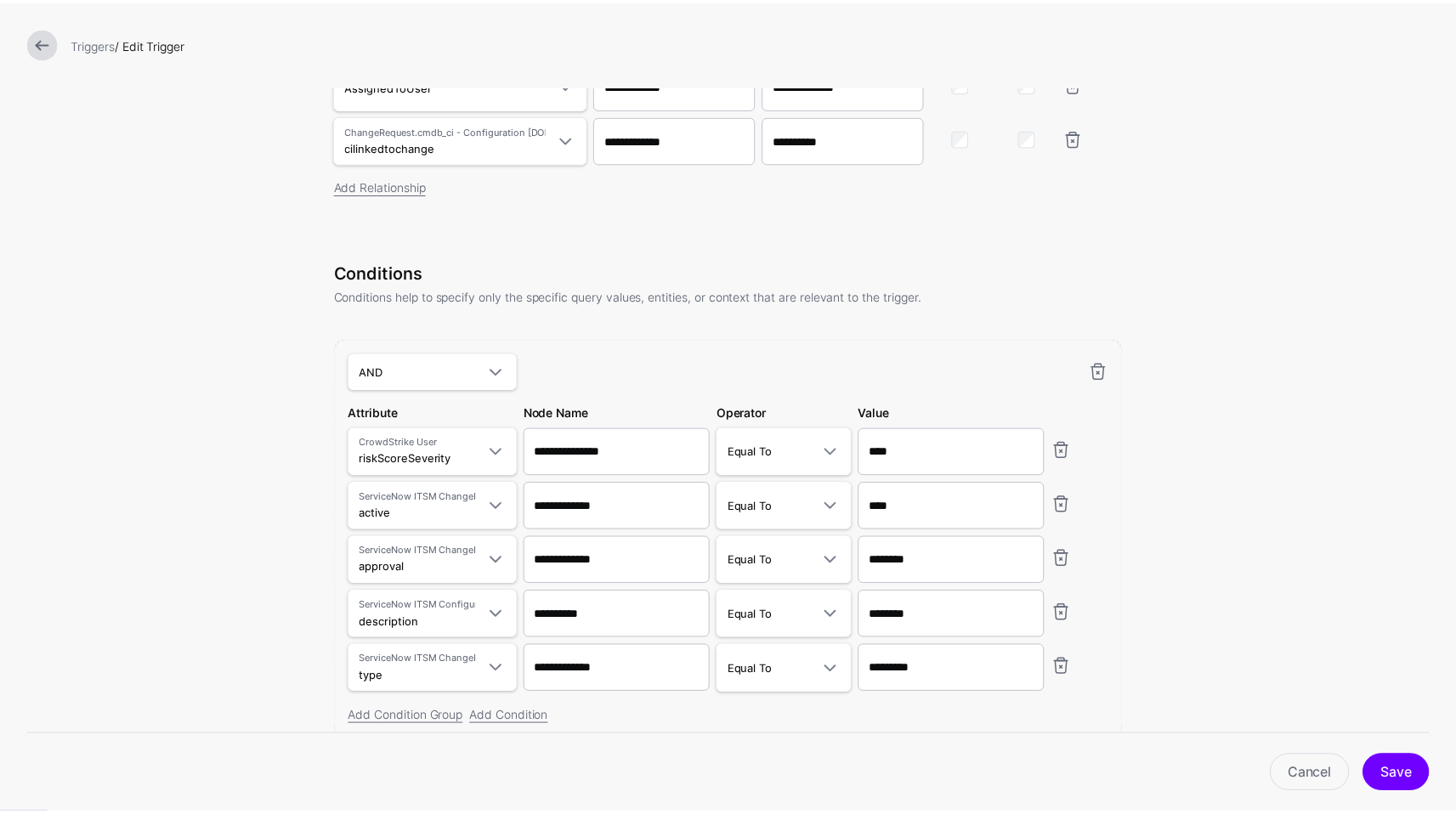
scroll to position [967, 0]
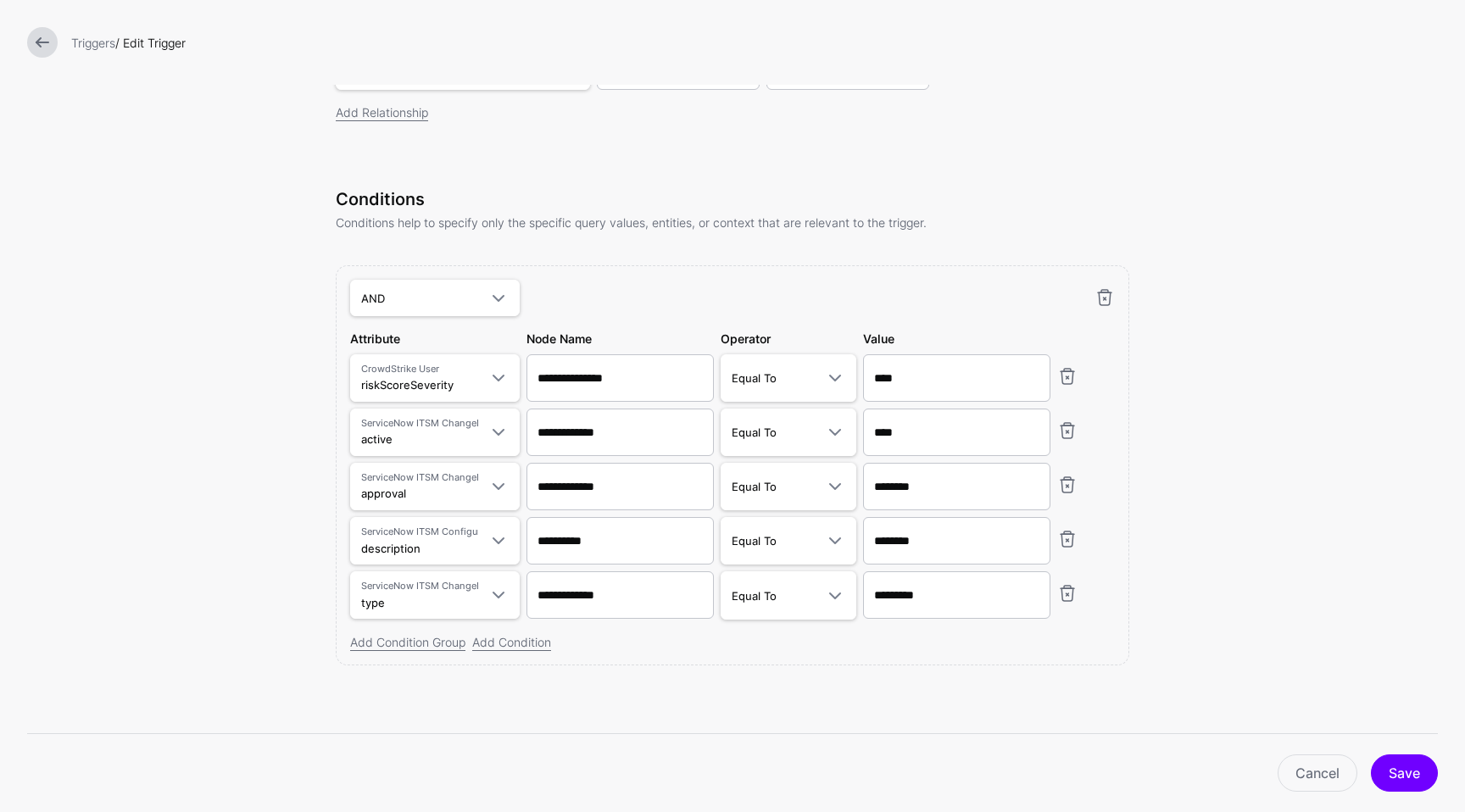
click at [33, 47] on link at bounding box center [43, 43] width 31 height 31
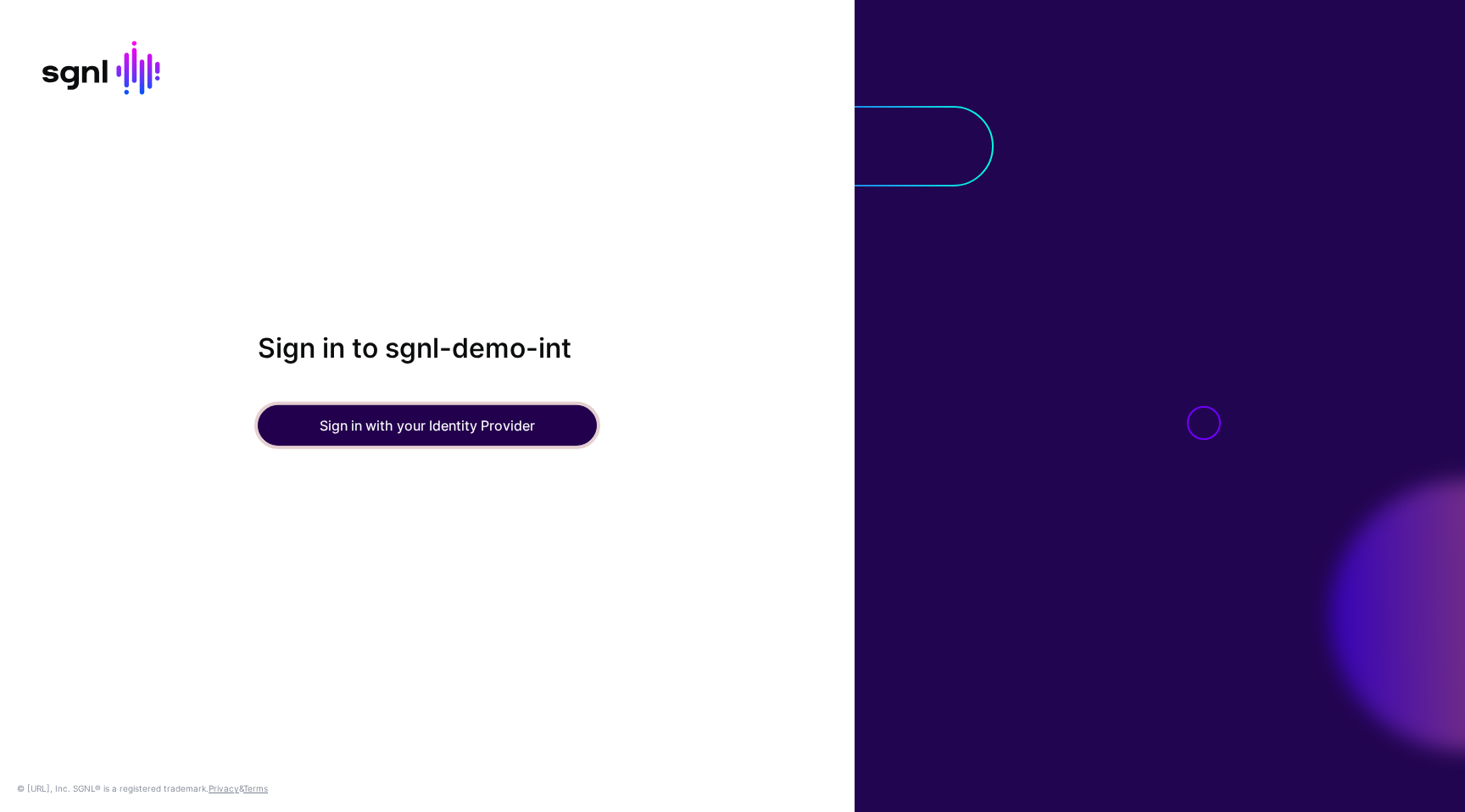
click at [470, 435] on button "Sign in with your Identity Provider" at bounding box center [426, 425] width 339 height 41
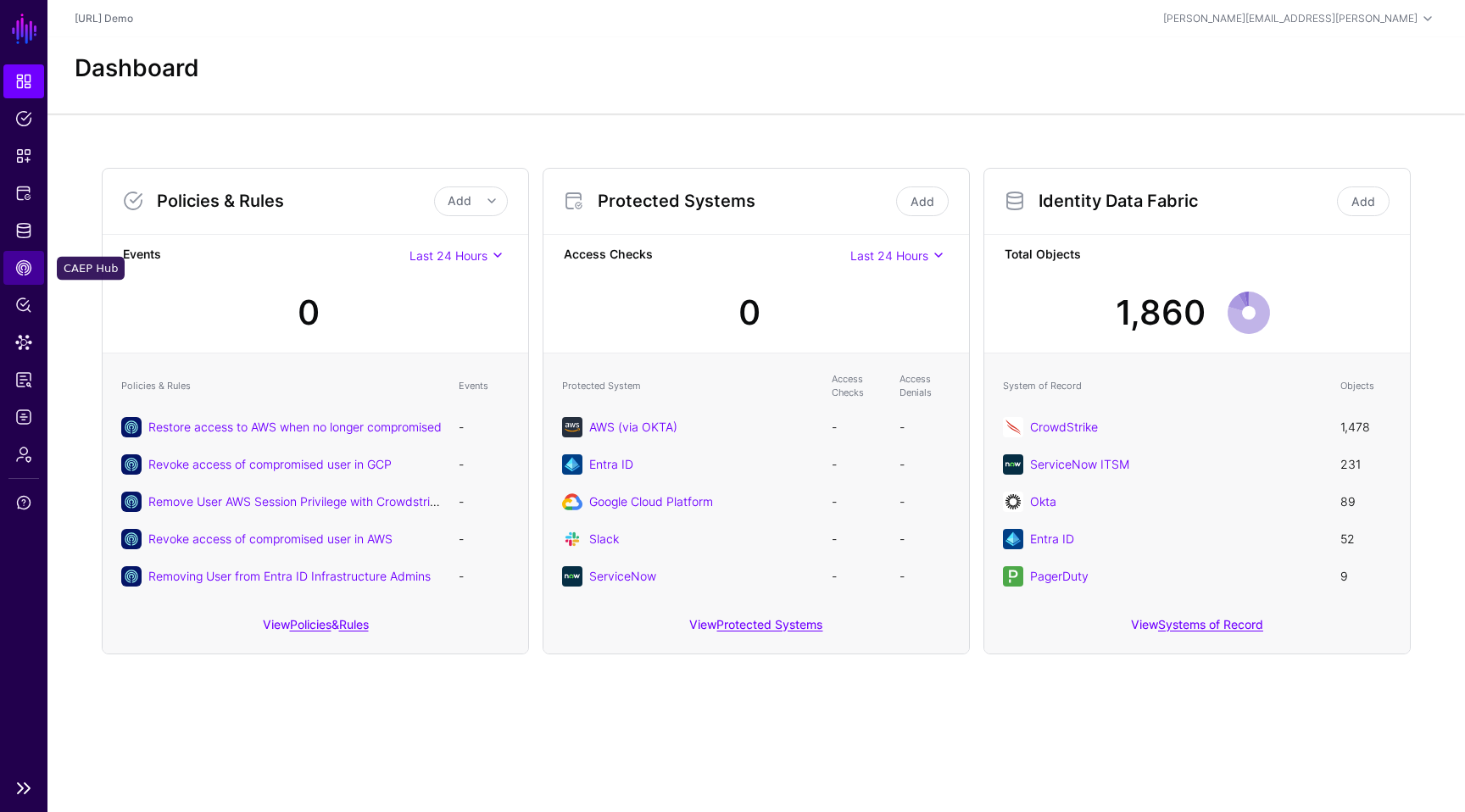
click at [15, 266] on span "CAEP Hub" at bounding box center [24, 268] width 17 height 17
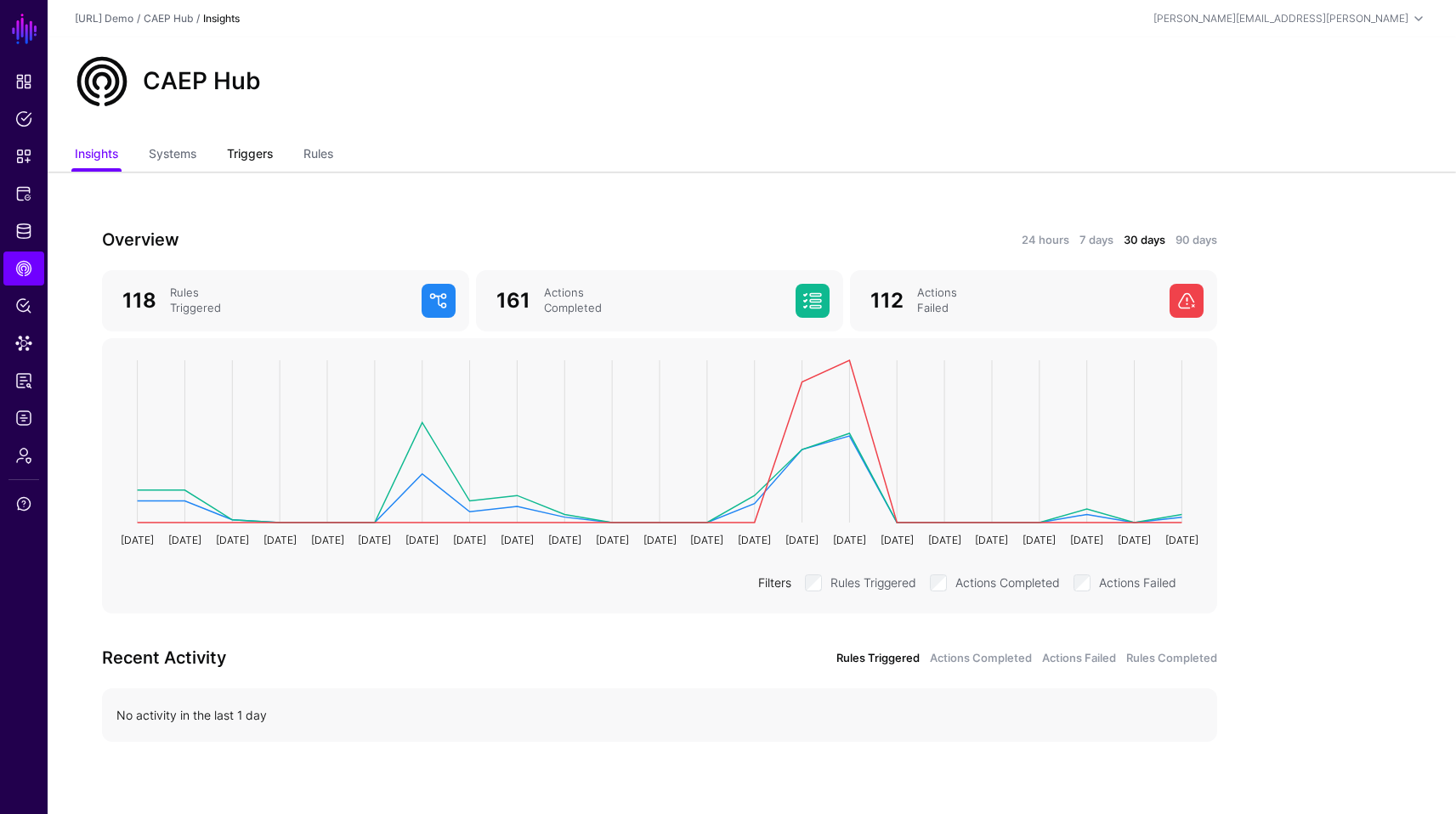
click at [249, 149] on link "Triggers" at bounding box center [249, 155] width 46 height 32
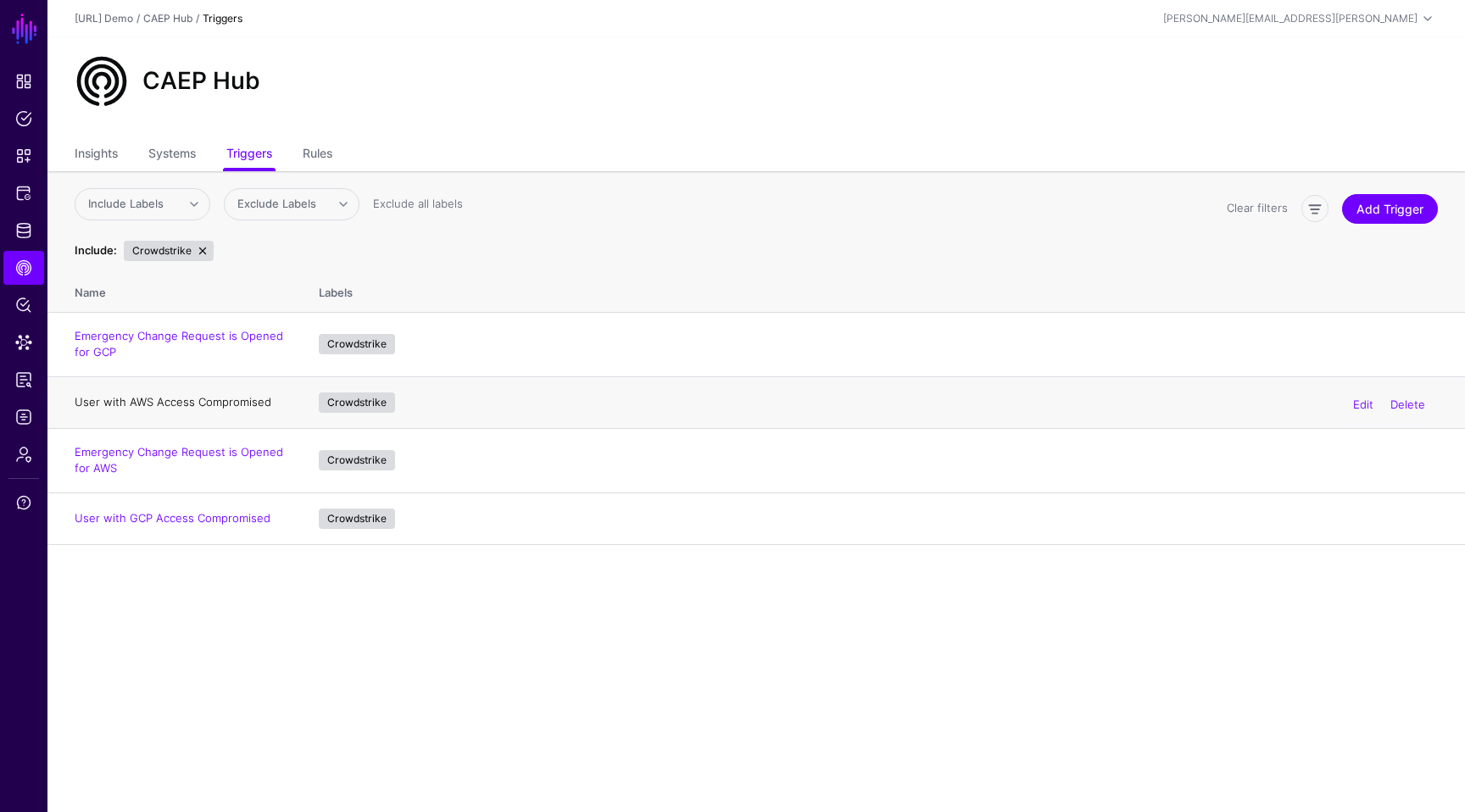
click at [233, 400] on link "User with AWS Access Compromised" at bounding box center [172, 401] width 196 height 14
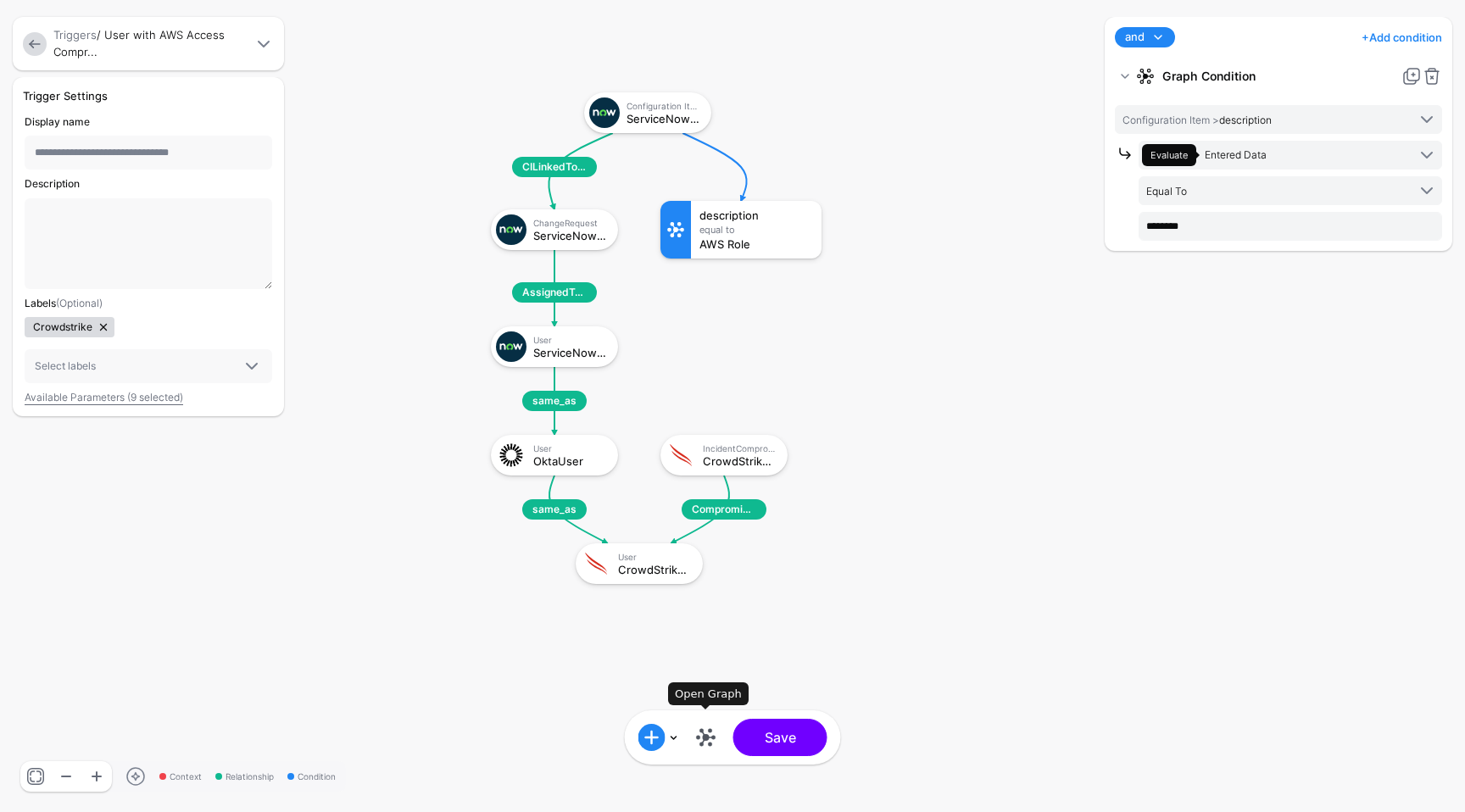
click at [701, 744] on link at bounding box center [706, 738] width 27 height 27
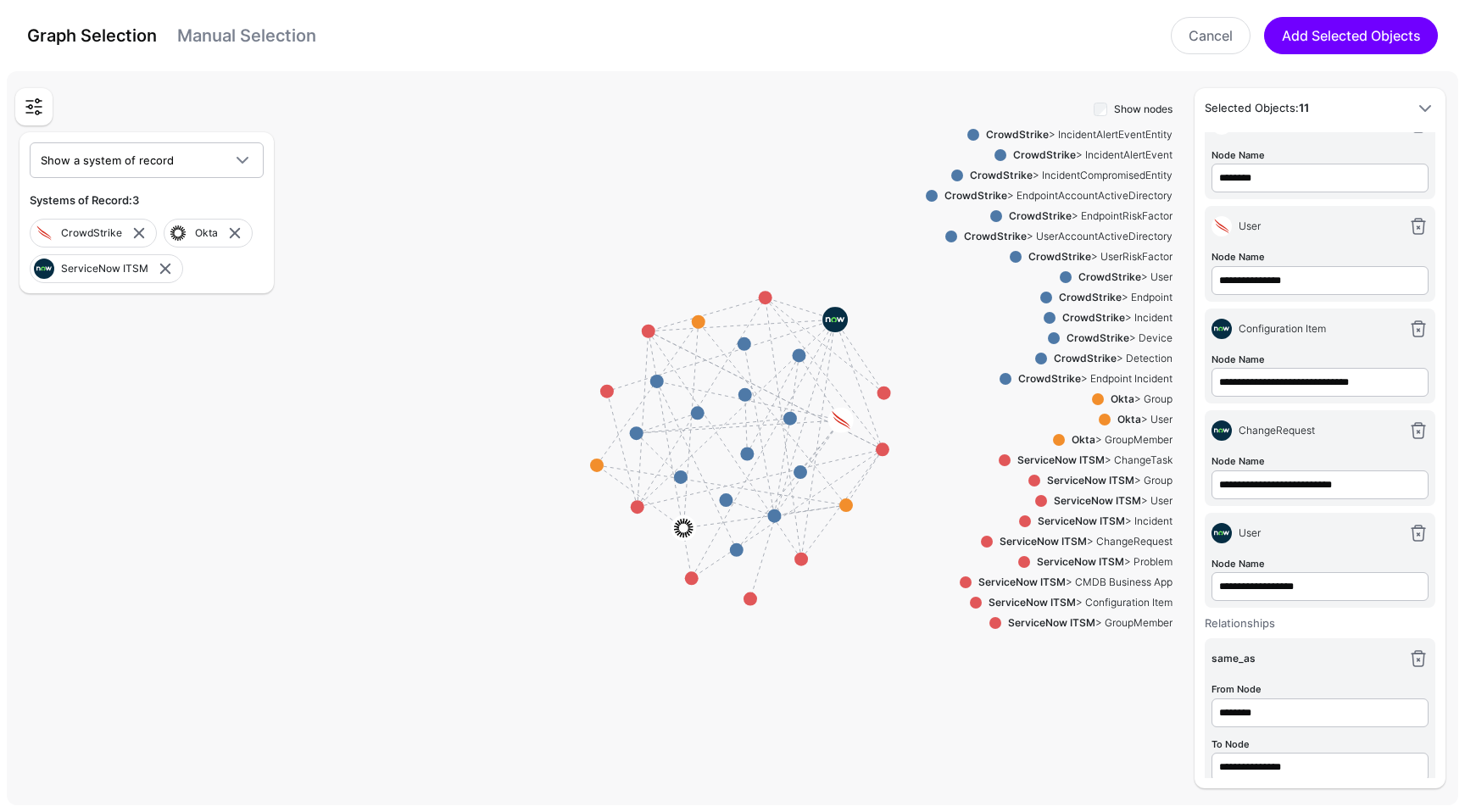
scroll to position [117, 0]
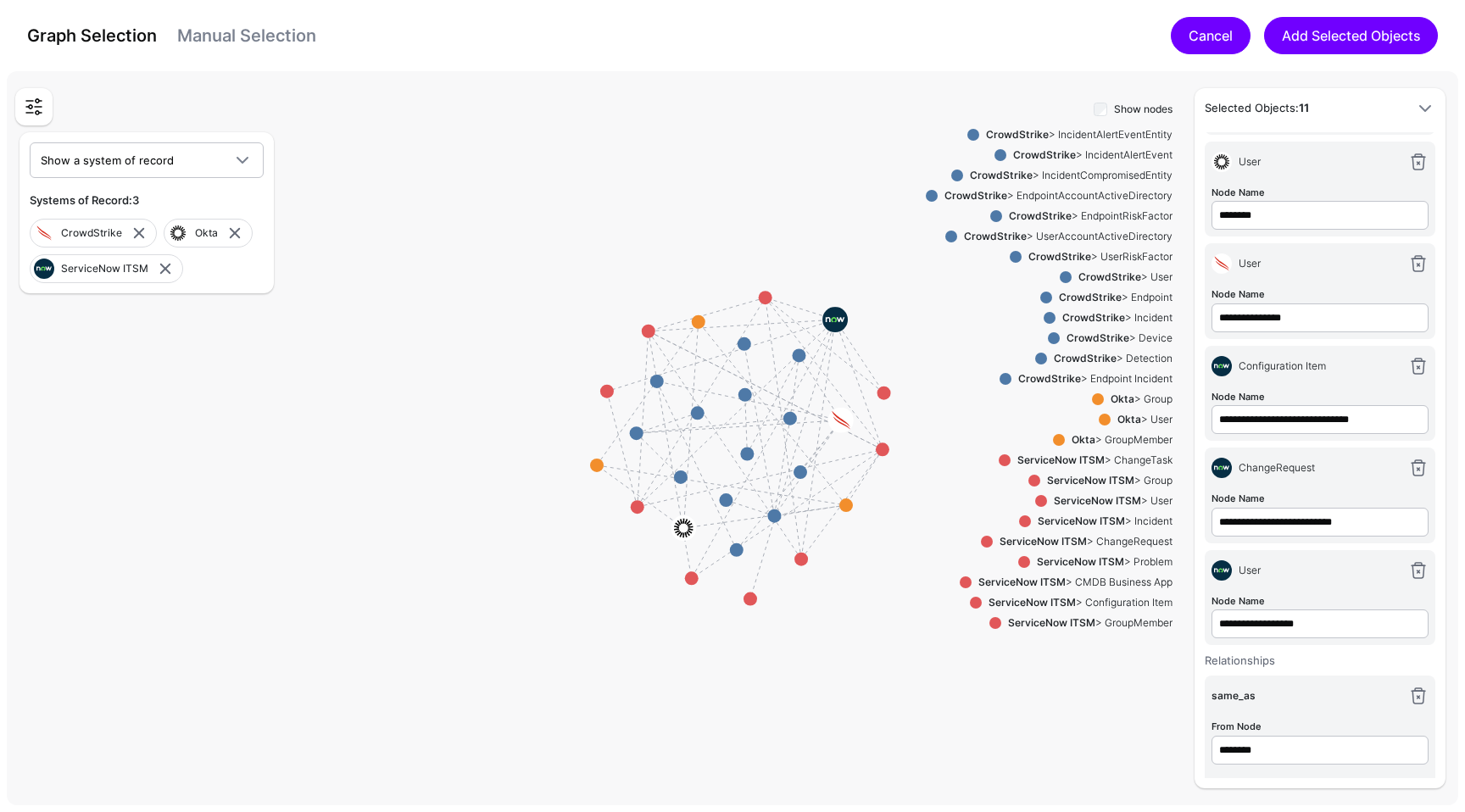
click at [1201, 31] on link "Cancel" at bounding box center [1211, 36] width 79 height 38
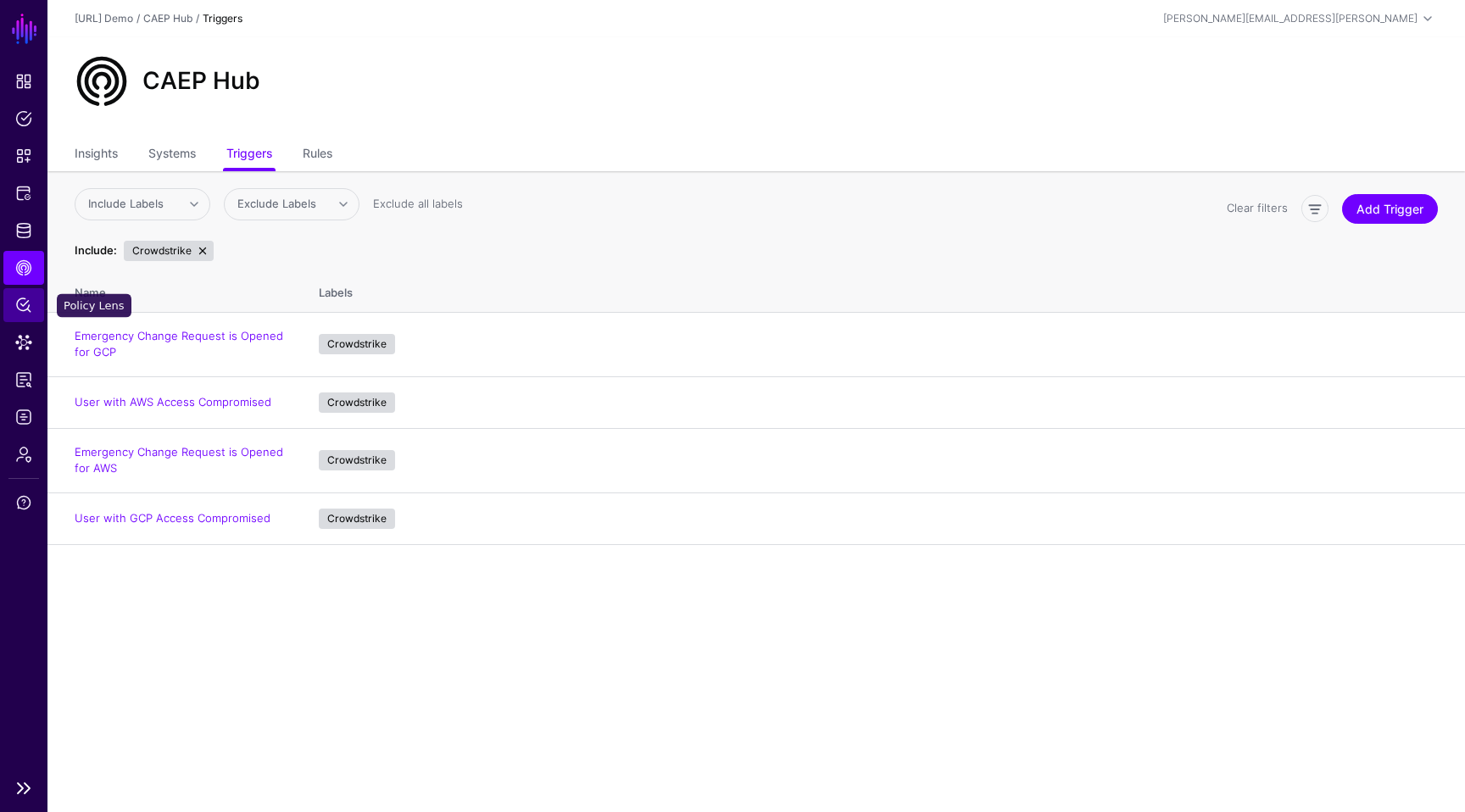
click at [21, 317] on link "Policy Lens" at bounding box center [24, 304] width 41 height 34
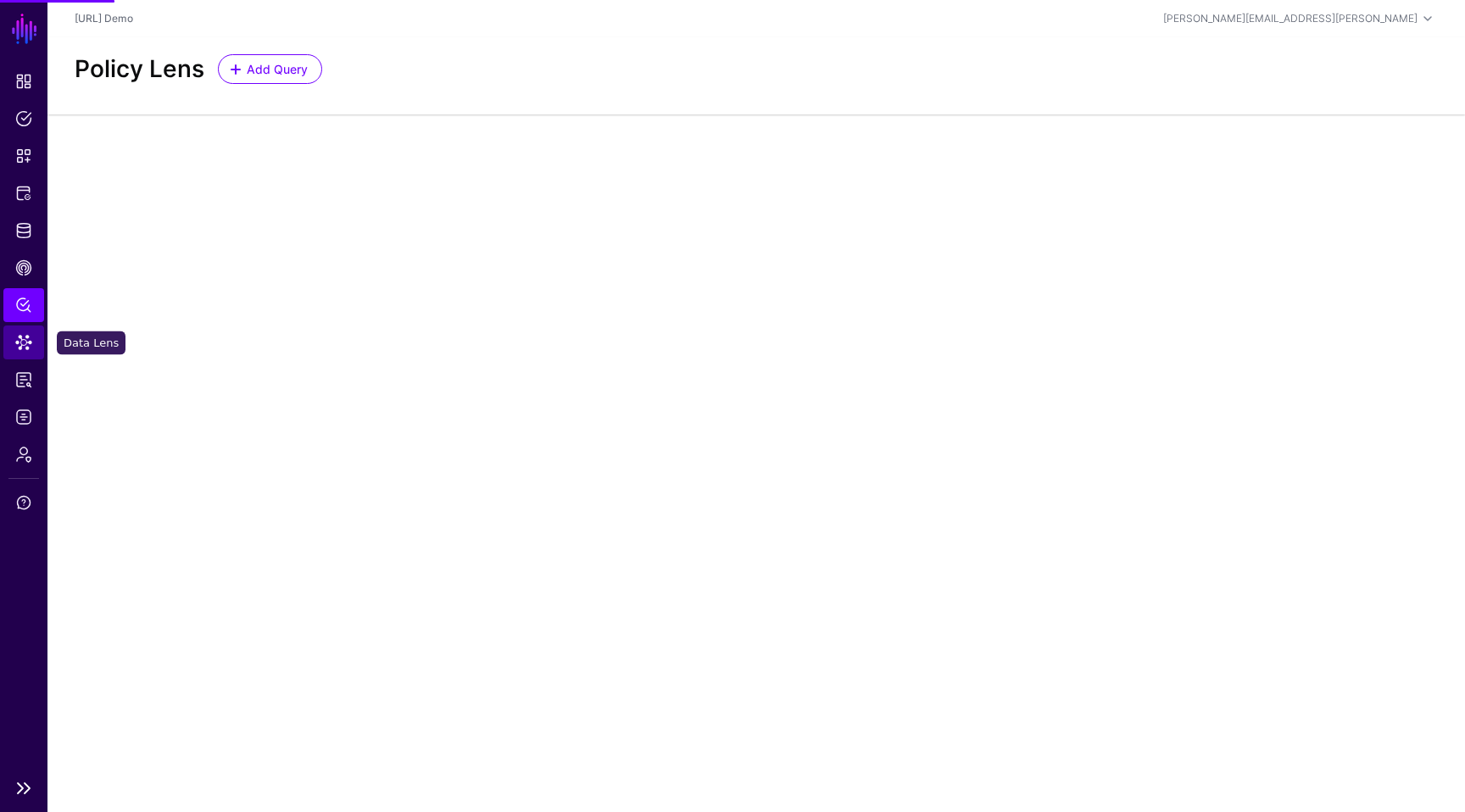
click at [31, 345] on span "Data Lens" at bounding box center [24, 342] width 17 height 17
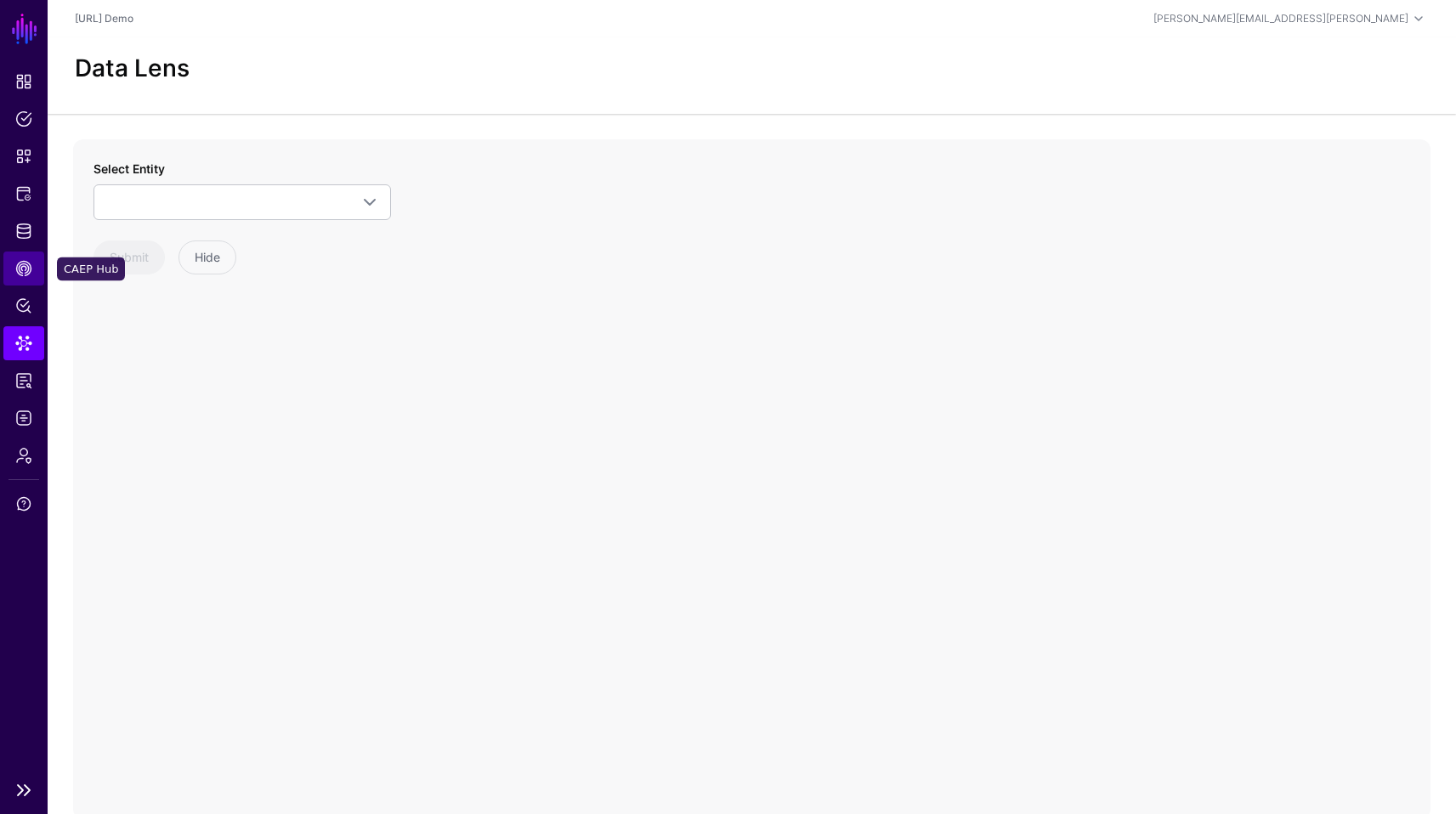
click at [25, 258] on link "CAEP Hub" at bounding box center [24, 267] width 41 height 34
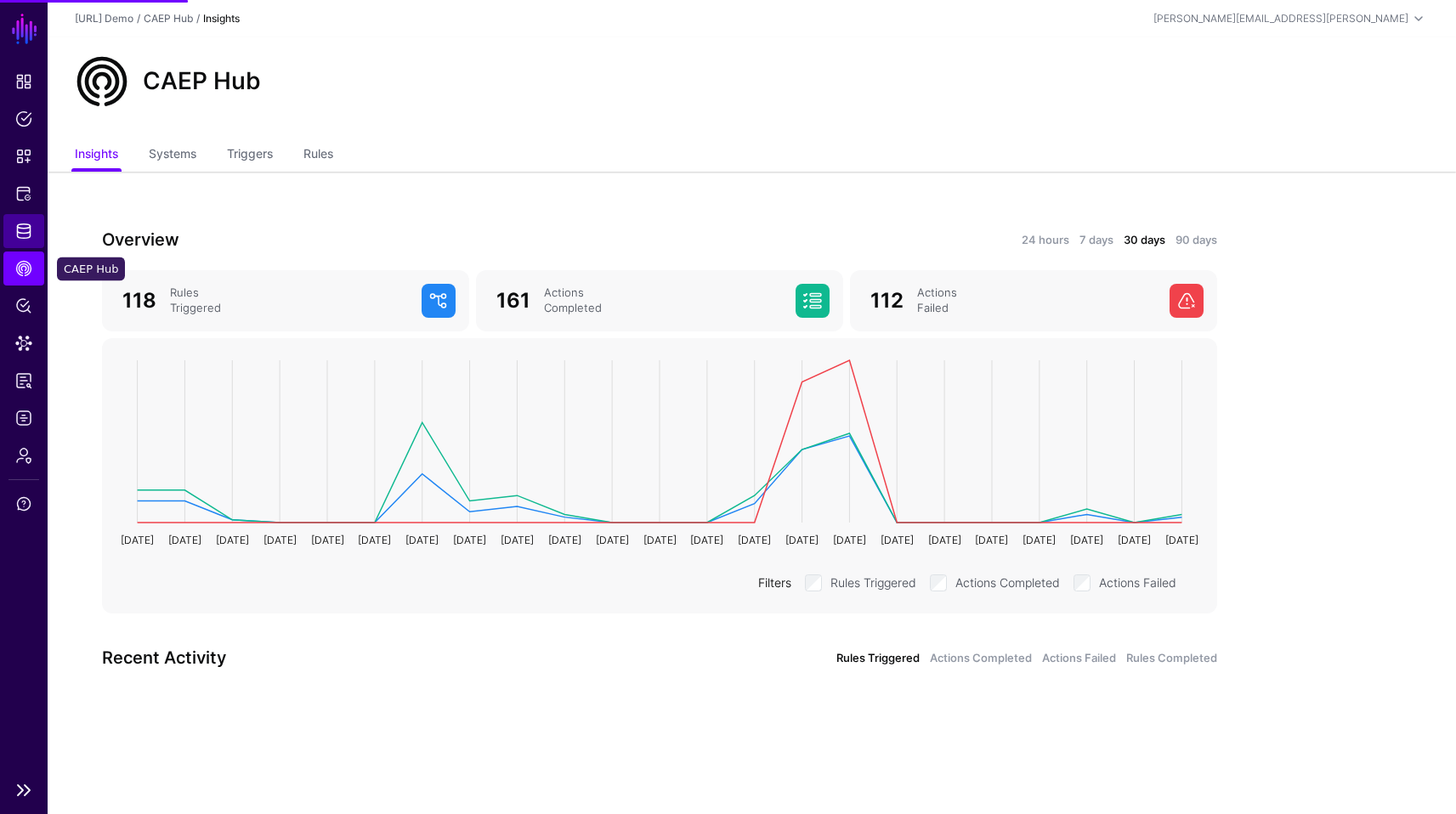
click at [29, 232] on span "Identity Data Fabric" at bounding box center [24, 232] width 17 height 17
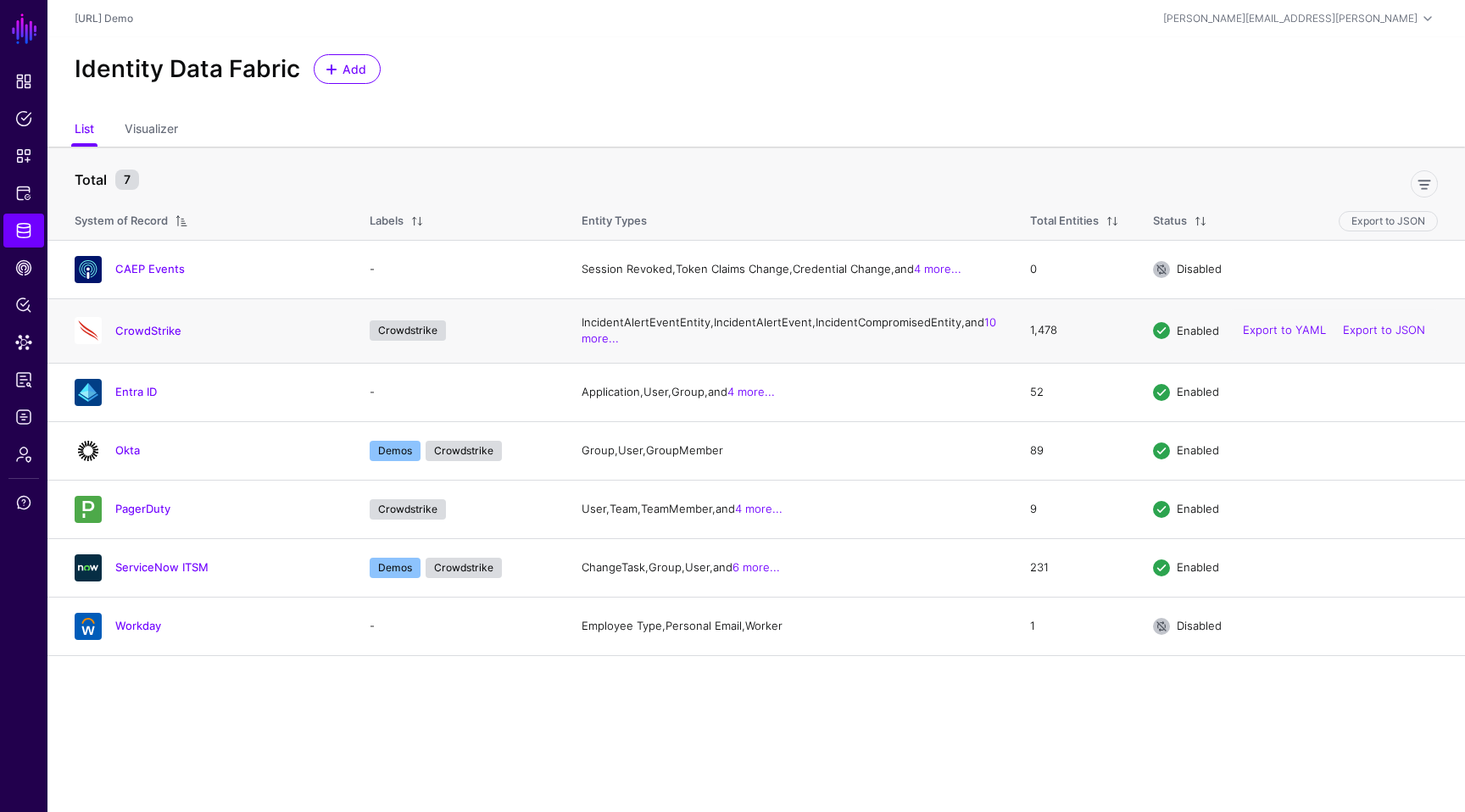
click at [143, 338] on h4 "CrowdStrike" at bounding box center [225, 331] width 220 height 15
click at [146, 337] on link "CrowdStrike" at bounding box center [148, 331] width 66 height 14
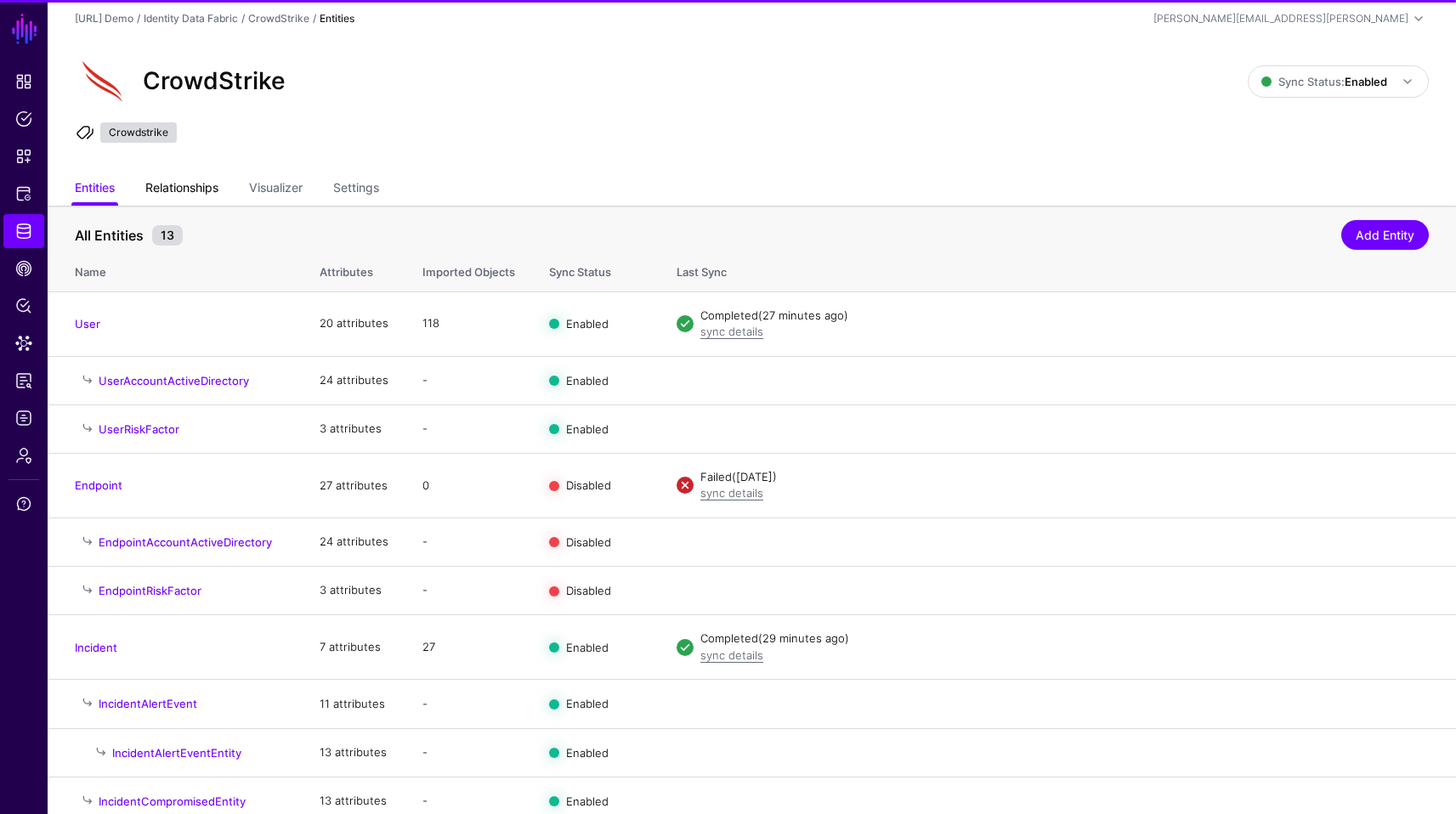
click at [204, 189] on link "Relationships" at bounding box center [181, 189] width 73 height 32
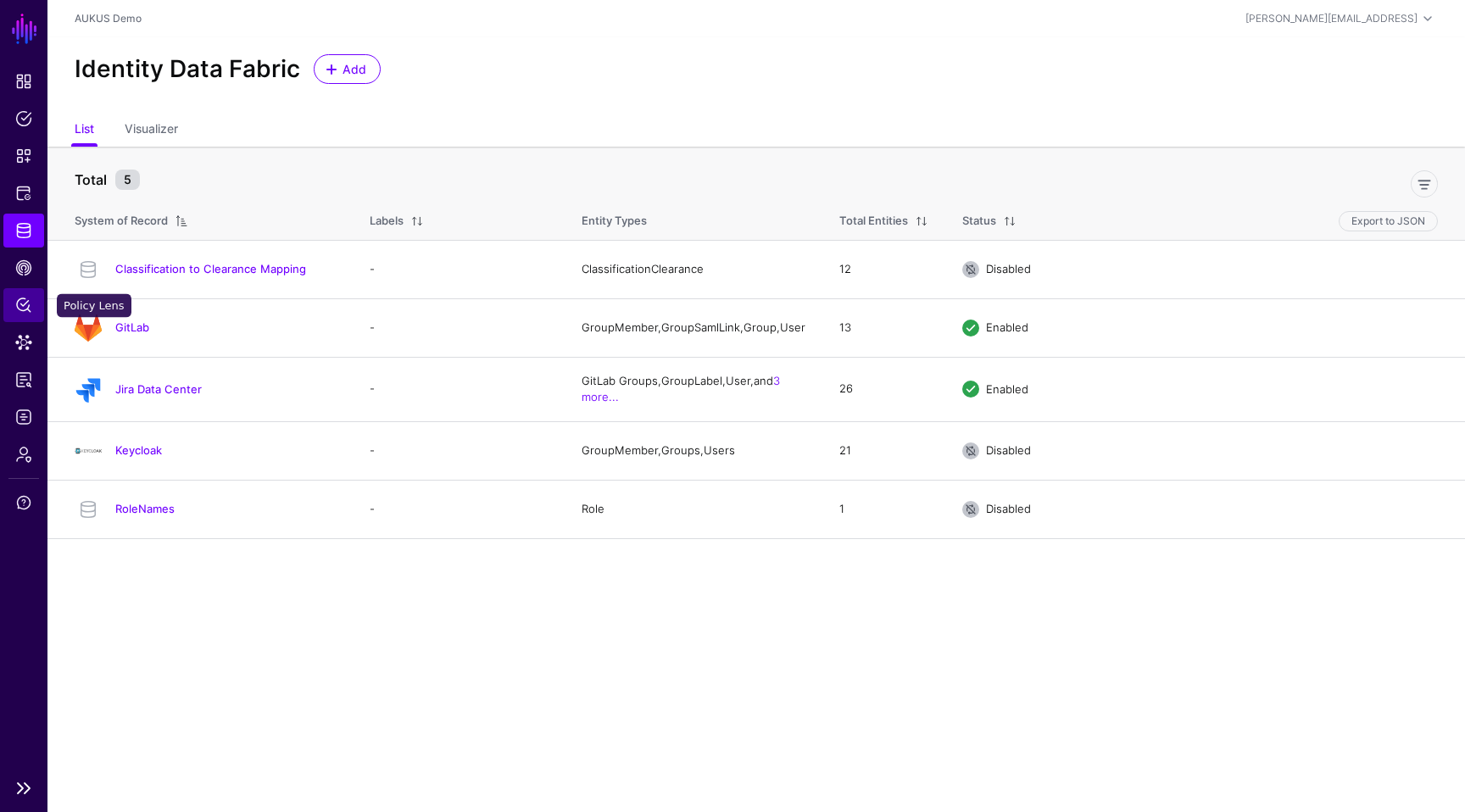
click at [17, 305] on span "Policy Lens" at bounding box center [24, 305] width 17 height 17
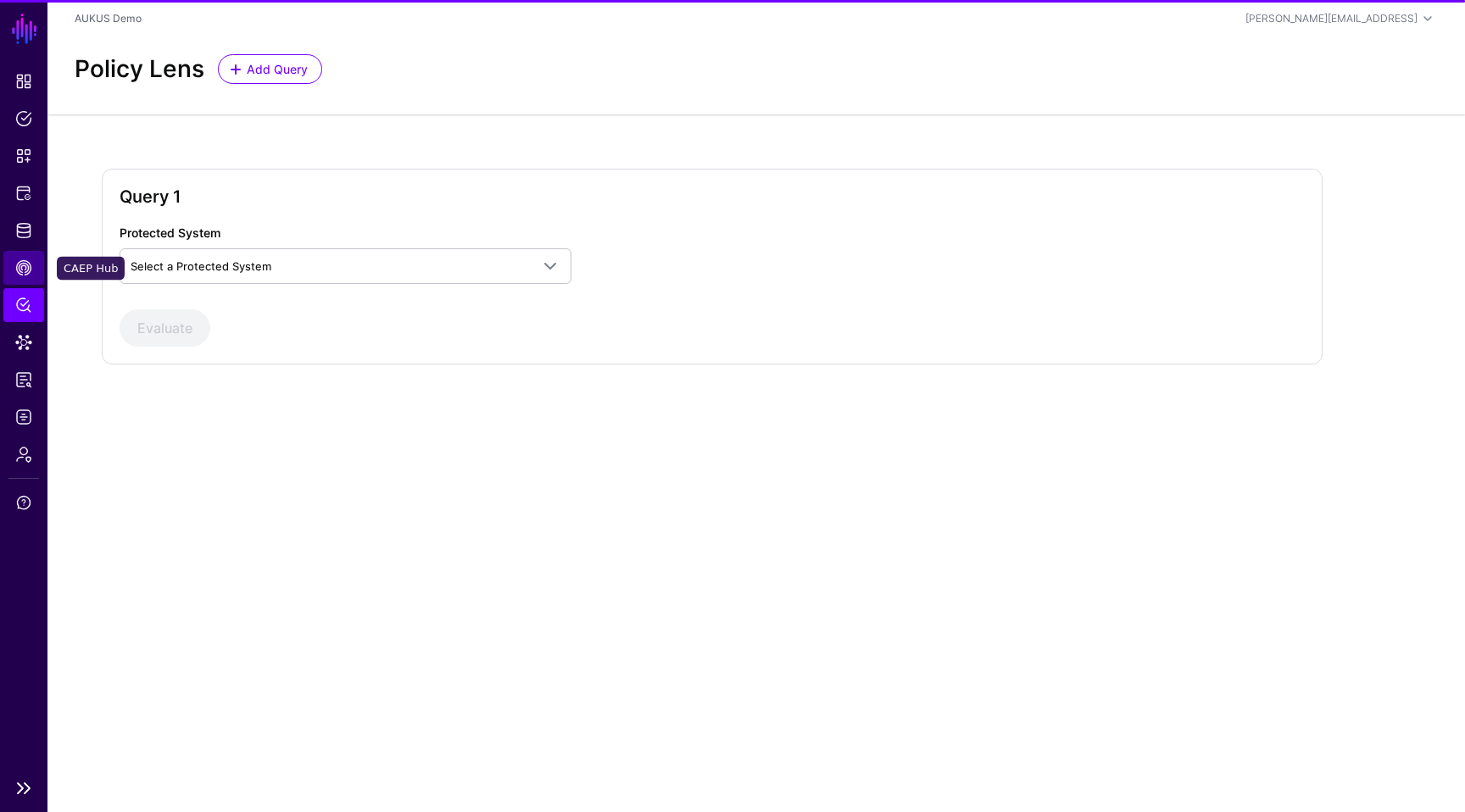
click at [23, 271] on span "CAEP Hub" at bounding box center [24, 268] width 17 height 17
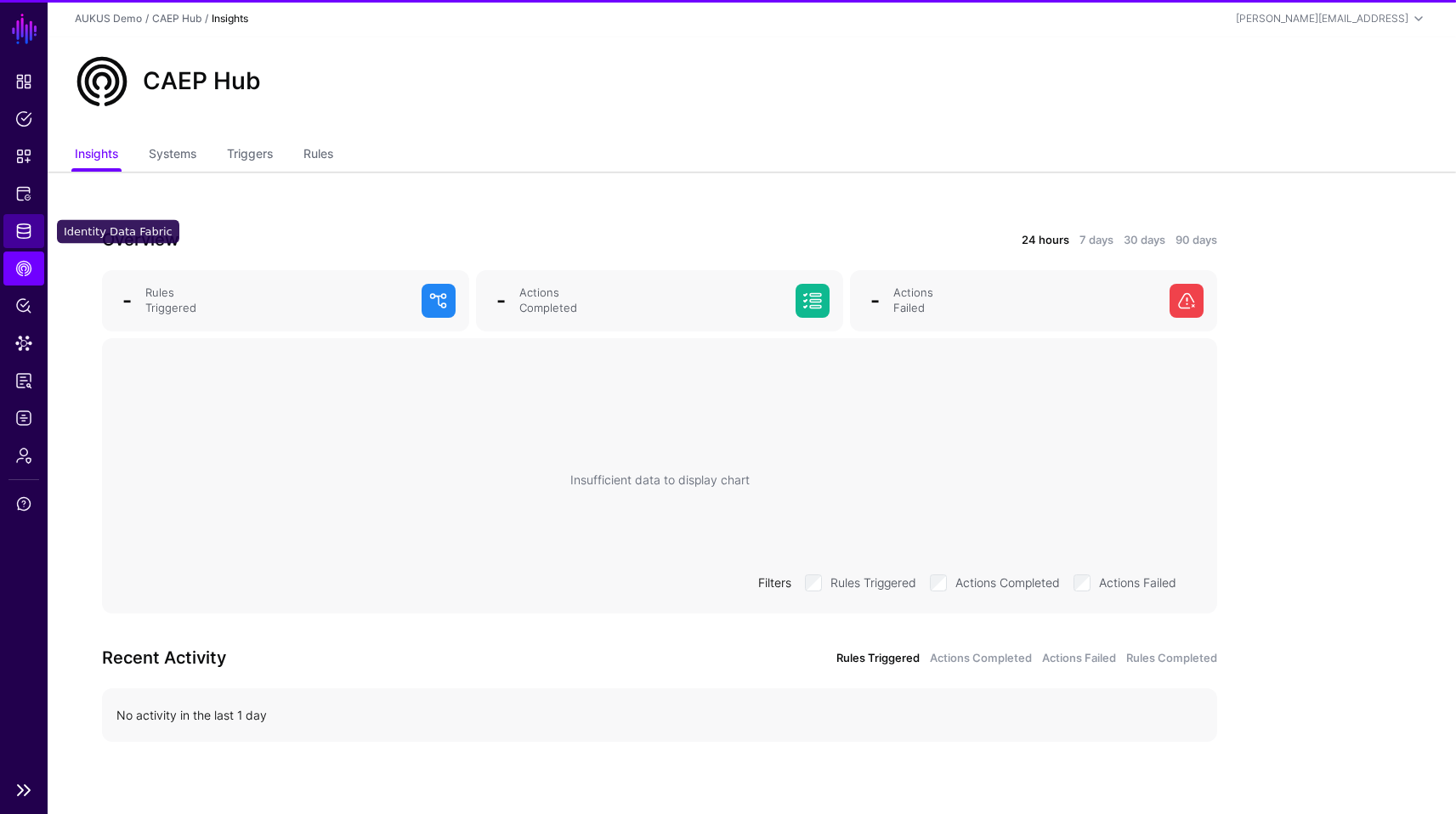
click at [23, 231] on span "Identity Data Fabric" at bounding box center [24, 232] width 17 height 17
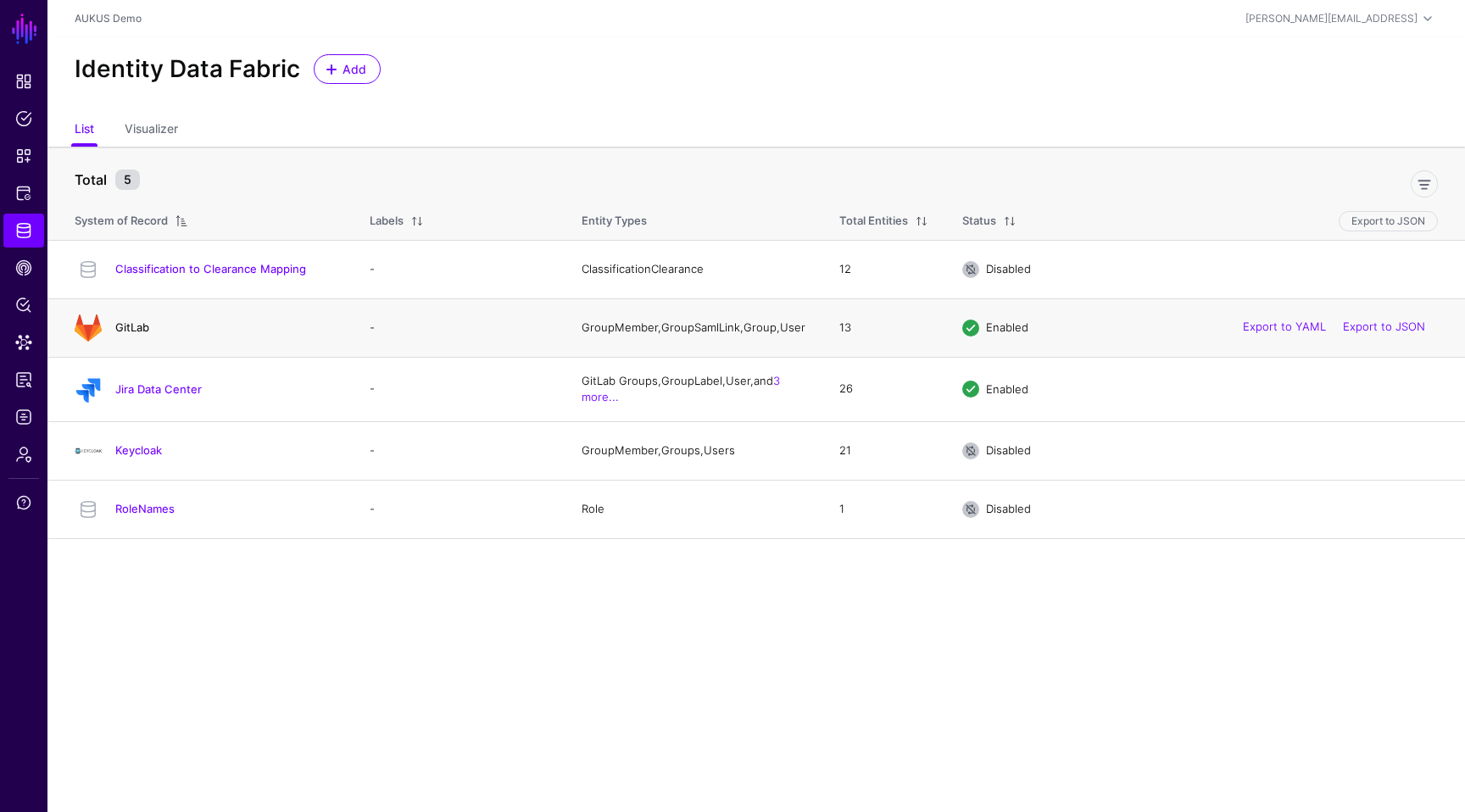
click at [145, 329] on link "GitLab" at bounding box center [132, 327] width 34 height 14
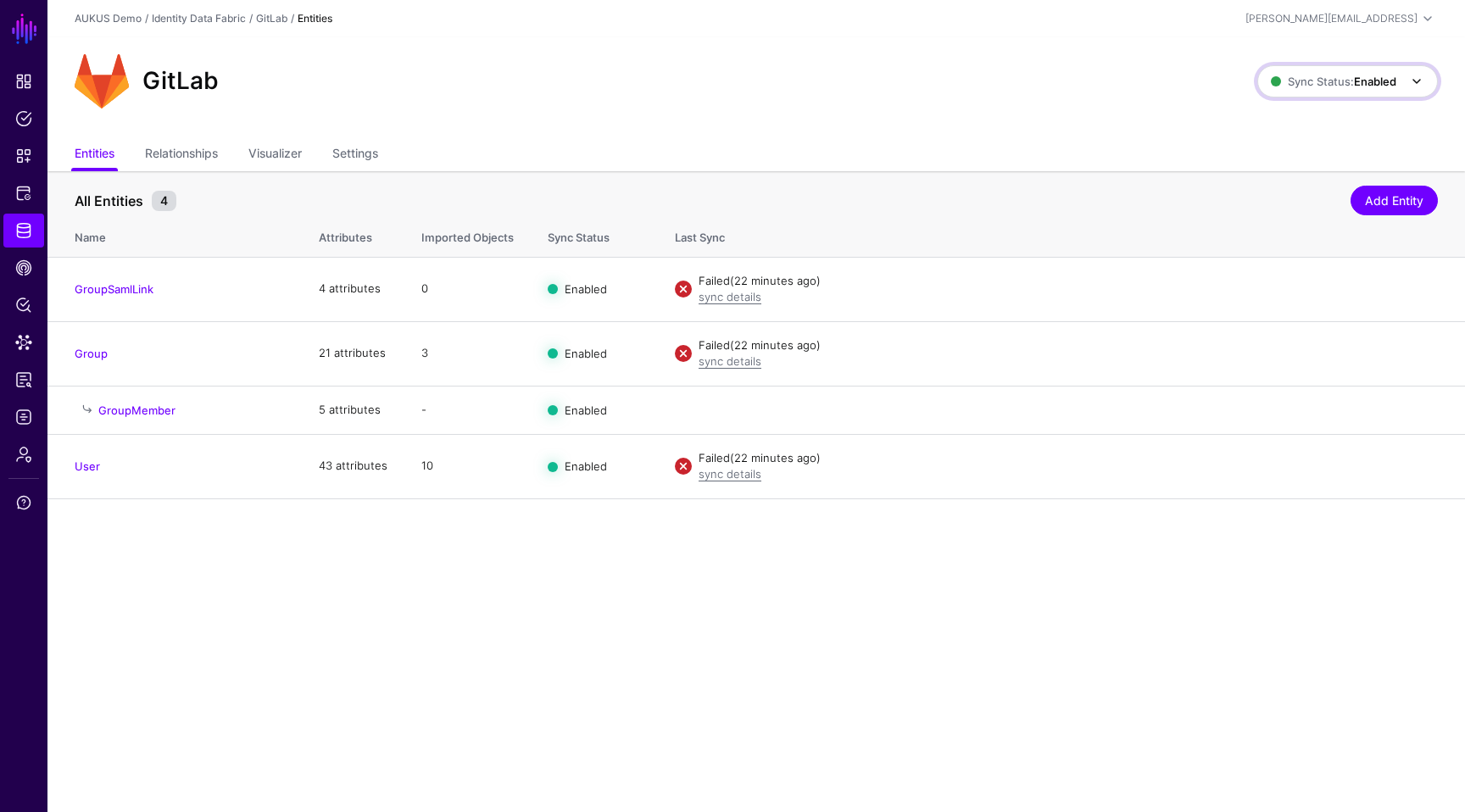
click at [1384, 78] on strong "Enabled" at bounding box center [1375, 81] width 43 height 14
click at [884, 124] on div "GitLab Sync Status: Enabled Enabled Syncing active for all configured entities …" at bounding box center [756, 88] width 1418 height 102
click at [333, 157] on ul "Entities Relationships Visualizer Settings" at bounding box center [755, 155] width 1362 height 32
click at [370, 149] on link "Settings" at bounding box center [355, 155] width 45 height 32
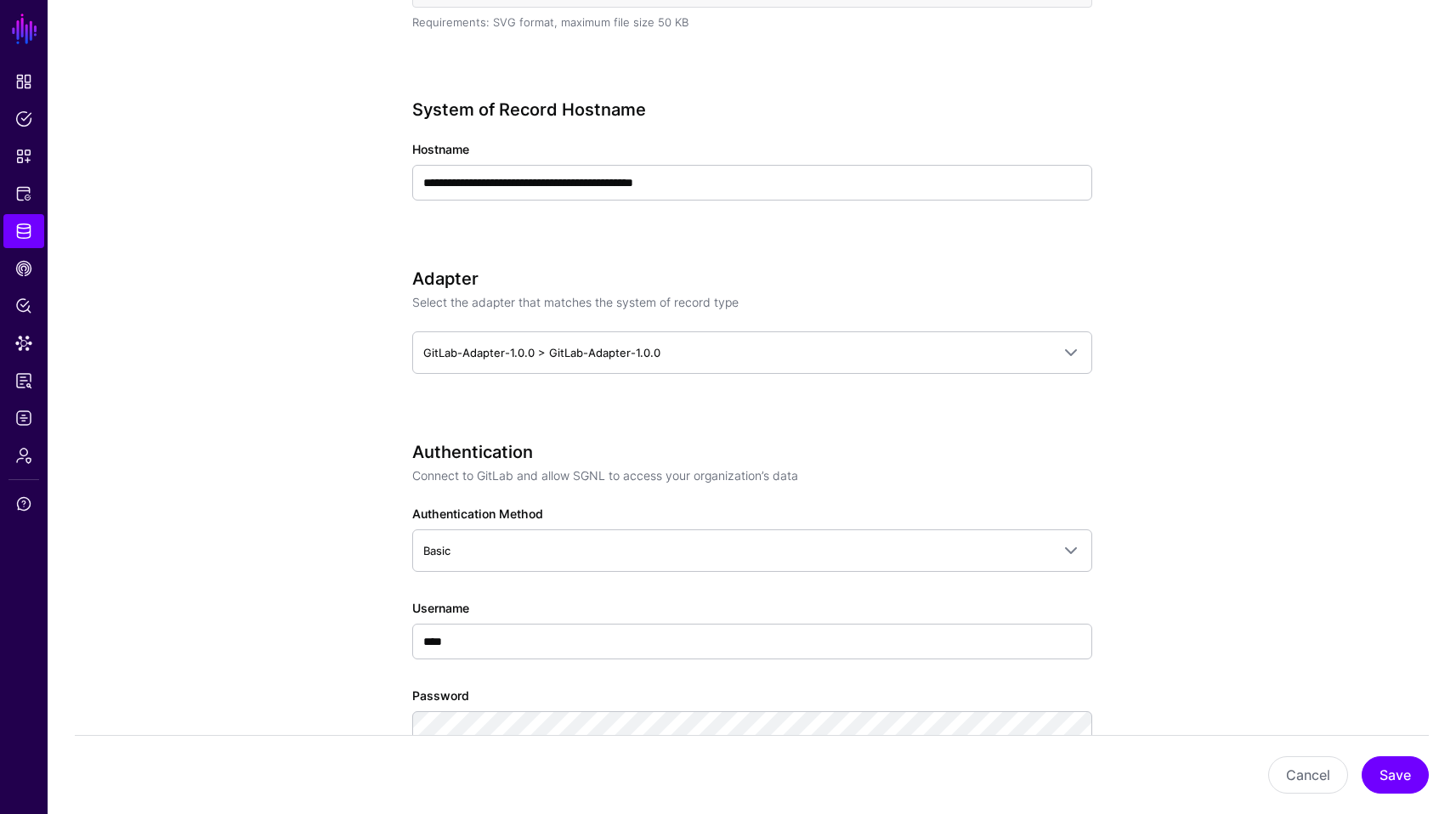
scroll to position [665, 0]
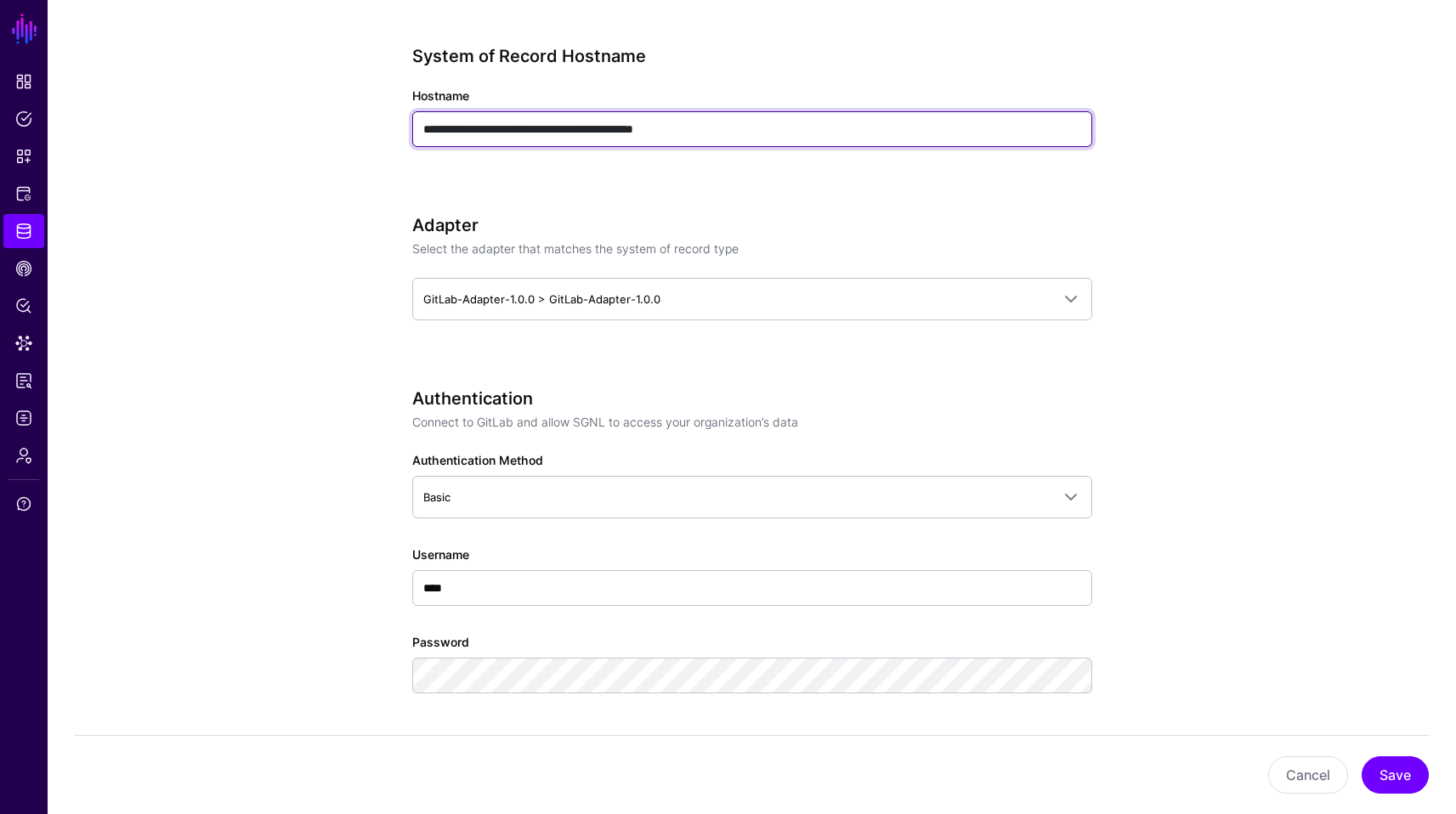
drag, startPoint x: 529, startPoint y: 130, endPoint x: 347, endPoint y: 124, distance: 182.1
click at [347, 124] on app-datasources-details-form "**********" at bounding box center [751, 669] width 1408 height 2324
paste input "text"
type input "**********"
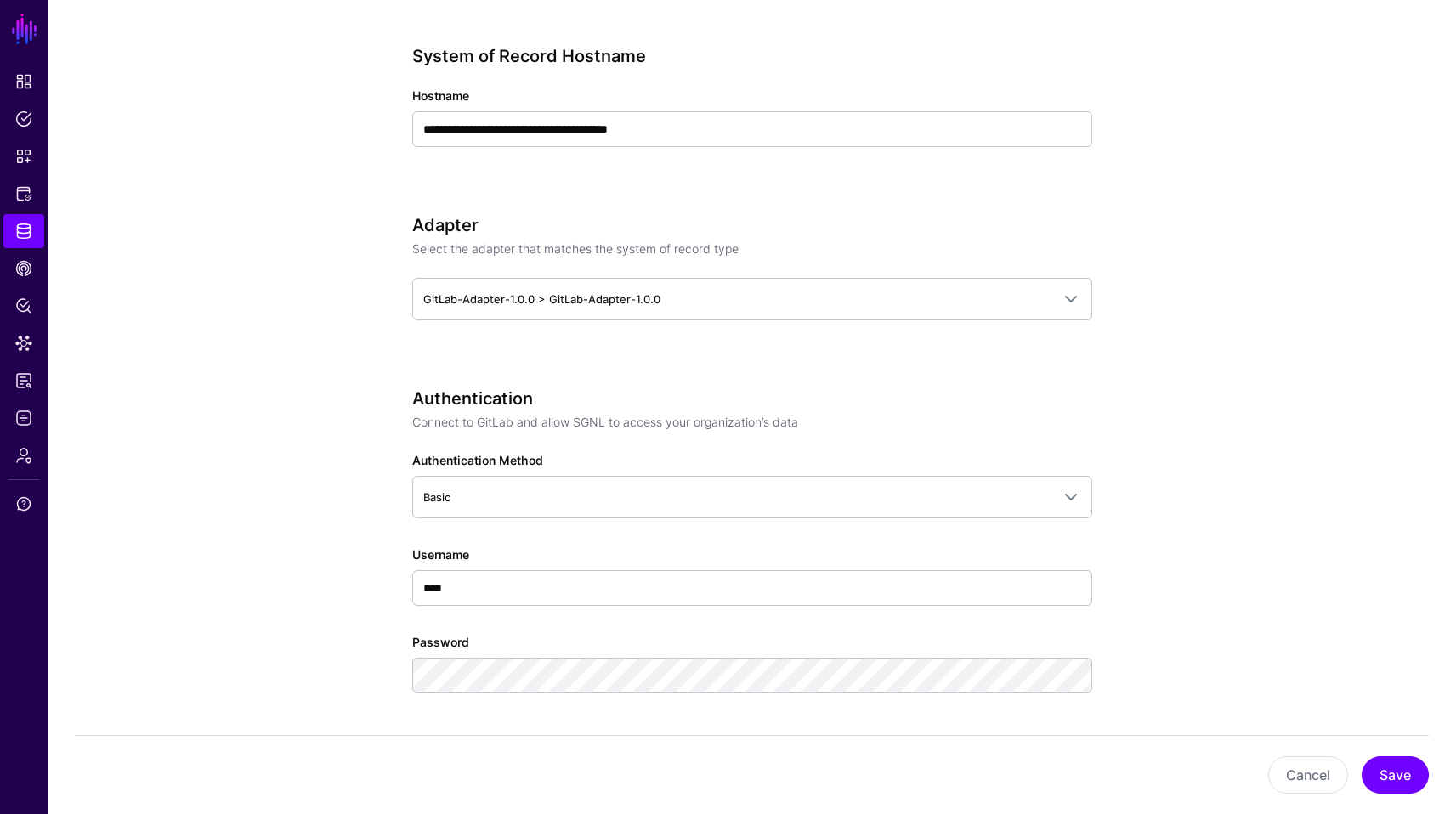
click at [1330, 362] on app-datasources-details-form "**********" at bounding box center [751, 669] width 1408 height 2324
click at [1420, 772] on button "Save" at bounding box center [1394, 774] width 67 height 38
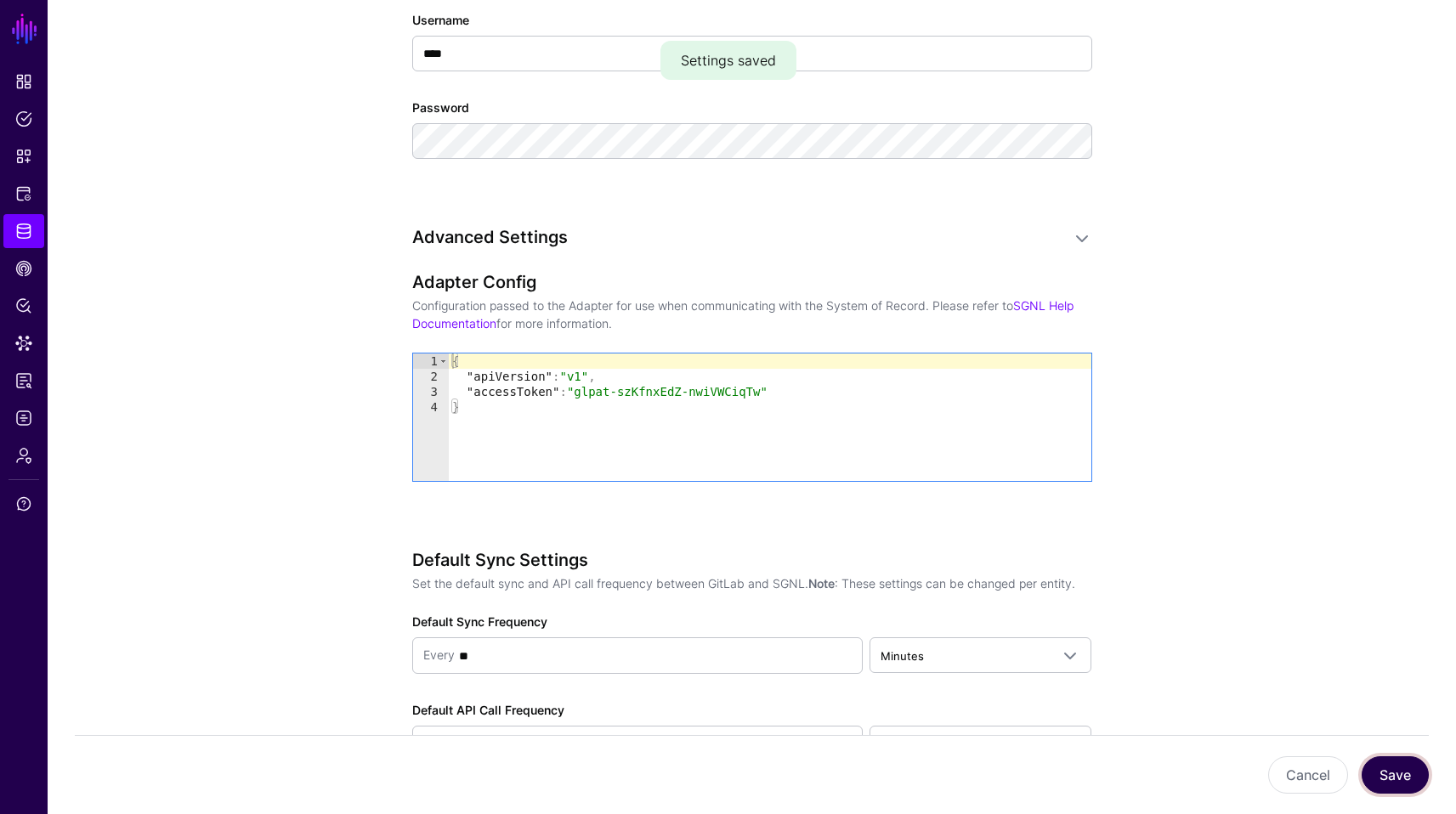
scroll to position [1248, 0]
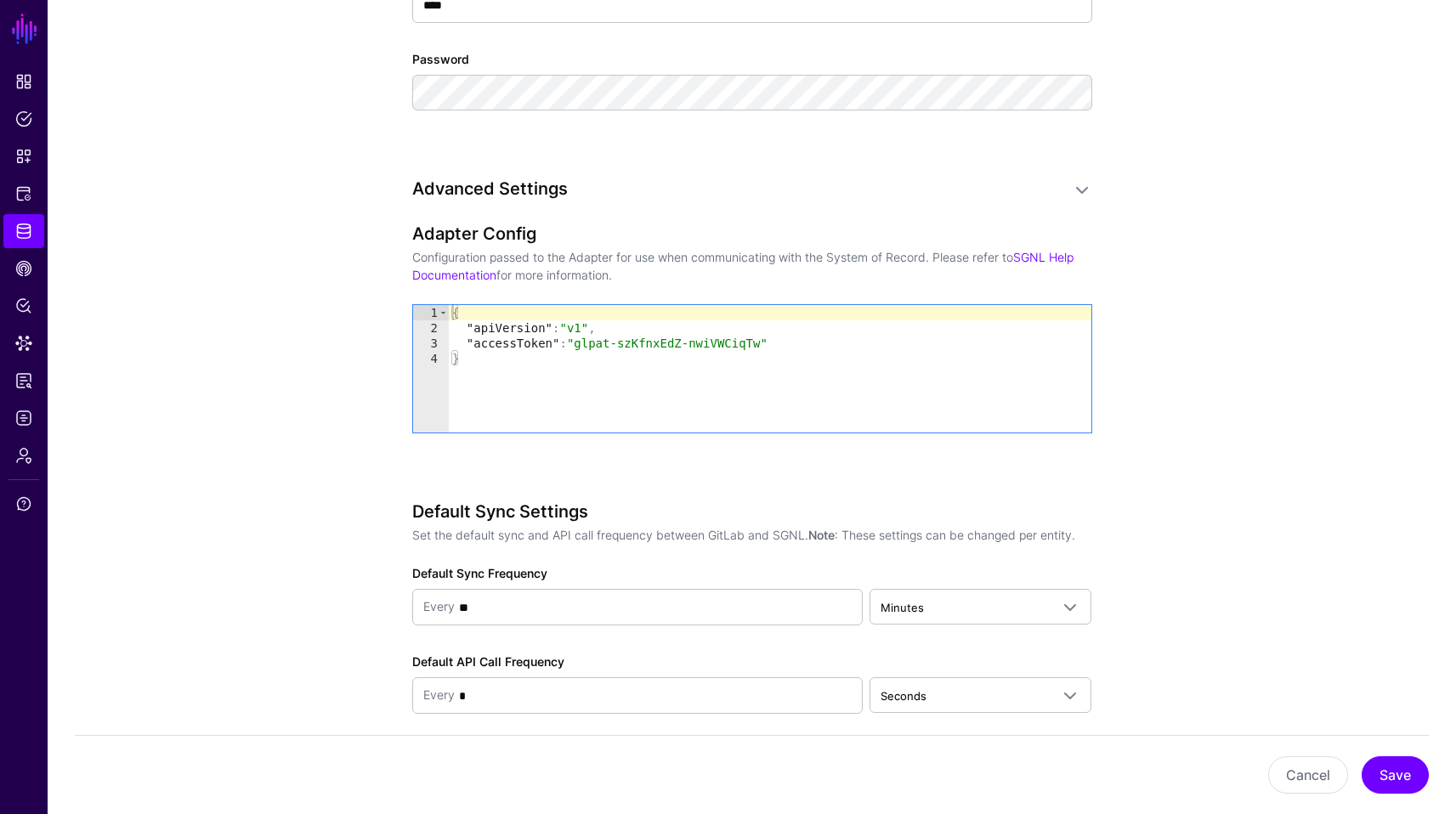
type textarea "**********"
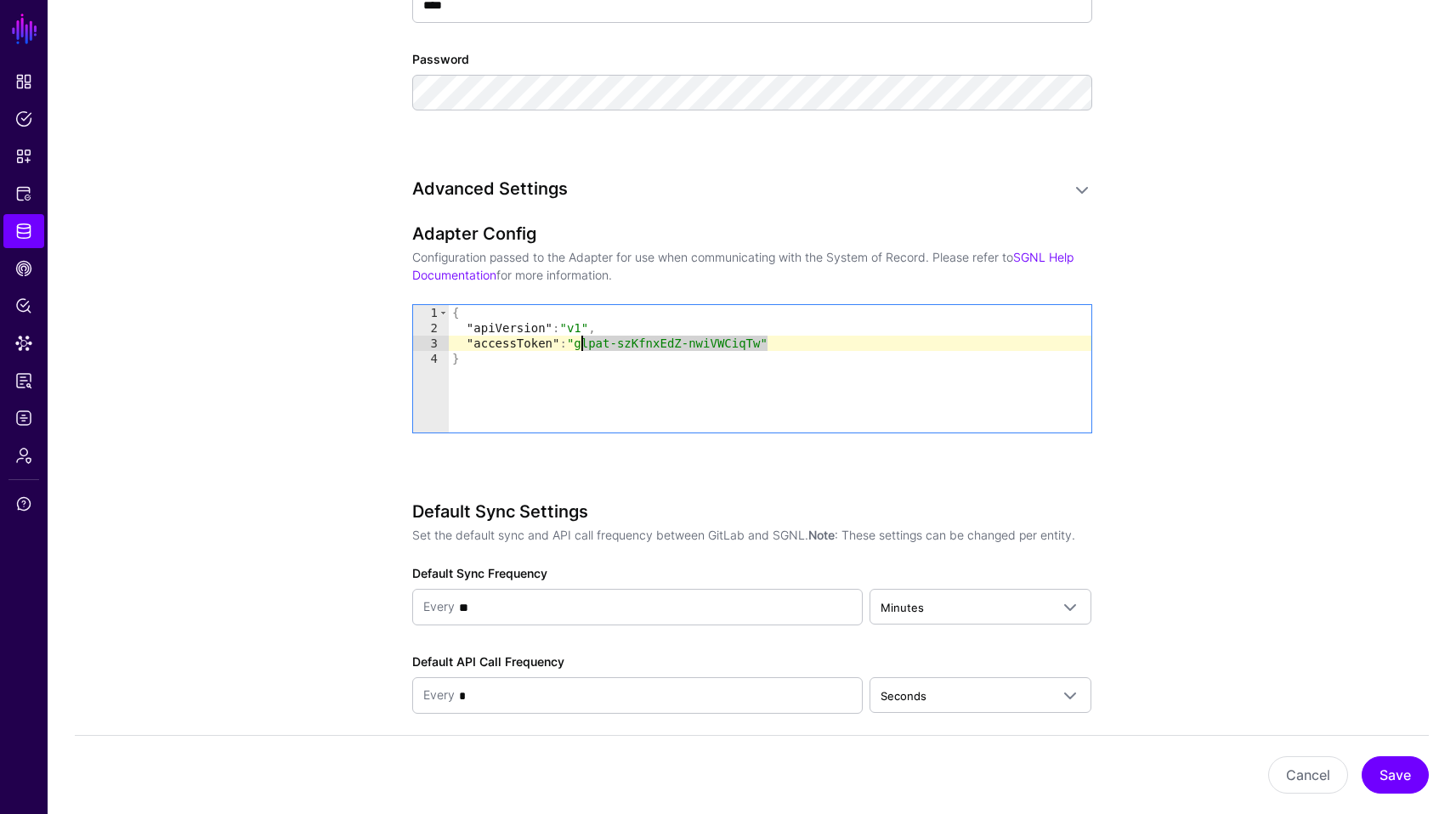
drag, startPoint x: 767, startPoint y: 345, endPoint x: 582, endPoint y: 346, distance: 185.0
click at [582, 346] on div "{ "apiVersion" : "v1" , "accessToken" : "glpat-szKfnxEdZ-nwiVWCiqTw" }" at bounding box center [770, 384] width 643 height 158
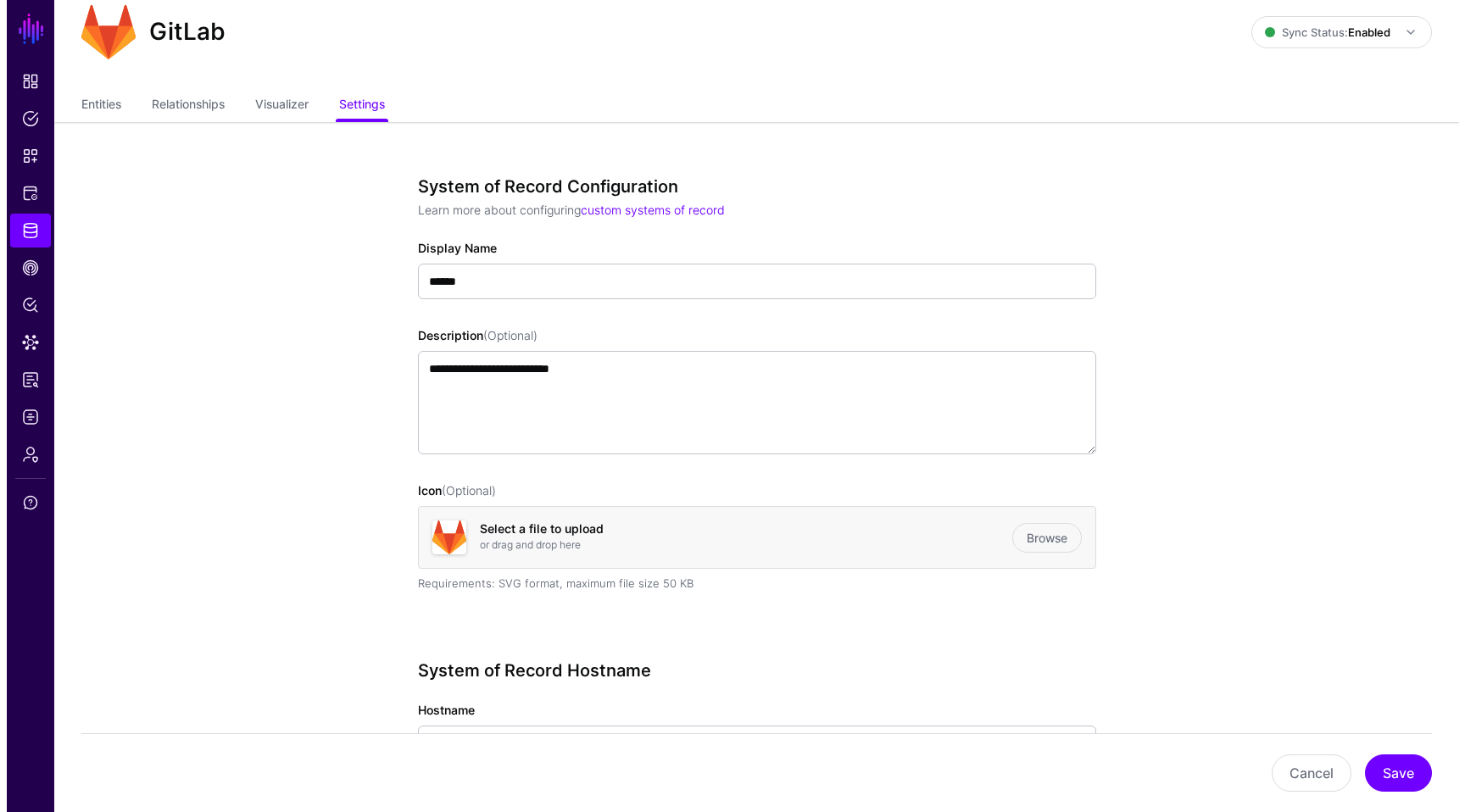
scroll to position [0, 0]
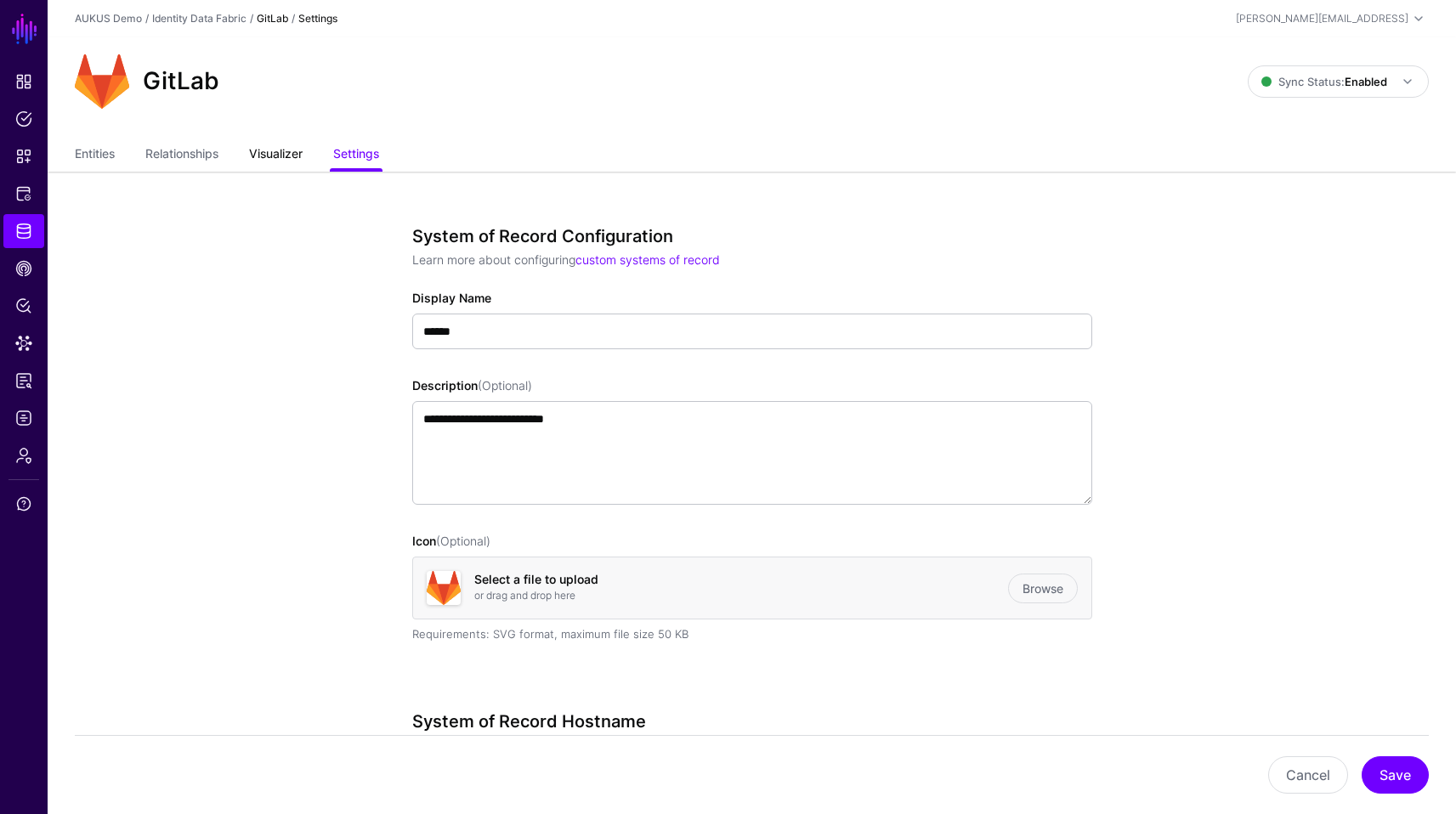
click at [263, 147] on link "Visualizer" at bounding box center [275, 155] width 53 height 32
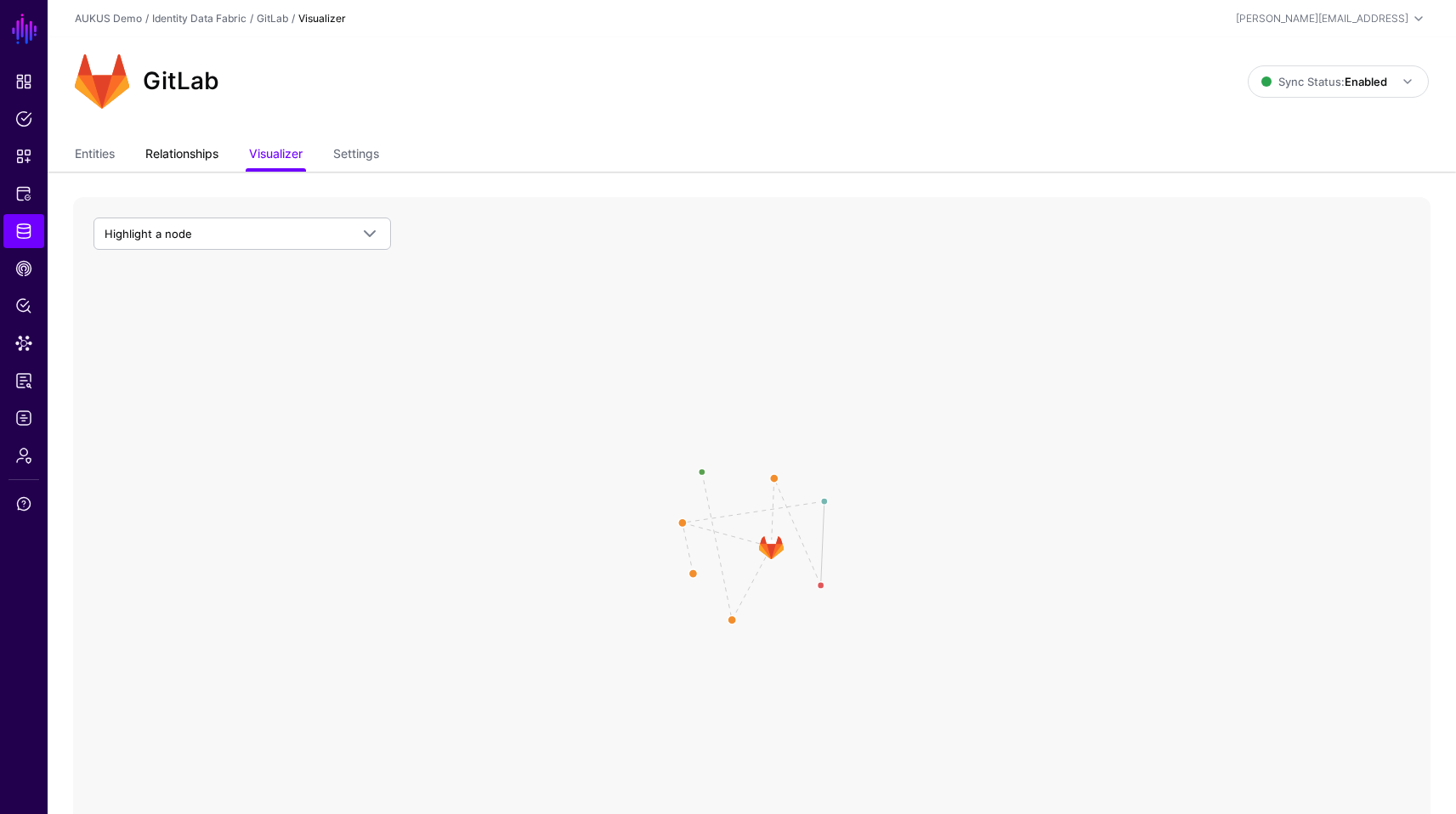
click at [180, 151] on link "Relationships" at bounding box center [181, 155] width 73 height 32
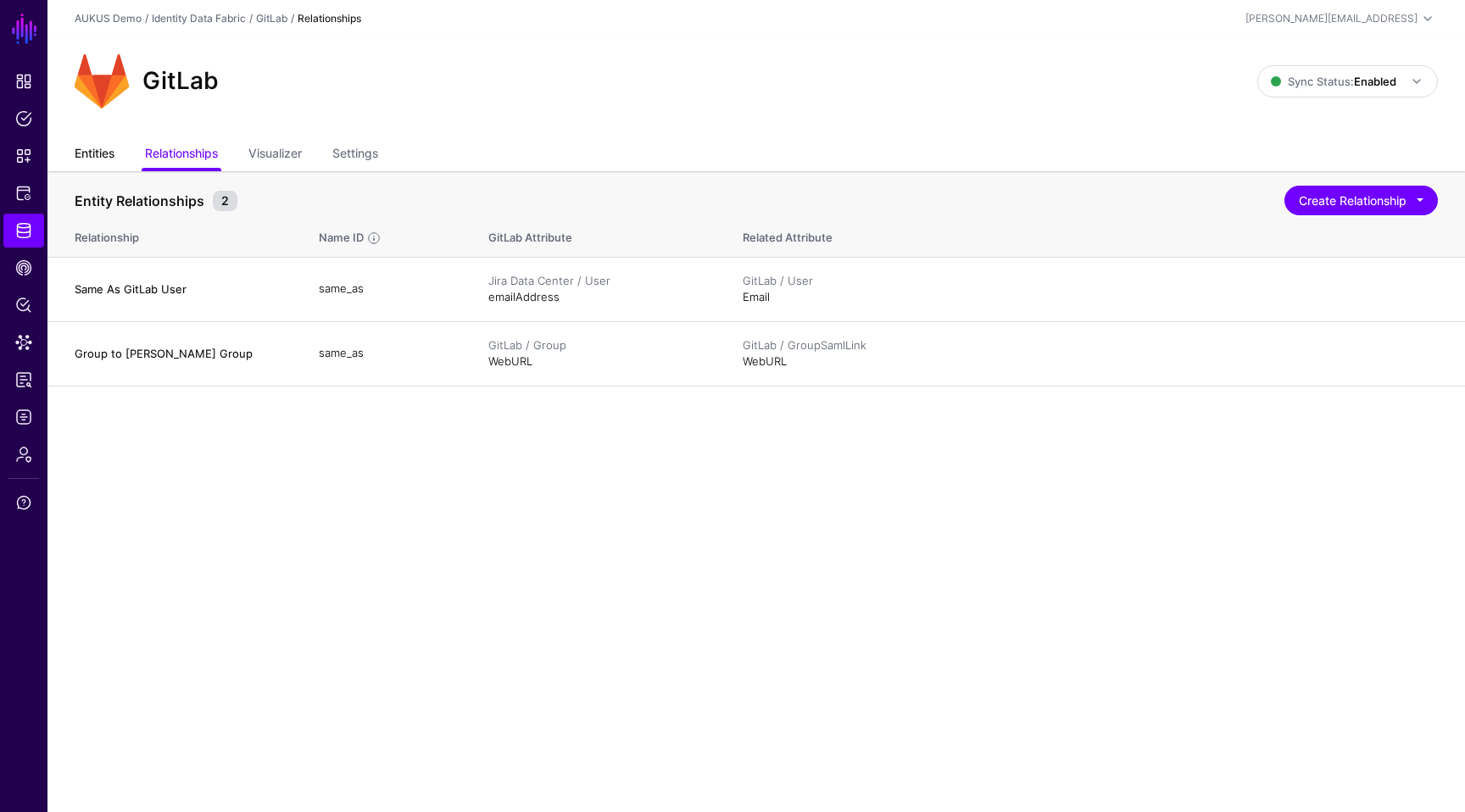
click at [113, 155] on link "Entities" at bounding box center [94, 155] width 40 height 32
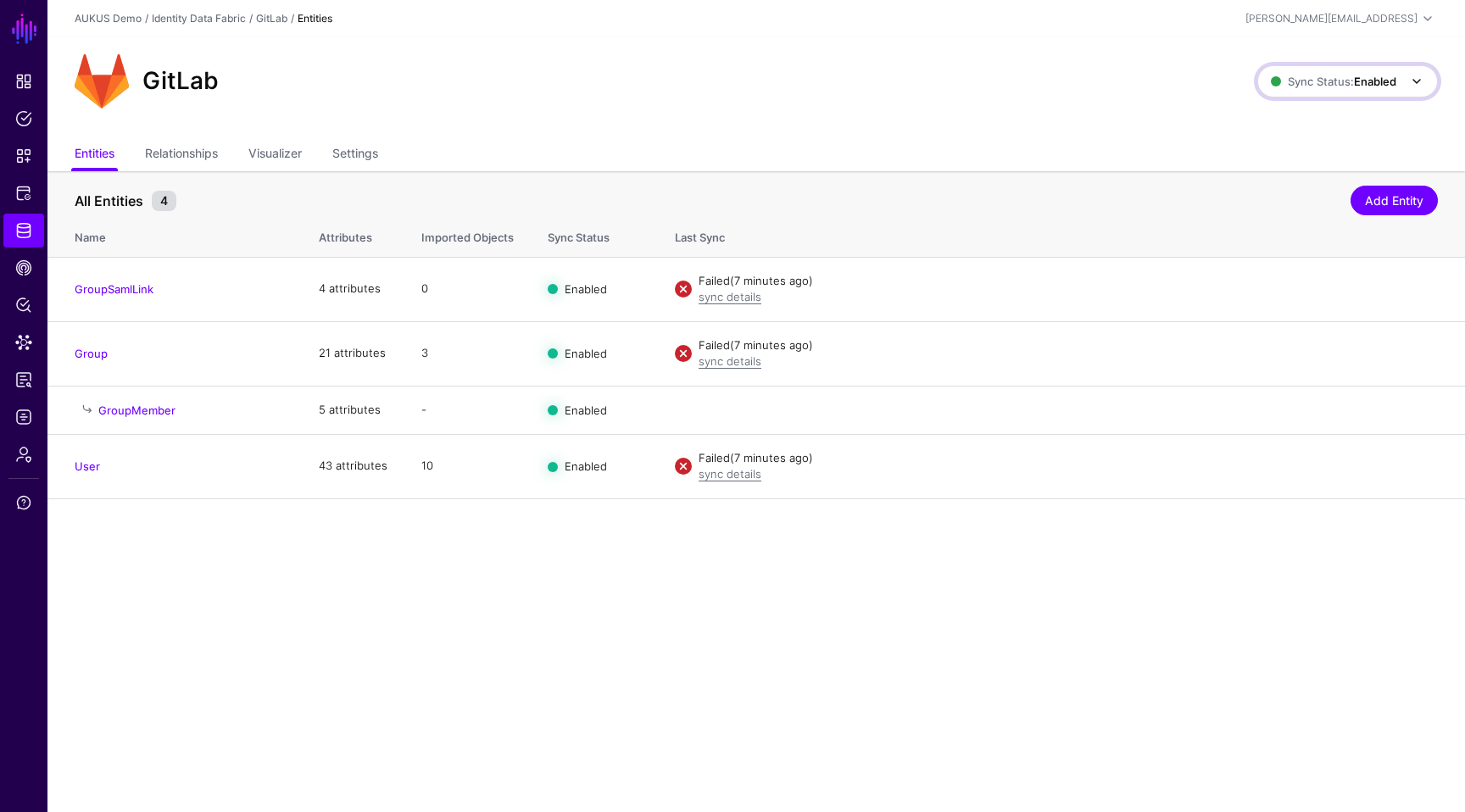
click at [1329, 93] on link "Sync Status: Enabled" at bounding box center [1347, 80] width 181 height 32
click at [1286, 192] on span "Disabled Syncing inactive for all configured entities" at bounding box center [1329, 202] width 190 height 55
click at [1307, 85] on span "Sync Status: Disabled" at bounding box center [1332, 81] width 128 height 14
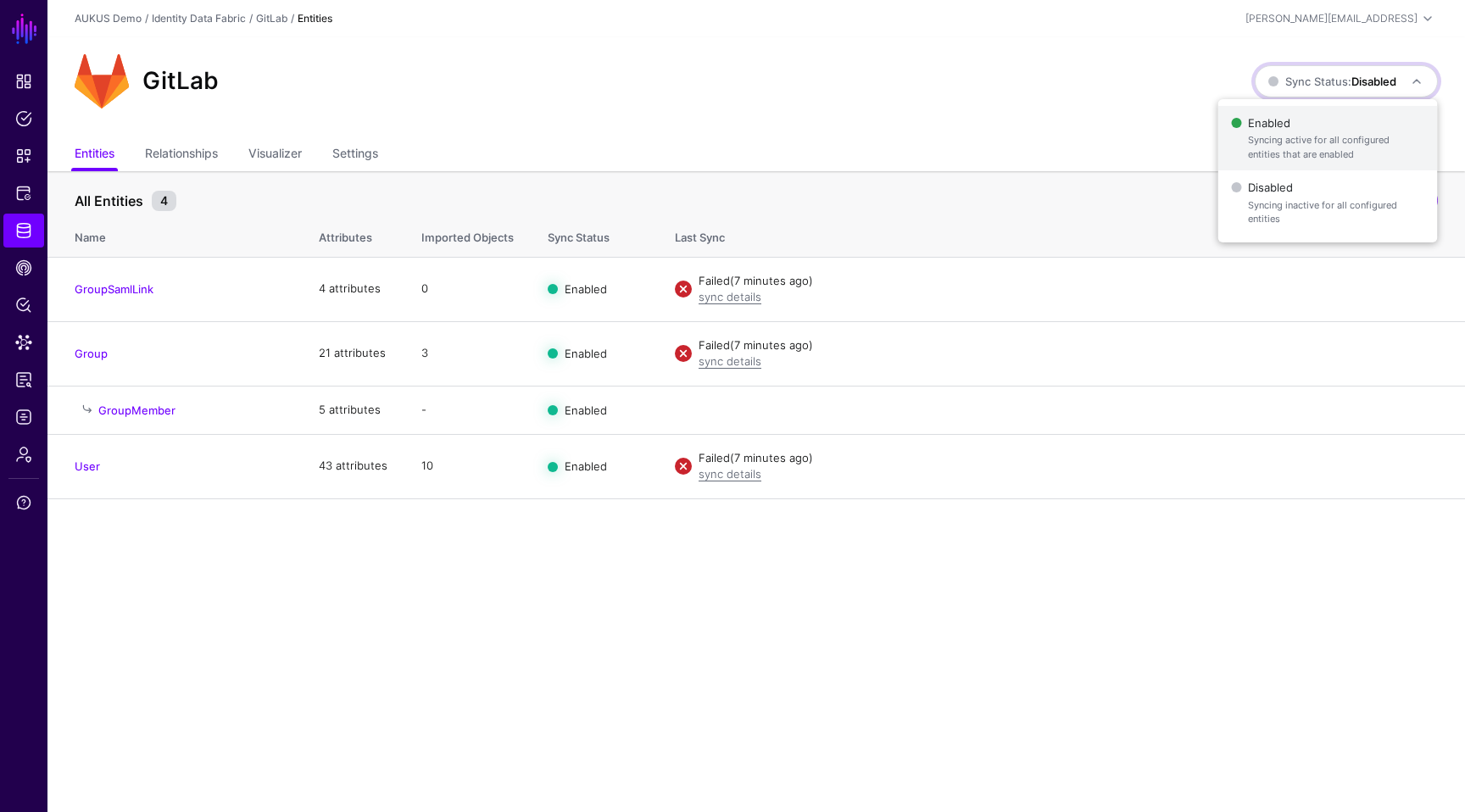
click at [1293, 127] on span "Enabled Syncing active for all configured entities that are enabled" at bounding box center [1327, 138] width 192 height 55
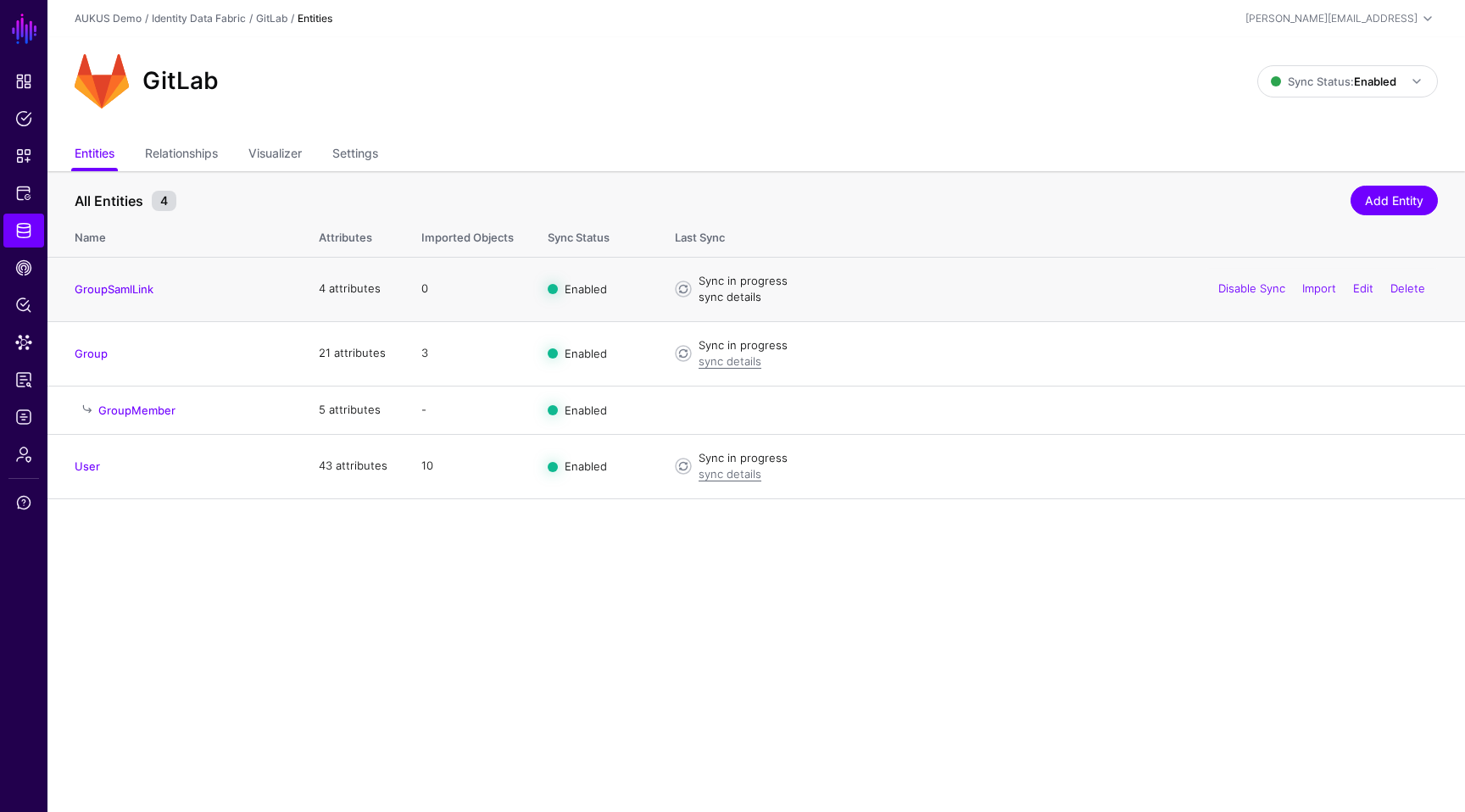
click at [715, 304] on link "sync details" at bounding box center [729, 297] width 63 height 14
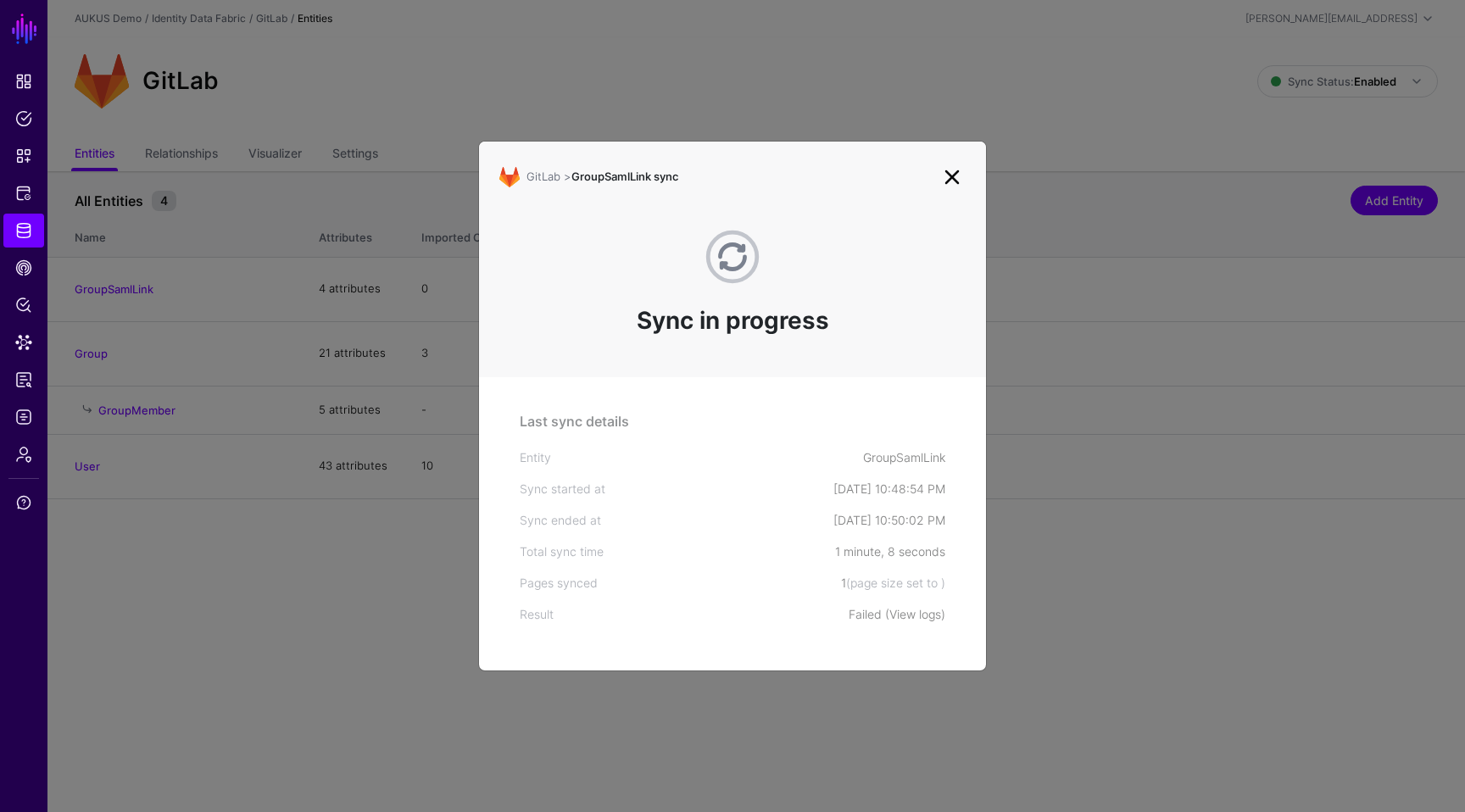
click at [913, 619] on link "View logs" at bounding box center [915, 614] width 51 height 14
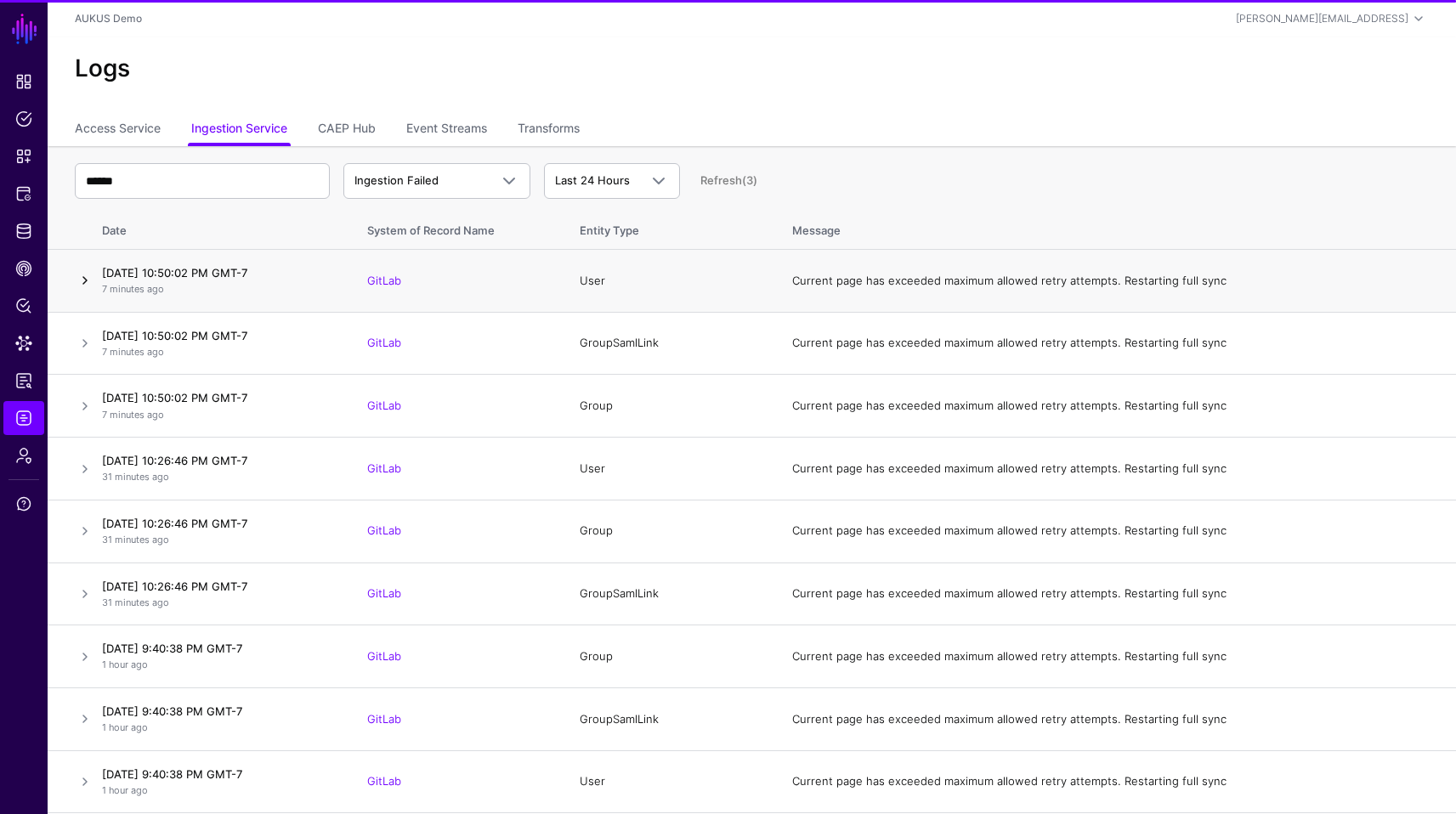
click at [85, 280] on link at bounding box center [84, 280] width 20 height 20
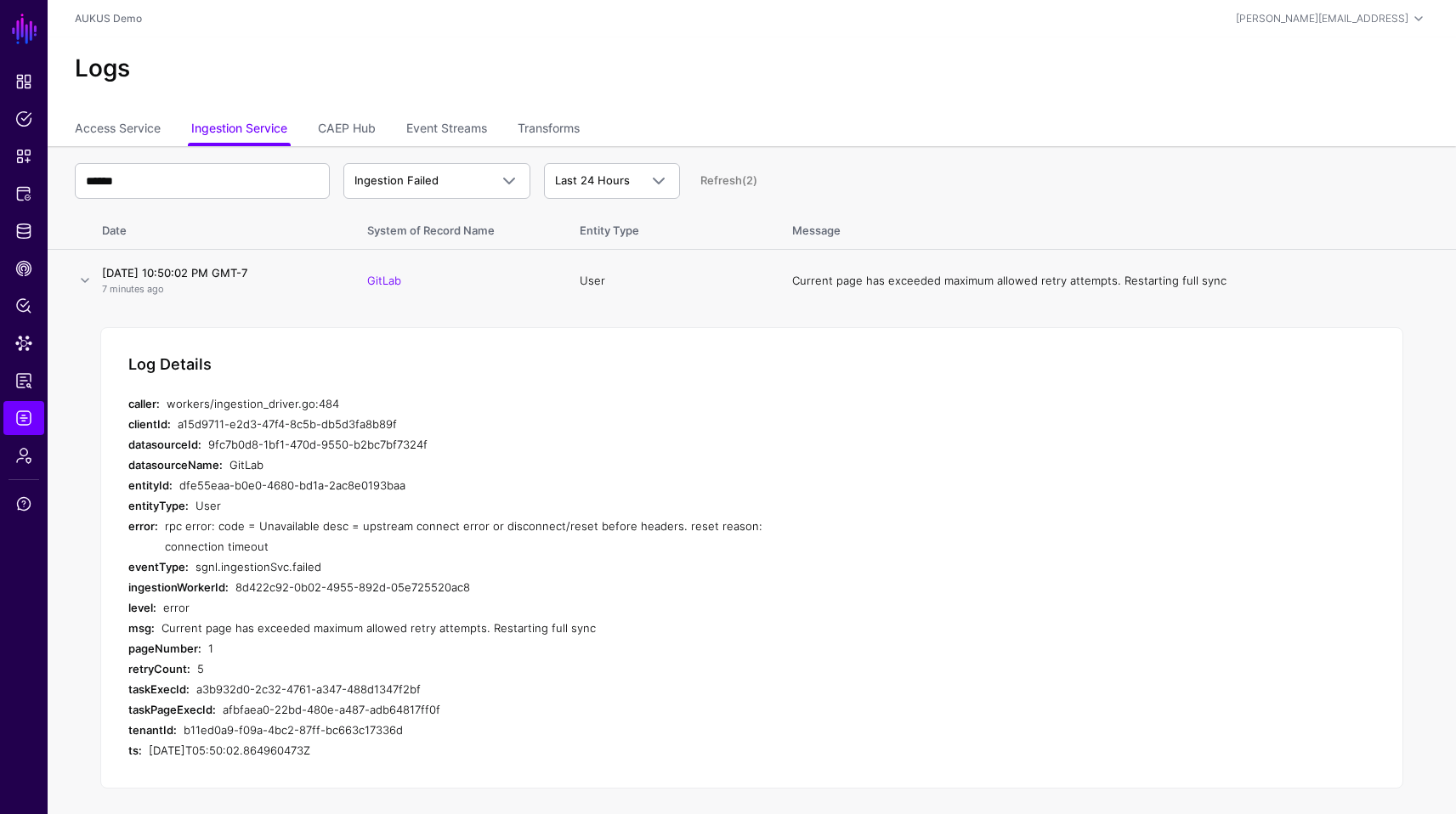
click at [502, 586] on div "8d422c92-0b02-4955-892d-05e725520ac8" at bounding box center [522, 586] width 573 height 20
click at [18, 425] on span "Logs" at bounding box center [24, 418] width 17 height 17
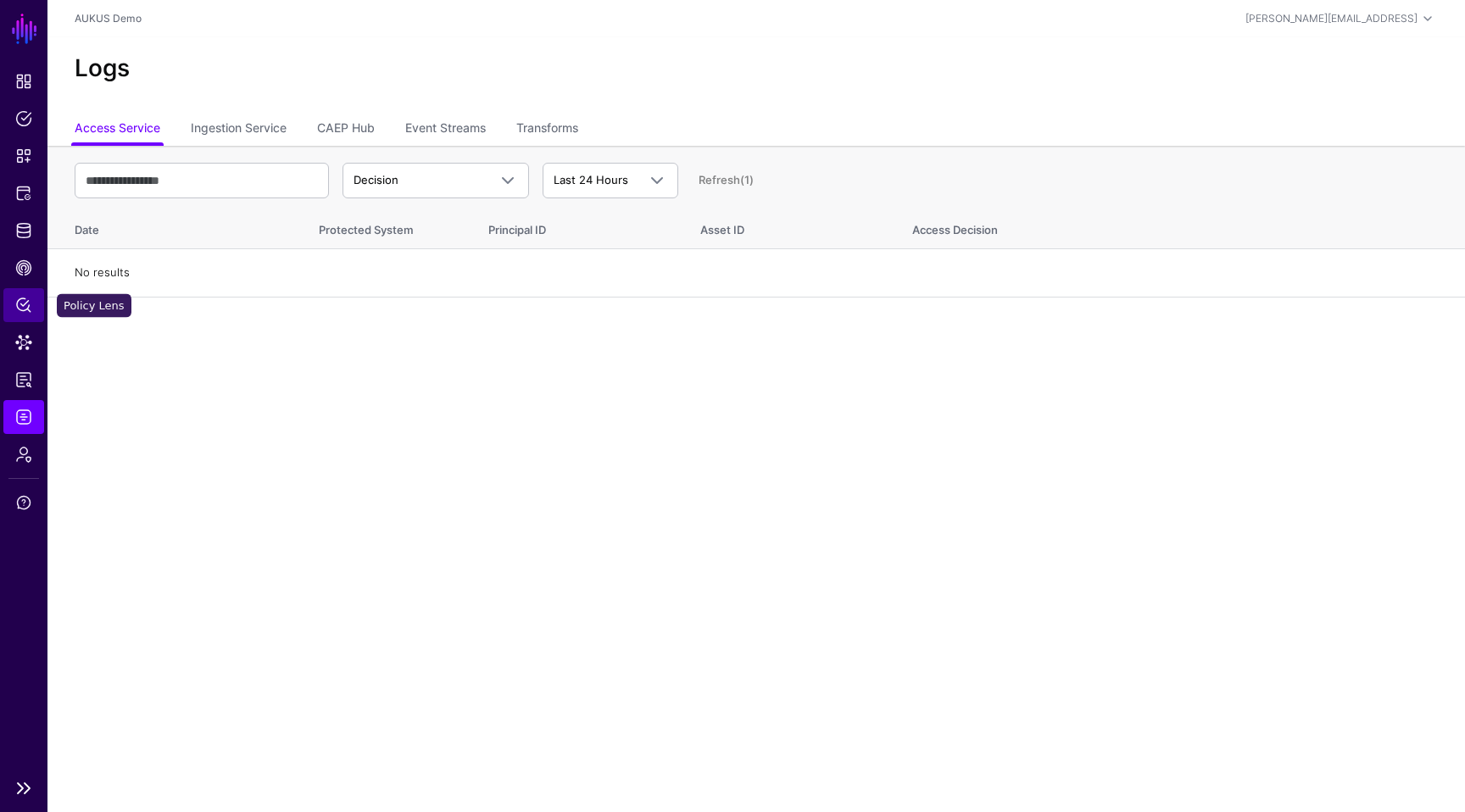
click at [28, 294] on link "Policy Lens" at bounding box center [24, 304] width 41 height 34
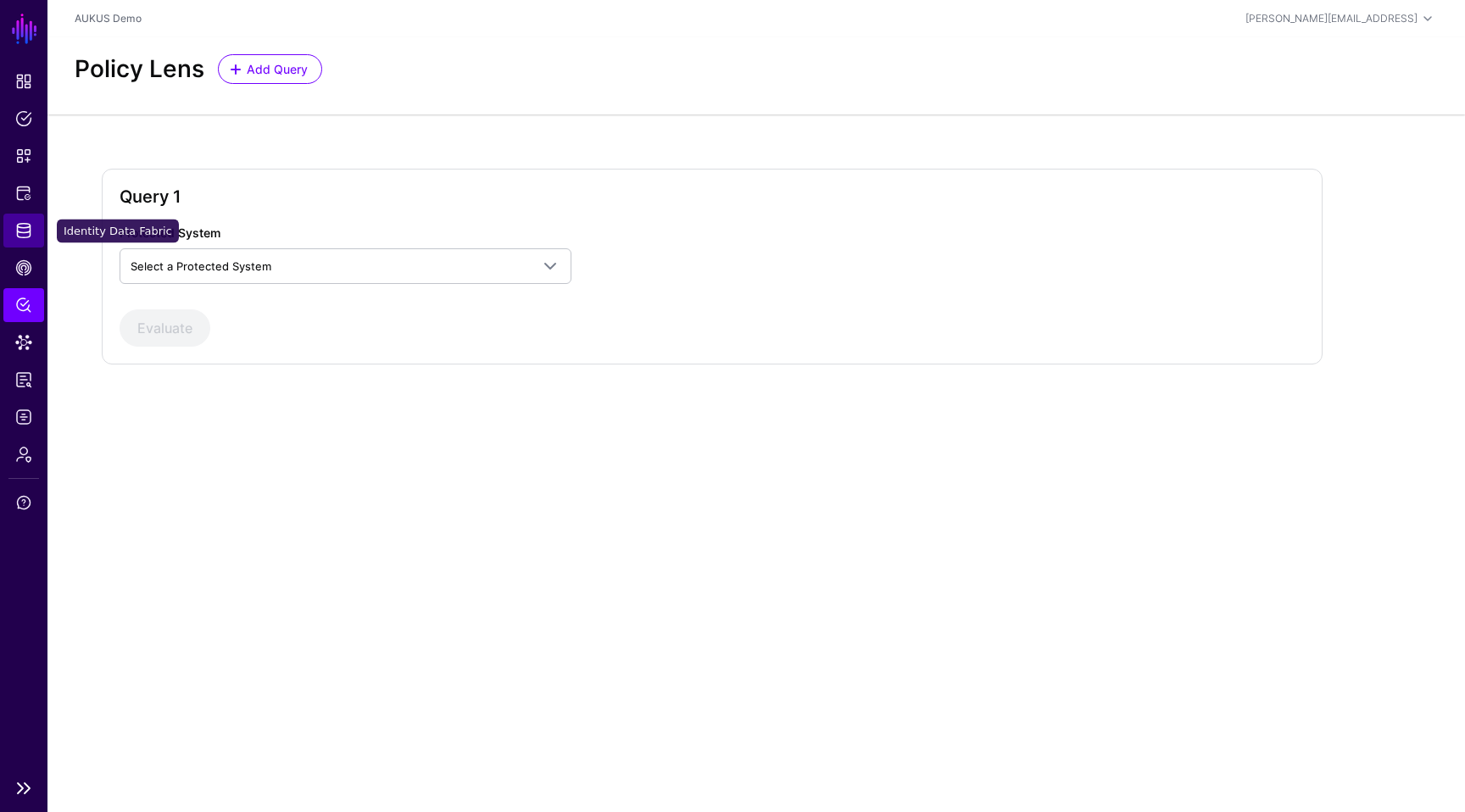
click at [36, 229] on link "Identity Data Fabric" at bounding box center [24, 230] width 41 height 34
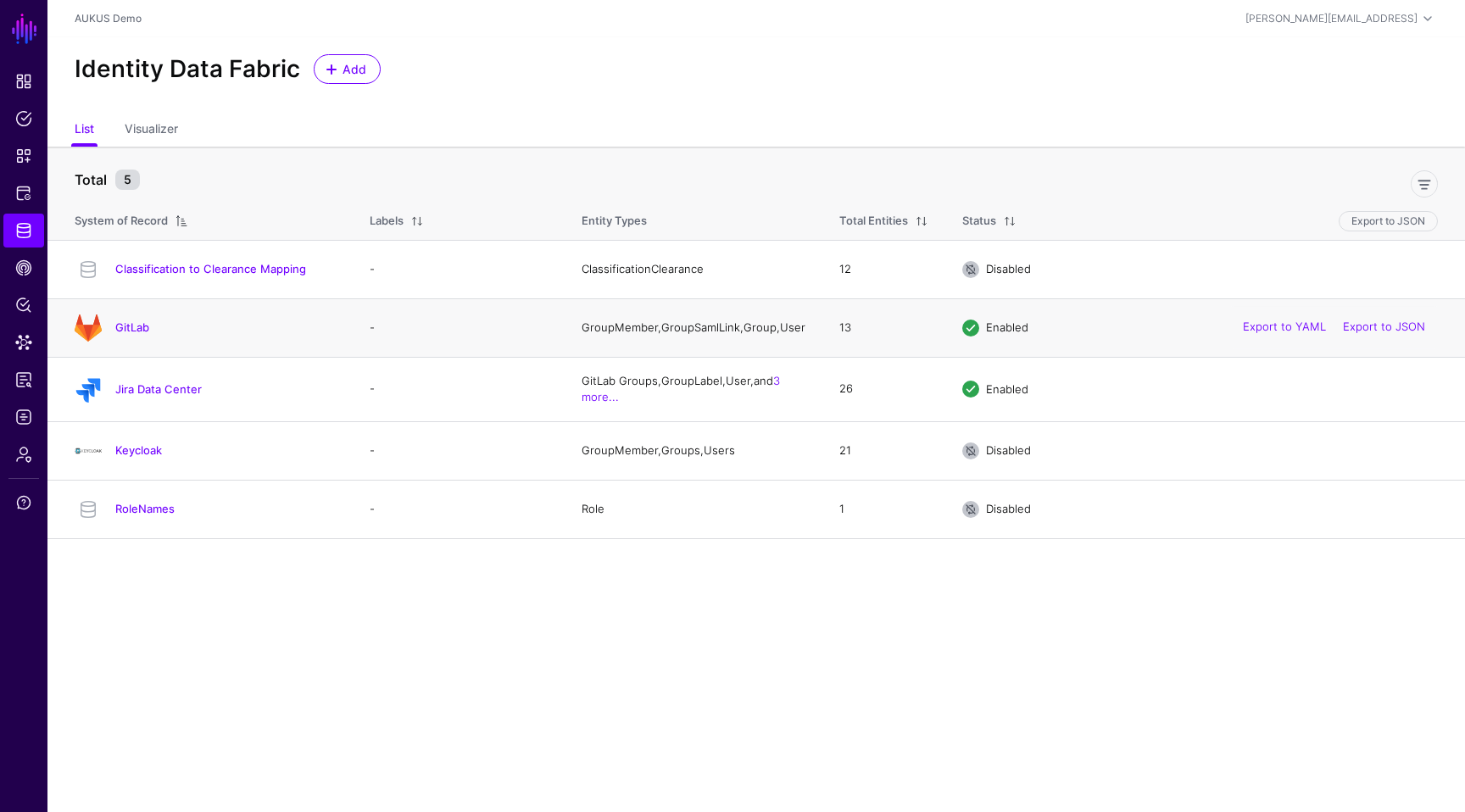
click at [153, 331] on h4 "GitLab" at bounding box center [225, 327] width 220 height 15
click at [140, 331] on link "GitLab" at bounding box center [132, 327] width 34 height 14
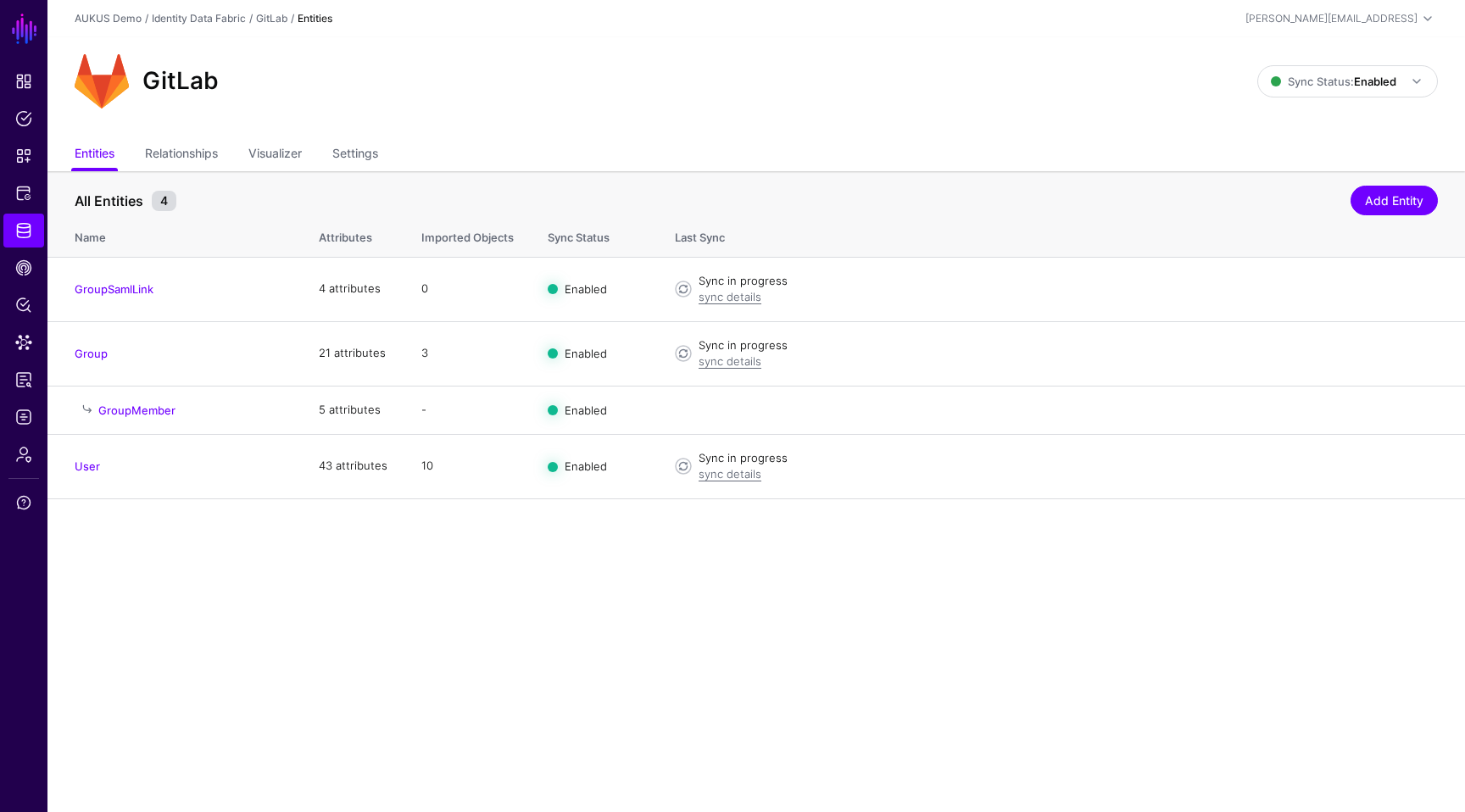
click at [630, 715] on main "SGNL Dashboard Policies Snippets Protected Systems Identity Data Fabric CAEP Hu…" at bounding box center [732, 406] width 1465 height 812
click at [864, 602] on main "SGNL Dashboard Policies Snippets Protected Systems Identity Data Fabric CAEP Hu…" at bounding box center [732, 406] width 1465 height 812
click at [993, 585] on main "SGNL Dashboard Policies Snippets Protected Systems Identity Data Fabric CAEP Hu…" at bounding box center [732, 406] width 1465 height 812
click at [731, 293] on link "sync details" at bounding box center [729, 297] width 63 height 14
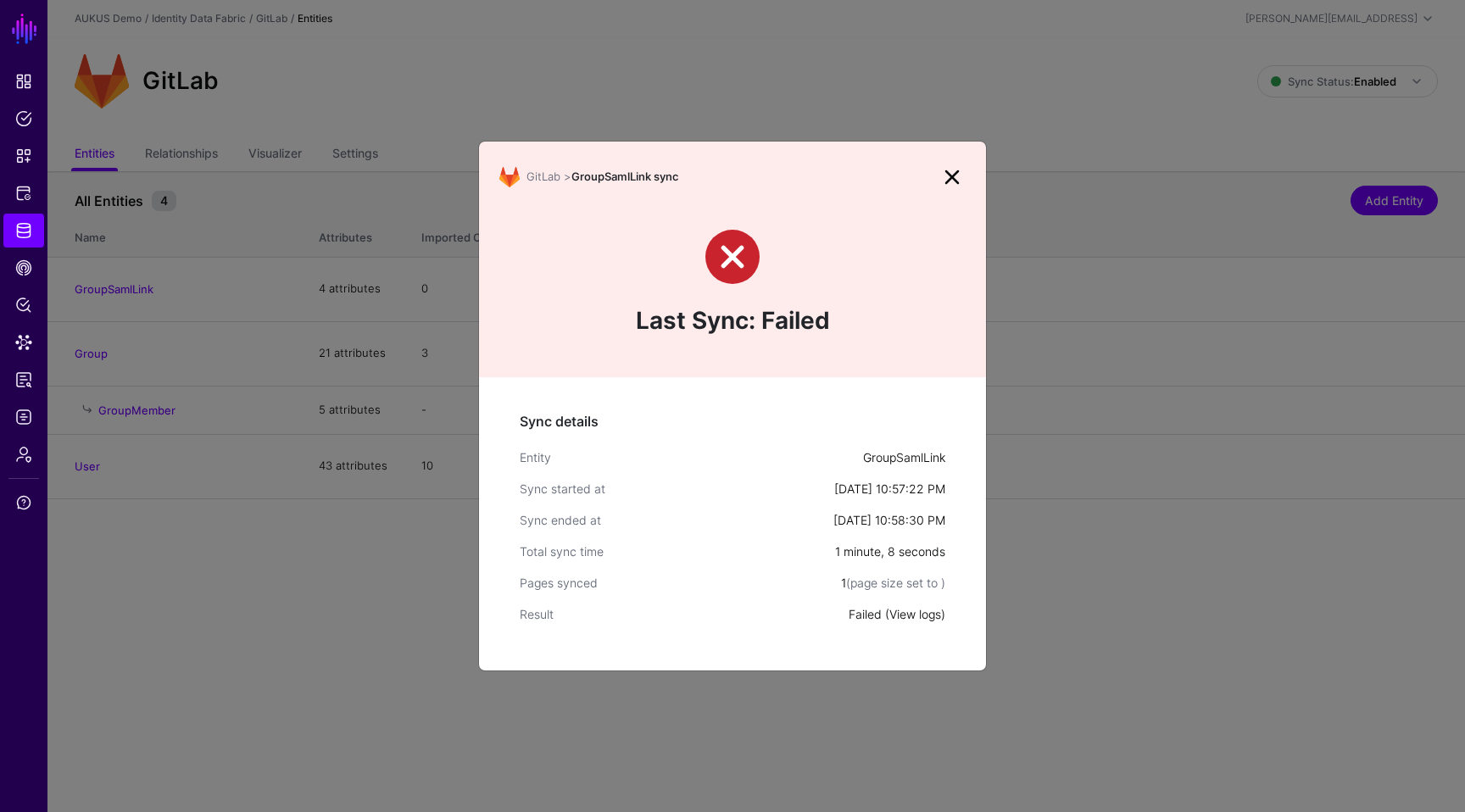
click at [912, 611] on link "View logs" at bounding box center [915, 614] width 51 height 14
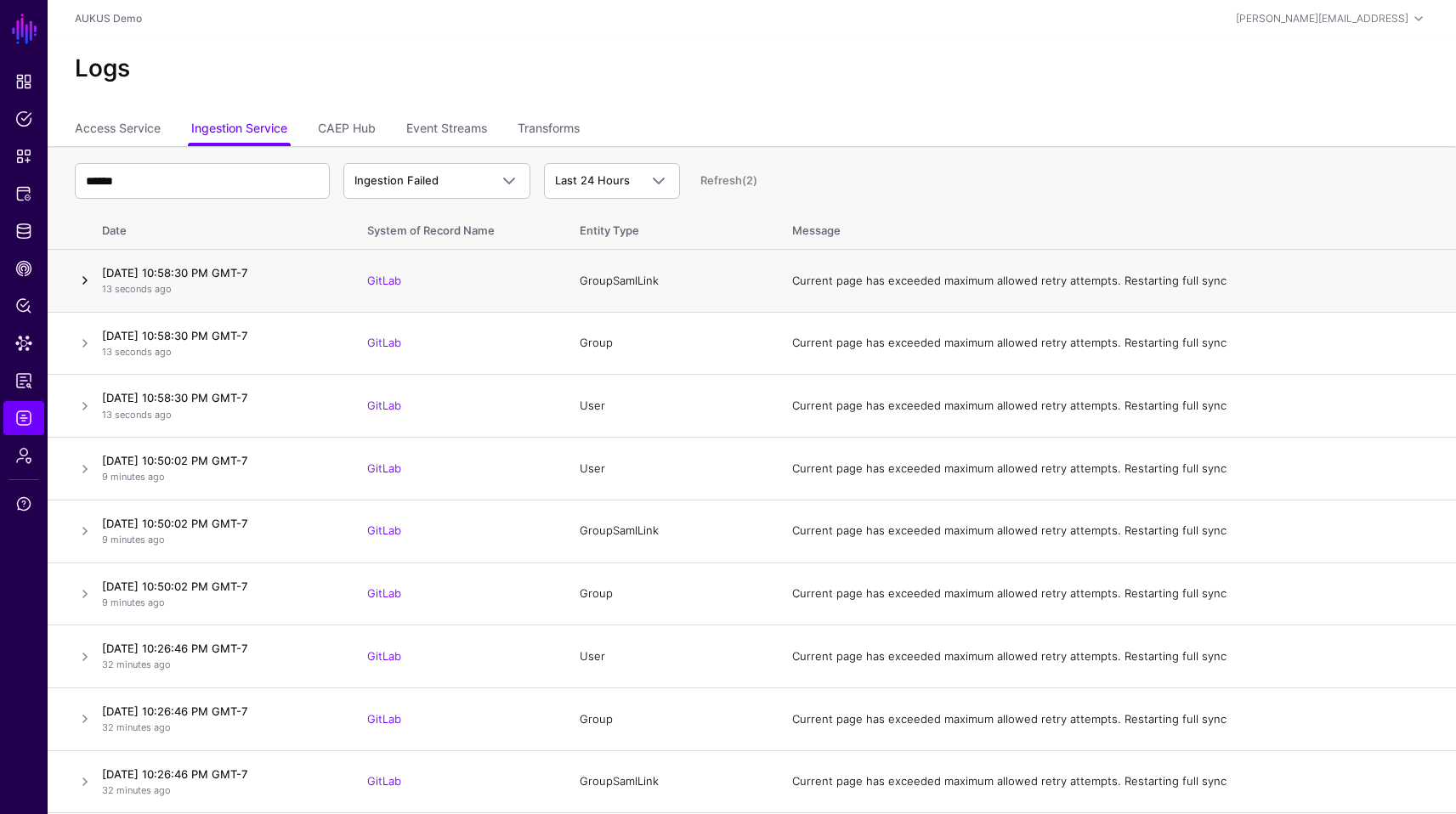
click at [89, 279] on link at bounding box center [84, 280] width 20 height 20
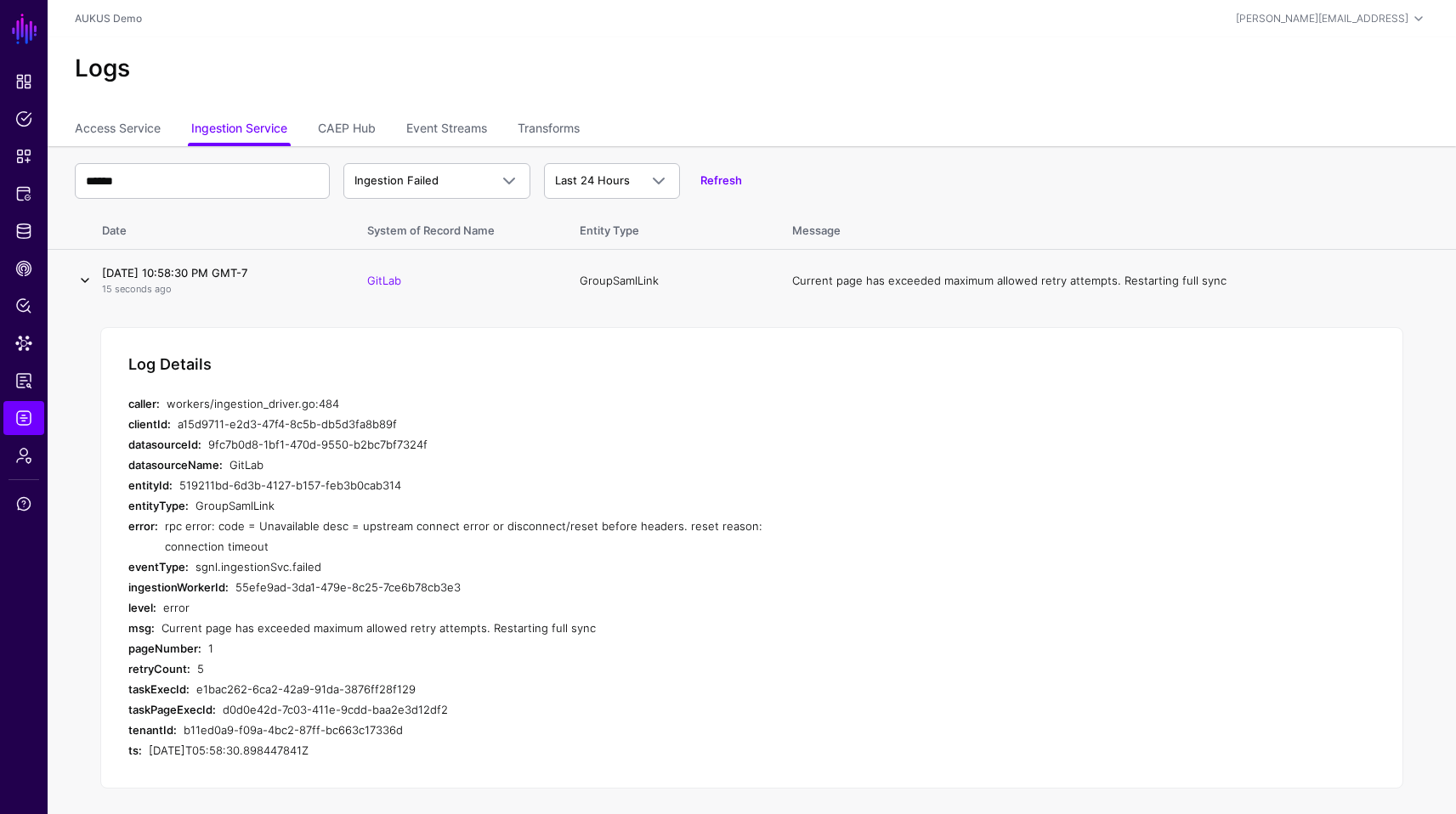
click at [89, 279] on link at bounding box center [84, 280] width 20 height 20
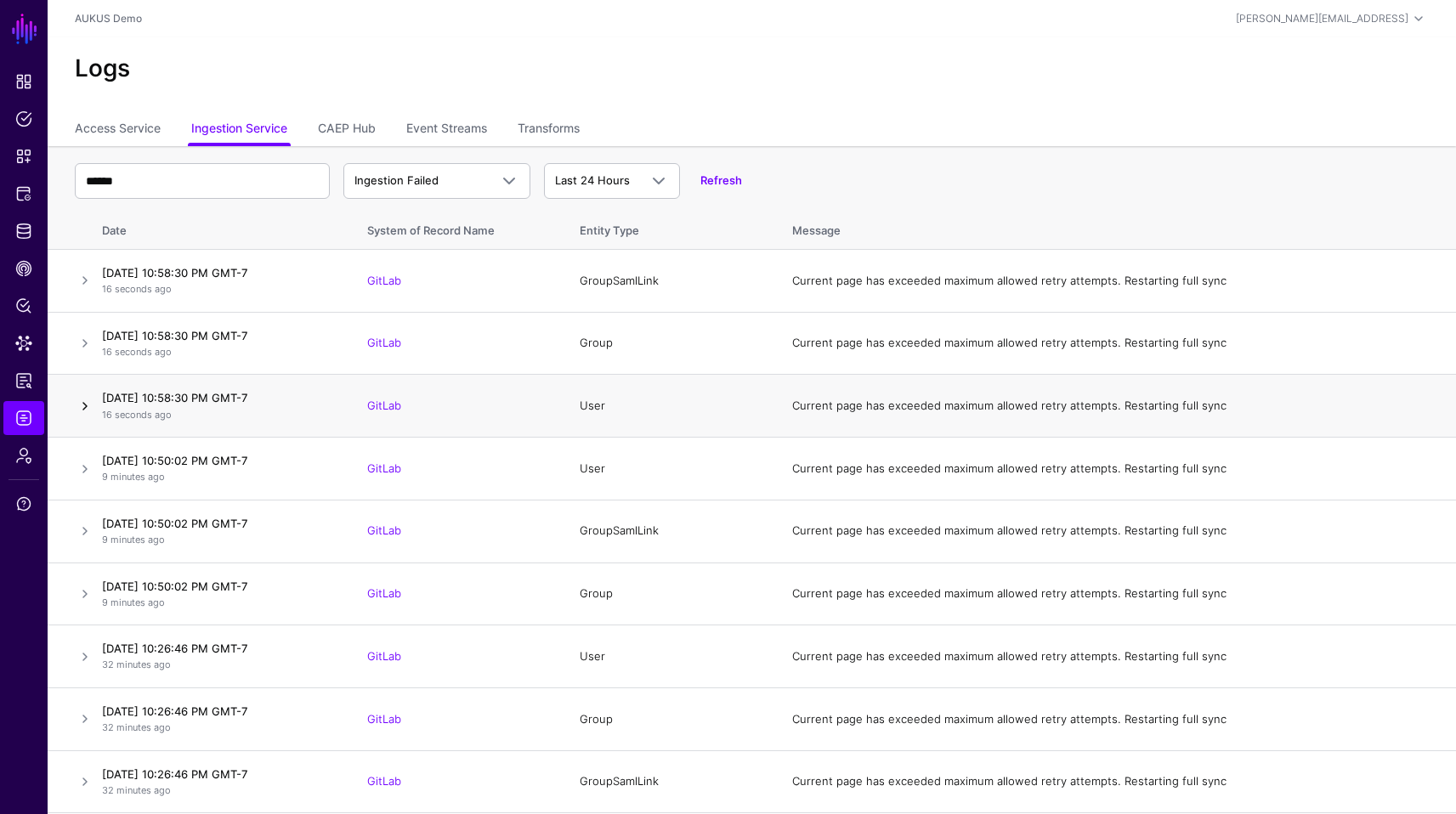
click at [84, 406] on link at bounding box center [84, 405] width 20 height 20
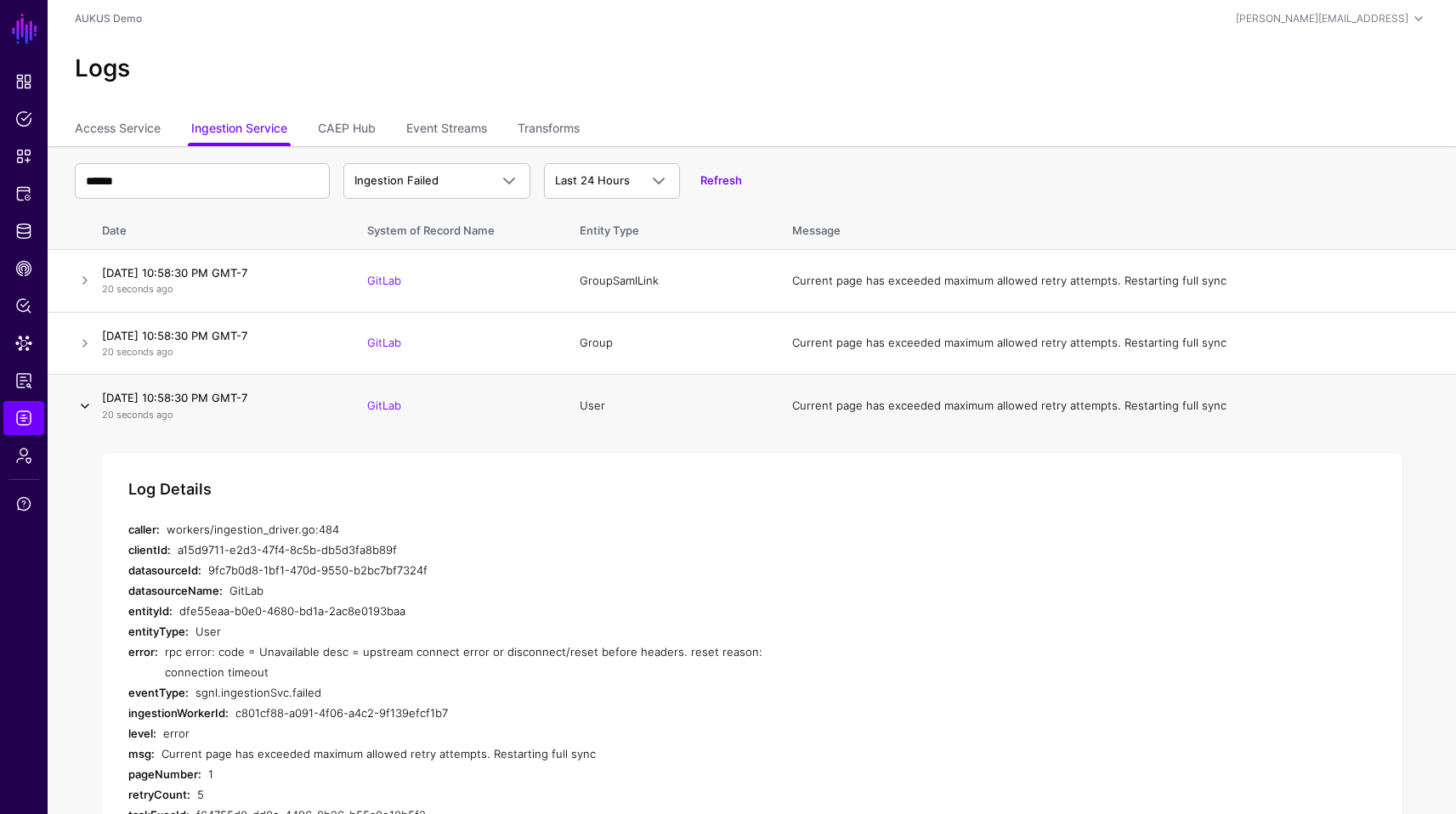
click at [84, 406] on link at bounding box center [84, 405] width 20 height 20
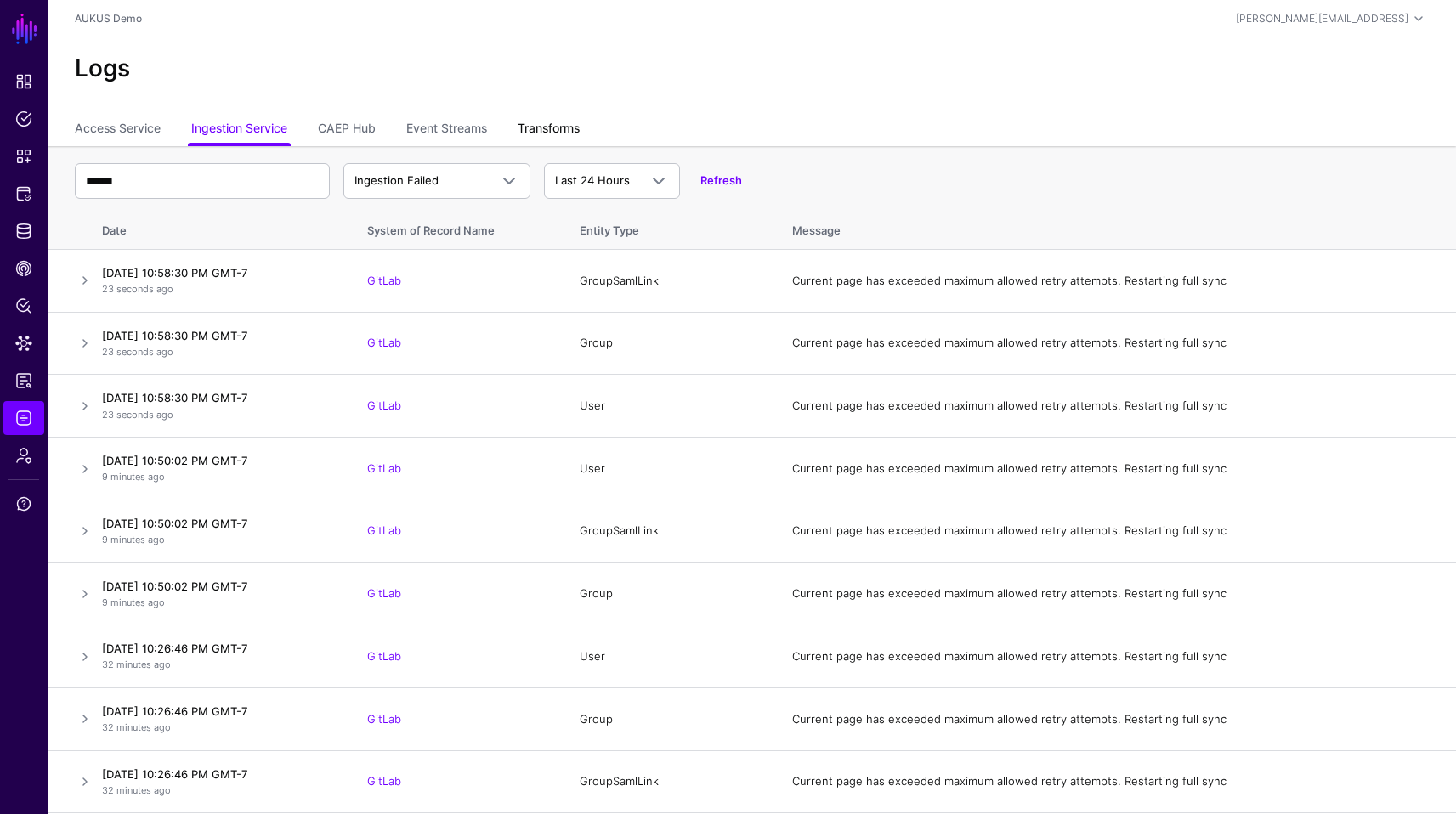
click at [543, 139] on link "Transforms" at bounding box center [549, 129] width 62 height 32
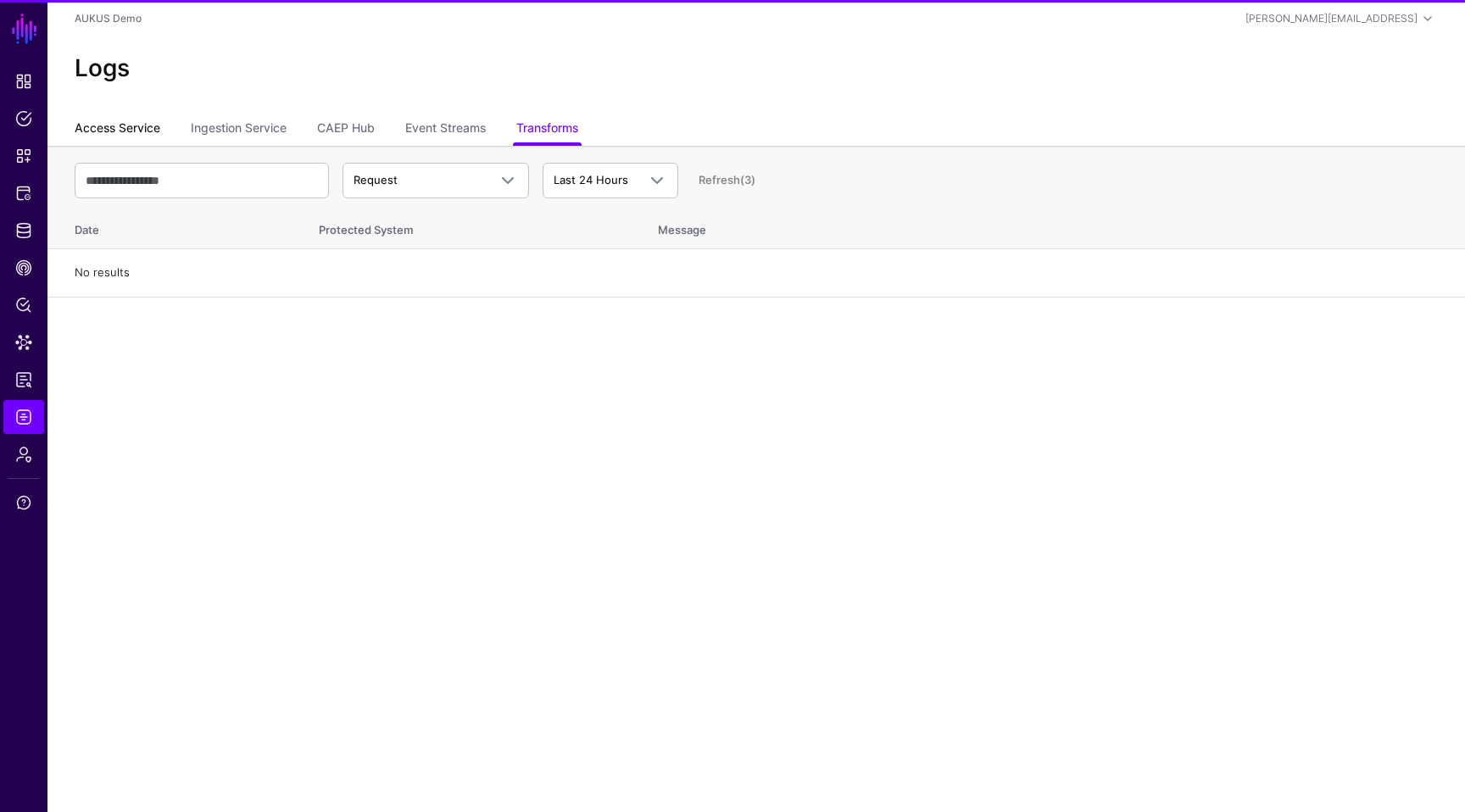
click at [133, 136] on link "Access Service" at bounding box center [117, 129] width 86 height 32
click at [277, 136] on link "Ingestion Service" at bounding box center [238, 129] width 96 height 32
click at [374, 127] on link "CAEP Hub" at bounding box center [346, 129] width 58 height 32
click at [12, 315] on link "Policy Lens" at bounding box center [24, 304] width 41 height 34
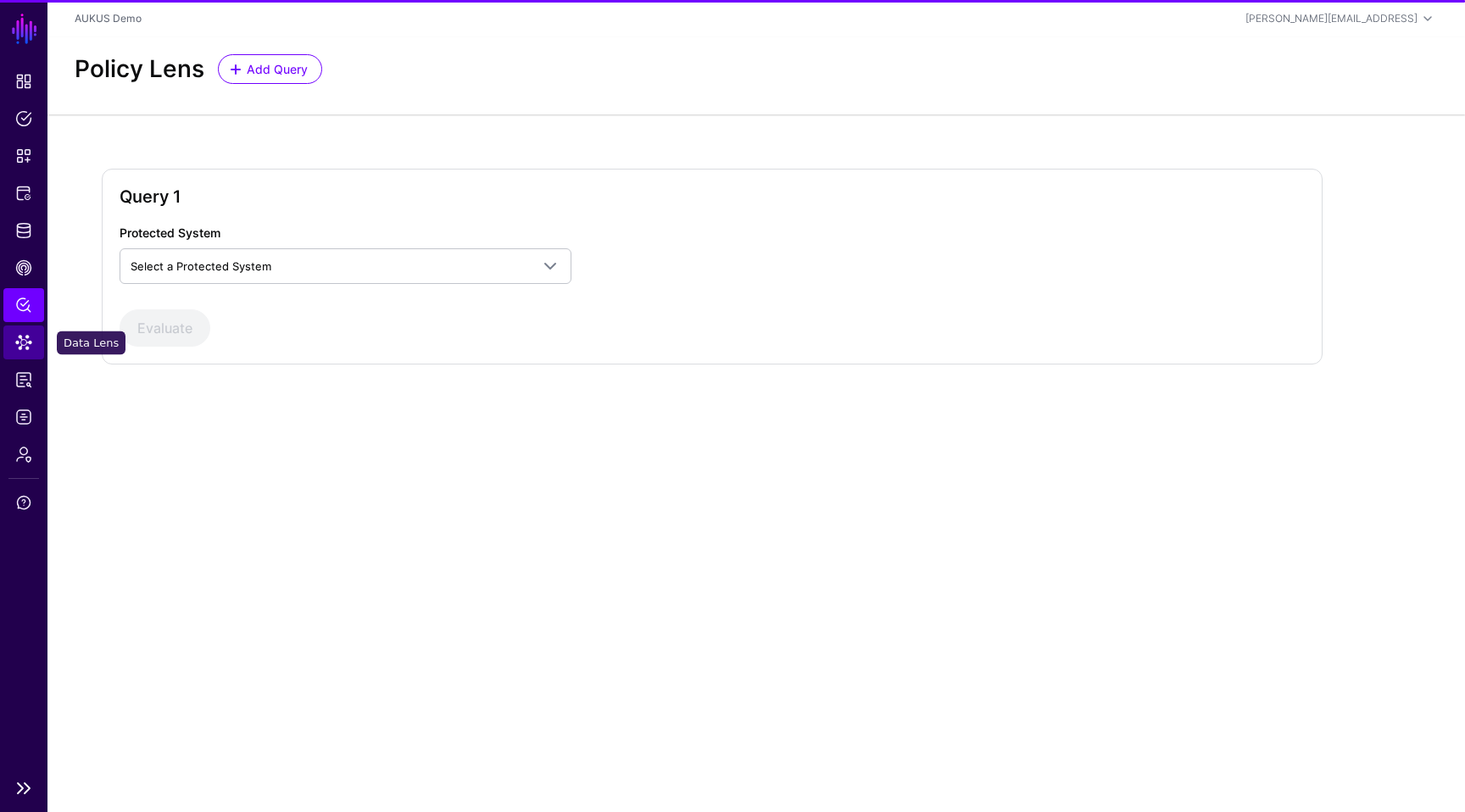
click at [15, 352] on link "Data Lens" at bounding box center [24, 342] width 41 height 34
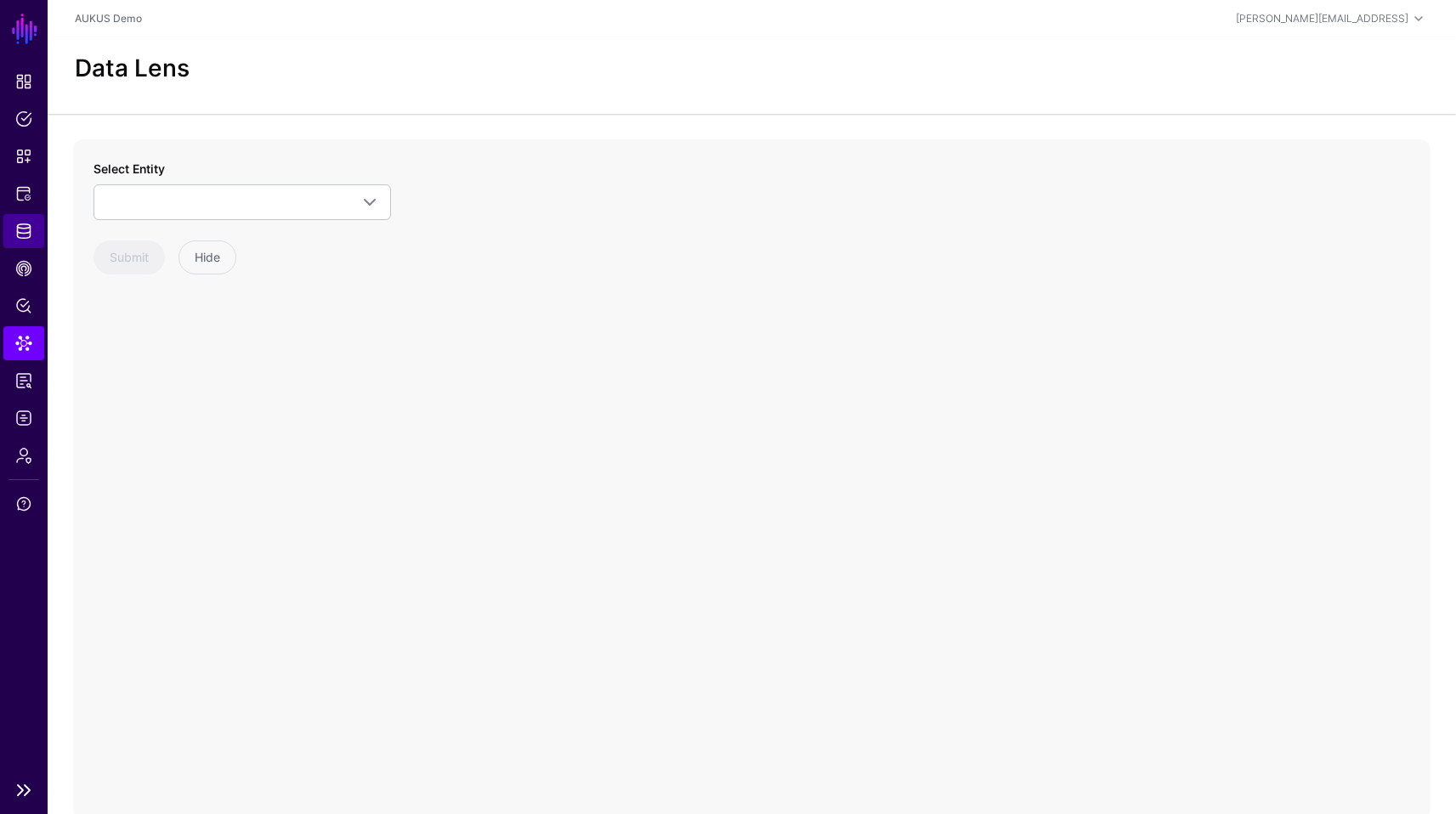
click at [10, 217] on link "Identity Data Fabric" at bounding box center [24, 231] width 41 height 34
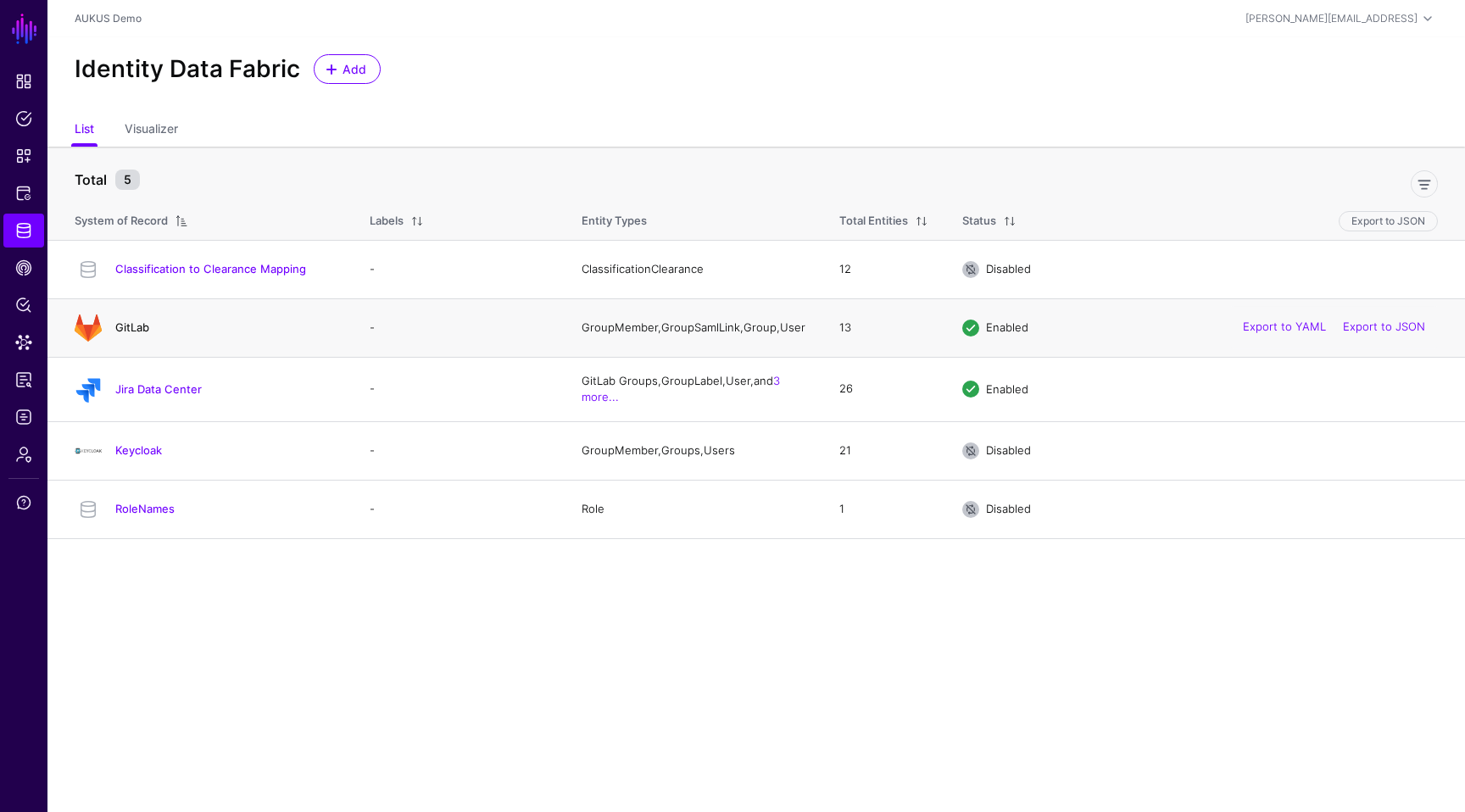
click at [137, 334] on link "GitLab" at bounding box center [132, 327] width 34 height 14
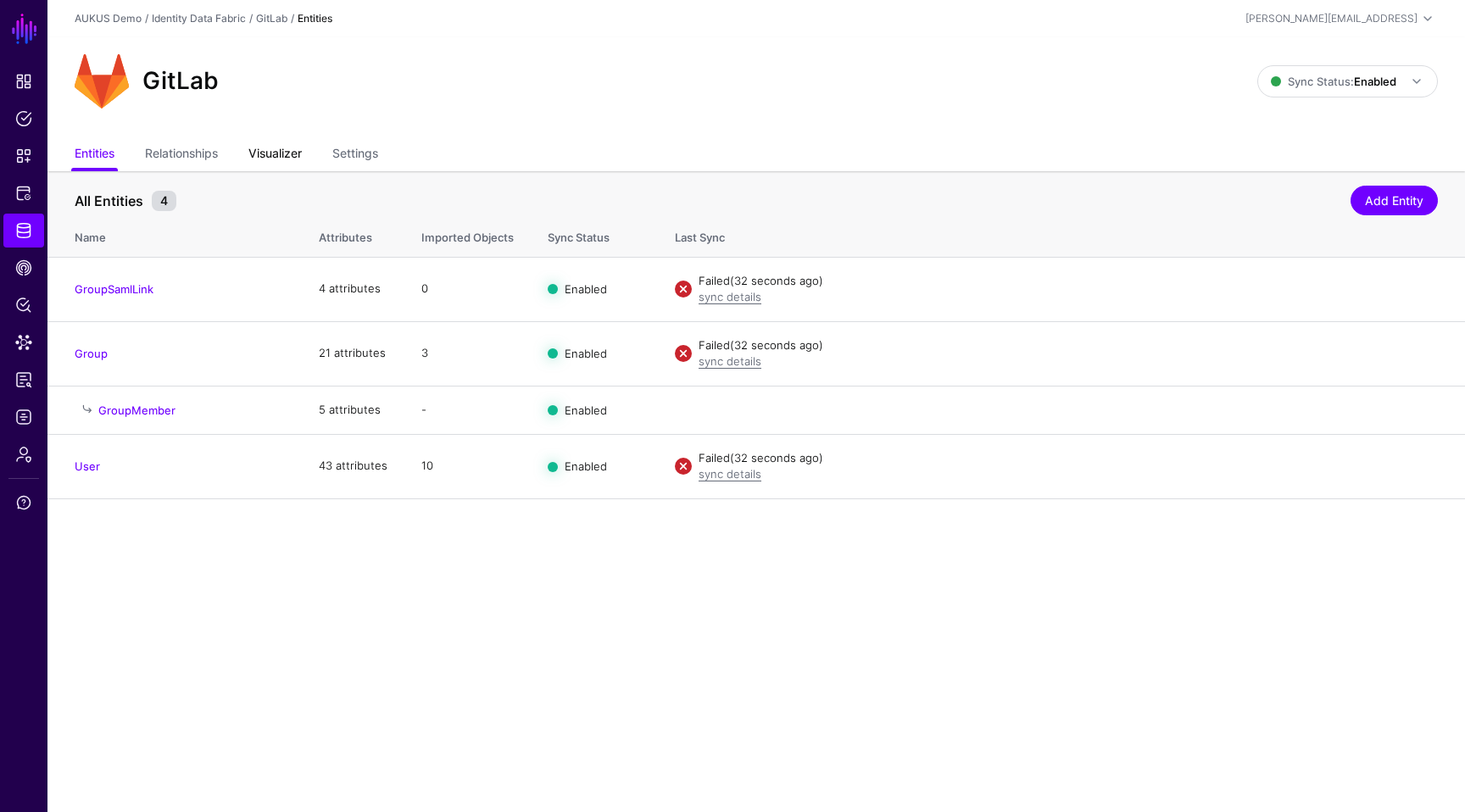
click at [276, 147] on link "Visualizer" at bounding box center [275, 155] width 53 height 32
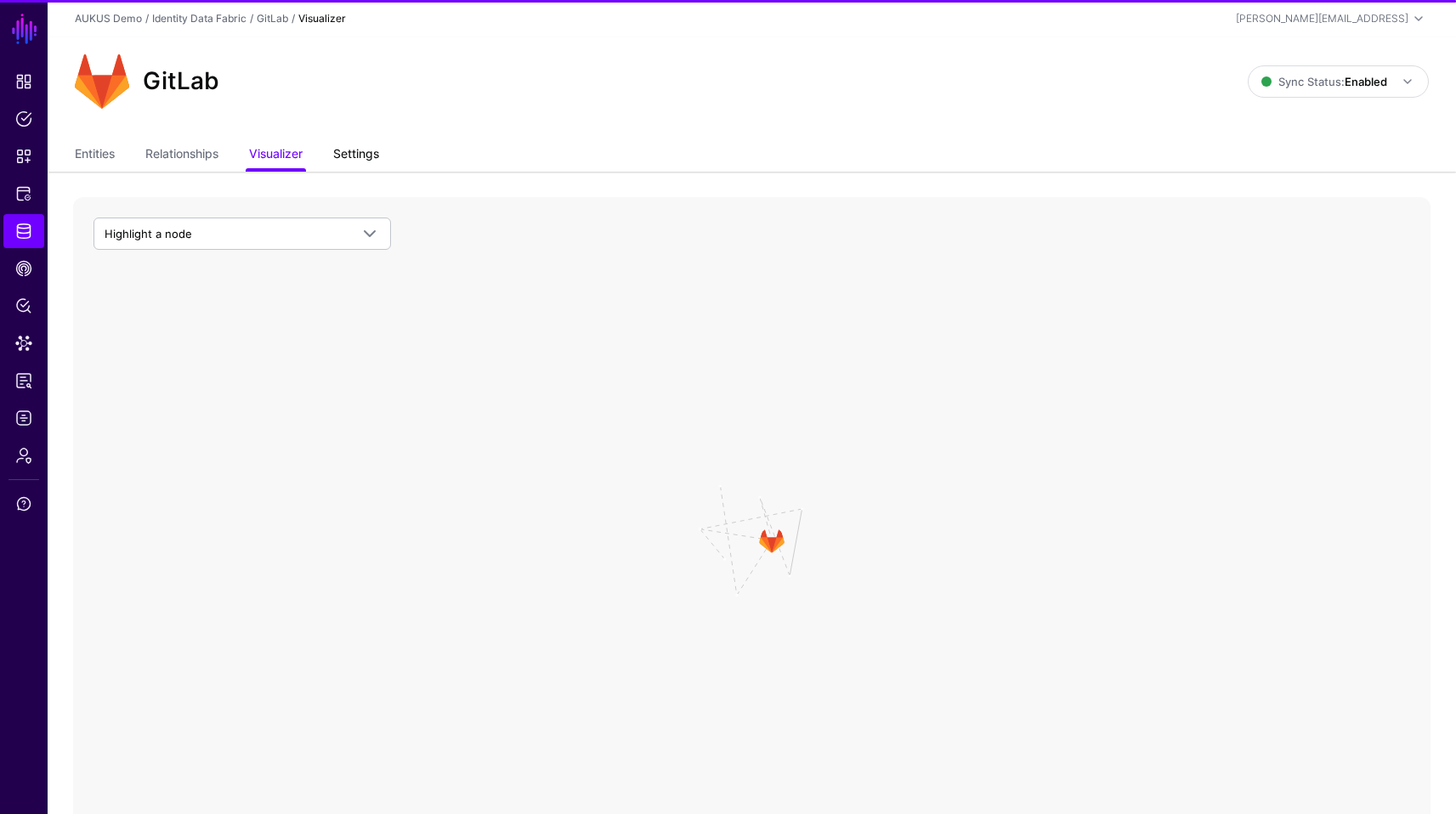
click at [371, 154] on link "Settings" at bounding box center [356, 155] width 46 height 32
